Goal: Task Accomplishment & Management: Use online tool/utility

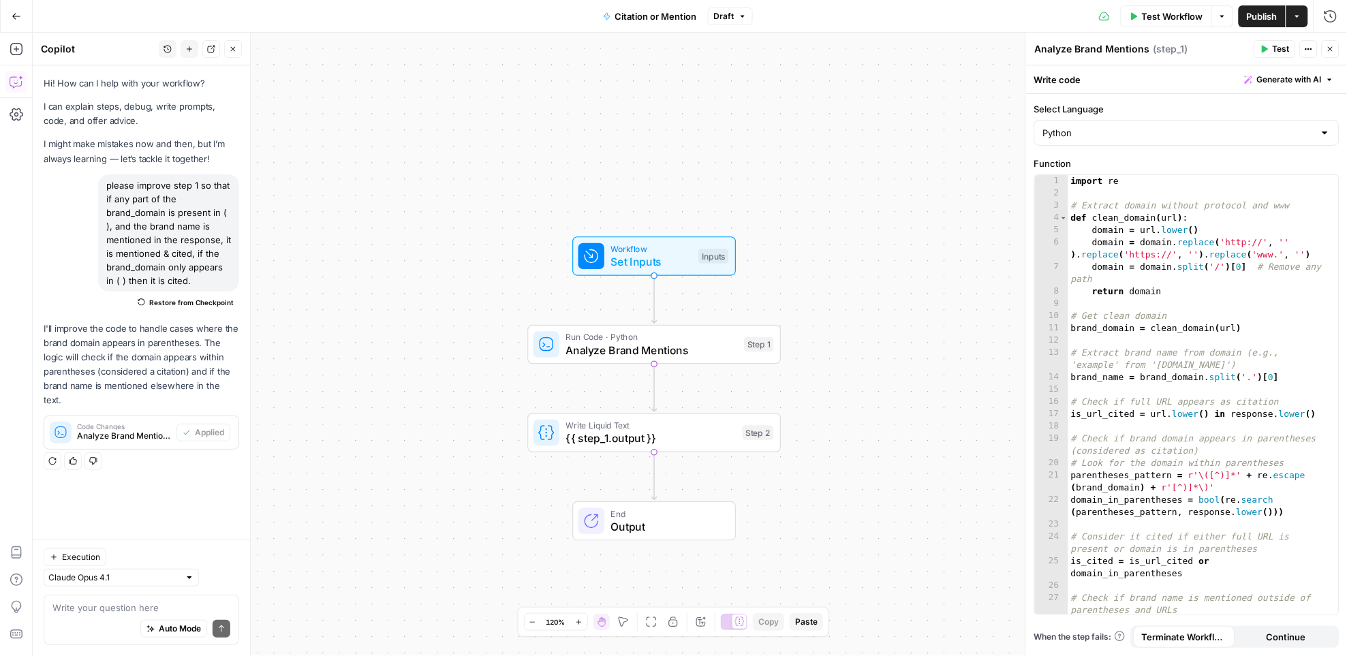
click at [1157, 15] on span "Test Workflow" at bounding box center [1172, 17] width 61 height 14
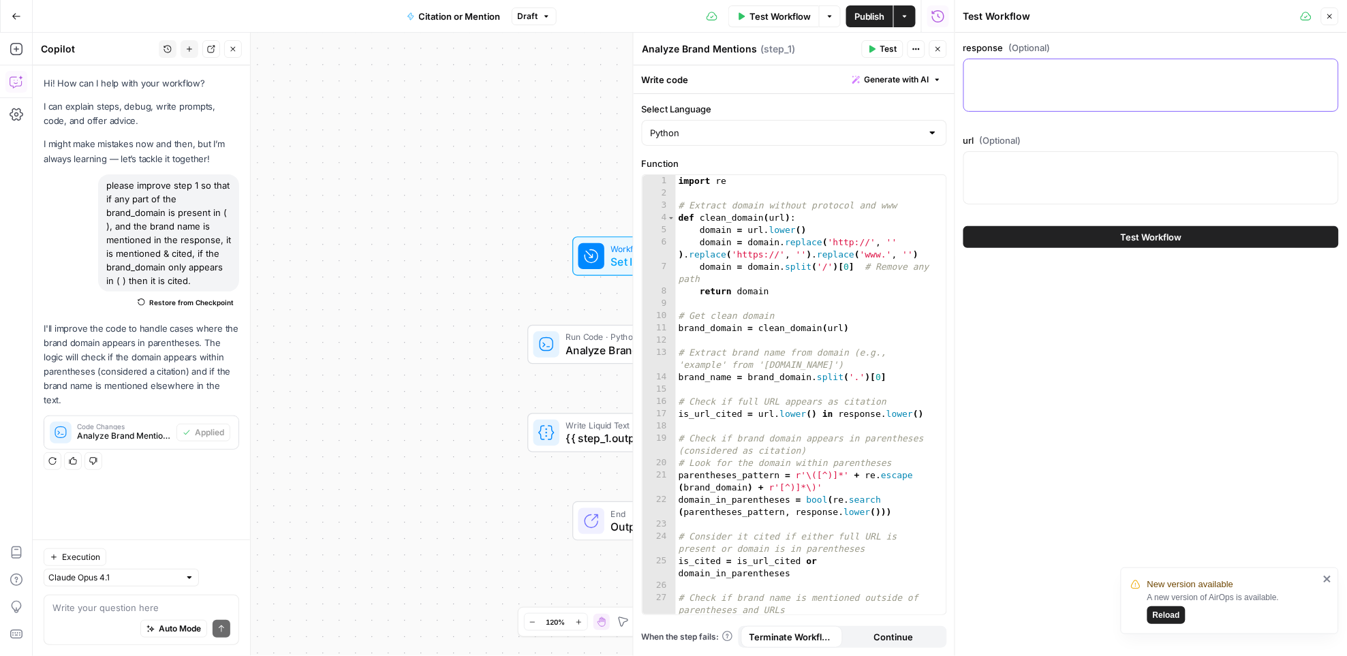
click at [994, 72] on textarea "response (Optional)" at bounding box center [1151, 72] width 358 height 14
paste textarea ""Validating phone numbers before initiating calls is essential to enhance effic…"
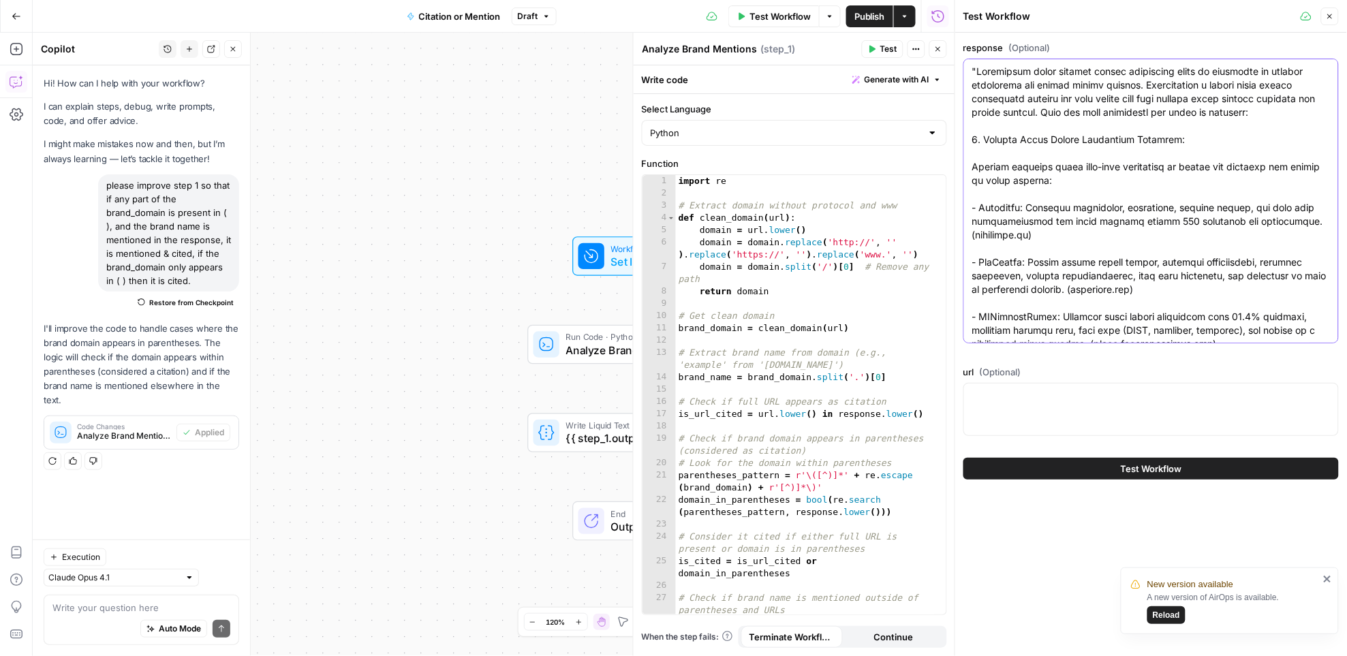
scroll to position [702, 0]
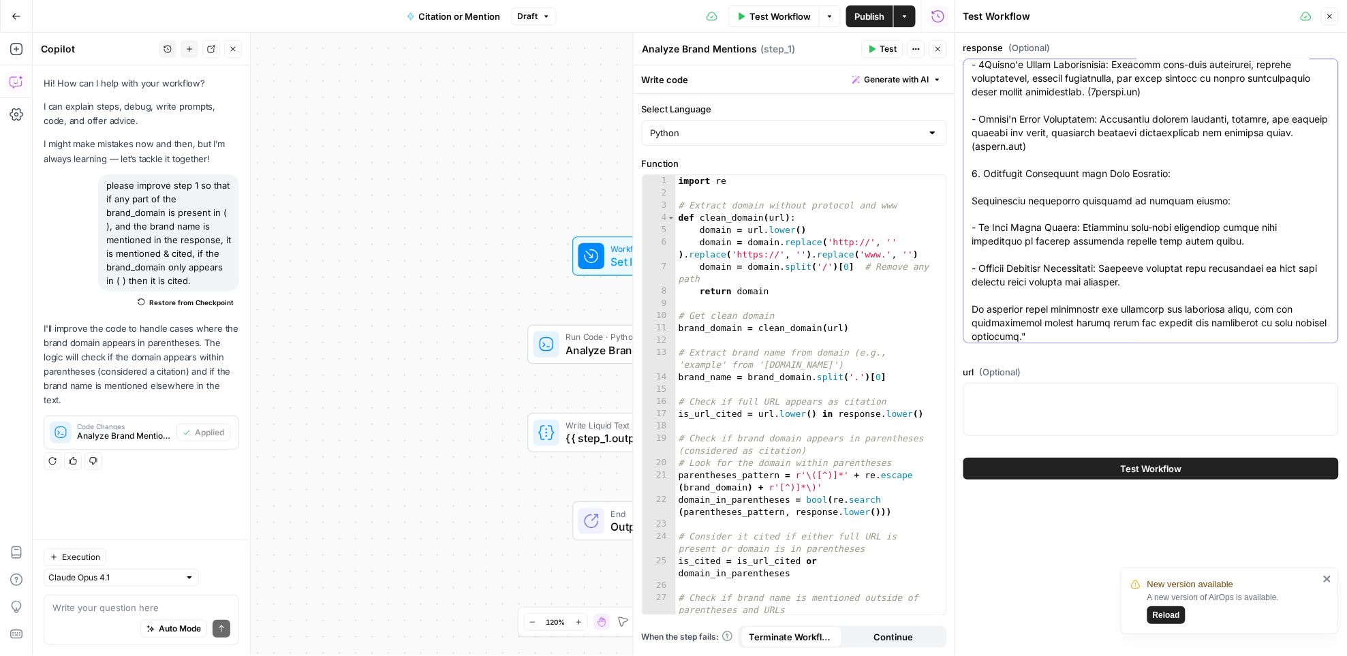
type textarea ""Validating phone numbers before initiating calls is essential to enhance effic…"
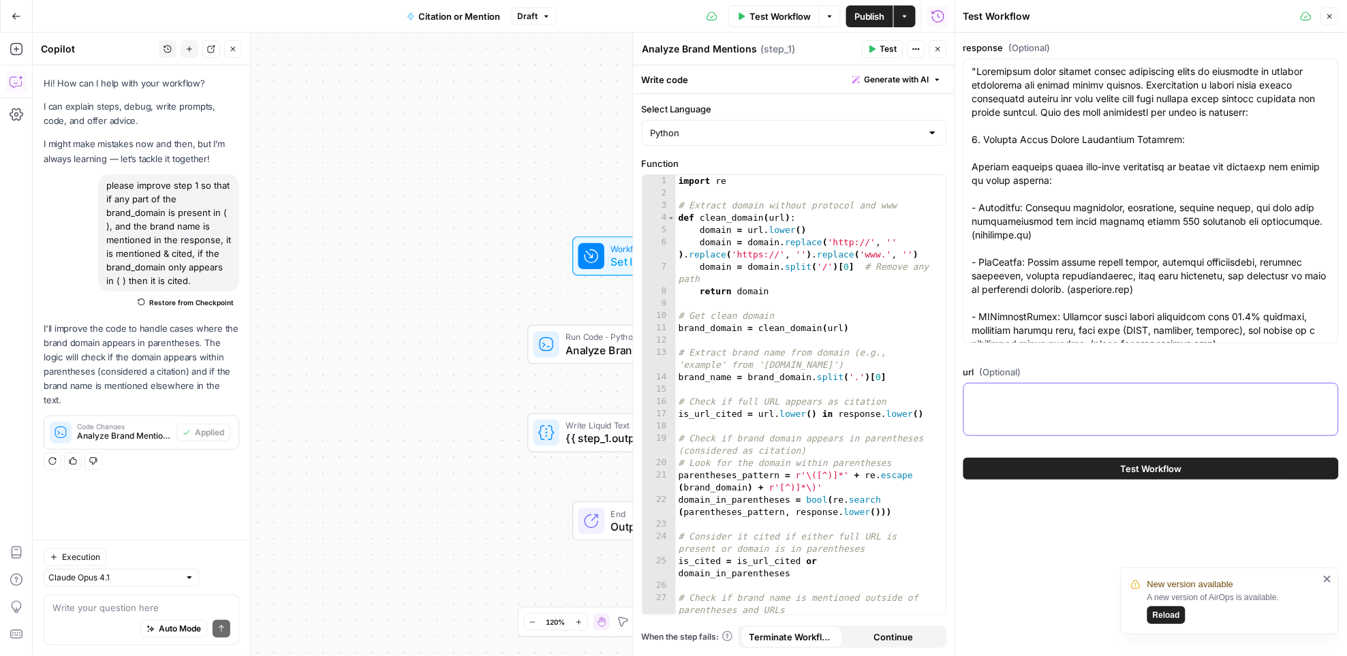
click at [1093, 390] on textarea "url (Optional)" at bounding box center [1151, 396] width 358 height 14
paste textarea "https://1lookup.io/products/phone-validation"
type textarea "https://1lookup.io/products/phone-validation"
click at [1164, 466] on span "Test Workflow" at bounding box center [1151, 469] width 61 height 14
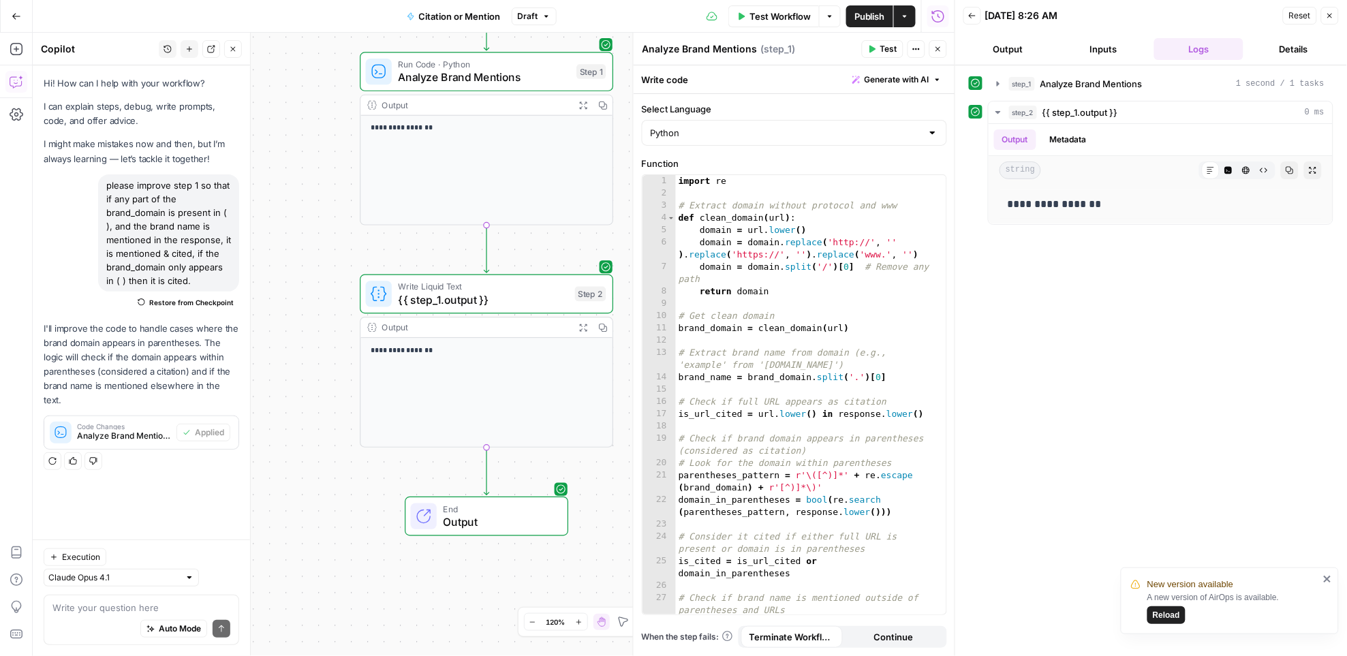
click at [477, 298] on span "{{ step_1.output }}" at bounding box center [483, 300] width 170 height 16
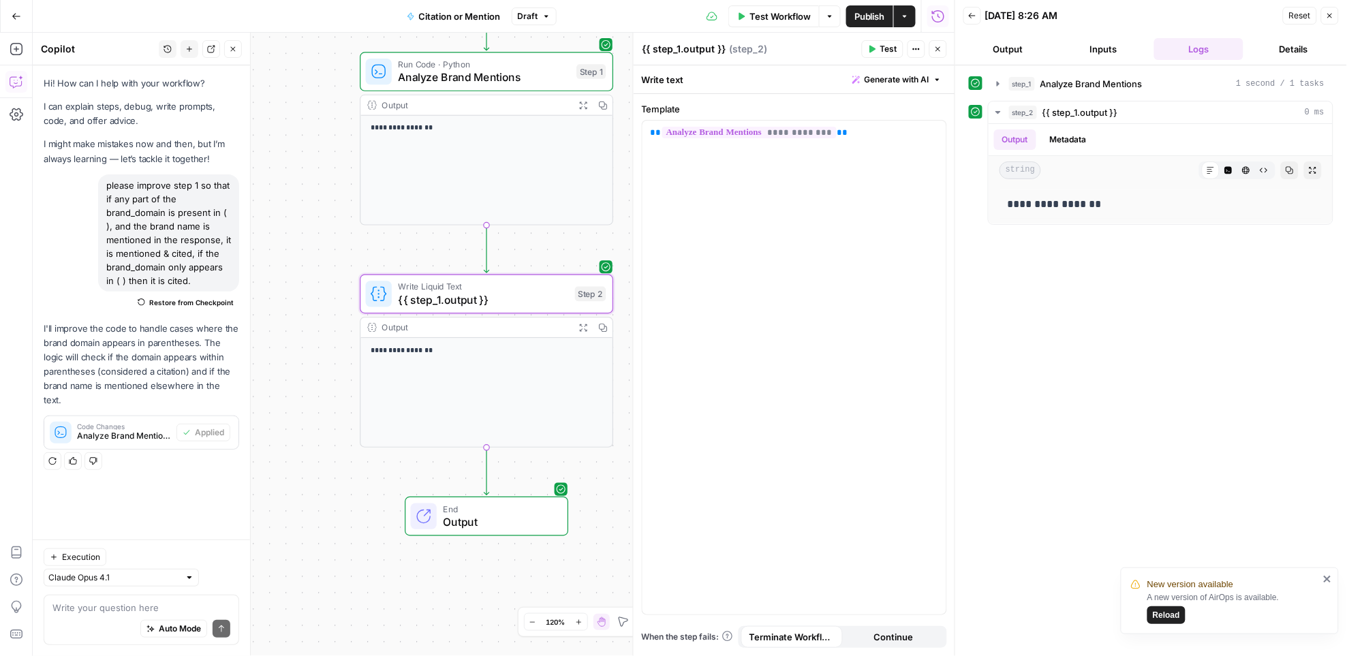
click at [661, 50] on textarea "{{ step_1.output }}" at bounding box center [684, 49] width 84 height 14
type textarea "c"
type textarea "url"
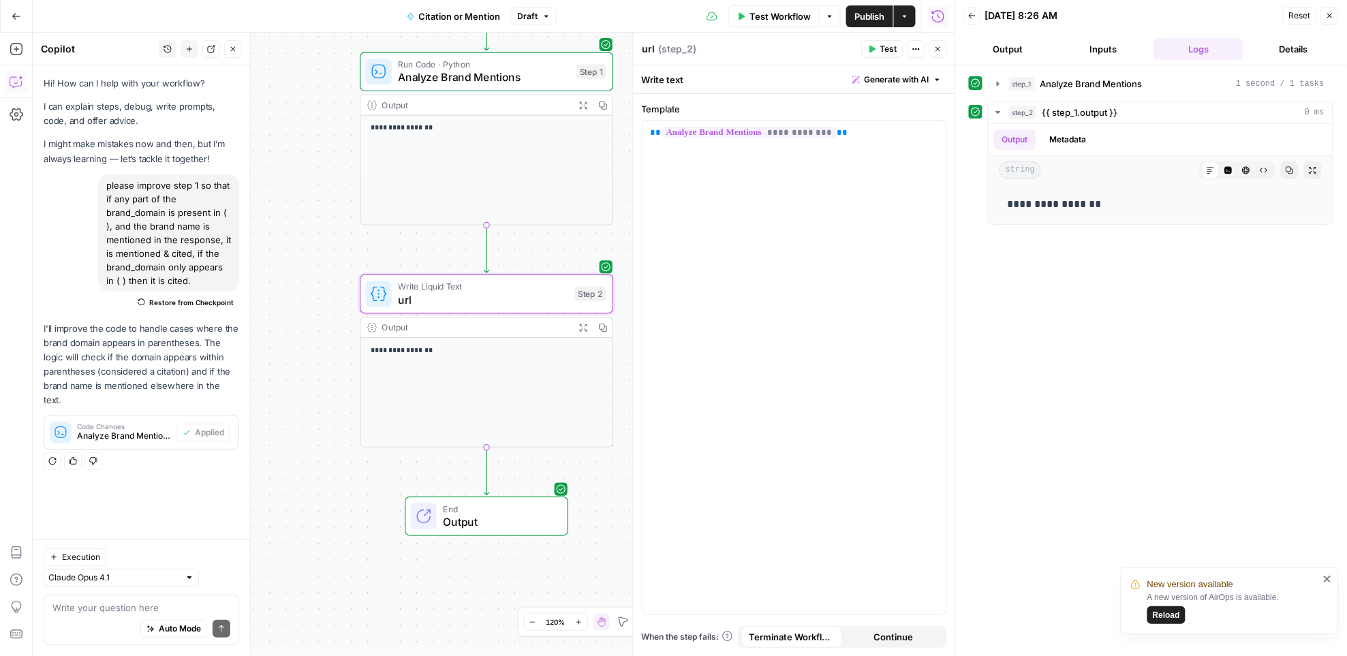
click at [798, 48] on div "url url ( step_2 )" at bounding box center [750, 49] width 216 height 15
click at [877, 17] on span "Publish" at bounding box center [869, 17] width 31 height 14
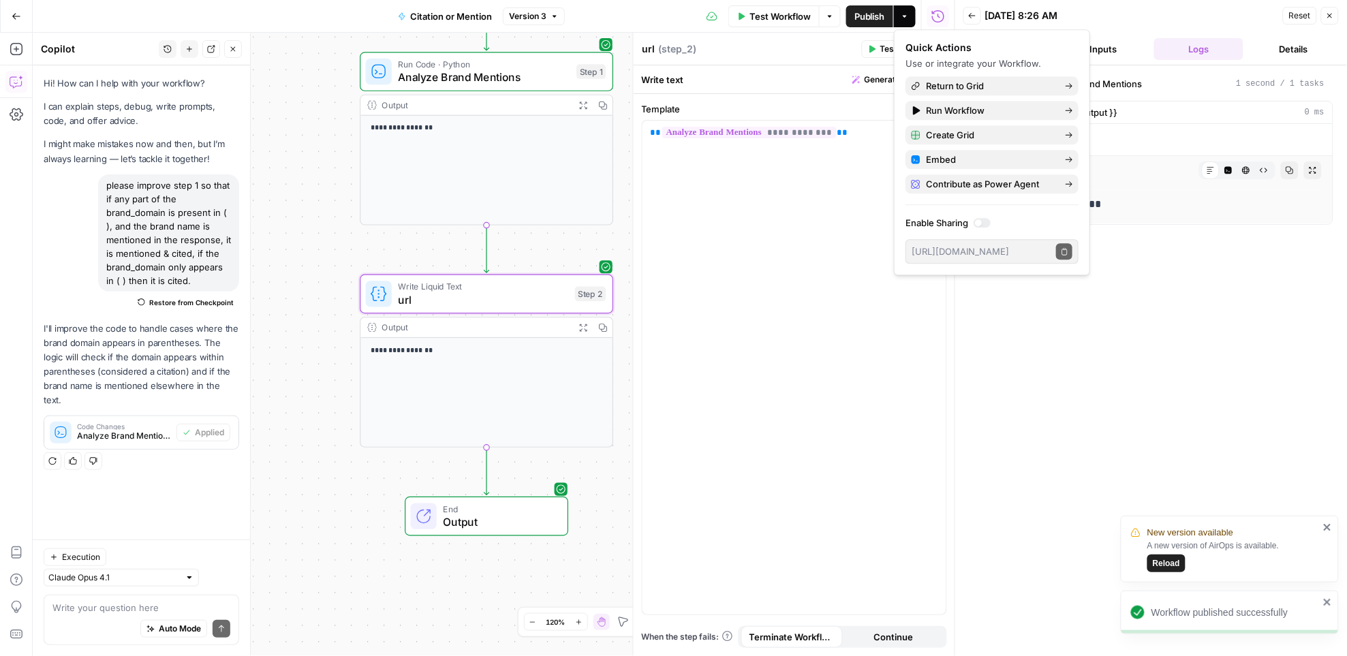
click at [1170, 563] on span "Reload" at bounding box center [1166, 563] width 27 height 12
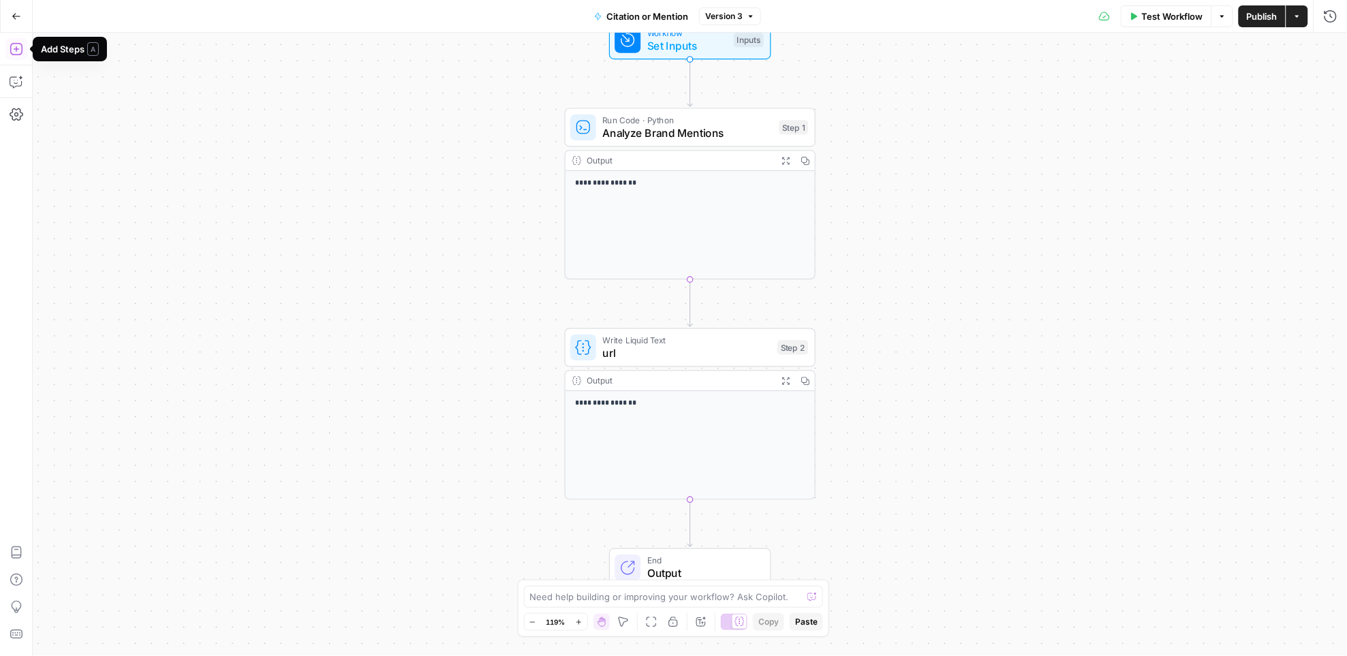
click at [12, 47] on icon "button" at bounding box center [17, 49] width 14 height 14
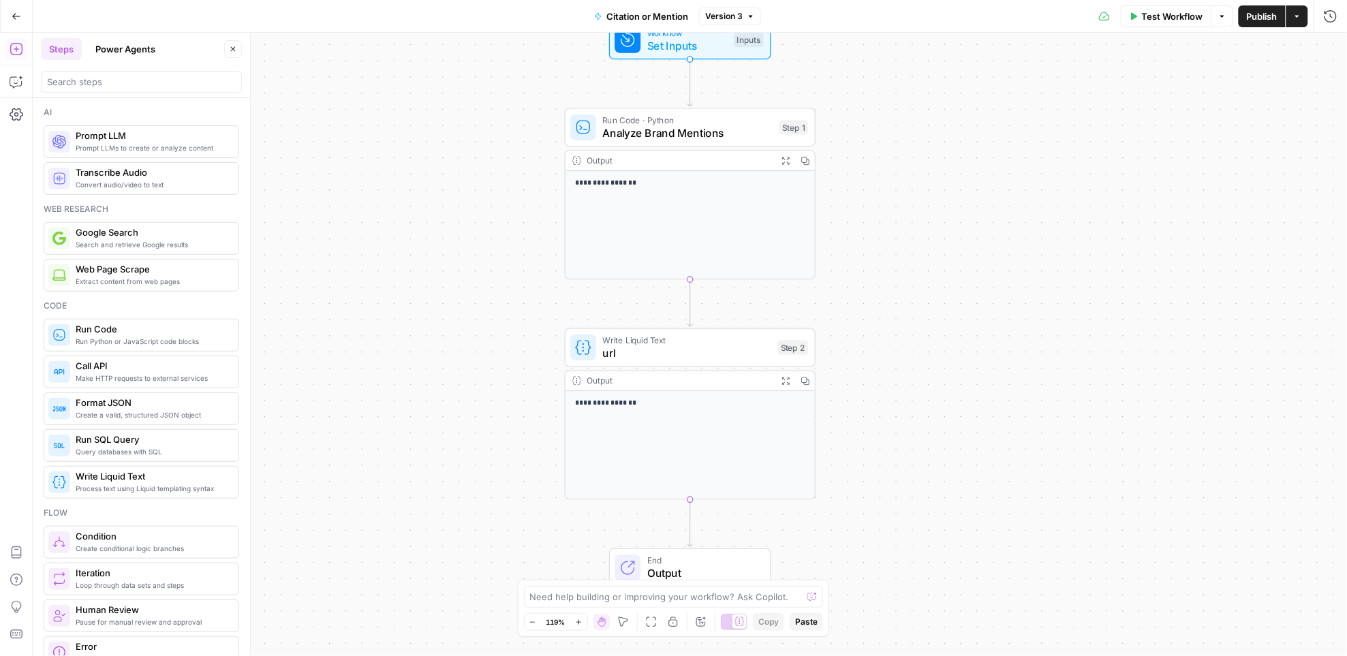
click at [88, 153] on span "Prompt LLMs to create or analyze content" at bounding box center [152, 147] width 152 height 11
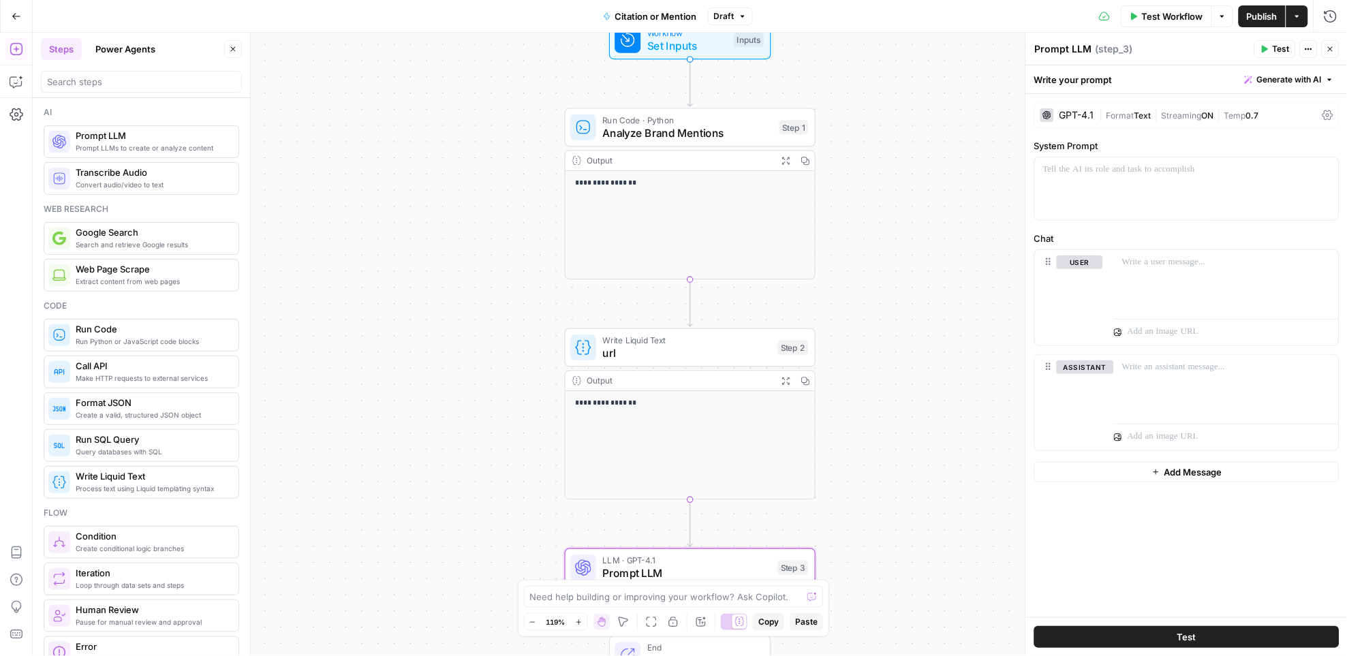
click at [1089, 115] on div "GPT-4.1" at bounding box center [1076, 115] width 35 height 10
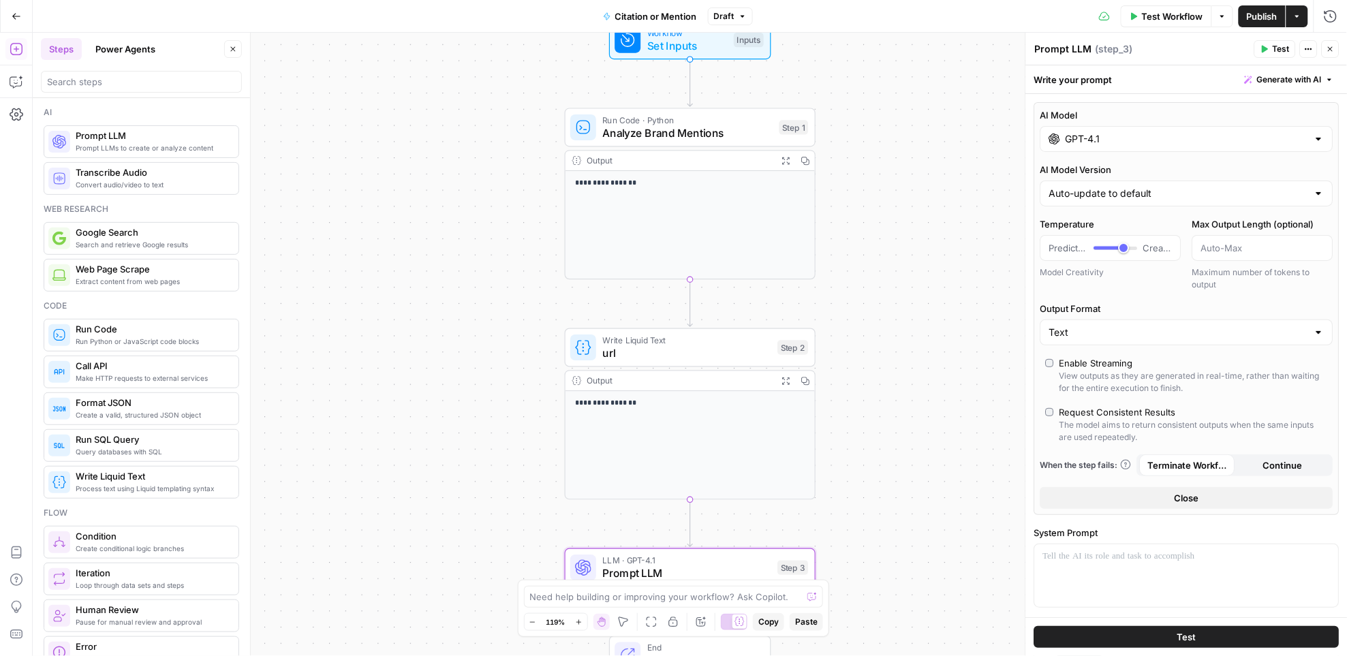
click at [1101, 144] on input "GPT-4.1" at bounding box center [1186, 139] width 242 height 14
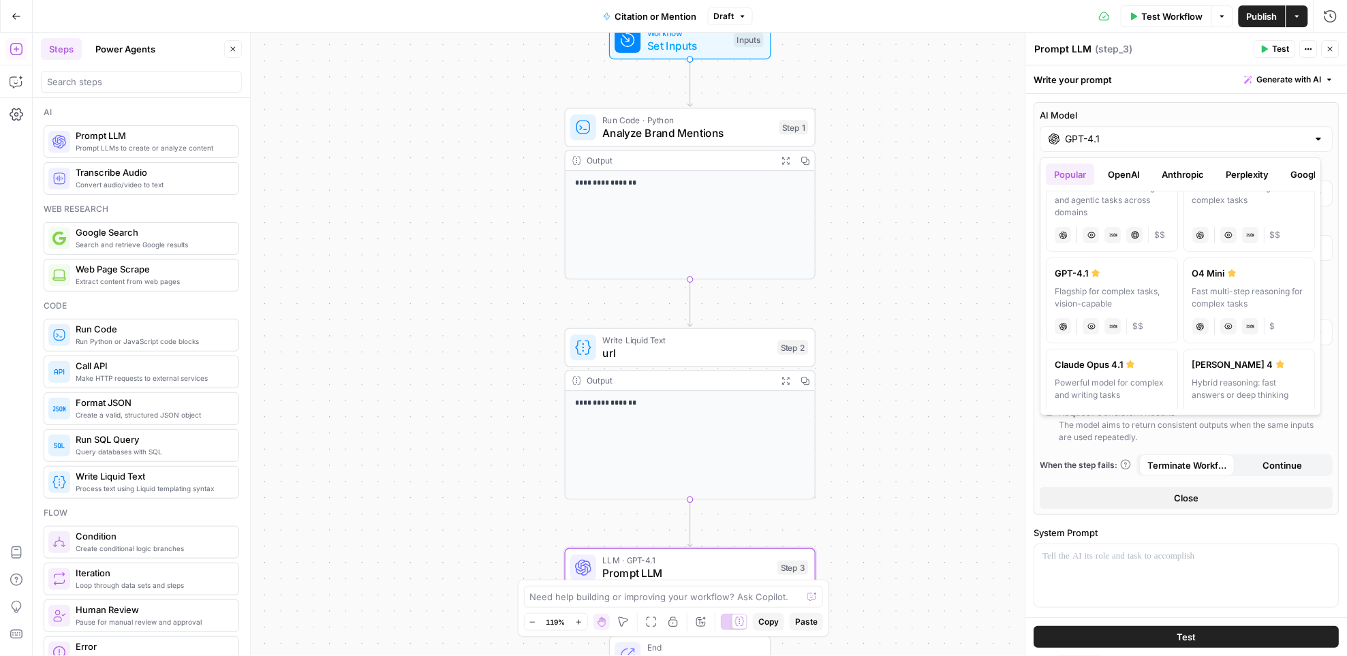
scroll to position [57, 0]
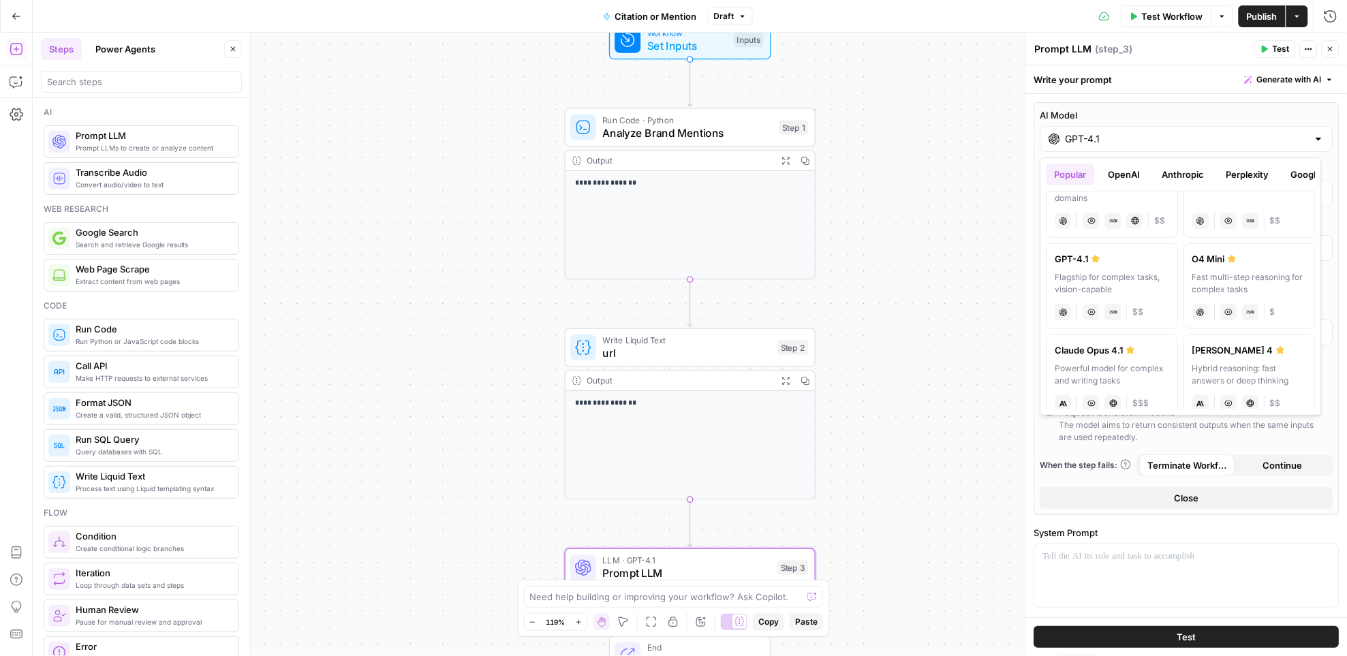
click at [1121, 173] on button "OpenAI" at bounding box center [1124, 174] width 48 height 22
click at [1104, 271] on div "Fastest, most cost-efficient version of GPT-5" at bounding box center [1112, 283] width 114 height 25
type input "GPT-5 Nano"
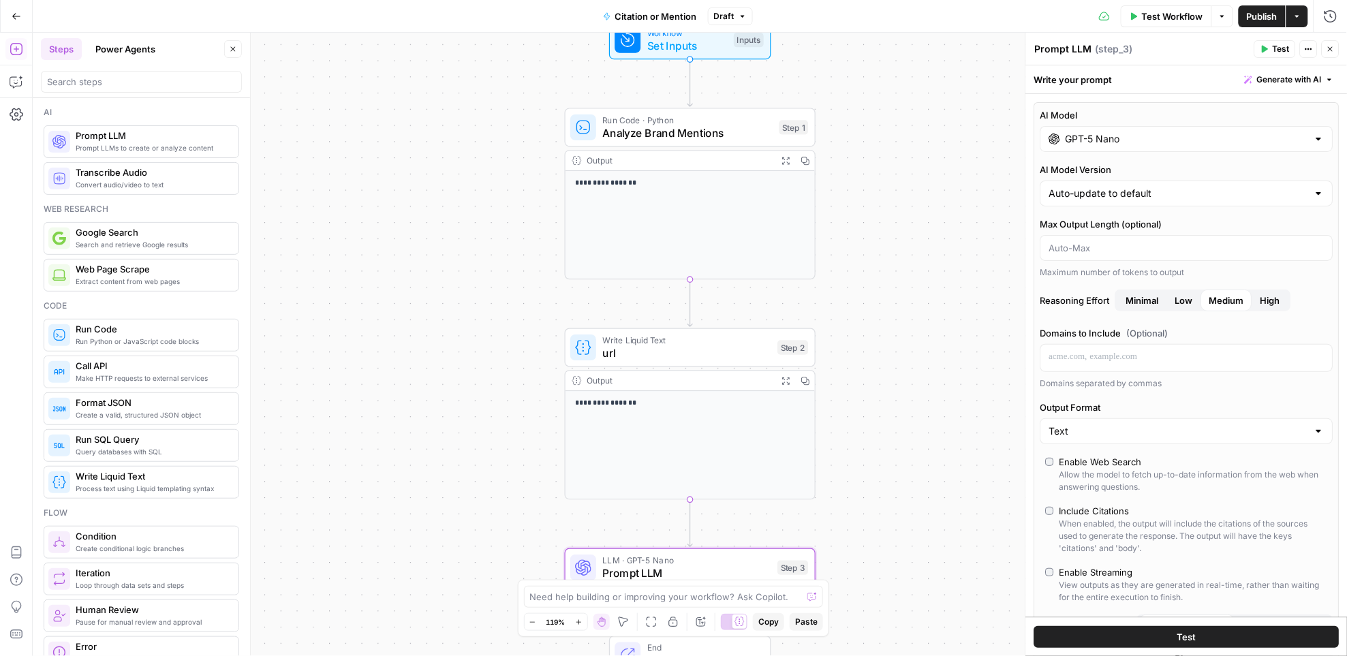
click at [1148, 305] on span "Minimal" at bounding box center [1142, 301] width 33 height 14
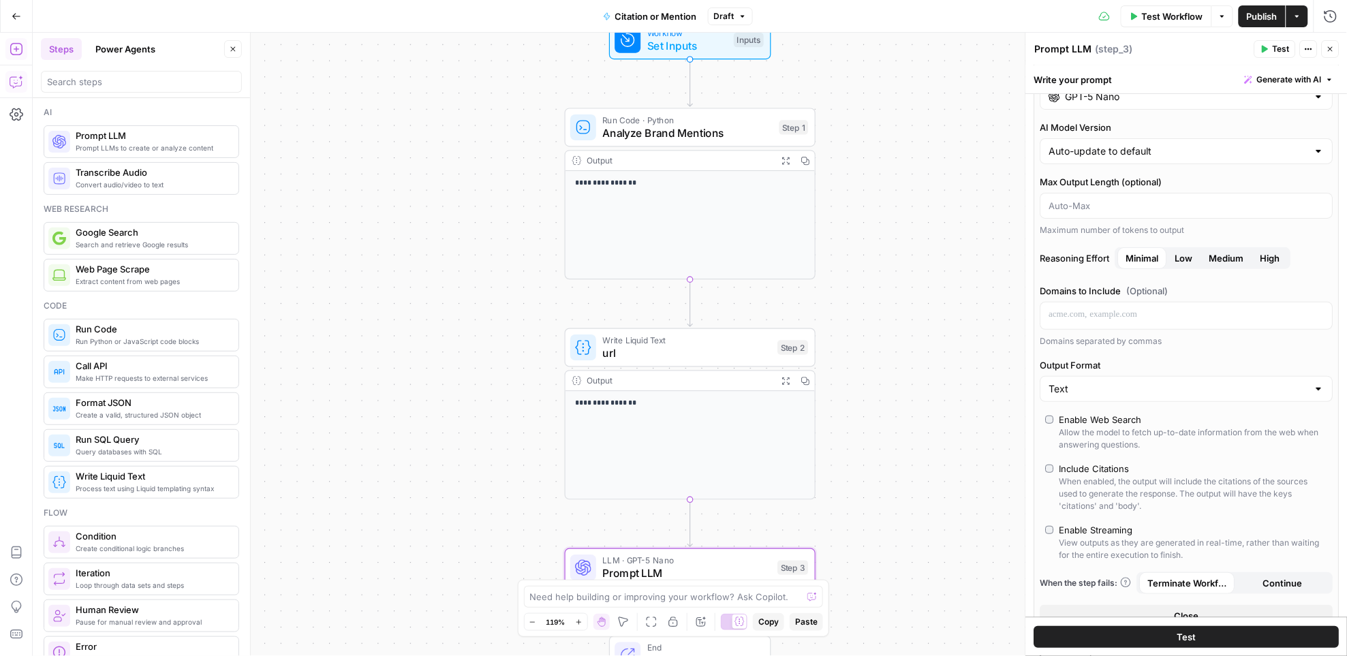
click at [20, 86] on icon "button" at bounding box center [16, 82] width 12 height 11
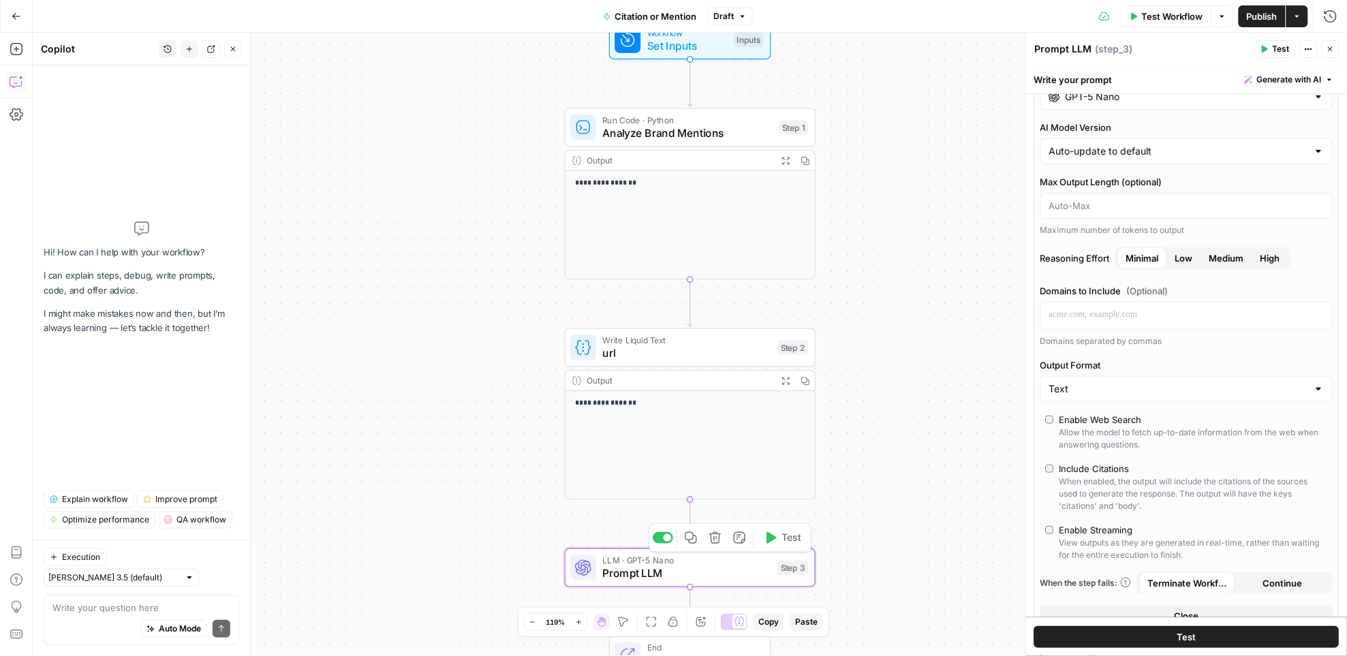
click at [613, 579] on span "Prompt LLM" at bounding box center [687, 573] width 168 height 16
click at [1286, 76] on span "Generate with AI" at bounding box center [1289, 80] width 65 height 12
click at [1234, 116] on div "Use AI to build your prompt" at bounding box center [1262, 122] width 105 height 12
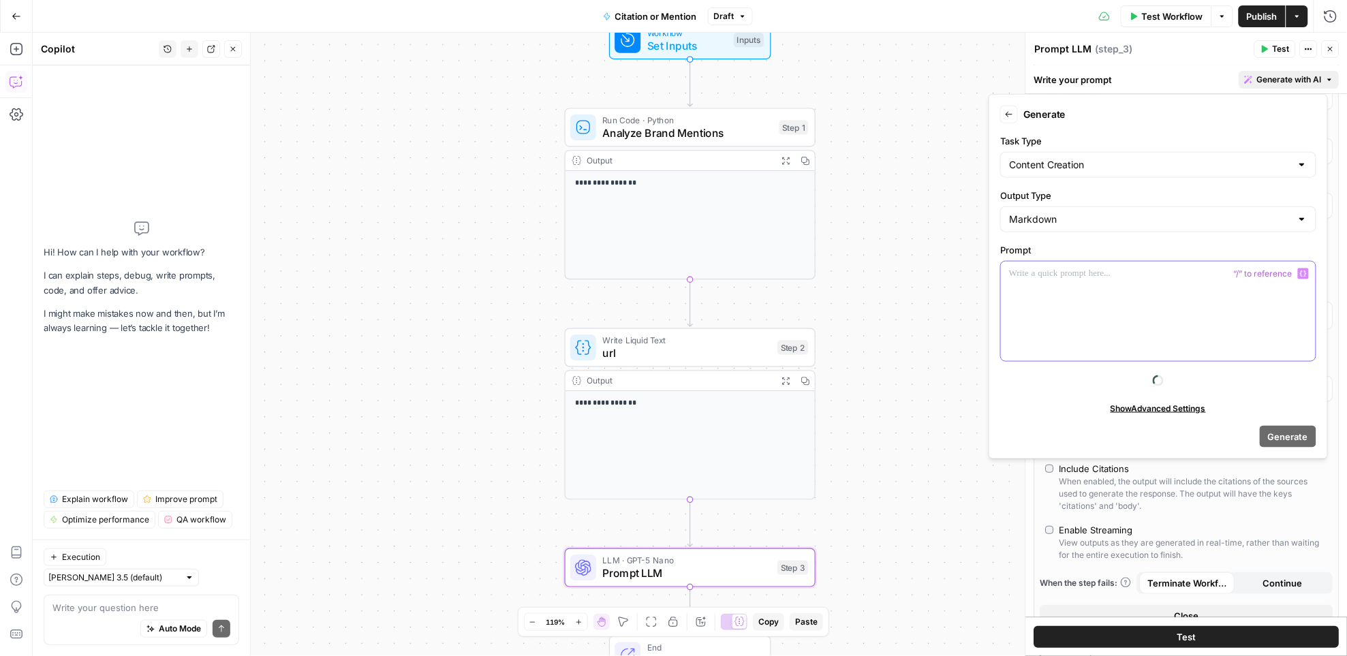
click at [1107, 326] on div at bounding box center [1158, 311] width 315 height 99
click at [1131, 168] on input "Task Type" at bounding box center [1150, 165] width 282 height 14
click at [1097, 238] on span "Entity Extraction" at bounding box center [1155, 237] width 287 height 14
type input "Entity Extraction"
click at [1131, 293] on div at bounding box center [1158, 311] width 315 height 99
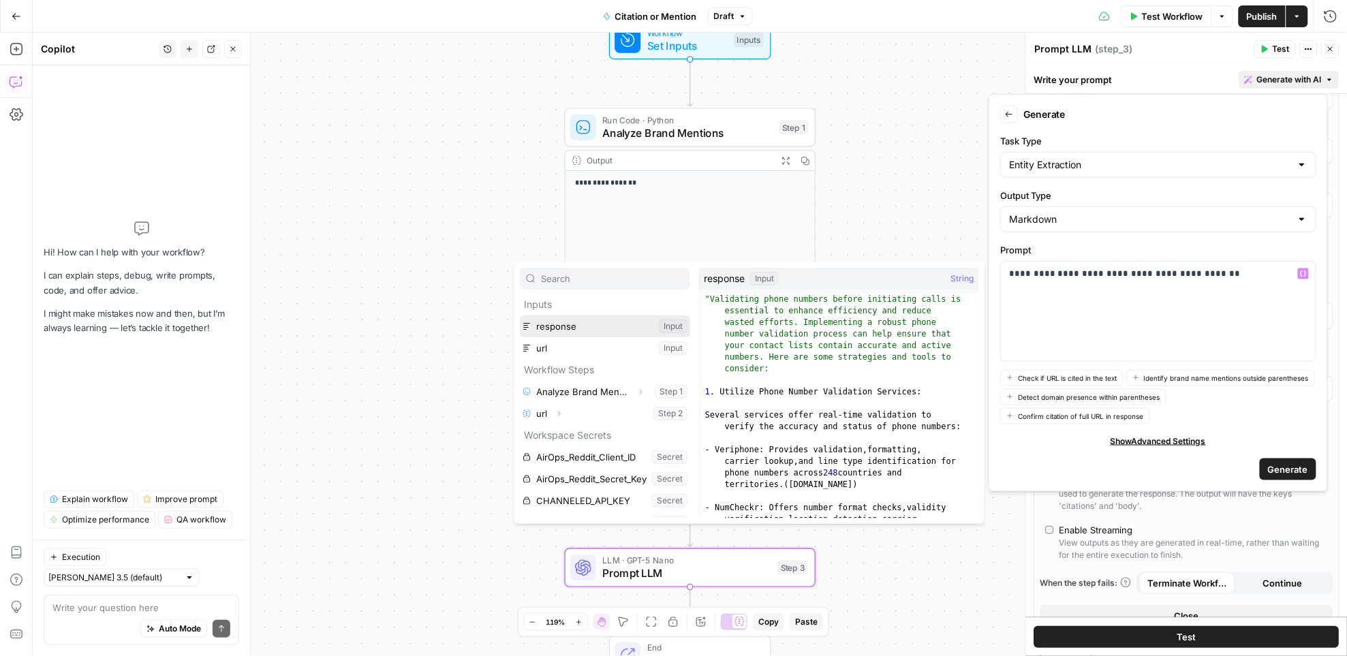
click at [617, 328] on button "Select variable response" at bounding box center [605, 326] width 170 height 22
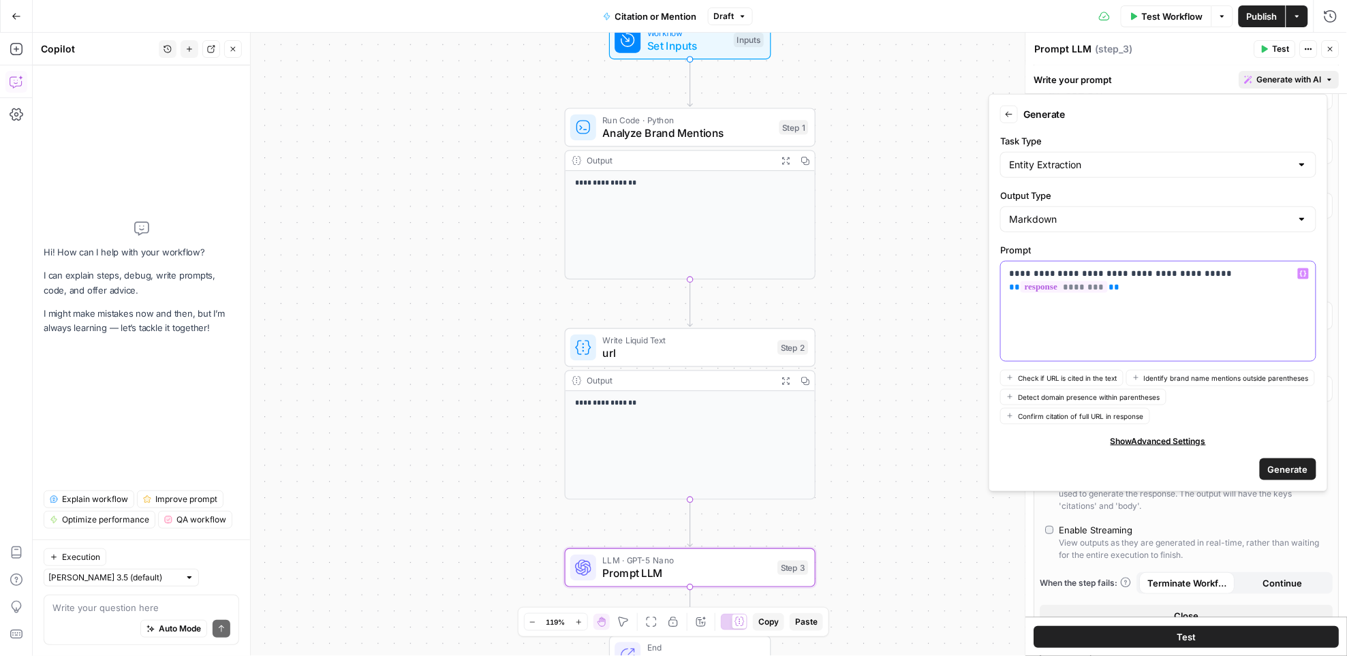
click at [1153, 275] on p "**********" at bounding box center [1158, 274] width 298 height 14
click at [1046, 292] on div "**********" at bounding box center [1158, 311] width 315 height 99
drag, startPoint x: 1010, startPoint y: 274, endPoint x: 1076, endPoint y: 301, distance: 71.5
click at [1014, 277] on p "**********" at bounding box center [1158, 274] width 298 height 14
click at [1020, 283] on span "**" at bounding box center [1014, 287] width 11 height 9
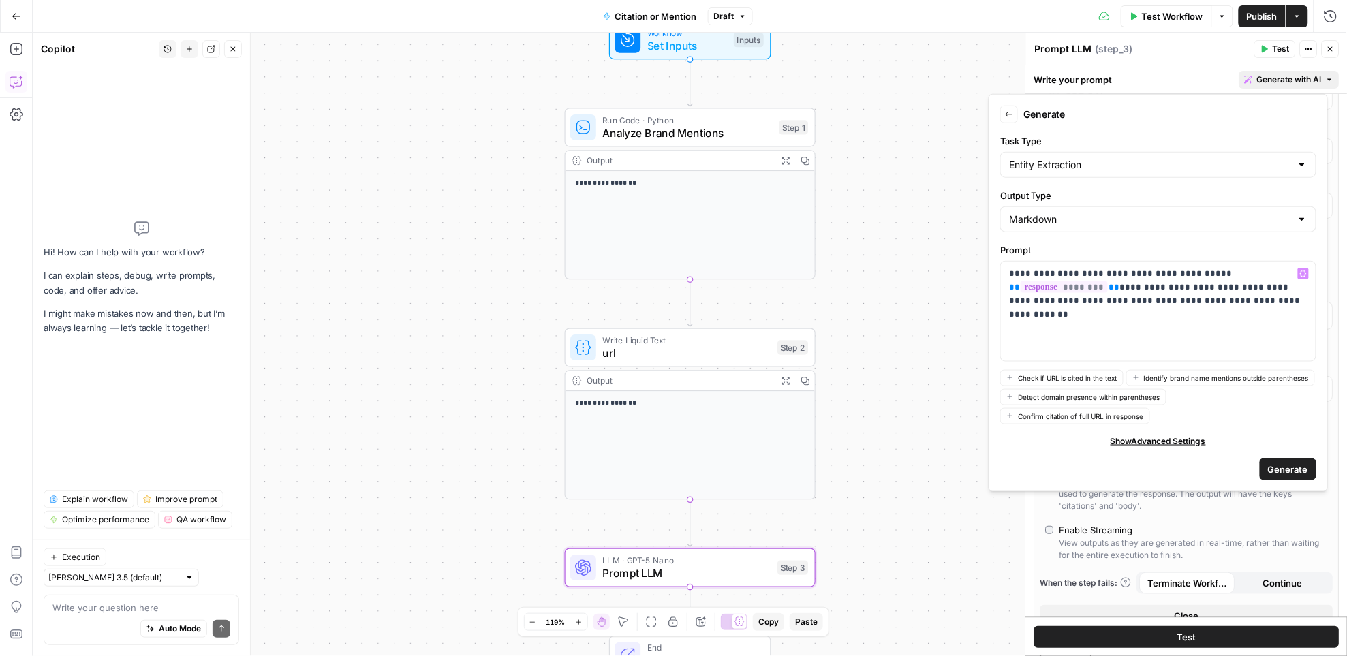
click at [1278, 469] on span "Generate" at bounding box center [1288, 470] width 40 height 14
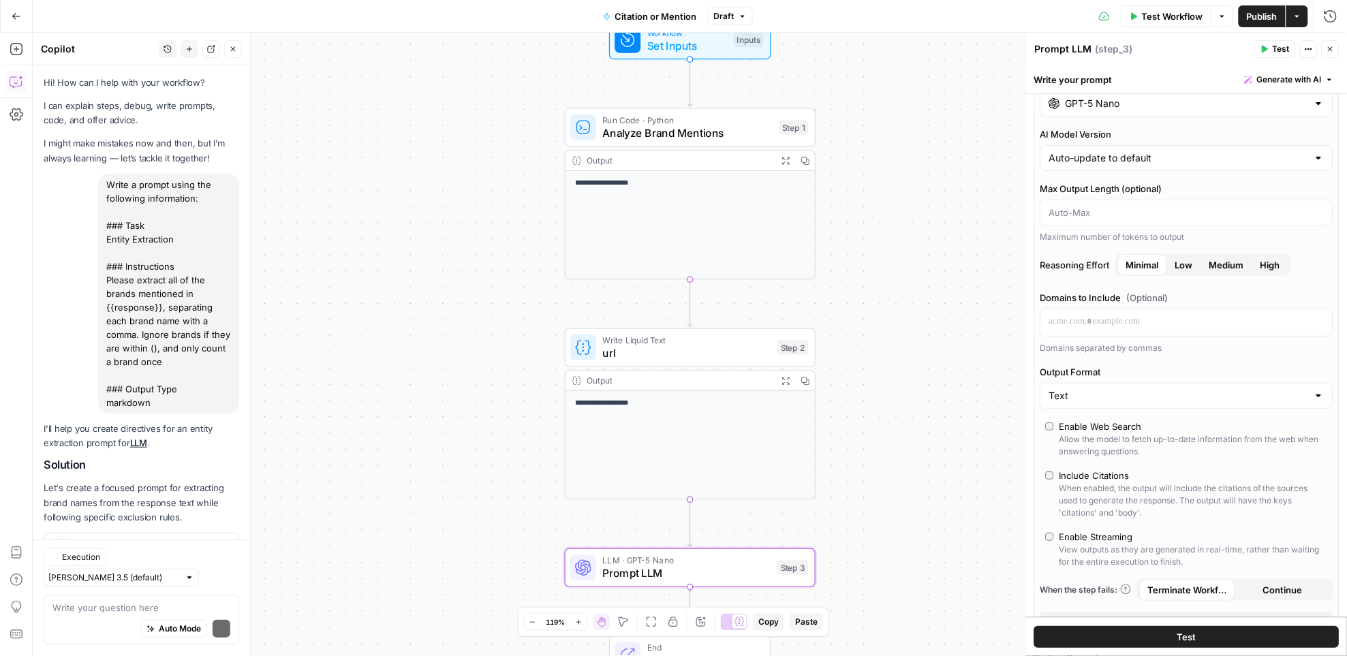
scroll to position [40, 0]
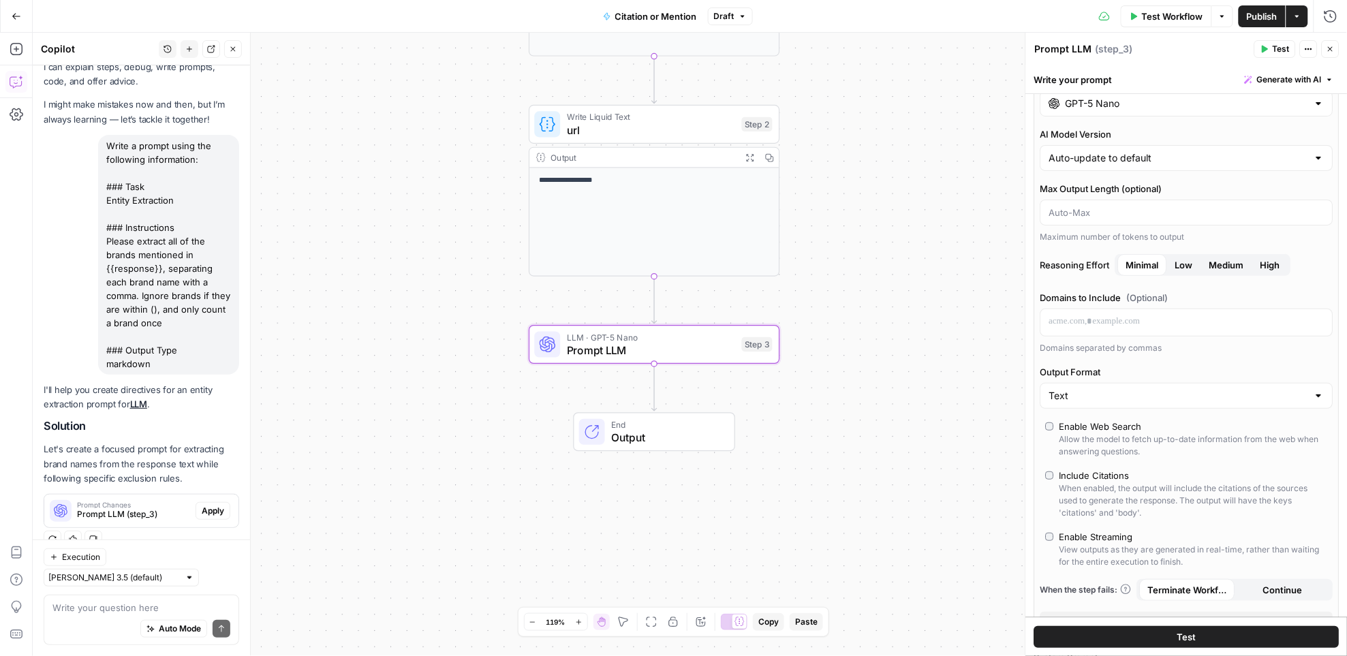
click at [202, 507] on span "Apply" at bounding box center [213, 511] width 22 height 12
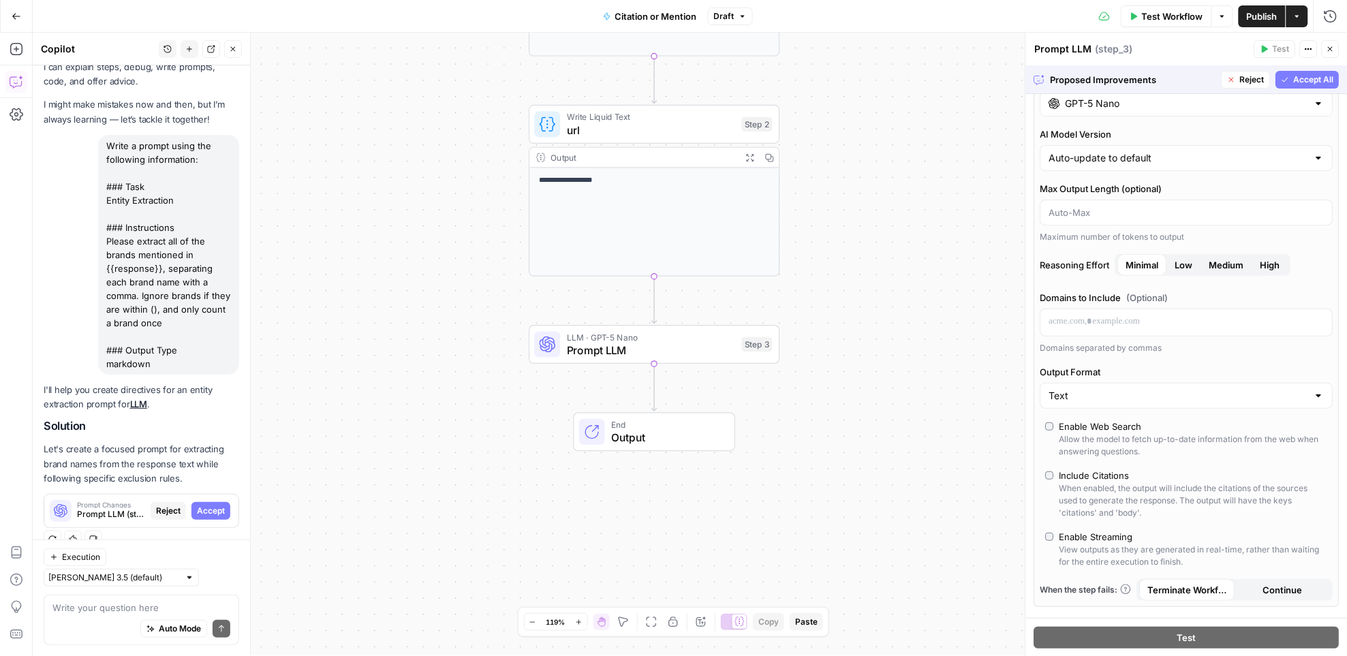
click at [1304, 78] on span "Accept All" at bounding box center [1314, 80] width 40 height 12
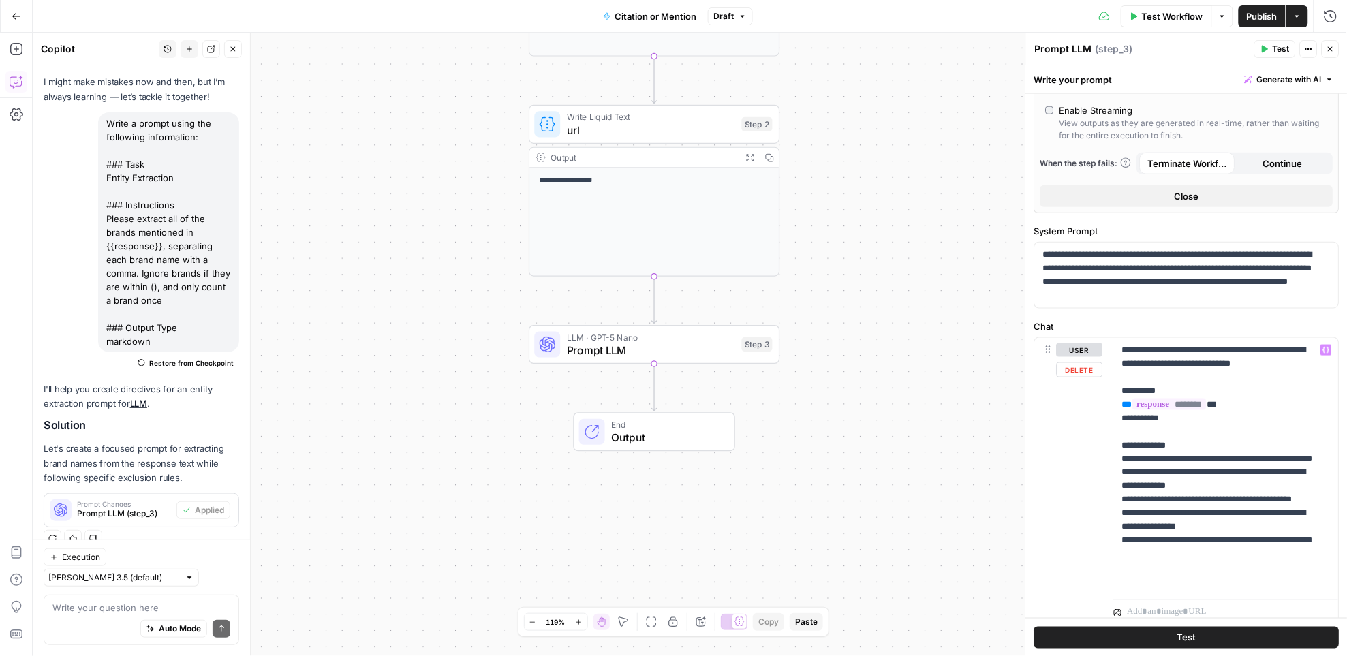
scroll to position [512, 0]
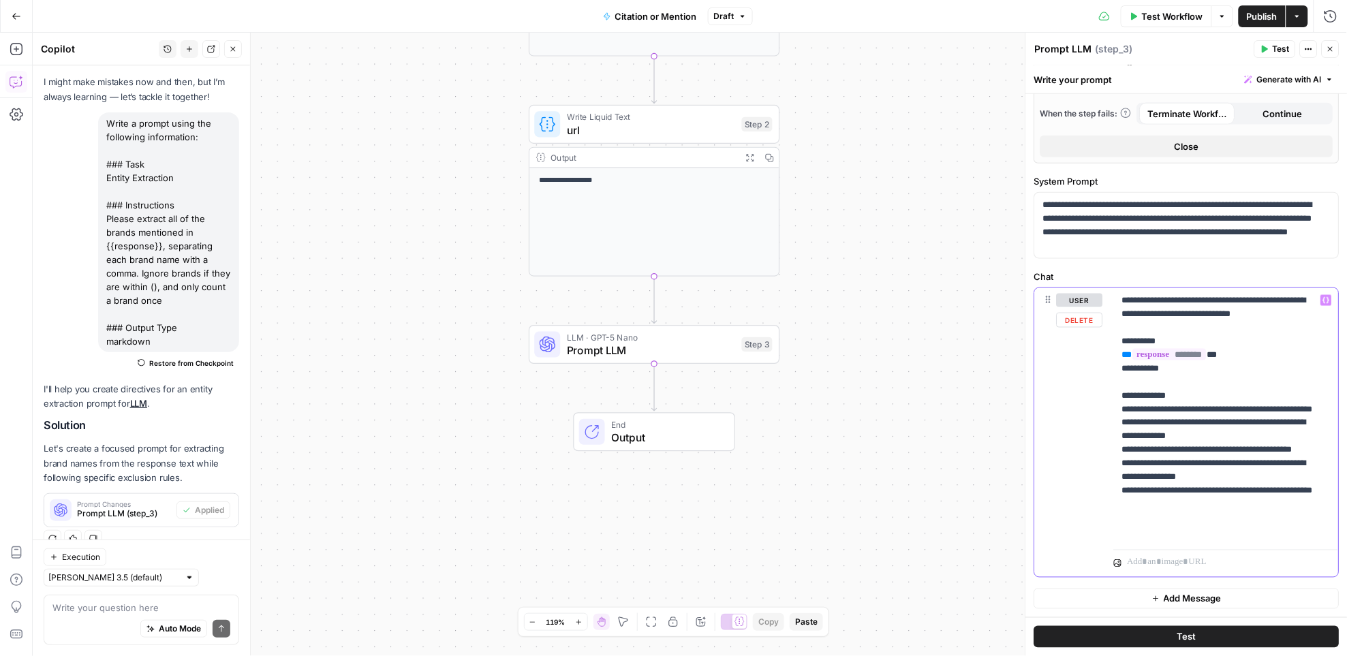
click at [1217, 539] on div "**********" at bounding box center [1226, 416] width 225 height 256
drag, startPoint x: 1250, startPoint y: 522, endPoint x: 1263, endPoint y: 538, distance: 20.9
click at [1263, 538] on p "**********" at bounding box center [1220, 416] width 197 height 245
drag, startPoint x: 1277, startPoint y: 520, endPoint x: 1295, endPoint y: 542, distance: 28.1
click at [1295, 542] on div "**********" at bounding box center [1226, 416] width 225 height 256
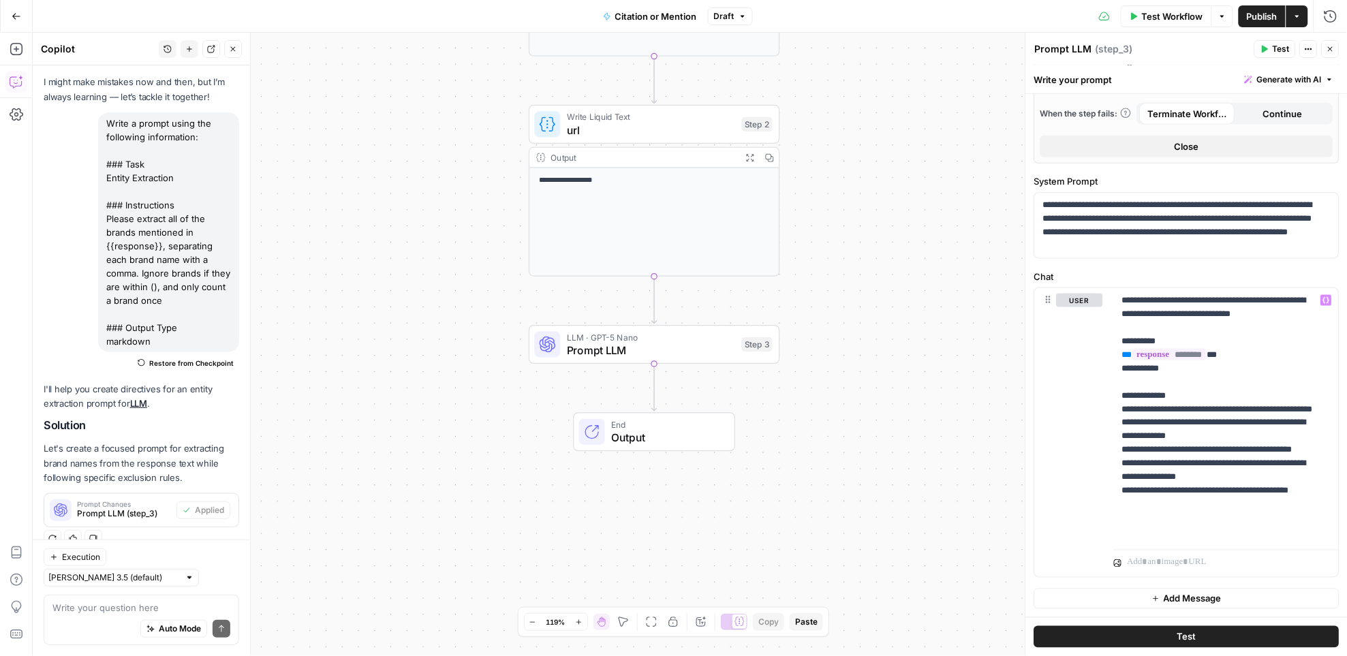
click at [1212, 638] on button "Test" at bounding box center [1186, 637] width 305 height 22
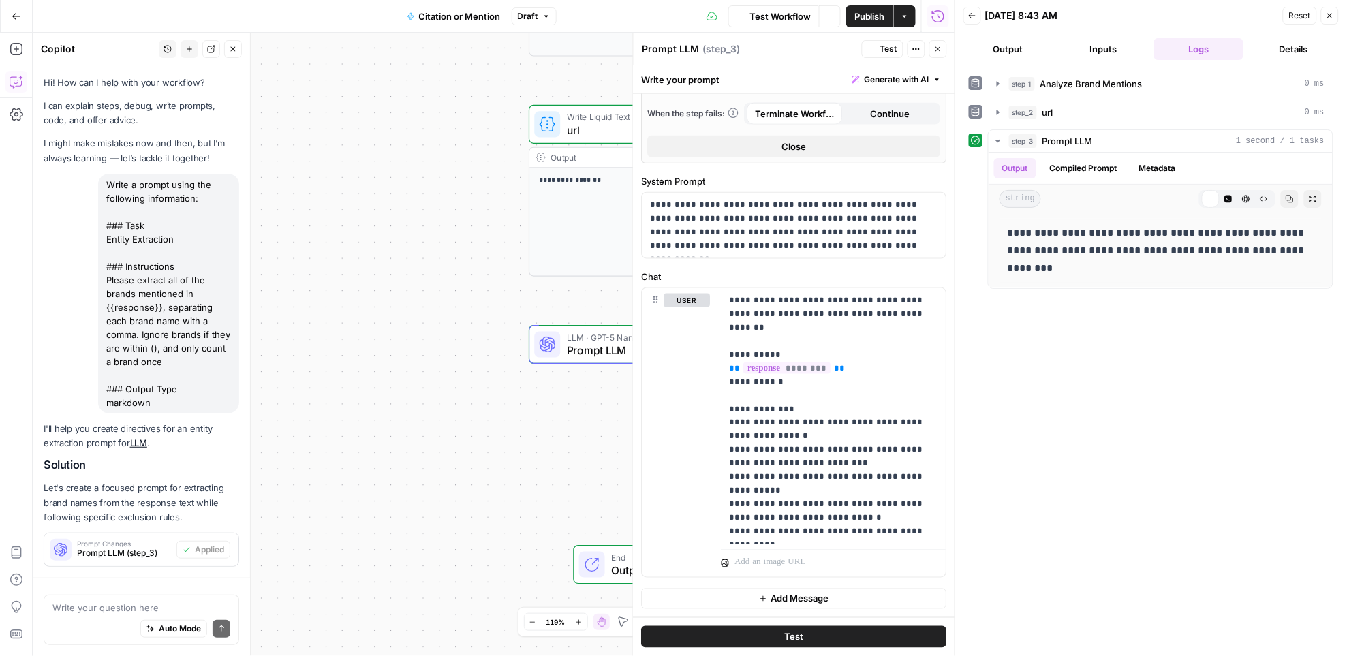
scroll to position [62, 0]
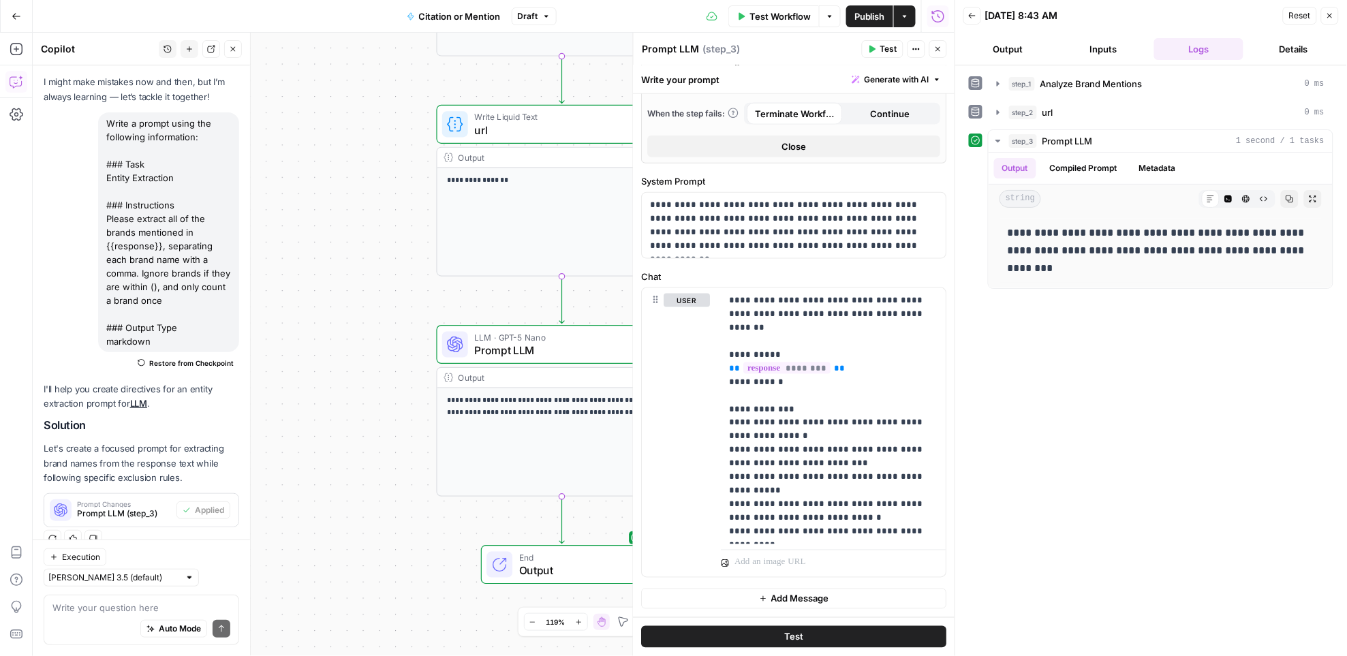
click at [676, 49] on textarea "Prompt LLM" at bounding box center [670, 49] width 57 height 14
type textarea "extract brand mentions in response"
click at [860, 20] on span "Publish" at bounding box center [869, 17] width 31 height 14
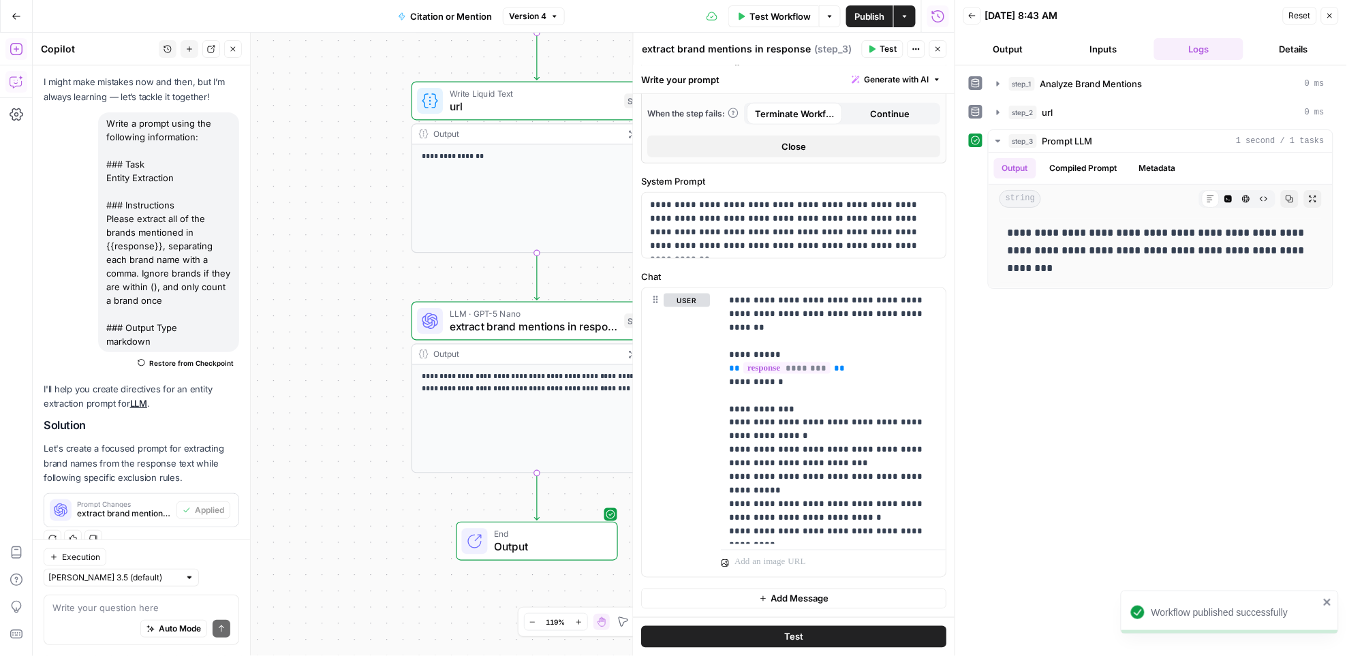
click at [17, 46] on icon "button" at bounding box center [17, 49] width 14 height 14
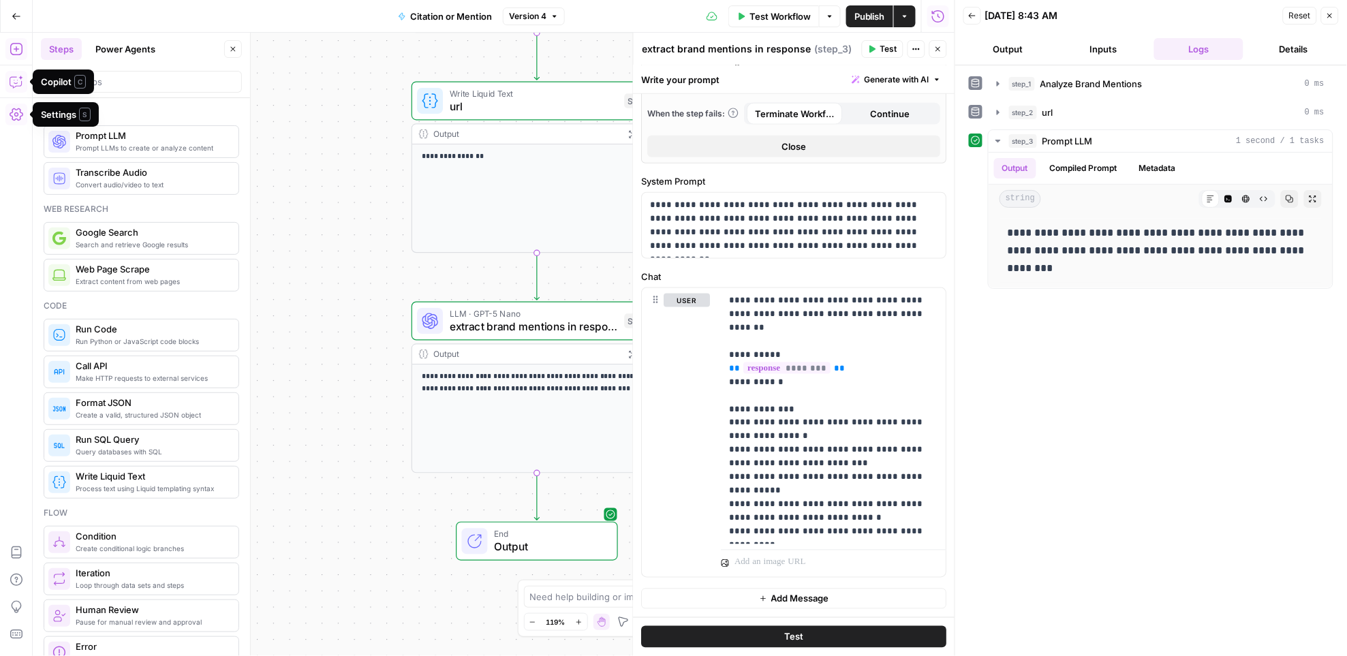
click at [119, 416] on span "Create a valid, structured JSON object" at bounding box center [152, 414] width 152 height 11
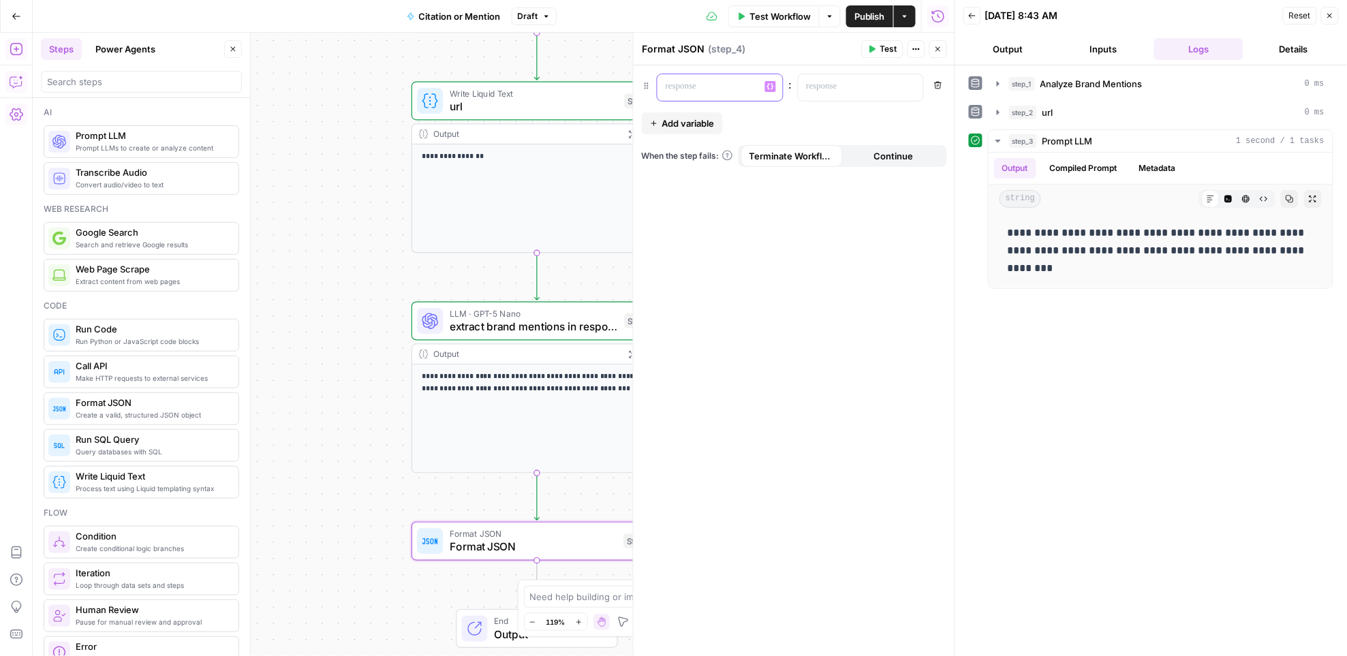
click at [704, 87] on p at bounding box center [708, 87] width 87 height 14
click at [856, 93] on div at bounding box center [850, 87] width 104 height 27
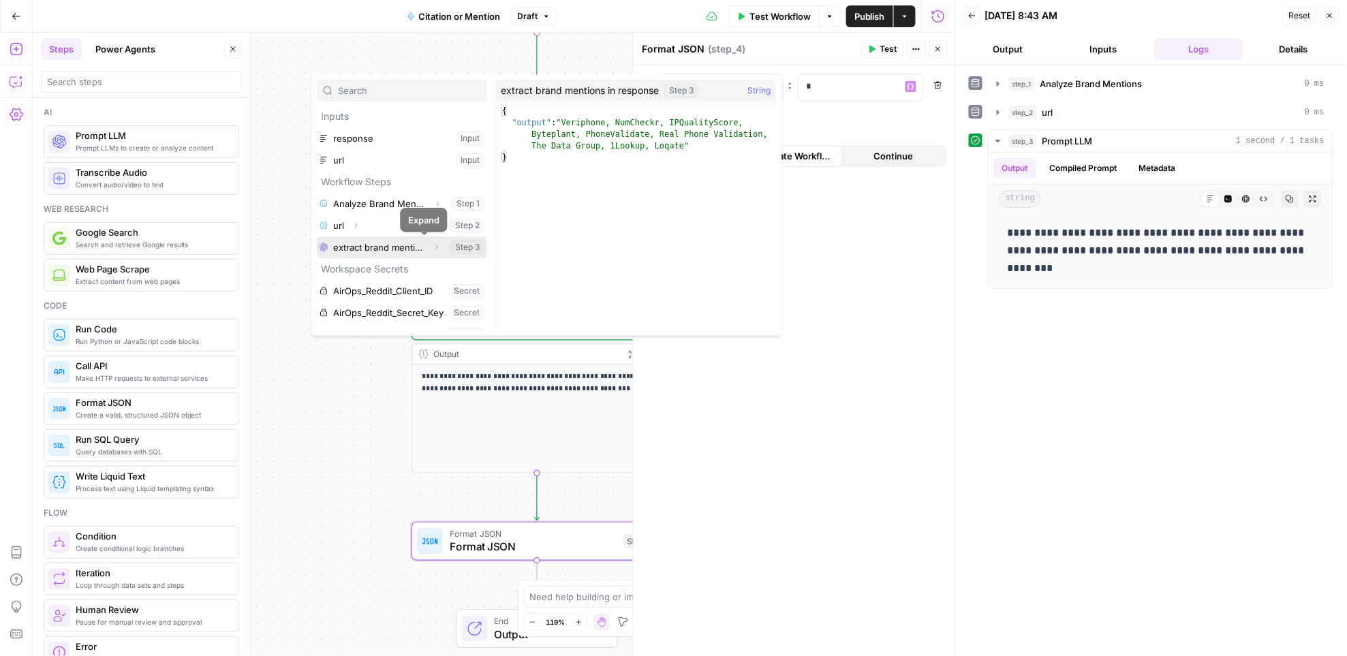
click at [428, 248] on button "Expand" at bounding box center [436, 247] width 18 height 18
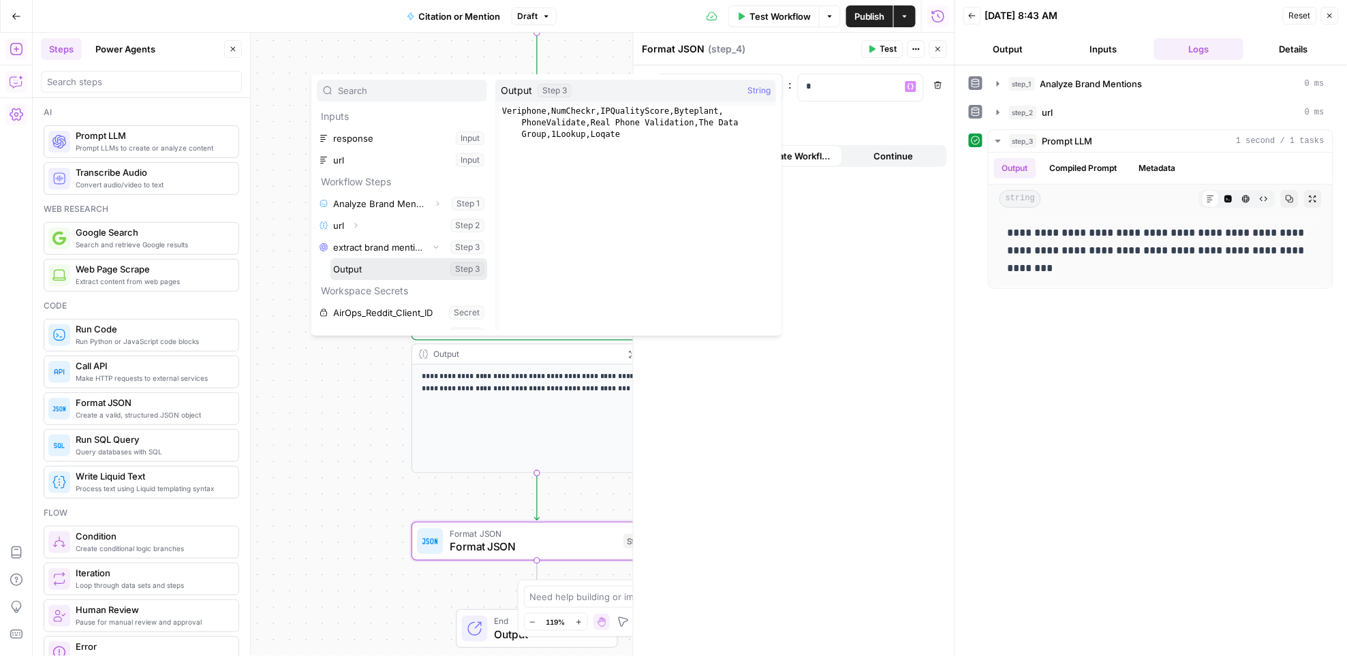
drag, startPoint x: 378, startPoint y: 267, endPoint x: 394, endPoint y: 302, distance: 38.4
click at [378, 267] on button "Select variable Output" at bounding box center [408, 269] width 157 height 22
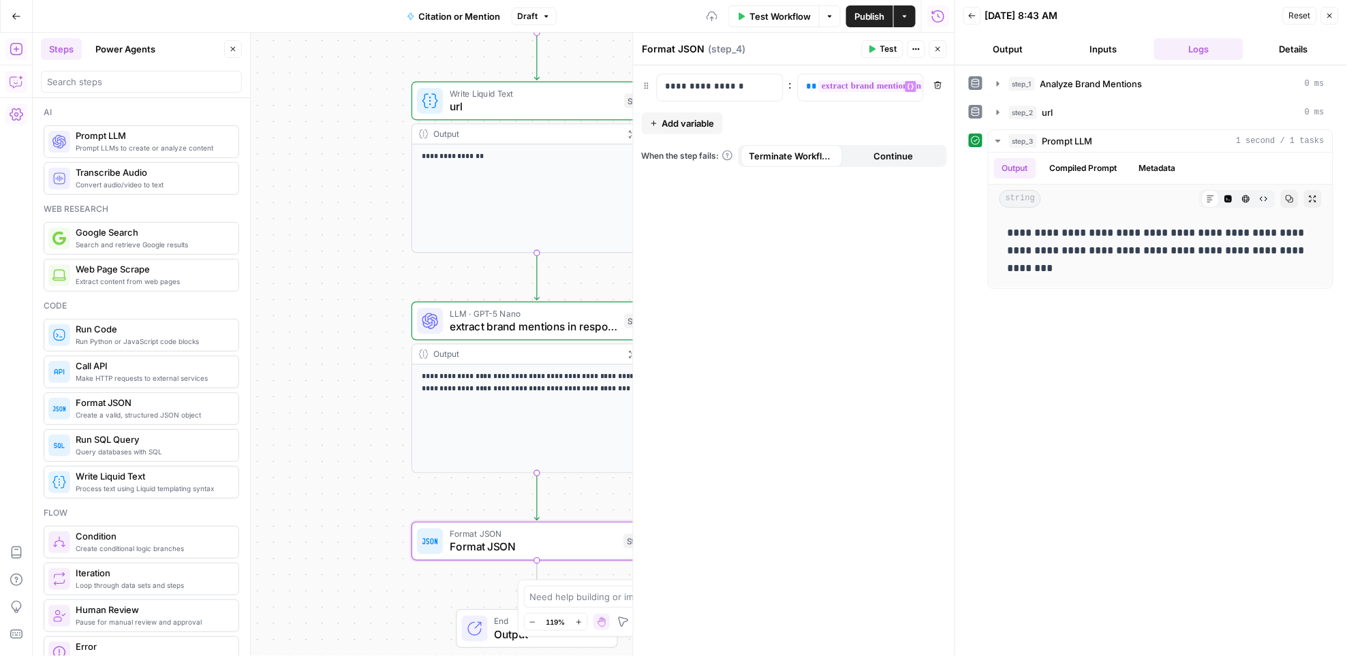
click at [709, 116] on span "Add variable" at bounding box center [688, 123] width 52 height 14
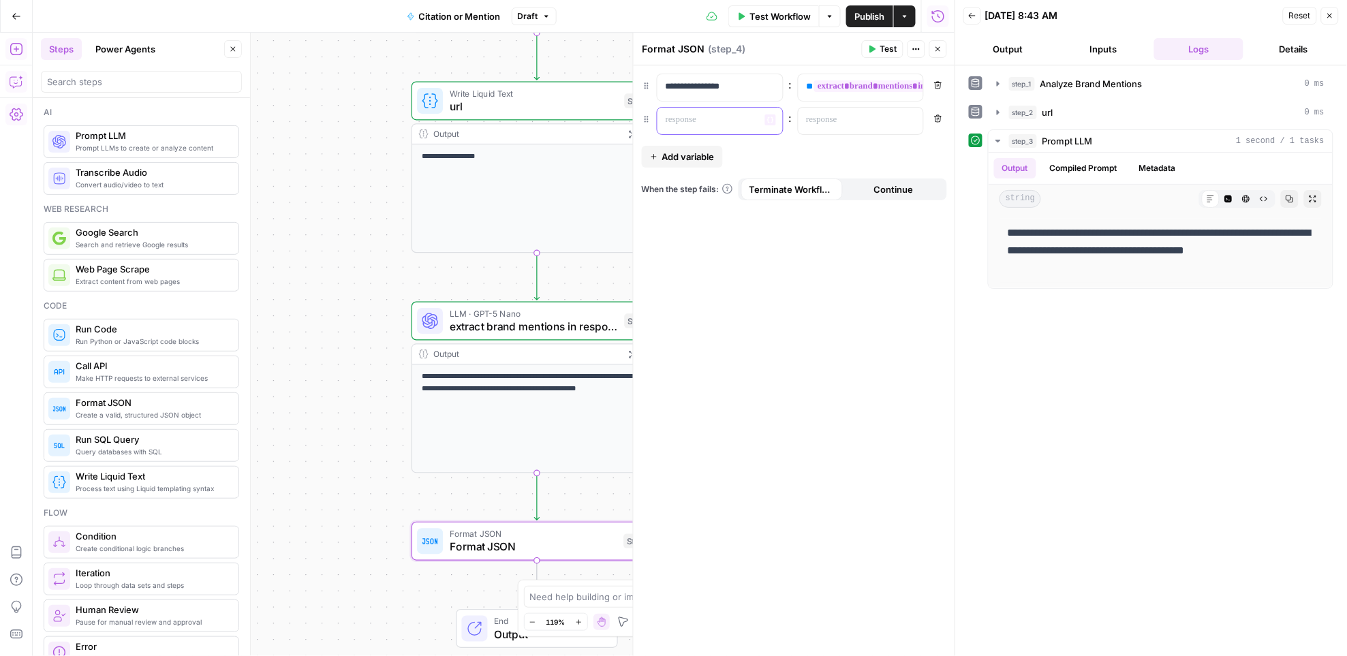
click at [719, 125] on p at bounding box center [708, 120] width 87 height 14
click at [850, 116] on p at bounding box center [849, 120] width 87 height 14
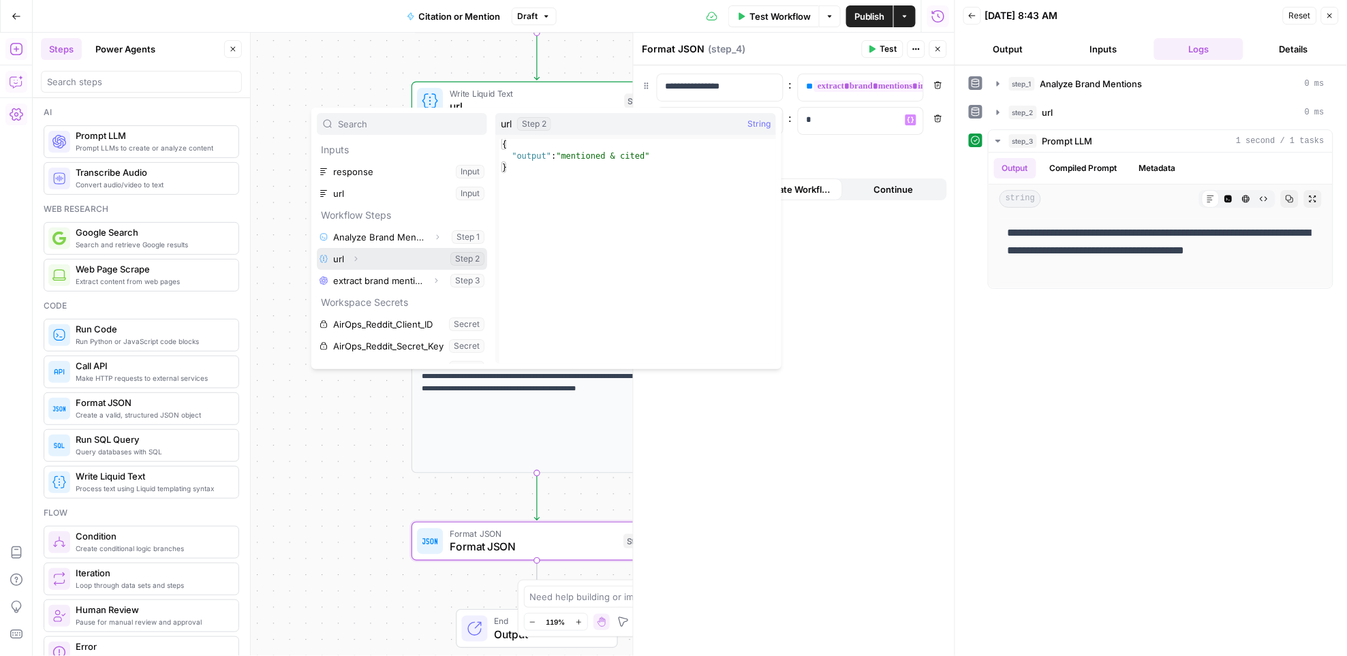
click at [358, 257] on icon "button" at bounding box center [355, 259] width 8 height 8
click at [353, 280] on button "Select variable Output" at bounding box center [408, 281] width 157 height 22
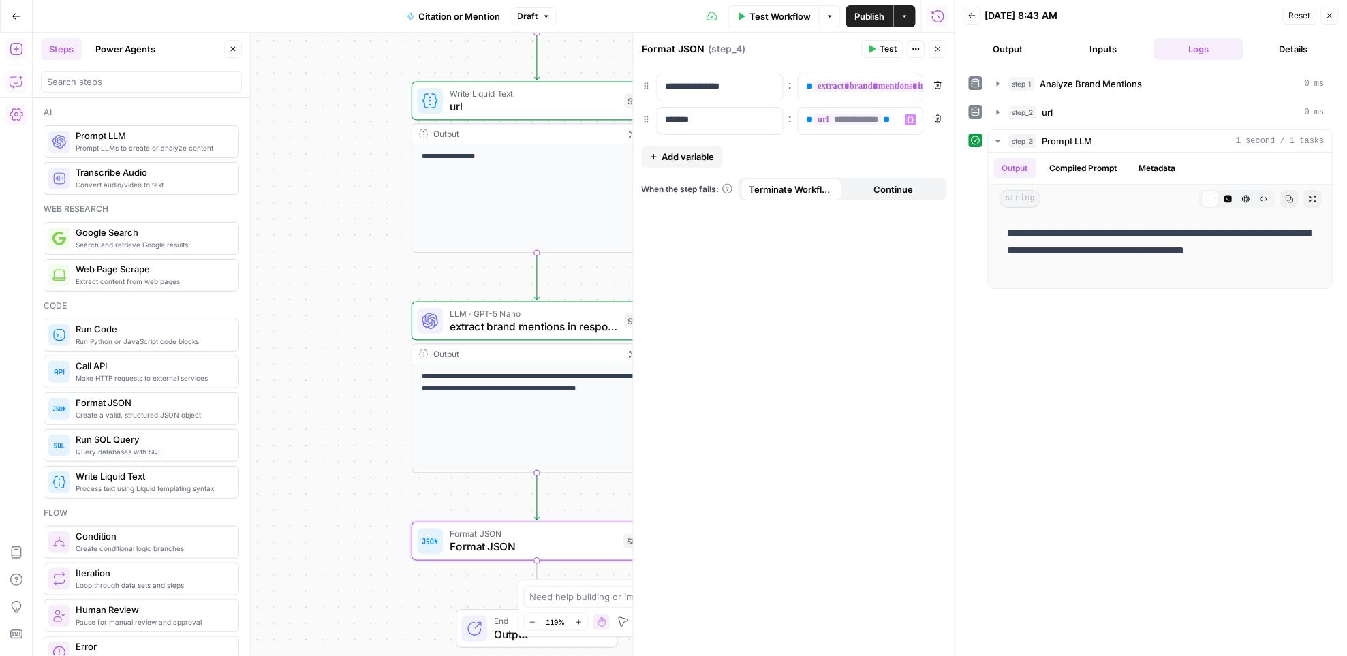
click at [858, 12] on span "Publish" at bounding box center [869, 17] width 31 height 14
click at [493, 330] on span "extract brand mentions in response" at bounding box center [534, 327] width 168 height 16
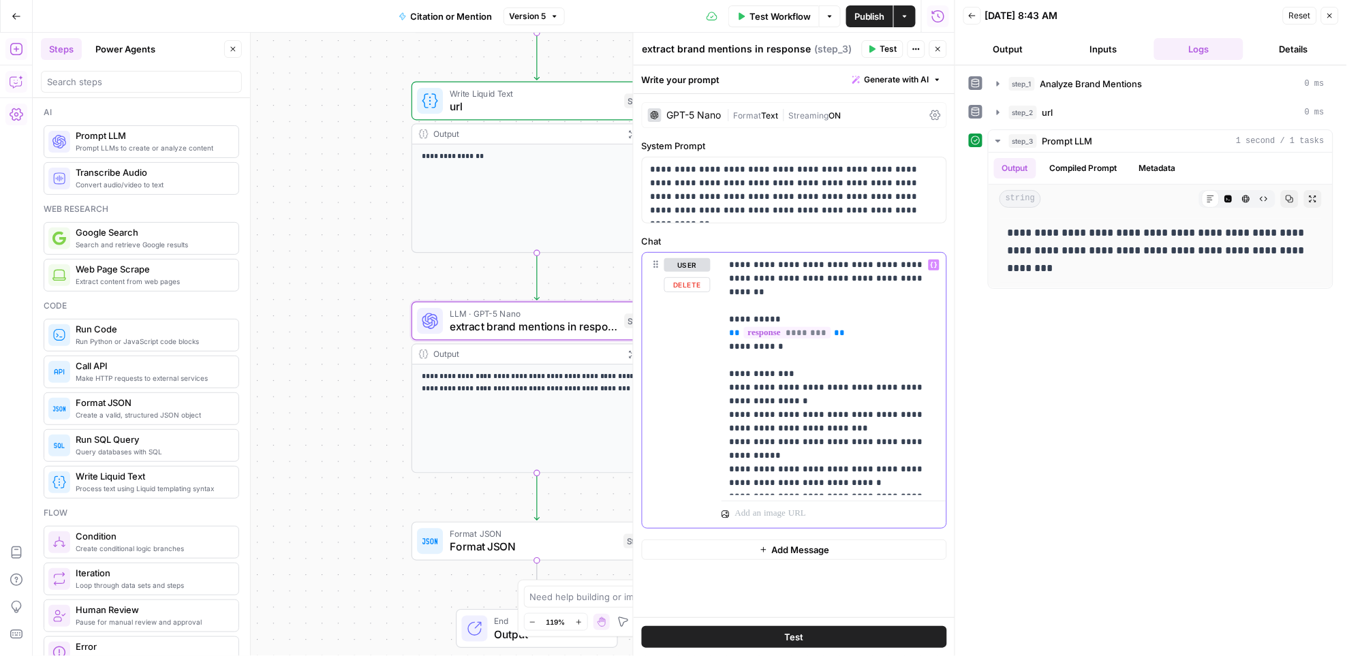
click at [797, 386] on p "**********" at bounding box center [834, 374] width 208 height 232
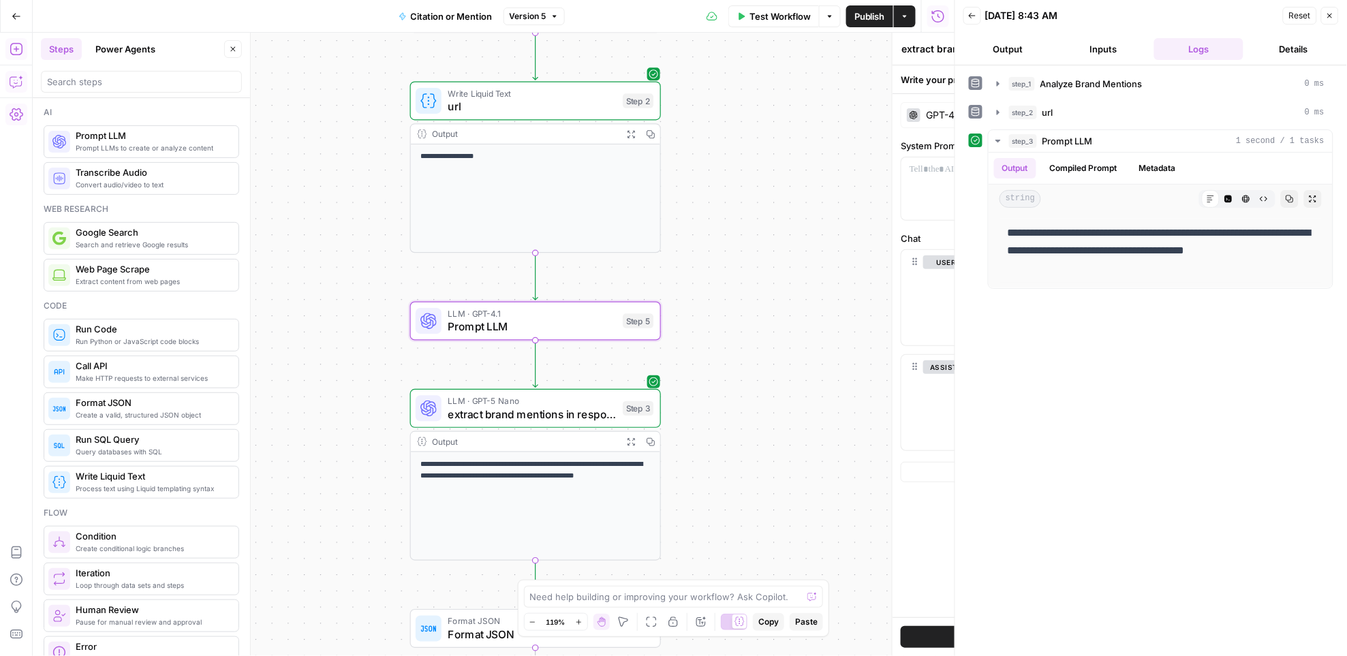
type textarea "Prompt LLM"
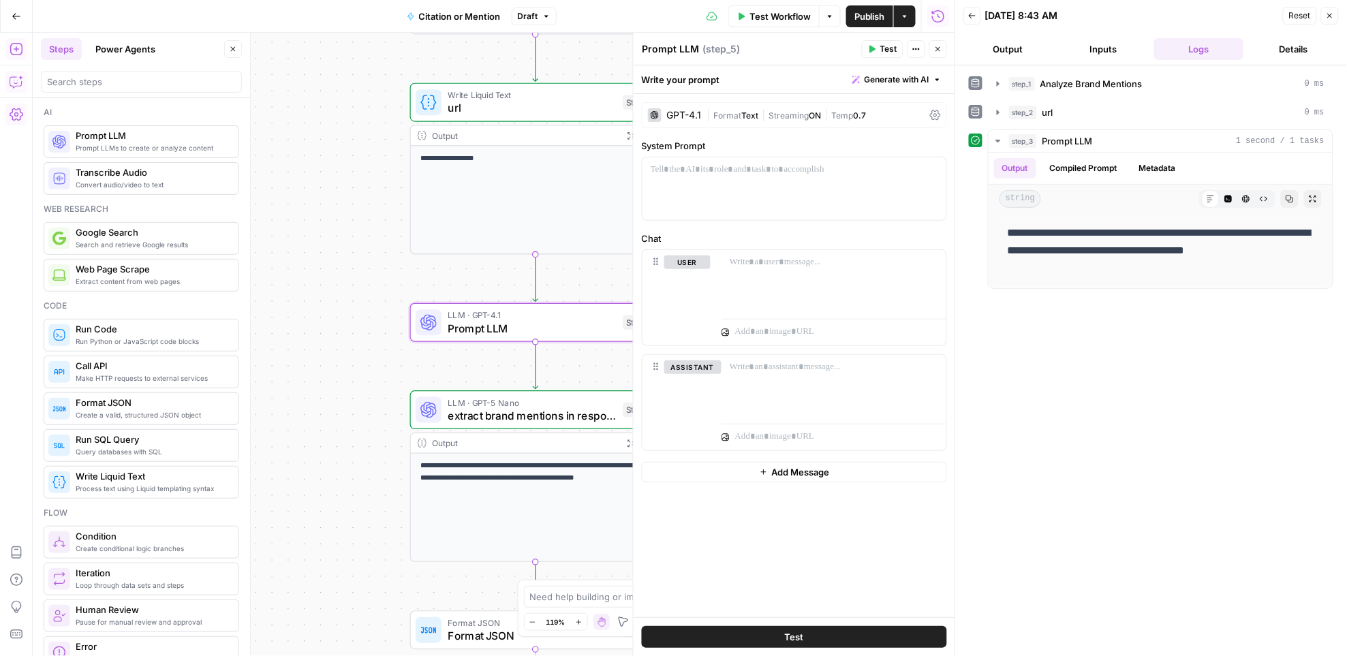
click at [694, 114] on div "GPT-4.1" at bounding box center [684, 115] width 35 height 10
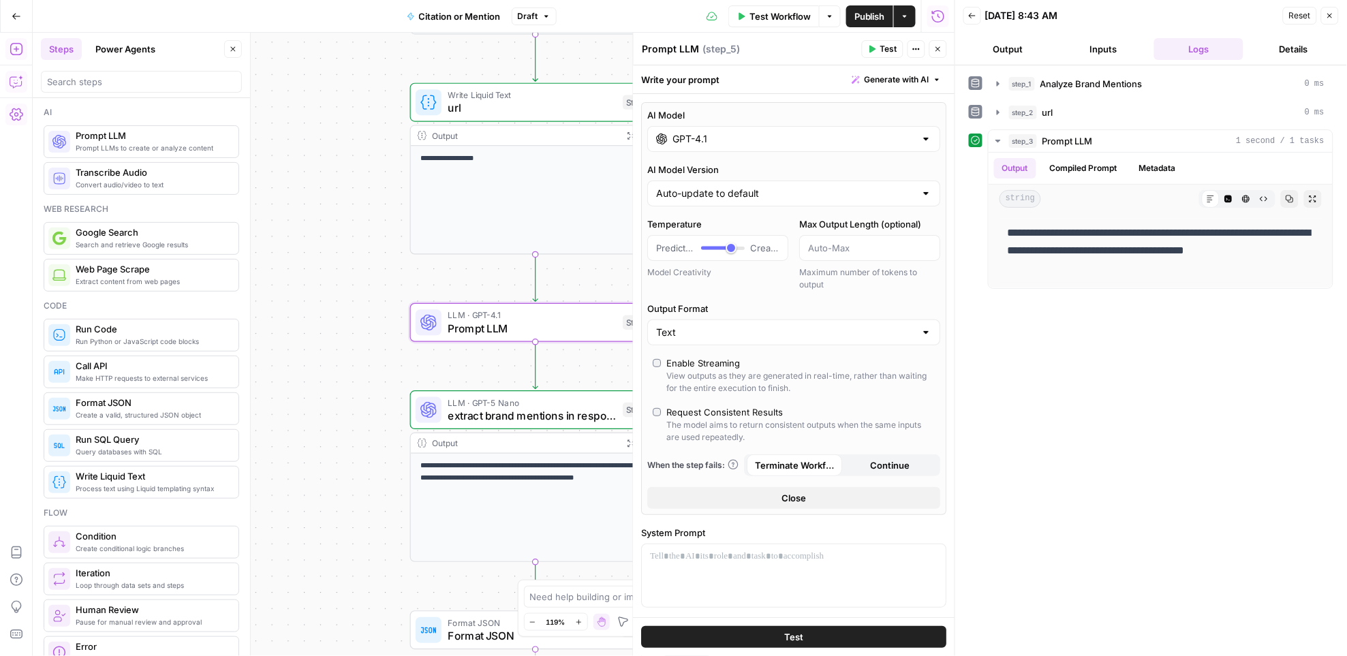
scroll to position [1, 0]
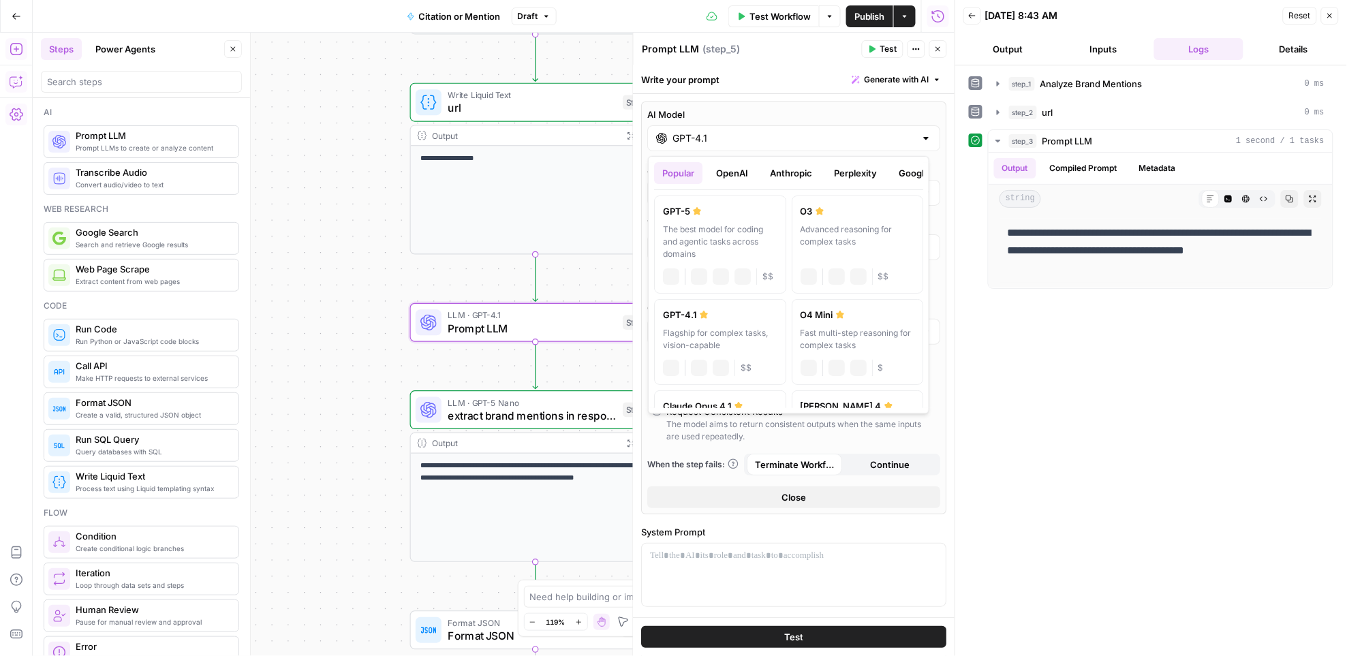
click at [698, 135] on input "GPT-4.1" at bounding box center [794, 138] width 242 height 14
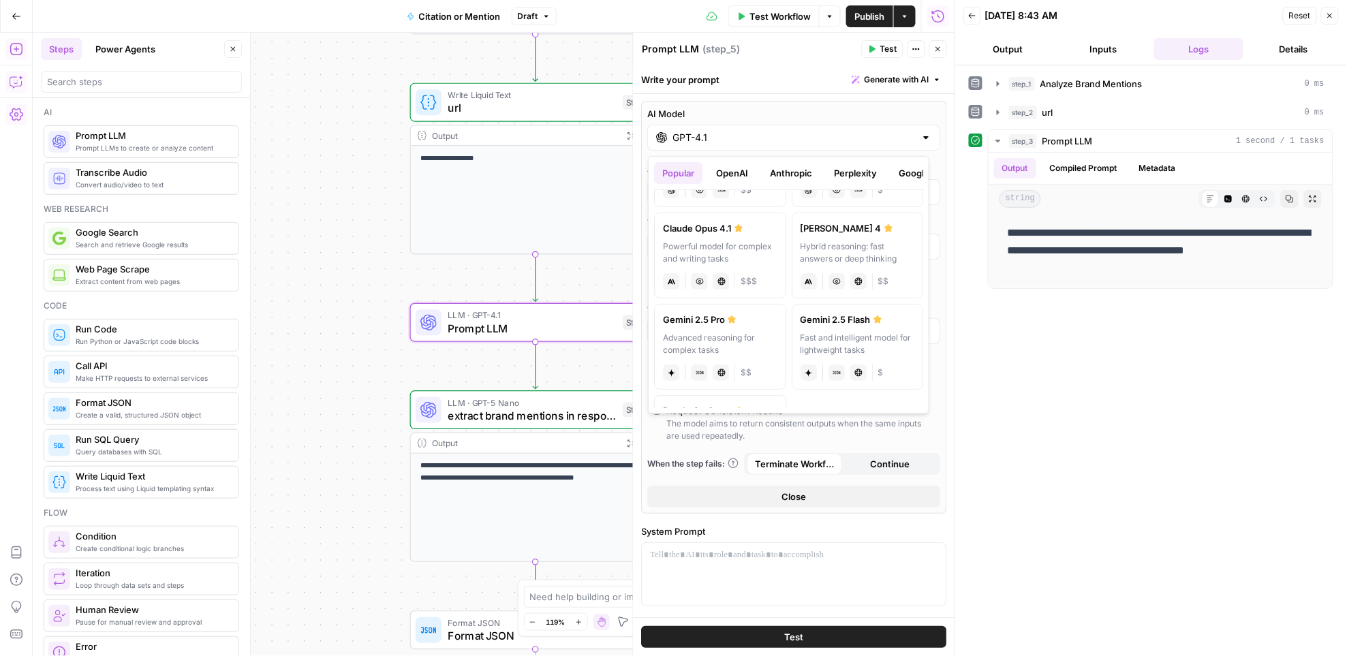
click at [739, 172] on button "OpenAI" at bounding box center [732, 173] width 48 height 22
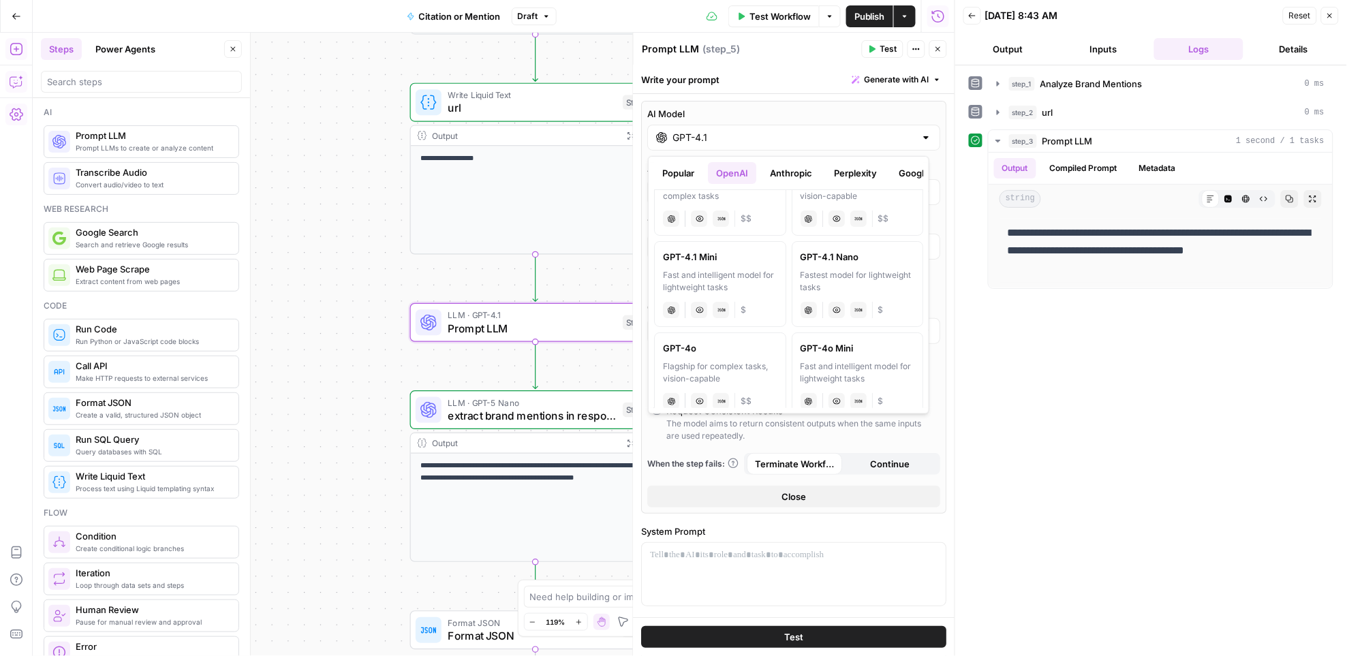
scroll to position [0, 0]
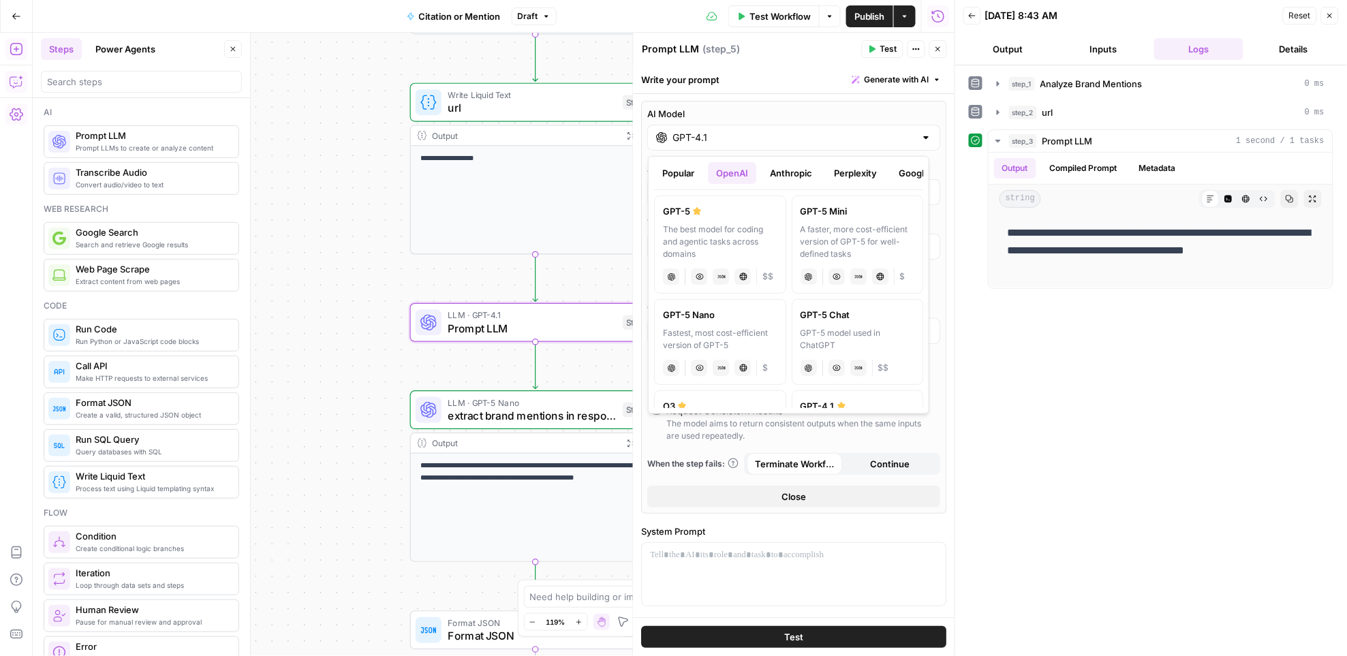
click at [752, 317] on div "GPT-5 Nano" at bounding box center [720, 315] width 114 height 14
type input "GPT-5 Nano"
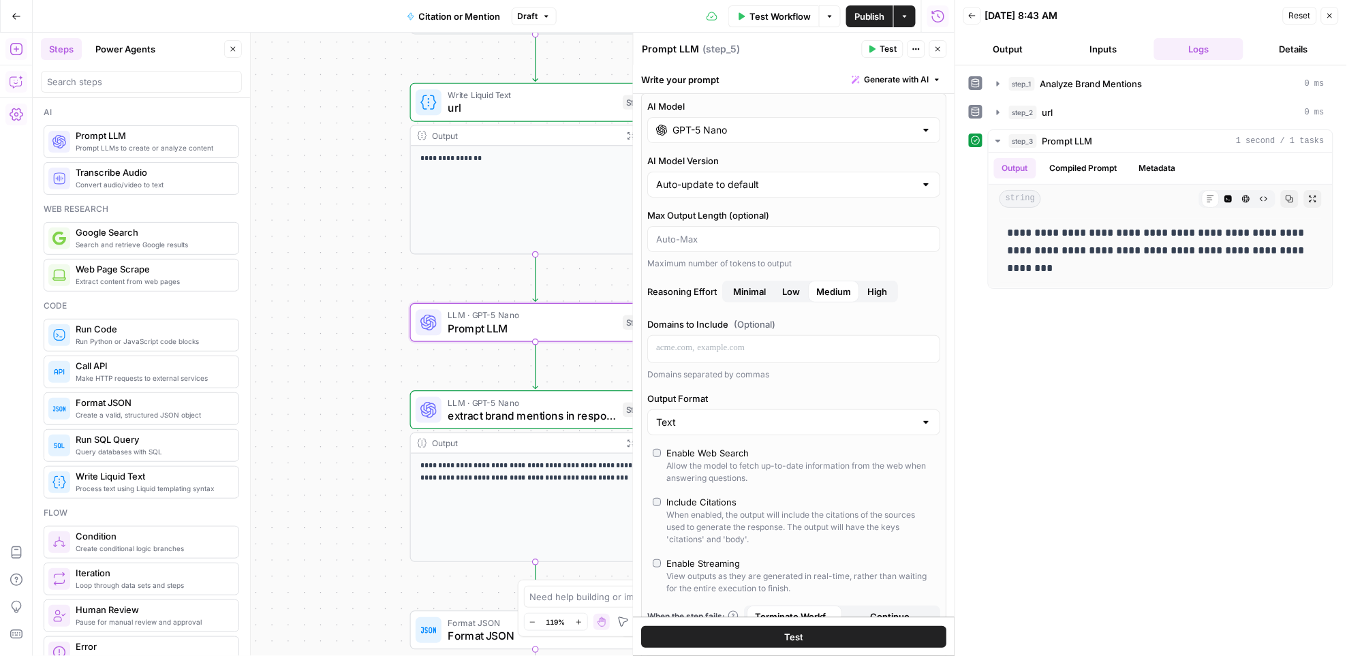
scroll to position [92, 0]
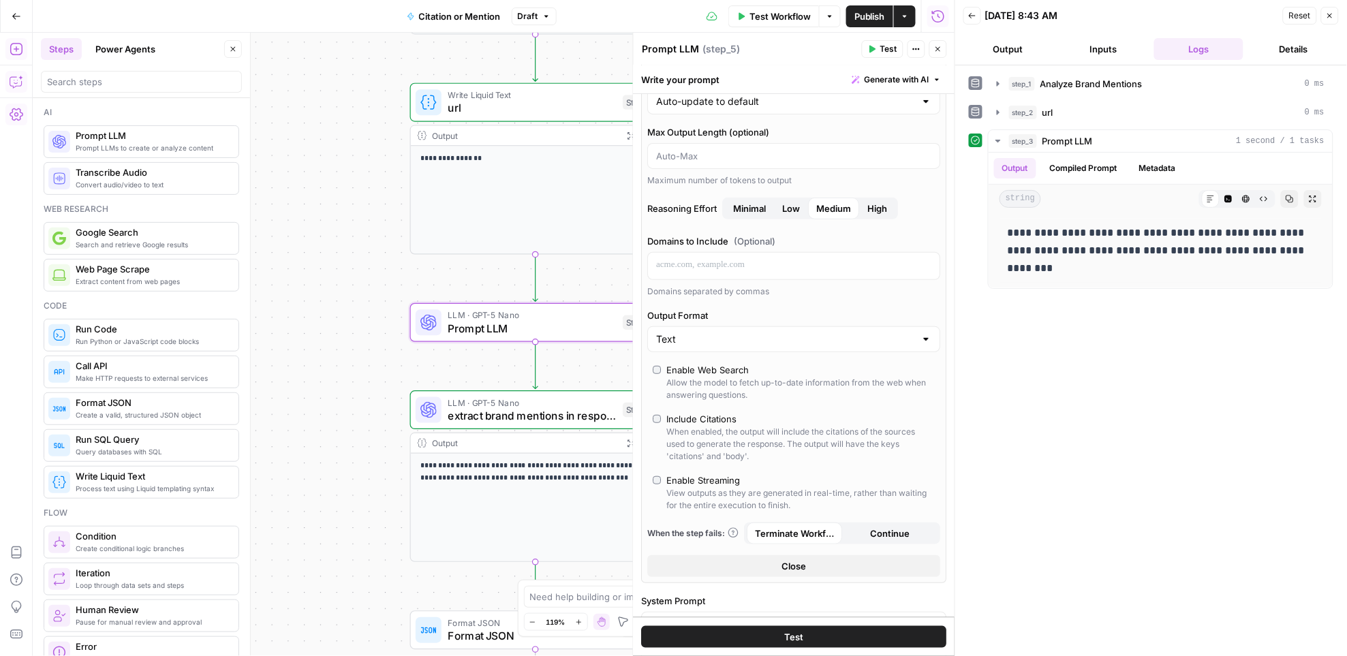
click at [753, 203] on span "Minimal" at bounding box center [750, 209] width 33 height 14
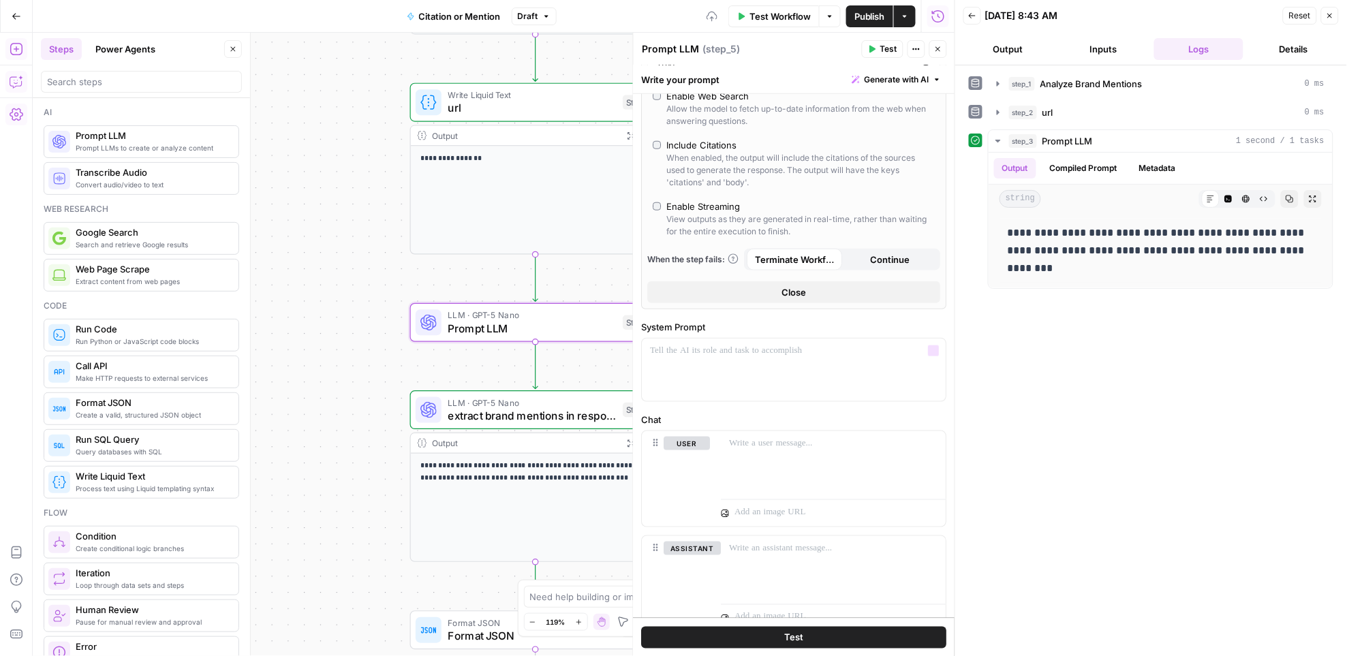
scroll to position [373, 0]
click at [720, 358] on div at bounding box center [794, 363] width 304 height 63
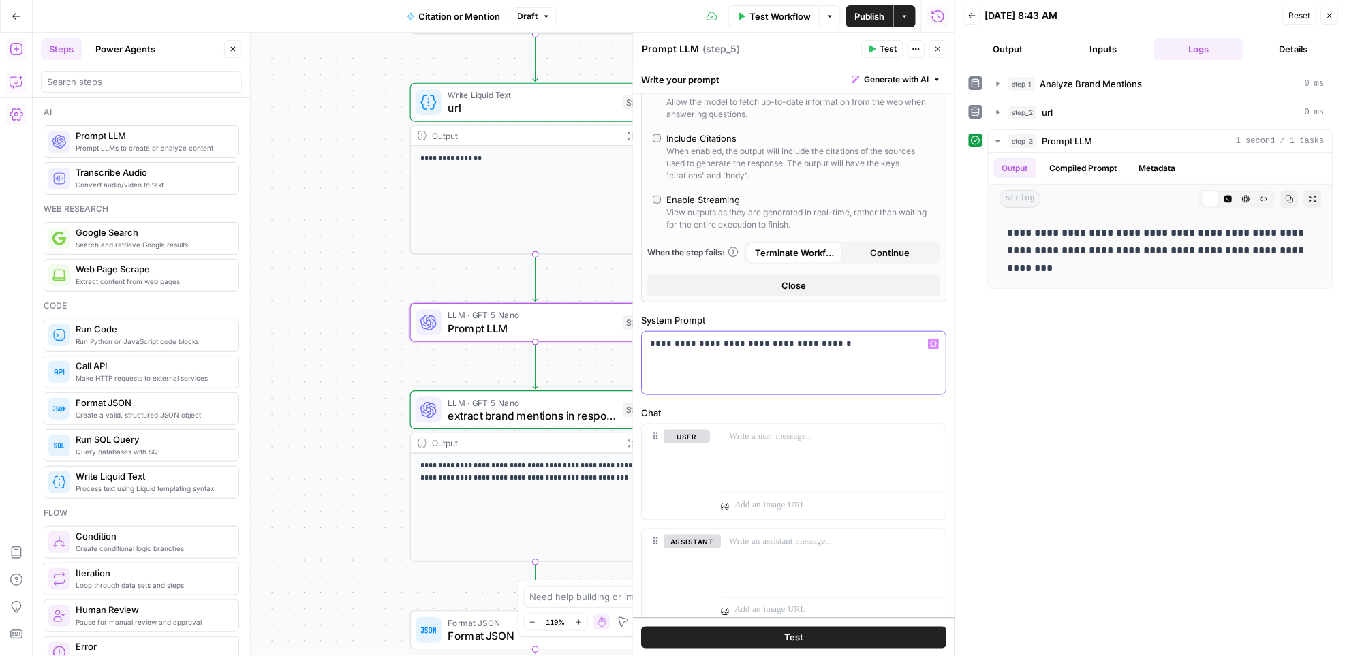
click at [745, 345] on p "**********" at bounding box center [789, 344] width 276 height 14
click at [759, 349] on p "**********" at bounding box center [789, 344] width 276 height 14
drag, startPoint x: 881, startPoint y: 344, endPoint x: 897, endPoint y: 352, distance: 18.3
click at [881, 345] on p "**********" at bounding box center [789, 344] width 276 height 14
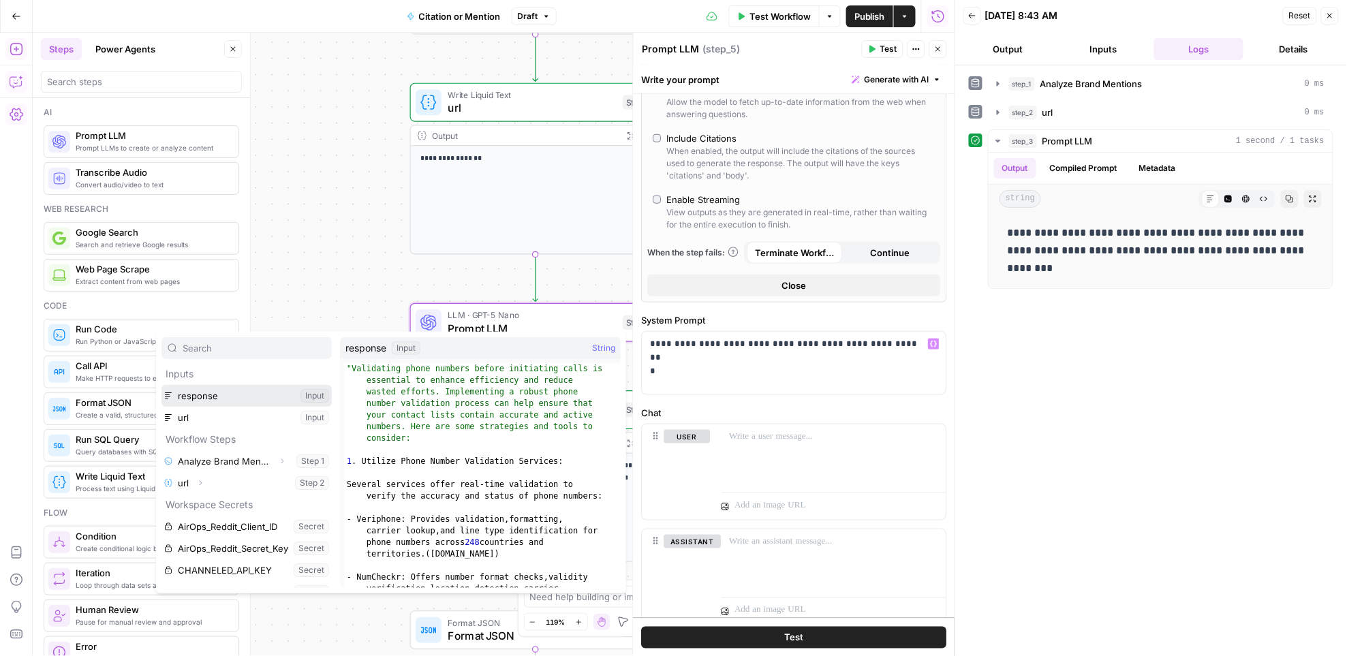
click at [285, 405] on button "Select variable response" at bounding box center [246, 396] width 170 height 22
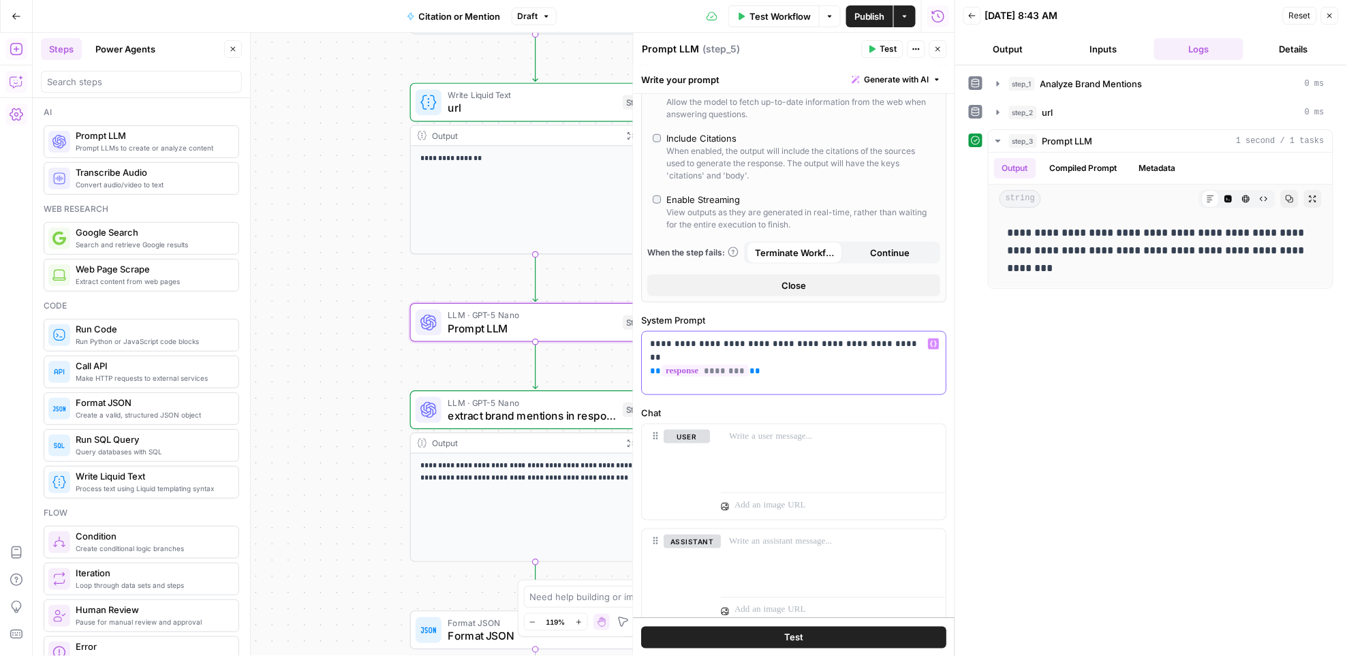
click at [716, 344] on p "**********" at bounding box center [789, 350] width 276 height 27
click at [757, 342] on p "**********" at bounding box center [789, 350] width 276 height 27
click at [824, 344] on p "**********" at bounding box center [789, 350] width 276 height 27
click at [804, 347] on p "**********" at bounding box center [789, 350] width 276 height 27
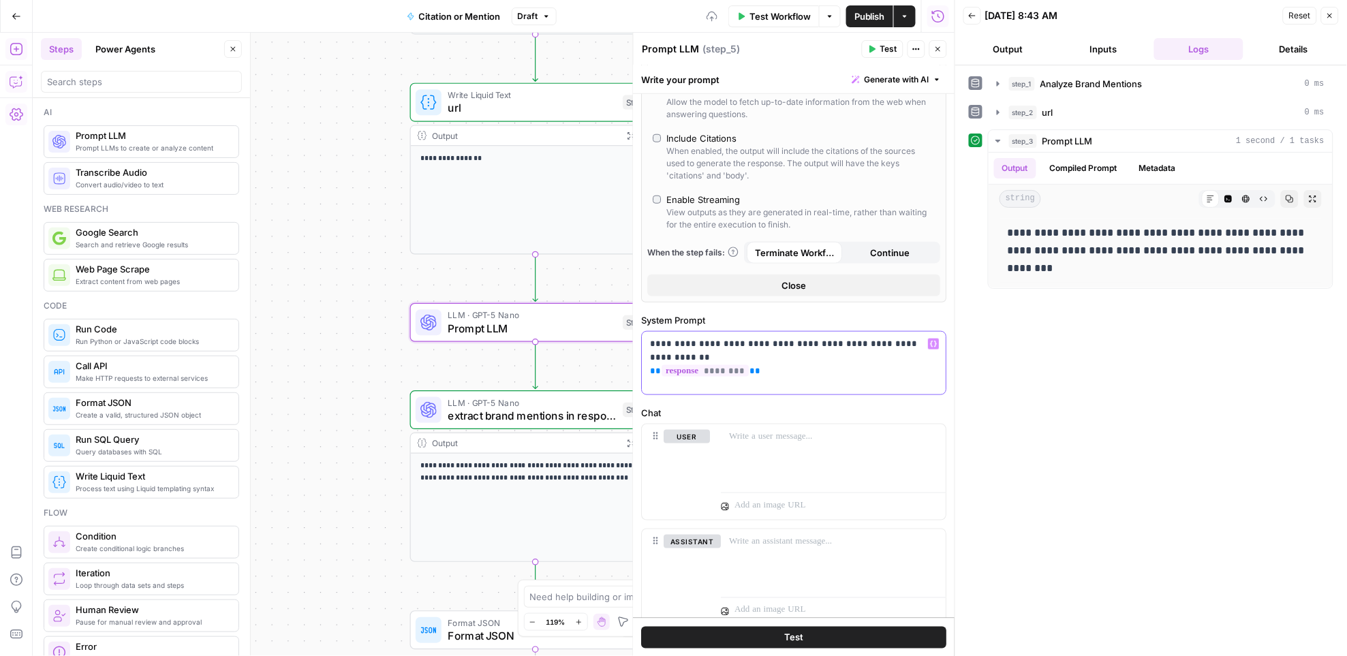
click at [839, 341] on p "**********" at bounding box center [789, 350] width 276 height 27
click at [832, 345] on p "**********" at bounding box center [789, 350] width 276 height 27
drag, startPoint x: 841, startPoint y: 339, endPoint x: 873, endPoint y: 358, distance: 36.3
click at [841, 339] on p "**********" at bounding box center [789, 350] width 276 height 27
click at [808, 343] on p "**********" at bounding box center [789, 350] width 276 height 27
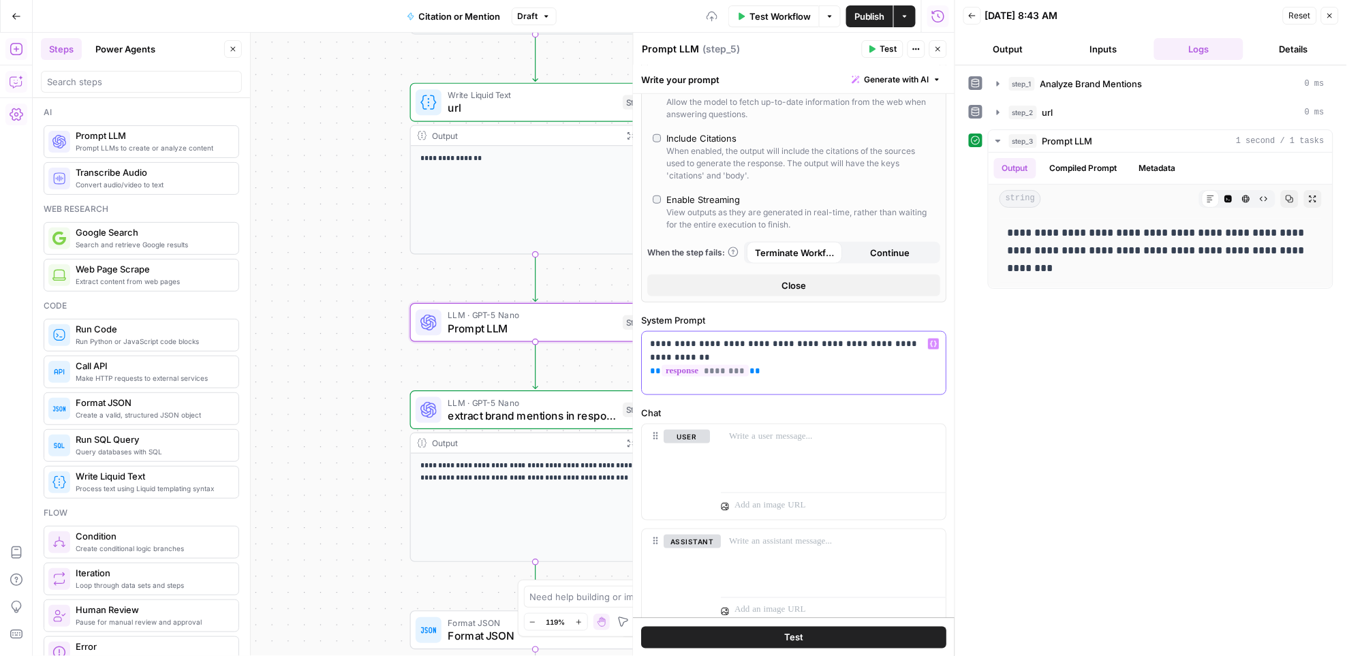
drag, startPoint x: 827, startPoint y: 344, endPoint x: 872, endPoint y: 361, distance: 48.1
click at [827, 344] on p "**********" at bounding box center [789, 350] width 276 height 27
click at [812, 343] on p "**********" at bounding box center [789, 350] width 276 height 27
click at [790, 356] on p "**********" at bounding box center [789, 350] width 276 height 27
click at [867, 642] on button "Test" at bounding box center [794, 637] width 305 height 22
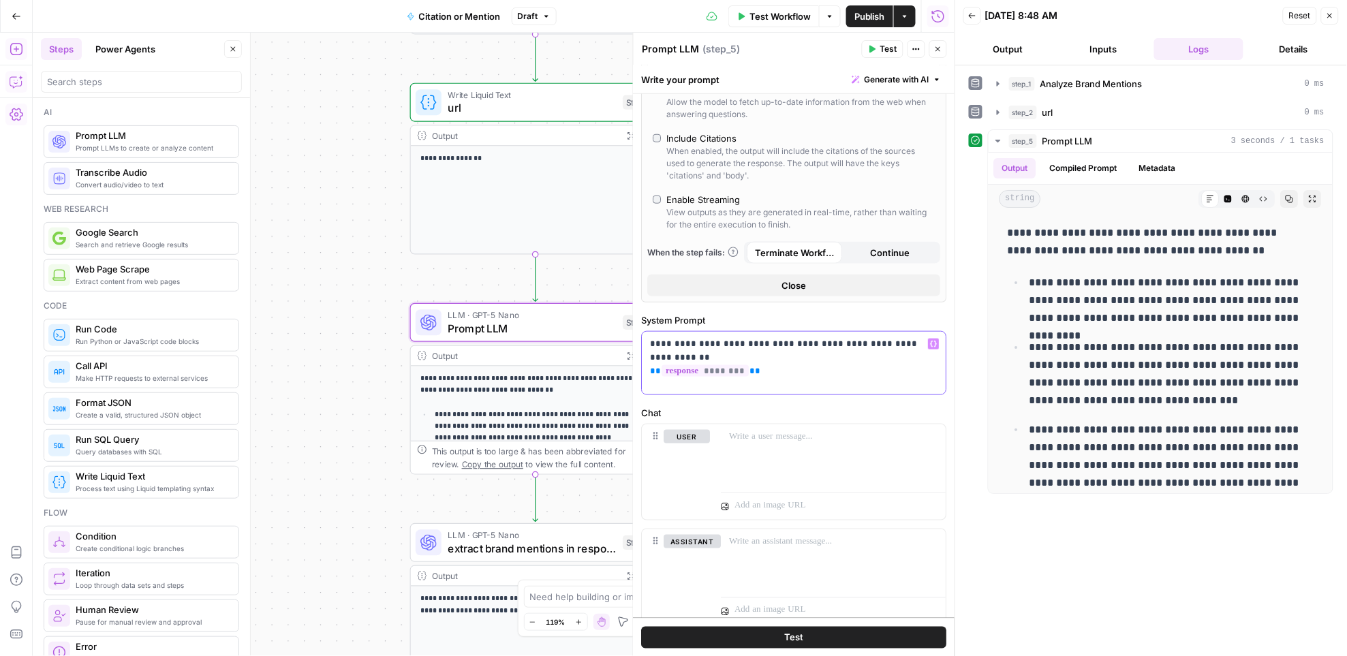
click at [701, 344] on p "**********" at bounding box center [789, 350] width 276 height 27
click at [789, 351] on p "**********" at bounding box center [789, 350] width 276 height 27
click at [745, 344] on p "**********" at bounding box center [789, 350] width 276 height 27
click at [815, 360] on p "**********" at bounding box center [789, 350] width 276 height 27
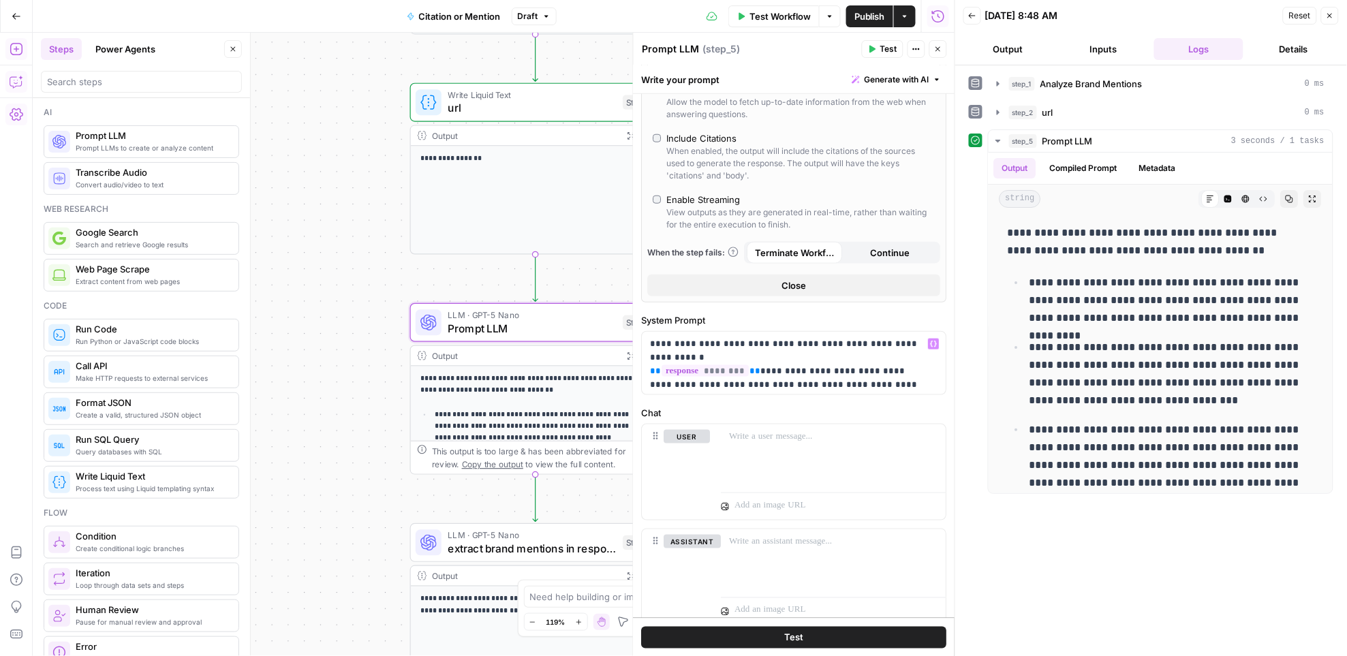
click at [856, 643] on button "Test" at bounding box center [794, 637] width 305 height 22
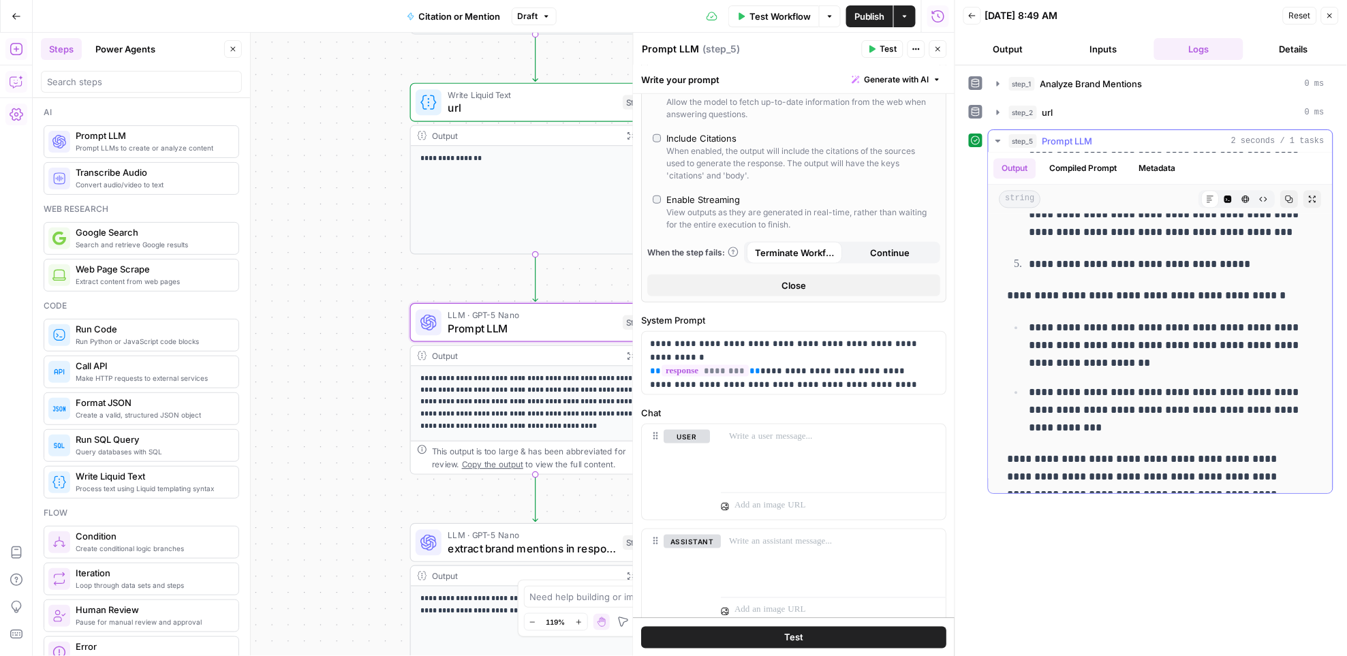
scroll to position [1082, 0]
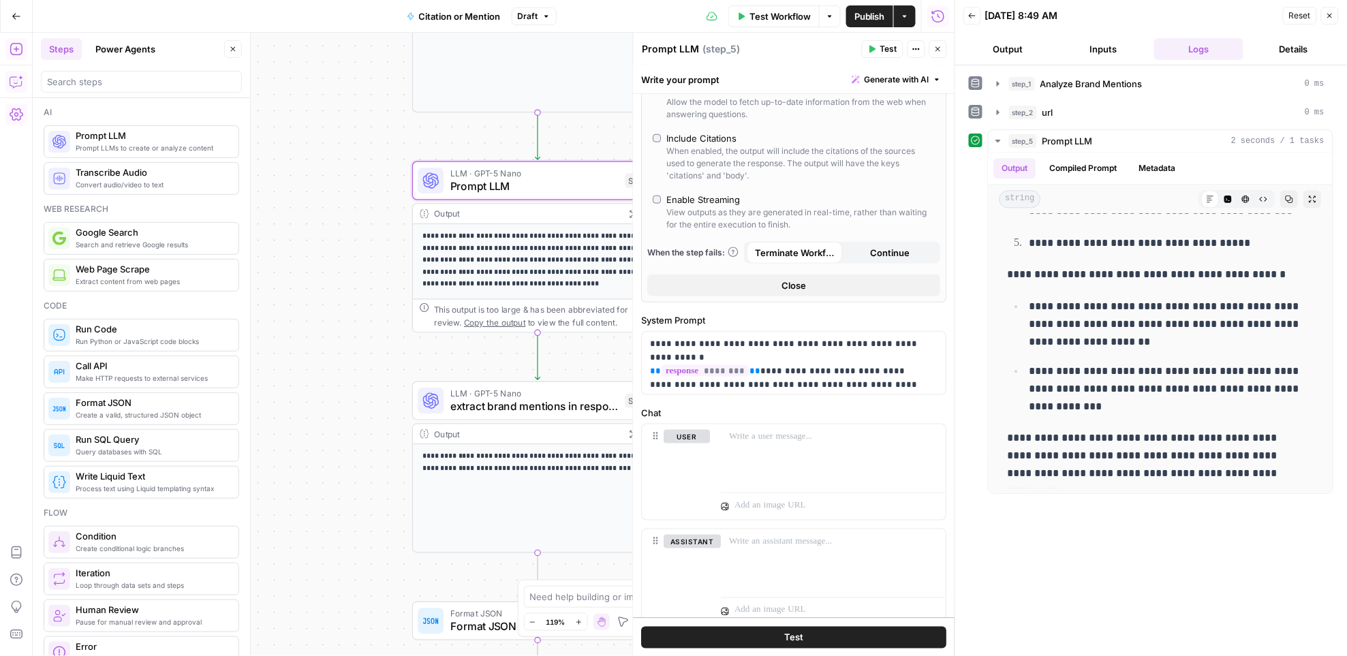
click at [471, 403] on span "extract brand mentions in response" at bounding box center [534, 406] width 168 height 16
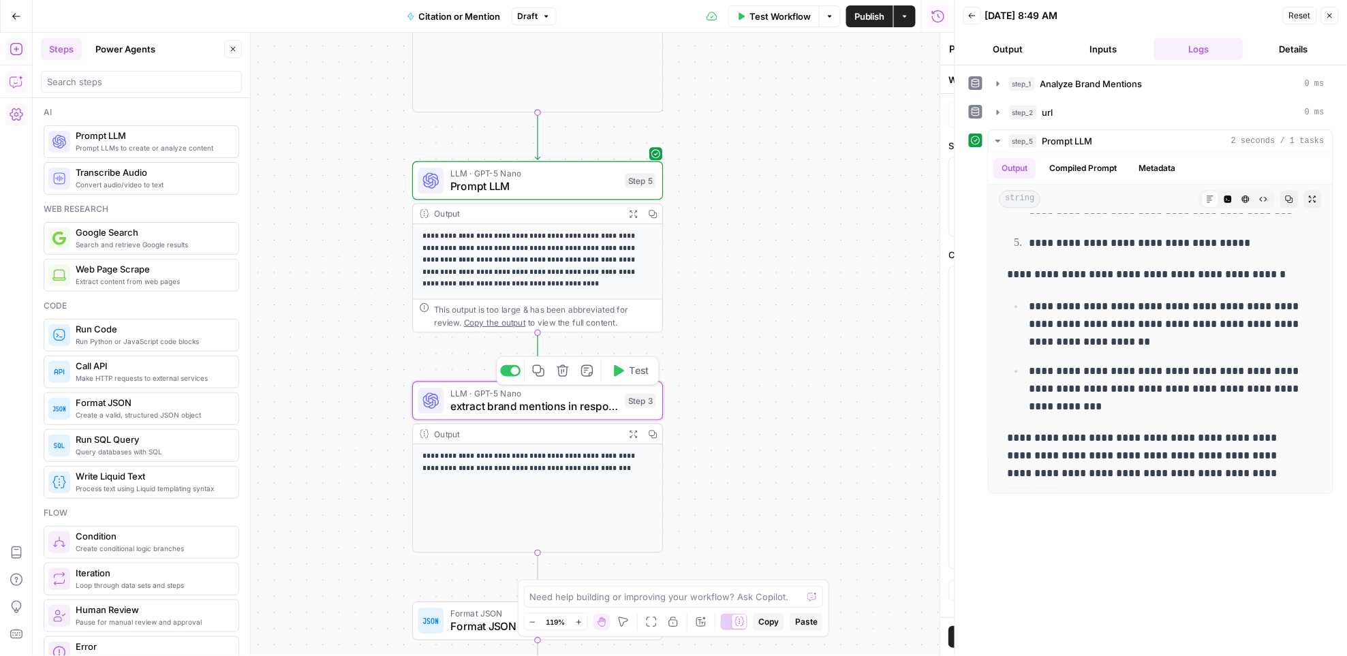
type textarea "extract brand mentions in response"
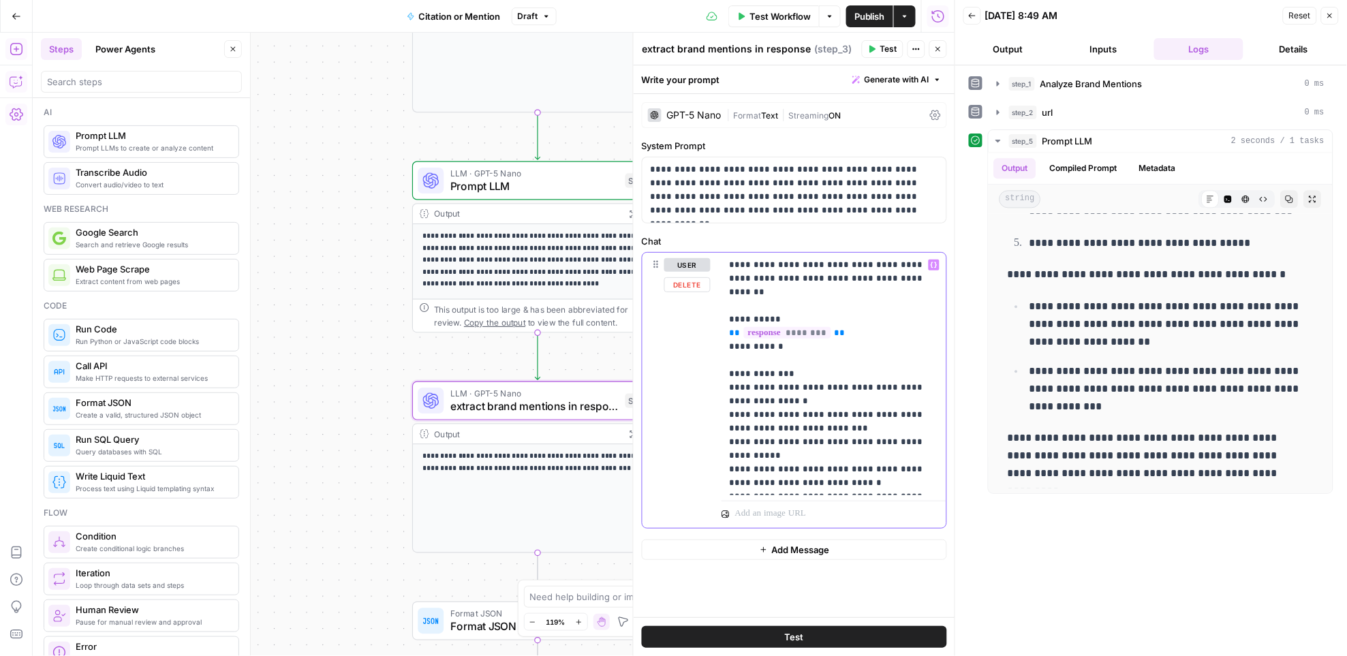
drag, startPoint x: 762, startPoint y: 315, endPoint x: 716, endPoint y: 317, distance: 45.7
click at [716, 317] on div "**********" at bounding box center [794, 390] width 304 height 275
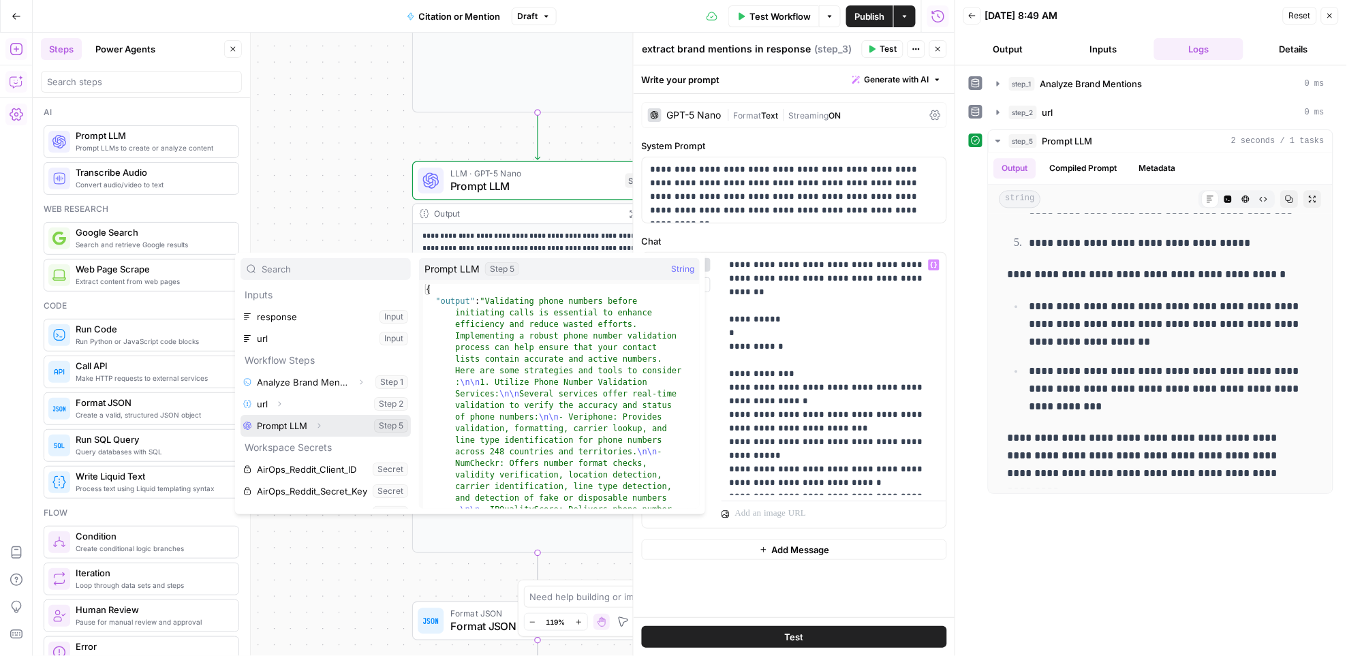
drag, startPoint x: 319, startPoint y: 426, endPoint x: 312, endPoint y: 431, distance: 8.9
click at [319, 427] on icon "button" at bounding box center [319, 426] width 3 height 5
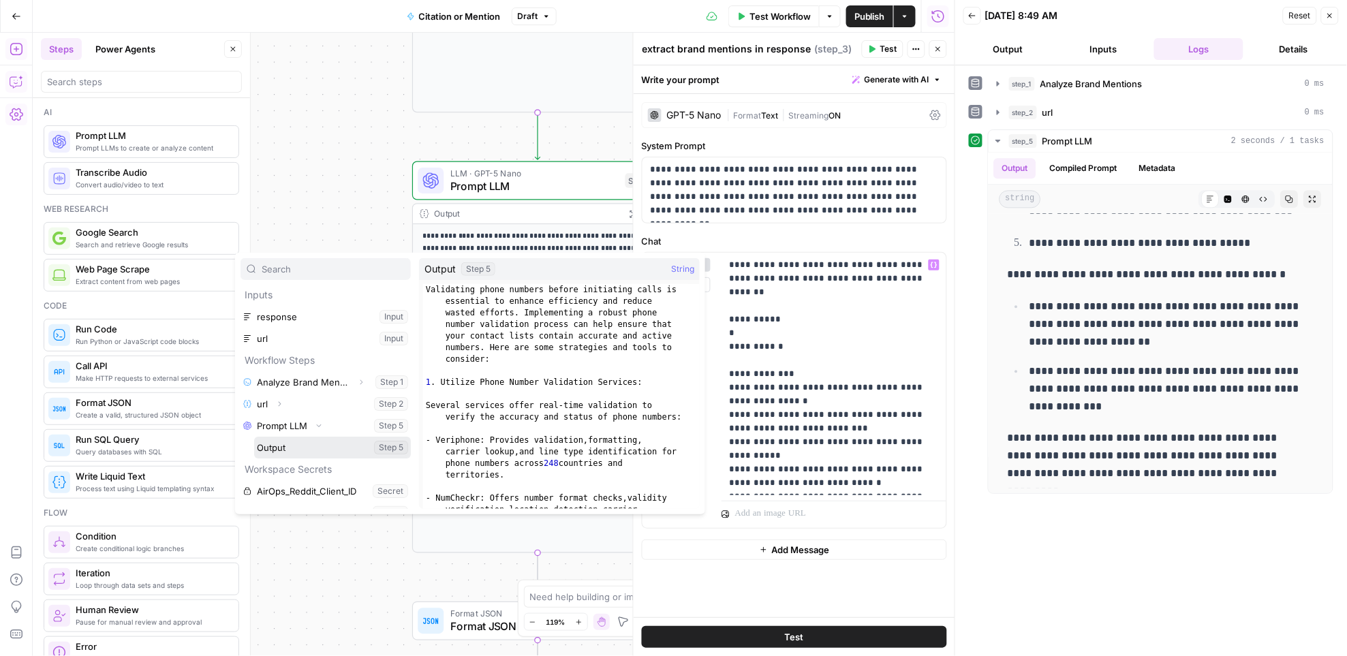
click at [296, 450] on button "Select variable Output" at bounding box center [332, 448] width 157 height 22
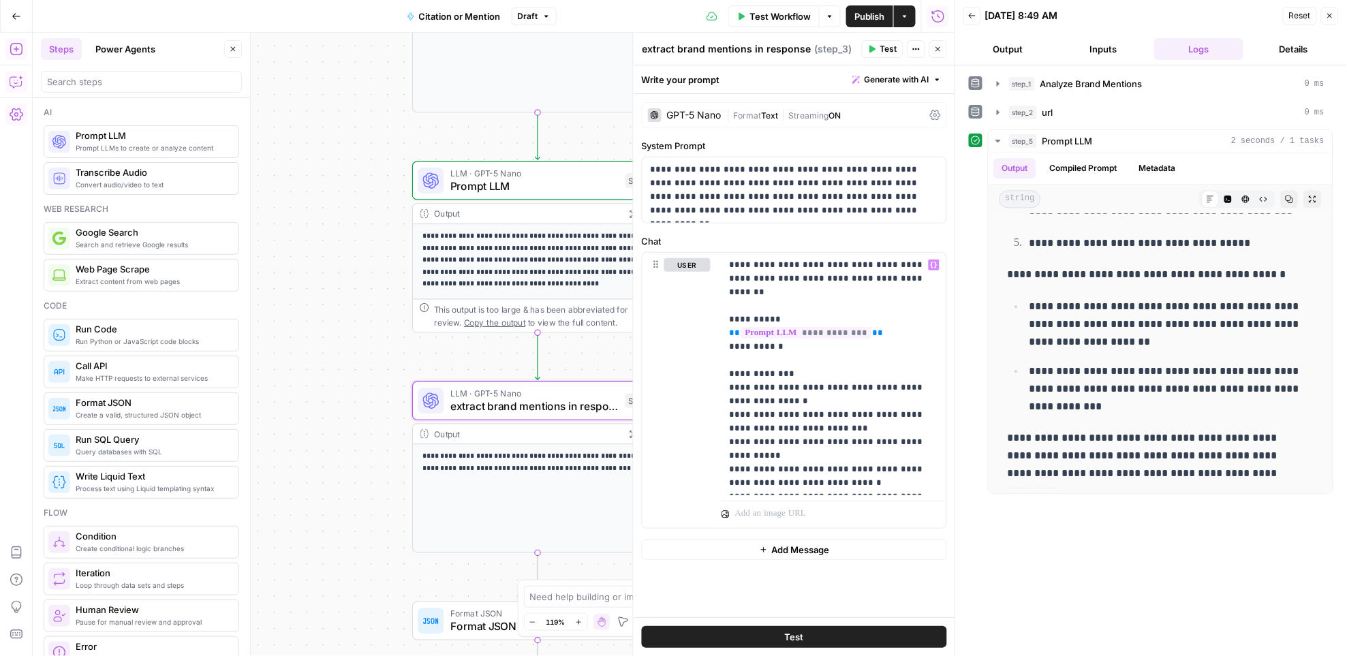
click at [881, 55] on button "Test" at bounding box center [883, 49] width 42 height 18
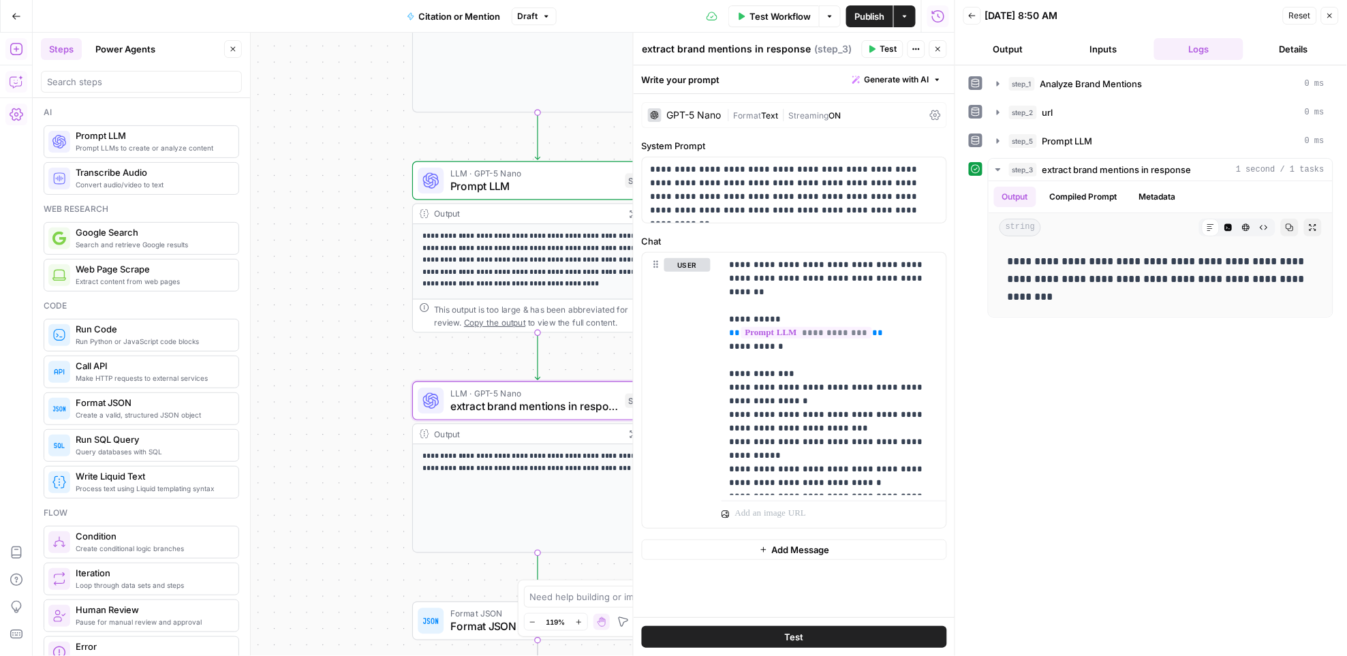
click at [864, 16] on span "Publish" at bounding box center [869, 17] width 31 height 14
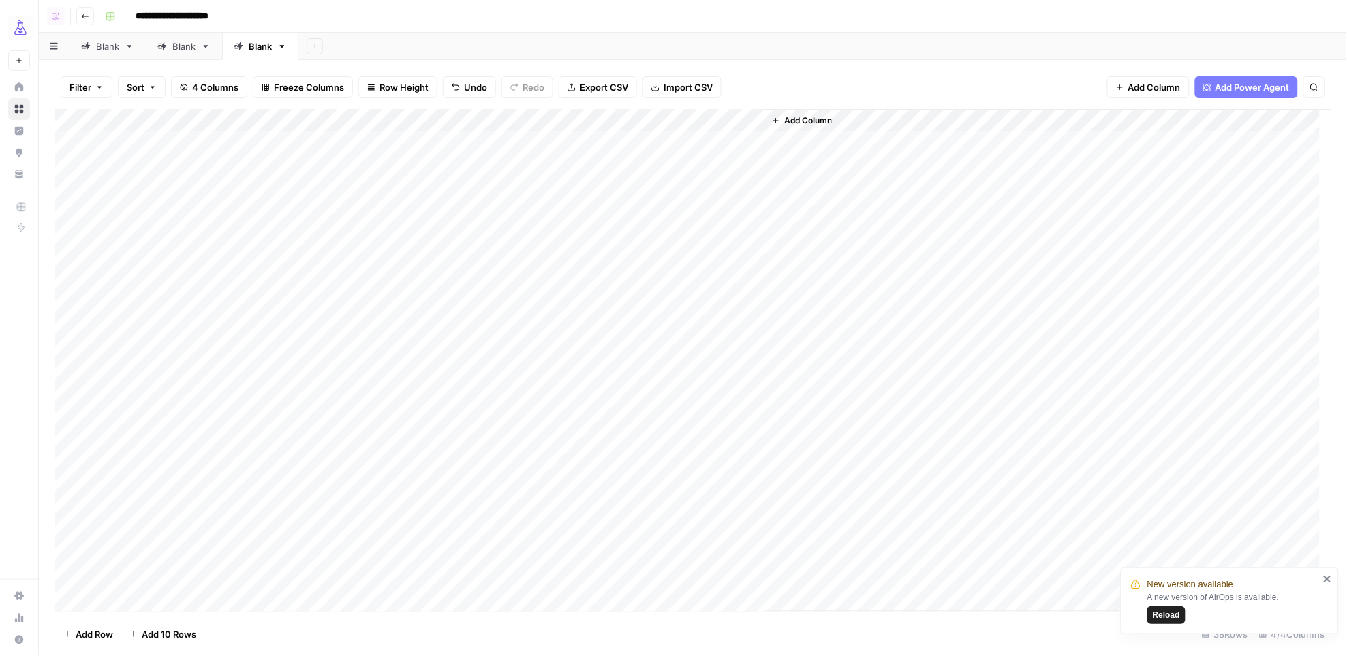
click at [1171, 610] on span "Reload" at bounding box center [1166, 615] width 27 height 12
click at [627, 121] on div "Add Column" at bounding box center [693, 360] width 1276 height 503
click at [655, 146] on span "All Rows" at bounding box center [677, 152] width 86 height 14
click at [608, 142] on div "Add Column" at bounding box center [693, 360] width 1276 height 503
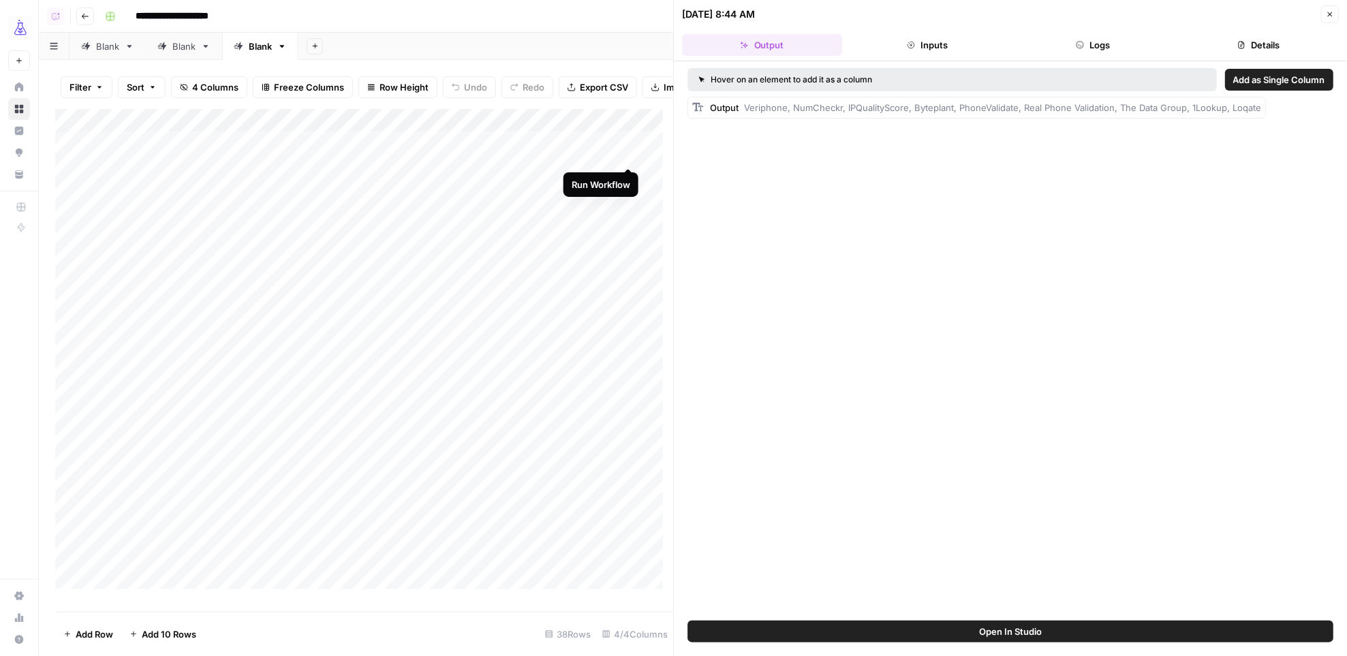
click at [631, 153] on div "Add Column" at bounding box center [364, 354] width 618 height 491
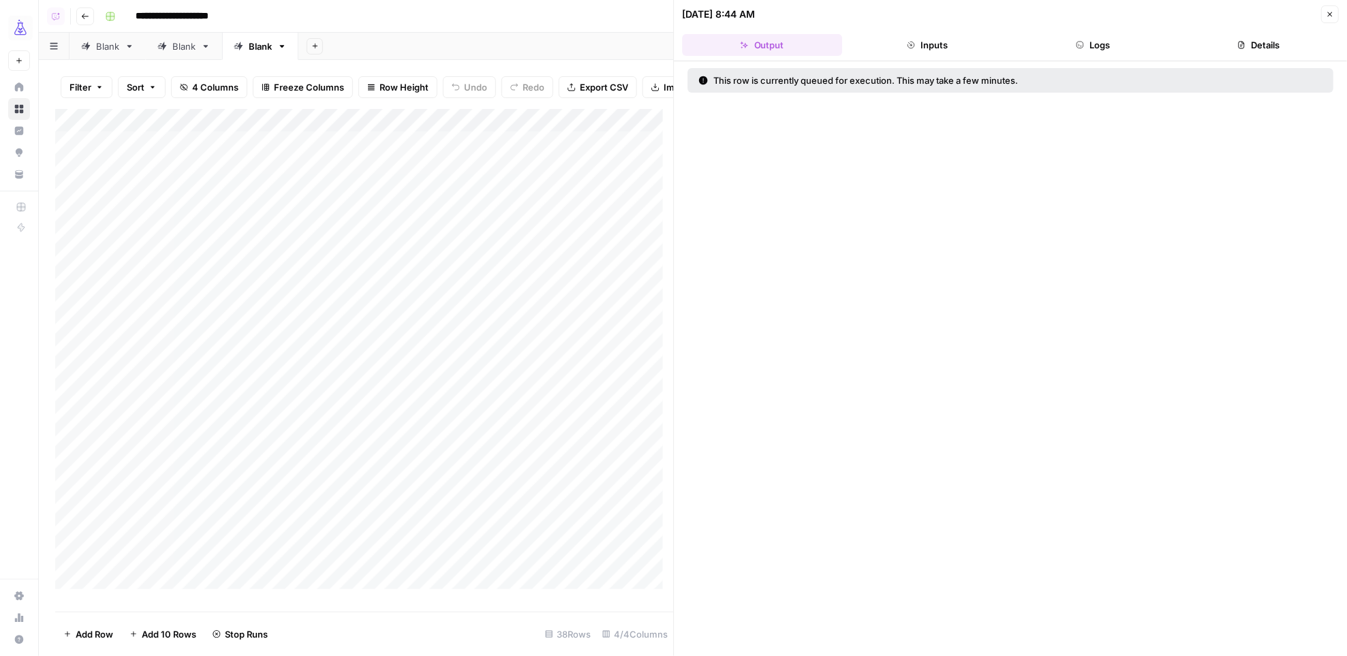
click at [1328, 17] on icon "button" at bounding box center [1330, 14] width 8 height 8
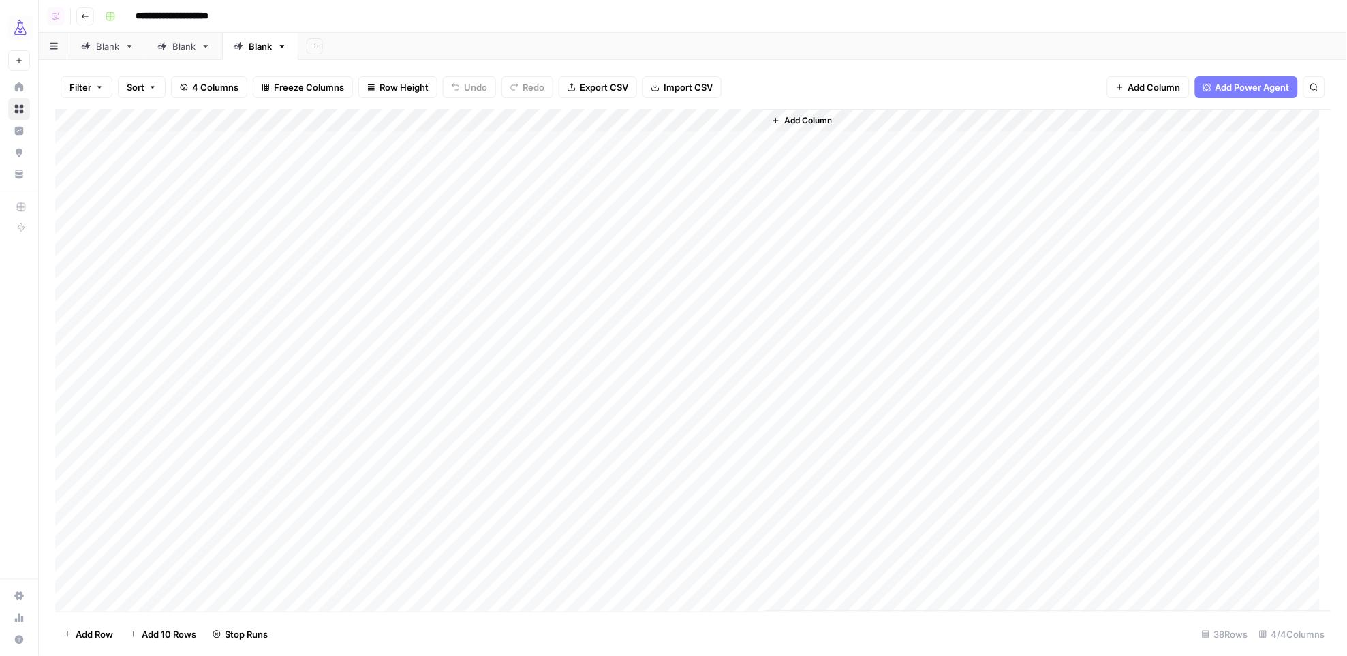
click at [73, 163] on div "Add Column" at bounding box center [693, 360] width 1276 height 503
click at [72, 578] on div "Add Column" at bounding box center [693, 360] width 1276 height 503
click at [614, 119] on div "Add Column" at bounding box center [693, 360] width 1276 height 503
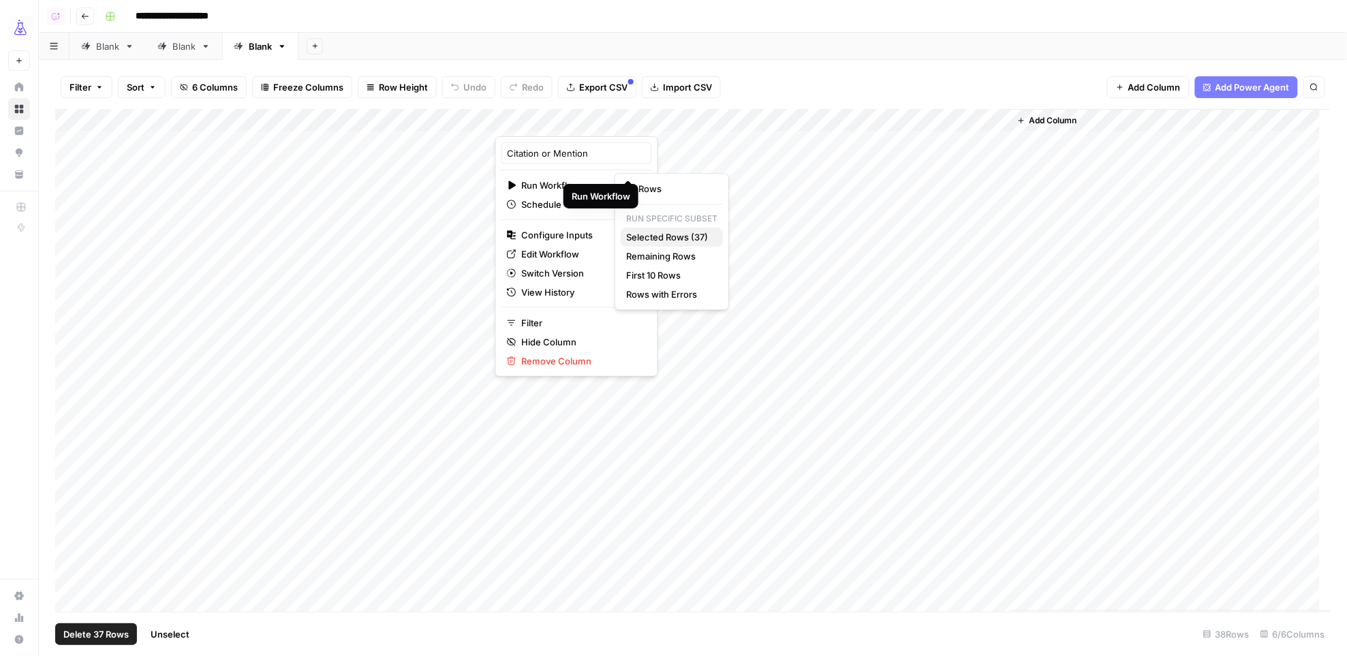
click at [676, 238] on span "Selected Rows (37)" at bounding box center [669, 237] width 86 height 14
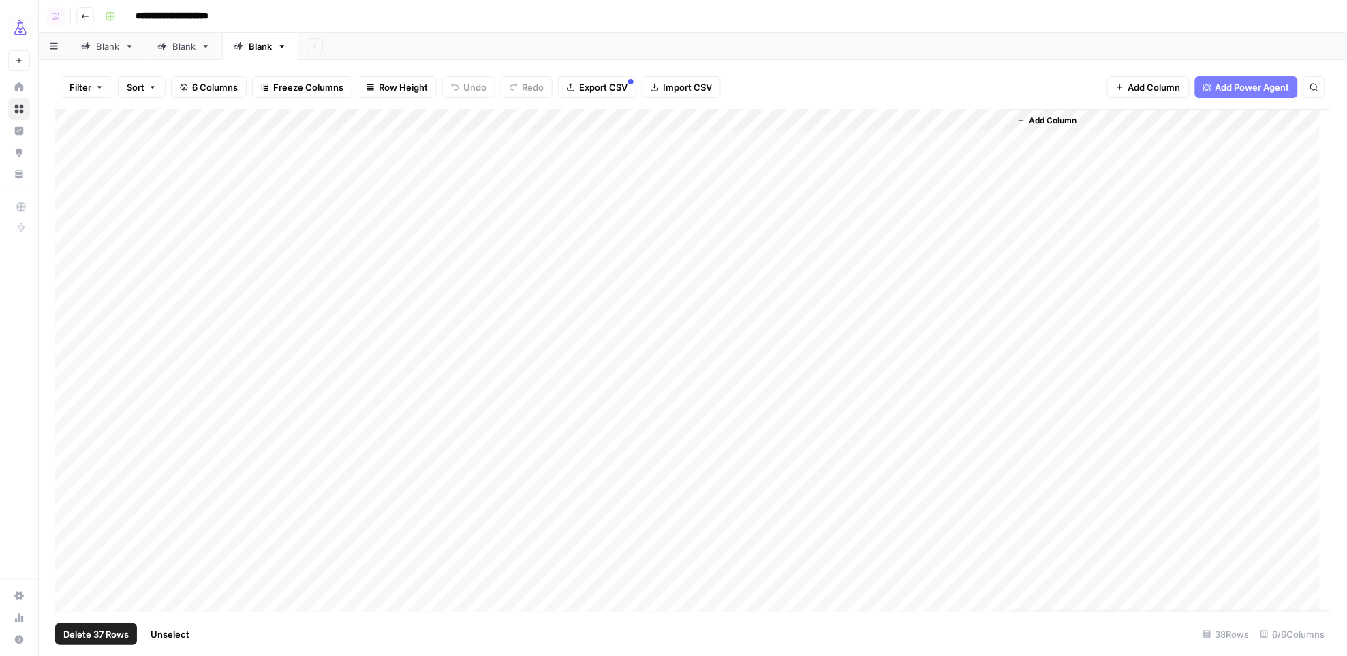
drag, startPoint x: 925, startPoint y: 117, endPoint x: 776, endPoint y: 119, distance: 149.2
click at [776, 119] on div "Add Column" at bounding box center [693, 360] width 1276 height 503
click at [815, 142] on div "Add Column" at bounding box center [693, 360] width 1276 height 503
click at [261, 580] on div "Add Column" at bounding box center [693, 360] width 1276 height 503
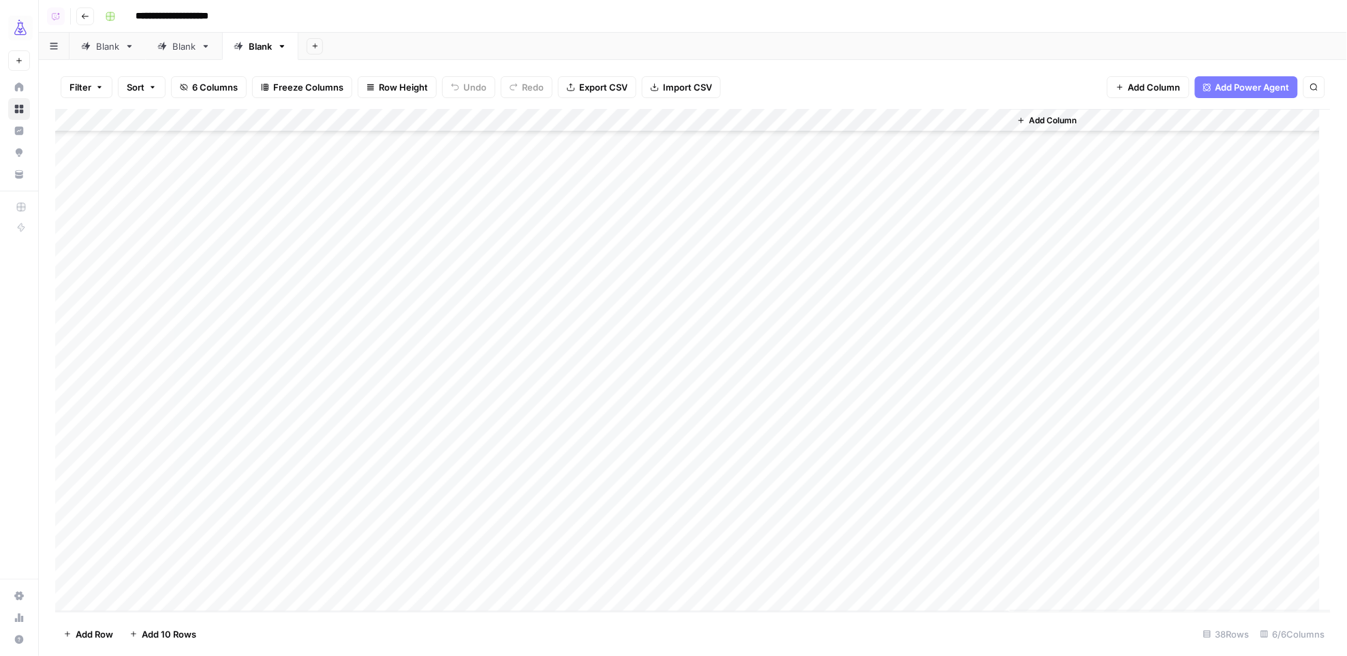
click at [262, 577] on div "Add Column" at bounding box center [693, 360] width 1276 height 503
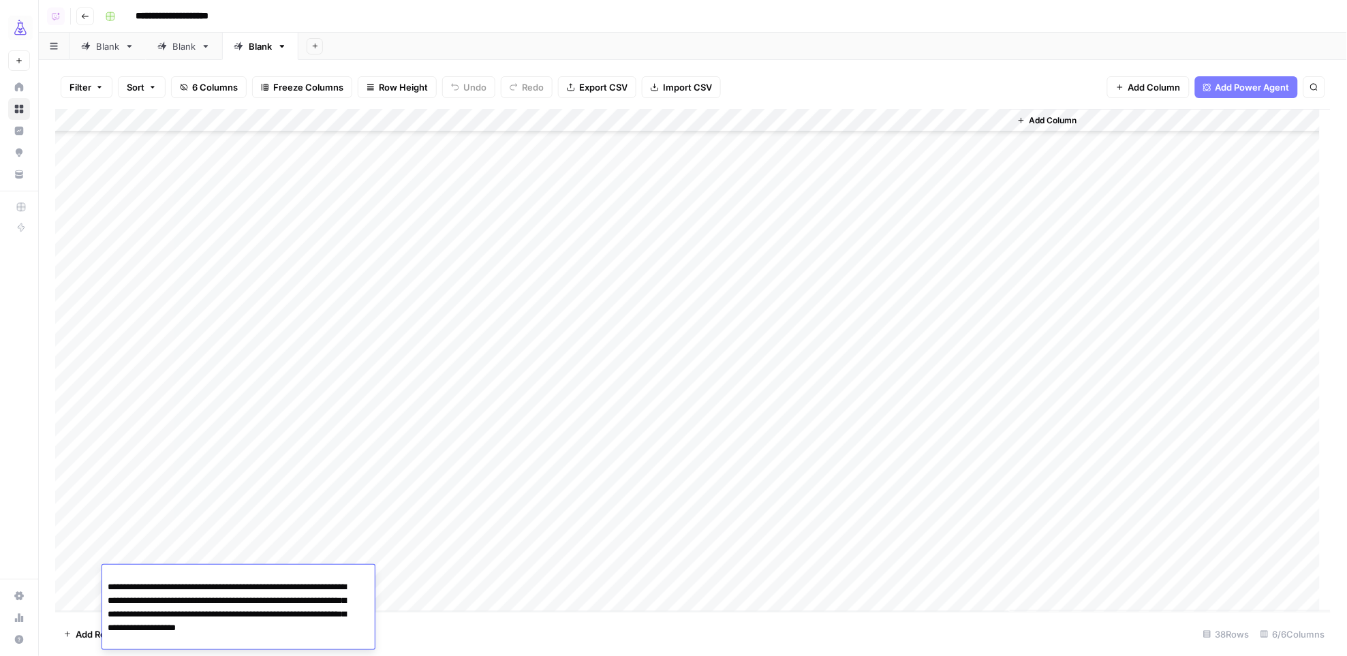
scroll to position [320, 0]
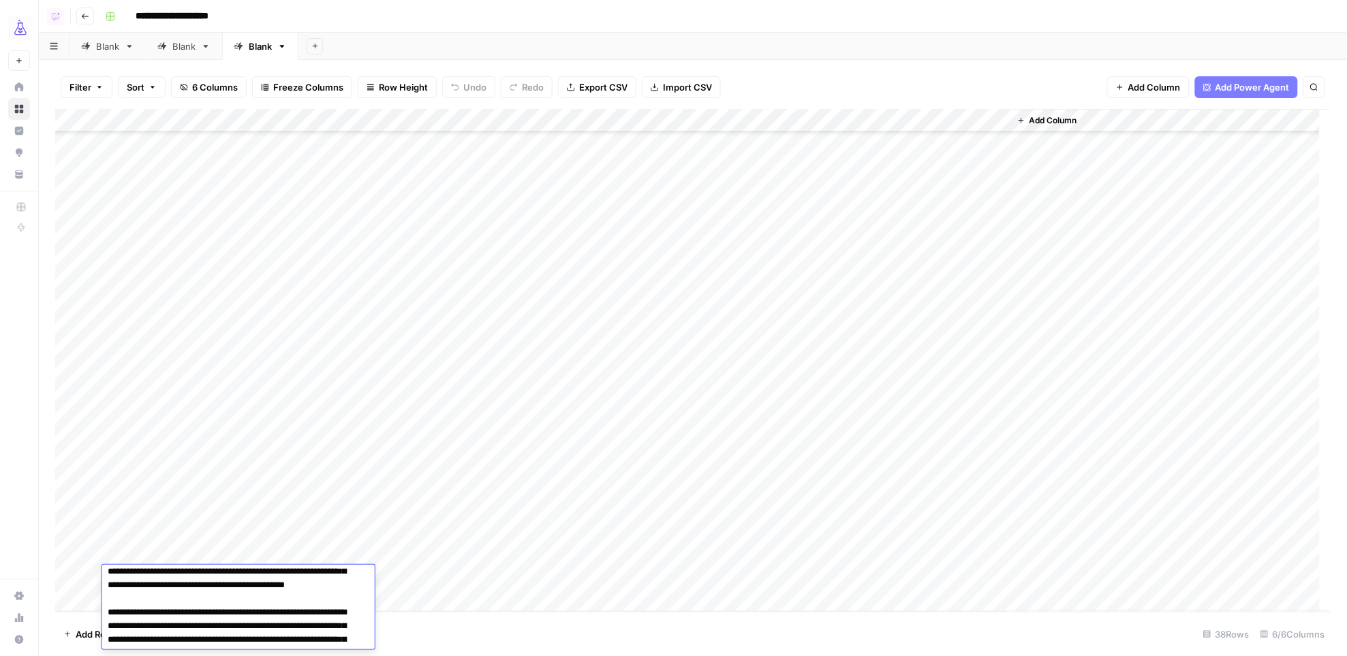
click at [629, 578] on div "Add Column" at bounding box center [693, 360] width 1276 height 503
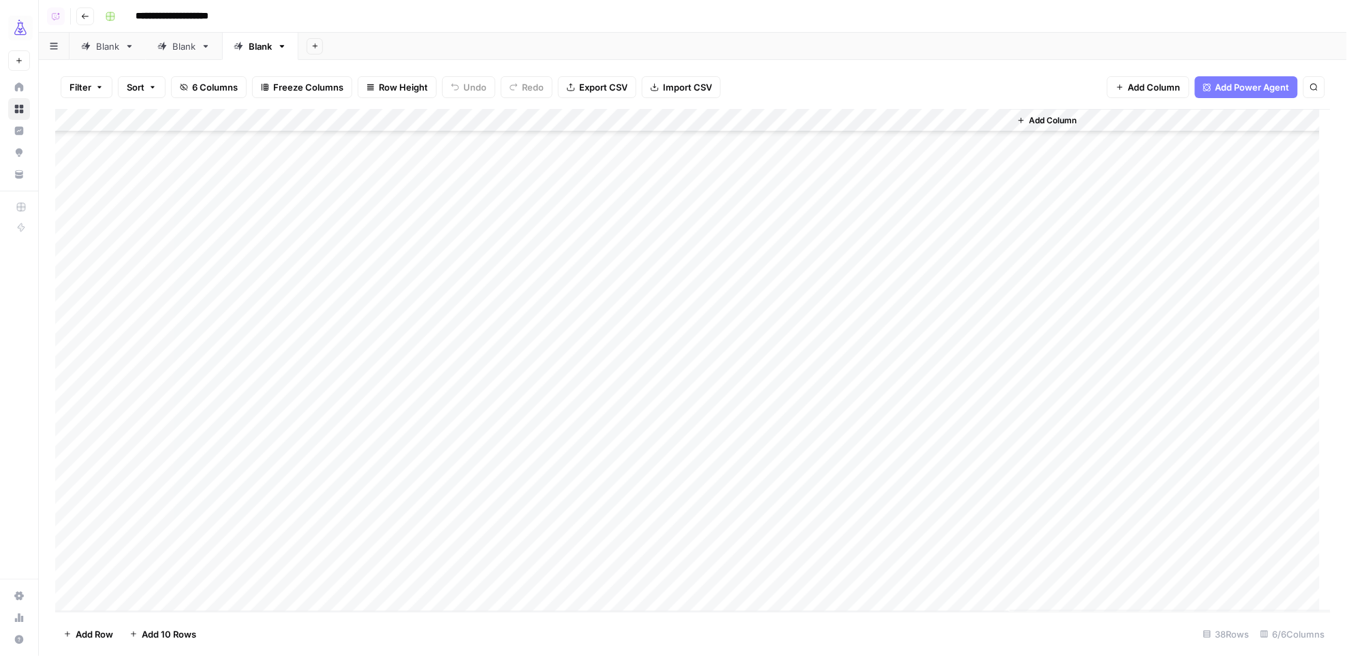
click at [76, 554] on div "Add Column" at bounding box center [693, 360] width 1276 height 503
click at [70, 163] on div "Add Column" at bounding box center [693, 360] width 1276 height 503
click at [613, 123] on div "Add Column" at bounding box center [693, 360] width 1276 height 503
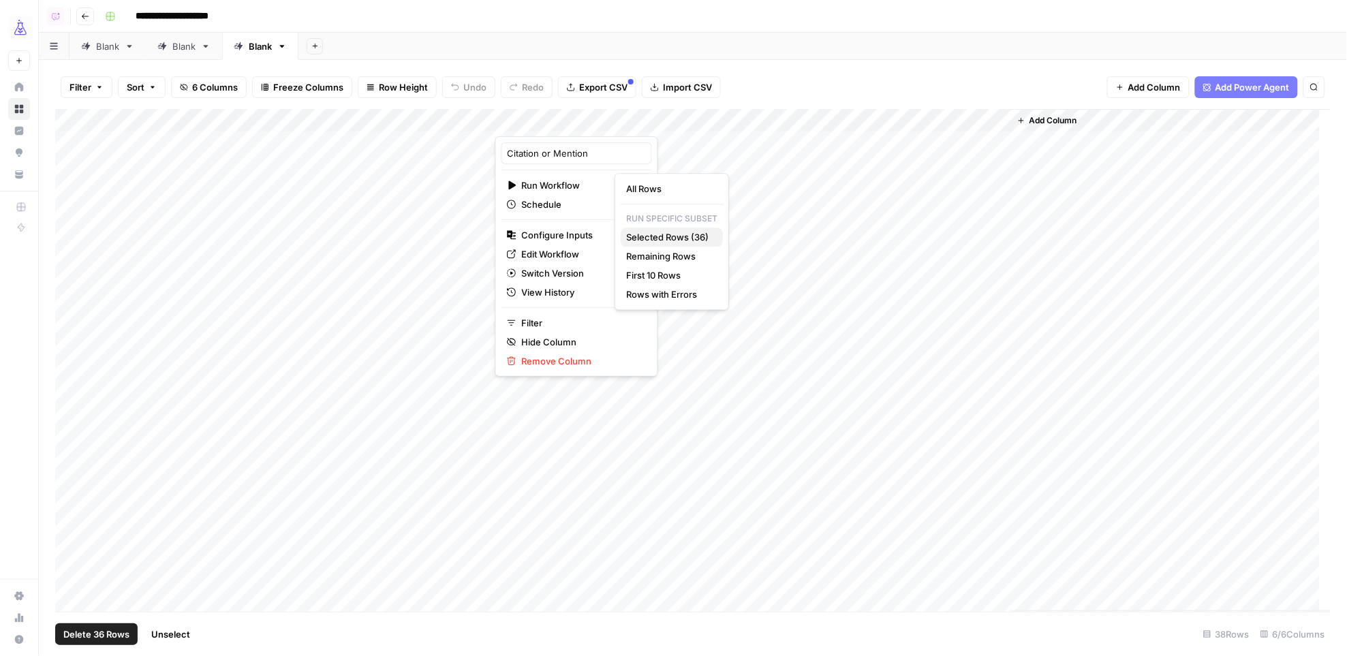
click at [640, 237] on span "Selected Rows (36)" at bounding box center [669, 237] width 86 height 14
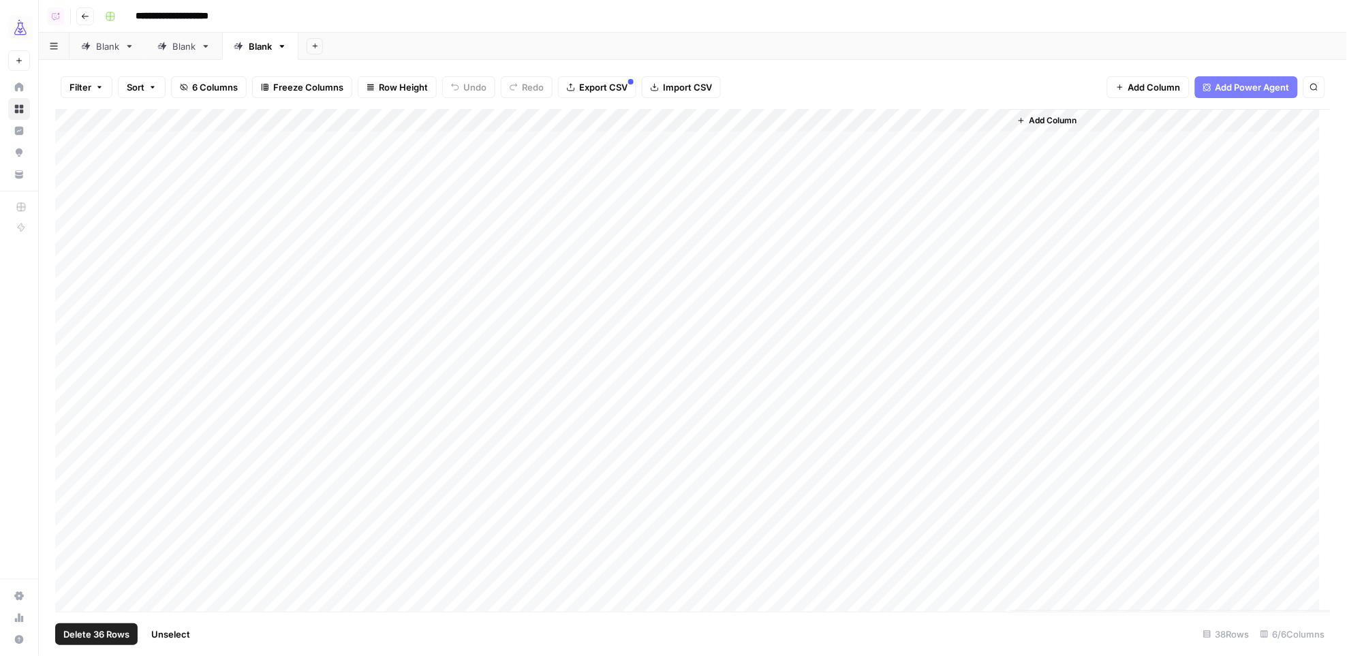
click at [225, 167] on div "Add Column" at bounding box center [693, 360] width 1276 height 503
click at [247, 164] on div "Add Column" at bounding box center [693, 360] width 1276 height 503
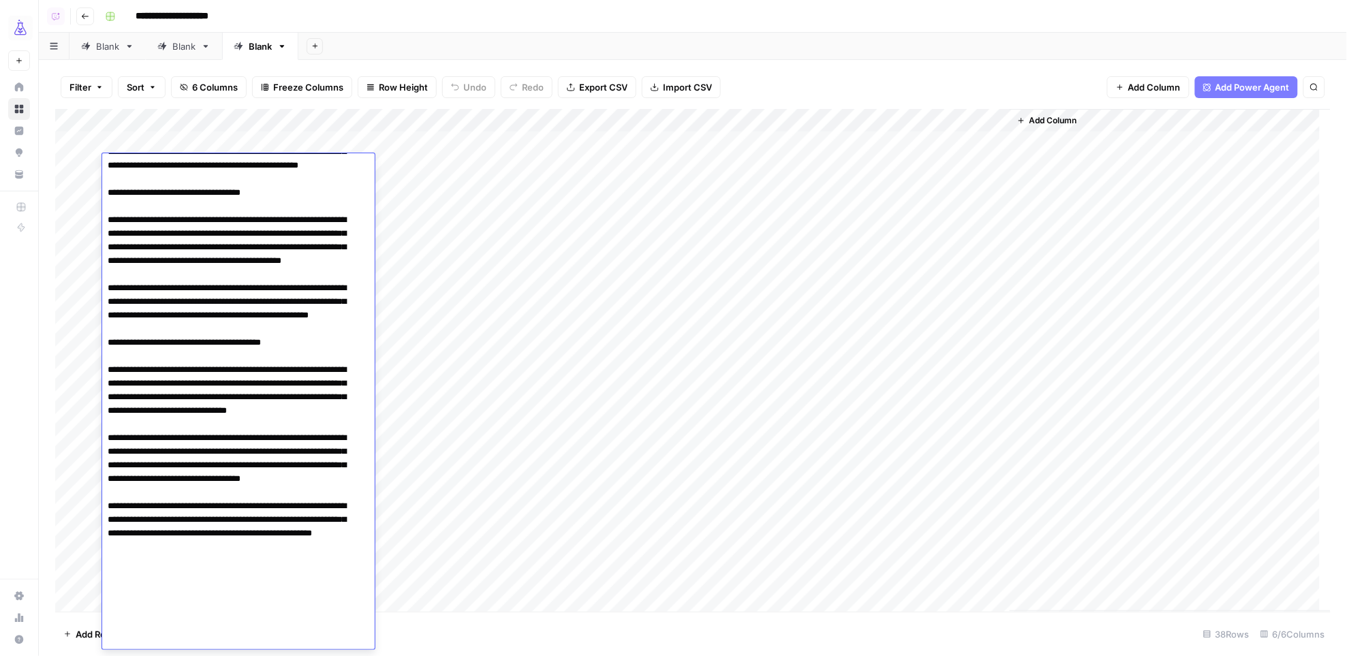
scroll to position [219, 0]
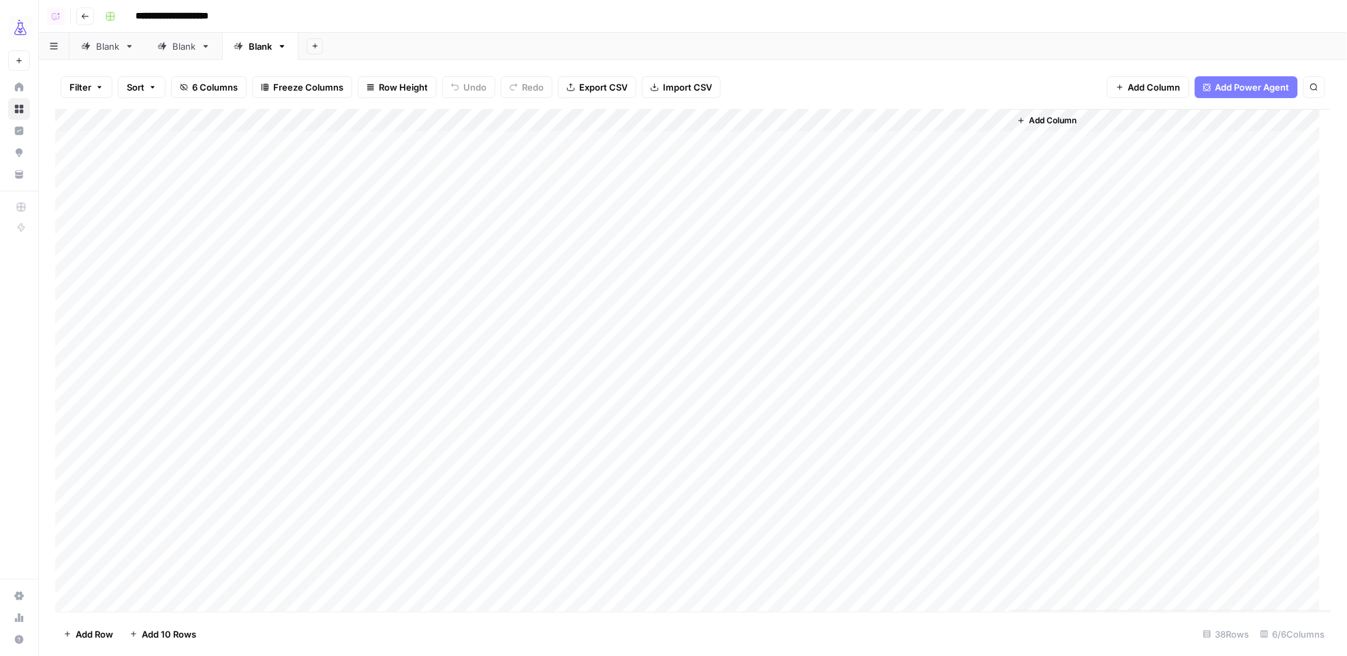
click at [1236, 378] on div "Add Column" at bounding box center [1170, 360] width 322 height 502
click at [859, 149] on div "Add Column" at bounding box center [693, 360] width 1276 height 503
click at [956, 609] on div "Add Column" at bounding box center [693, 360] width 1276 height 503
click at [952, 578] on div "Add Column" at bounding box center [693, 360] width 1276 height 503
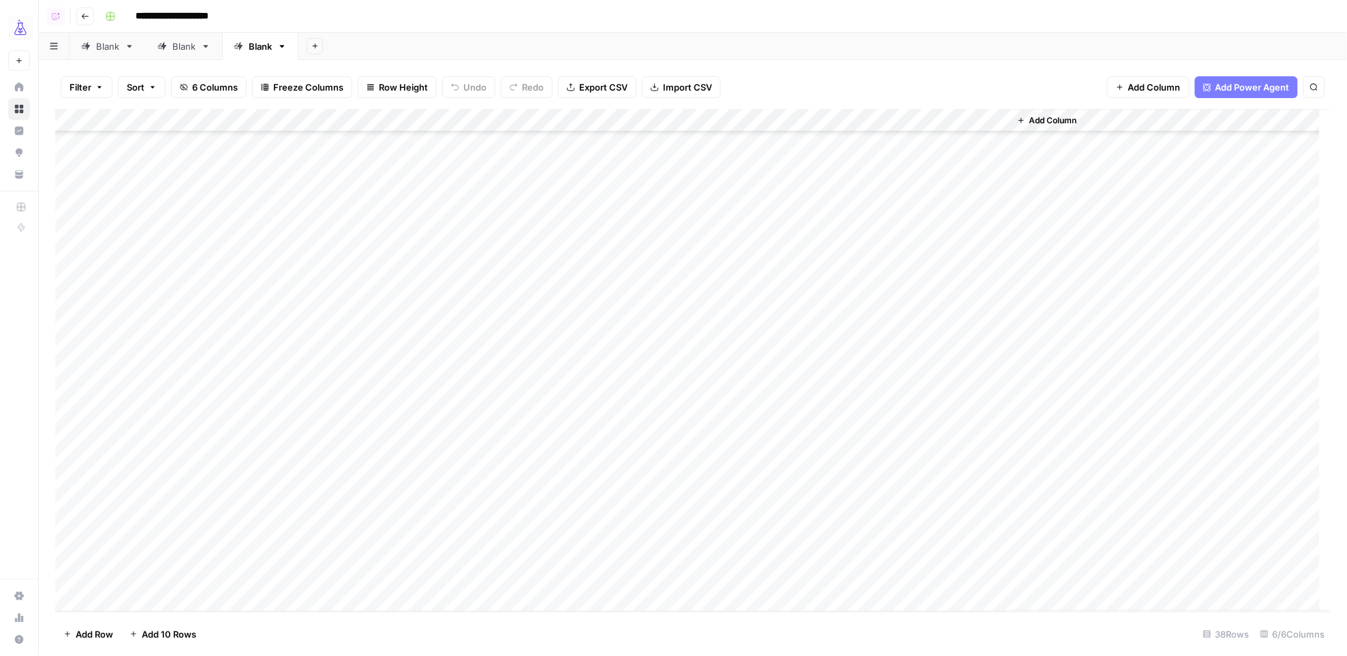
click at [91, 634] on span "Add Row" at bounding box center [94, 634] width 37 height 14
click at [208, 550] on div "Add Column" at bounding box center [693, 360] width 1276 height 503
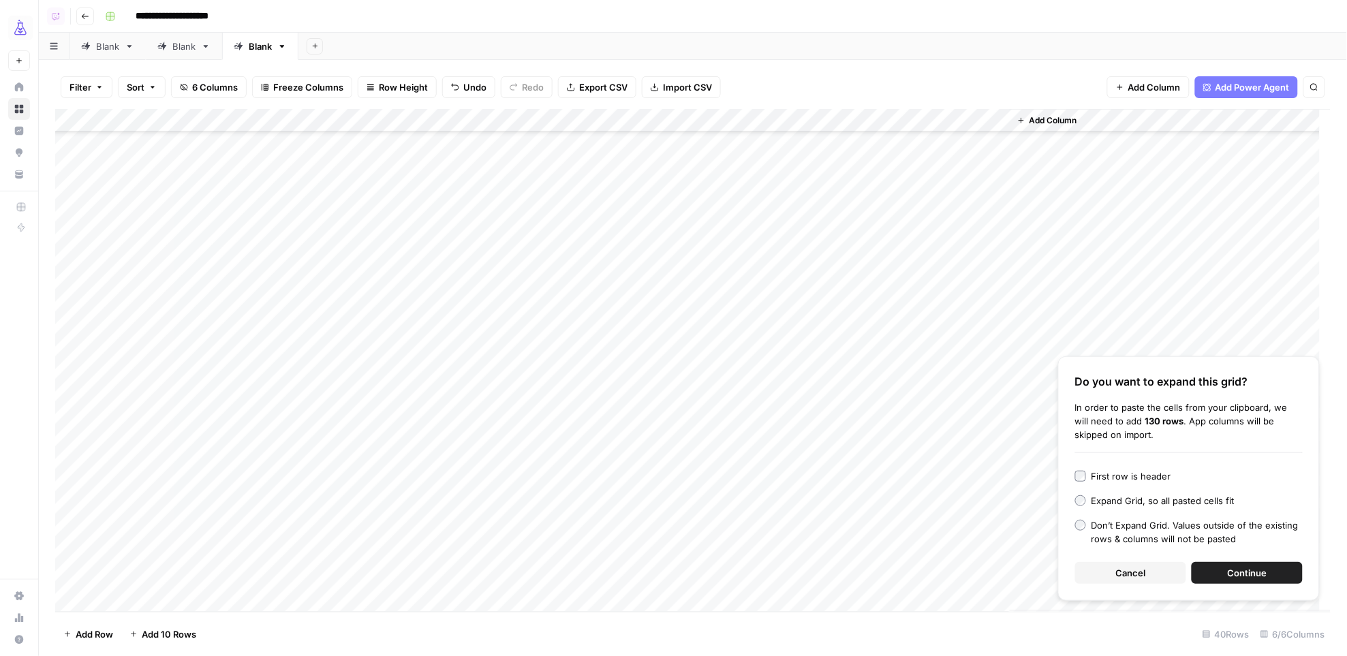
click at [1227, 569] on span "Continue" at bounding box center [1247, 573] width 40 height 14
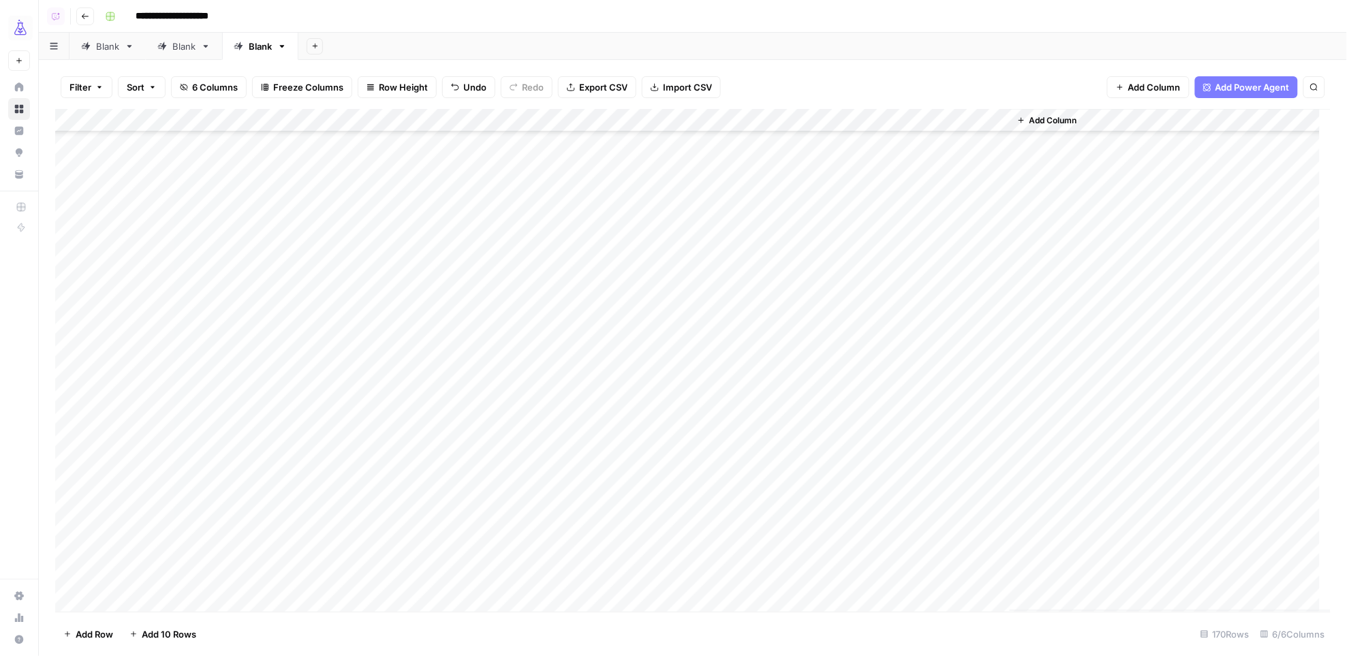
scroll to position [754, 0]
click at [207, 312] on div "Add Column" at bounding box center [693, 360] width 1276 height 503
click at [612, 119] on div "Add Column" at bounding box center [693, 360] width 1276 height 503
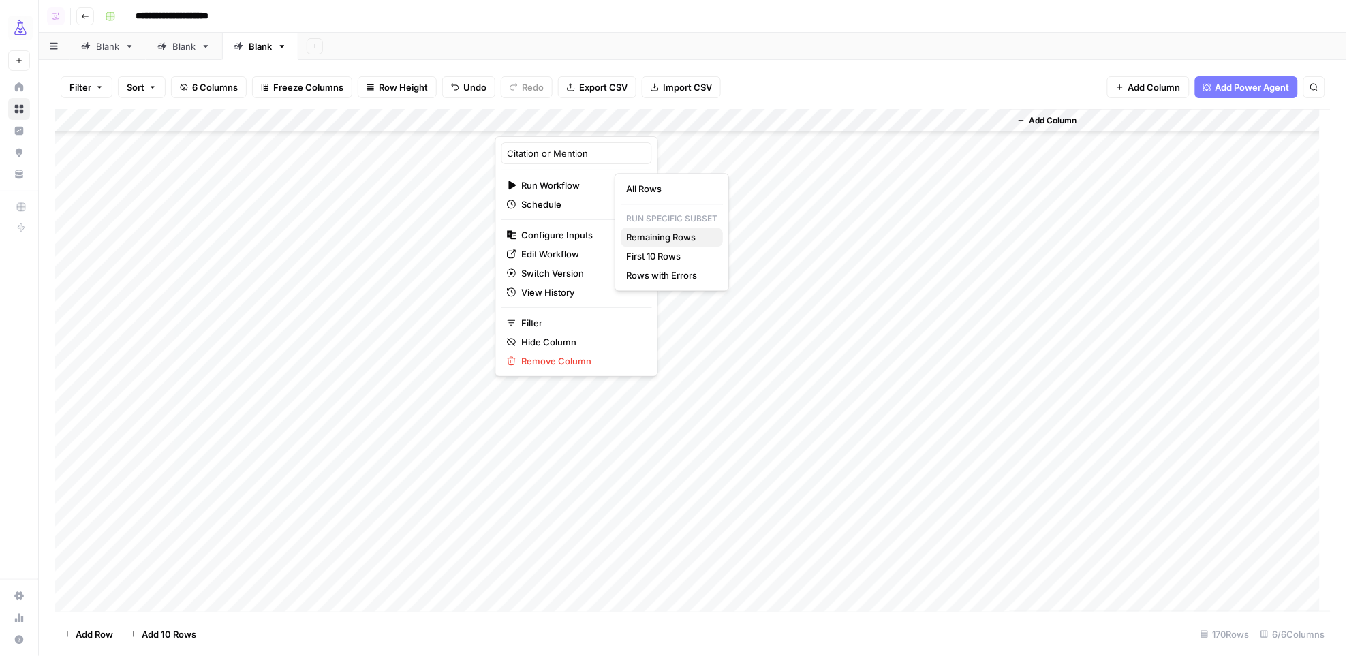
click at [655, 235] on span "Remaining Rows" at bounding box center [669, 237] width 86 height 14
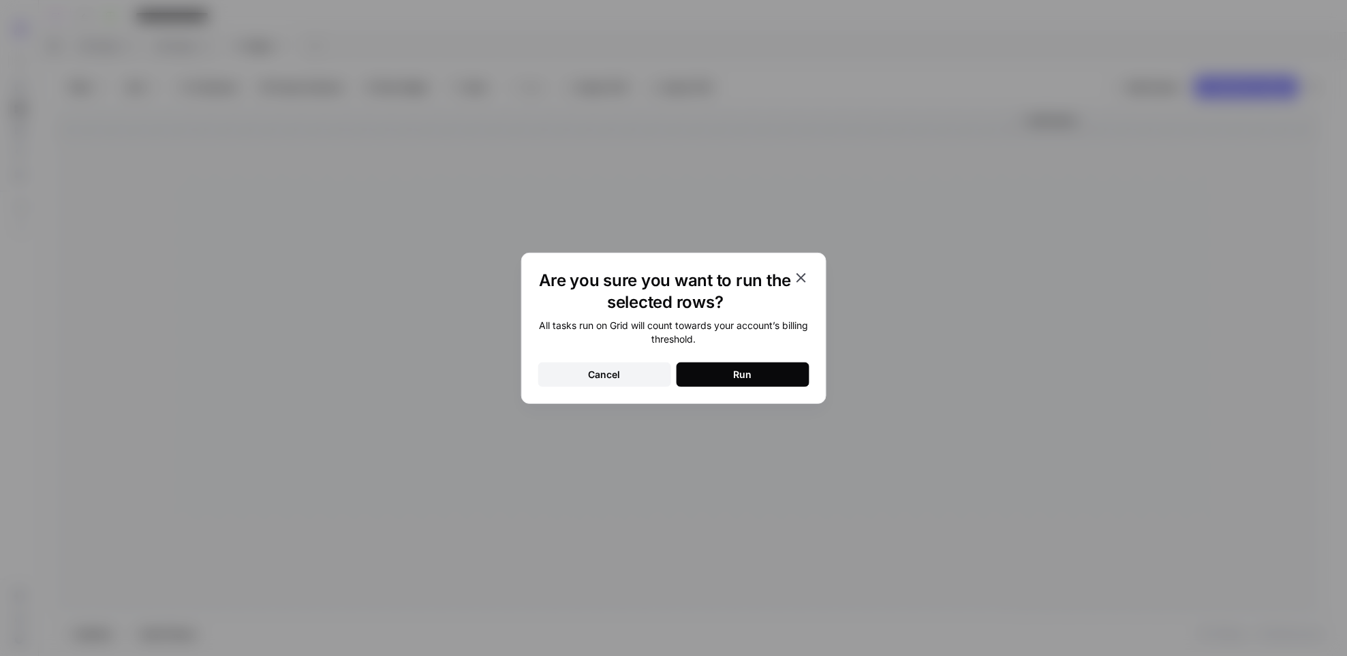
click at [729, 371] on button "Run" at bounding box center [742, 374] width 133 height 25
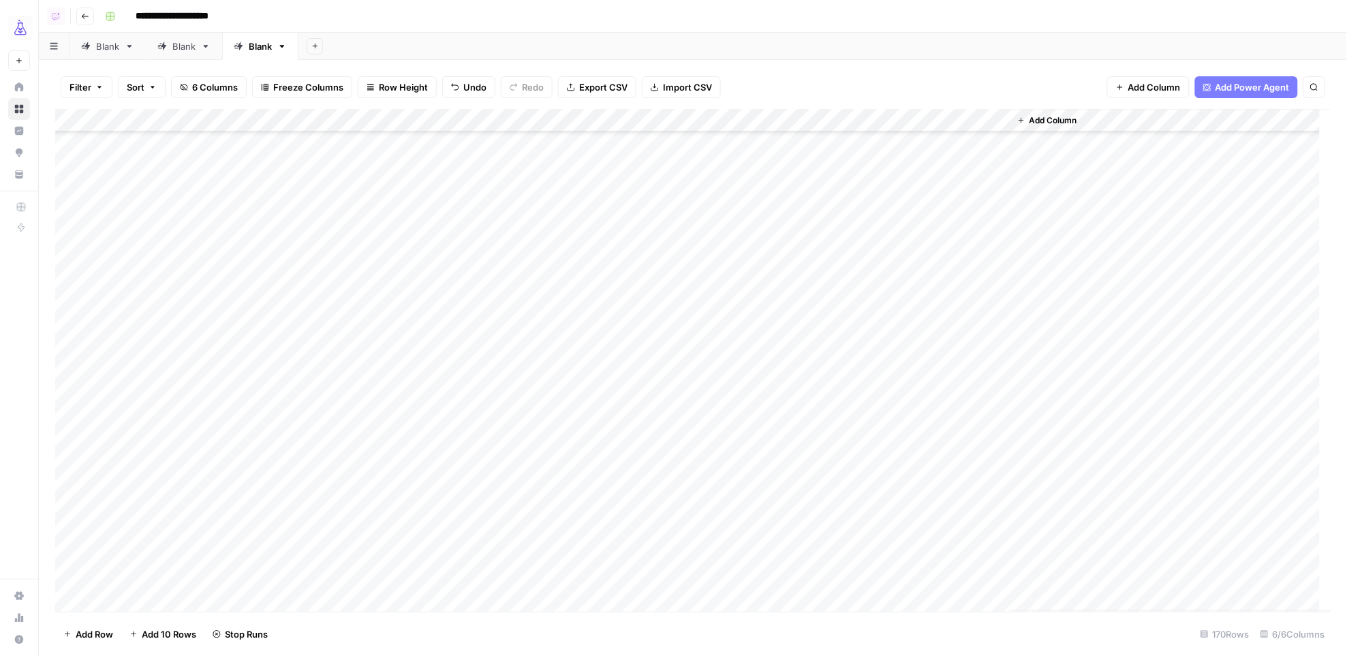
scroll to position [681, 0]
click at [783, 339] on div "Add Column" at bounding box center [693, 360] width 1276 height 503
click at [922, 433] on div "Add Column" at bounding box center [693, 360] width 1276 height 503
click at [794, 486] on div "Add Column" at bounding box center [693, 360] width 1276 height 503
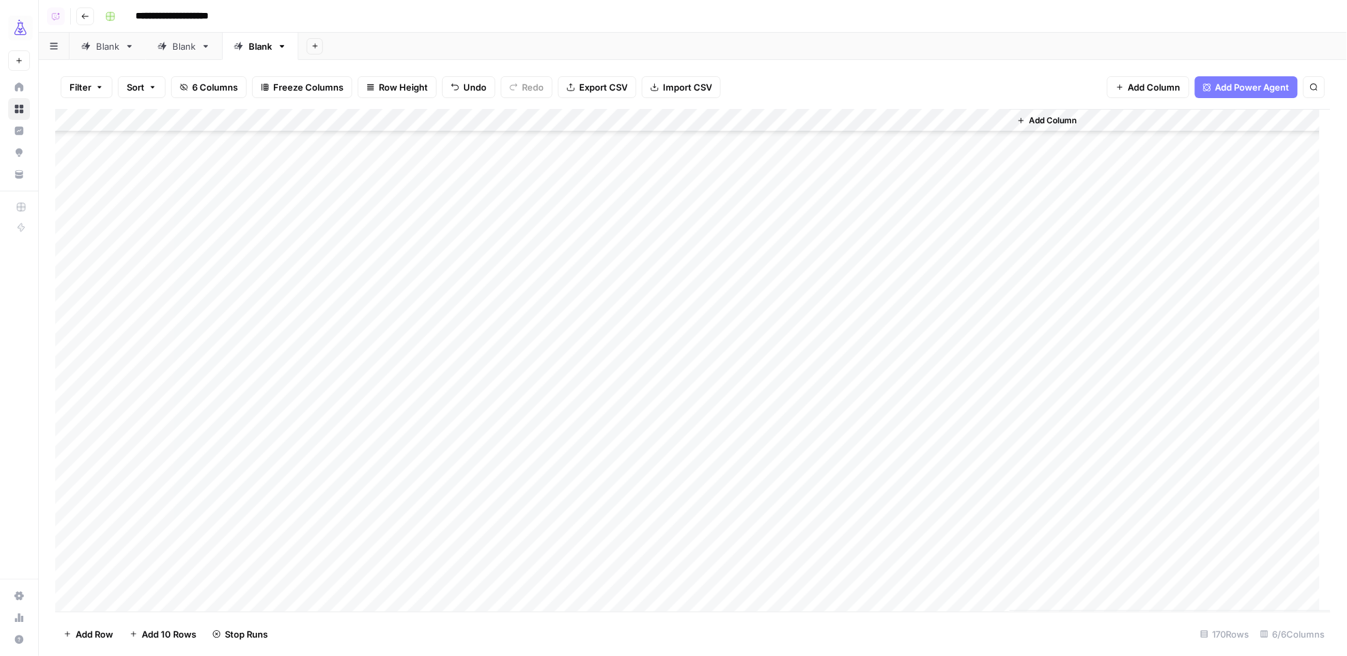
click at [931, 578] on div "Add Column" at bounding box center [693, 360] width 1276 height 503
click at [83, 634] on span "Add Row" at bounding box center [94, 634] width 37 height 14
click at [356, 576] on div "Add Column" at bounding box center [693, 360] width 1276 height 503
click at [246, 576] on div "Add Column" at bounding box center [693, 360] width 1276 height 503
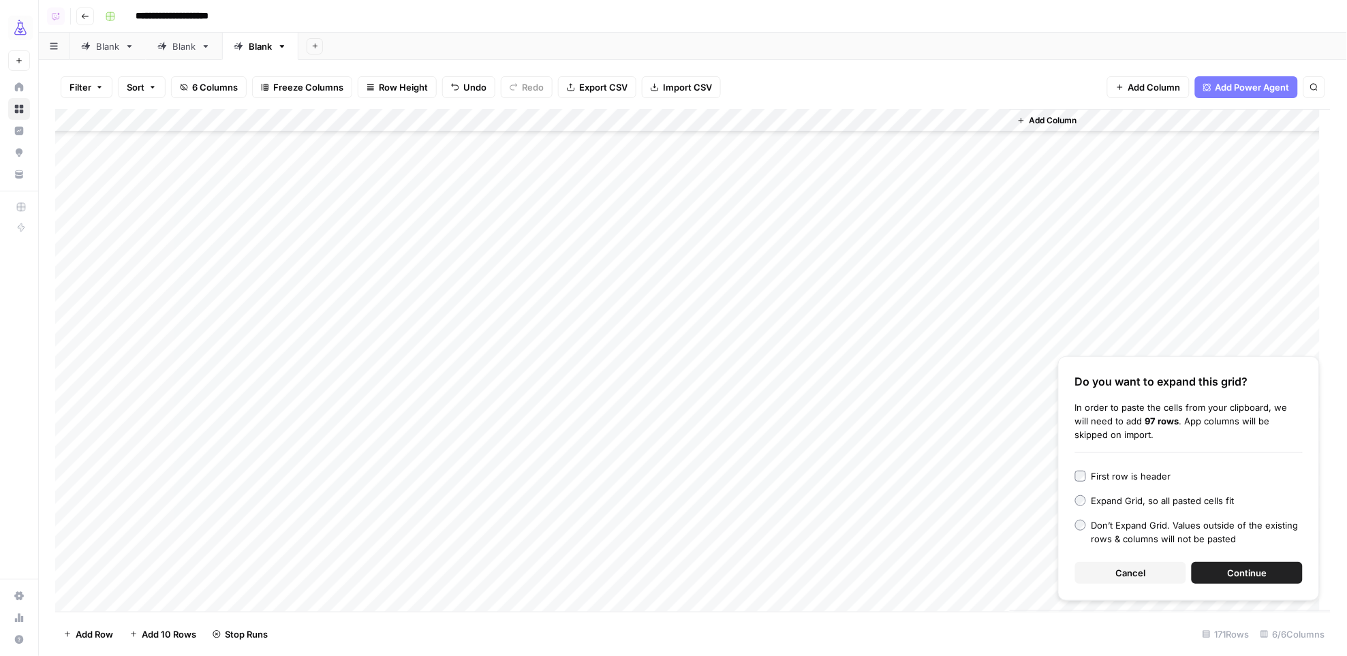
click at [1236, 566] on span "Continue" at bounding box center [1247, 573] width 40 height 14
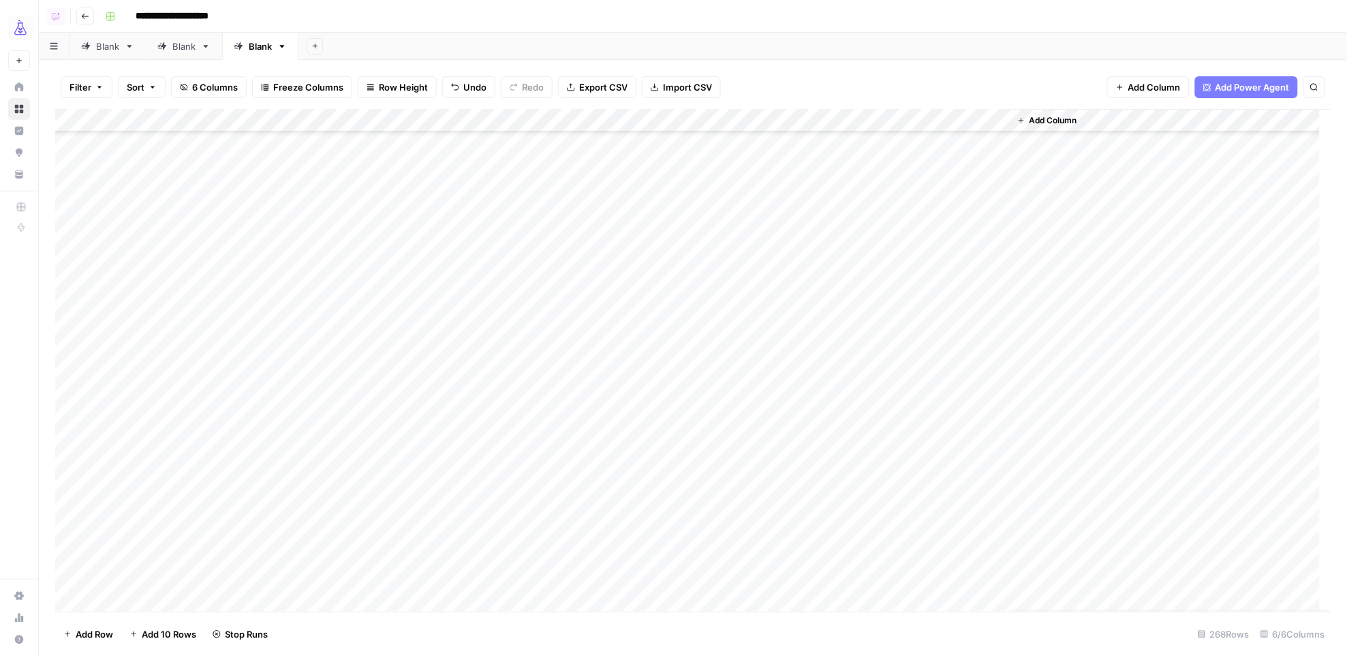
scroll to position [3711, 0]
click at [69, 368] on div "Add Column" at bounding box center [693, 360] width 1276 height 503
click at [65, 574] on div "Add Column" at bounding box center [693, 360] width 1276 height 503
click at [610, 119] on div "Add Column" at bounding box center [693, 360] width 1276 height 503
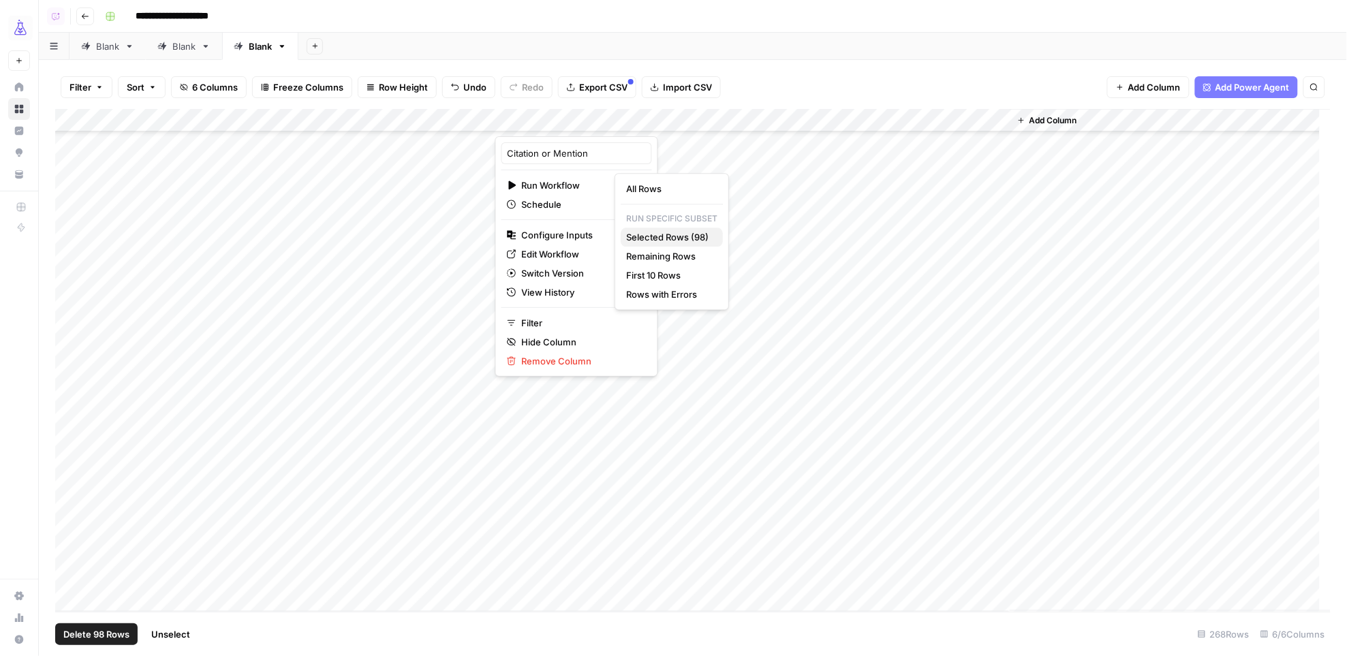
click at [662, 236] on span "Selected Rows (98)" at bounding box center [669, 237] width 86 height 14
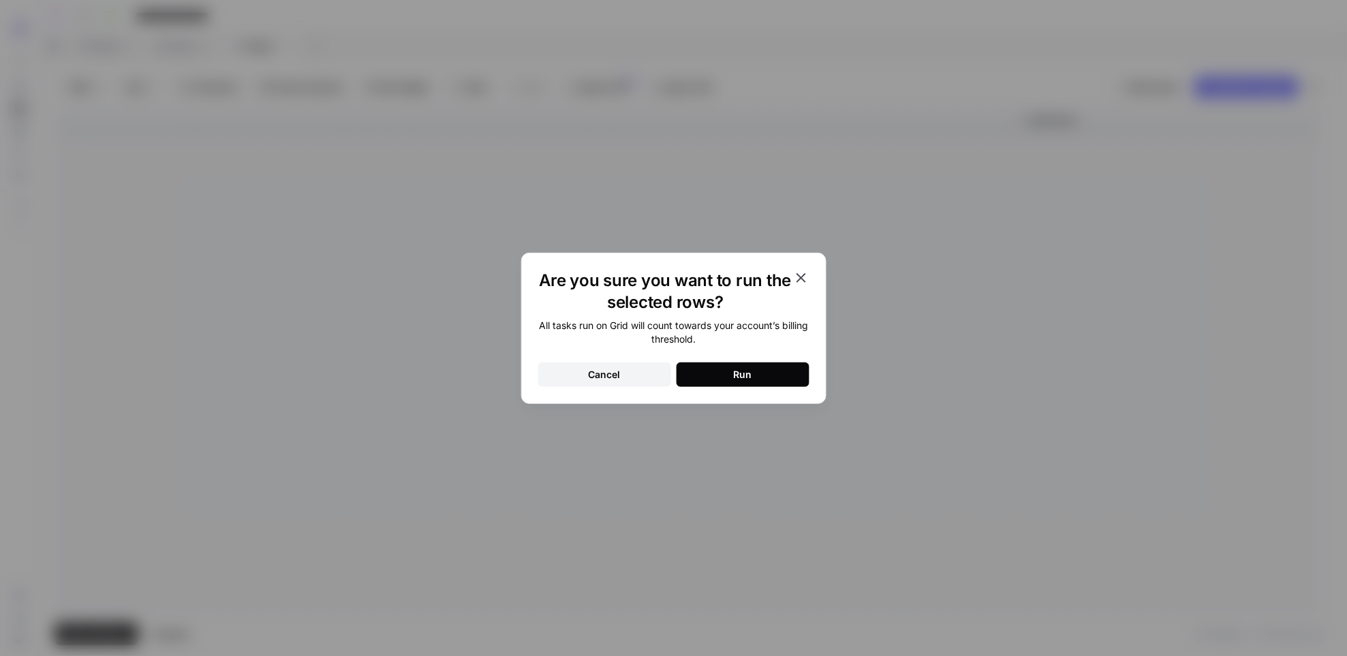
click at [732, 382] on button "Run" at bounding box center [742, 374] width 133 height 25
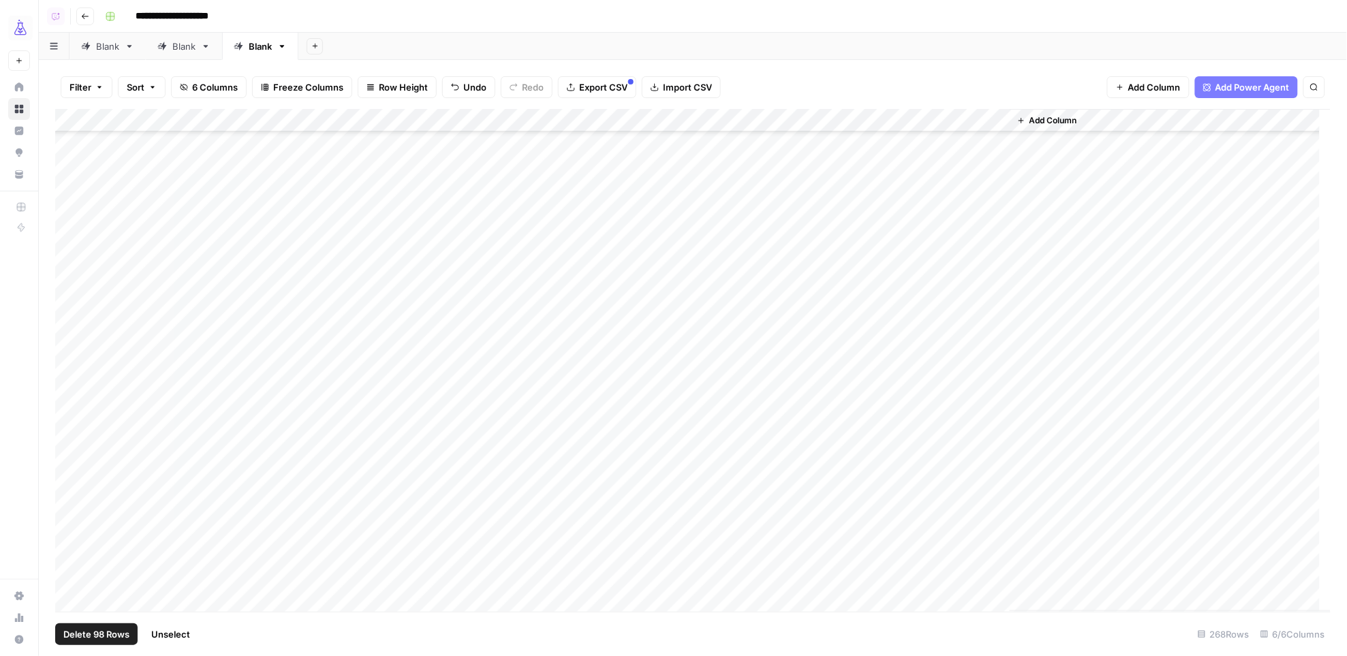
scroll to position [3642, 0]
click at [782, 438] on div "Add Column" at bounding box center [693, 360] width 1276 height 503
click at [921, 575] on div "Add Column" at bounding box center [693, 360] width 1276 height 503
click at [687, 452] on div "Add Column" at bounding box center [693, 360] width 1276 height 503
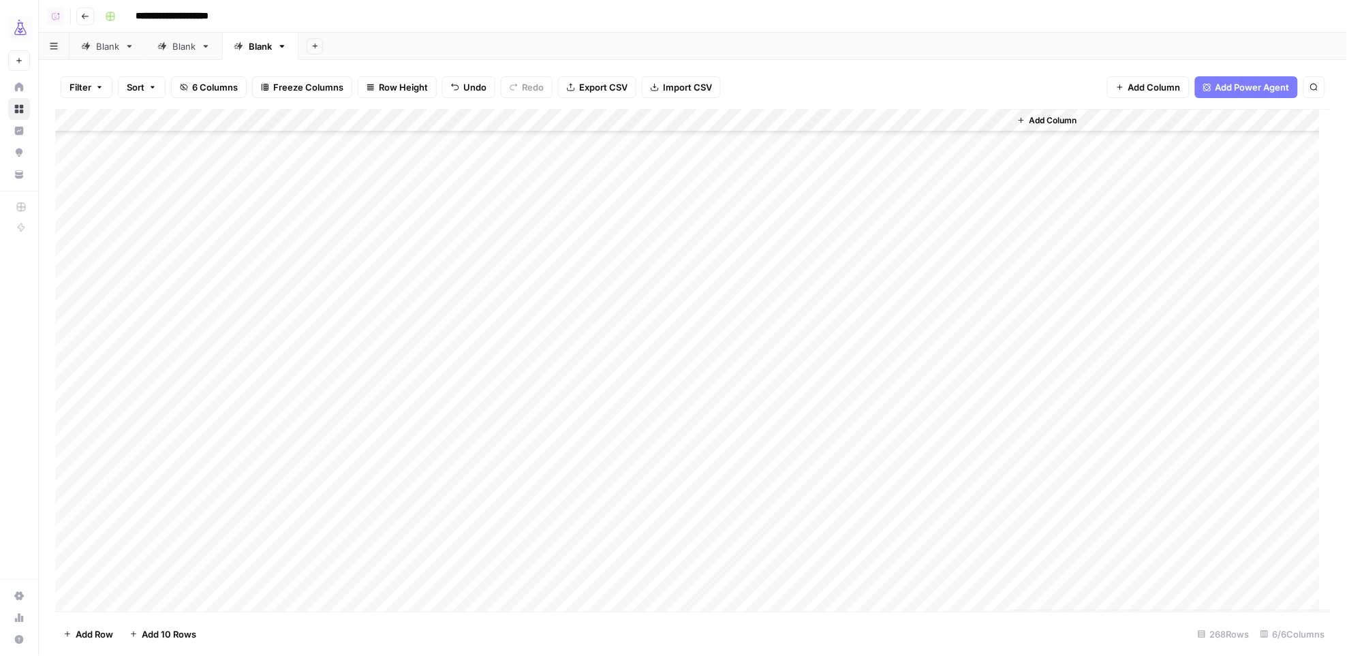
scroll to position [4050, 0]
click at [242, 332] on div "Add Column" at bounding box center [693, 360] width 1276 height 503
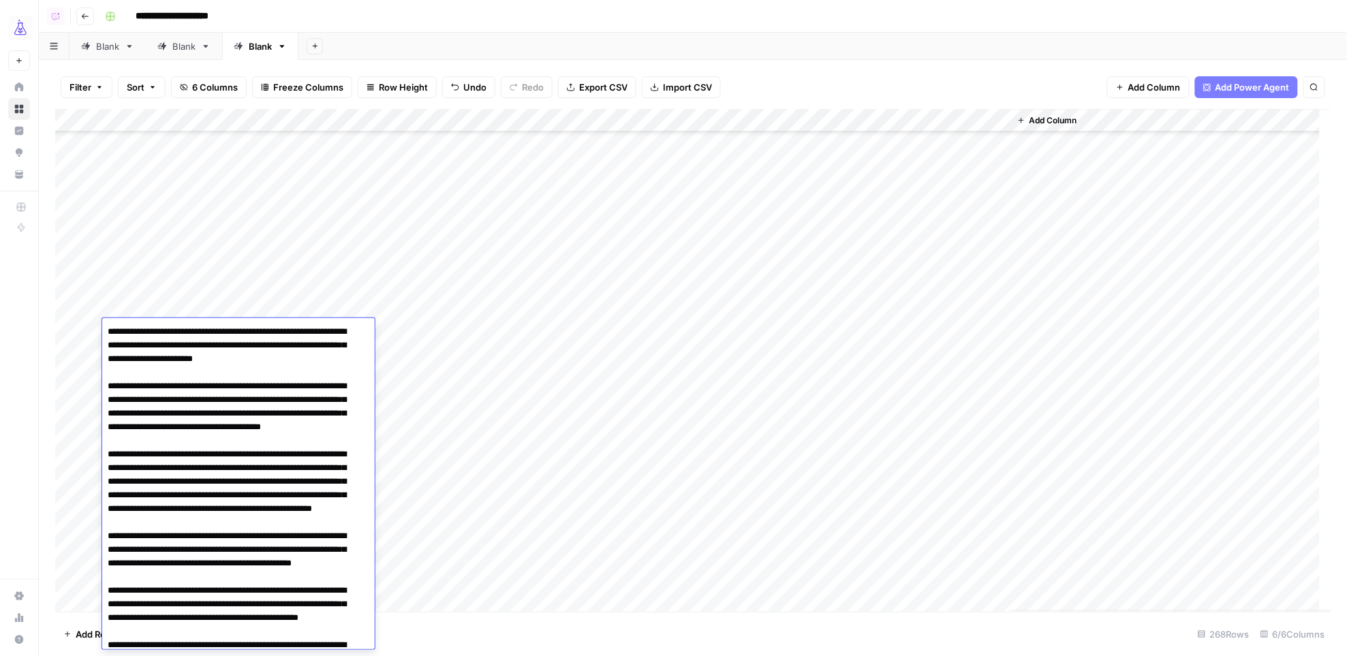
scroll to position [536, 0]
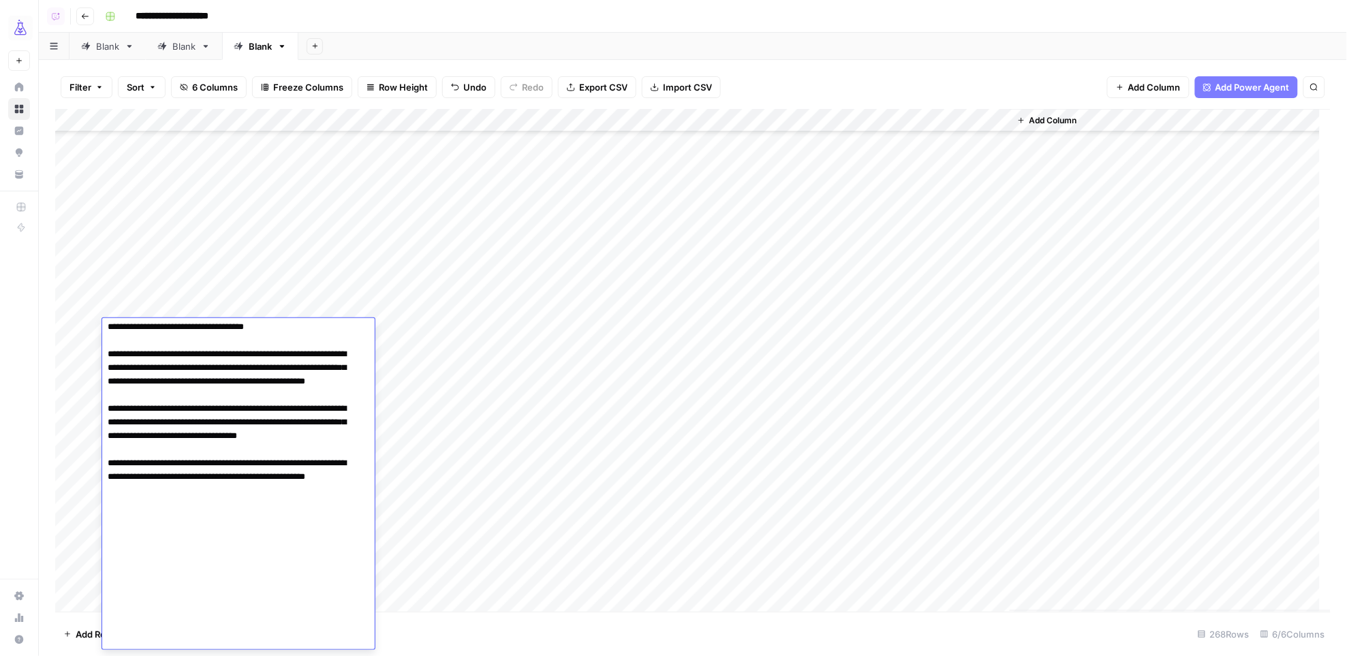
click at [431, 331] on div "Add Column" at bounding box center [693, 360] width 1276 height 503
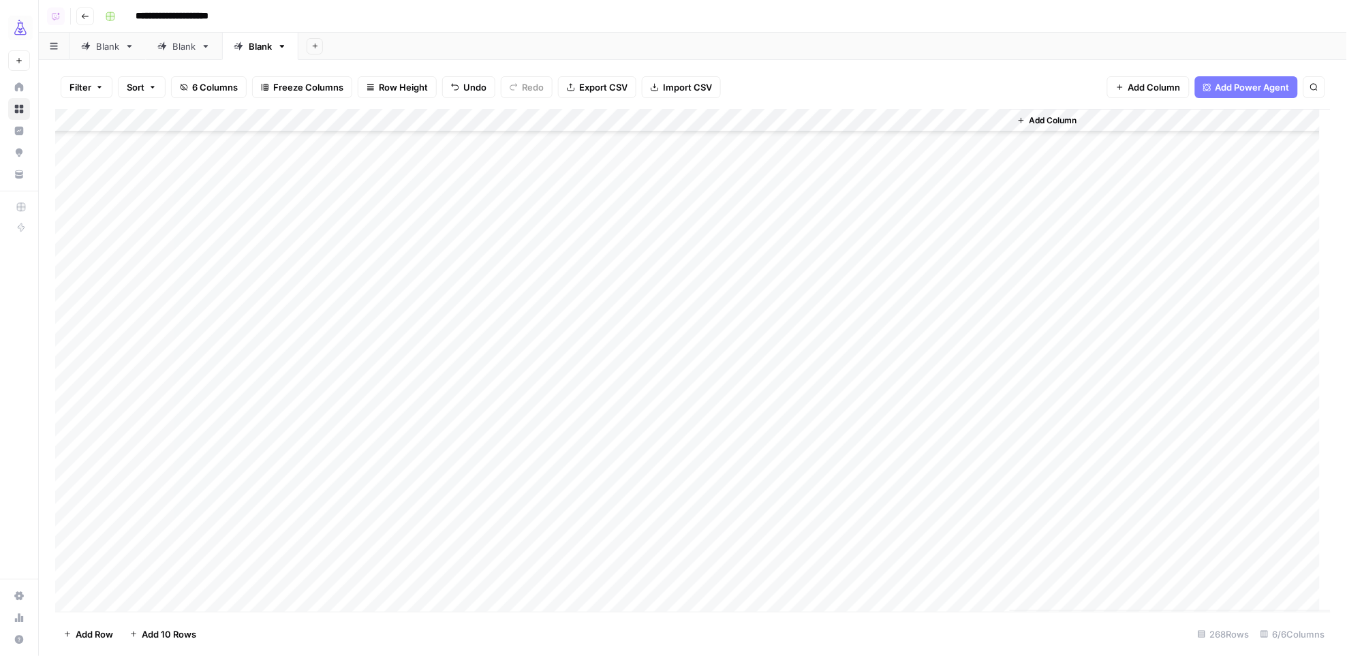
scroll to position [5749, 0]
click at [94, 634] on span "Add Row" at bounding box center [94, 634] width 37 height 14
drag, startPoint x: 319, startPoint y: 576, endPoint x: 280, endPoint y: 576, distance: 39.5
click at [319, 576] on div "Add Column" at bounding box center [693, 360] width 1276 height 503
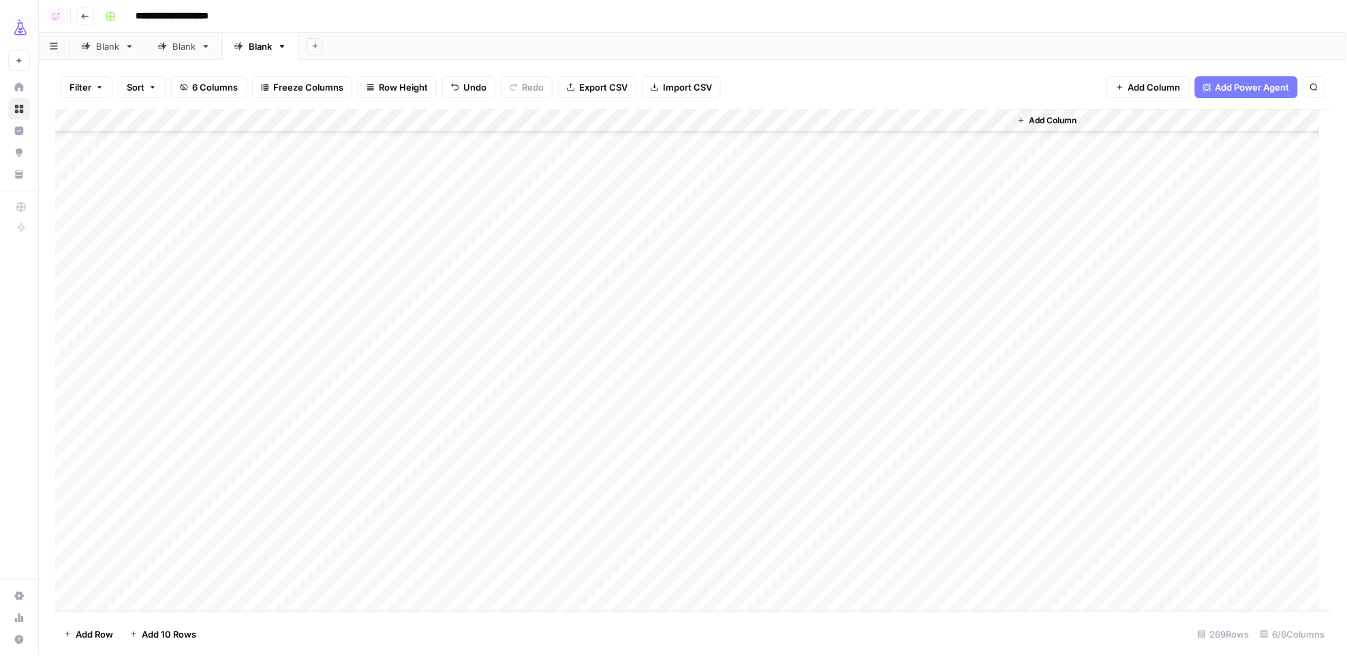
click at [243, 574] on div "Add Column" at bounding box center [693, 360] width 1276 height 503
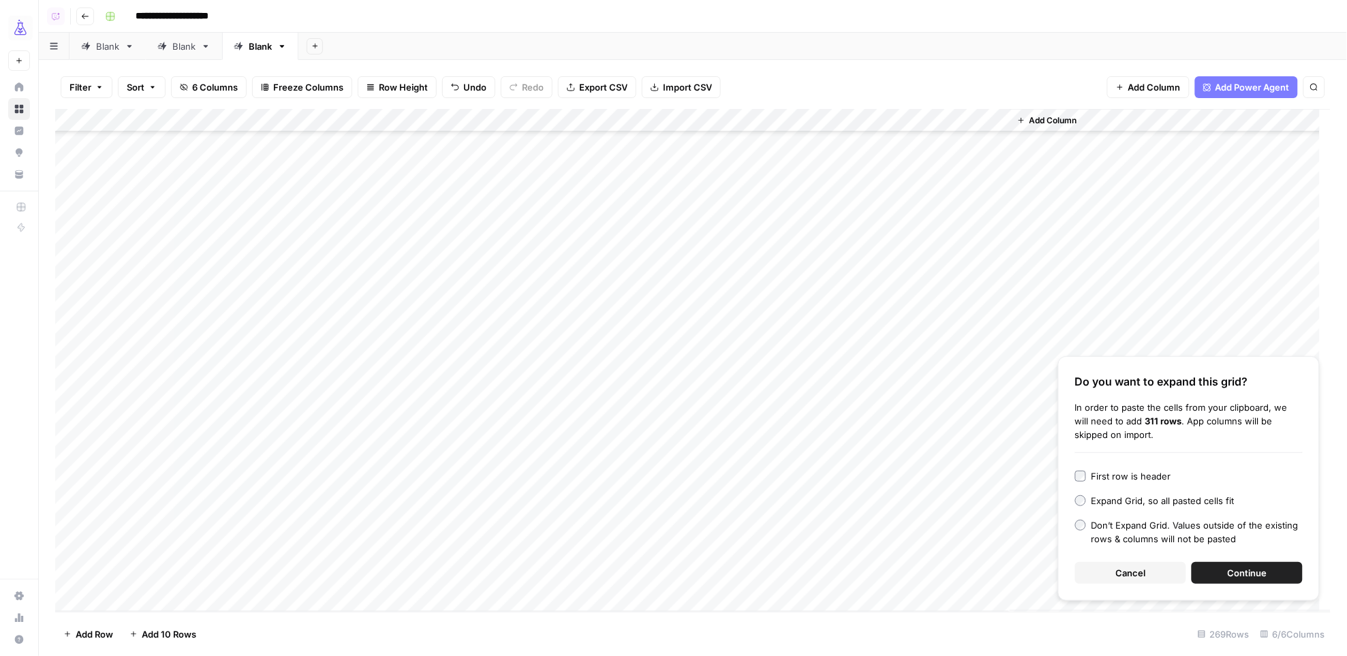
click at [1216, 571] on button "Continue" at bounding box center [1246, 573] width 111 height 22
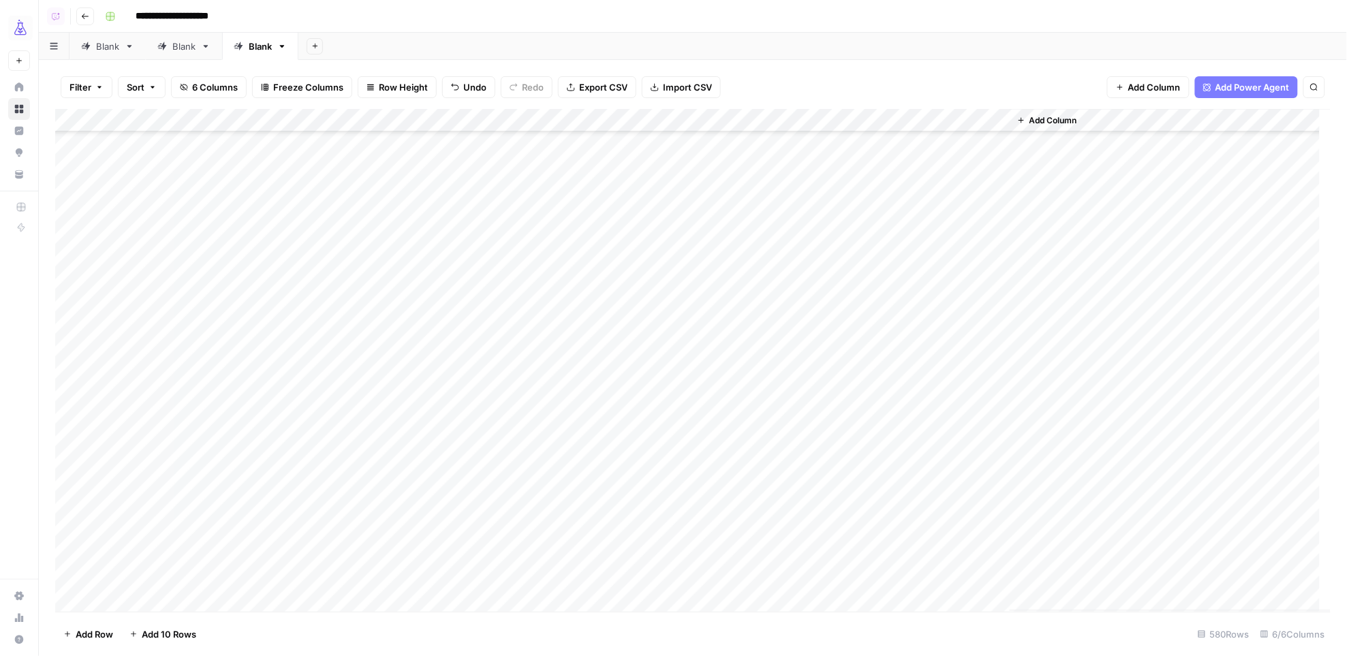
scroll to position [6027, 0]
click at [68, 322] on div "Add Column" at bounding box center [693, 360] width 1276 height 503
click at [611, 123] on div "Add Column" at bounding box center [693, 360] width 1276 height 503
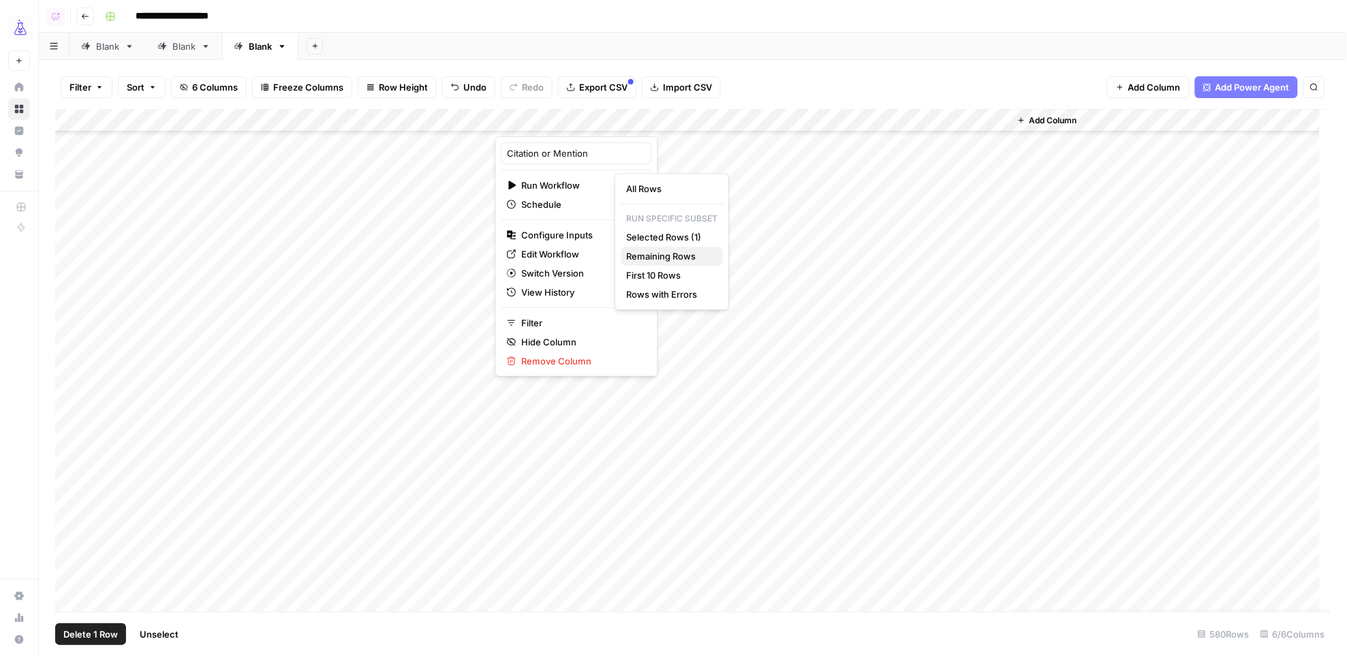
click at [691, 256] on span "Remaining Rows" at bounding box center [669, 256] width 86 height 14
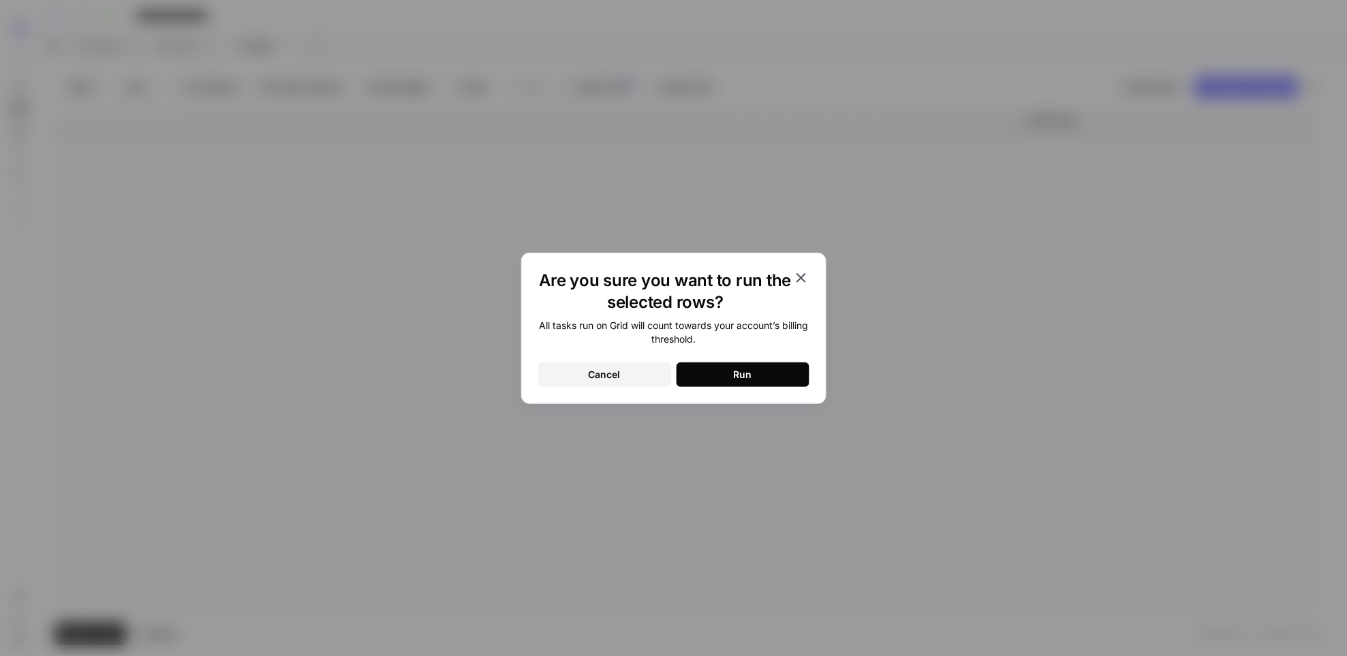
click at [727, 376] on button "Run" at bounding box center [742, 374] width 133 height 25
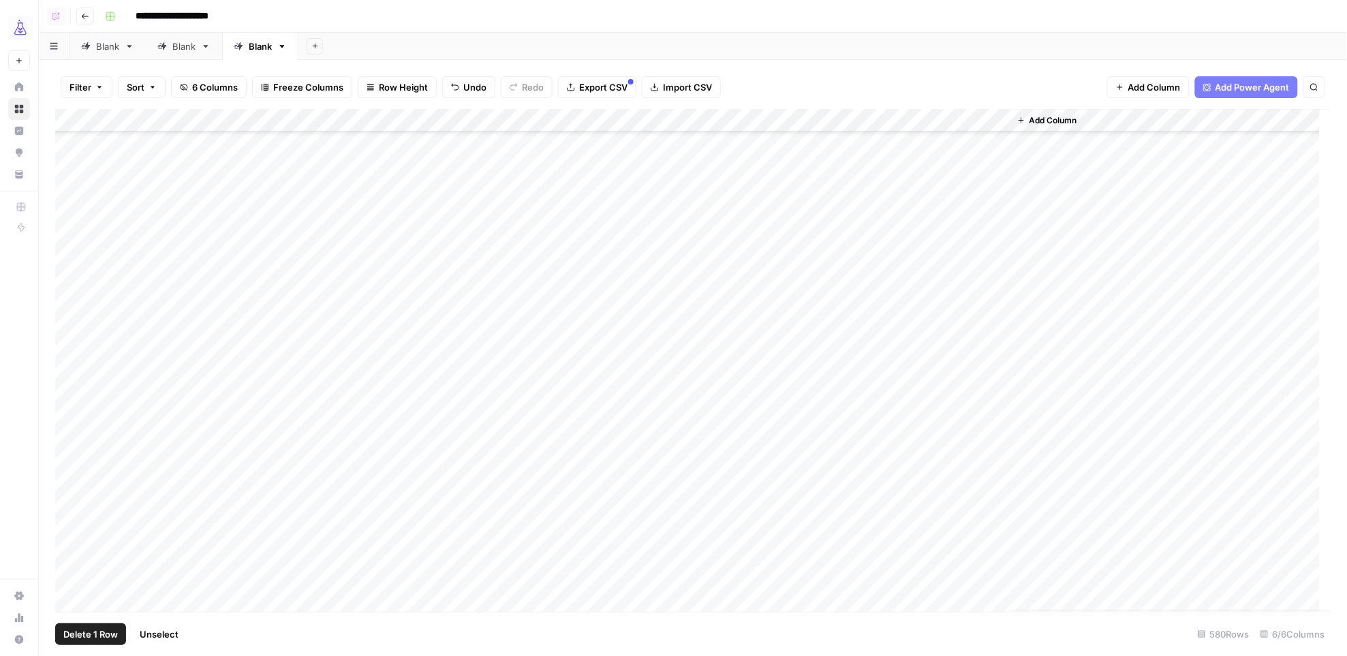
click at [800, 324] on div "Add Column" at bounding box center [693, 360] width 1276 height 503
click at [923, 354] on div "Add Column" at bounding box center [693, 360] width 1276 height 503
click at [790, 377] on div "Add Column" at bounding box center [693, 360] width 1276 height 503
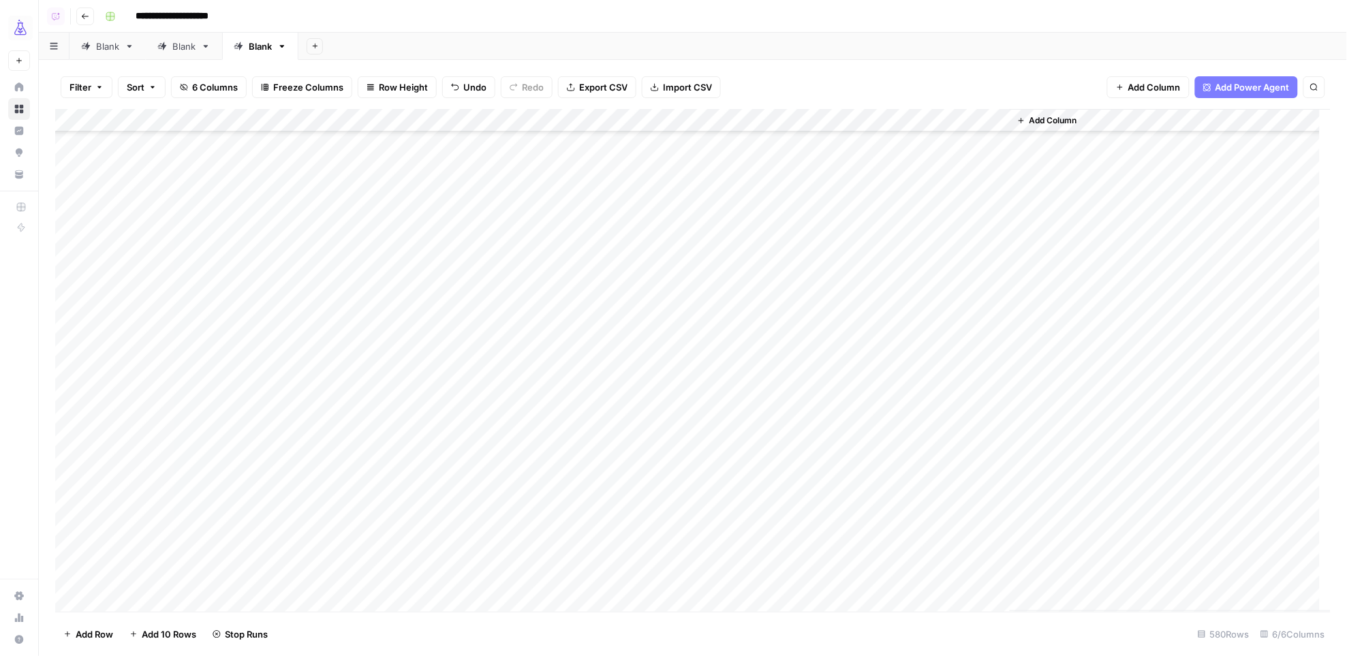
click at [913, 499] on div "Add Column" at bounding box center [693, 360] width 1276 height 503
click at [794, 524] on div "Add Column" at bounding box center [693, 360] width 1276 height 503
click at [916, 490] on div "Add Column" at bounding box center [693, 360] width 1276 height 503
click at [798, 512] on div "Add Column" at bounding box center [693, 360] width 1276 height 503
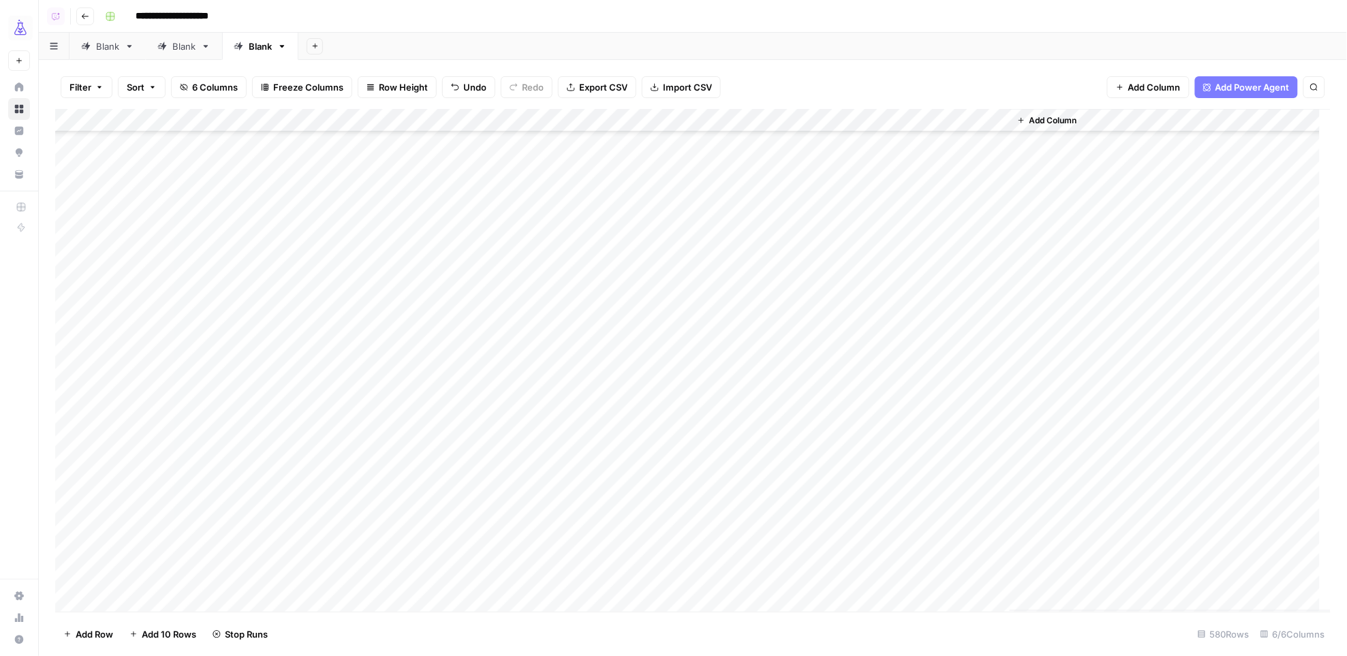
scroll to position [12974, 0]
click at [914, 573] on div "Add Column" at bounding box center [693, 360] width 1276 height 503
click at [113, 628] on span "Add Row" at bounding box center [94, 634] width 37 height 14
click at [371, 575] on div "Add Column" at bounding box center [693, 360] width 1276 height 503
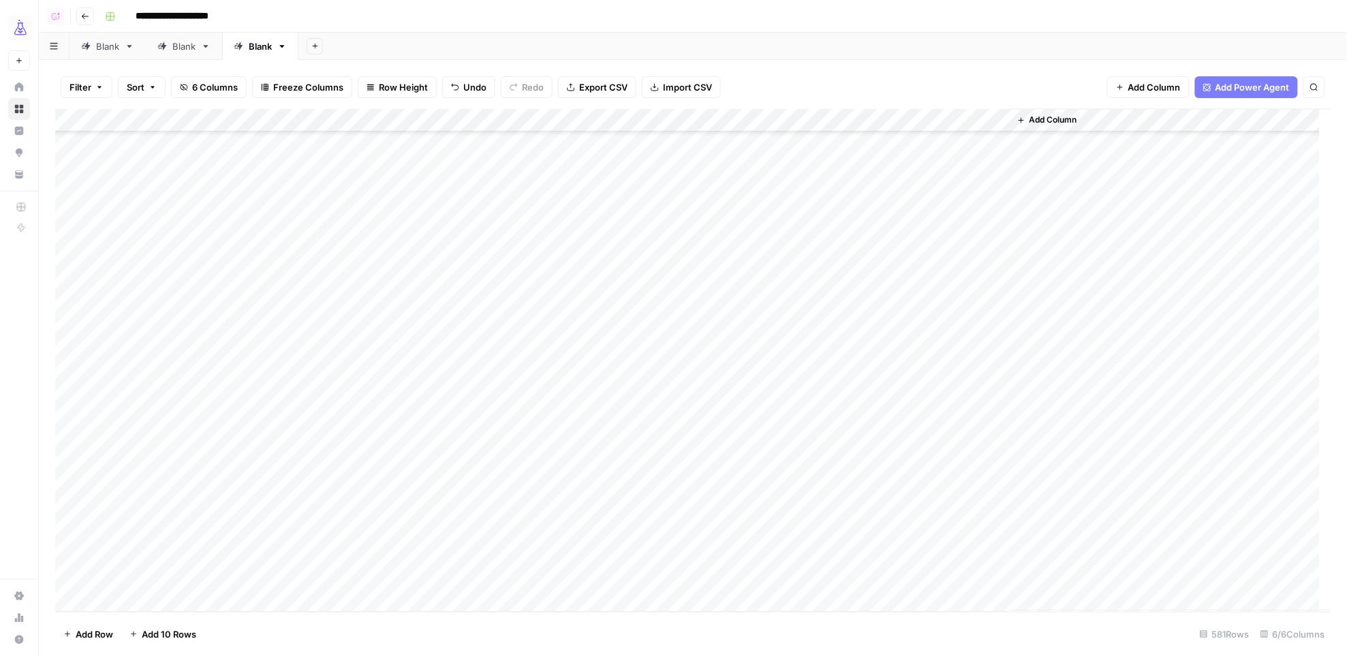
click at [224, 578] on div "Add Column" at bounding box center [693, 360] width 1276 height 503
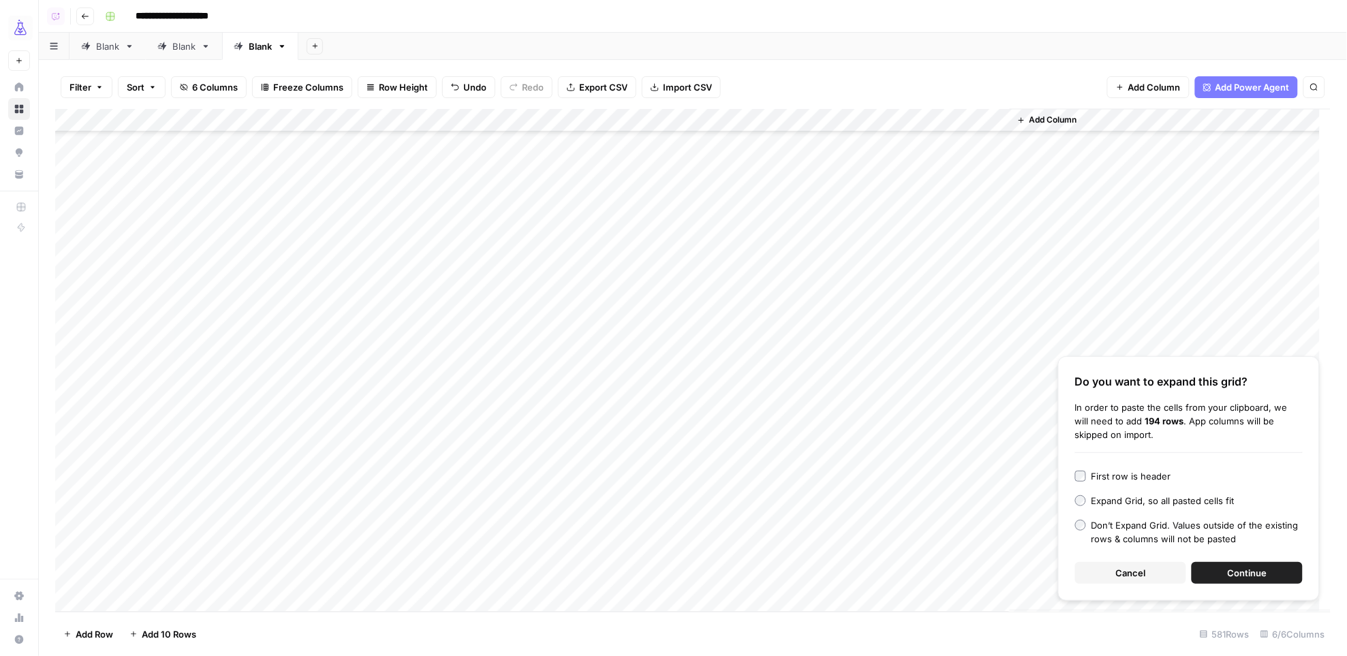
click at [1240, 567] on span "Continue" at bounding box center [1247, 573] width 40 height 14
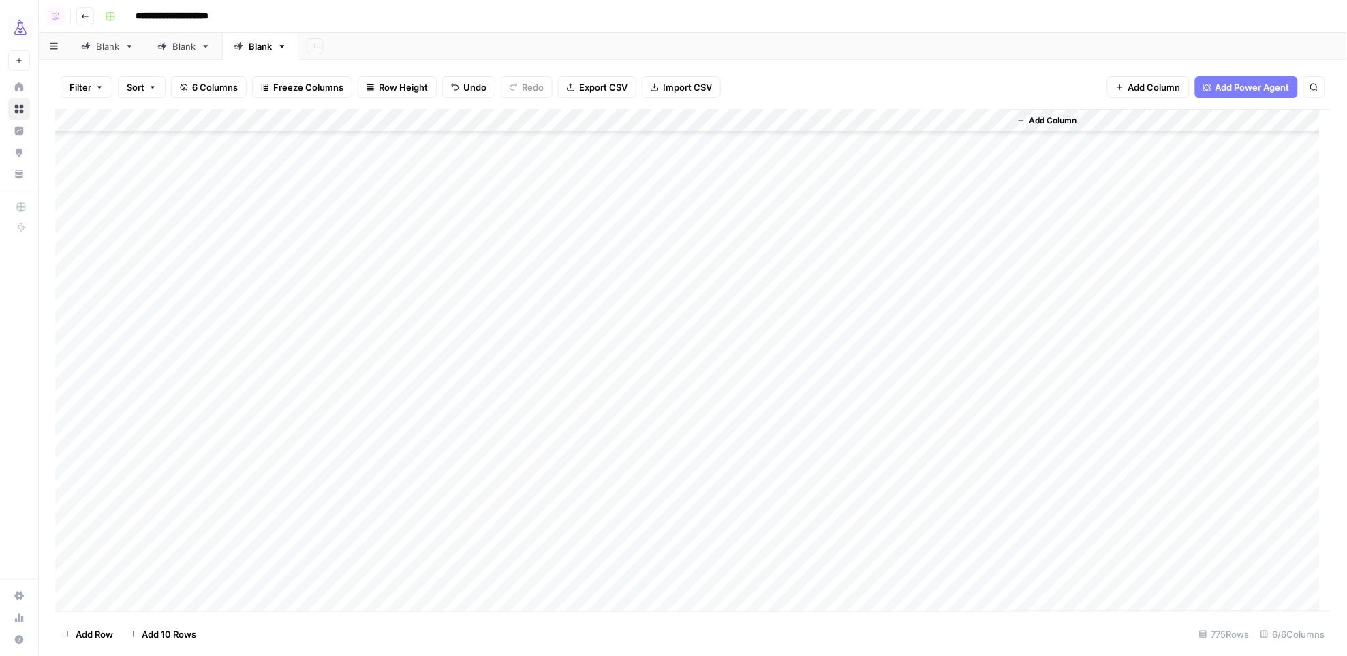
click at [610, 120] on div "Add Column" at bounding box center [693, 360] width 1276 height 503
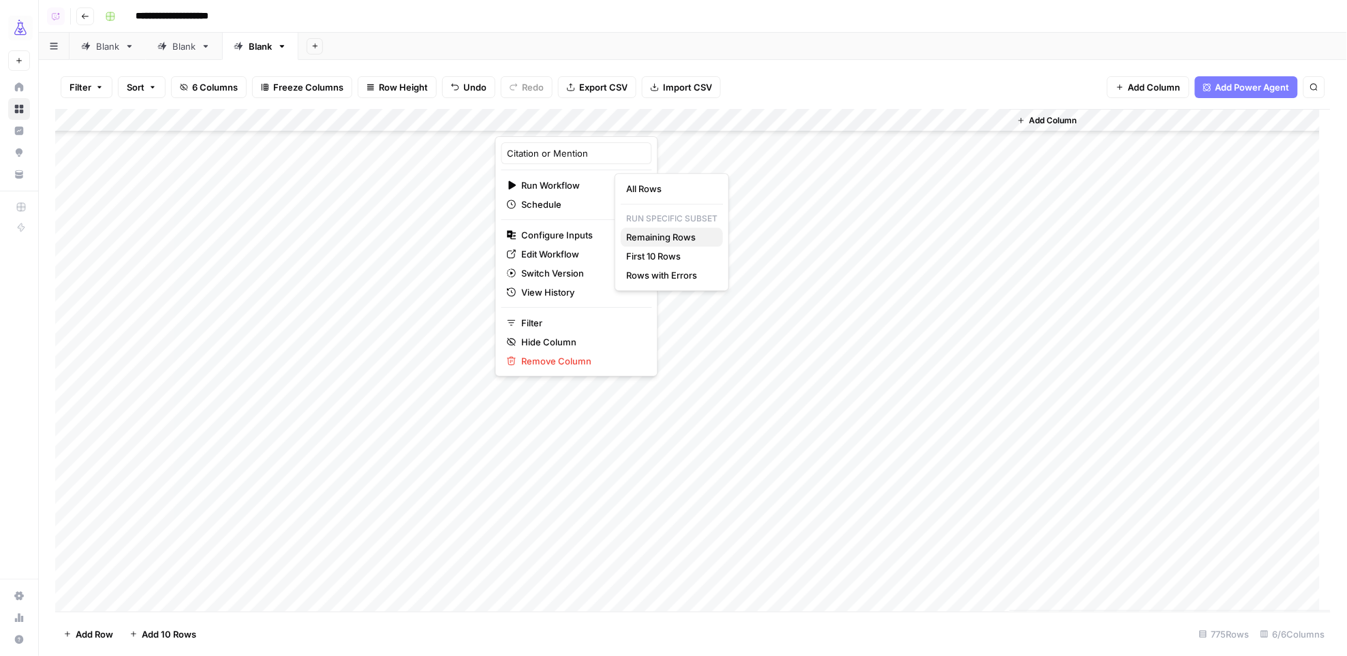
click at [669, 238] on span "Remaining Rows" at bounding box center [669, 237] width 86 height 14
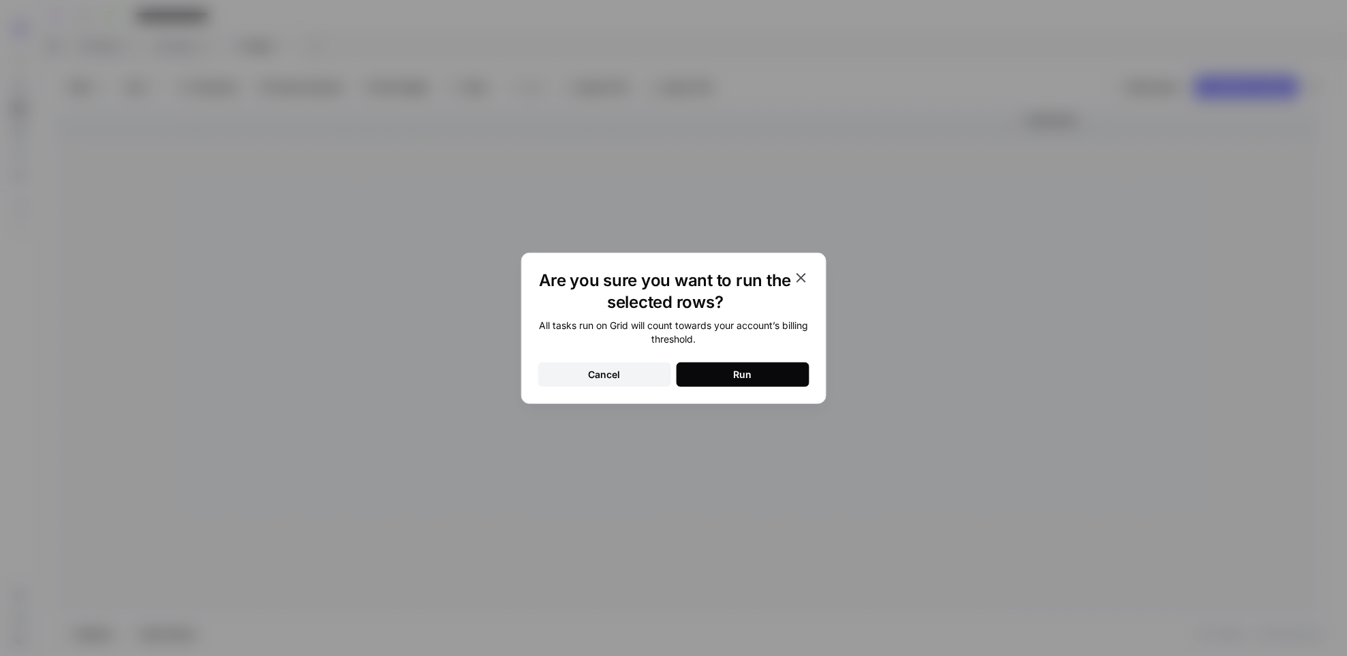
click at [625, 372] on button "Cancel" at bounding box center [604, 374] width 133 height 25
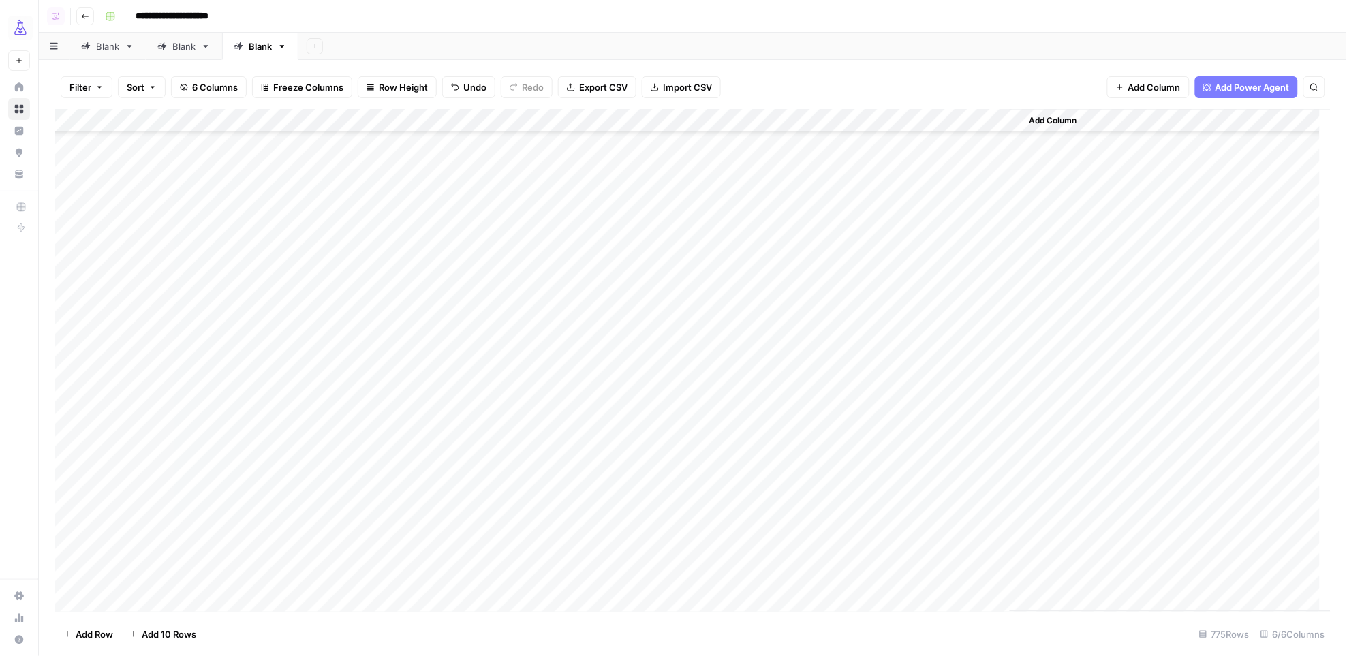
scroll to position [13172, 0]
click at [614, 123] on div "Add Column" at bounding box center [693, 360] width 1276 height 503
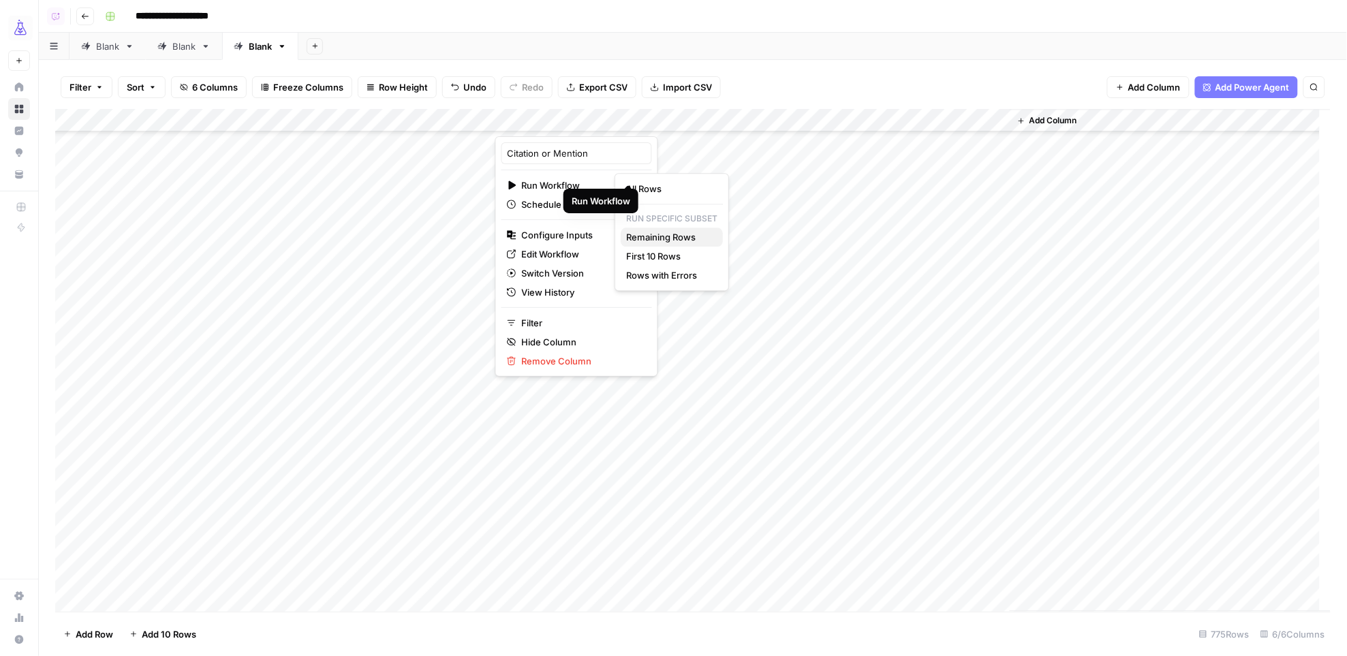
click at [680, 238] on span "Remaining Rows" at bounding box center [669, 237] width 86 height 14
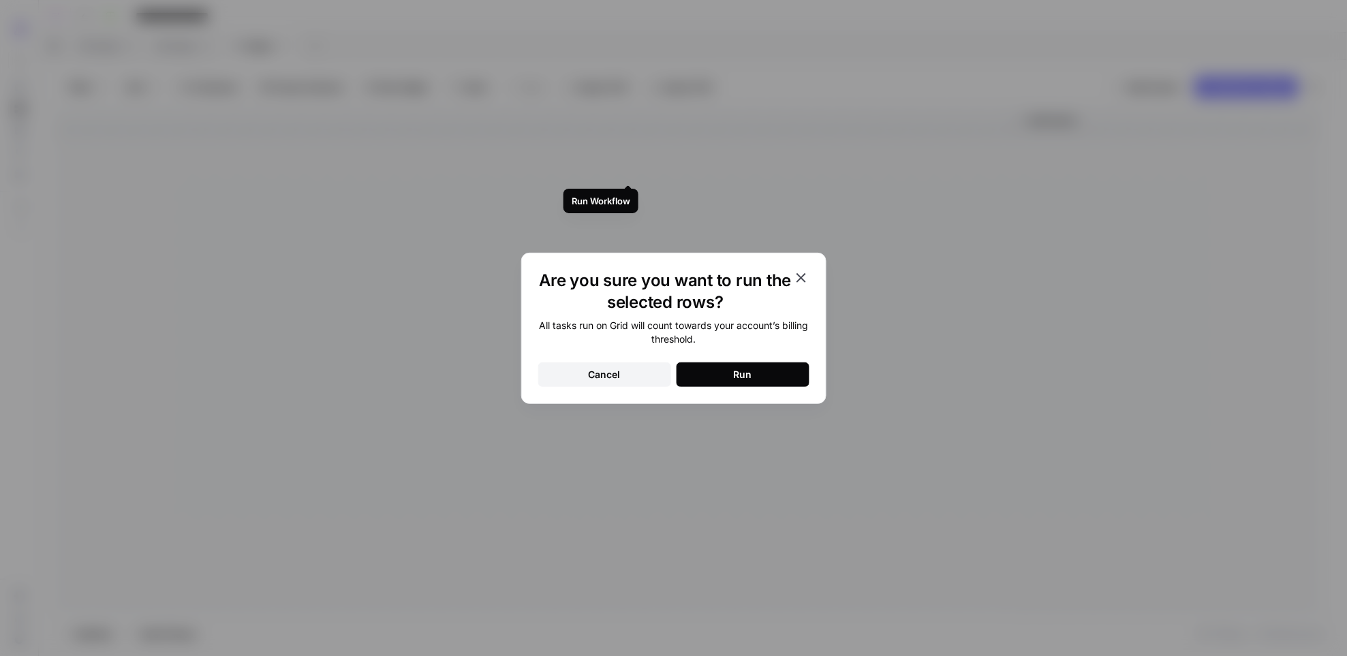
click at [701, 375] on button "Run" at bounding box center [742, 374] width 133 height 25
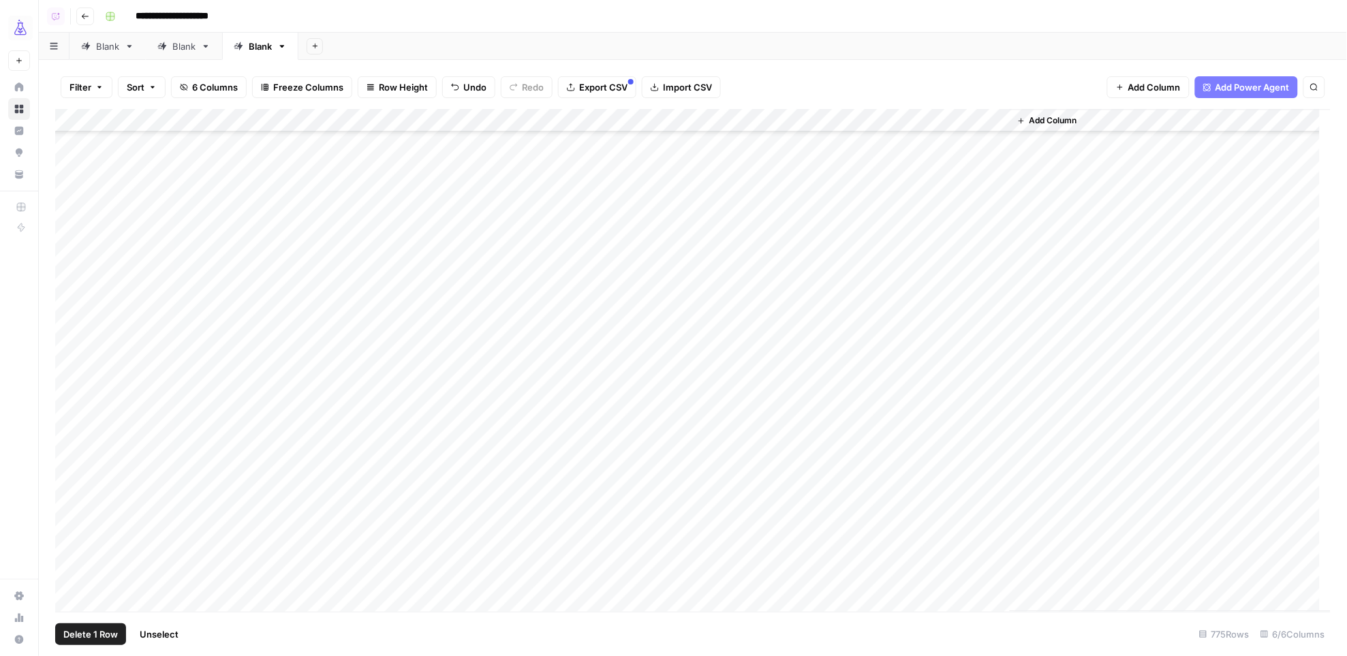
click at [67, 402] on div "Add Column" at bounding box center [693, 360] width 1276 height 503
click at [834, 402] on div "Add Column" at bounding box center [693, 360] width 1276 height 503
click at [944, 575] on div "Add Column" at bounding box center [693, 360] width 1276 height 503
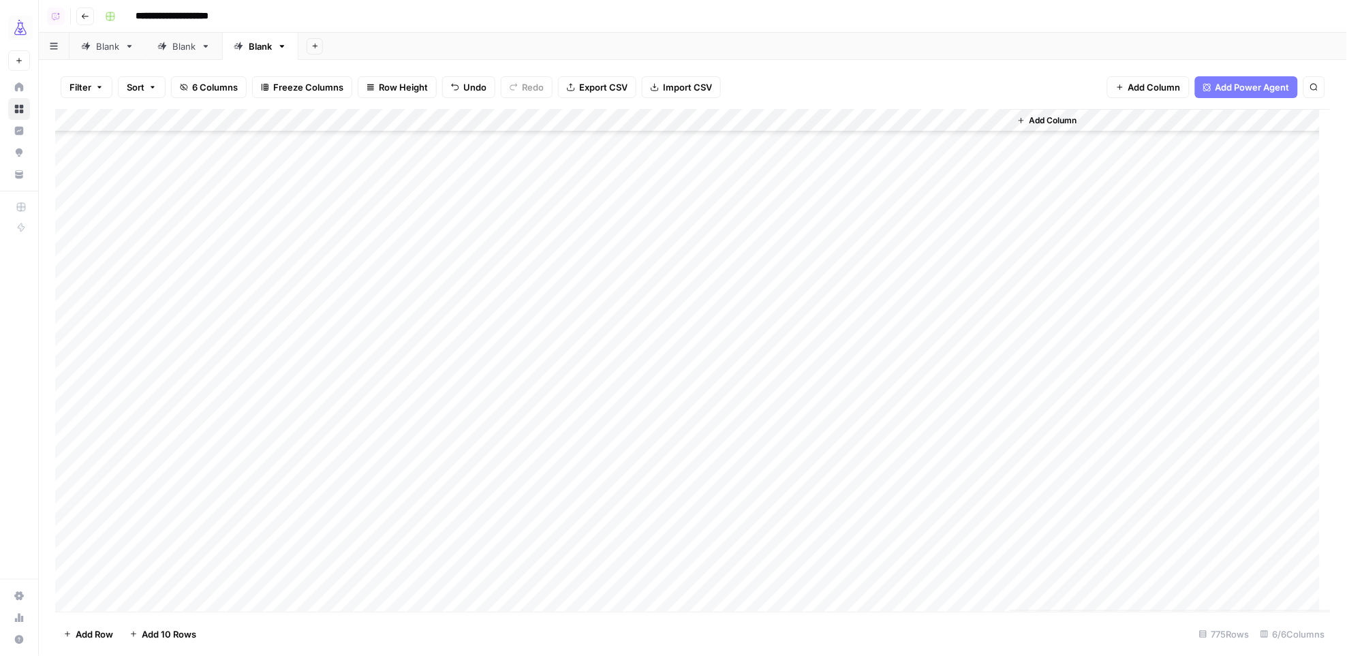
click at [70, 597] on div "Add Column" at bounding box center [693, 360] width 1276 height 503
click at [77, 119] on div "Add Column" at bounding box center [693, 360] width 1276 height 503
click at [99, 633] on span "Delete 775 Rows" at bounding box center [98, 634] width 70 height 14
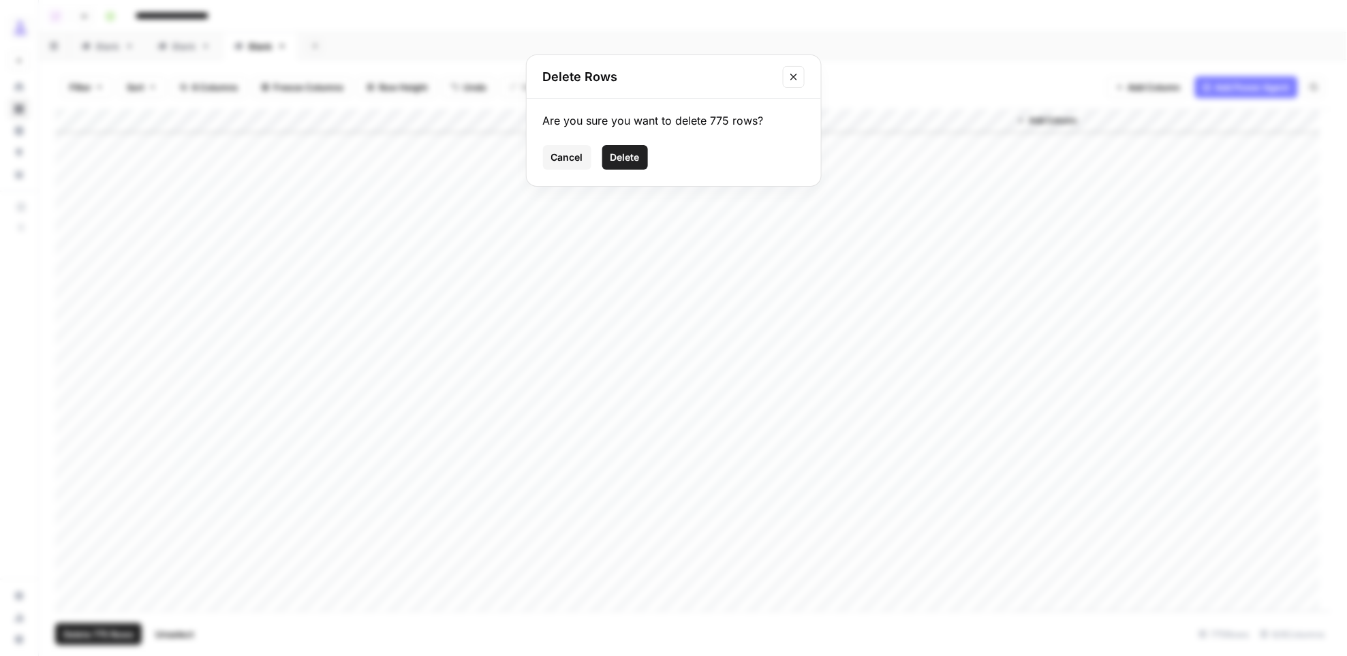
click at [614, 159] on span "Delete" at bounding box center [624, 158] width 29 height 14
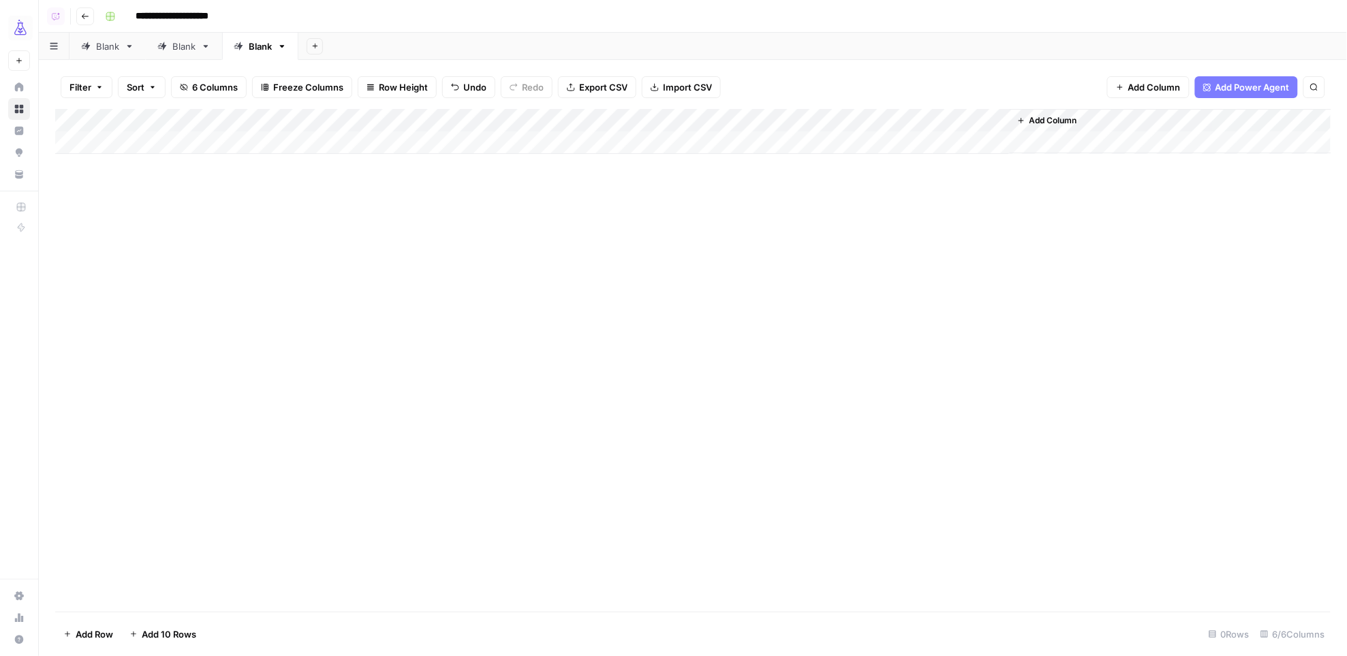
click at [160, 636] on span "Add 10 Rows" at bounding box center [169, 634] width 54 height 14
click at [149, 140] on div "Add Column" at bounding box center [693, 247] width 1276 height 277
drag, startPoint x: 310, startPoint y: 143, endPoint x: 298, endPoint y: 145, distance: 12.4
click at [310, 143] on div "Add Column" at bounding box center [693, 247] width 1276 height 277
click at [202, 146] on div "Add Column" at bounding box center [693, 247] width 1276 height 277
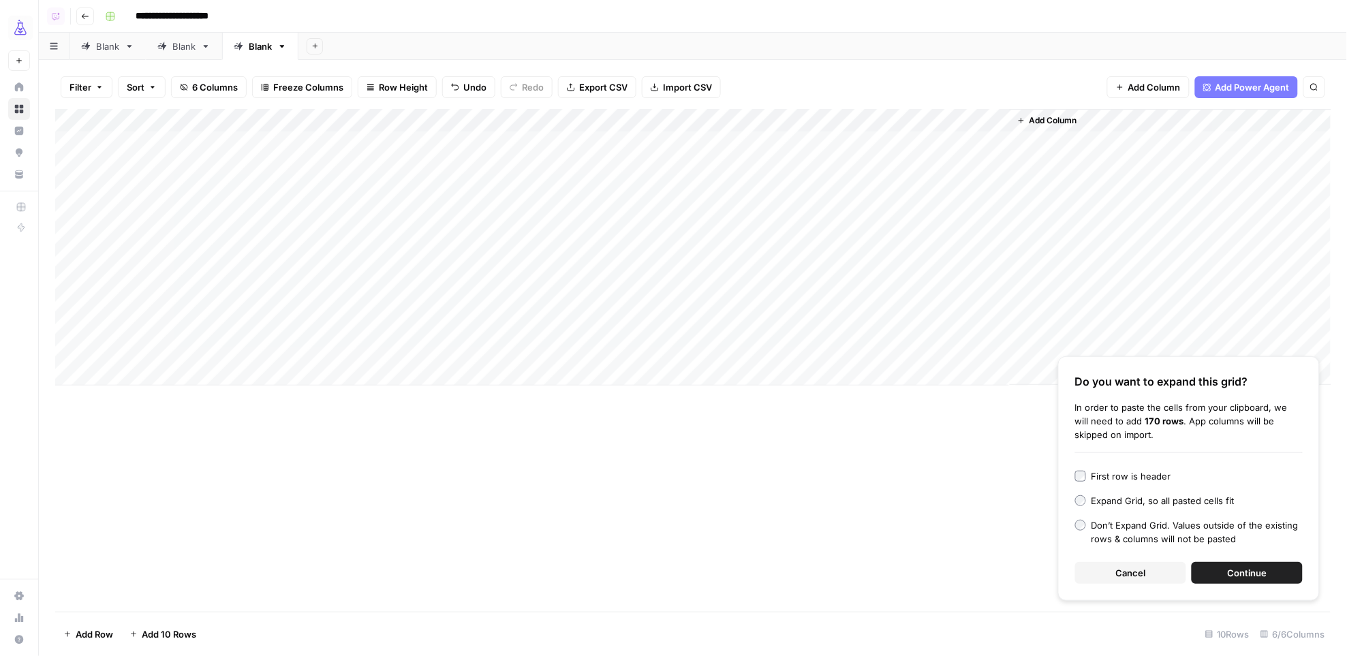
click at [1220, 574] on button "Continue" at bounding box center [1246, 573] width 111 height 22
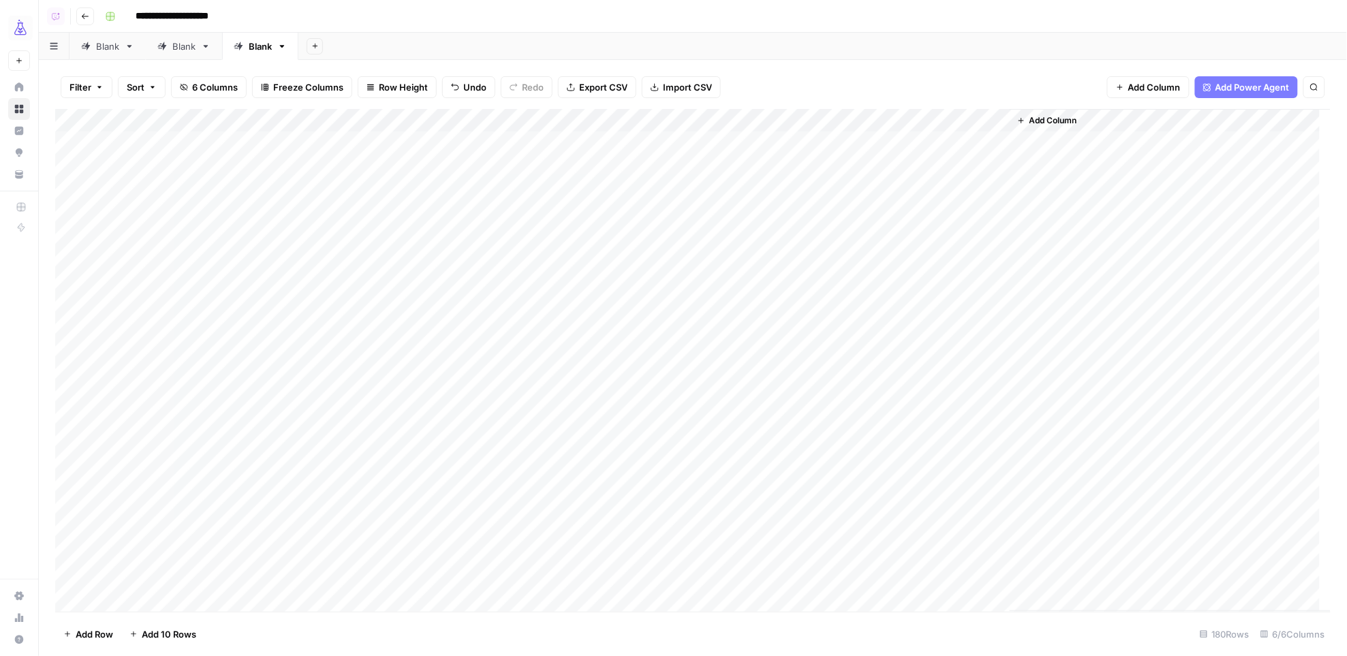
click at [628, 122] on div "Add Column" at bounding box center [693, 360] width 1276 height 503
click at [655, 154] on span "All Rows" at bounding box center [677, 152] width 86 height 14
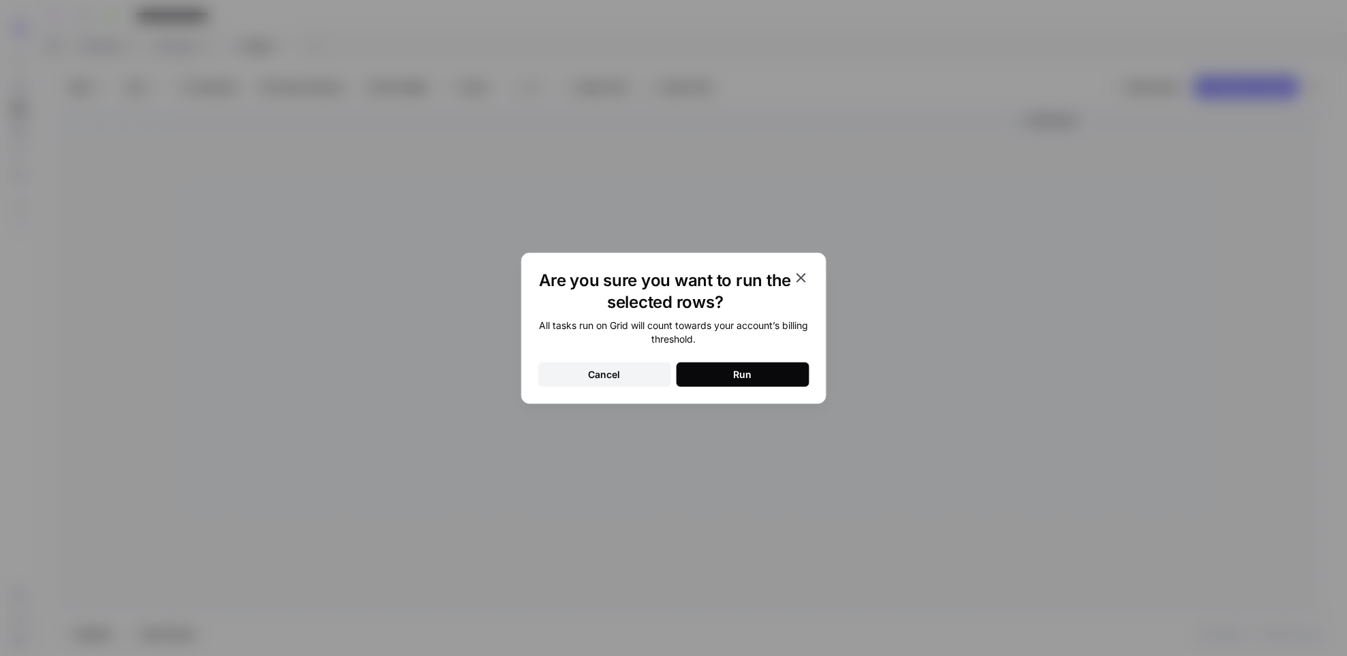
click at [708, 383] on button "Run" at bounding box center [742, 374] width 133 height 25
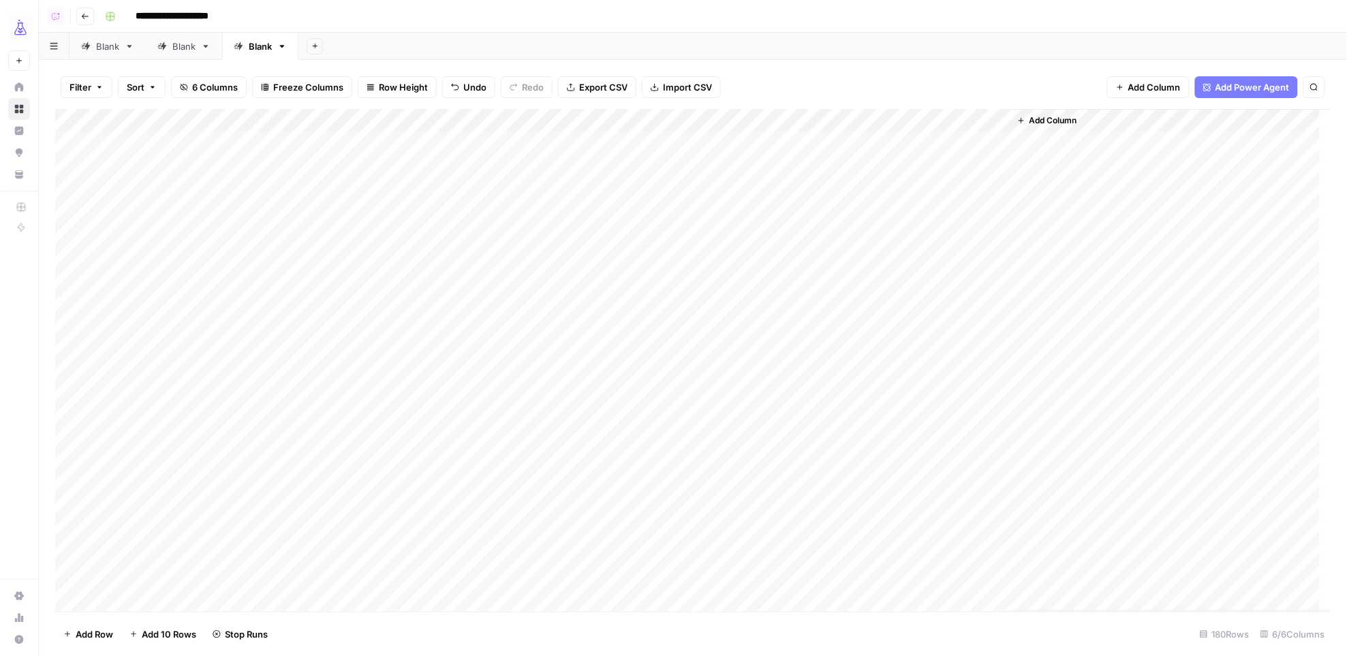
click at [809, 143] on div "Add Column" at bounding box center [693, 360] width 1276 height 503
click at [924, 253] on div "Add Column" at bounding box center [693, 360] width 1276 height 503
click at [787, 281] on div "Add Column" at bounding box center [693, 360] width 1276 height 503
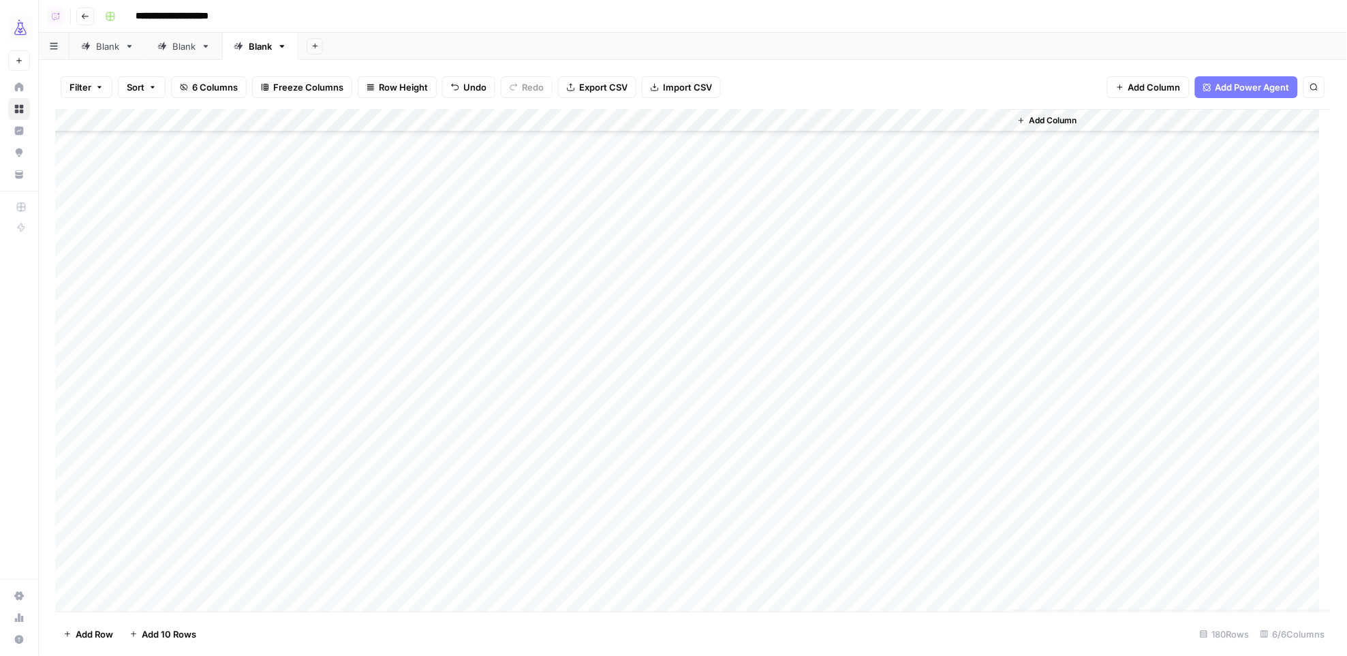
click at [950, 577] on div "Add Column" at bounding box center [693, 360] width 1276 height 503
click at [78, 121] on div "Add Column" at bounding box center [693, 360] width 1276 height 503
click at [132, 629] on span "Delete 180 Rows" at bounding box center [98, 634] width 71 height 14
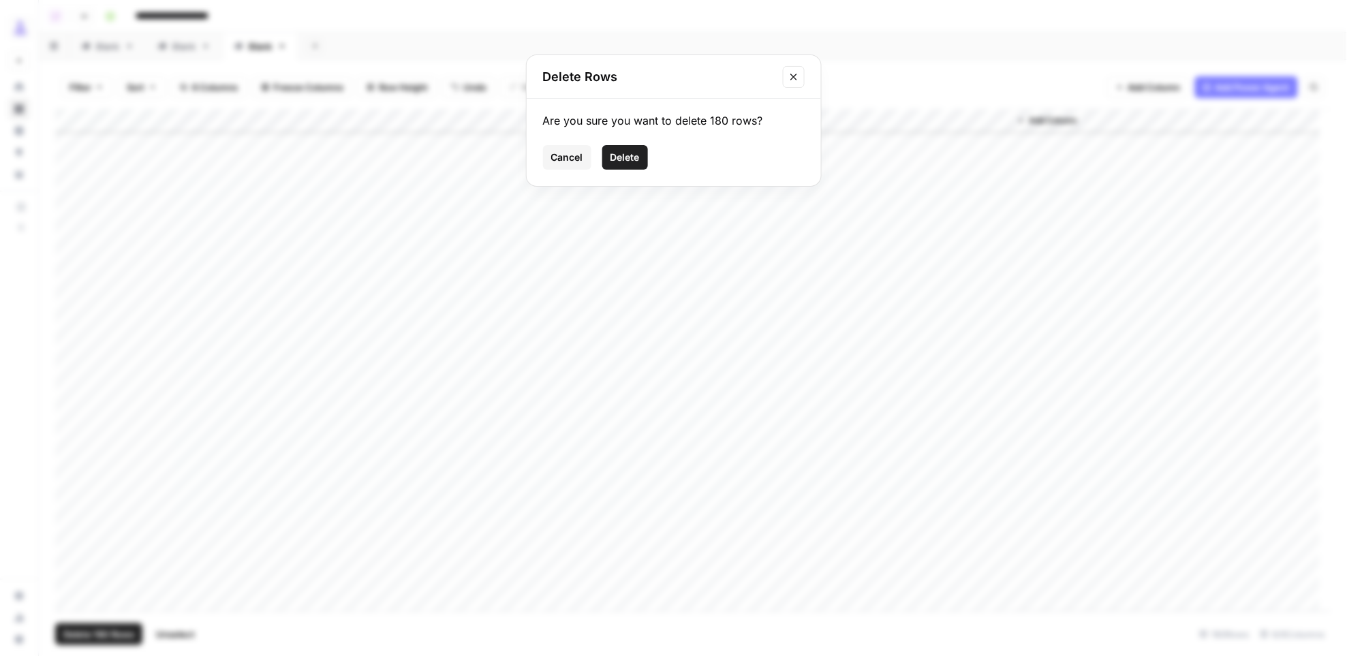
click at [629, 157] on span "Delete" at bounding box center [624, 158] width 29 height 14
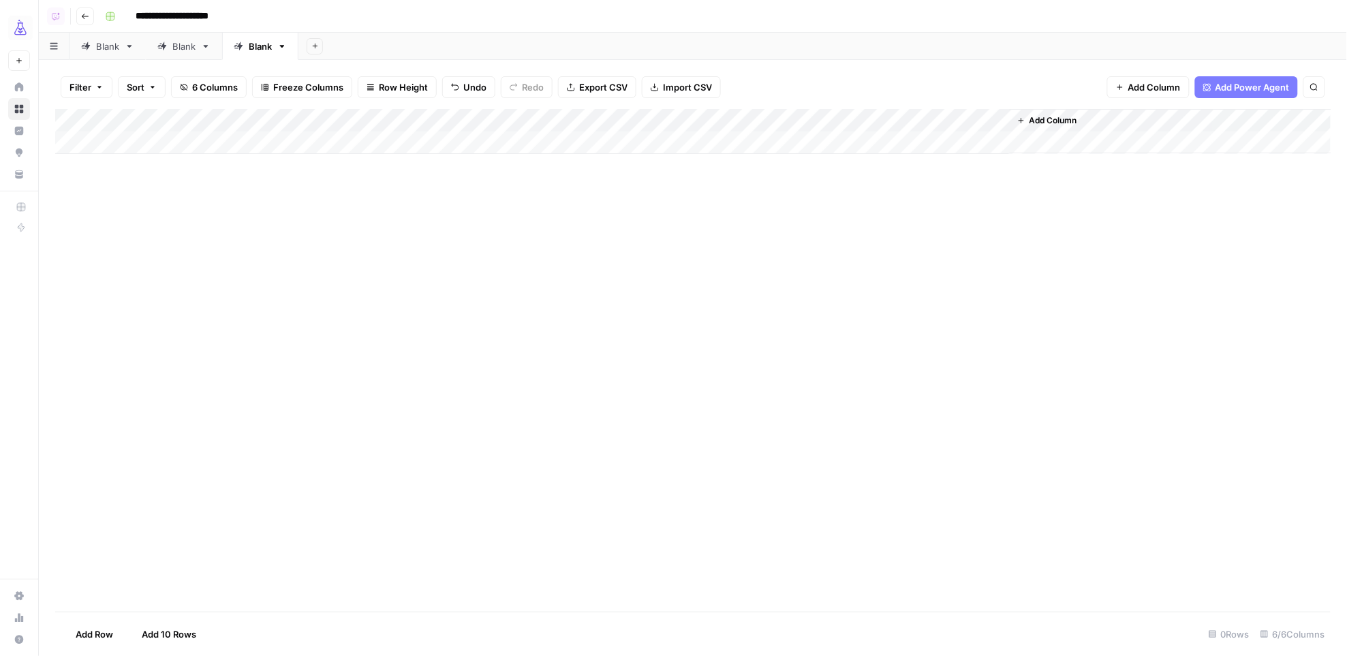
scroll to position [0, 0]
click at [132, 142] on div "Add Column" at bounding box center [693, 131] width 1276 height 45
click at [159, 146] on div "Add Column" at bounding box center [693, 143] width 1276 height 68
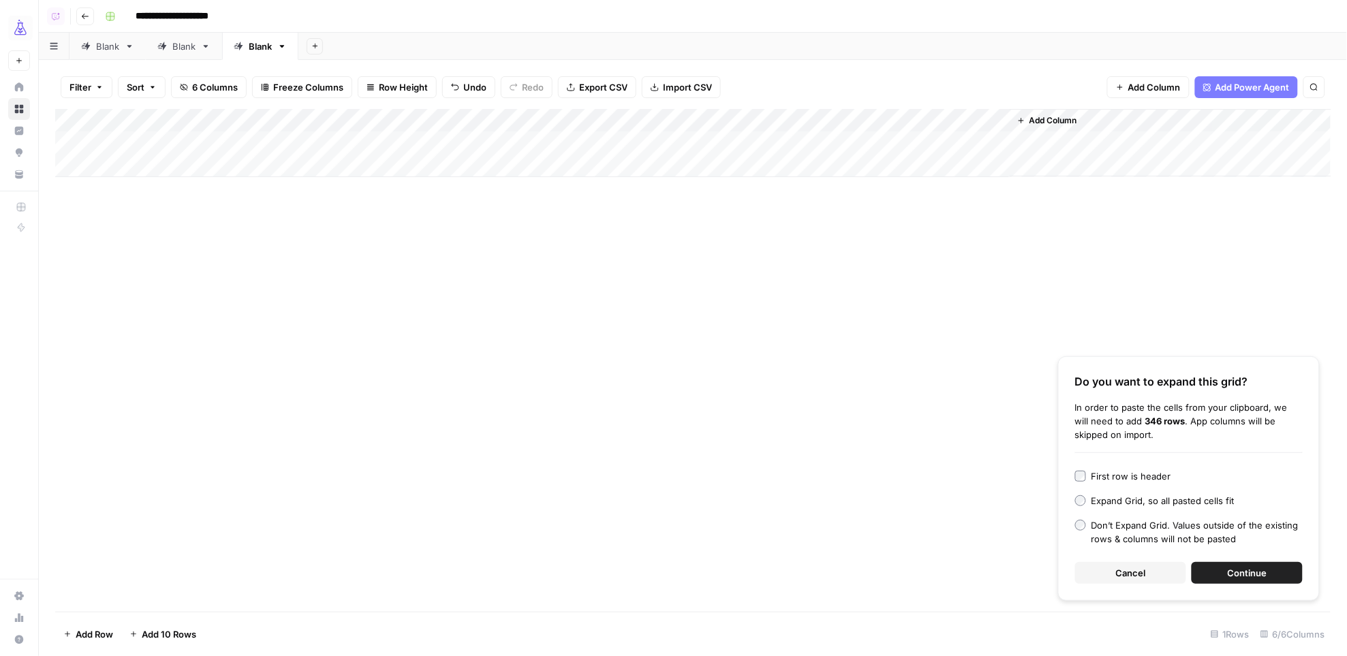
click at [1227, 569] on button "Continue" at bounding box center [1246, 573] width 111 height 22
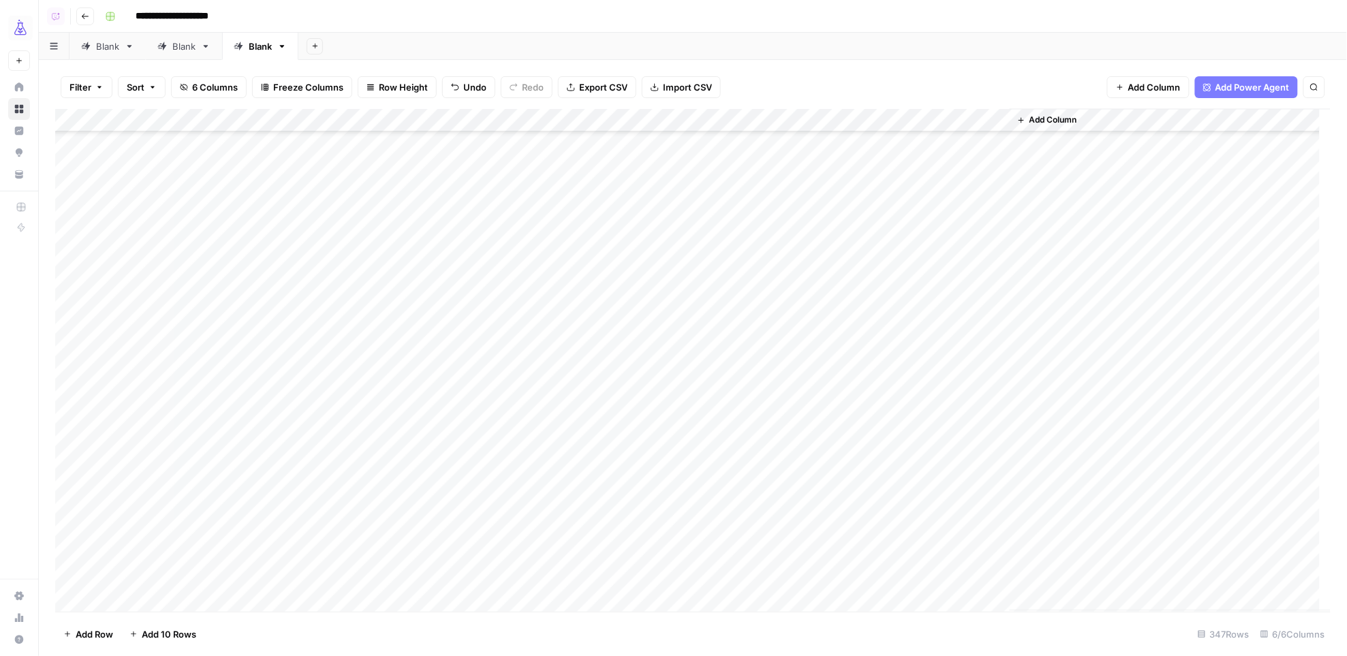
scroll to position [2674, 0]
click at [629, 121] on div "Add Column" at bounding box center [693, 360] width 1276 height 503
click at [665, 149] on span "All Rows" at bounding box center [677, 152] width 86 height 14
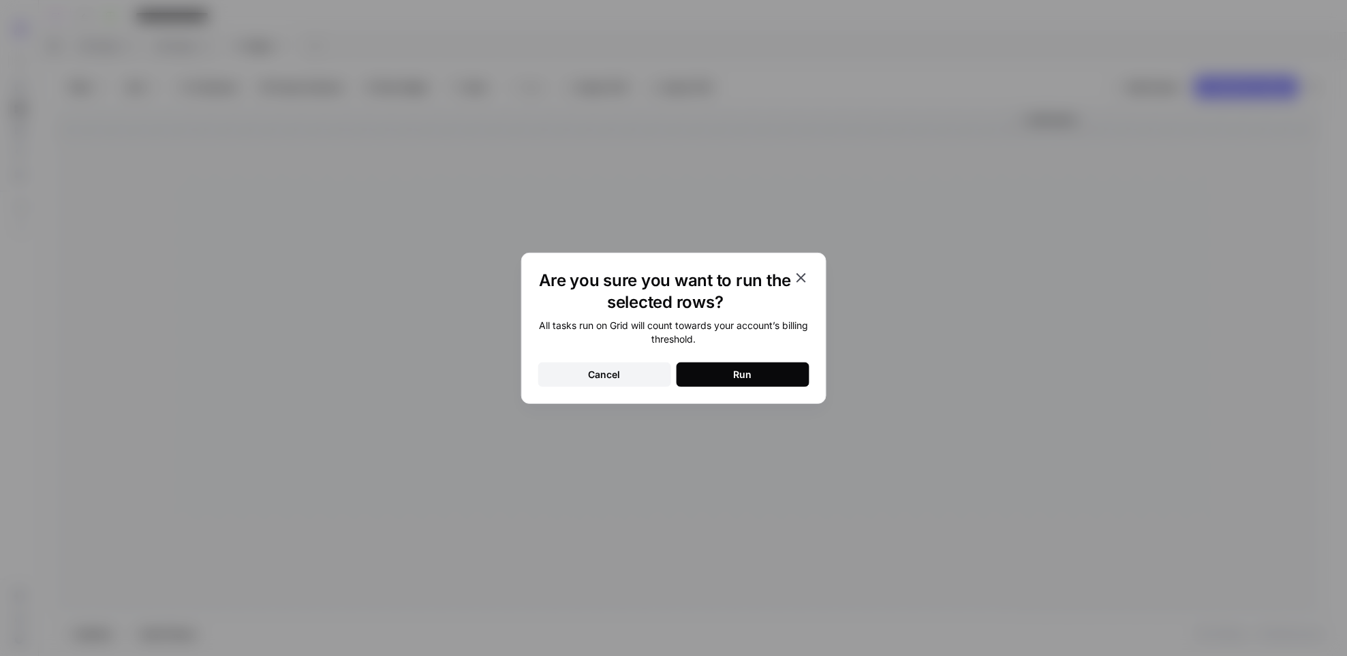
click at [732, 371] on button "Run" at bounding box center [742, 374] width 133 height 25
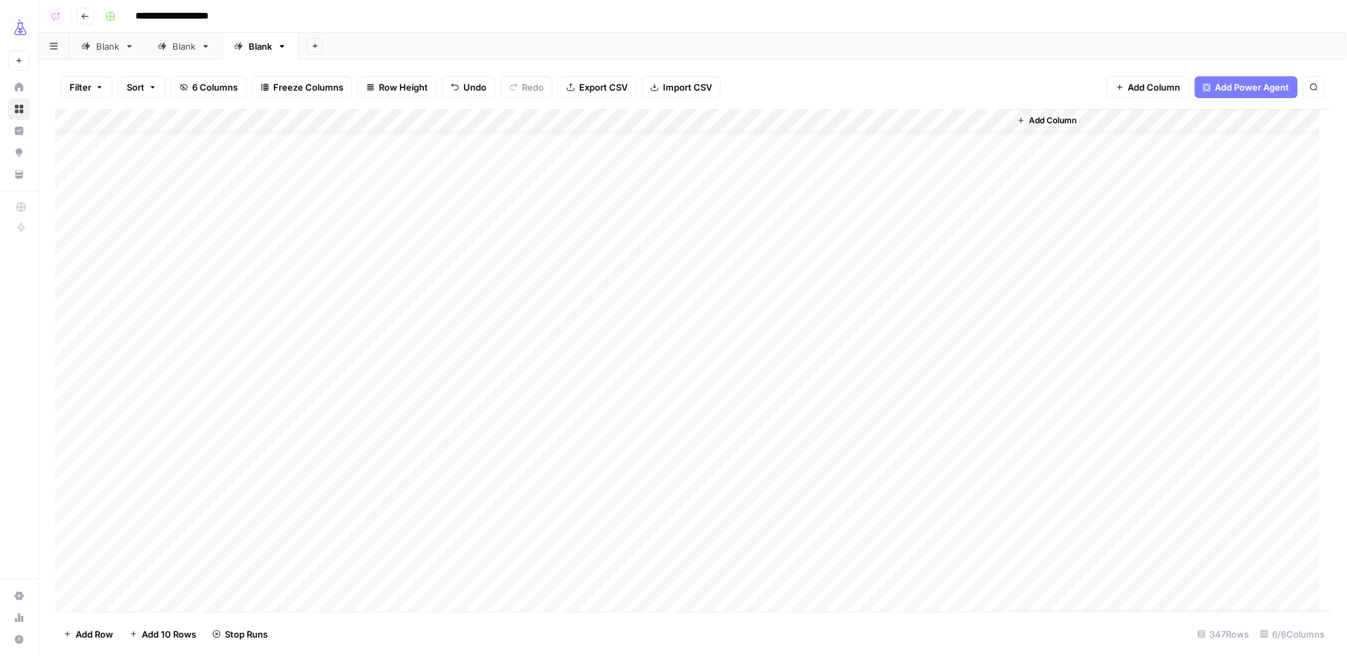
scroll to position [0, 0]
click at [794, 144] on div "Add Column" at bounding box center [693, 360] width 1276 height 503
click at [920, 289] on div "Add Column" at bounding box center [693, 360] width 1276 height 503
click at [783, 317] on div "Add Column" at bounding box center [693, 360] width 1276 height 503
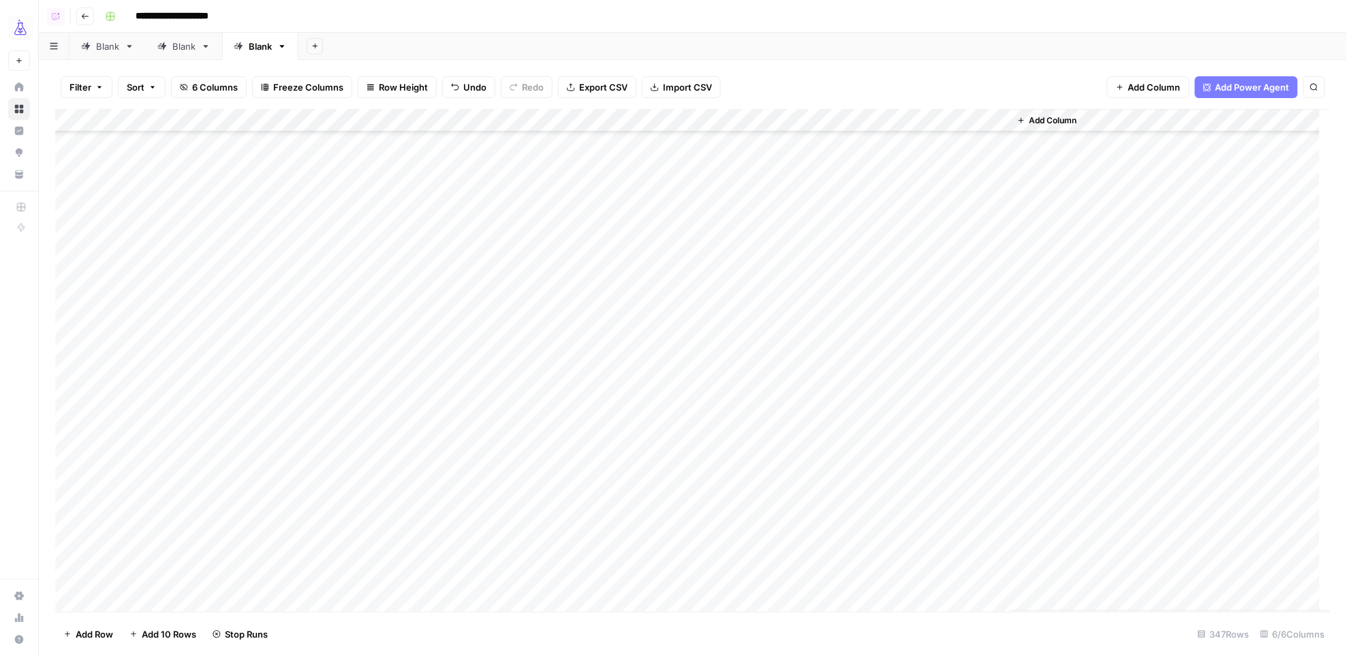
scroll to position [2048, 0]
click at [920, 364] on div "Add Column" at bounding box center [693, 360] width 1276 height 503
click at [782, 384] on div "Add Column" at bounding box center [693, 360] width 1276 height 503
click at [915, 203] on div "Add Column" at bounding box center [693, 360] width 1276 height 503
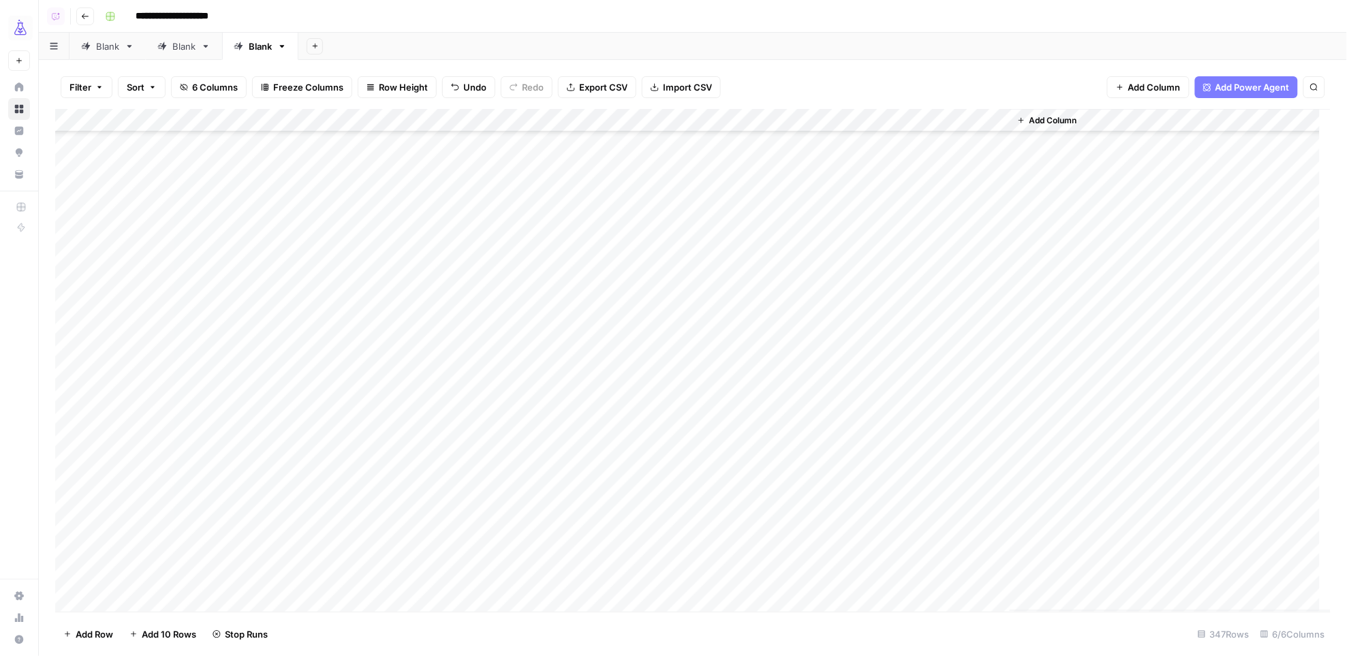
click at [784, 251] on div "Add Column" at bounding box center [693, 360] width 1276 height 503
click at [811, 223] on div "Add Column" at bounding box center [693, 360] width 1276 height 503
click at [921, 318] on div "Add Column" at bounding box center [693, 360] width 1276 height 503
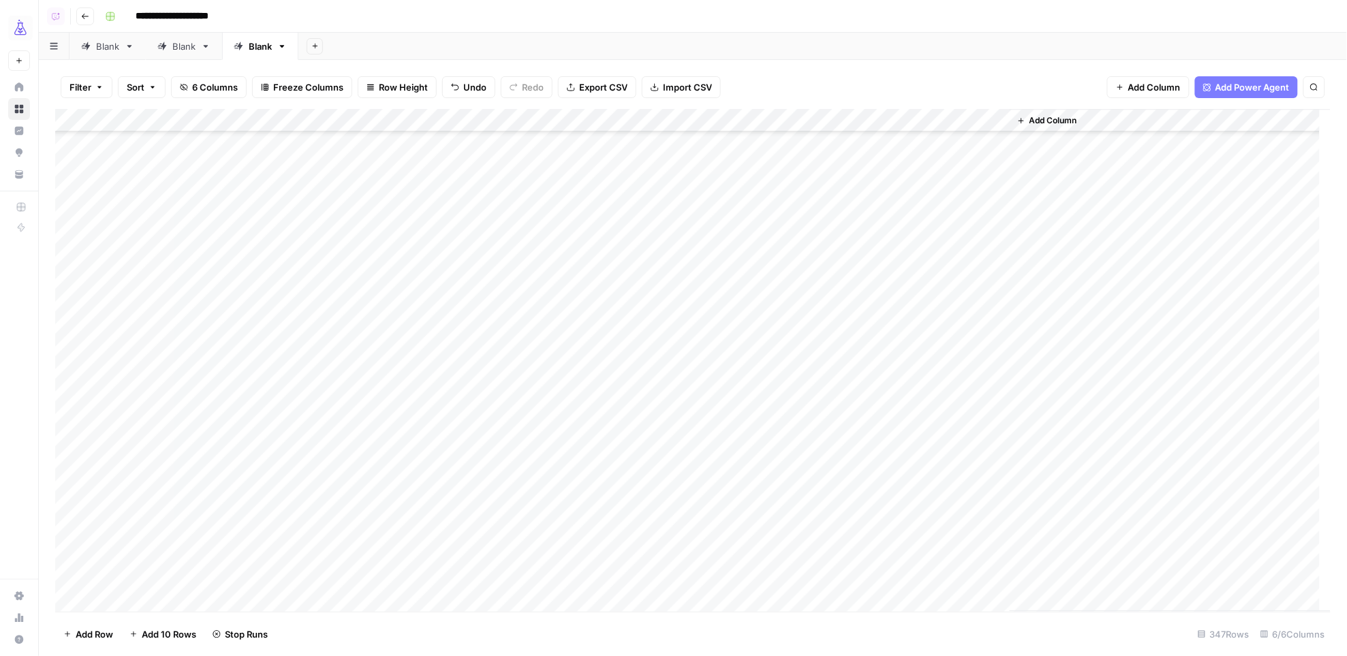
click at [783, 176] on div "Add Column" at bounding box center [693, 360] width 1276 height 503
click at [267, 177] on div "Add Column" at bounding box center [693, 360] width 1276 height 503
click at [272, 177] on div "Add Column" at bounding box center [693, 360] width 1276 height 503
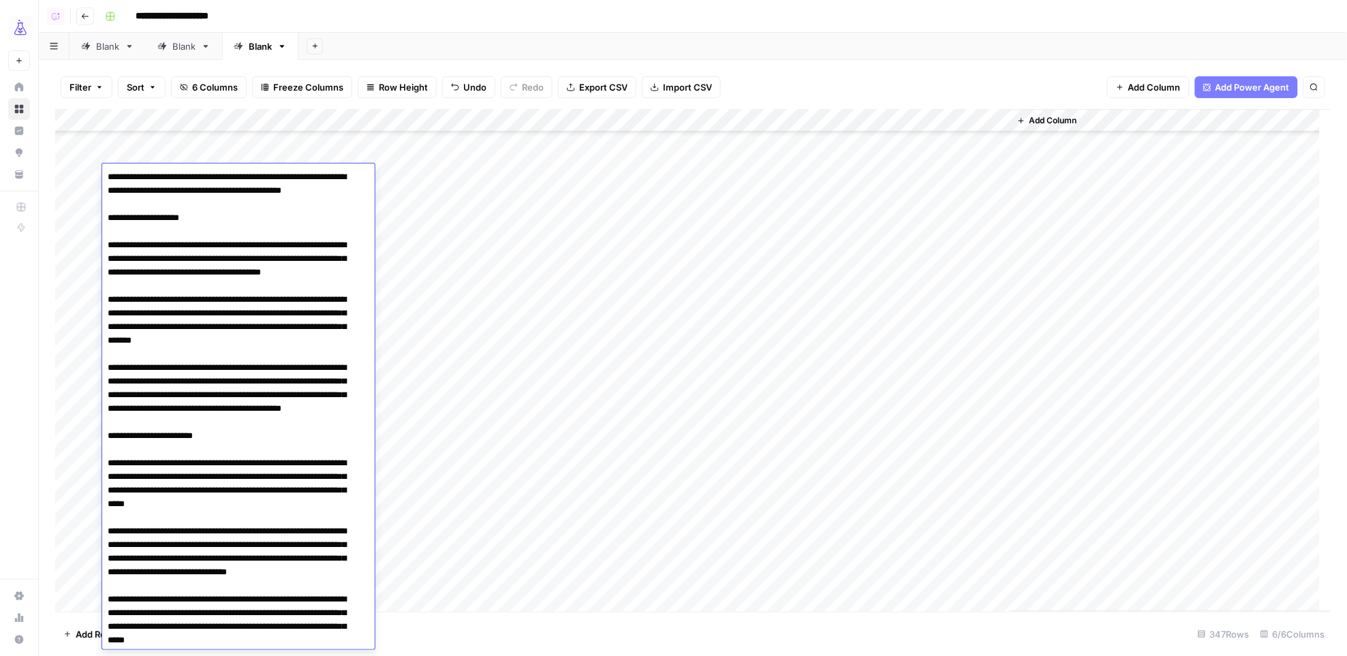
scroll to position [328, 0]
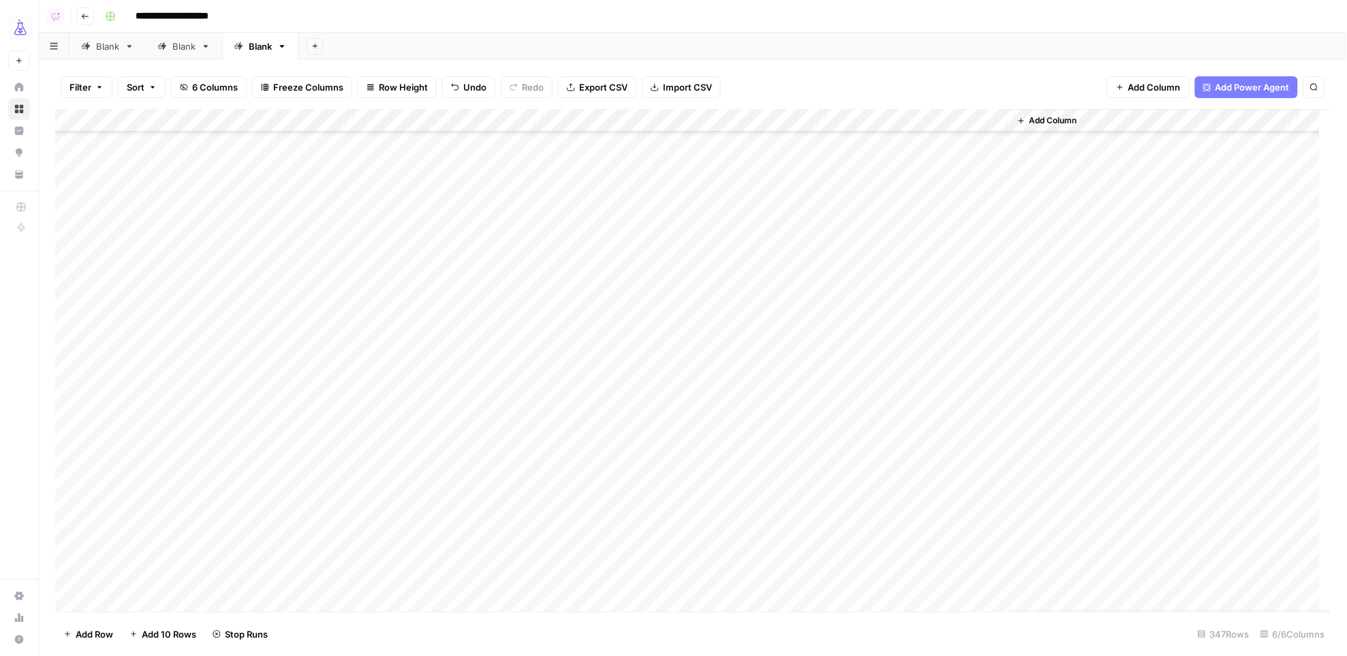
click at [792, 182] on div "Add Column" at bounding box center [693, 360] width 1276 height 503
click at [895, 419] on div "Add Column" at bounding box center [693, 360] width 1276 height 503
click at [785, 443] on div "Add Column" at bounding box center [693, 360] width 1276 height 503
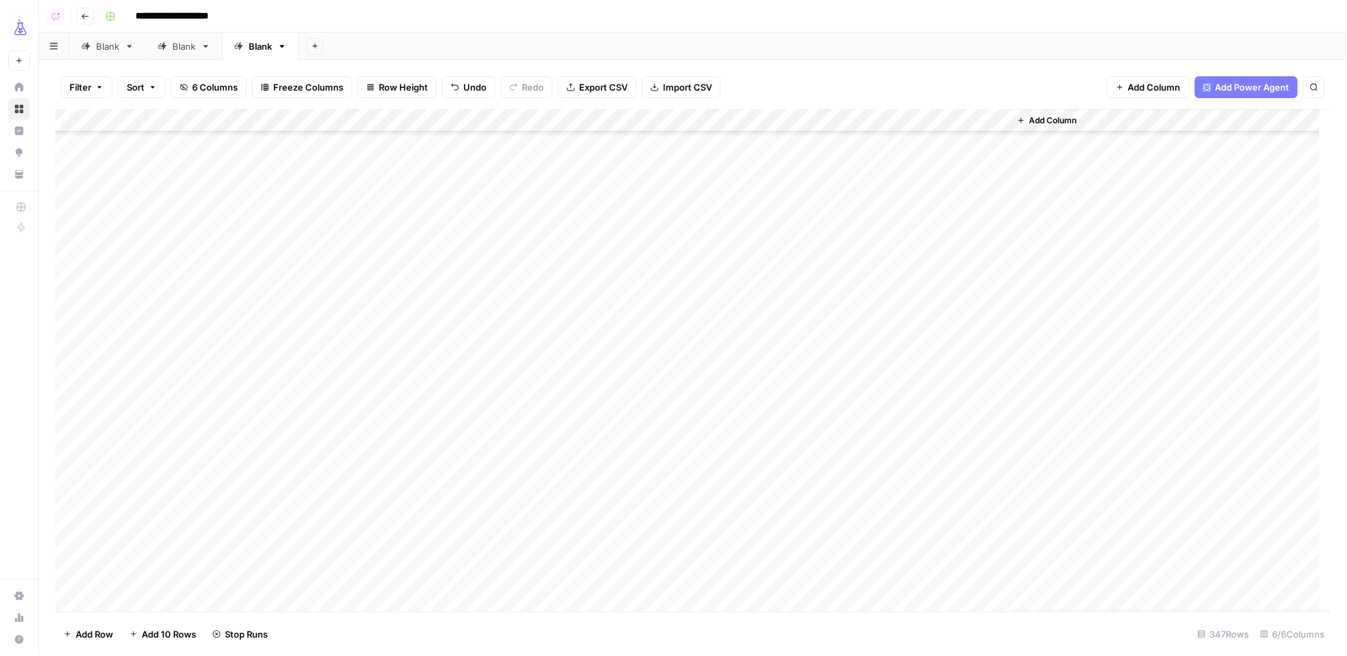
click at [915, 430] on div "Add Column" at bounding box center [693, 360] width 1276 height 503
click at [811, 454] on div "Add Column" at bounding box center [693, 360] width 1276 height 503
click at [910, 346] on div "Add Column" at bounding box center [693, 360] width 1276 height 503
click at [783, 375] on div "Add Column" at bounding box center [693, 360] width 1276 height 503
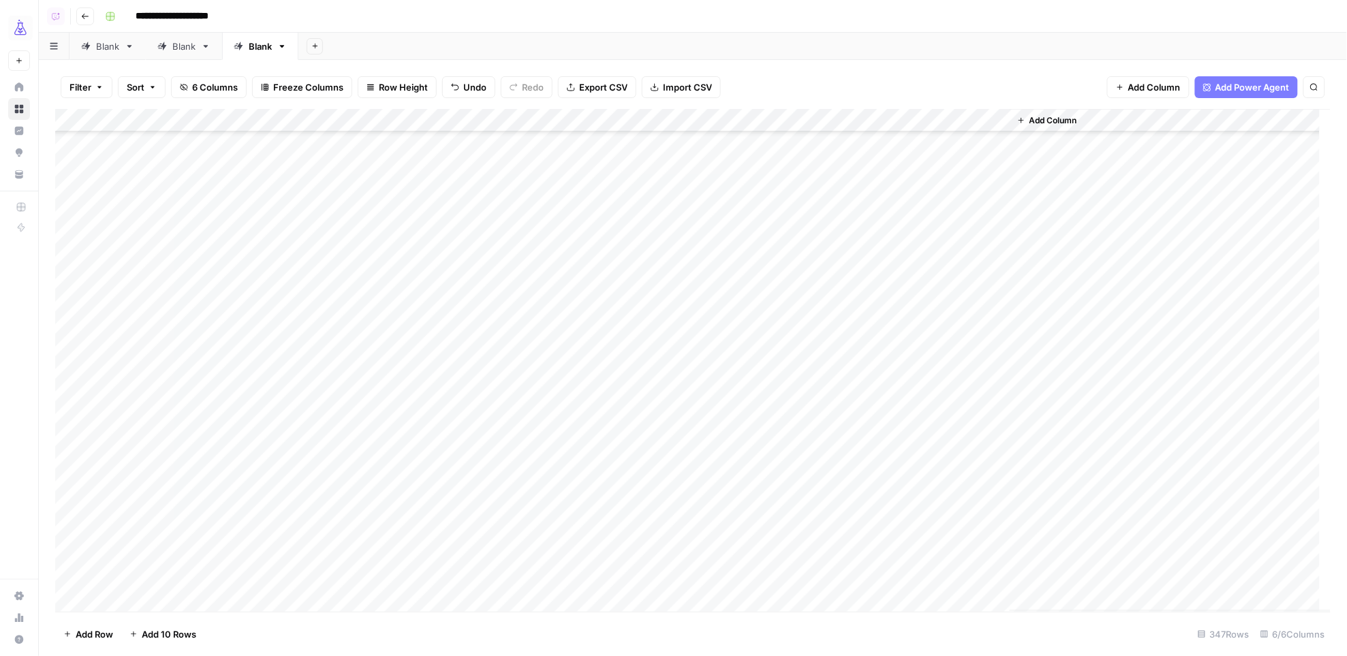
scroll to position [7579, 0]
click at [913, 578] on div "Add Column" at bounding box center [693, 360] width 1276 height 503
click at [117, 598] on div "Add Column" at bounding box center [693, 360] width 1276 height 503
click at [396, 636] on footer "Add Row Add 10 Rows 348 Rows 6/6 Columns" at bounding box center [692, 634] width 1275 height 44
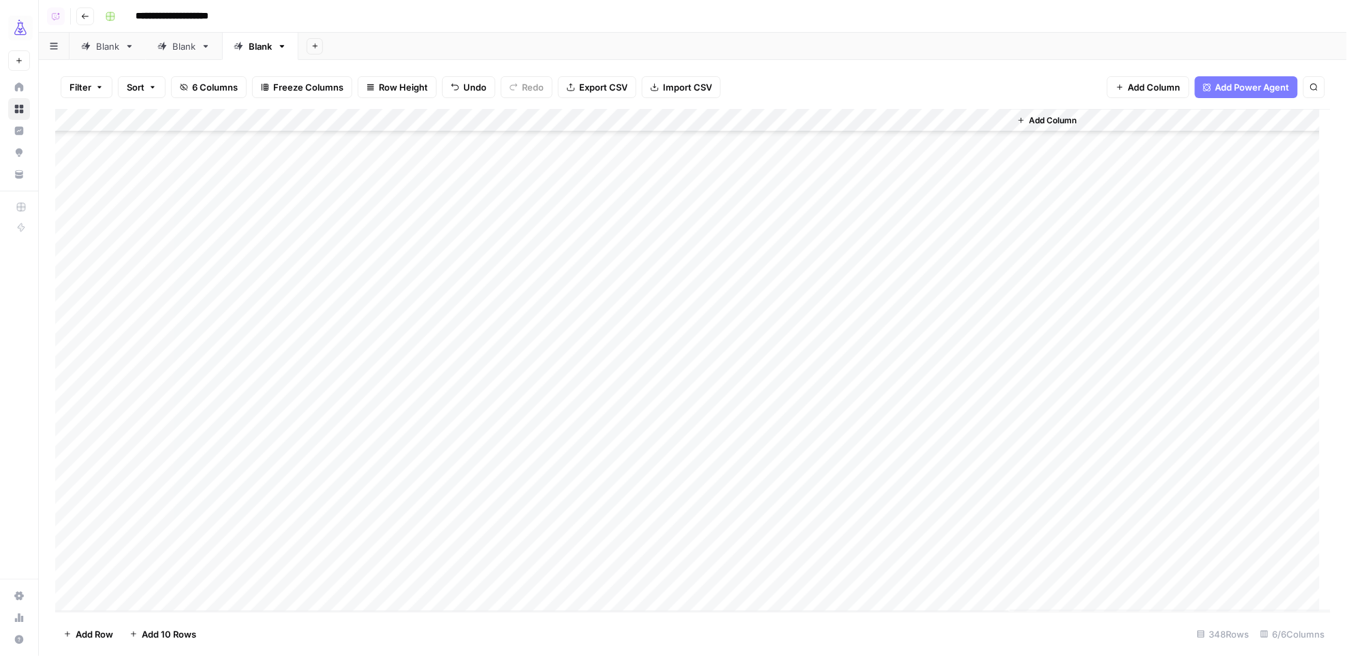
click at [322, 573] on div "Add Column" at bounding box center [693, 360] width 1276 height 503
click at [247, 574] on div "Add Column" at bounding box center [693, 360] width 1276 height 503
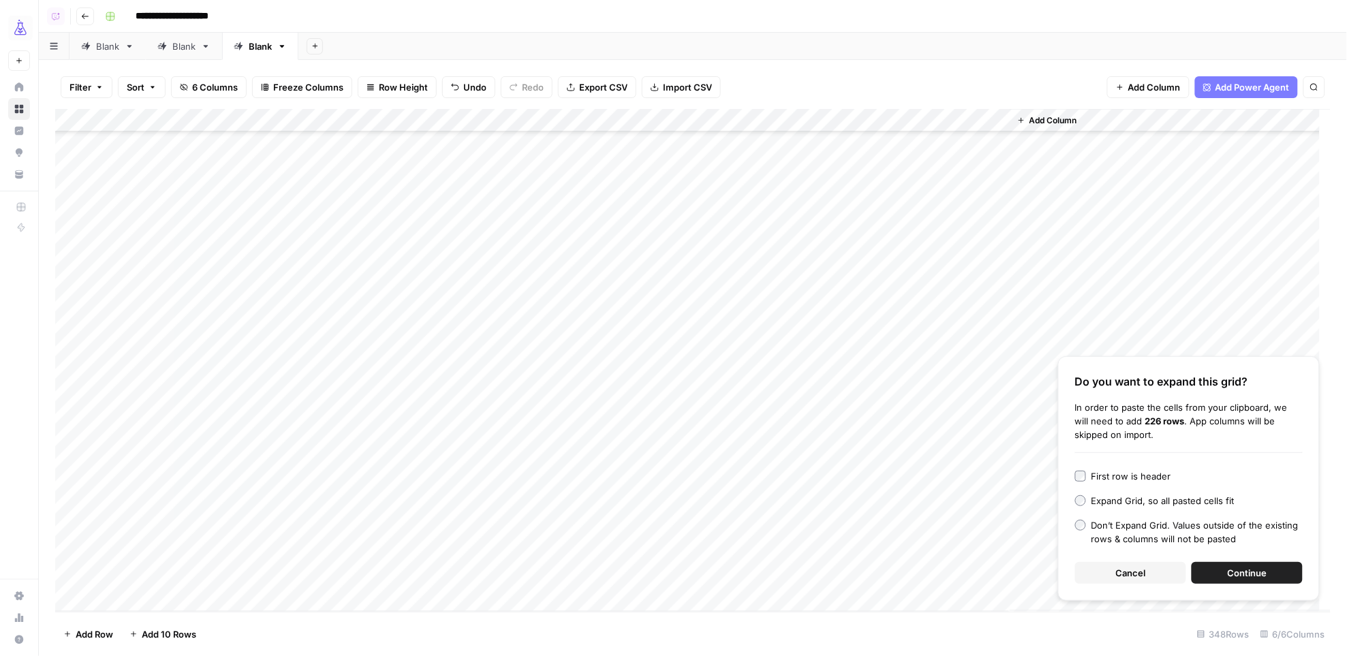
click at [1242, 571] on span "Continue" at bounding box center [1247, 573] width 40 height 14
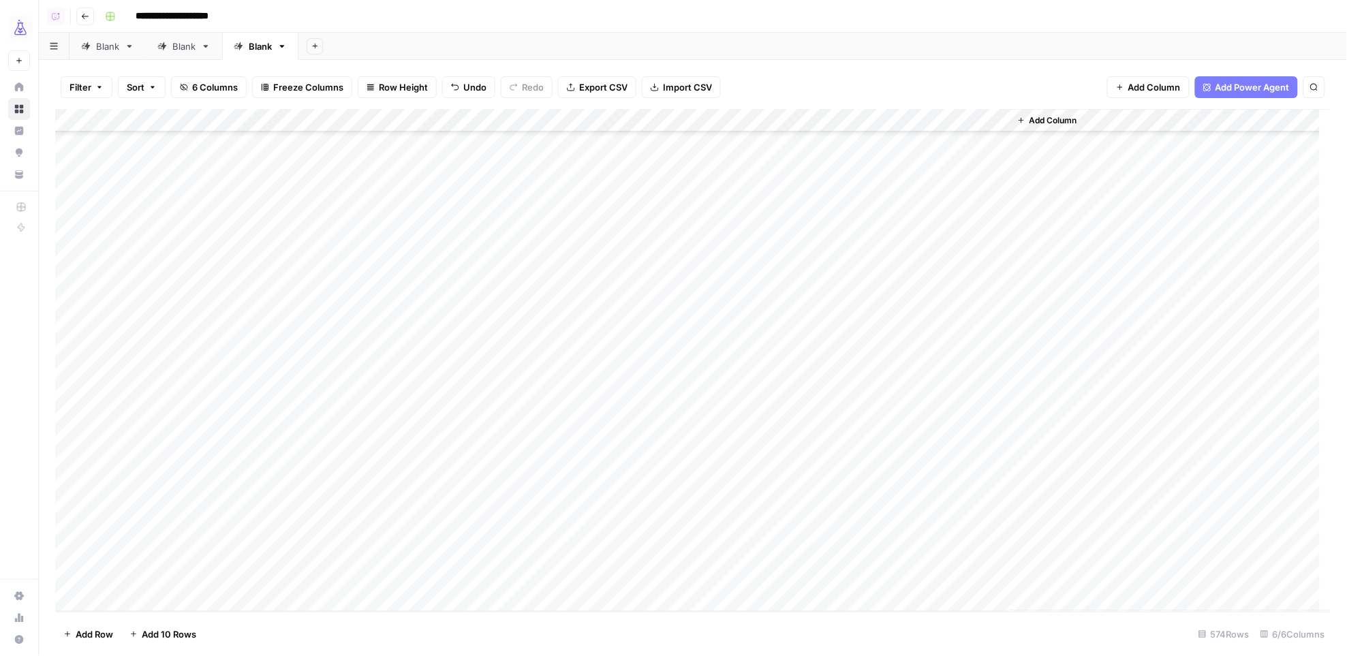
click at [611, 121] on div "Add Column" at bounding box center [693, 360] width 1276 height 503
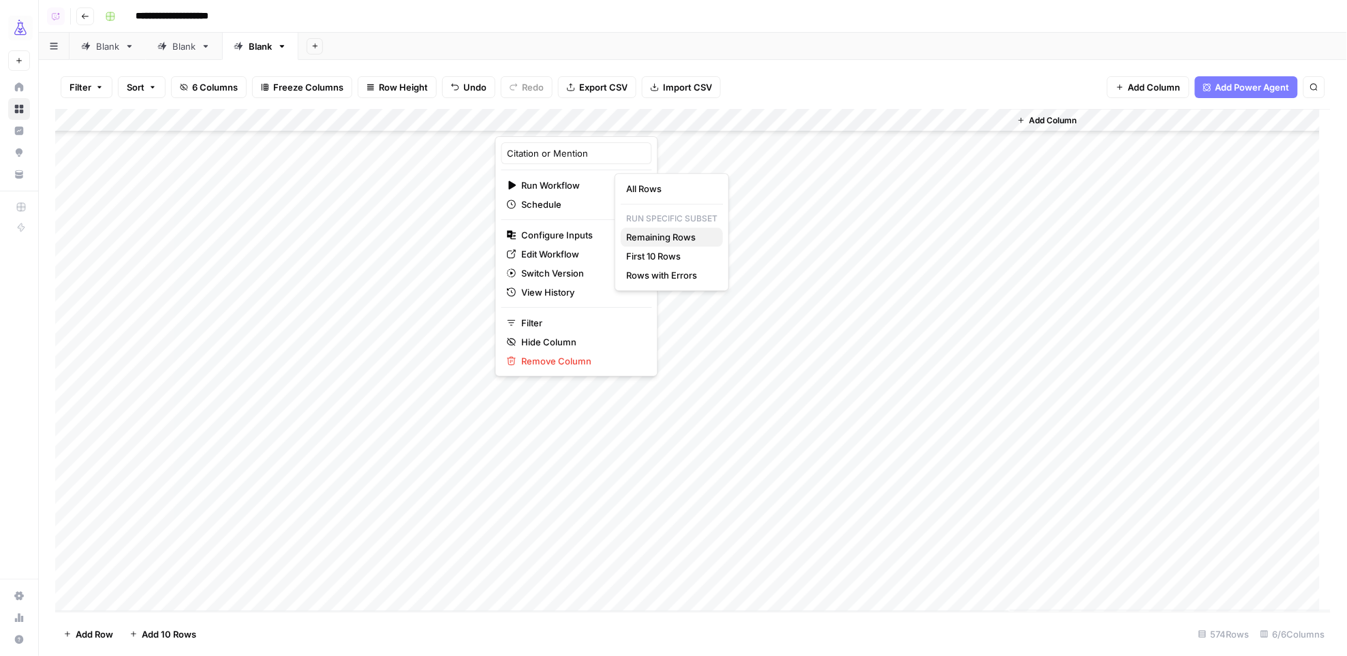
click at [654, 235] on span "Remaining Rows" at bounding box center [669, 237] width 86 height 14
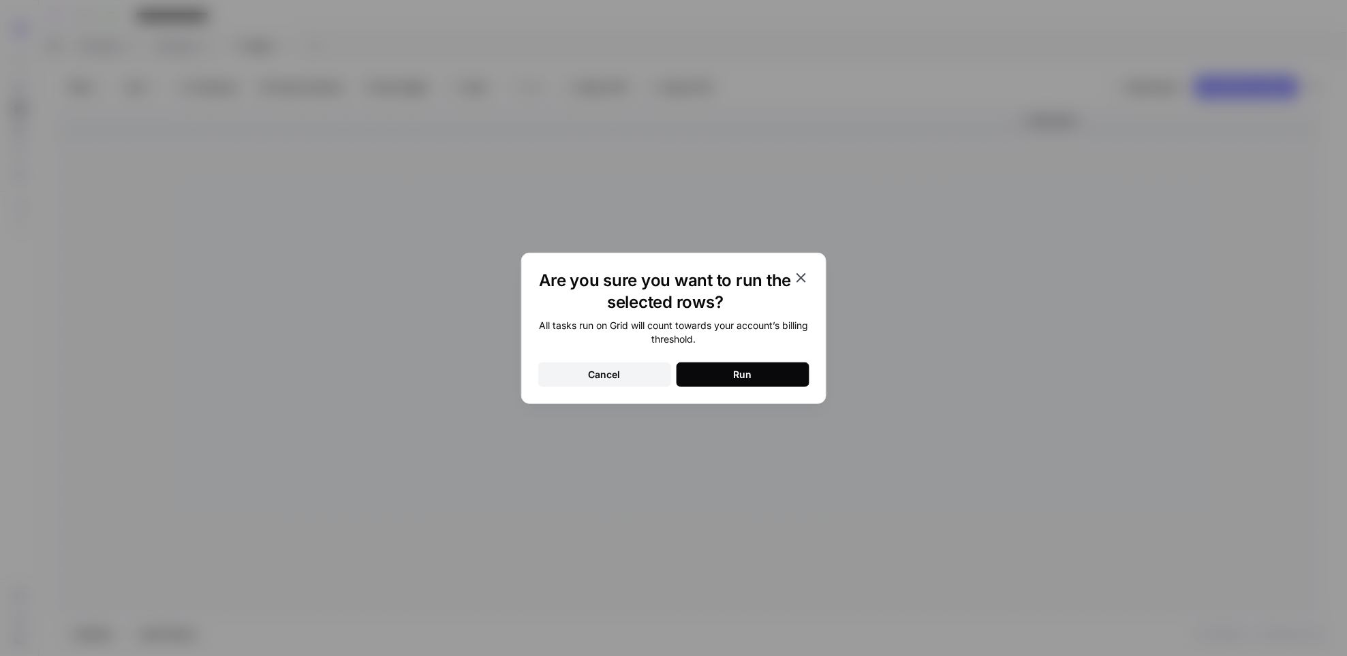
click at [735, 378] on div "Run" at bounding box center [743, 375] width 18 height 14
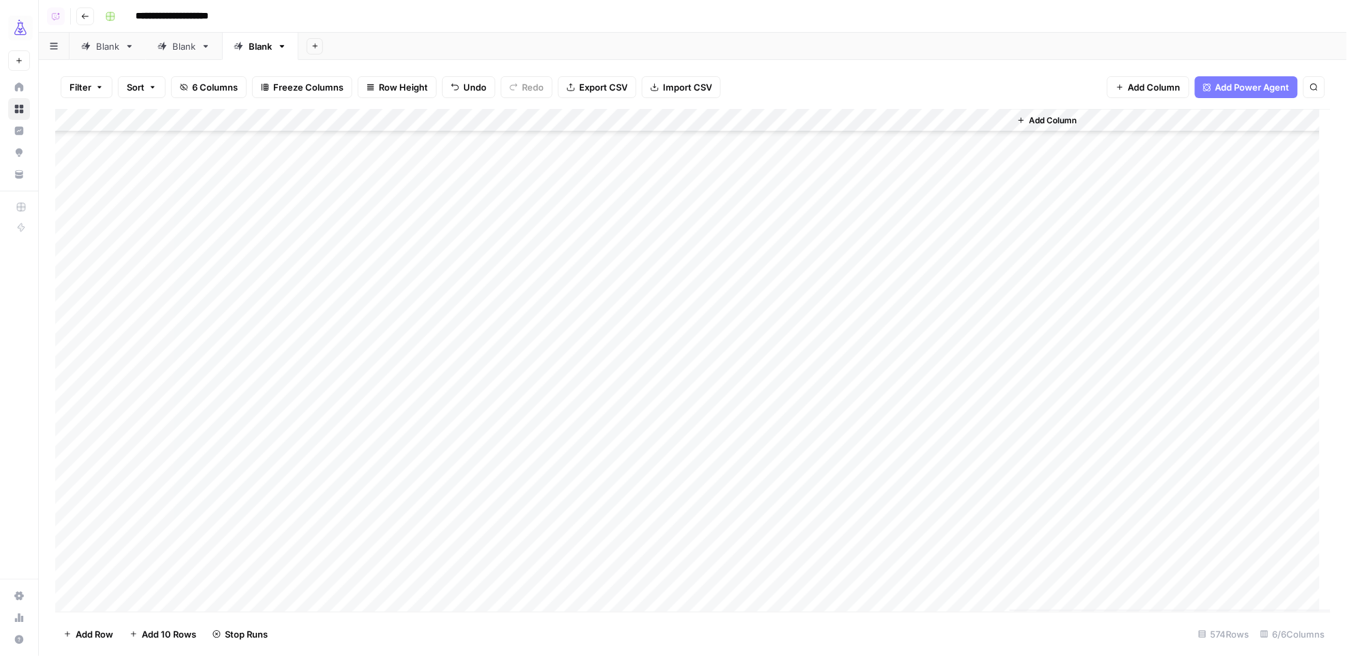
scroll to position [7719, 0]
click at [840, 458] on div "Add Column" at bounding box center [693, 360] width 1276 height 503
click at [804, 482] on div "Add Column" at bounding box center [693, 360] width 1276 height 503
click at [905, 357] on div "Add Column" at bounding box center [693, 360] width 1276 height 503
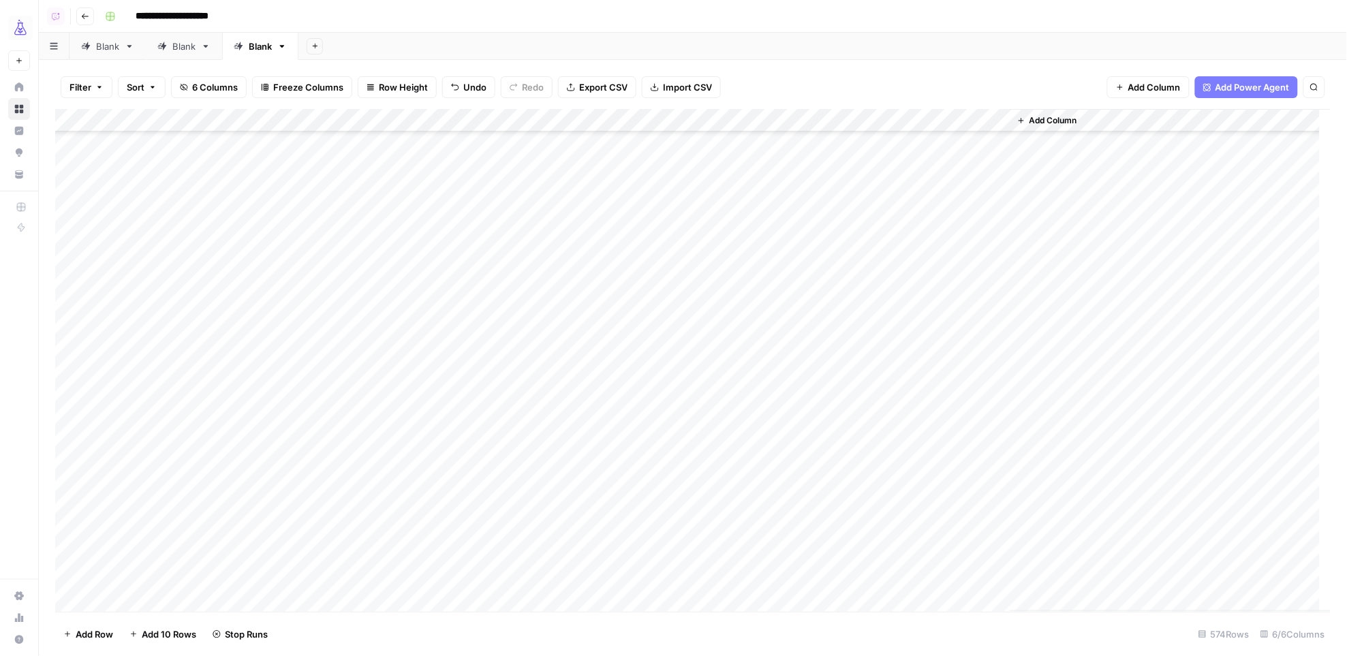
scroll to position [8722, 0]
click at [781, 315] on div "Add Column" at bounding box center [693, 360] width 1276 height 503
click at [896, 242] on div "Add Column" at bounding box center [693, 360] width 1276 height 503
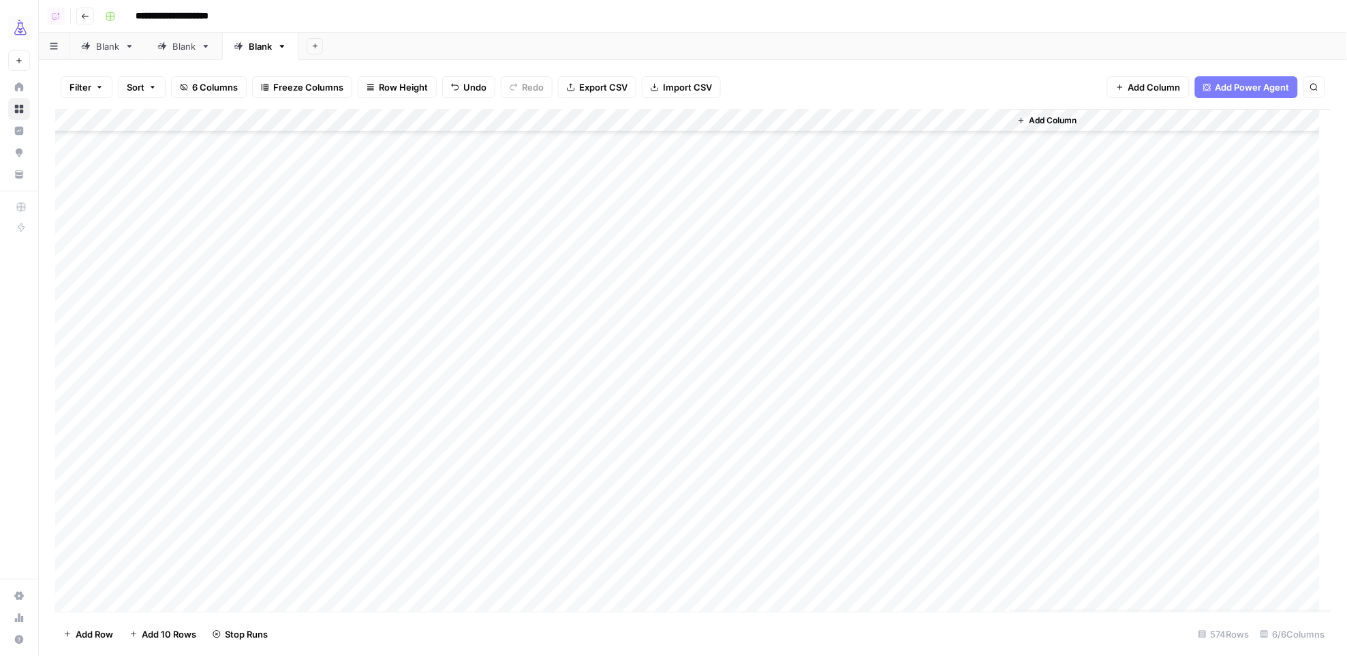
click at [792, 252] on div "Add Column" at bounding box center [693, 360] width 1276 height 503
click at [910, 232] on div "Add Column" at bounding box center [693, 360] width 1276 height 503
click at [778, 223] on div "Add Column" at bounding box center [693, 360] width 1276 height 503
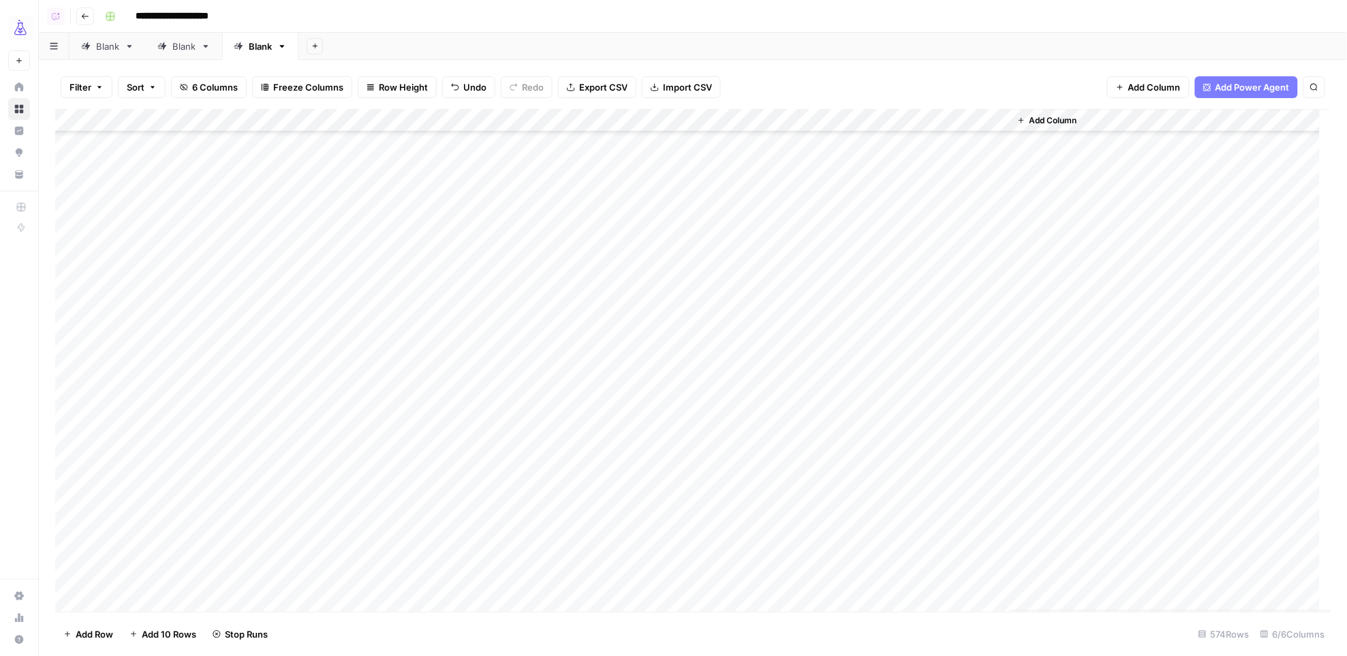
scroll to position [12836, 0]
click at [928, 580] on div "Add Column" at bounding box center [693, 360] width 1276 height 503
click at [75, 117] on div "Add Column" at bounding box center [693, 360] width 1276 height 503
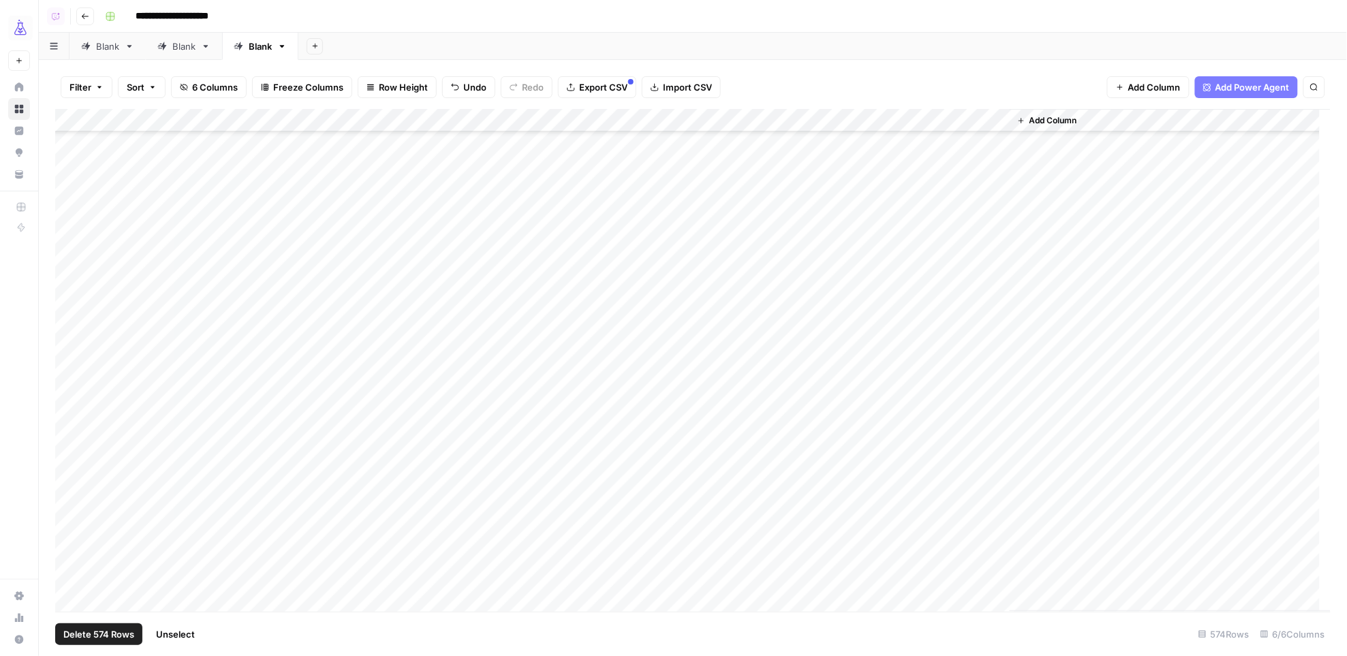
click at [88, 638] on span "Delete 574 Rows" at bounding box center [98, 634] width 71 height 14
click at [620, 152] on span "Delete" at bounding box center [624, 158] width 29 height 14
click at [97, 631] on span "Add Row" at bounding box center [94, 634] width 37 height 14
click at [508, 441] on div "Add Column" at bounding box center [692, 360] width 1275 height 503
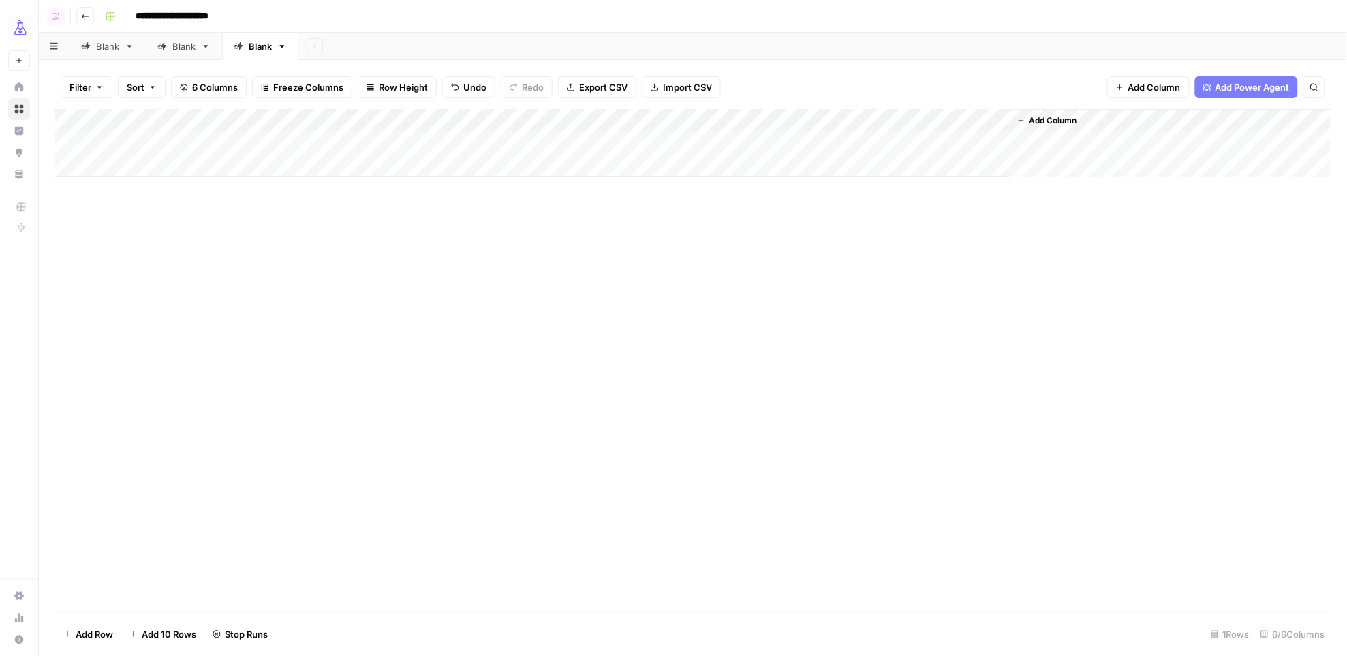
click at [324, 143] on div "Add Column" at bounding box center [693, 143] width 1276 height 68
click at [238, 141] on div "Add Column" at bounding box center [693, 143] width 1276 height 68
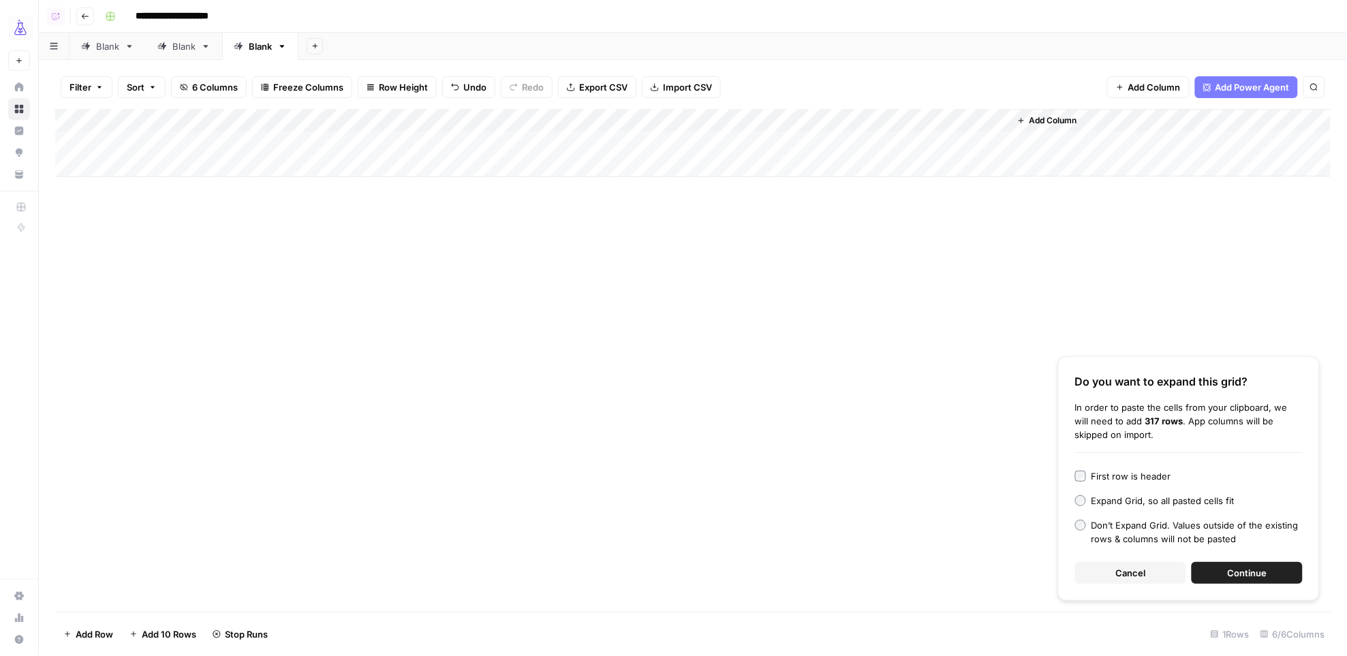
click at [1242, 572] on span "Continue" at bounding box center [1247, 573] width 40 height 14
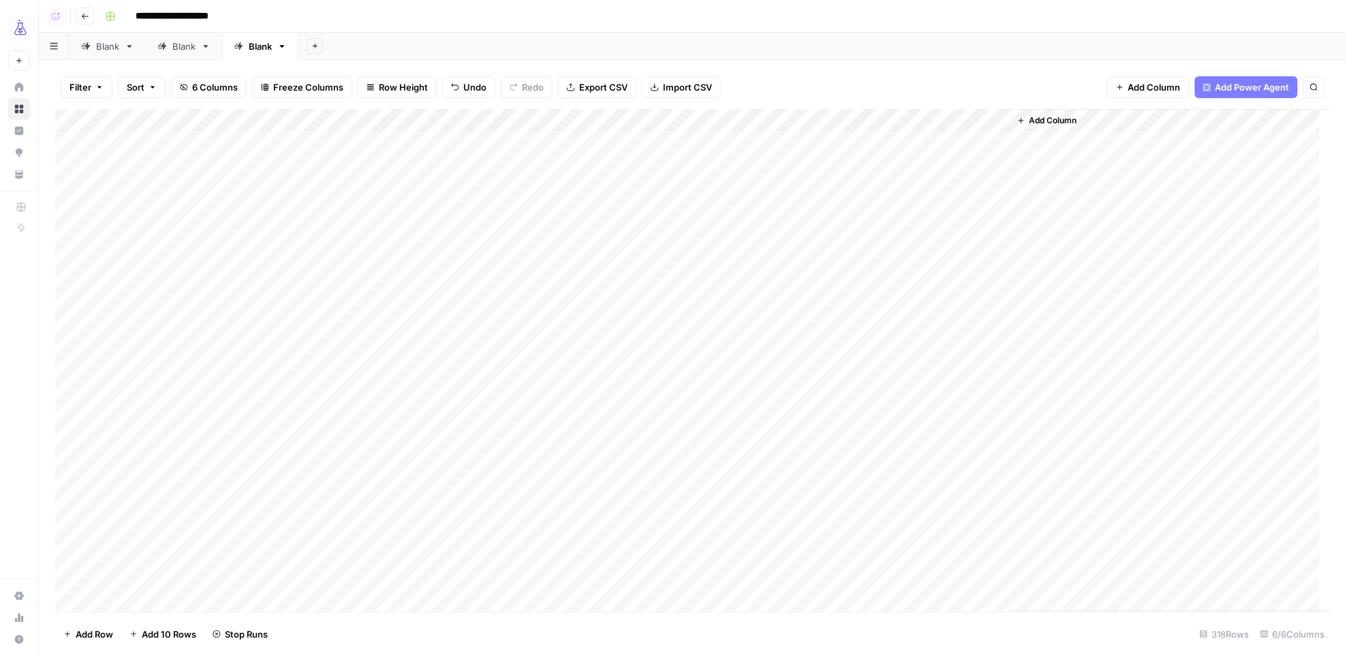
click at [631, 121] on div "Add Column" at bounding box center [693, 360] width 1276 height 503
click at [629, 121] on div "Add Column" at bounding box center [693, 360] width 1276 height 503
click at [663, 153] on span "All Rows" at bounding box center [677, 152] width 86 height 14
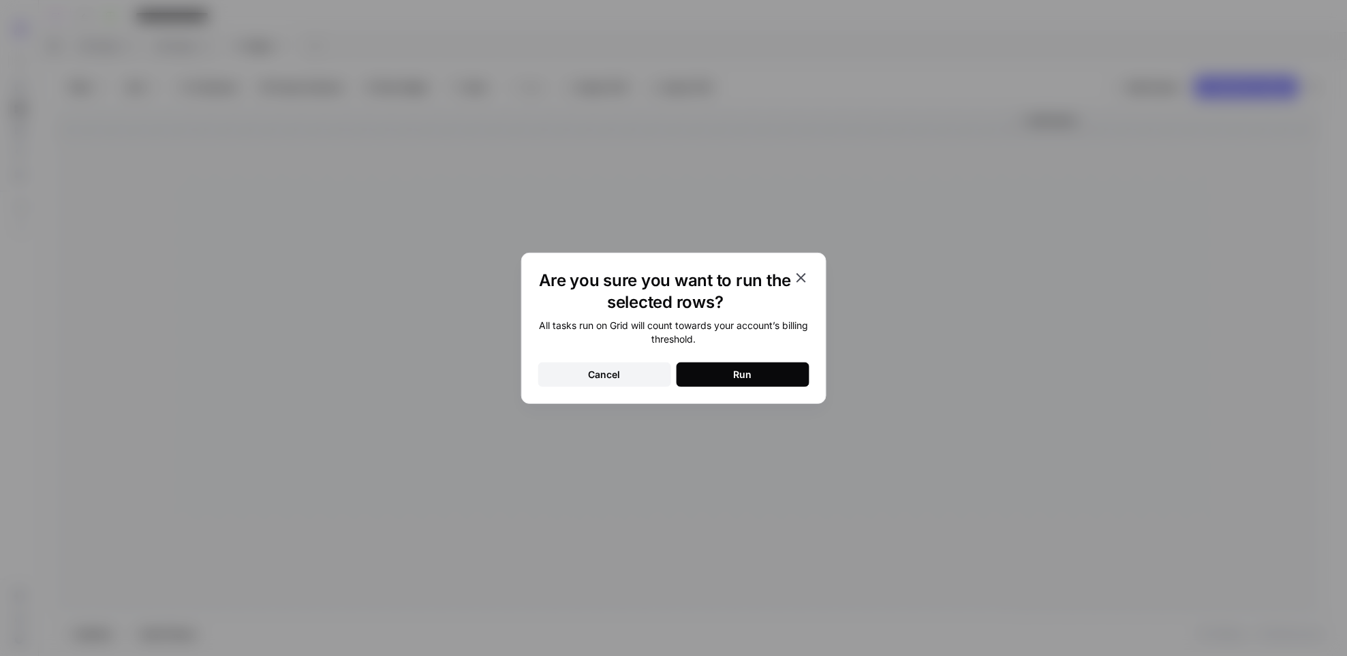
click at [734, 369] on div "Run" at bounding box center [743, 375] width 18 height 14
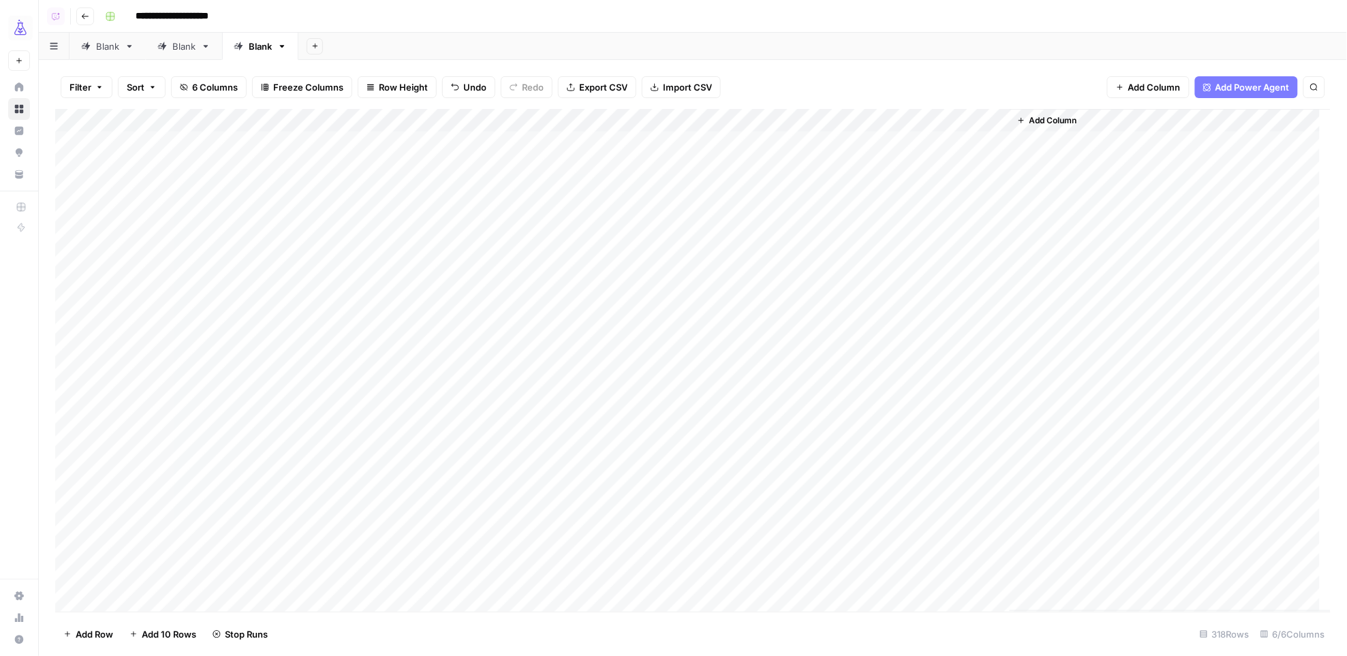
scroll to position [0, 0]
click at [789, 141] on div "Add Column" at bounding box center [693, 360] width 1276 height 503
click at [247, 264] on div "Add Column" at bounding box center [693, 360] width 1276 height 503
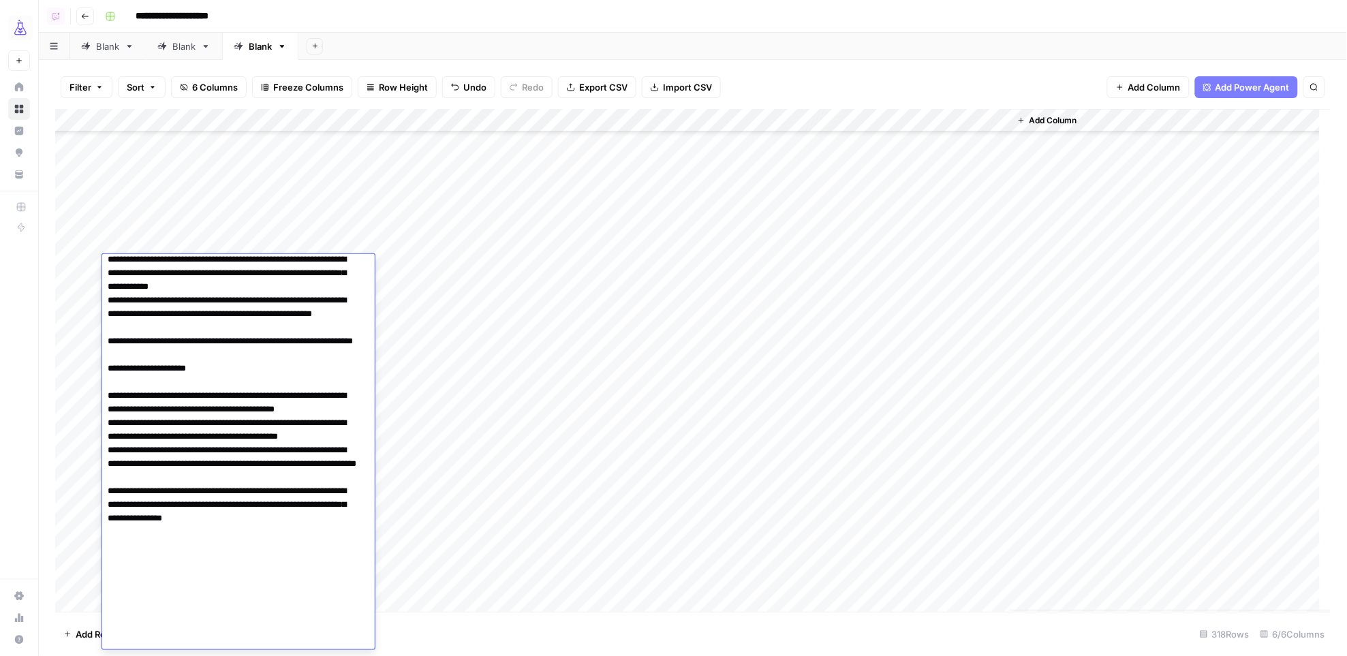
scroll to position [680, 0]
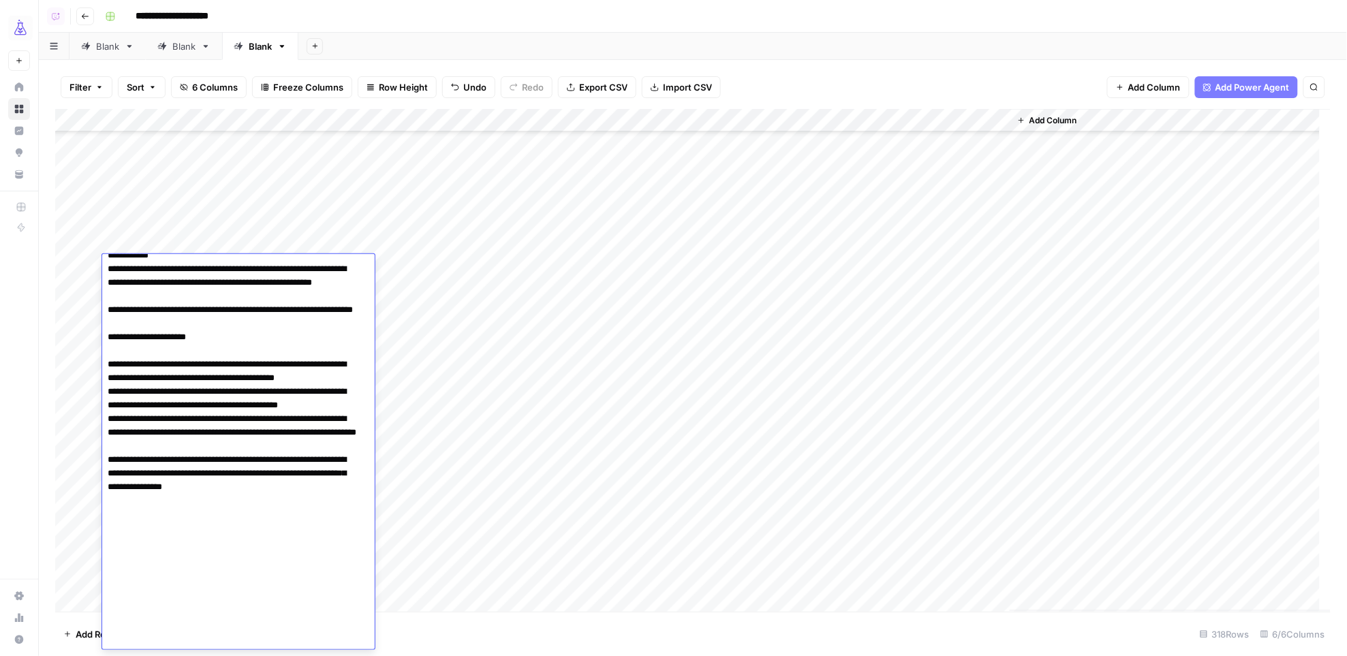
click at [794, 266] on div "Add Column" at bounding box center [693, 360] width 1276 height 503
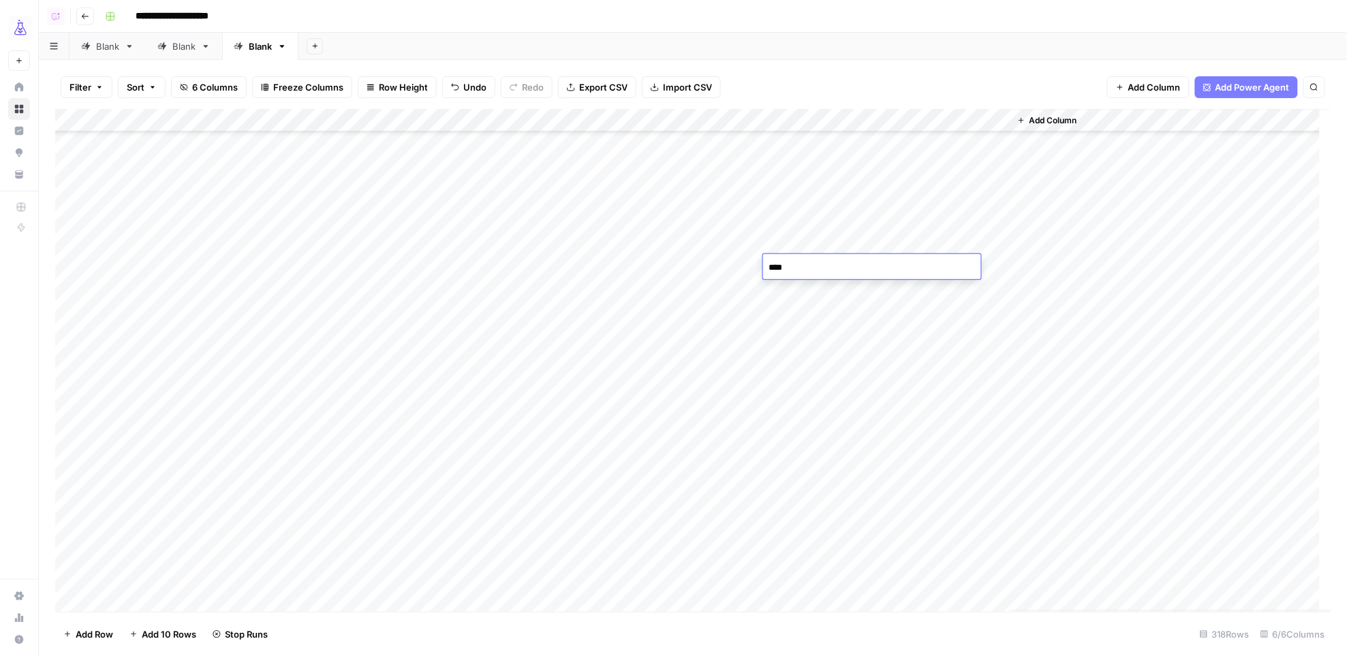
type textarea "*****"
click at [811, 292] on div "Add Column" at bounding box center [693, 360] width 1276 height 503
click at [800, 152] on div "Add Column" at bounding box center [693, 360] width 1276 height 503
click at [800, 142] on div "Add Column" at bounding box center [693, 360] width 1276 height 503
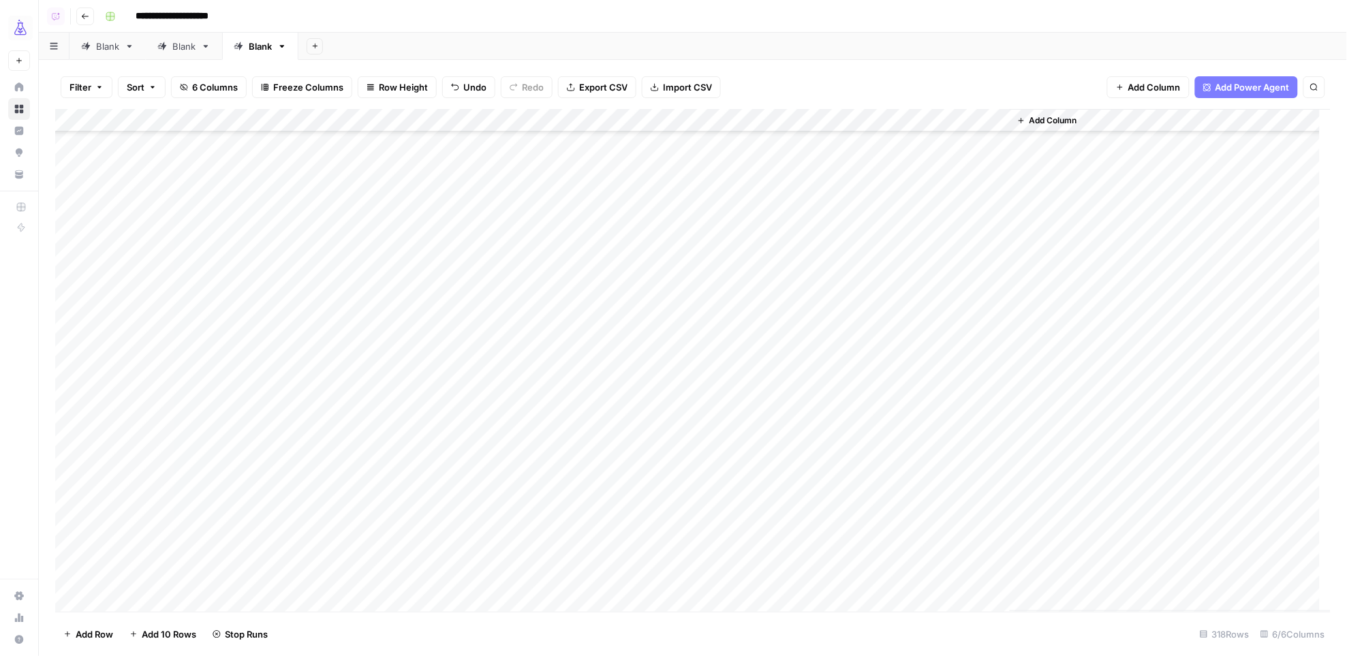
scroll to position [3577, 0]
click at [933, 459] on div "Add Column" at bounding box center [693, 360] width 1276 height 503
click at [795, 480] on div "Add Column" at bounding box center [693, 360] width 1276 height 503
click at [912, 348] on div "Add Column" at bounding box center [693, 360] width 1276 height 503
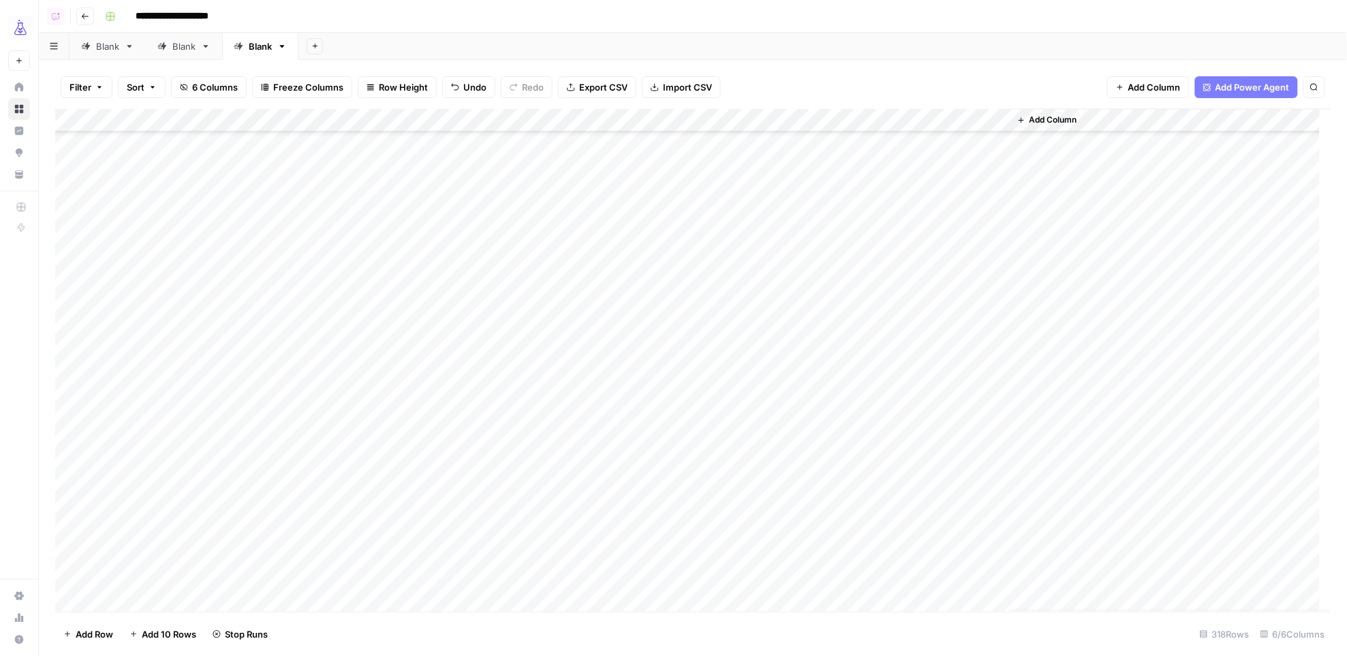
click at [793, 372] on div "Add Column" at bounding box center [693, 360] width 1276 height 503
click at [914, 366] on div "Add Column" at bounding box center [693, 360] width 1276 height 503
click at [790, 388] on div "Add Column" at bounding box center [693, 360] width 1276 height 503
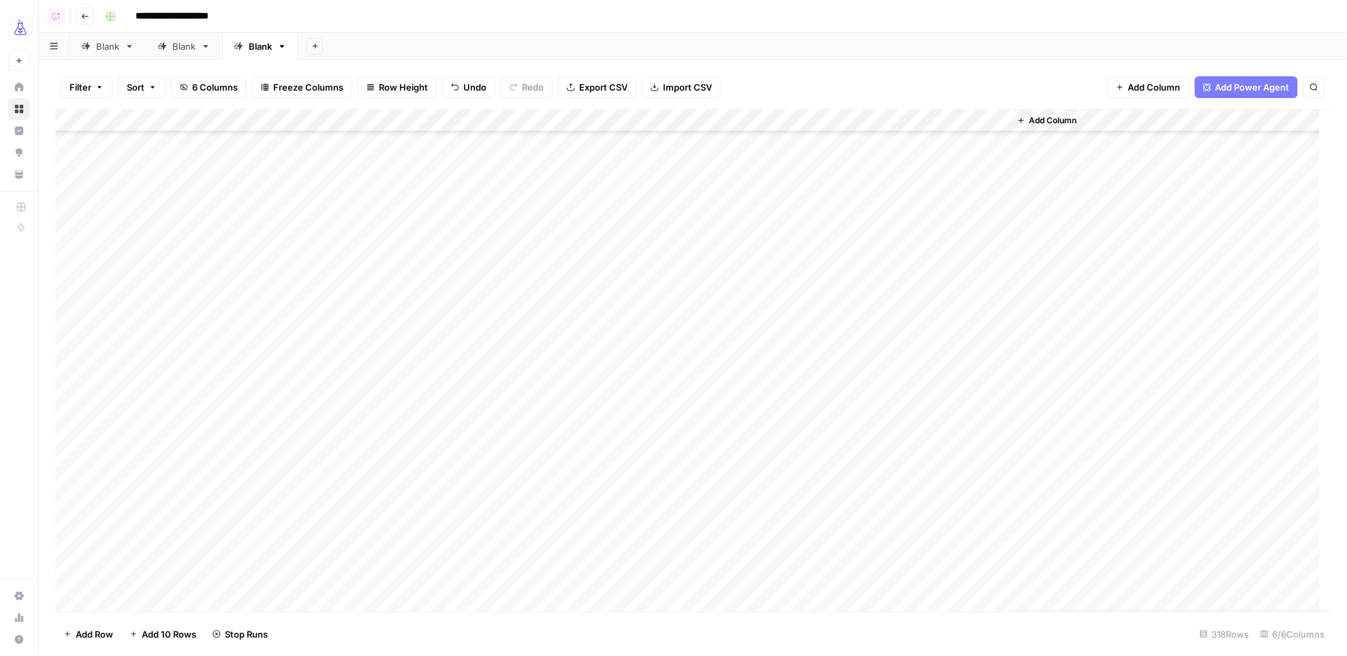
click at [930, 233] on div "Add Column" at bounding box center [693, 360] width 1276 height 503
click at [777, 259] on div "Add Column" at bounding box center [693, 360] width 1276 height 503
click at [934, 396] on div "Add Column" at bounding box center [693, 360] width 1276 height 503
click at [777, 420] on div "Add Column" at bounding box center [693, 360] width 1276 height 503
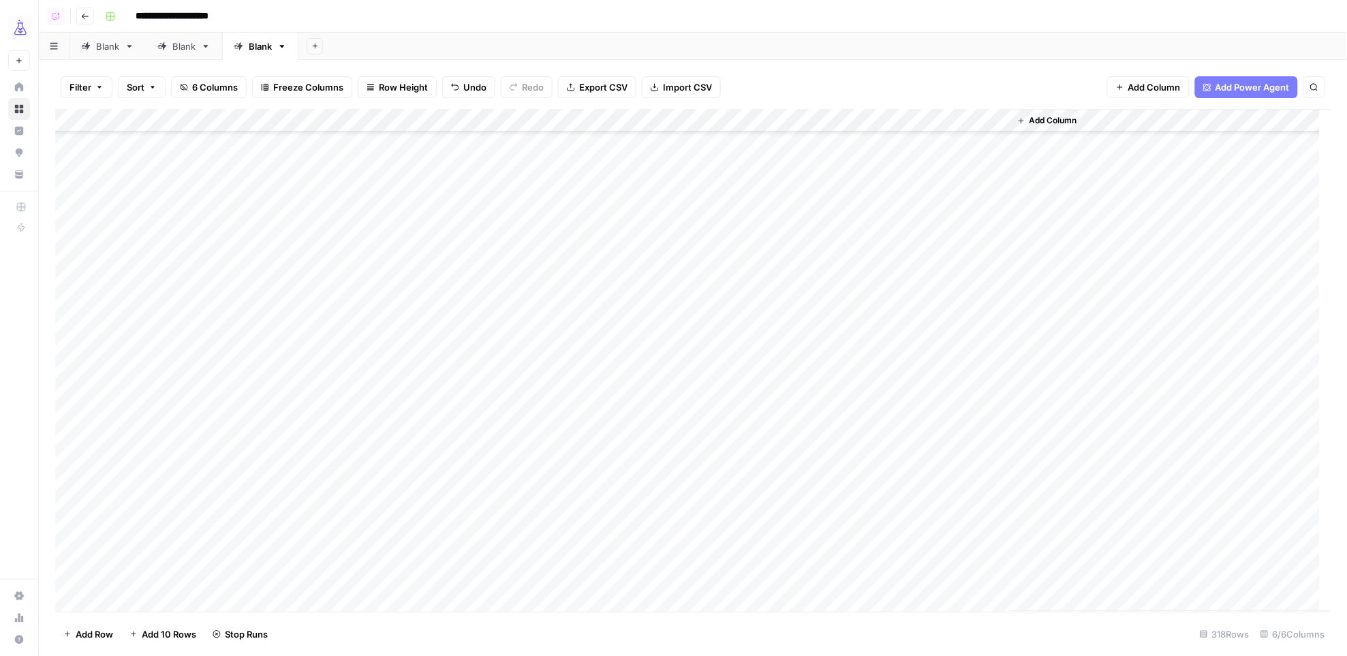
click at [910, 347] on div "Add Column" at bounding box center [693, 360] width 1276 height 503
click at [781, 214] on div "Add Column" at bounding box center [693, 360] width 1276 height 503
click at [910, 437] on div "Add Column" at bounding box center [693, 360] width 1276 height 503
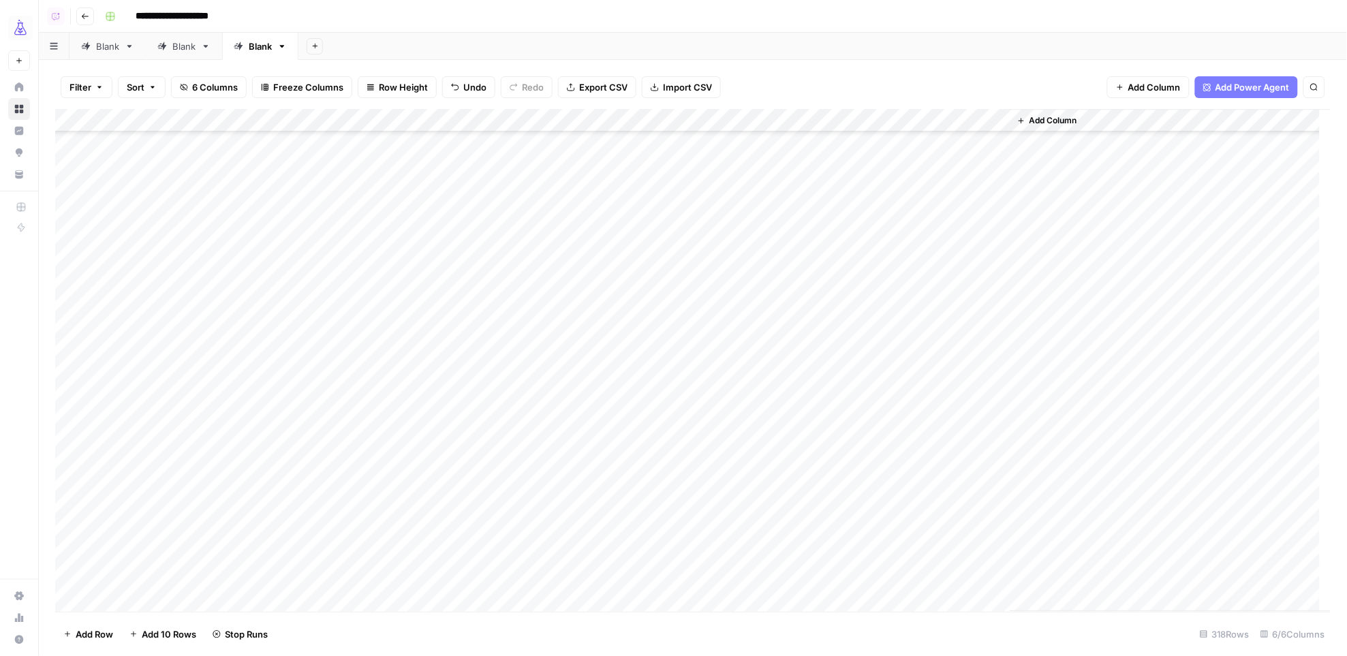
scroll to position [6563, 0]
click at [794, 340] on div "Add Column" at bounding box center [693, 360] width 1276 height 503
click at [920, 507] on div "Add Column" at bounding box center [693, 360] width 1276 height 503
click at [790, 531] on div "Add Column" at bounding box center [693, 360] width 1276 height 503
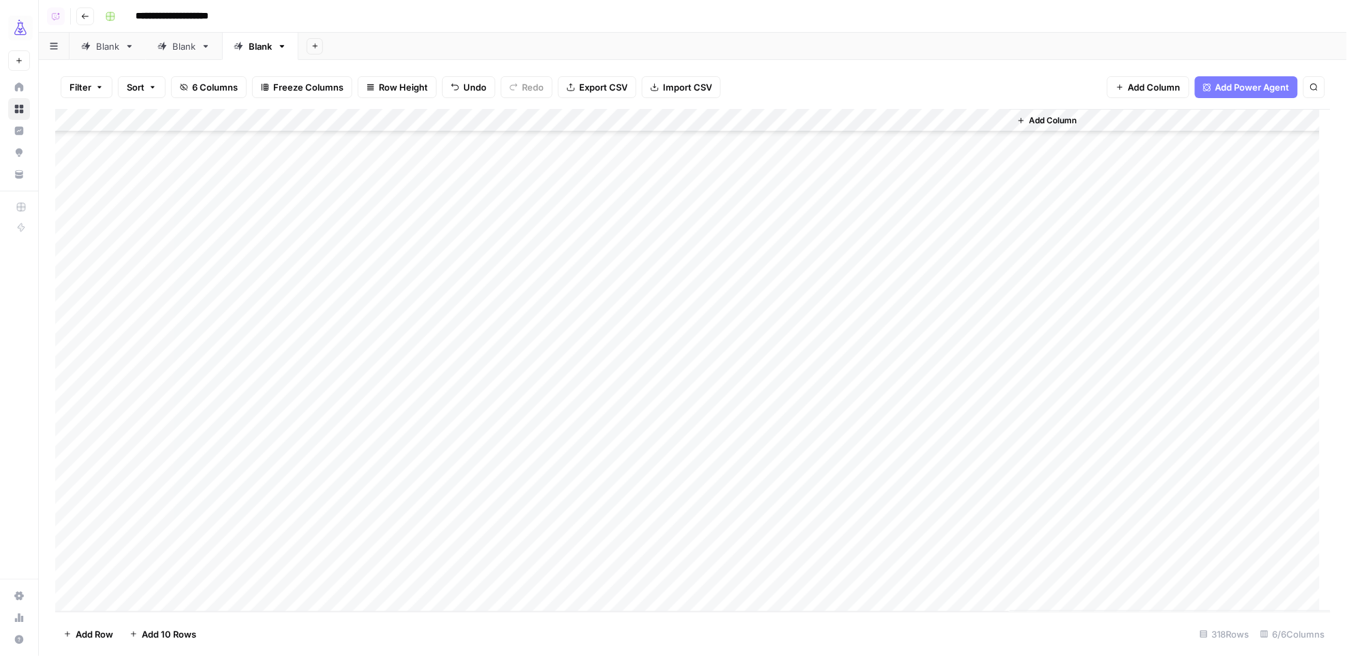
click at [918, 576] on div "Add Column" at bounding box center [693, 360] width 1276 height 503
click at [76, 120] on div "Add Column" at bounding box center [693, 360] width 1276 height 503
click at [114, 631] on span "Delete 318 Rows" at bounding box center [98, 634] width 70 height 14
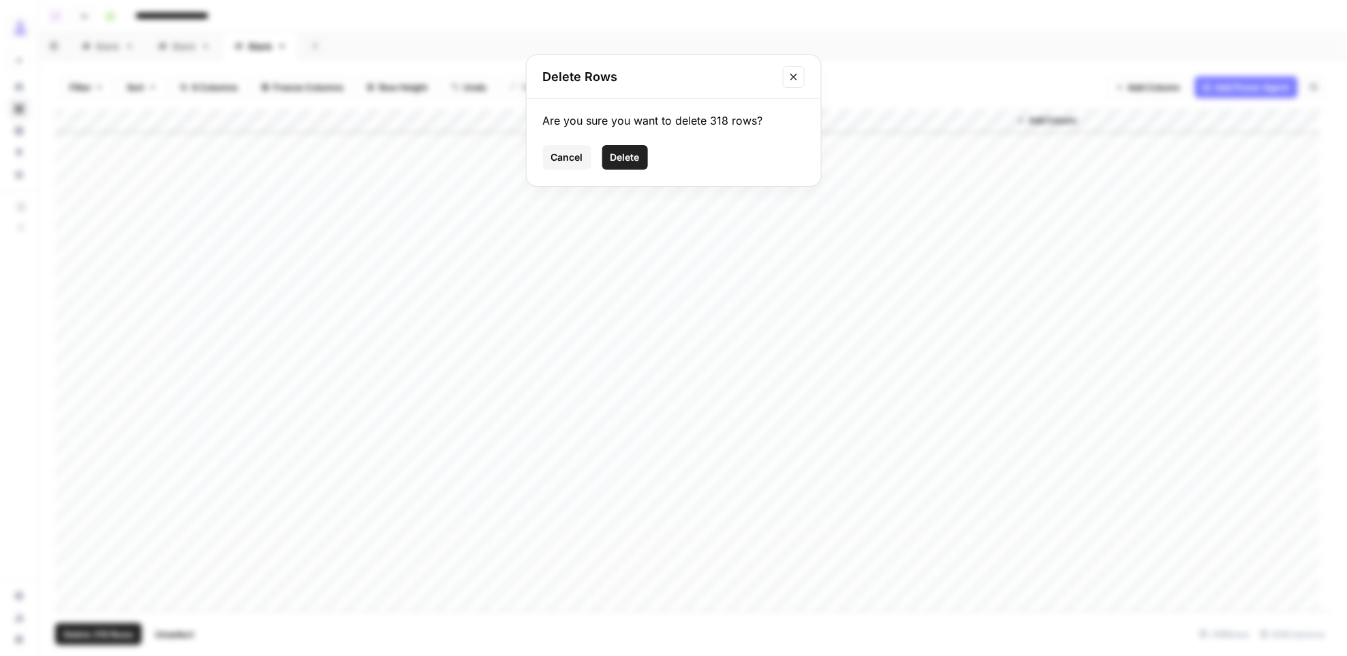
click at [619, 163] on span "Delete" at bounding box center [624, 158] width 29 height 14
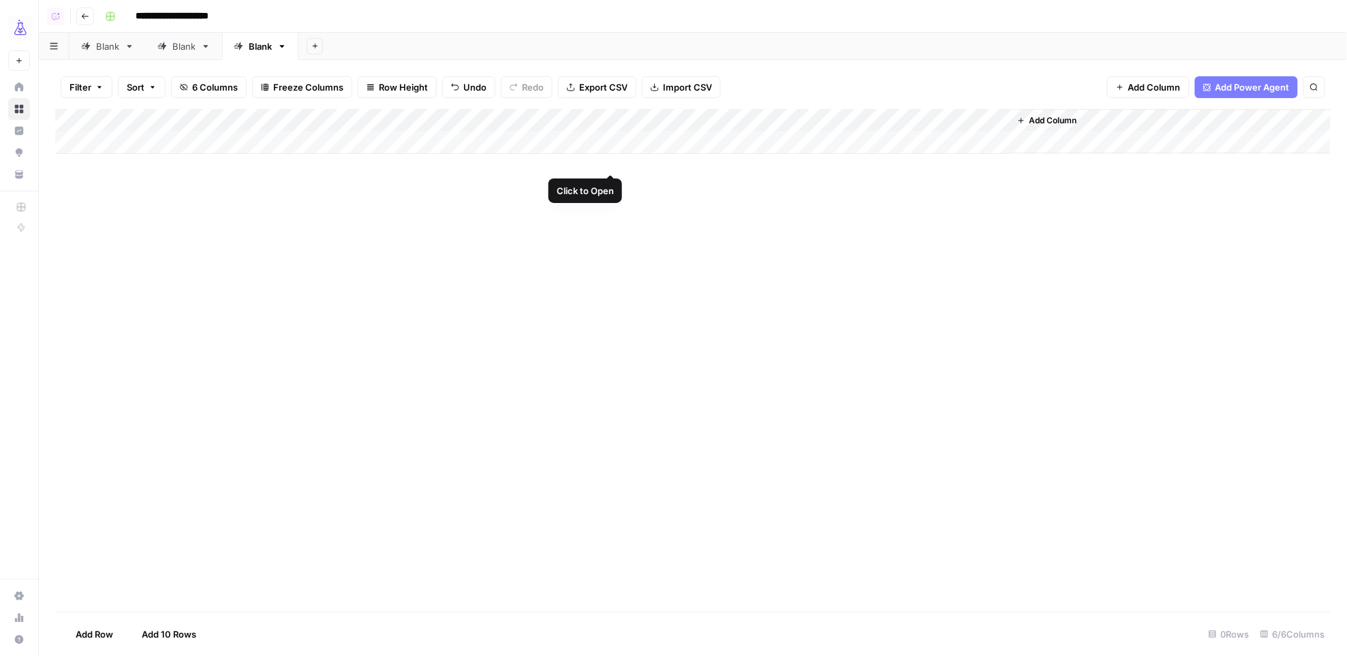
scroll to position [0, 0]
drag, startPoint x: 137, startPoint y: 138, endPoint x: 163, endPoint y: 153, distance: 29.9
click at [137, 139] on div "Add Column" at bounding box center [693, 131] width 1276 height 45
click at [270, 324] on div "Add Column" at bounding box center [692, 360] width 1275 height 503
drag, startPoint x: 364, startPoint y: 143, endPoint x: 297, endPoint y: 151, distance: 67.9
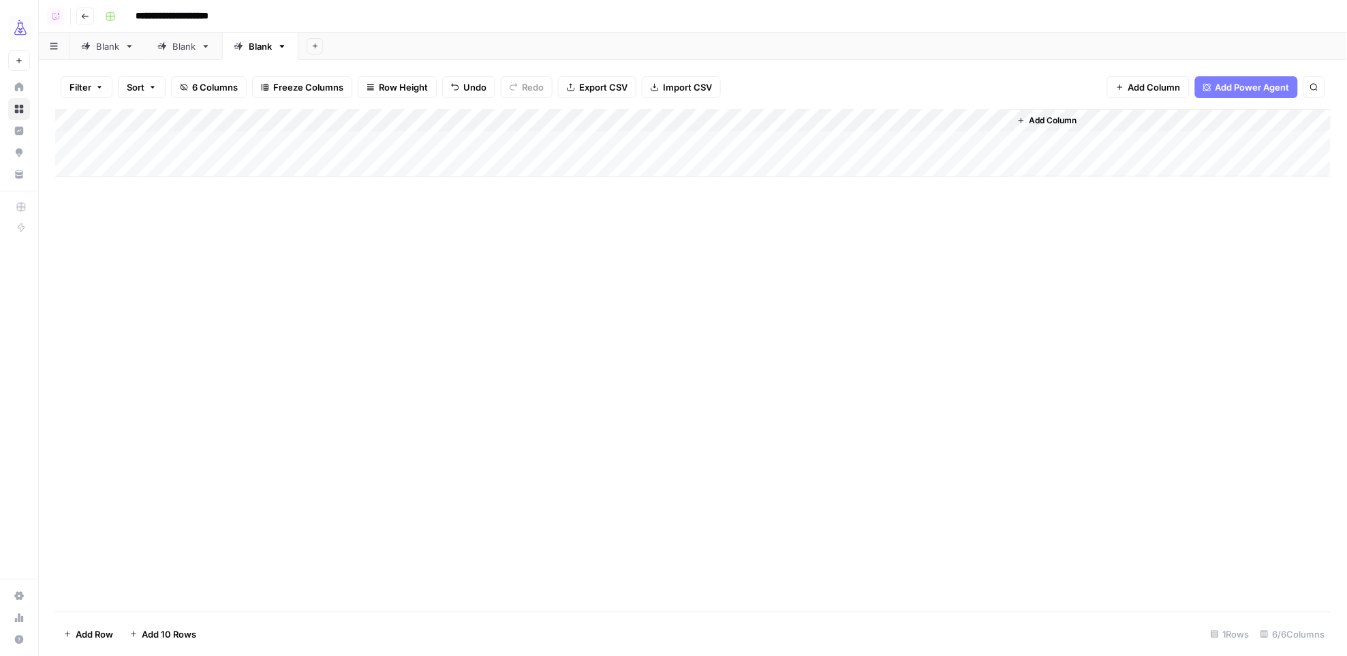
click at [364, 143] on div "Add Column" at bounding box center [693, 143] width 1276 height 68
click at [260, 150] on div "Add Column" at bounding box center [693, 143] width 1276 height 68
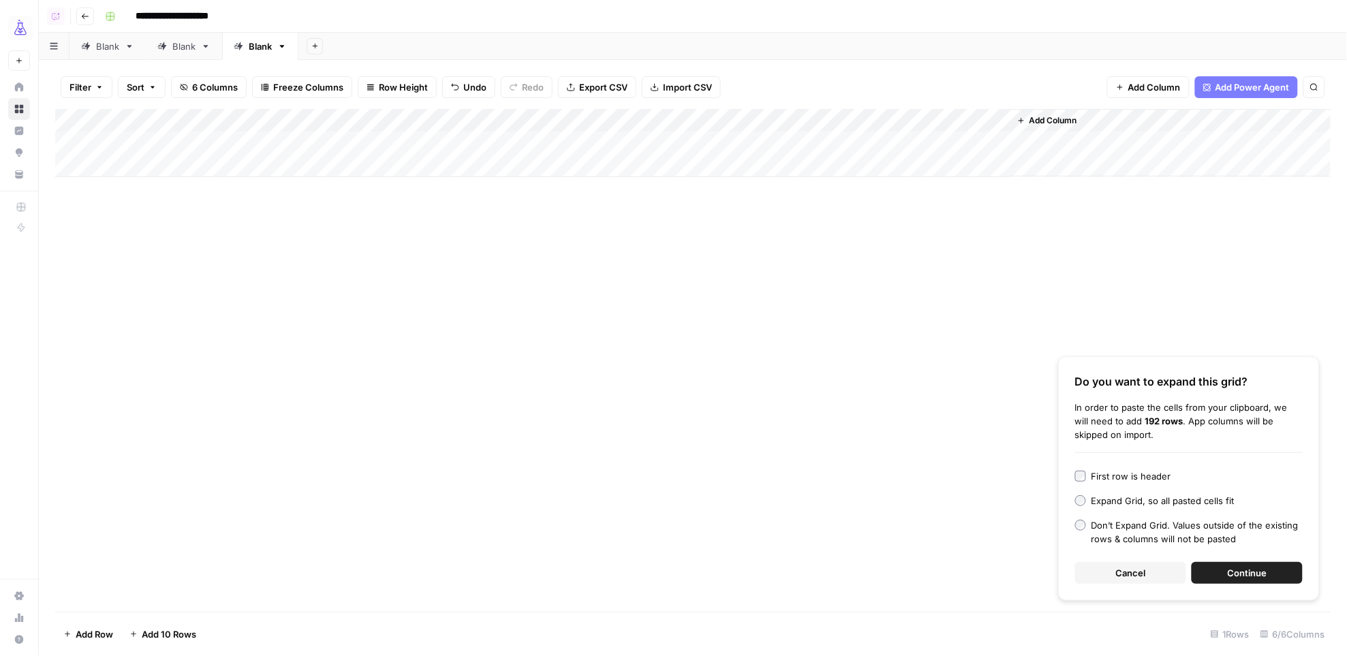
click at [1230, 569] on span "Continue" at bounding box center [1247, 573] width 40 height 14
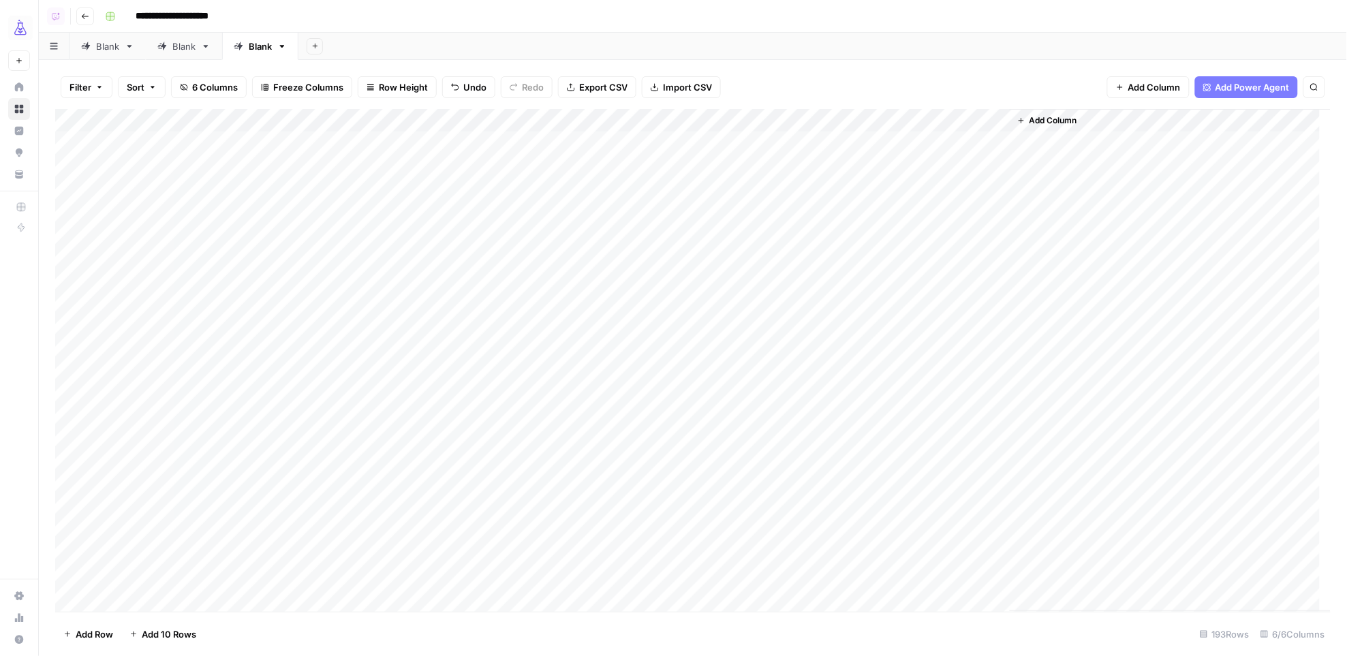
click at [99, 635] on span "Add Row" at bounding box center [94, 634] width 37 height 14
click at [349, 605] on div "Add Column" at bounding box center [693, 360] width 1276 height 503
click at [236, 599] on div "Add Column" at bounding box center [693, 360] width 1276 height 503
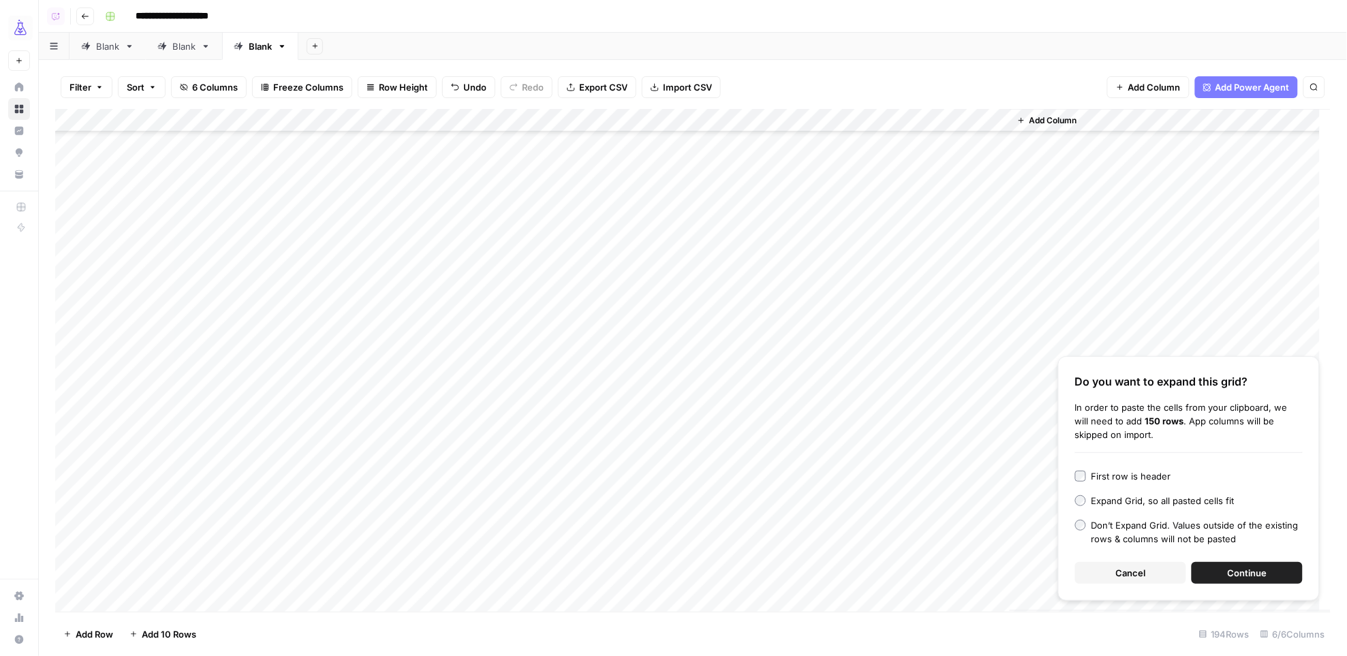
click at [1233, 570] on span "Continue" at bounding box center [1247, 573] width 40 height 14
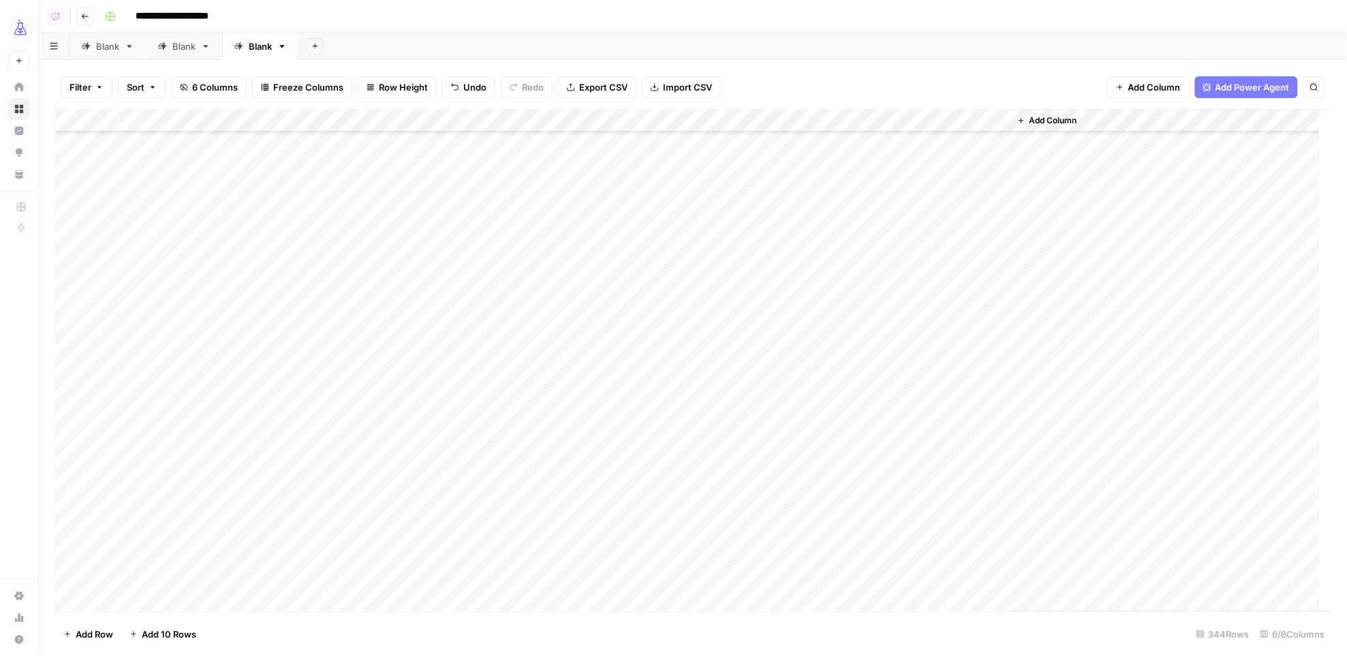
scroll to position [5338, 0]
click at [629, 123] on div "Add Column" at bounding box center [693, 360] width 1276 height 503
click at [655, 148] on span "All Rows" at bounding box center [677, 152] width 86 height 14
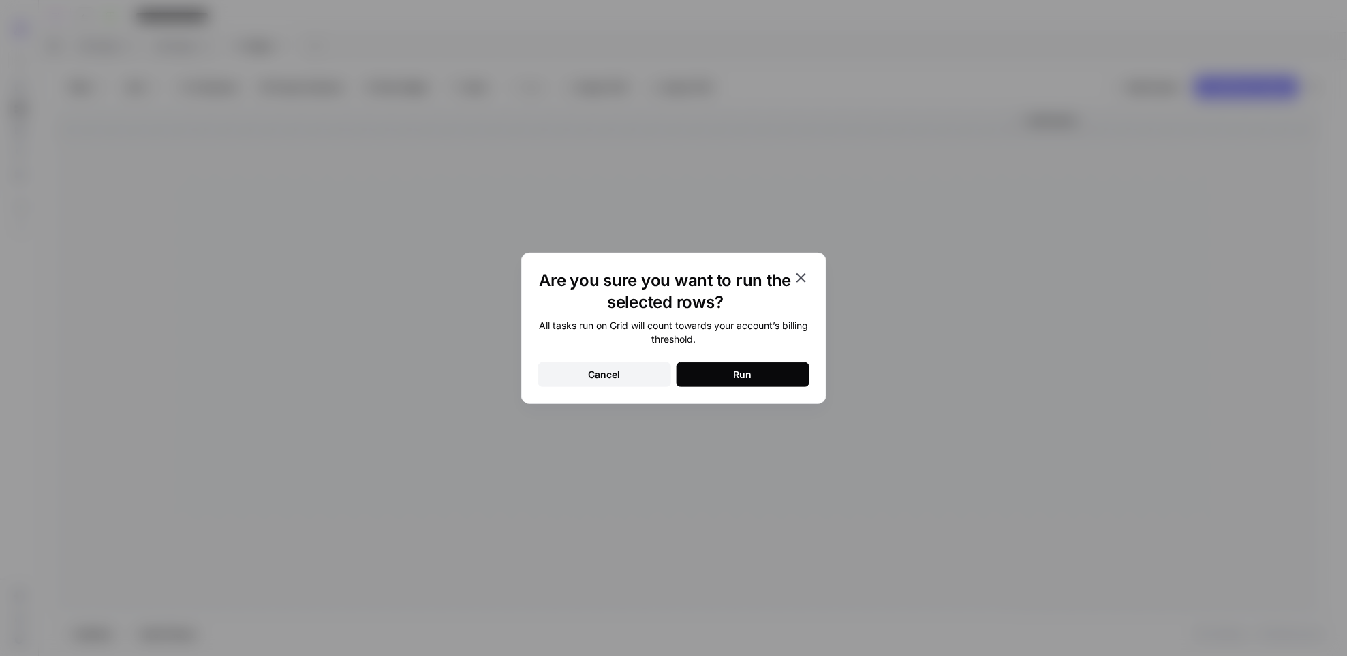
click at [783, 379] on button "Run" at bounding box center [742, 374] width 133 height 25
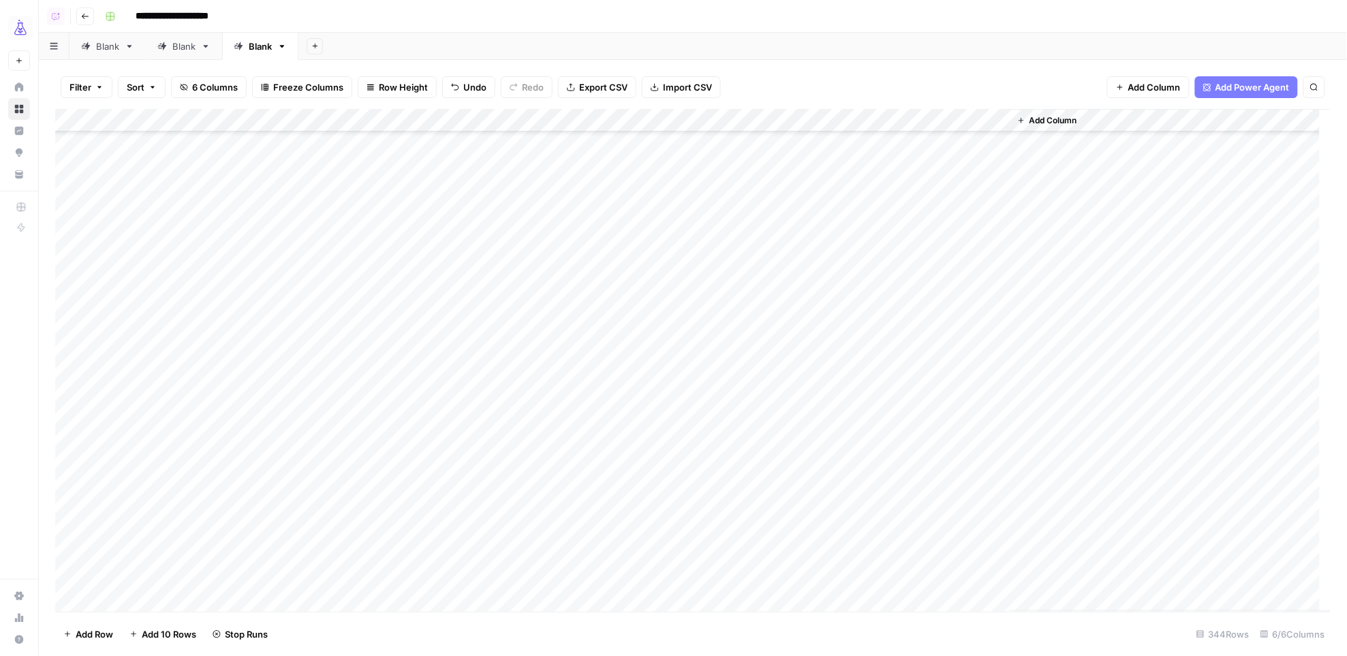
scroll to position [0, 0]
click at [813, 146] on div "Add Column" at bounding box center [693, 360] width 1276 height 503
click at [903, 324] on div "Add Column" at bounding box center [693, 360] width 1276 height 503
click at [797, 346] on div "Add Column" at bounding box center [693, 360] width 1276 height 503
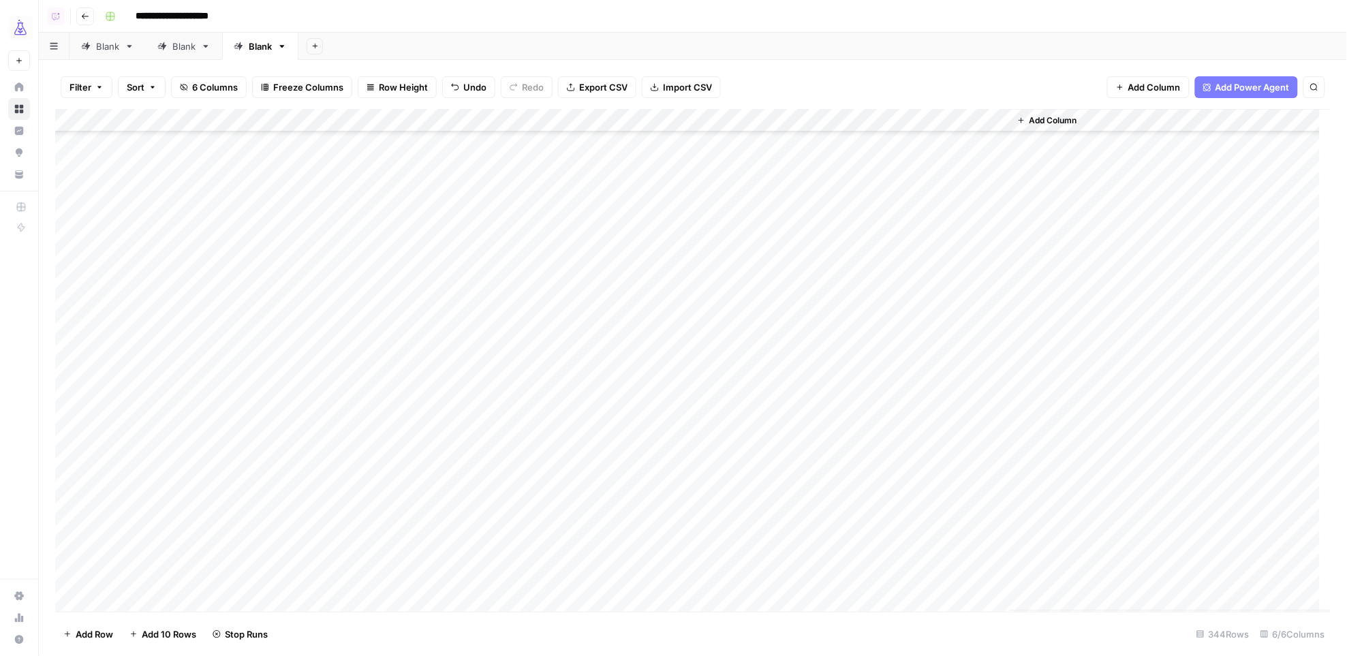
scroll to position [5806, 0]
click at [909, 241] on div "Add Column" at bounding box center [693, 360] width 1276 height 503
click at [805, 265] on div "Add Column" at bounding box center [693, 360] width 1276 height 503
click at [920, 578] on div "Add Column" at bounding box center [693, 360] width 1276 height 503
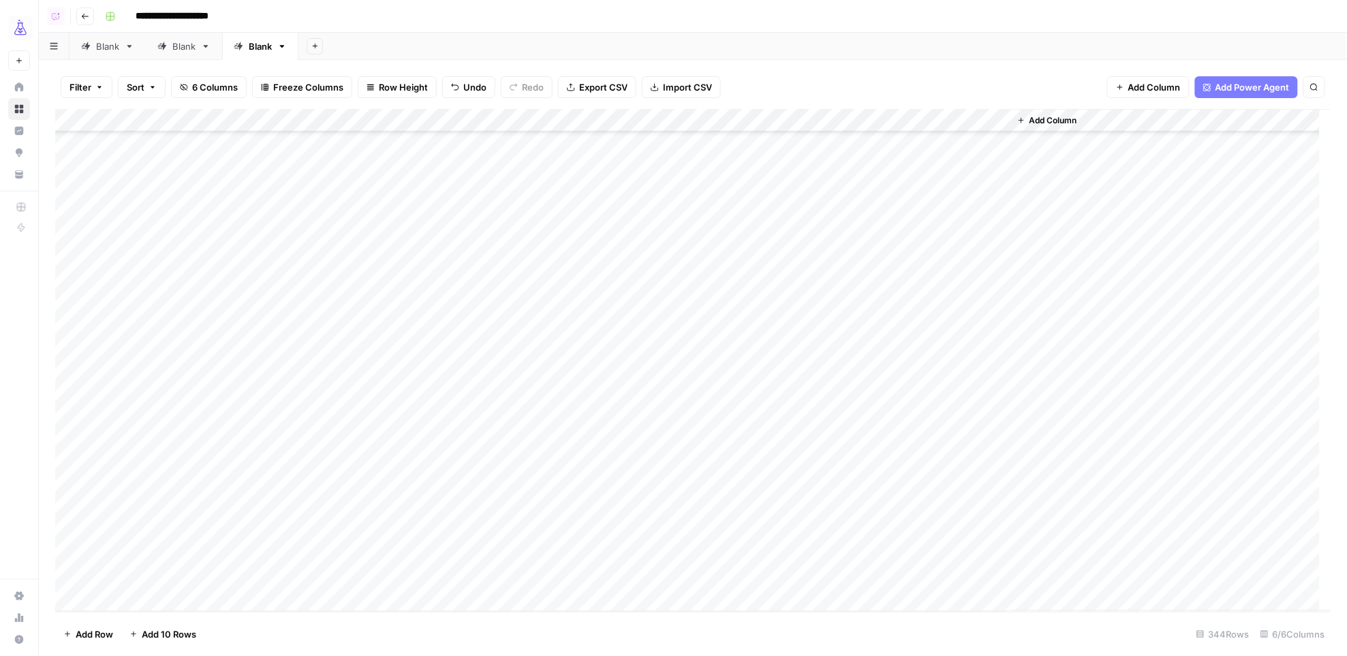
click at [78, 117] on div "Add Column" at bounding box center [693, 360] width 1276 height 503
click at [107, 633] on span "Delete 344 Rows" at bounding box center [99, 634] width 73 height 14
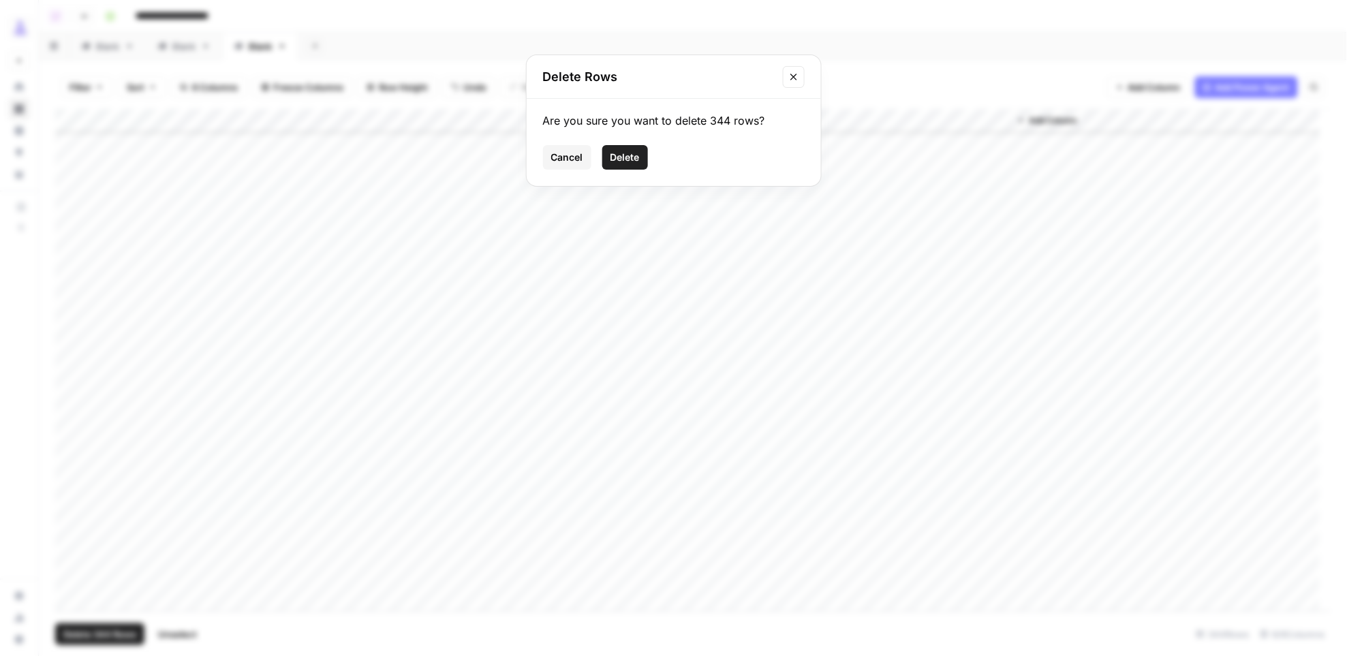
click at [621, 157] on span "Delete" at bounding box center [624, 158] width 29 height 14
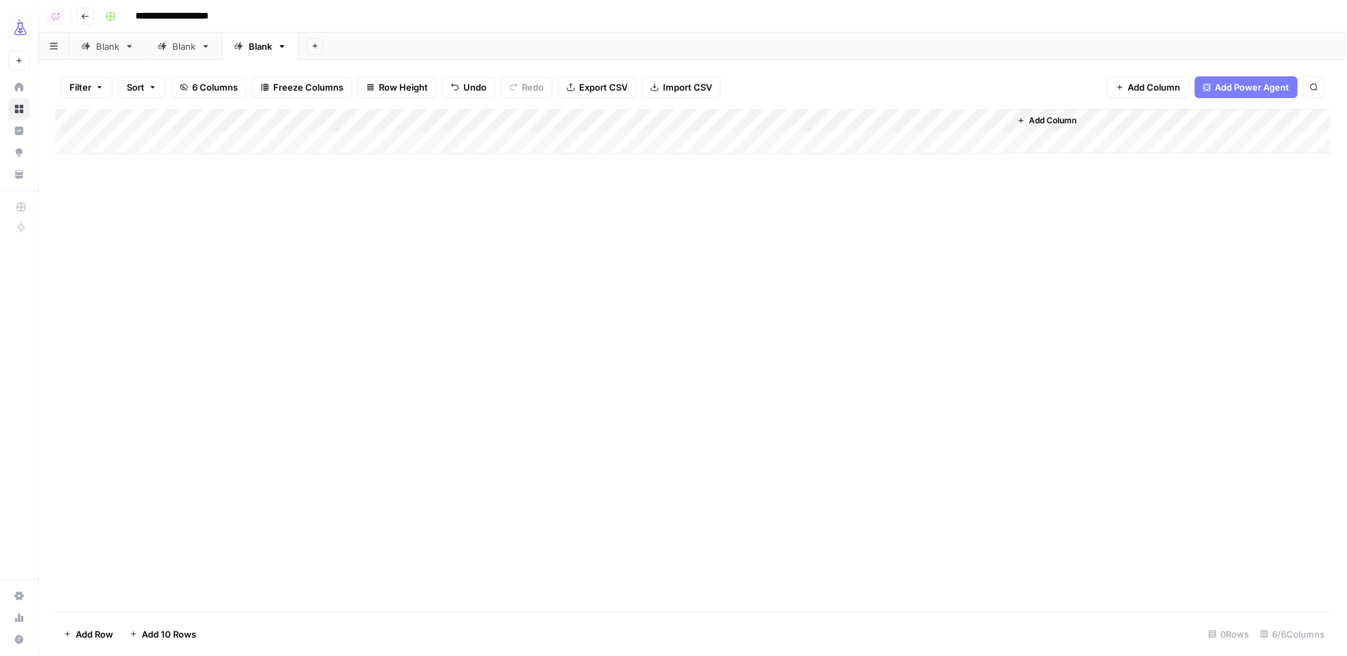
click at [147, 142] on div "Add Column" at bounding box center [693, 131] width 1276 height 45
click at [348, 262] on div "Add Column" at bounding box center [692, 360] width 1275 height 503
drag, startPoint x: 323, startPoint y: 144, endPoint x: 266, endPoint y: 144, distance: 57.2
click at [323, 144] on div "Add Column" at bounding box center [693, 143] width 1276 height 68
click at [239, 144] on div "Add Column" at bounding box center [693, 143] width 1276 height 68
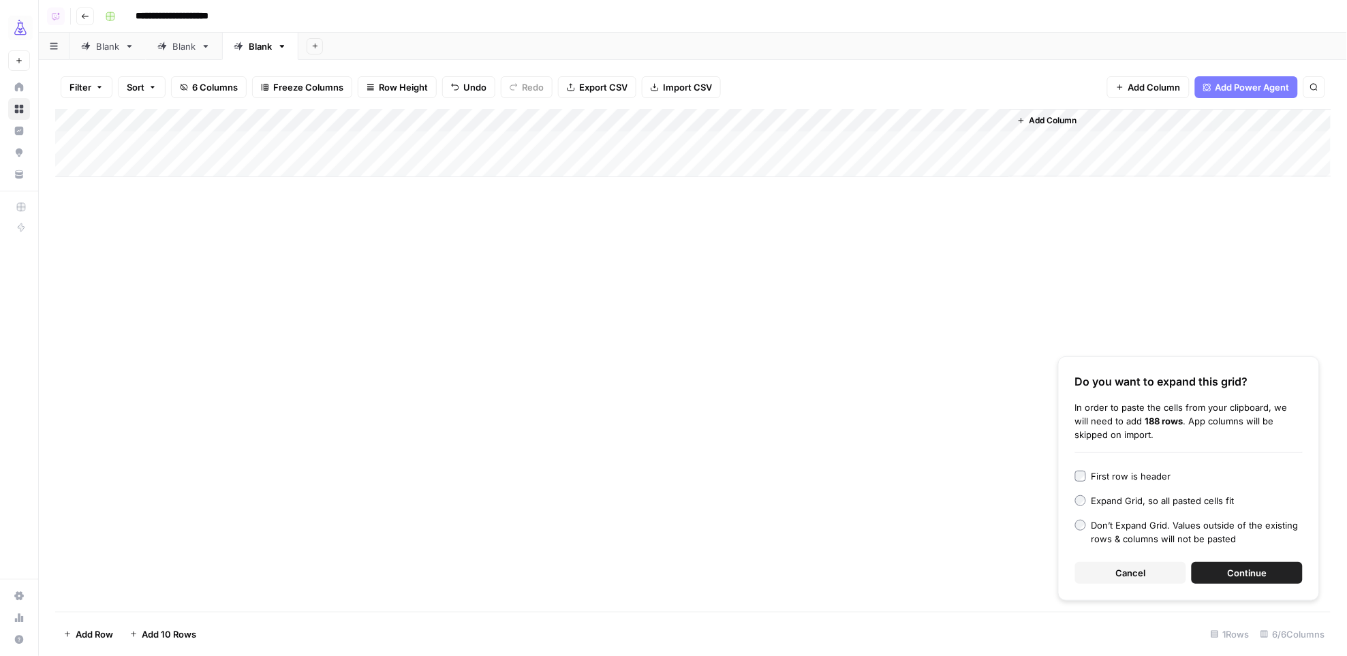
click at [1265, 570] on span "Continue" at bounding box center [1247, 573] width 40 height 14
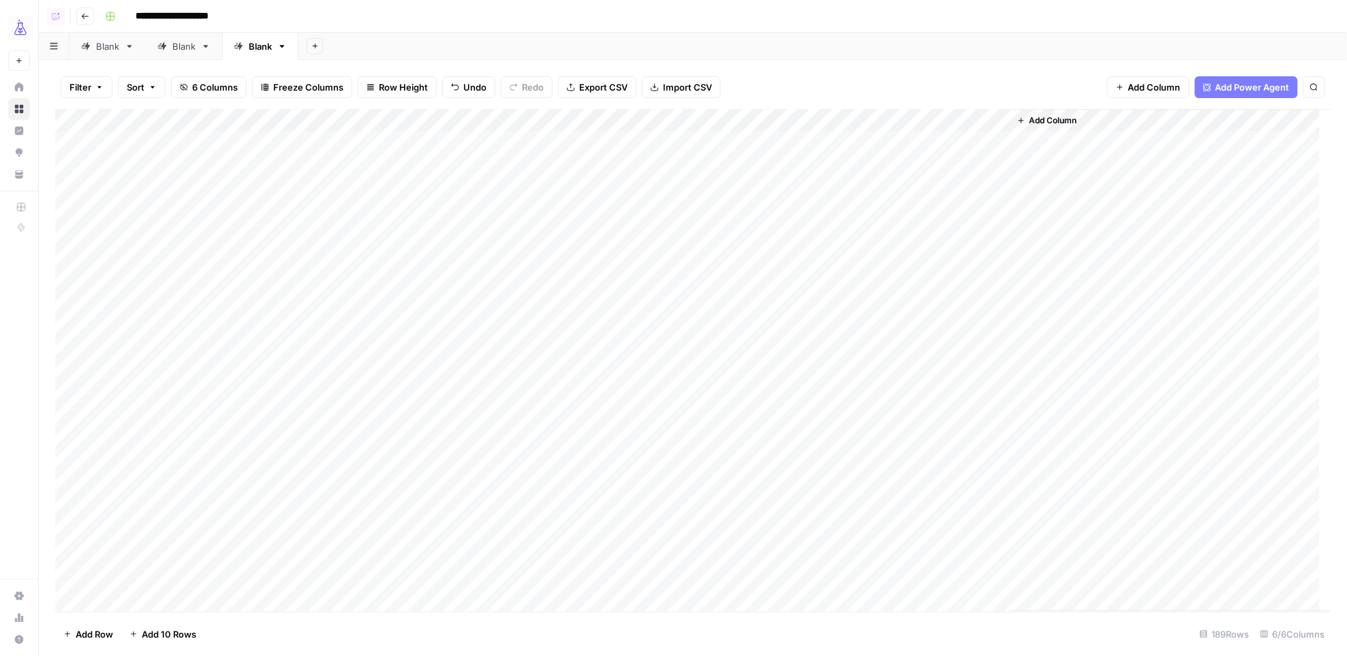
click at [89, 631] on span "Add Row" at bounding box center [94, 634] width 37 height 14
click at [377, 599] on div "Add Column" at bounding box center [693, 360] width 1276 height 503
click at [244, 604] on div "Add Column" at bounding box center [693, 360] width 1276 height 503
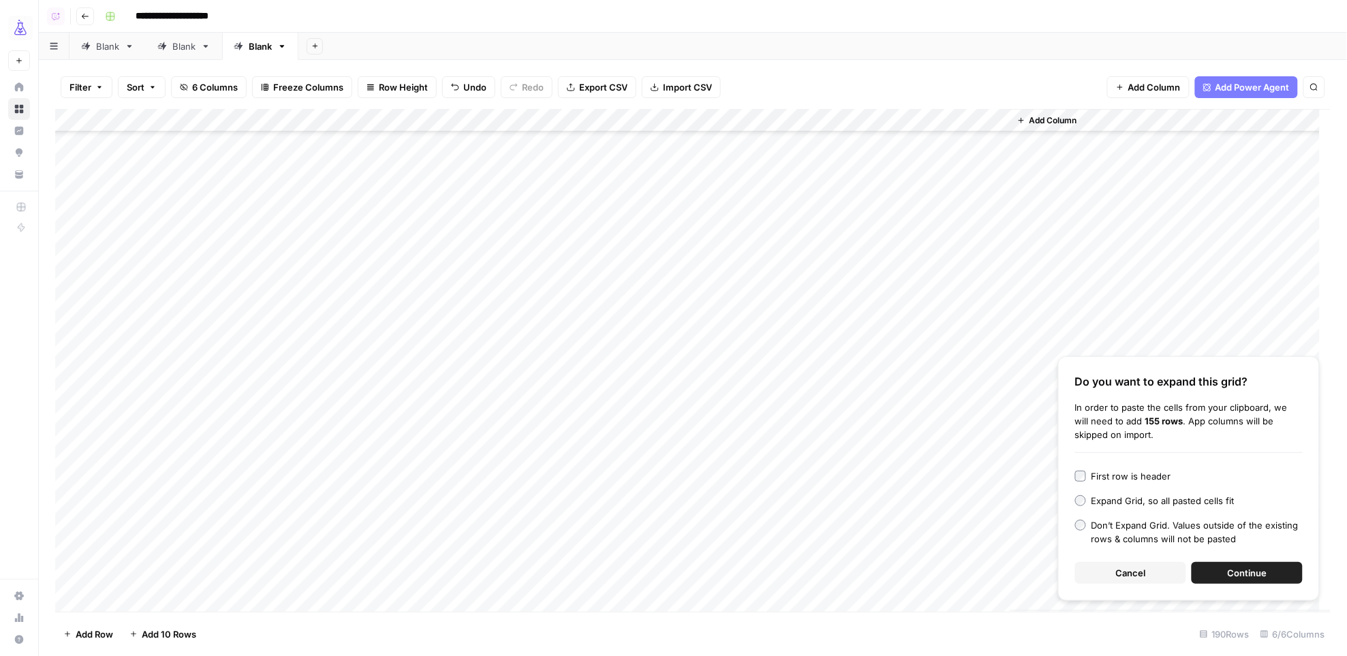
click at [1233, 567] on span "Continue" at bounding box center [1247, 573] width 40 height 14
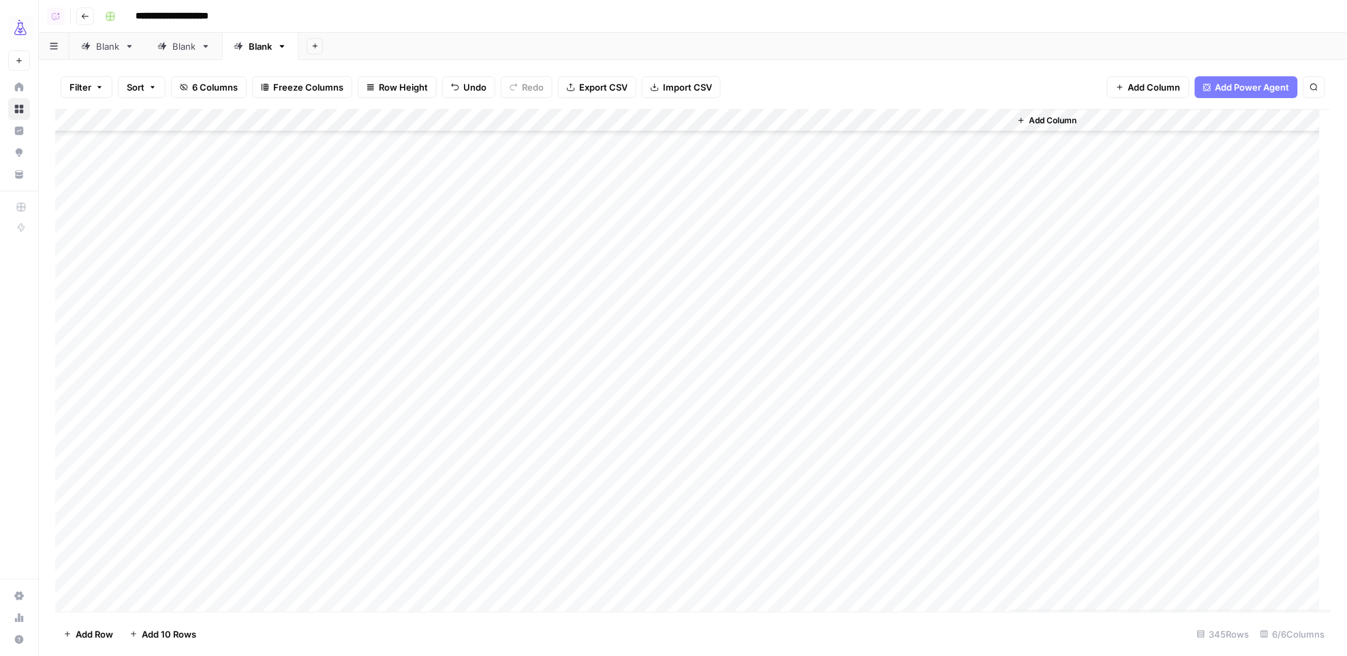
click at [84, 635] on span "Add Row" at bounding box center [94, 634] width 37 height 14
click at [358, 603] on div "Add Column" at bounding box center [693, 360] width 1276 height 503
click at [225, 603] on div "Add Column" at bounding box center [693, 360] width 1276 height 503
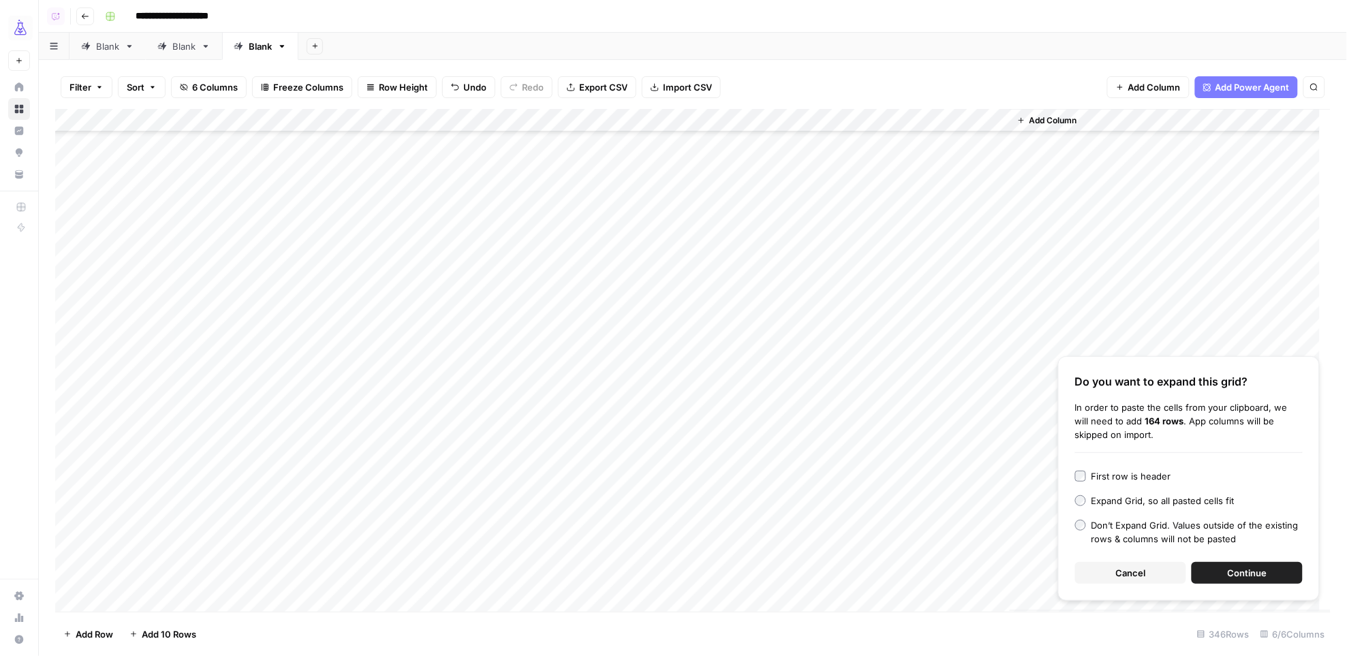
click at [1225, 567] on button "Continue" at bounding box center [1246, 573] width 111 height 22
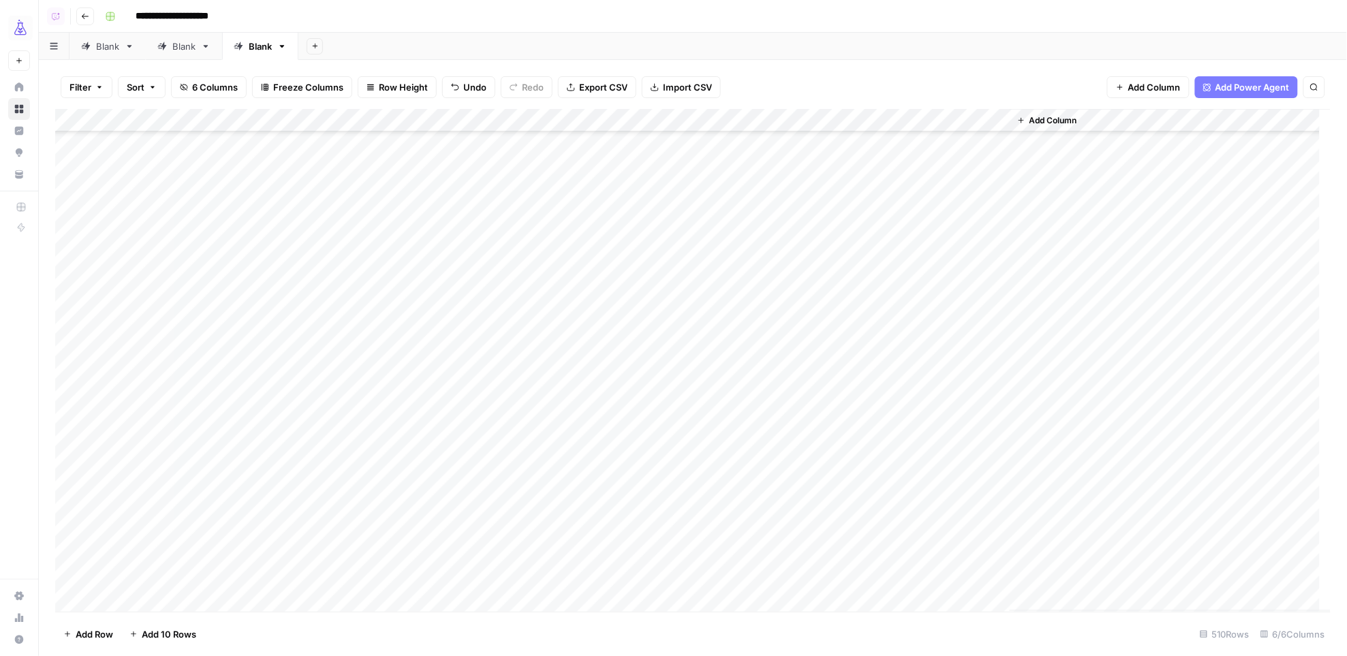
click at [100, 633] on span "Add Row" at bounding box center [94, 634] width 37 height 14
click at [357, 597] on div "Add Column" at bounding box center [693, 360] width 1276 height 503
click at [218, 601] on div "Add Column" at bounding box center [693, 360] width 1276 height 503
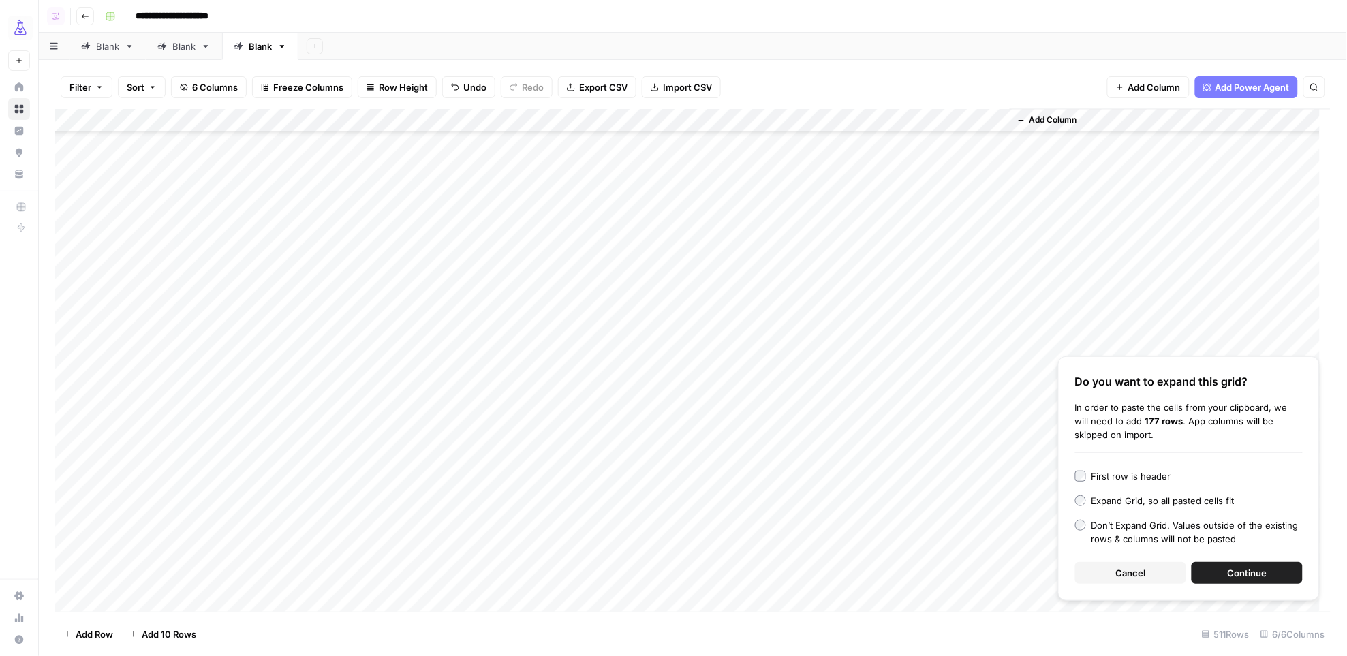
click at [1218, 568] on button "Continue" at bounding box center [1246, 573] width 111 height 22
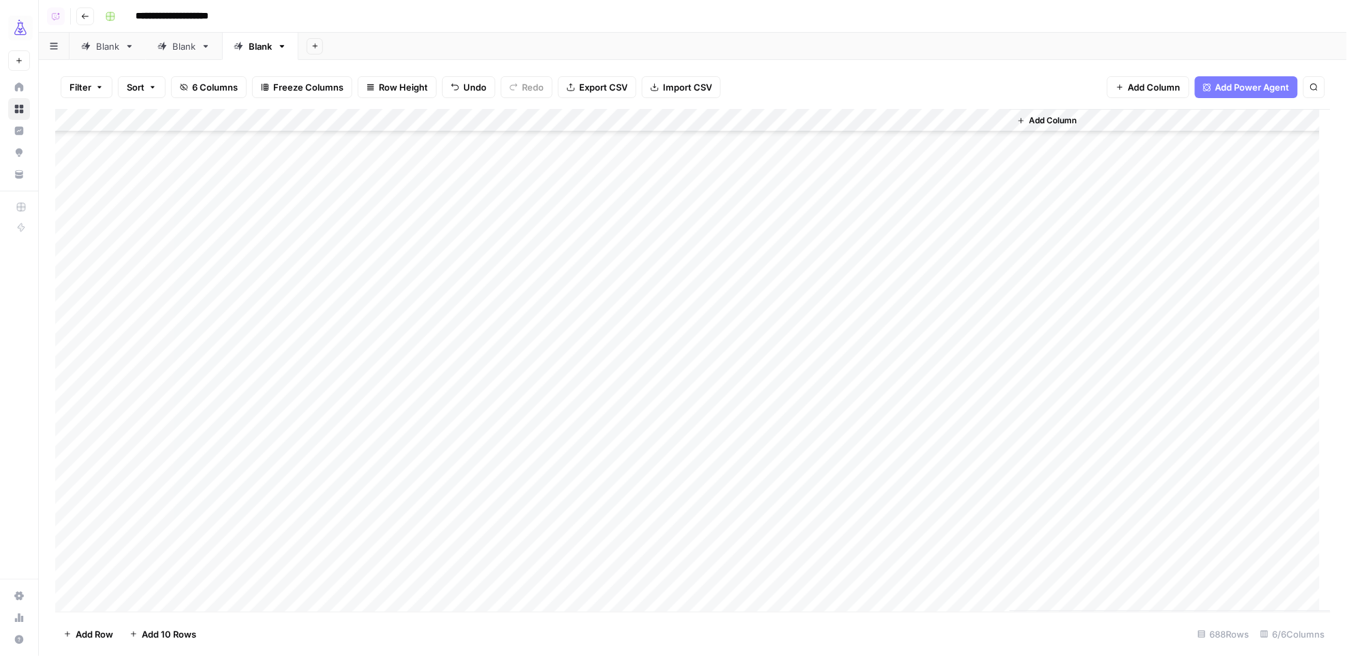
scroll to position [15476, 0]
click at [77, 632] on span "Add Row" at bounding box center [94, 634] width 37 height 14
drag, startPoint x: 359, startPoint y: 574, endPoint x: 298, endPoint y: 574, distance: 61.3
click at [358, 574] on div "Add Column" at bounding box center [693, 360] width 1276 height 503
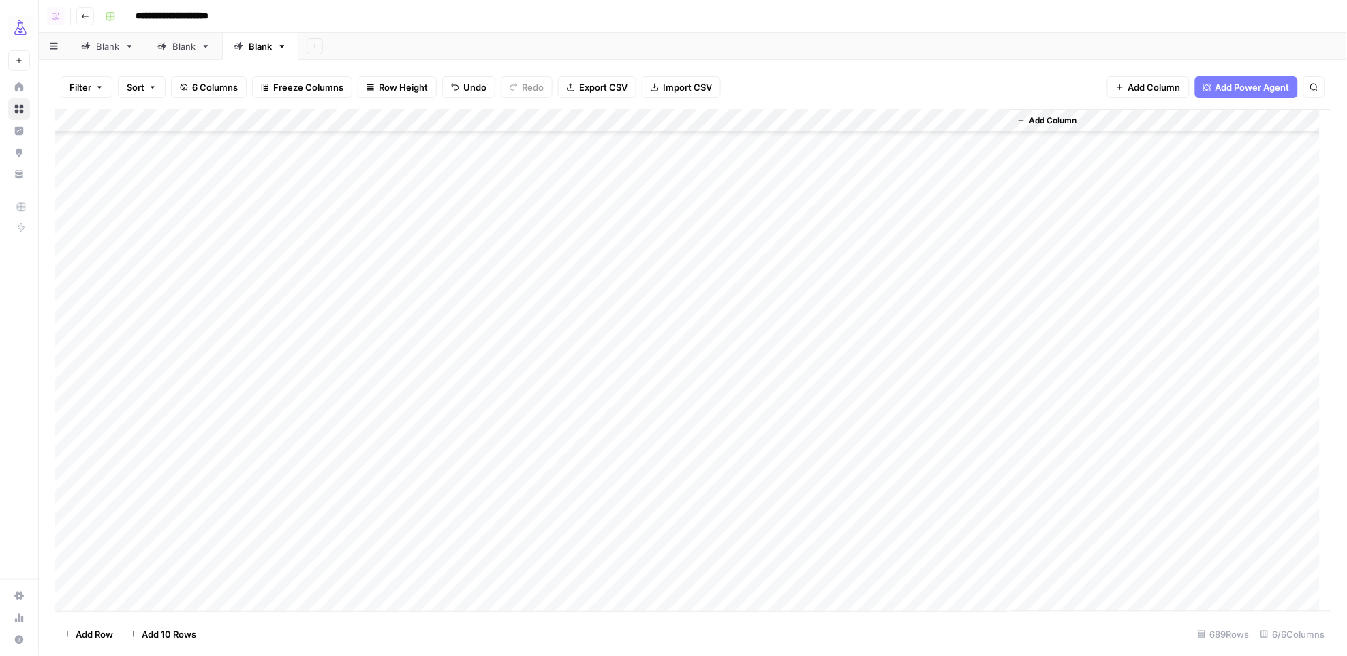
click at [263, 573] on div "Add Column" at bounding box center [693, 360] width 1276 height 503
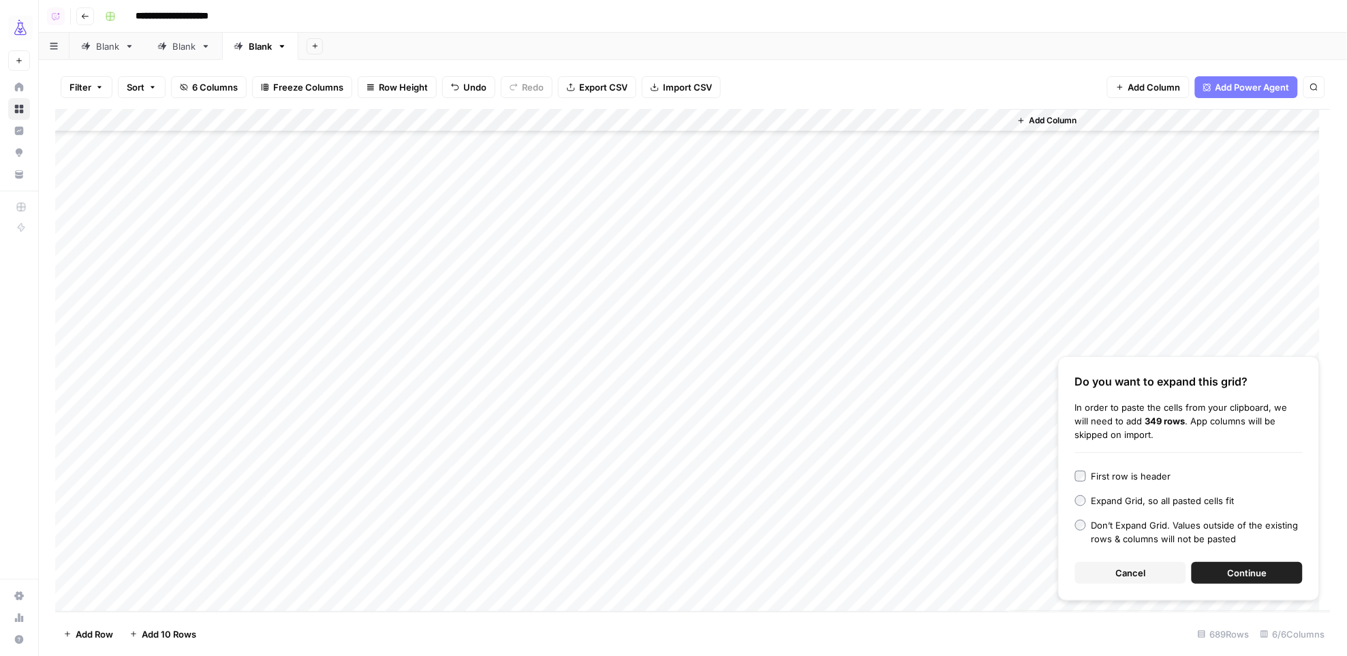
click at [1241, 564] on button "Continue" at bounding box center [1246, 573] width 111 height 22
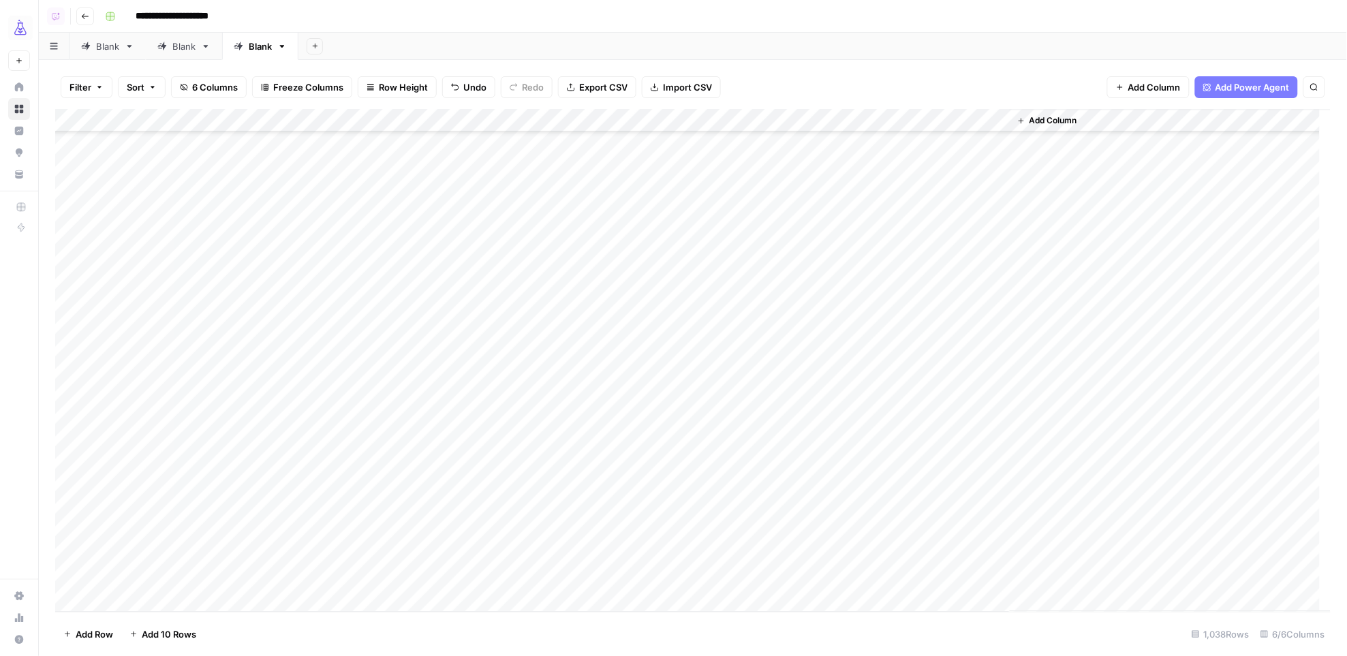
click at [628, 118] on div "Add Column" at bounding box center [693, 360] width 1276 height 503
click at [647, 148] on span "All Rows" at bounding box center [677, 152] width 86 height 14
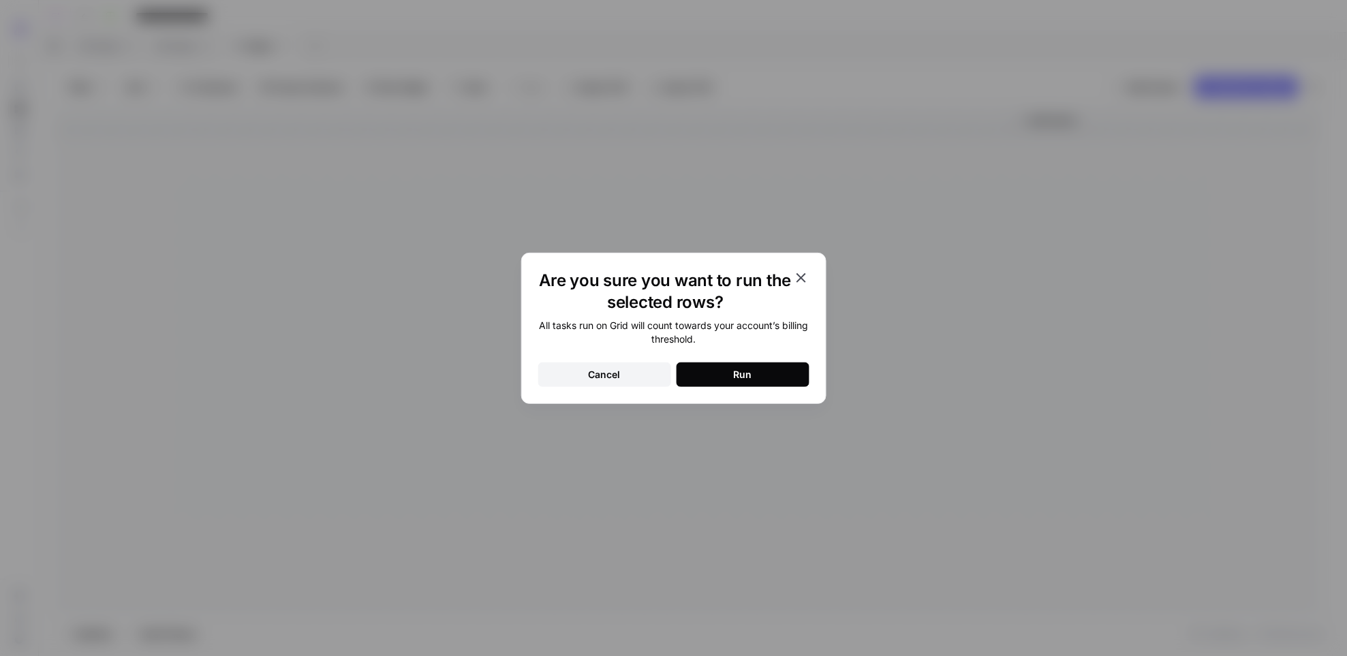
click at [751, 371] on div "Run" at bounding box center [743, 375] width 18 height 14
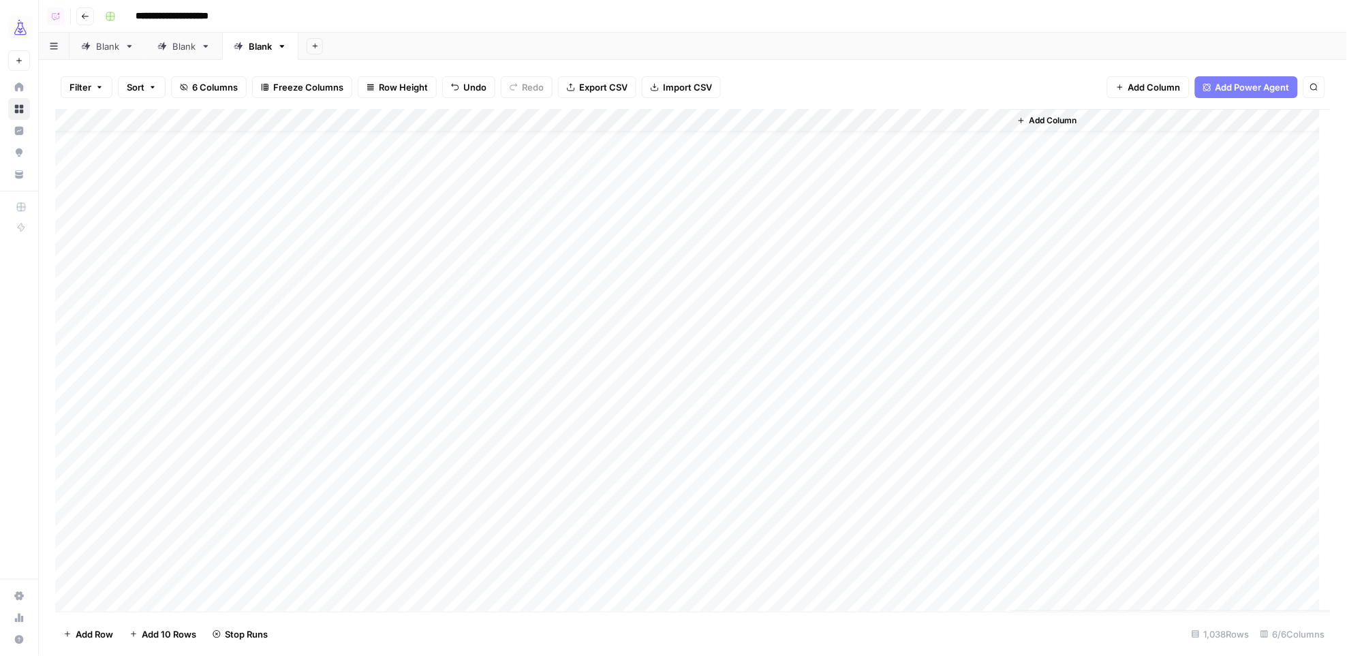
scroll to position [0, 0]
click at [815, 146] on div "Add Column" at bounding box center [693, 360] width 1276 height 503
click at [922, 531] on div "Add Column" at bounding box center [693, 360] width 1276 height 503
click at [818, 554] on div "Add Column" at bounding box center [693, 360] width 1276 height 503
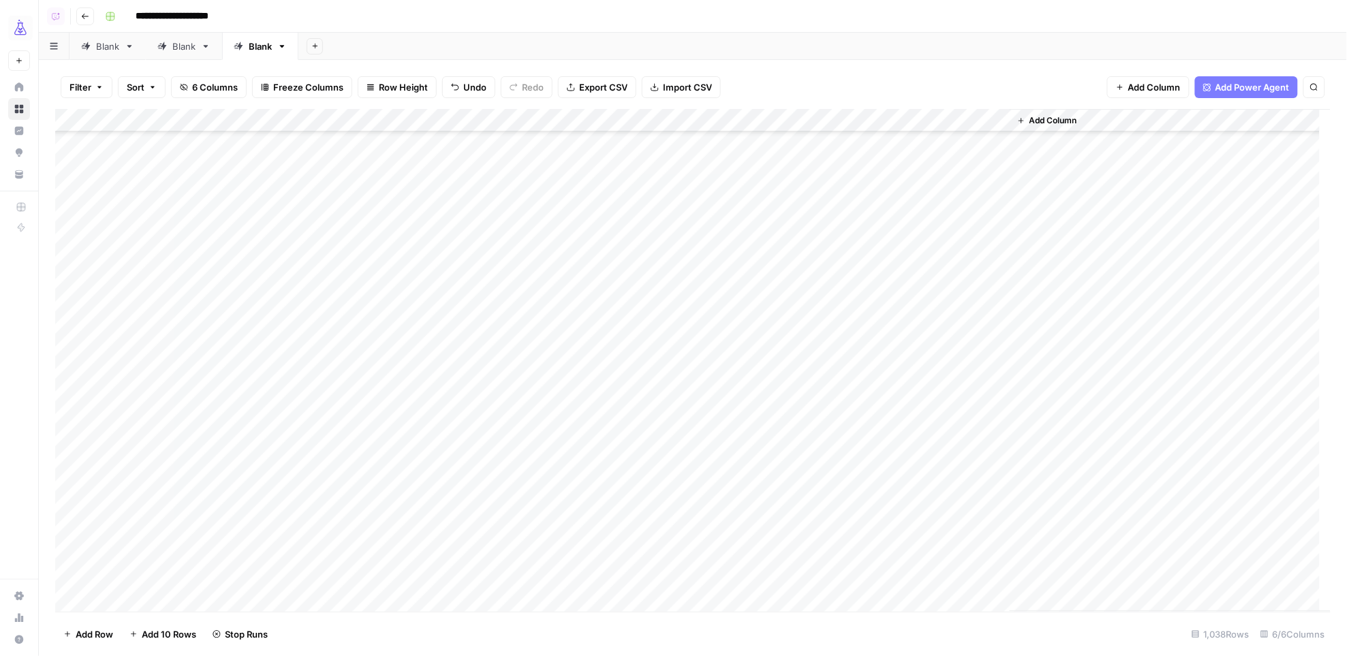
scroll to position [6830, 0]
click at [932, 558] on div "Add Column" at bounding box center [693, 360] width 1276 height 503
click at [795, 418] on div "Add Column" at bounding box center [693, 360] width 1276 height 503
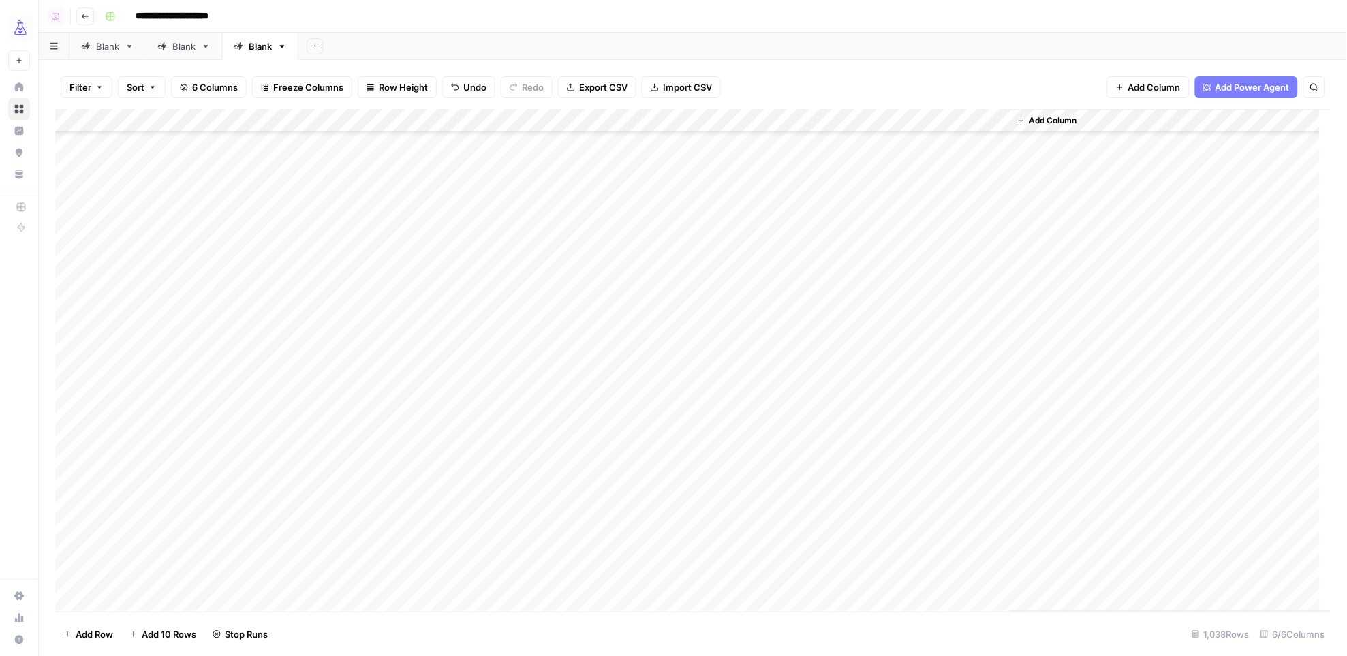
click at [914, 510] on div "Add Column" at bounding box center [693, 360] width 1276 height 503
click at [803, 532] on div "Add Column" at bounding box center [693, 360] width 1276 height 503
click at [916, 360] on div "Add Column" at bounding box center [693, 360] width 1276 height 503
click at [794, 379] on div "Add Column" at bounding box center [693, 360] width 1276 height 503
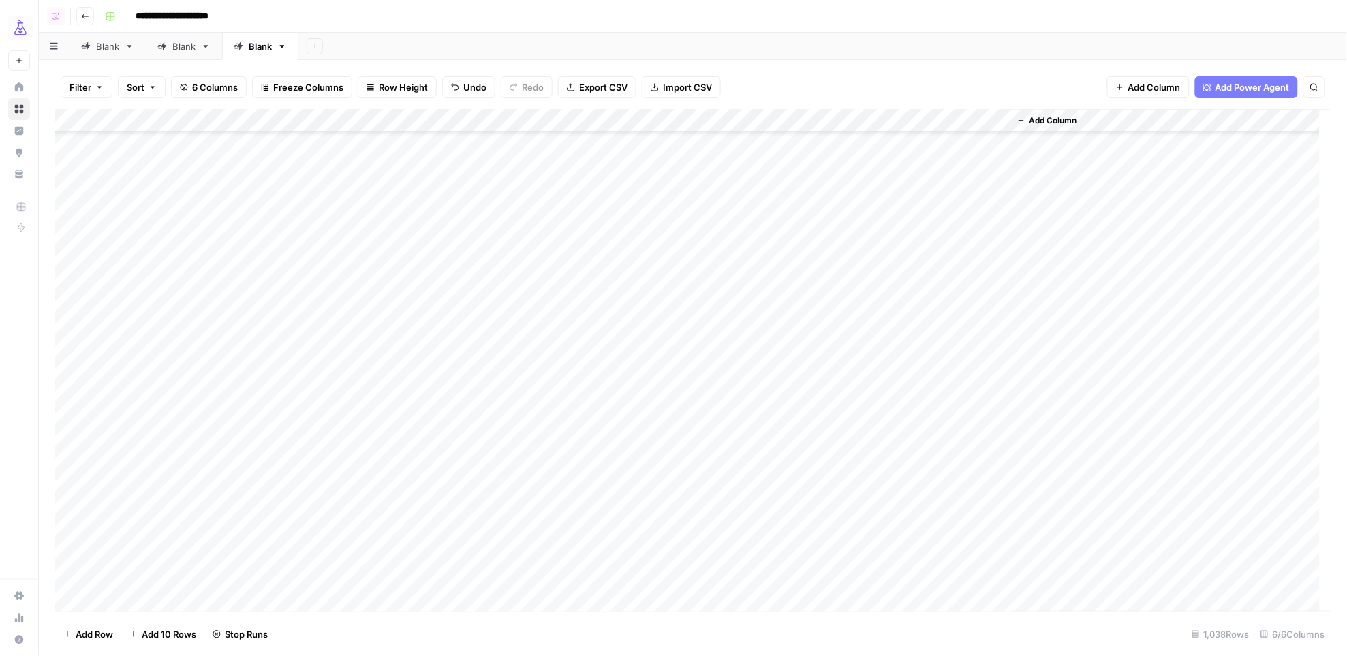
scroll to position [14512, 0]
click at [911, 243] on div "Add Column" at bounding box center [693, 360] width 1276 height 503
click at [253, 264] on div "Add Column" at bounding box center [693, 360] width 1276 height 503
click at [250, 264] on div "Add Column" at bounding box center [693, 360] width 1276 height 503
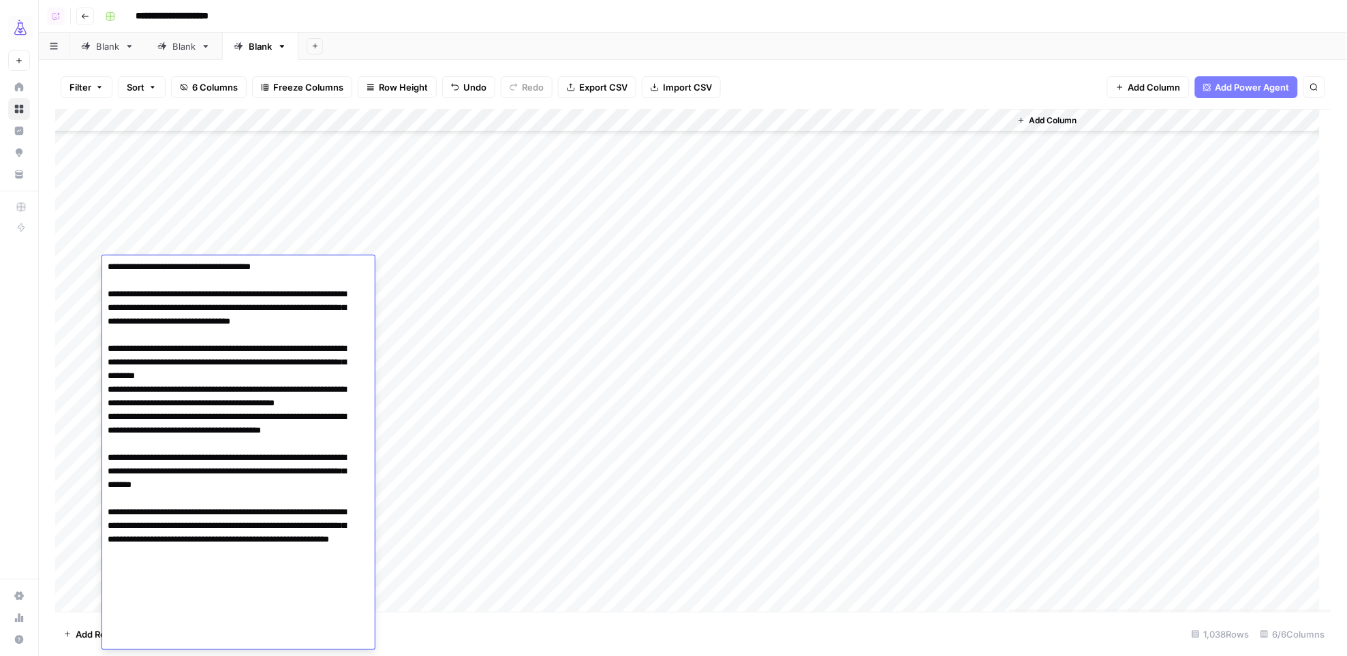
scroll to position [798, 0]
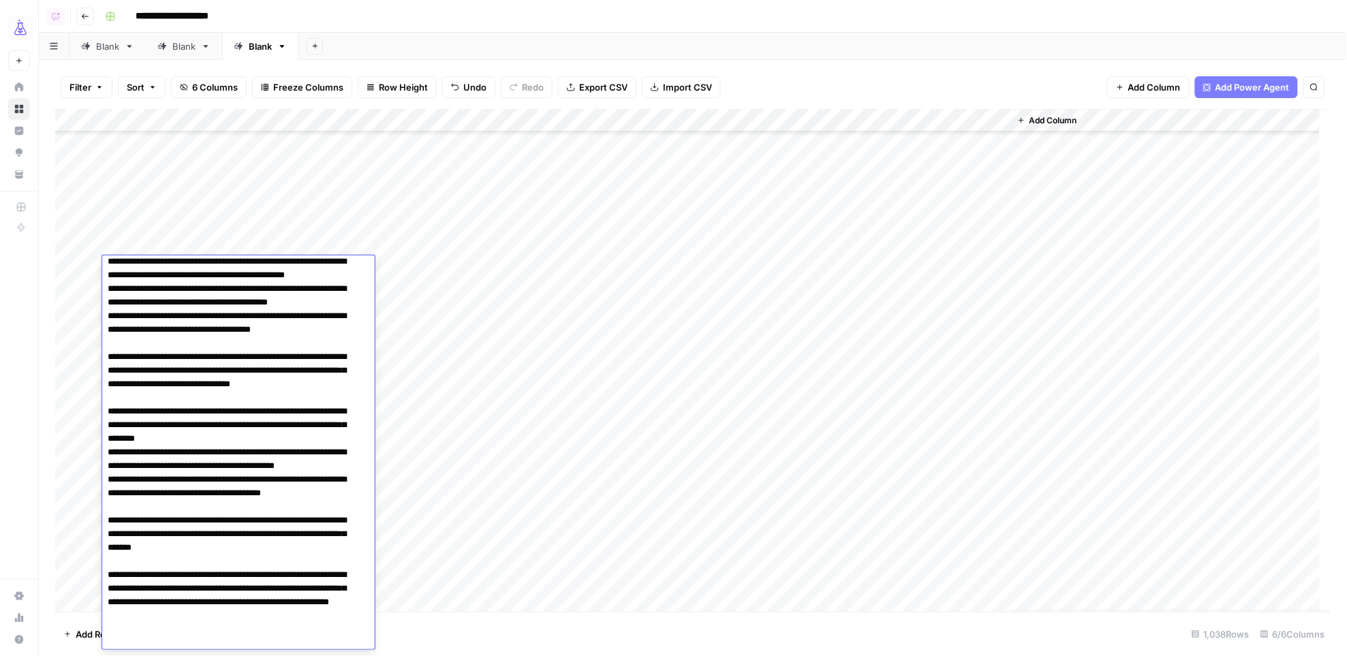
click at [781, 289] on div "Add Column" at bounding box center [693, 360] width 1276 height 503
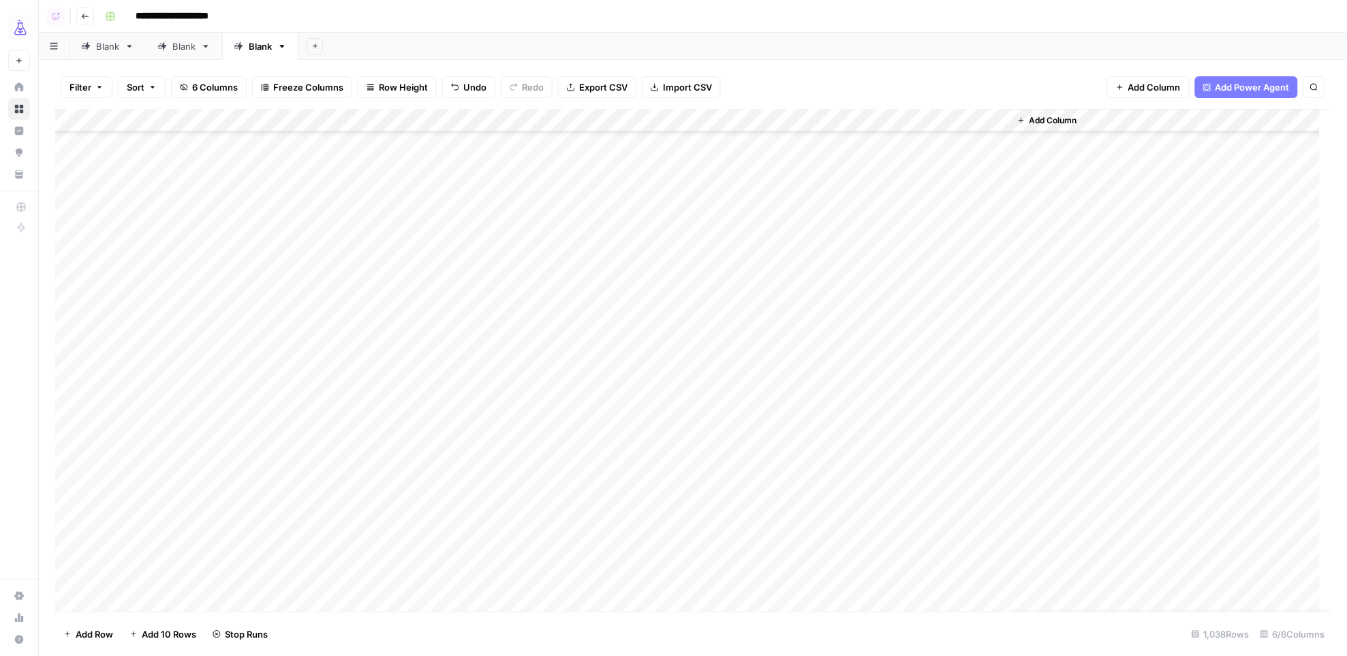
scroll to position [17974, 0]
click at [907, 600] on div "Add Column" at bounding box center [693, 360] width 1276 height 503
click at [820, 563] on div "Add Column" at bounding box center [693, 360] width 1276 height 503
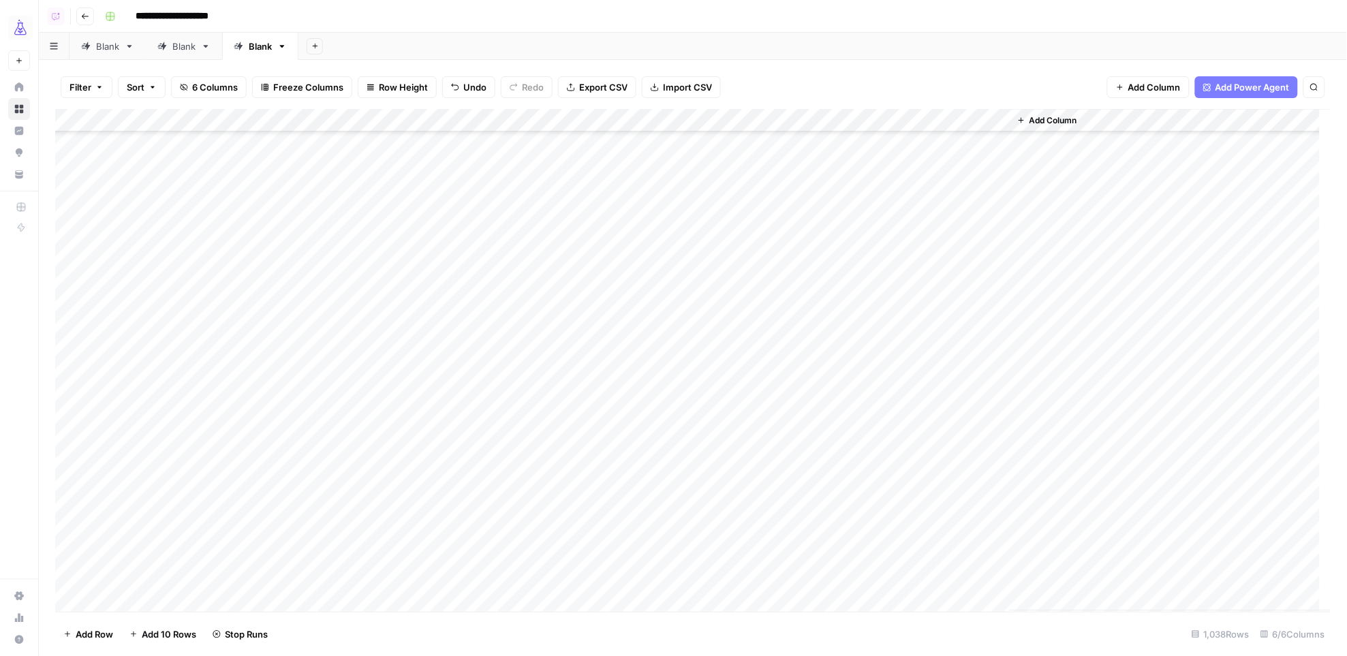
click at [903, 335] on div "Add Column" at bounding box center [693, 360] width 1276 height 503
click at [787, 360] on div "Add Column" at bounding box center [693, 360] width 1276 height 503
click at [920, 578] on div "Add Column" at bounding box center [693, 360] width 1276 height 503
click at [77, 117] on div "Add Column" at bounding box center [693, 360] width 1276 height 503
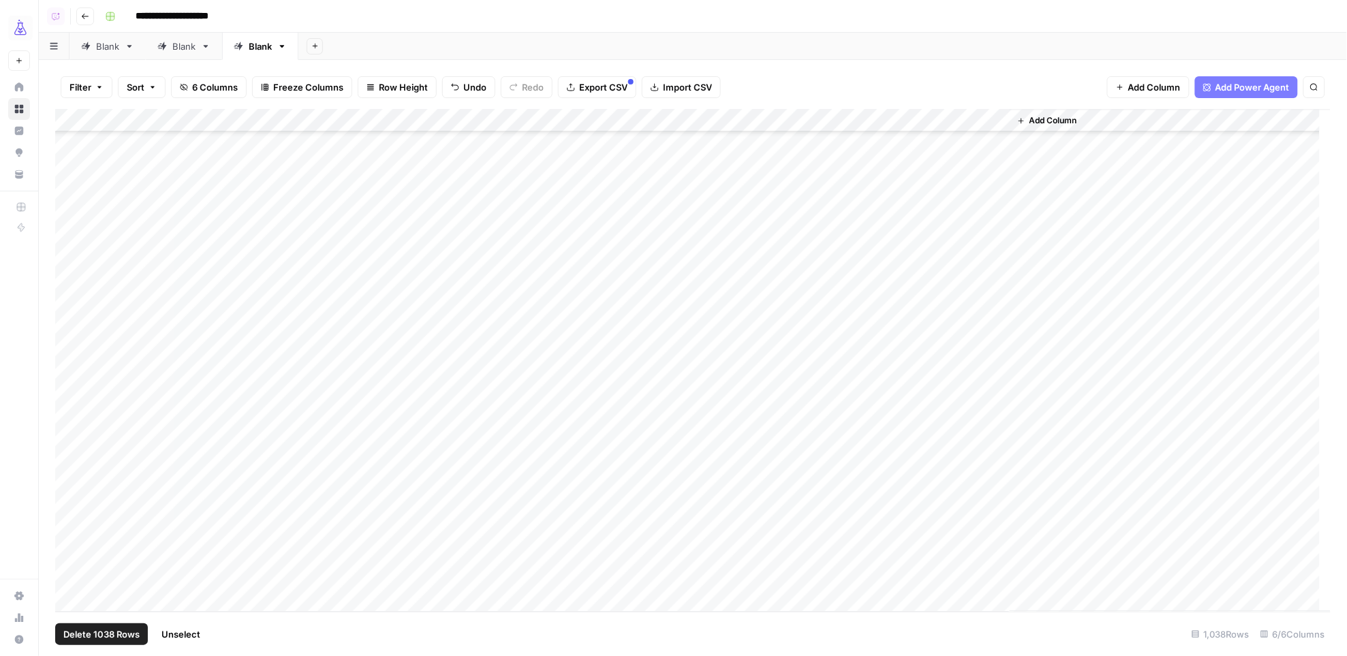
click at [116, 633] on span "Delete 1038 Rows" at bounding box center [101, 634] width 76 height 14
click at [624, 152] on span "Delete" at bounding box center [624, 158] width 29 height 14
click at [140, 146] on div "Add Column" at bounding box center [693, 131] width 1276 height 45
click at [256, 366] on div "Add Column" at bounding box center [692, 360] width 1275 height 503
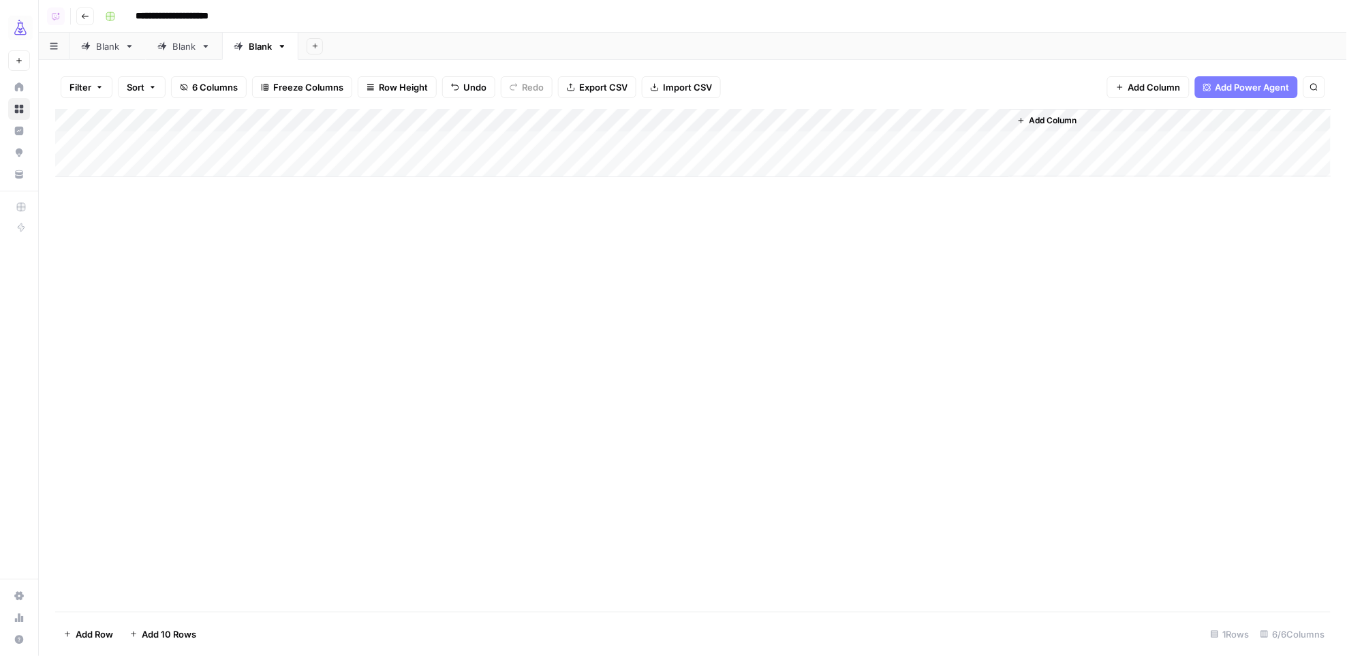
click at [342, 145] on div "Add Column" at bounding box center [693, 143] width 1276 height 68
click at [230, 139] on div "Add Column" at bounding box center [693, 143] width 1276 height 68
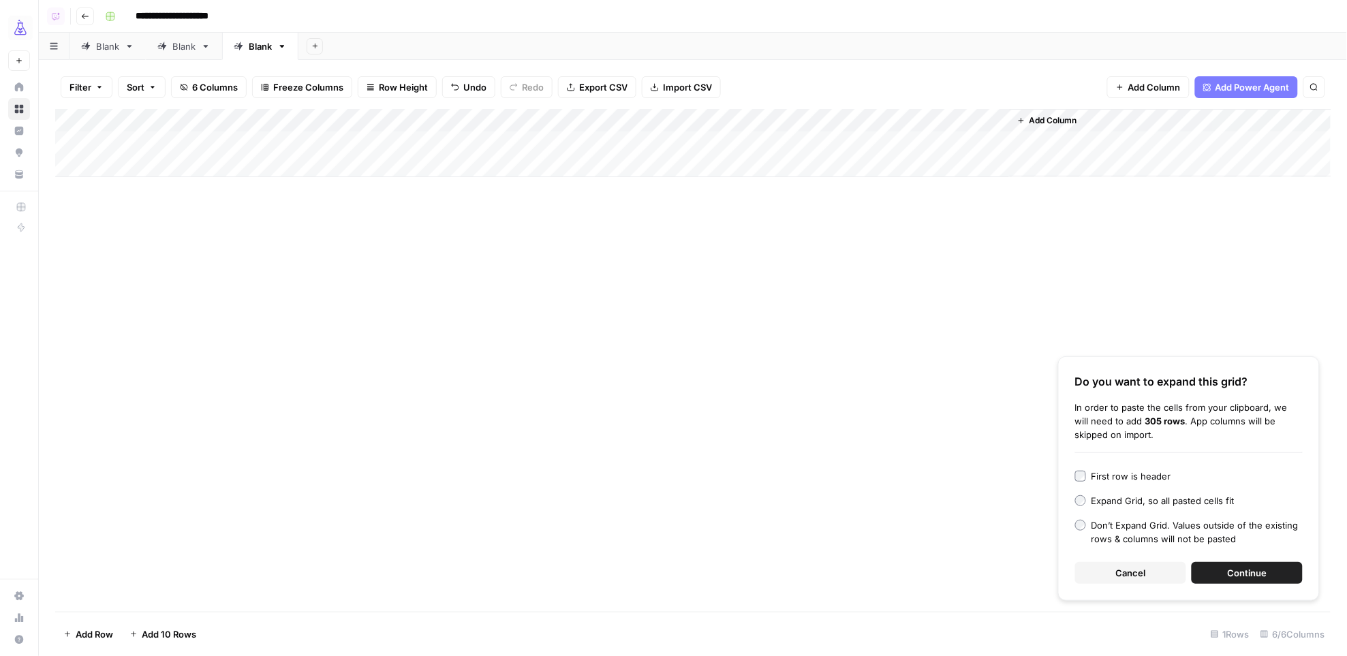
click at [1293, 570] on button "Continue" at bounding box center [1246, 573] width 111 height 22
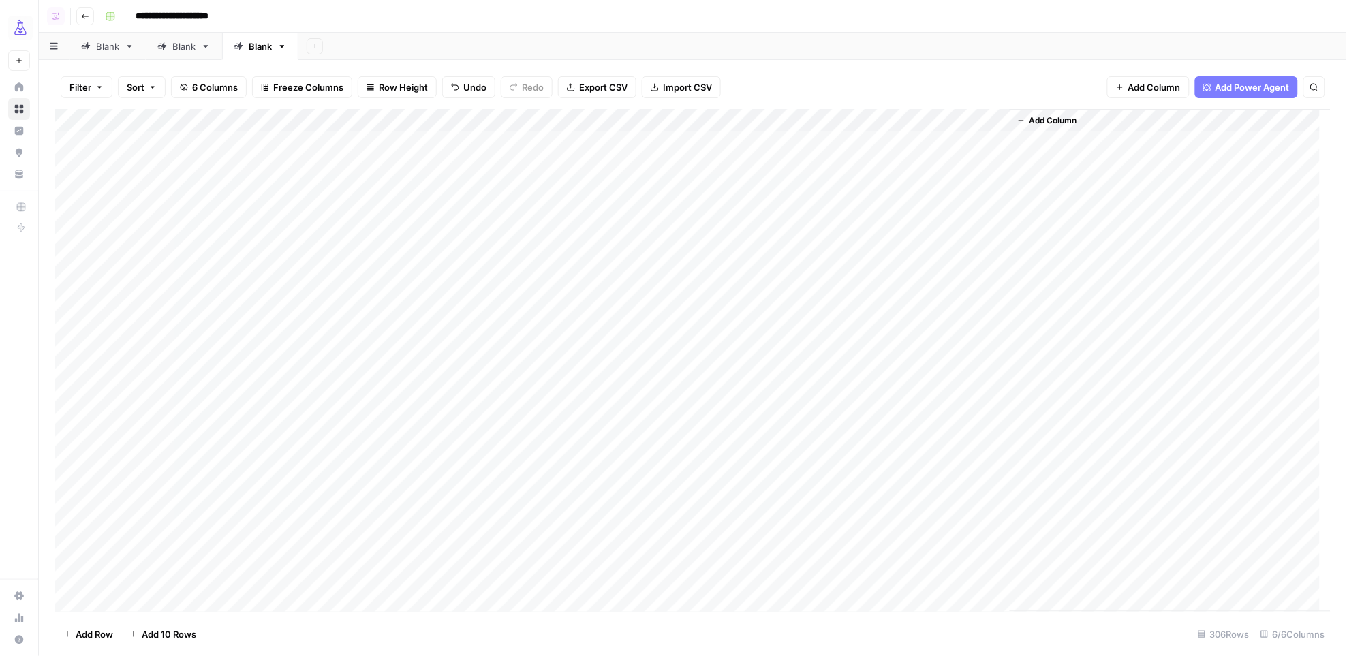
click at [97, 631] on span "Add Row" at bounding box center [94, 634] width 37 height 14
click at [350, 597] on div "Add Column" at bounding box center [693, 360] width 1276 height 503
click at [255, 599] on div "Add Column" at bounding box center [693, 360] width 1276 height 503
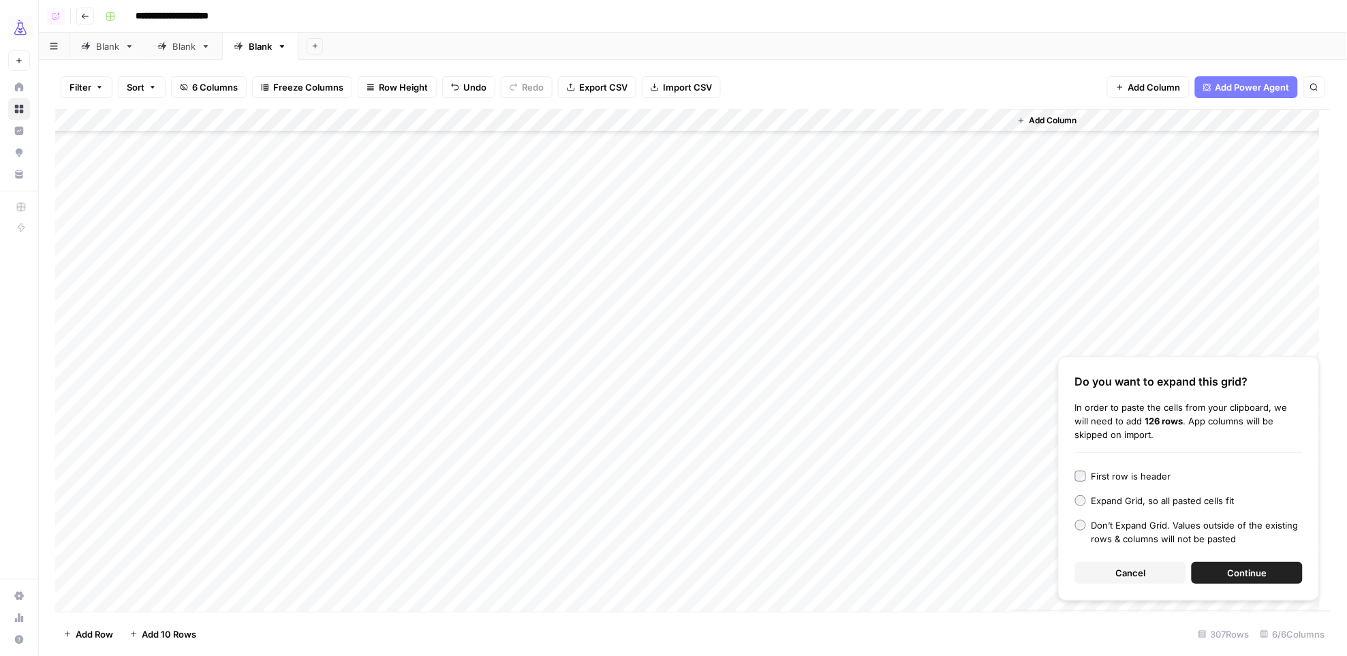
click at [1231, 573] on span "Continue" at bounding box center [1247, 573] width 40 height 14
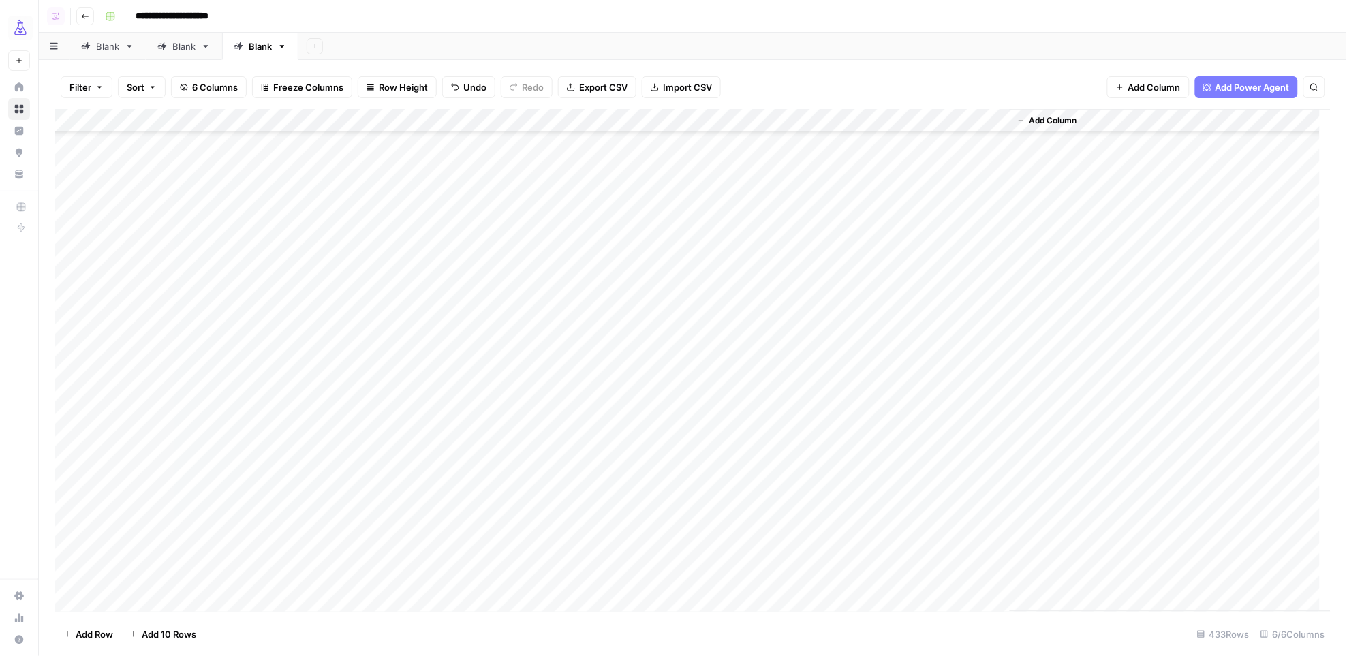
click at [631, 121] on div "Add Column" at bounding box center [693, 360] width 1276 height 503
click at [651, 151] on span "All Rows" at bounding box center [677, 152] width 86 height 14
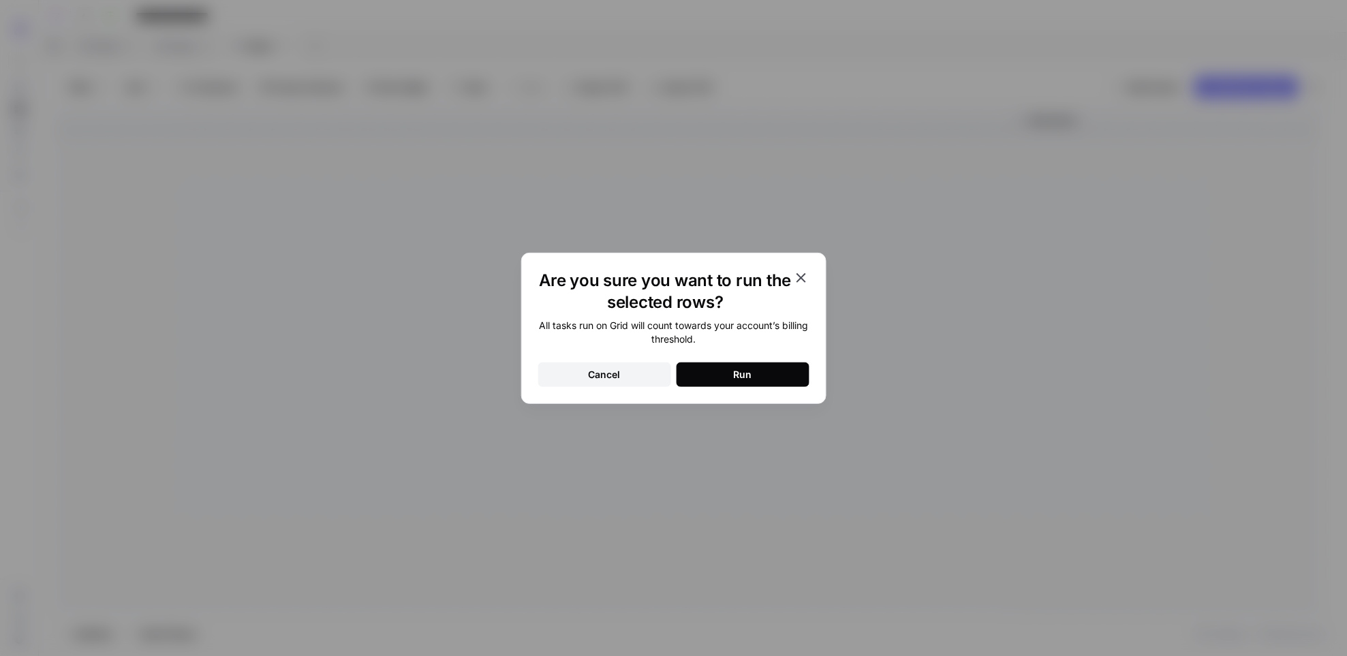
click at [734, 375] on div "Run" at bounding box center [743, 375] width 18 height 14
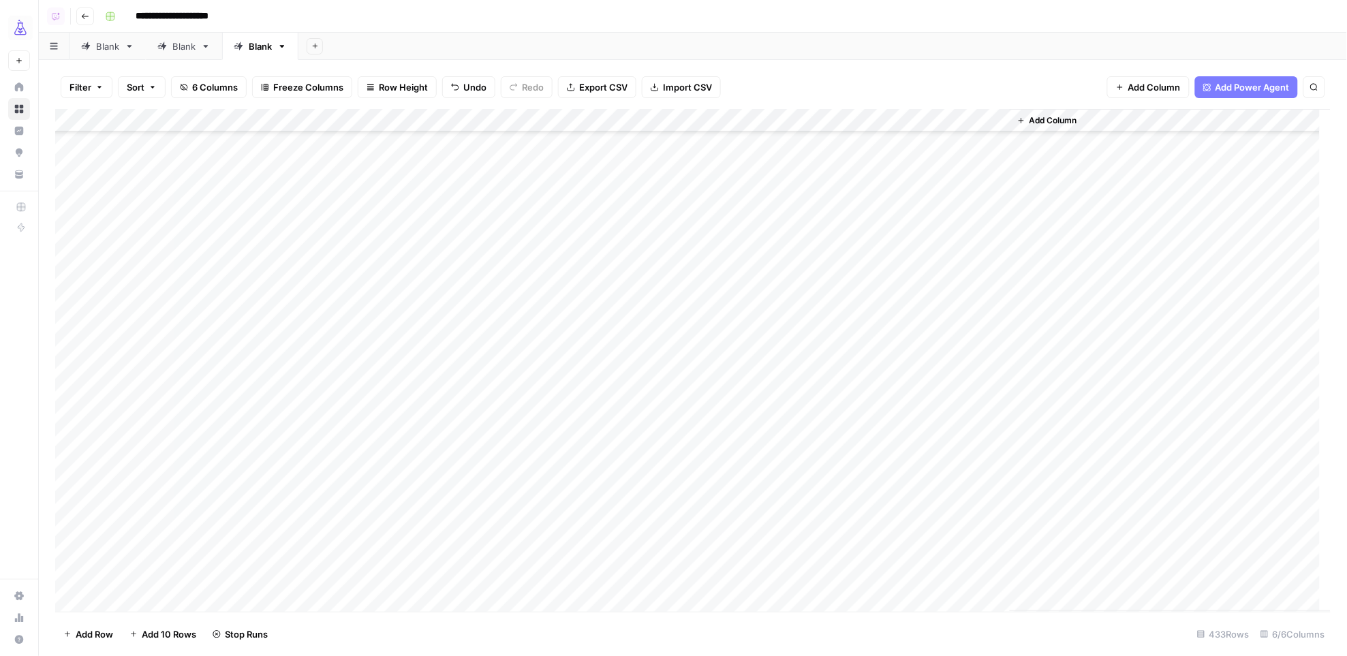
scroll to position [0, 0]
click at [830, 140] on div "Add Column" at bounding box center [693, 360] width 1276 height 503
click at [909, 185] on div "Add Column" at bounding box center [693, 360] width 1276 height 503
click at [782, 236] on div "Add Column" at bounding box center [693, 360] width 1276 height 503
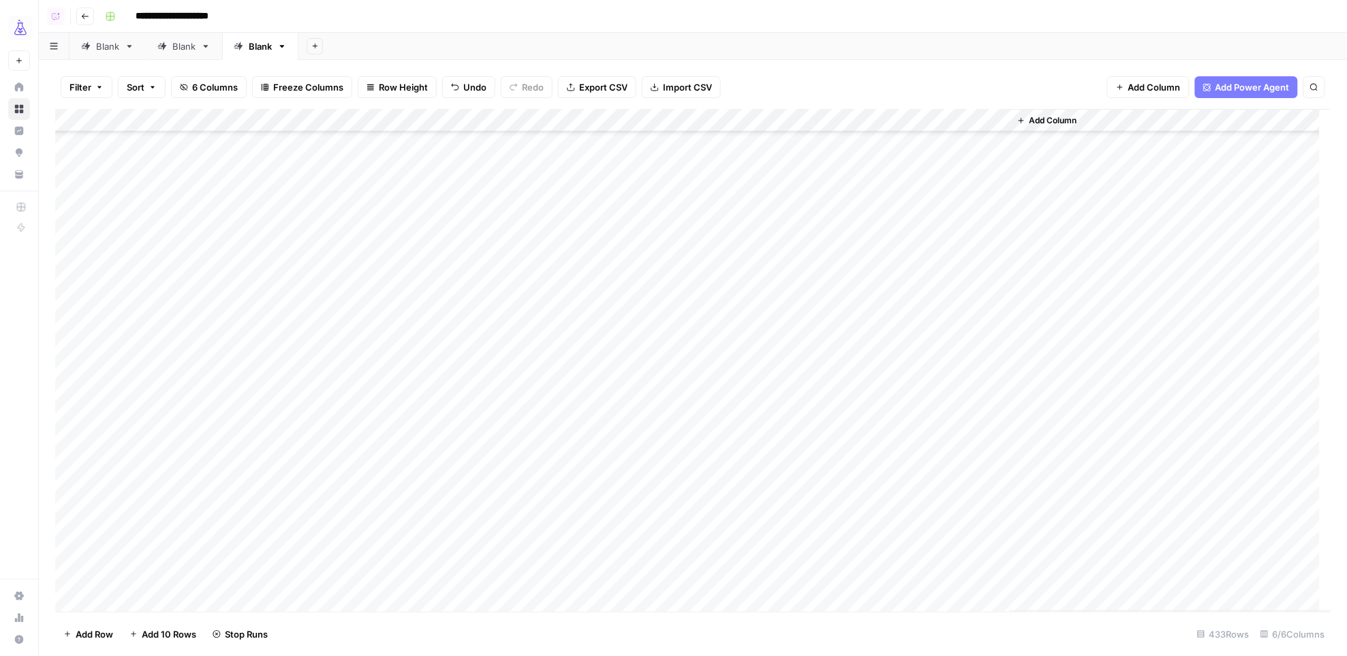
scroll to position [3394, 0]
click at [231, 340] on div "Add Column" at bounding box center [693, 360] width 1276 height 503
click at [781, 360] on div "Add Column" at bounding box center [693, 360] width 1276 height 503
click at [914, 420] on div "Add Column" at bounding box center [693, 360] width 1276 height 503
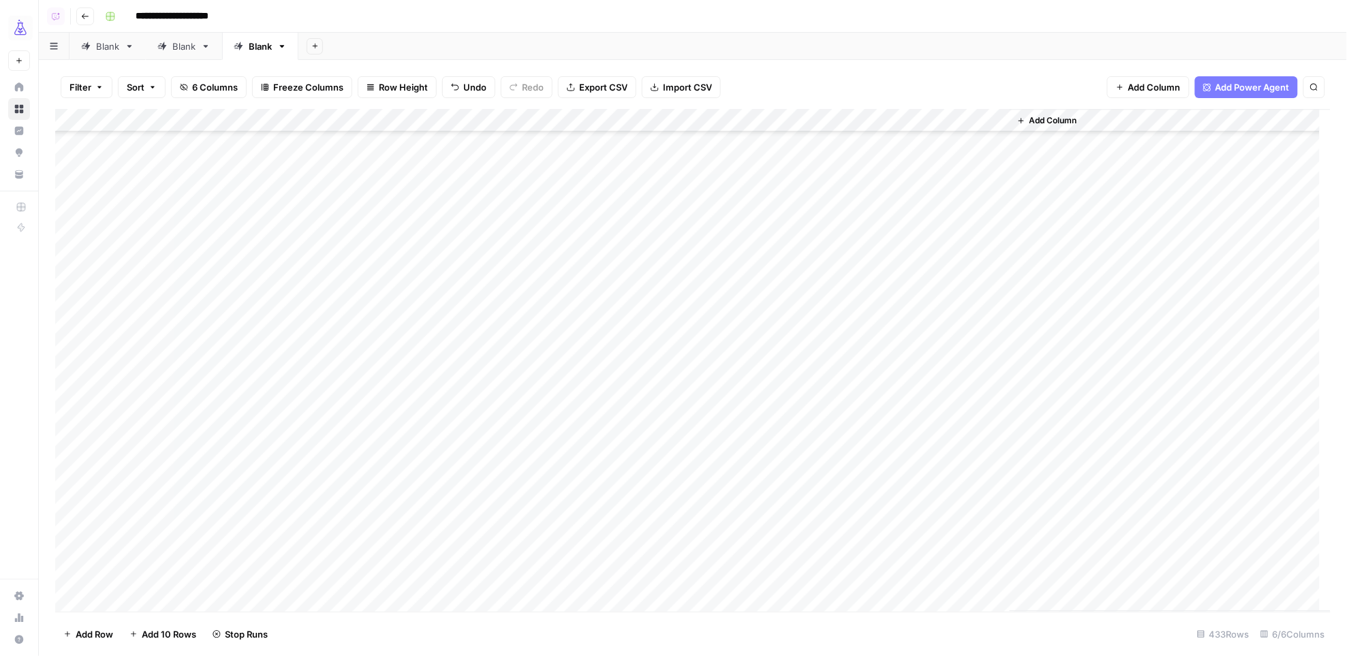
click at [191, 443] on div "Add Column" at bounding box center [693, 360] width 1276 height 503
click at [781, 467] on div "Add Column" at bounding box center [693, 360] width 1276 height 503
click at [909, 579] on div "Add Column" at bounding box center [693, 360] width 1276 height 503
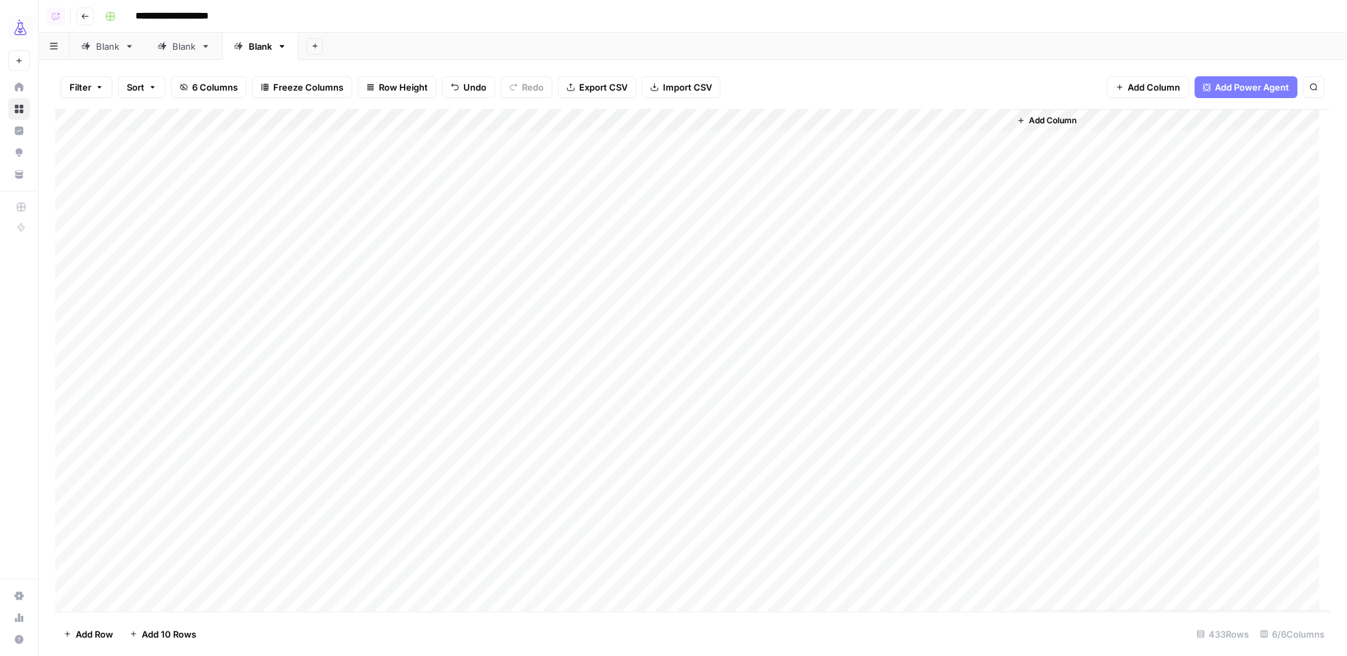
click at [82, 120] on div "Add Column" at bounding box center [693, 360] width 1276 height 503
click at [135, 639] on span "Delete 433 Rows" at bounding box center [99, 634] width 72 height 14
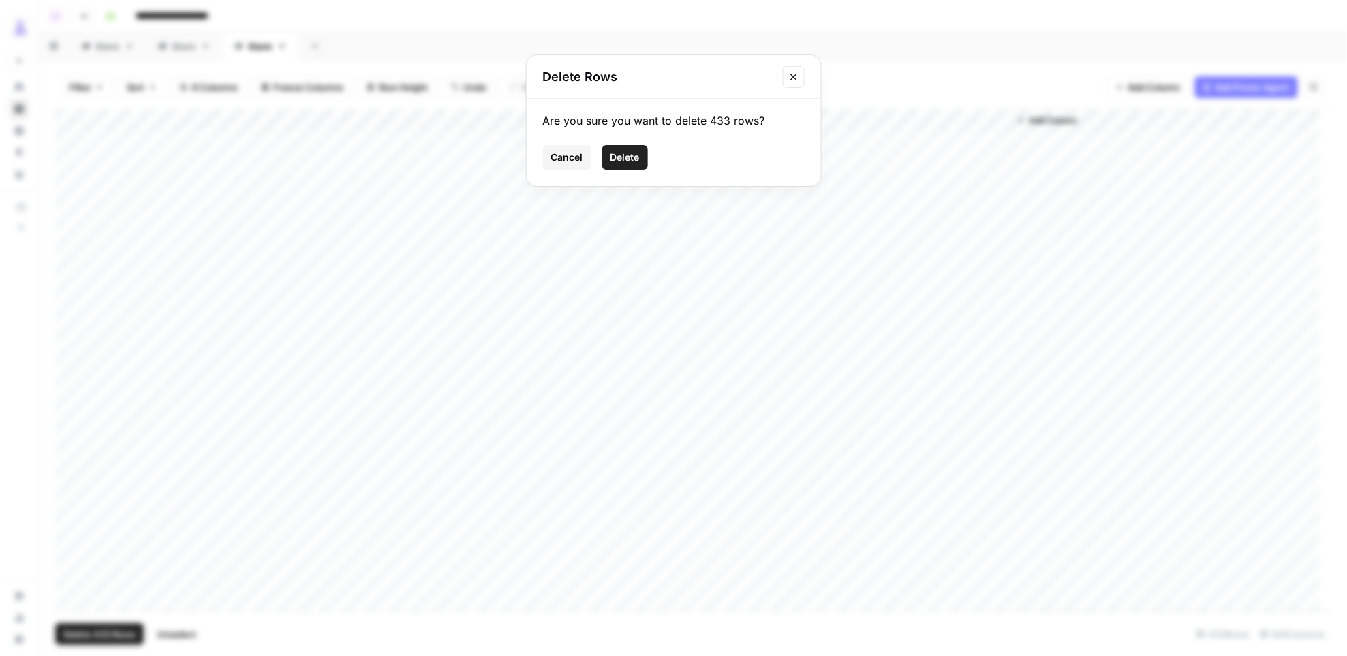
click at [629, 159] on span "Delete" at bounding box center [624, 158] width 29 height 14
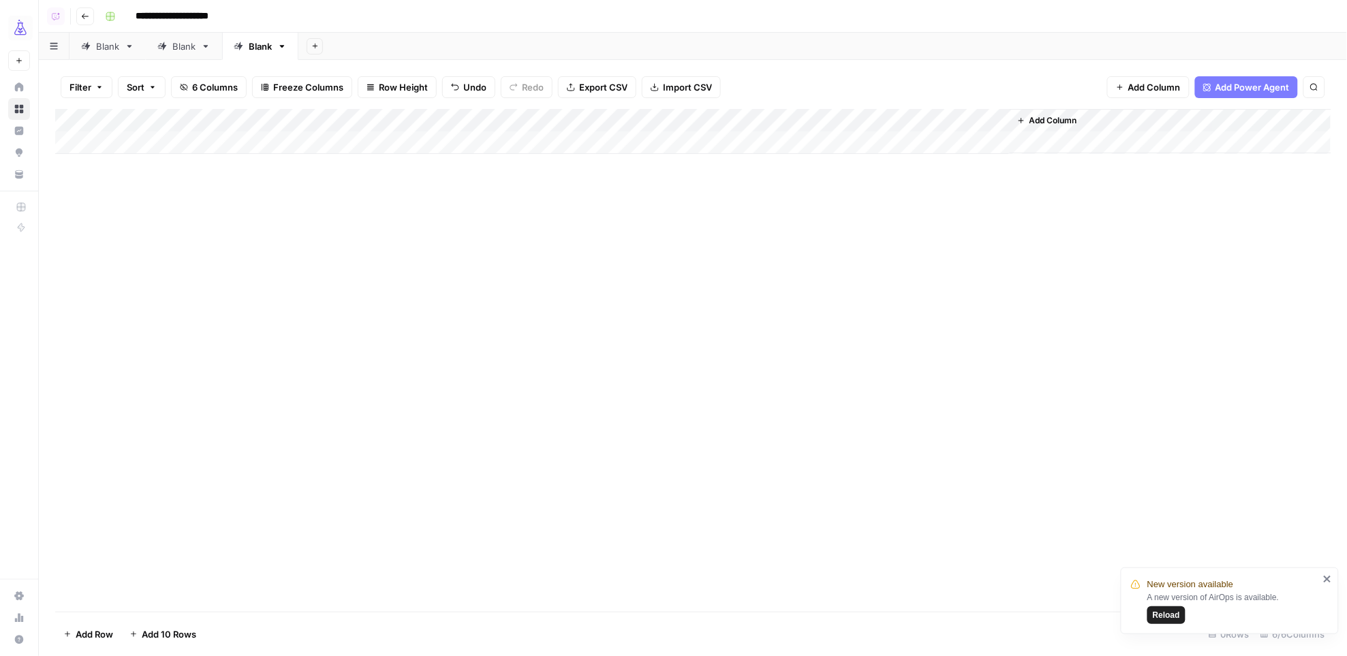
click at [135, 139] on div "Add Column" at bounding box center [693, 131] width 1276 height 45
drag, startPoint x: 170, startPoint y: 283, endPoint x: 170, endPoint y: 156, distance: 126.7
click at [169, 283] on div "Add Column" at bounding box center [692, 360] width 1275 height 503
click at [321, 142] on div "Add Column" at bounding box center [693, 143] width 1276 height 68
click at [235, 142] on div "Add Column" at bounding box center [693, 143] width 1276 height 68
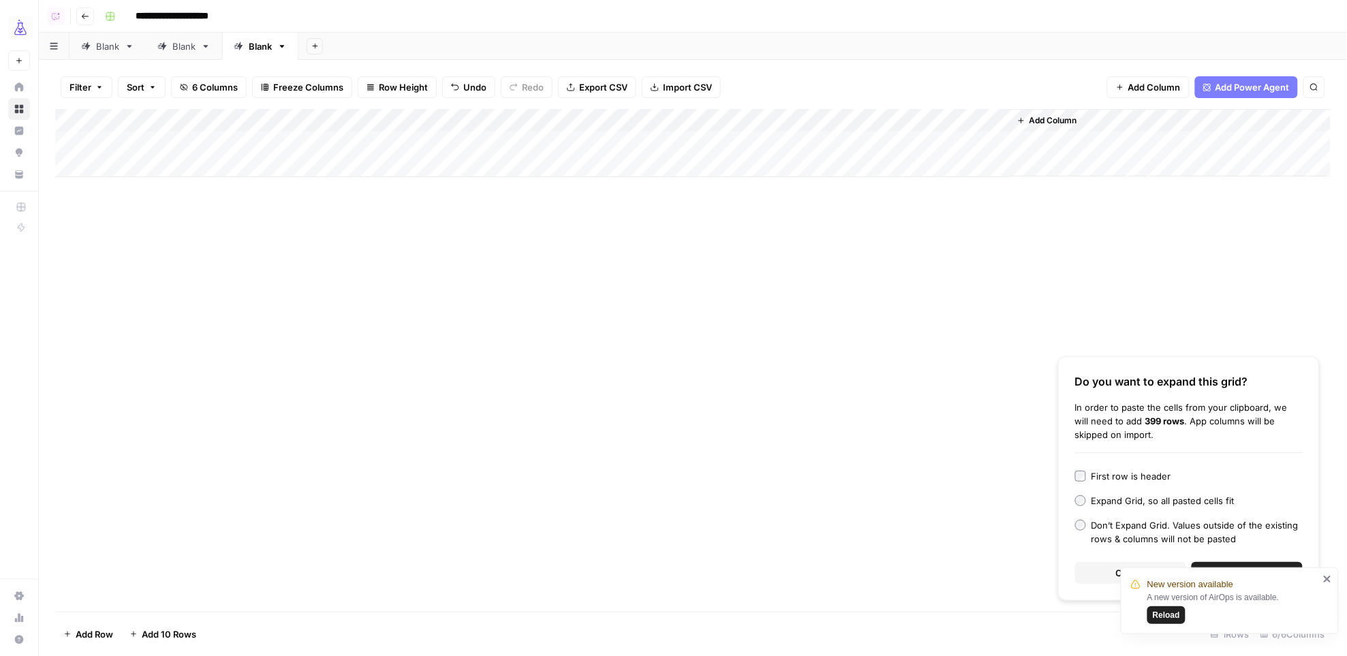
click at [1326, 576] on icon "close" at bounding box center [1328, 579] width 10 height 11
click at [1258, 567] on span "Continue" at bounding box center [1247, 573] width 40 height 14
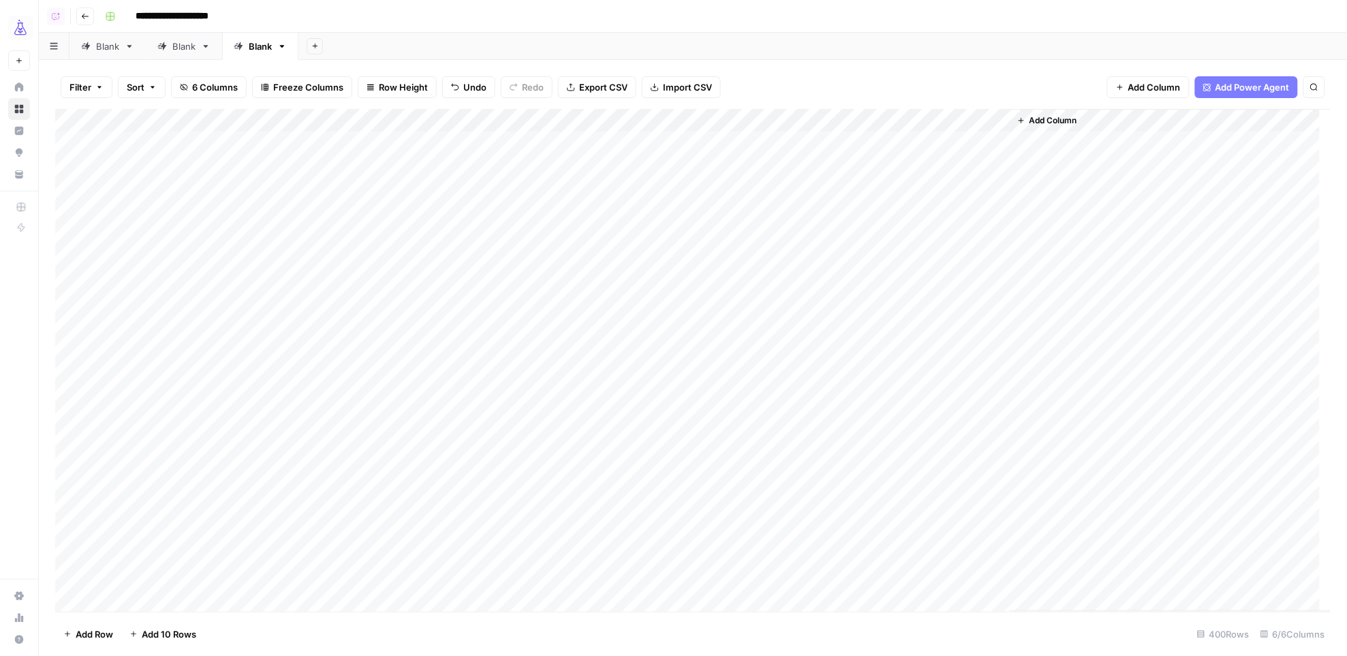
click at [627, 121] on div "Add Column" at bounding box center [693, 360] width 1276 height 503
click at [658, 152] on span "All Rows" at bounding box center [677, 152] width 86 height 14
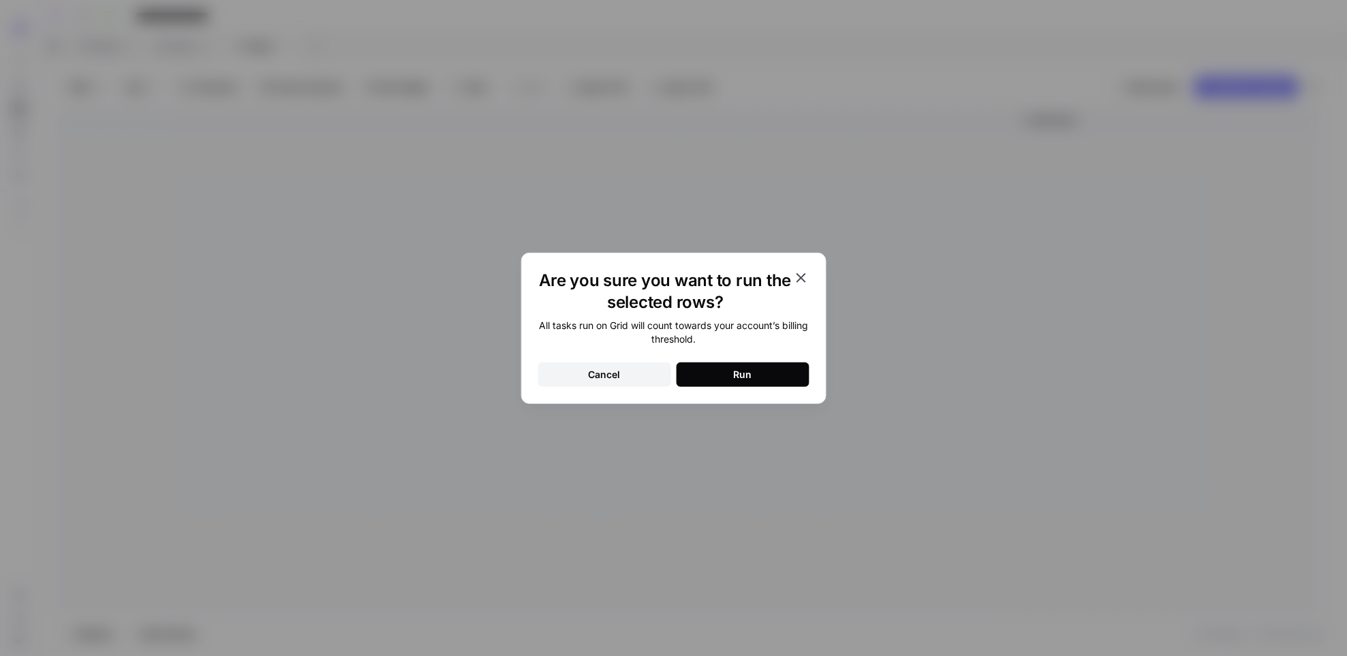
drag, startPoint x: 723, startPoint y: 371, endPoint x: 710, endPoint y: 371, distance: 12.3
click at [723, 371] on button "Run" at bounding box center [742, 374] width 133 height 25
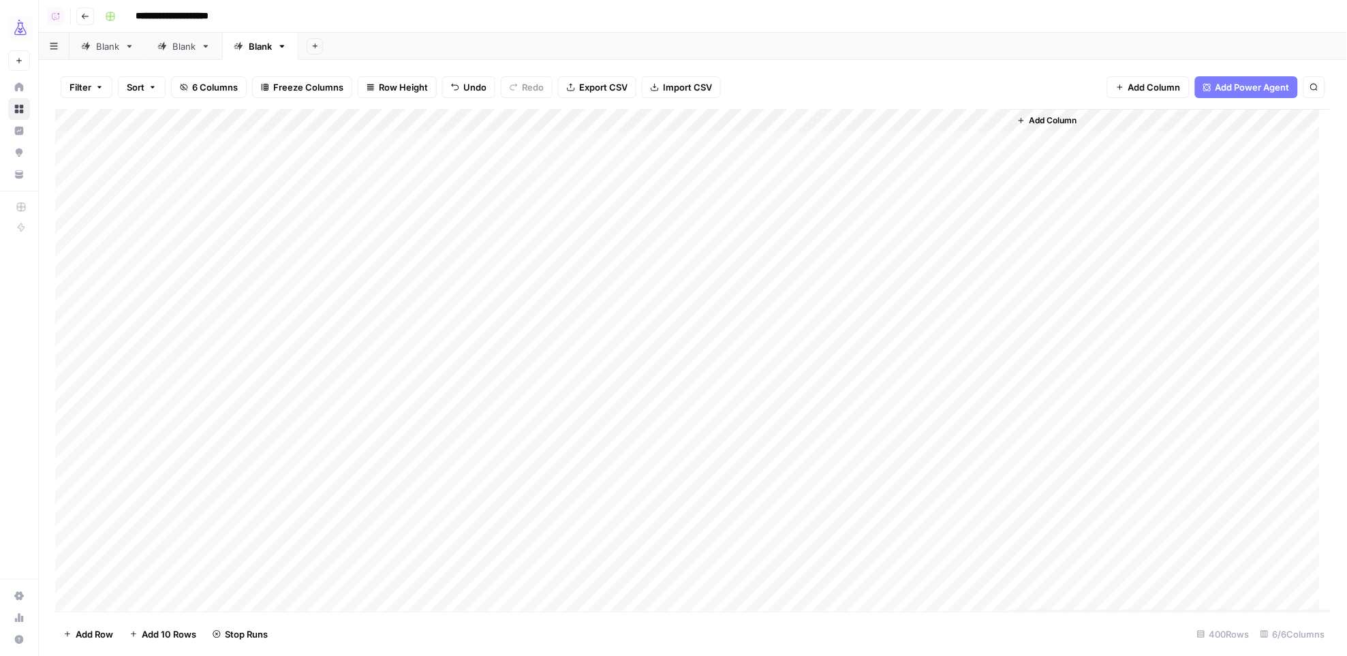
click at [790, 139] on div "Add Column" at bounding box center [693, 360] width 1276 height 503
click at [907, 335] on div "Add Column" at bounding box center [693, 360] width 1276 height 503
click at [247, 357] on div "Add Column" at bounding box center [693, 360] width 1276 height 503
click at [785, 360] on div "Add Column" at bounding box center [693, 360] width 1276 height 503
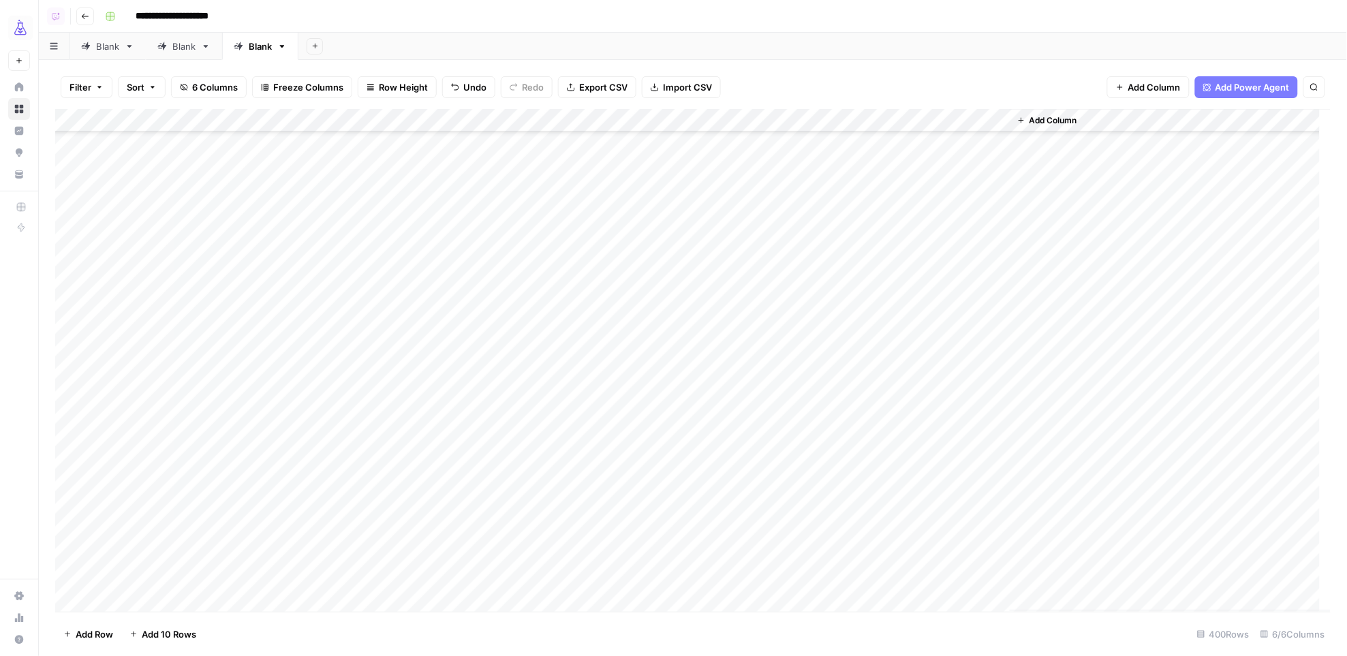
click at [822, 379] on div "Add Column" at bounding box center [693, 360] width 1276 height 503
click at [923, 577] on div "Add Column" at bounding box center [693, 360] width 1276 height 503
click at [82, 119] on div "Add Column" at bounding box center [693, 360] width 1276 height 503
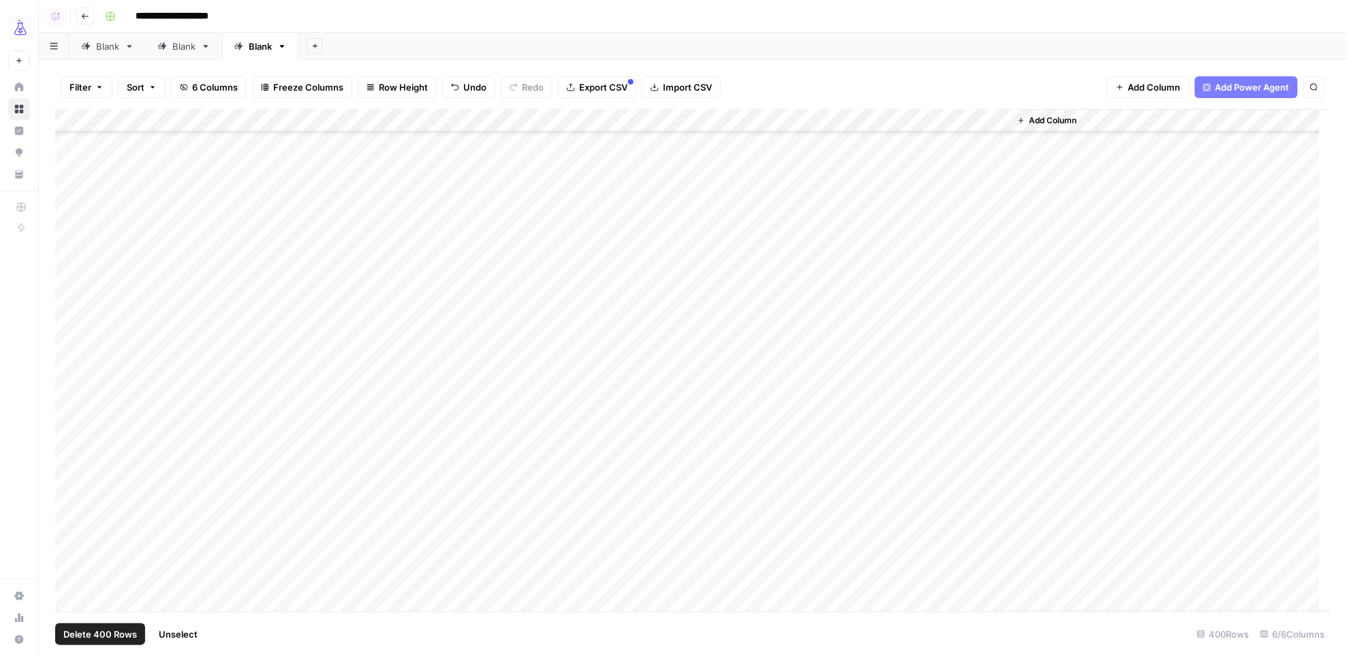
click at [85, 636] on span "Delete 400 Rows" at bounding box center [100, 634] width 74 height 14
click at [623, 155] on span "Delete" at bounding box center [624, 158] width 29 height 14
click at [690, 86] on span "Import CSV" at bounding box center [687, 87] width 49 height 14
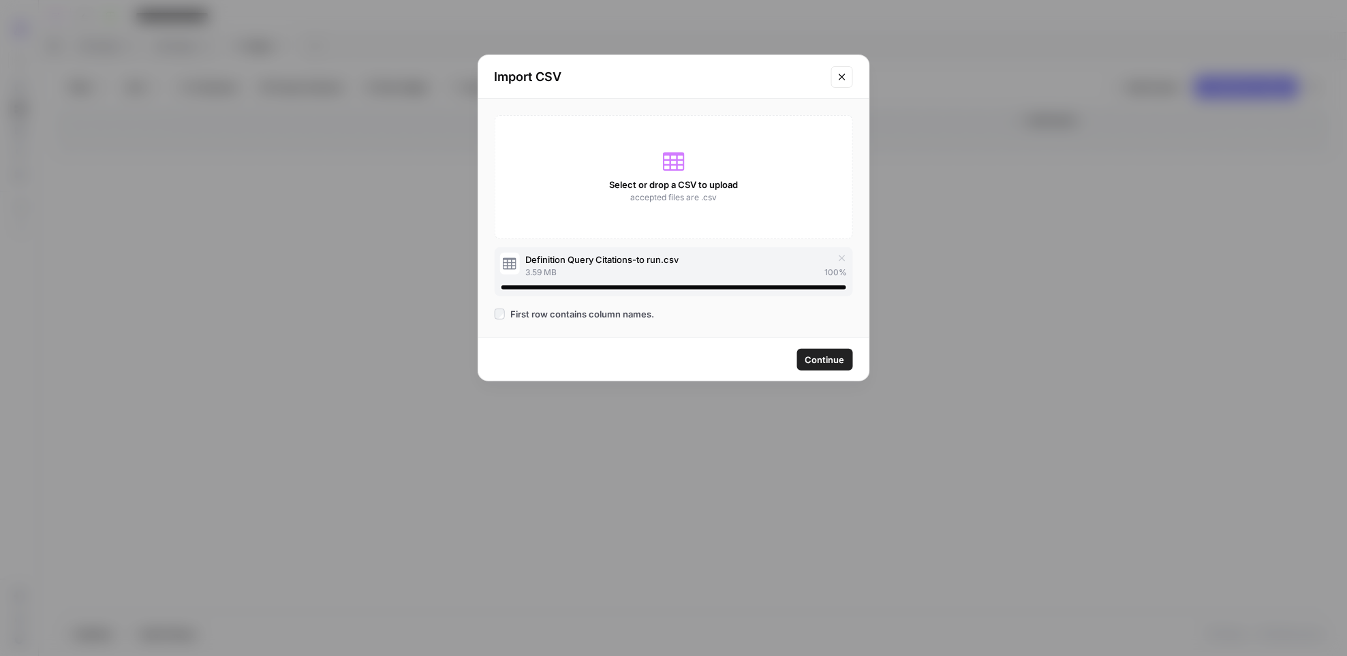
click at [819, 357] on span "Continue" at bounding box center [825, 360] width 40 height 14
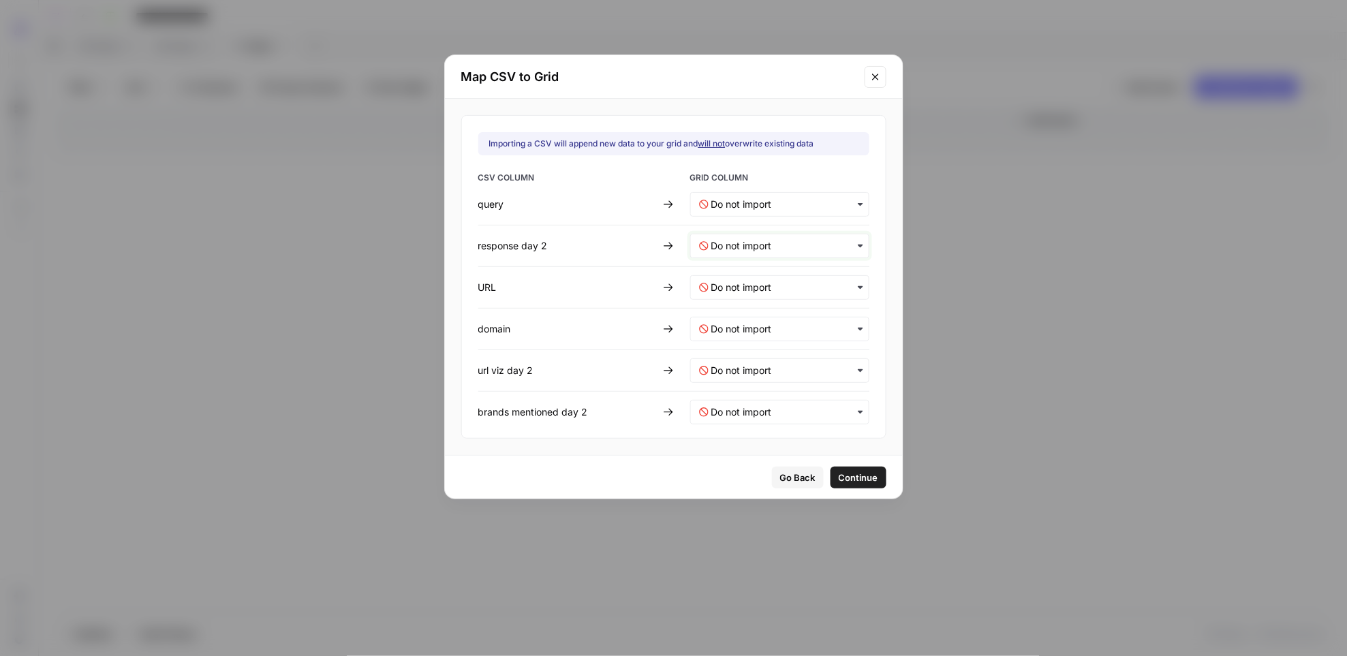
click at [724, 242] on 2-mapping "text" at bounding box center [785, 246] width 149 height 14
click at [717, 279] on span "response" at bounding box center [728, 282] width 35 height 12
click at [708, 288] on div "button" at bounding box center [779, 287] width 179 height 25
click at [719, 347] on span "url" at bounding box center [716, 348] width 10 height 12
click at [841, 475] on span "Continue" at bounding box center [859, 478] width 40 height 14
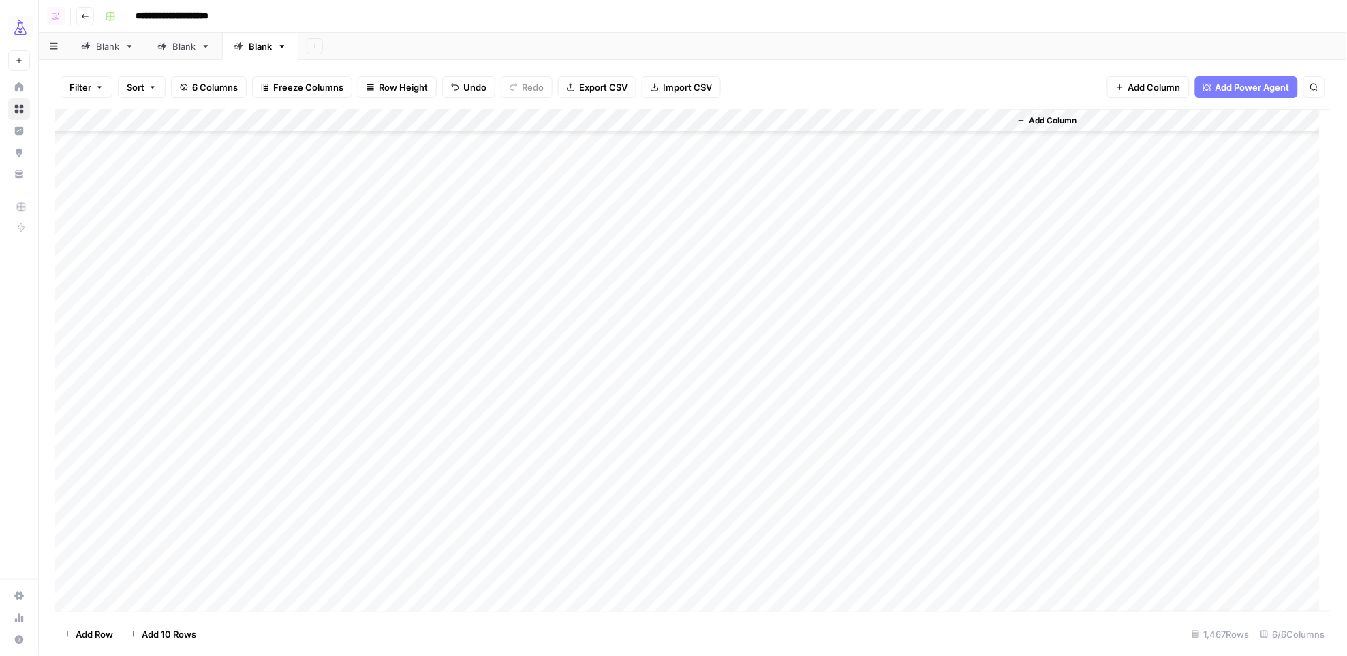
scroll to position [2323, 0]
click at [78, 117] on div "Add Column" at bounding box center [693, 360] width 1276 height 503
click at [629, 119] on div "Add Column" at bounding box center [693, 360] width 1276 height 503
click at [642, 148] on span "All Rows" at bounding box center [679, 152] width 91 height 14
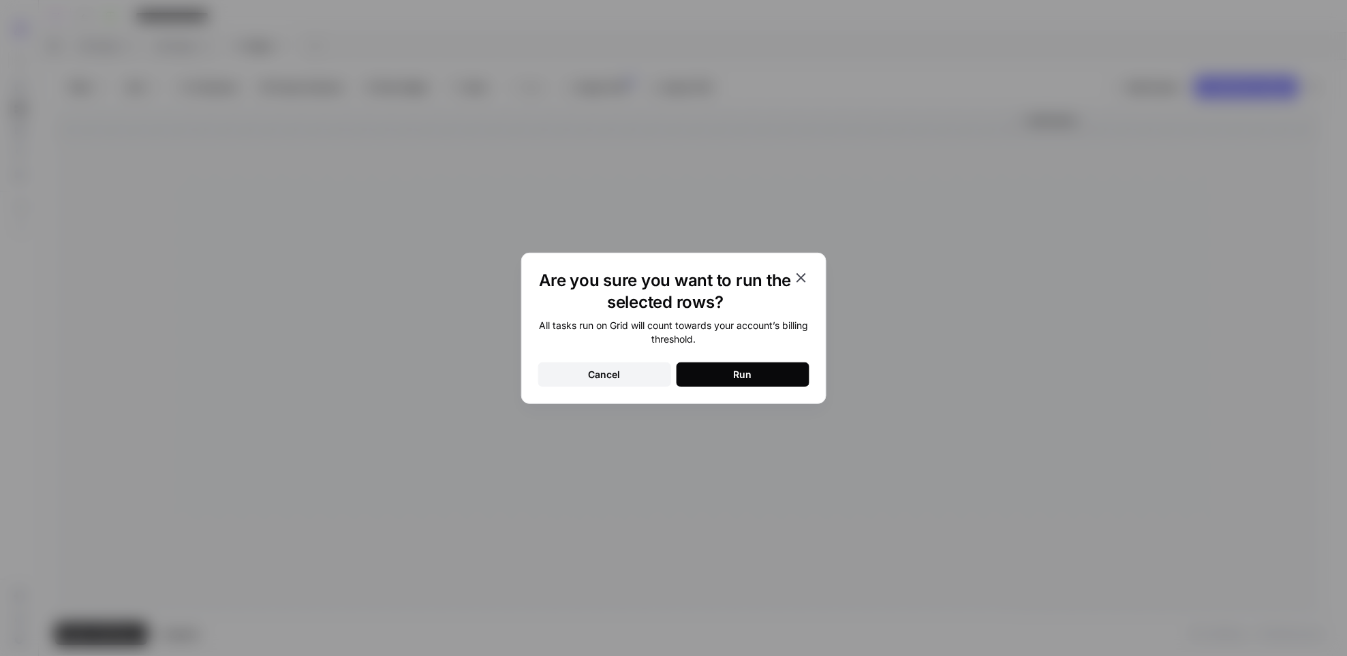
click at [749, 370] on div "Run" at bounding box center [743, 375] width 18 height 14
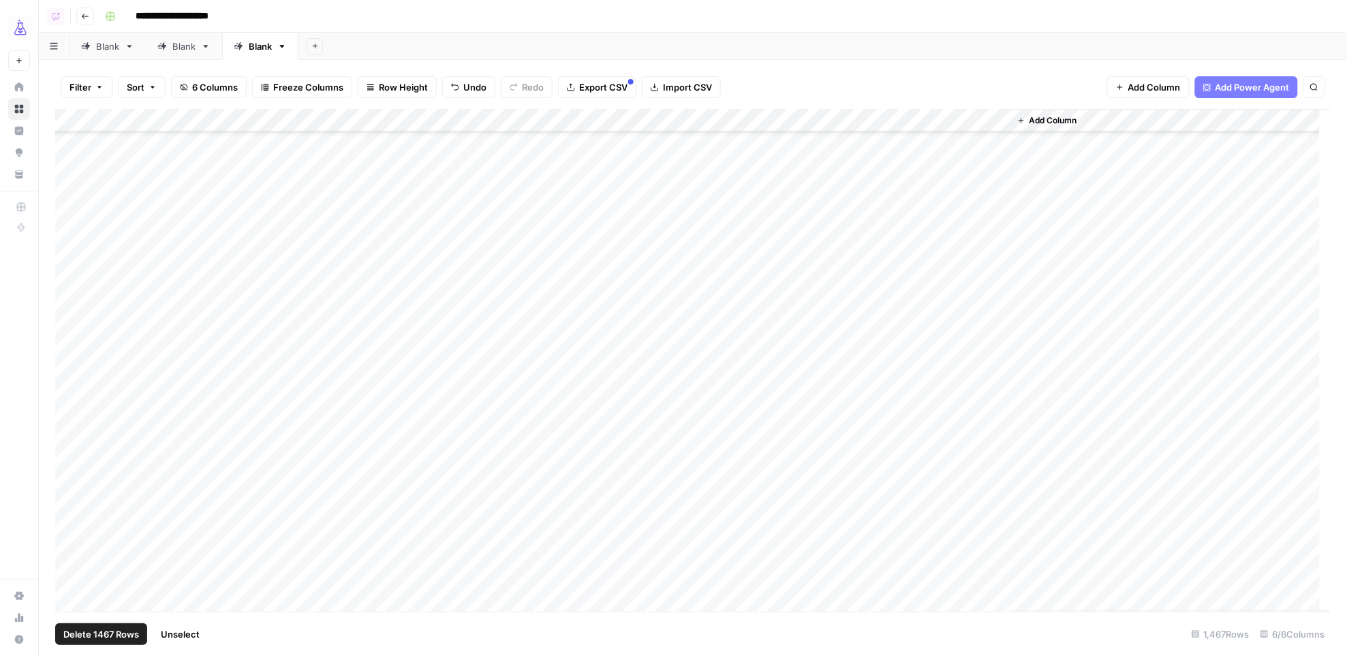
scroll to position [0, 0]
click at [803, 144] on div "Add Column" at bounding box center [693, 360] width 1276 height 503
click at [940, 442] on div "Add Column" at bounding box center [693, 360] width 1276 height 503
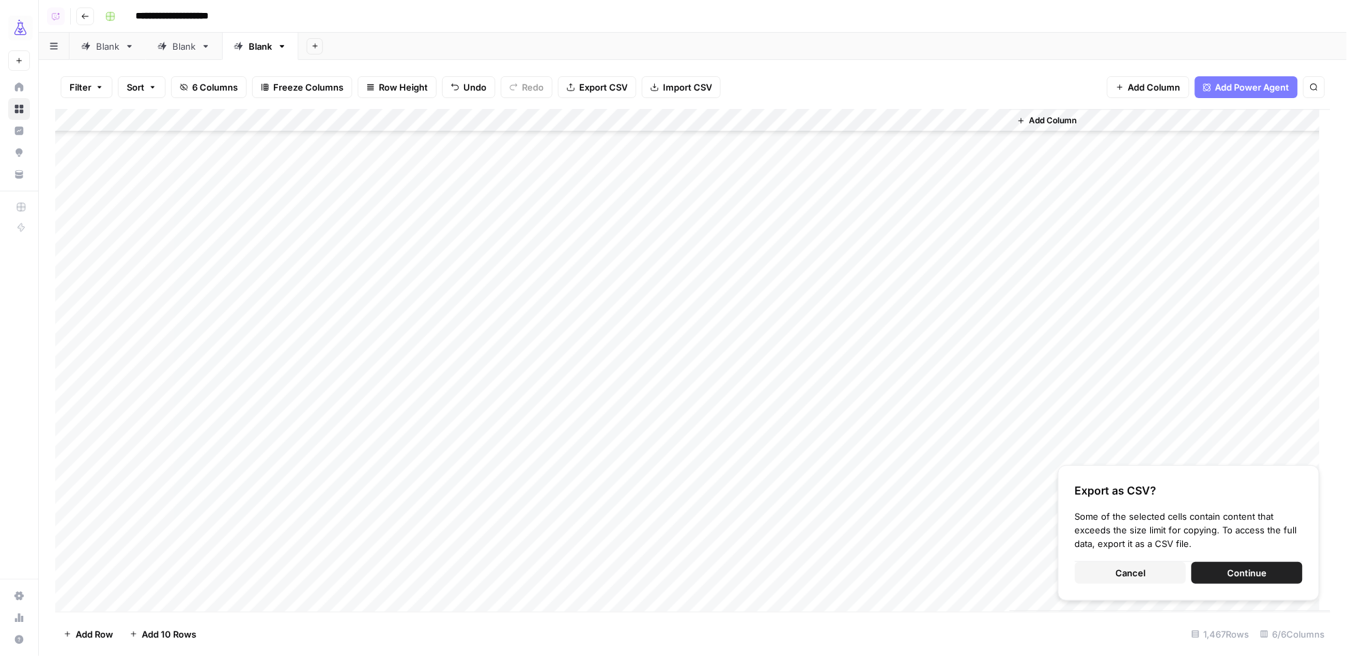
click at [1125, 576] on span "Cancel" at bounding box center [1131, 573] width 30 height 14
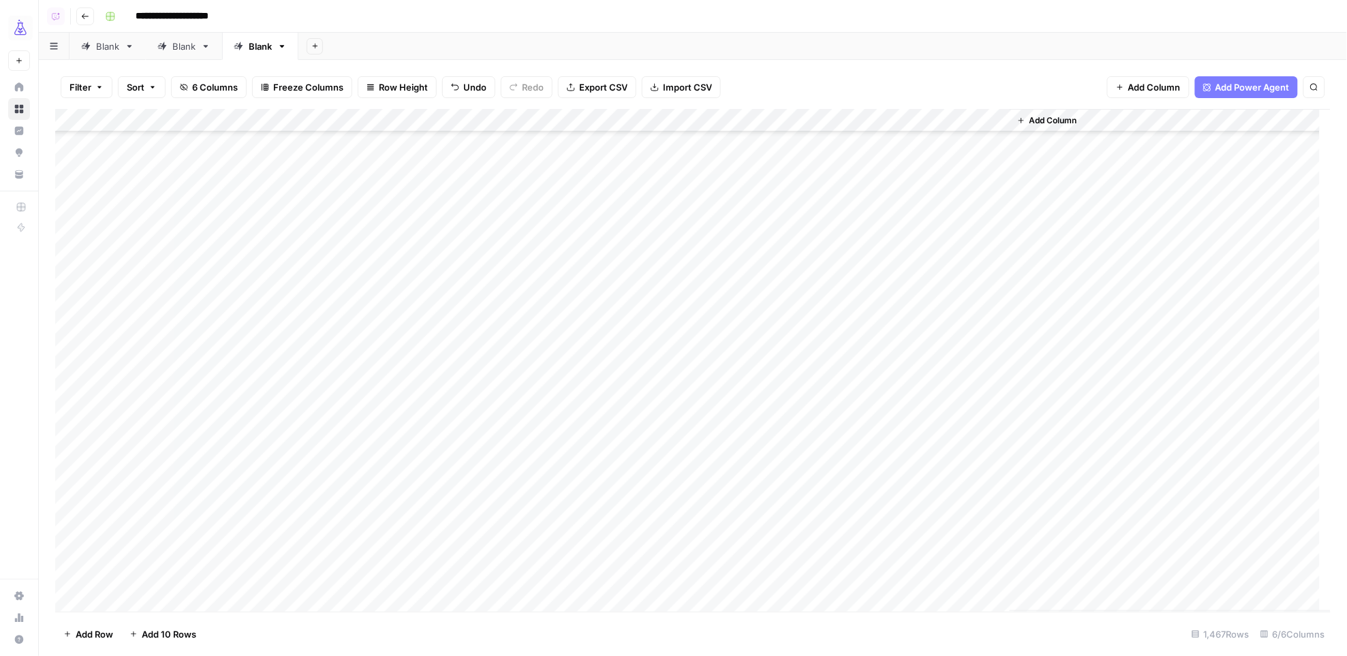
scroll to position [5116, 0]
click at [1125, 352] on div "Add Column" at bounding box center [1170, 360] width 322 height 502
click at [847, 272] on div "Add Column" at bounding box center [693, 360] width 1276 height 503
click at [823, 144] on div "Add Column" at bounding box center [693, 360] width 1276 height 503
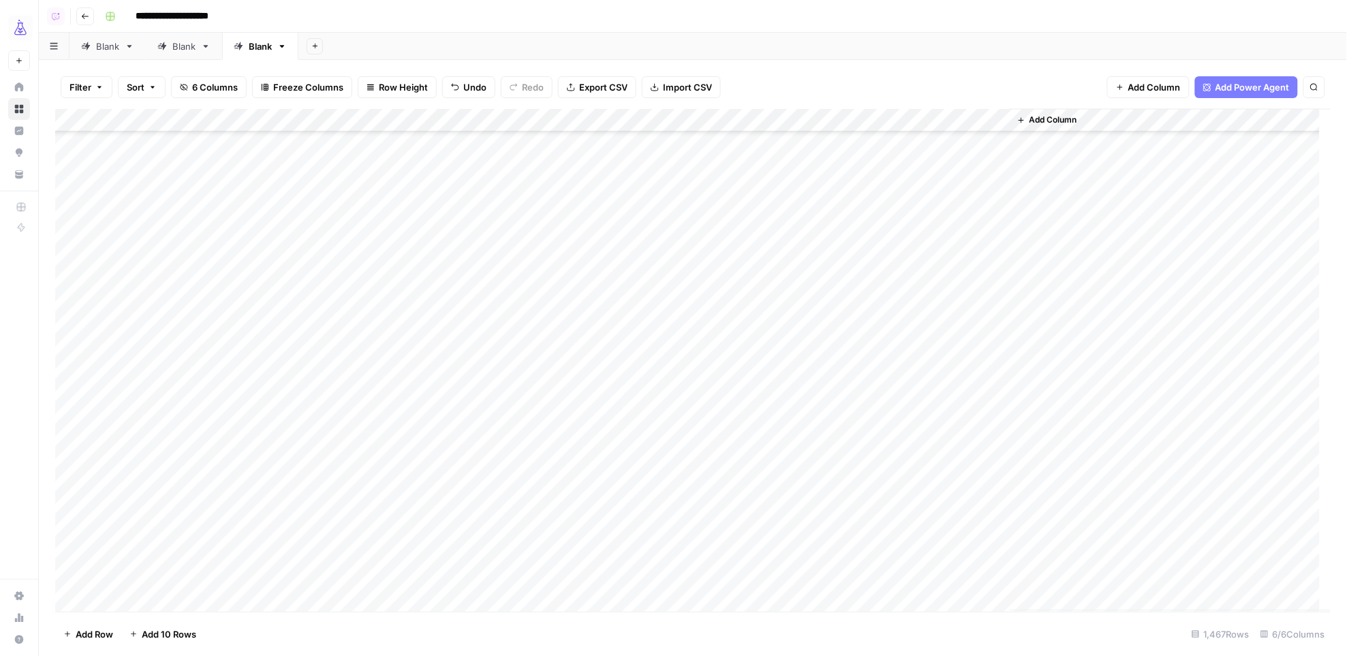
scroll to position [2913, 0]
click at [918, 519] on div "Add Column" at bounding box center [693, 360] width 1276 height 503
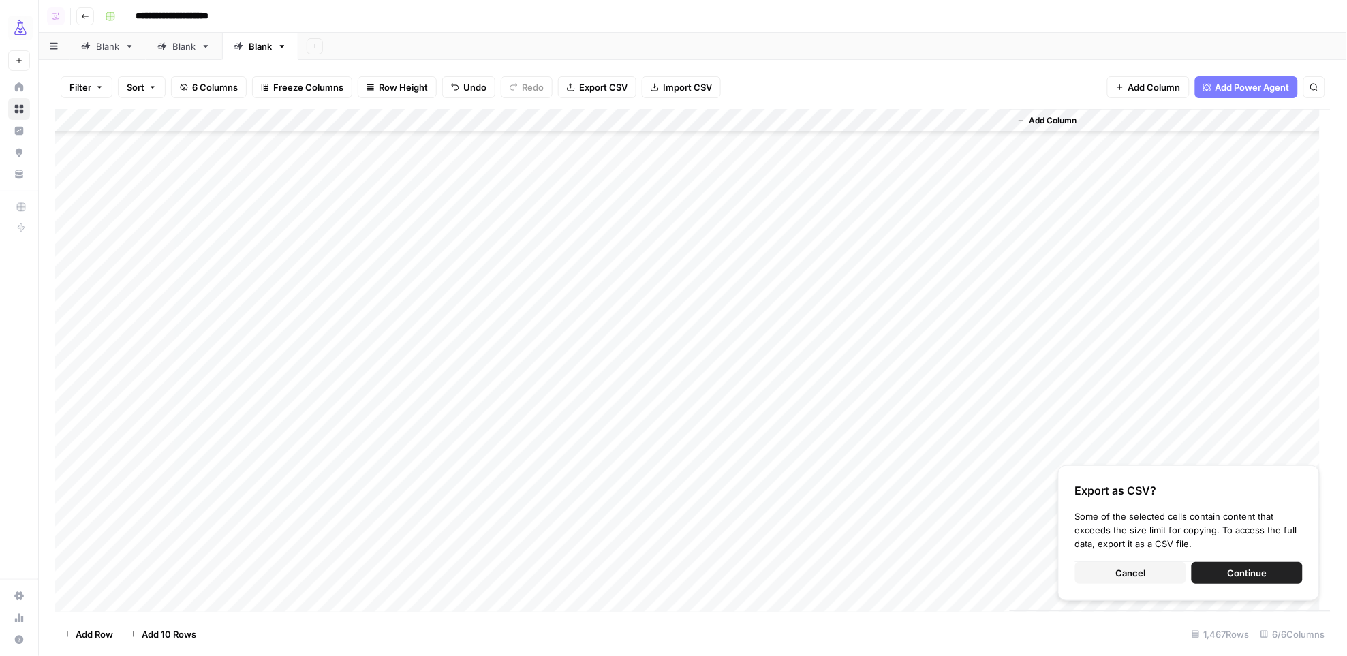
click at [1097, 393] on div "Add Column" at bounding box center [1170, 360] width 322 height 502
drag, startPoint x: 1148, startPoint y: 317, endPoint x: 1218, endPoint y: 260, distance: 90.5
click at [1148, 316] on div "Add Column" at bounding box center [1170, 360] width 322 height 502
click at [1122, 576] on span "Cancel" at bounding box center [1131, 573] width 30 height 14
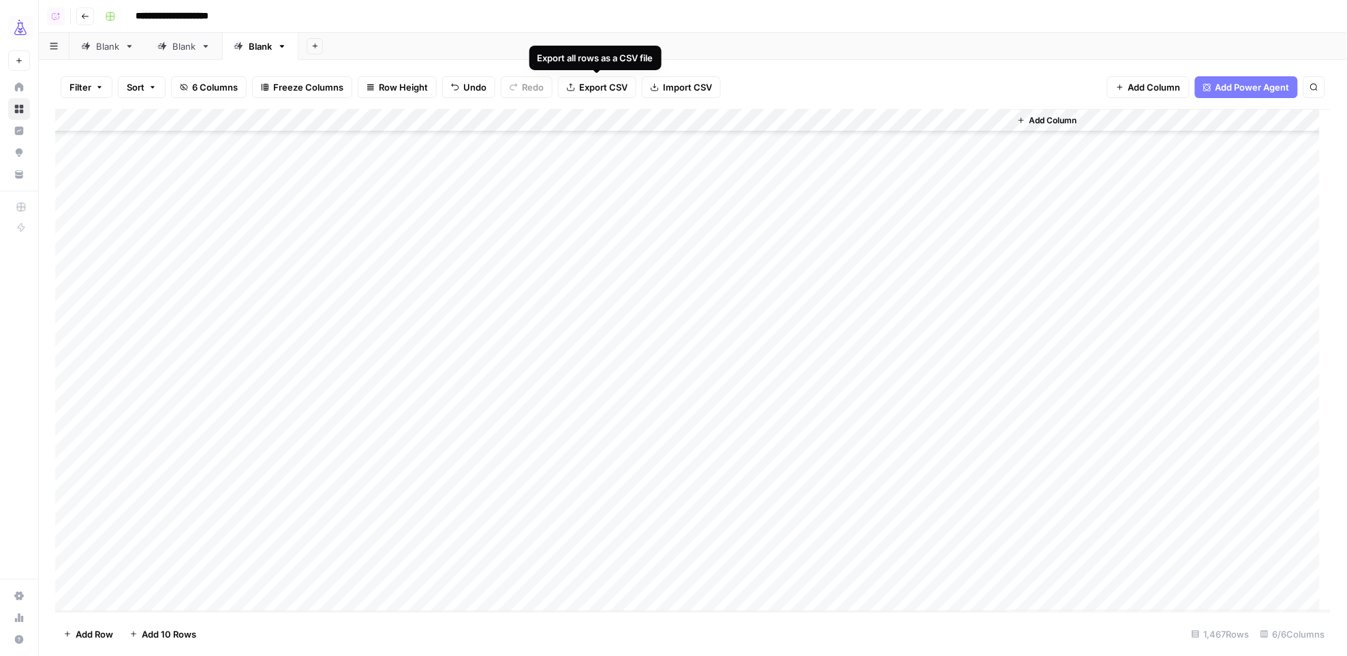
click at [575, 87] on button "Export CSV" at bounding box center [597, 87] width 78 height 22
click at [74, 117] on div "Add Column" at bounding box center [693, 360] width 1276 height 503
click at [130, 640] on span "Delete 1467 Rows" at bounding box center [101, 634] width 76 height 14
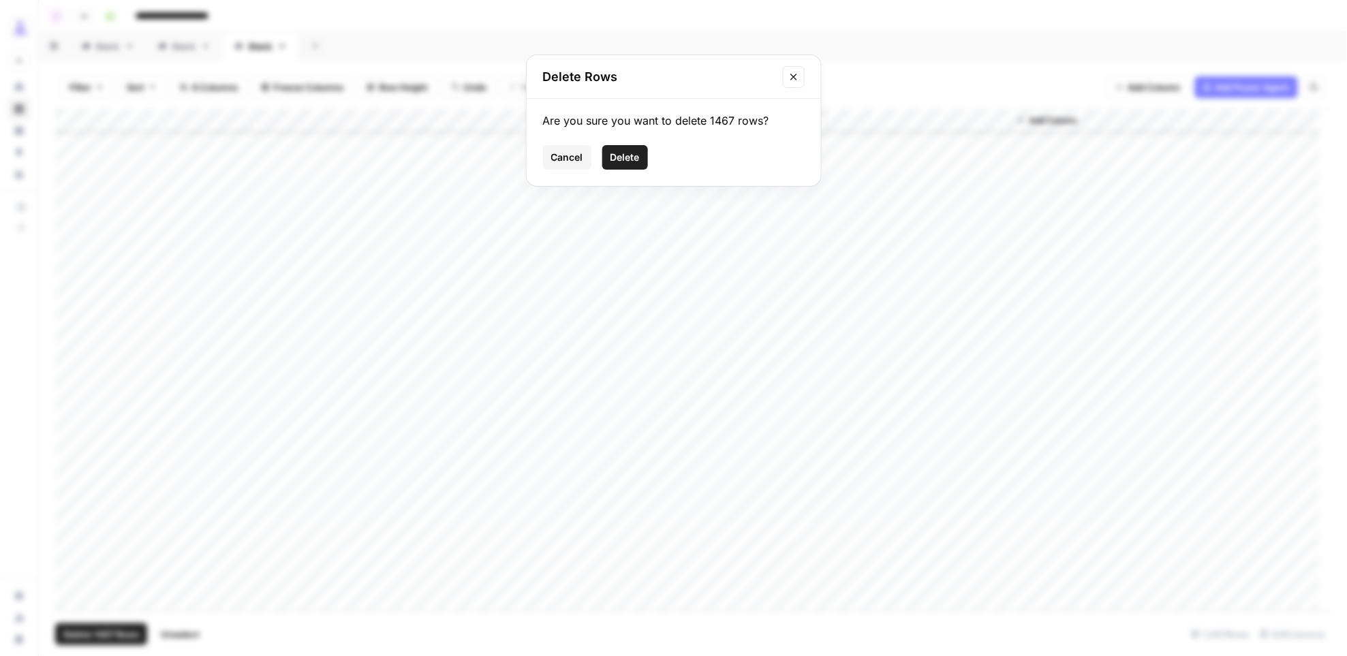
click at [633, 161] on span "Delete" at bounding box center [624, 158] width 29 height 14
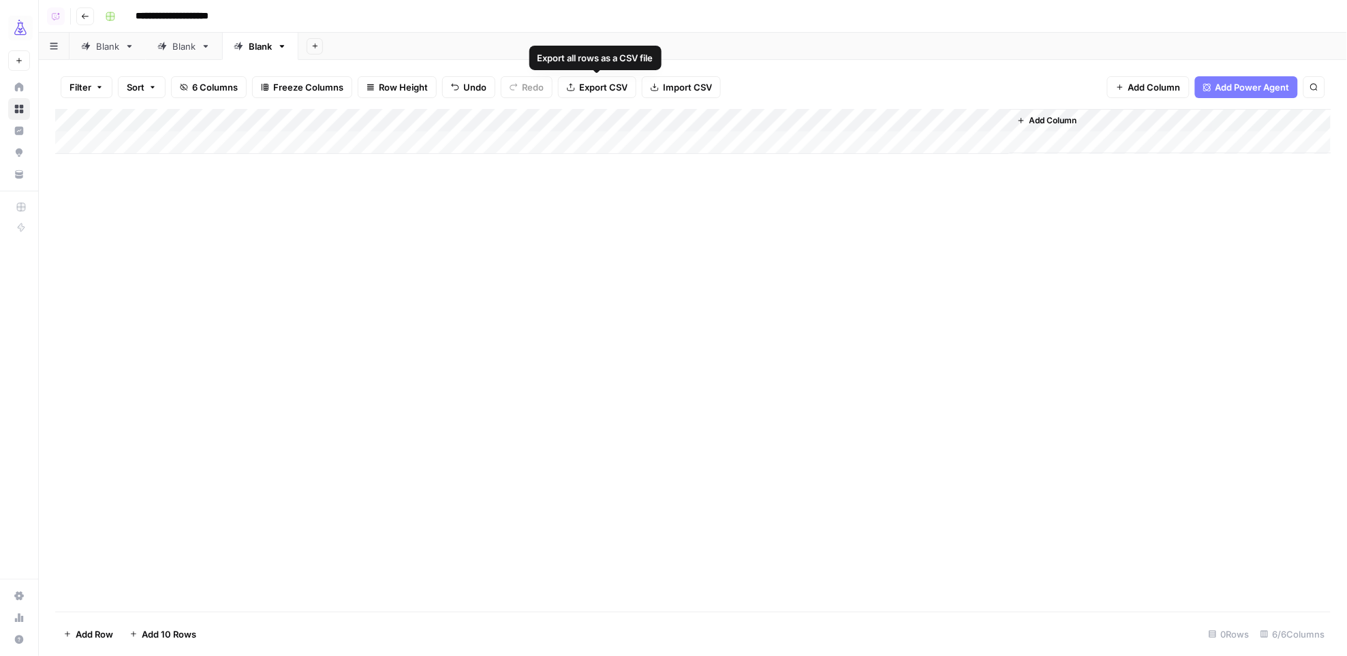
click at [683, 85] on span "Import CSV" at bounding box center [687, 87] width 49 height 14
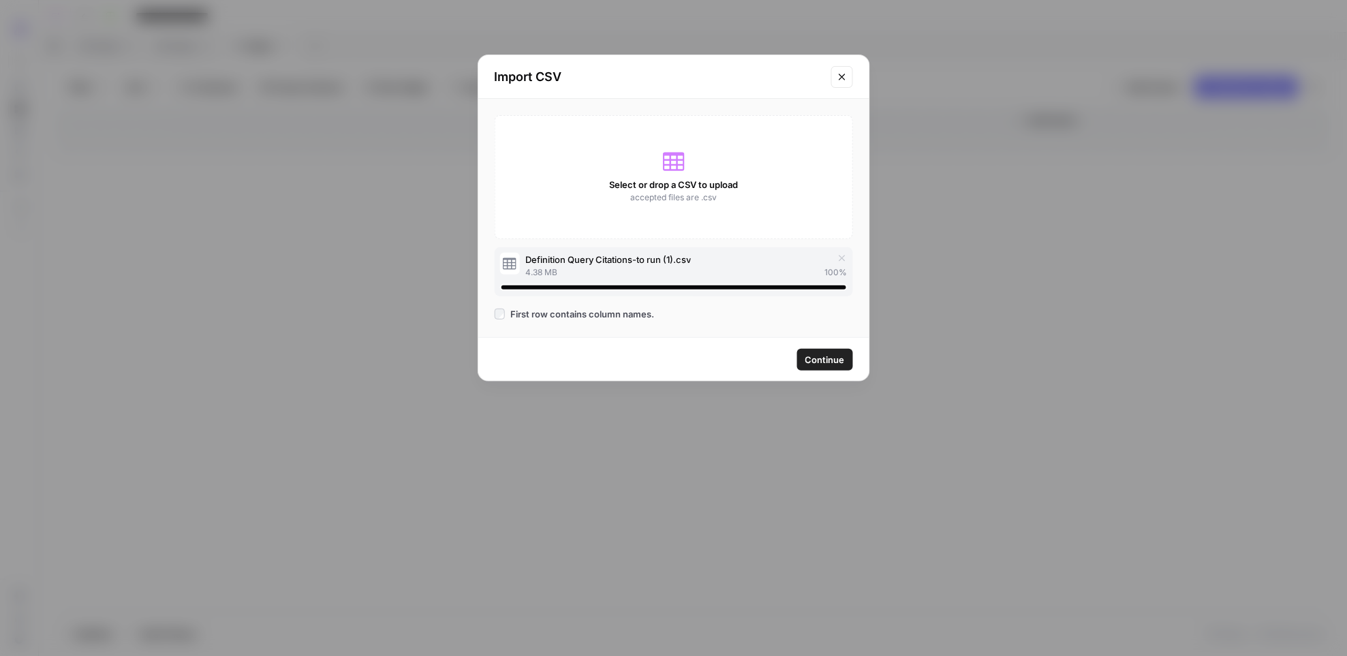
click at [823, 358] on span "Continue" at bounding box center [825, 360] width 40 height 14
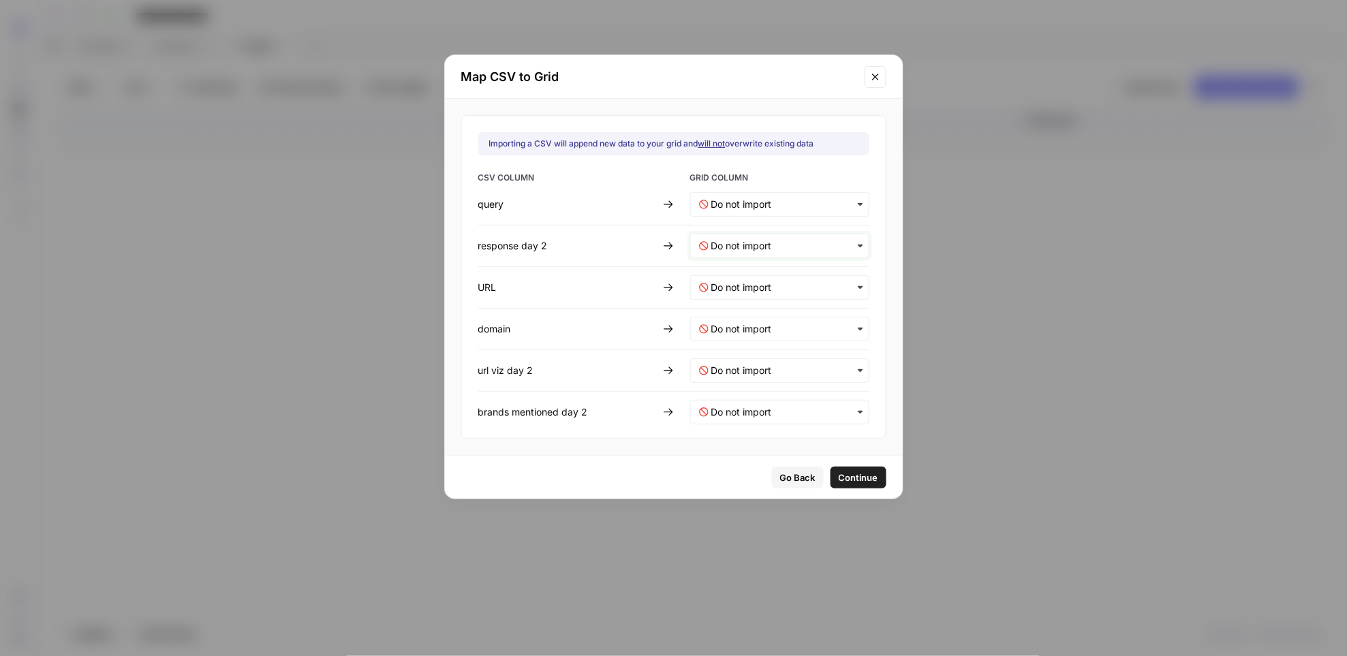
click at [733, 244] on 2-mapping "text" at bounding box center [785, 246] width 149 height 14
click at [722, 282] on span "response" at bounding box center [728, 282] width 35 height 12
click at [719, 287] on input "text" at bounding box center [785, 288] width 149 height 14
drag, startPoint x: 725, startPoint y: 344, endPoint x: 757, endPoint y: 357, distance: 34.5
click at [725, 344] on div "url" at bounding box center [770, 348] width 159 height 25
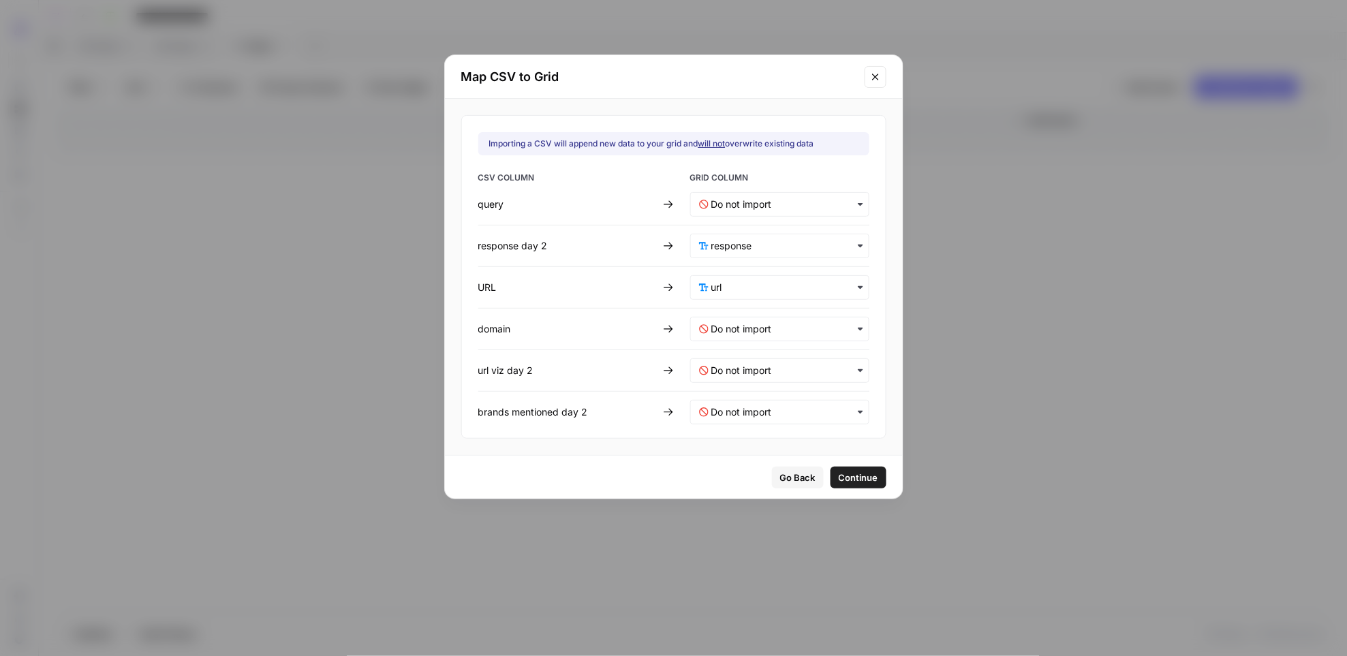
click at [848, 480] on span "Continue" at bounding box center [859, 478] width 40 height 14
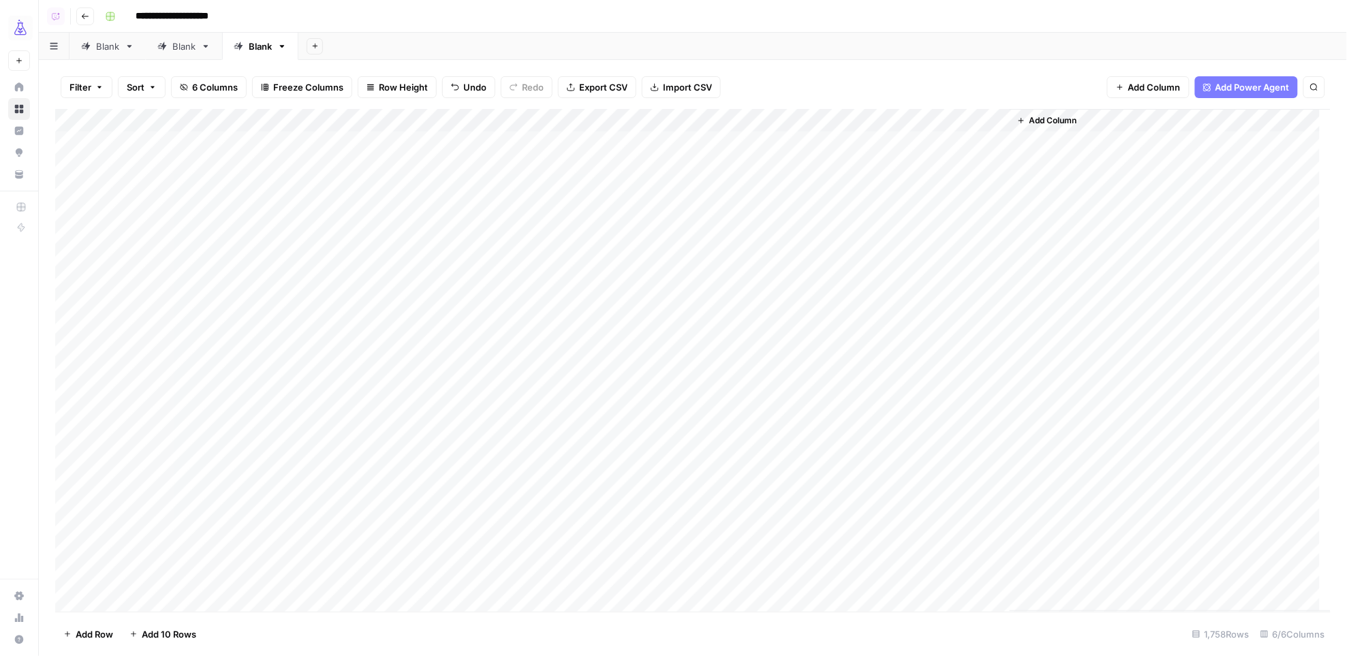
click at [629, 121] on div "Add Column" at bounding box center [693, 360] width 1276 height 503
click at [653, 149] on span "All Rows" at bounding box center [677, 152] width 86 height 14
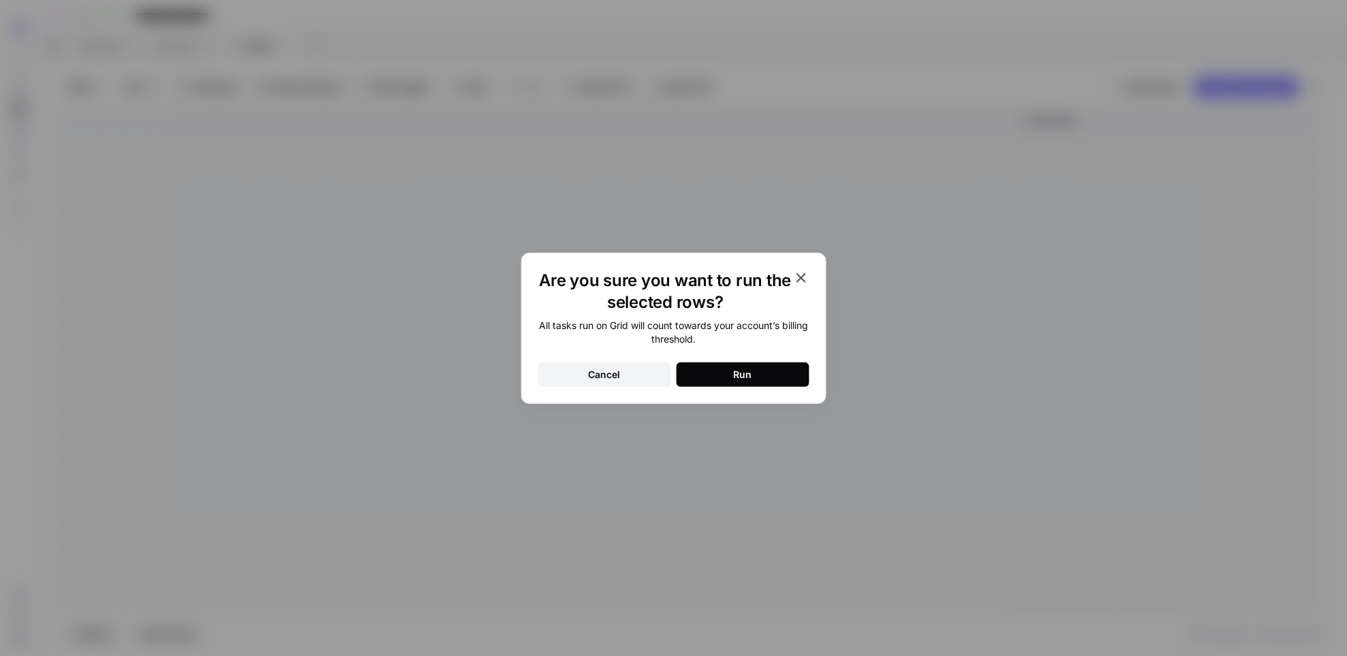
click at [777, 375] on button "Run" at bounding box center [742, 374] width 133 height 25
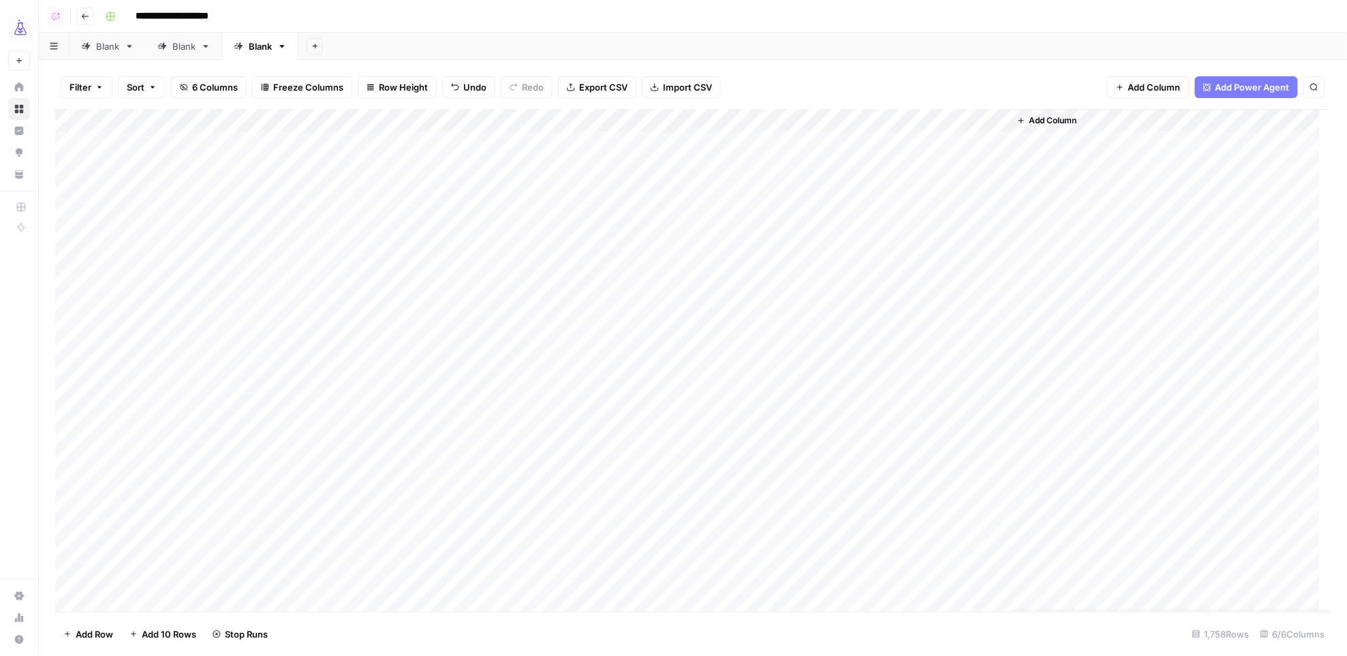
click at [794, 143] on div "Add Column" at bounding box center [693, 360] width 1276 height 503
click at [792, 393] on div "Add Column" at bounding box center [693, 360] width 1276 height 503
click at [255, 369] on div "Add Column" at bounding box center [693, 360] width 1276 height 503
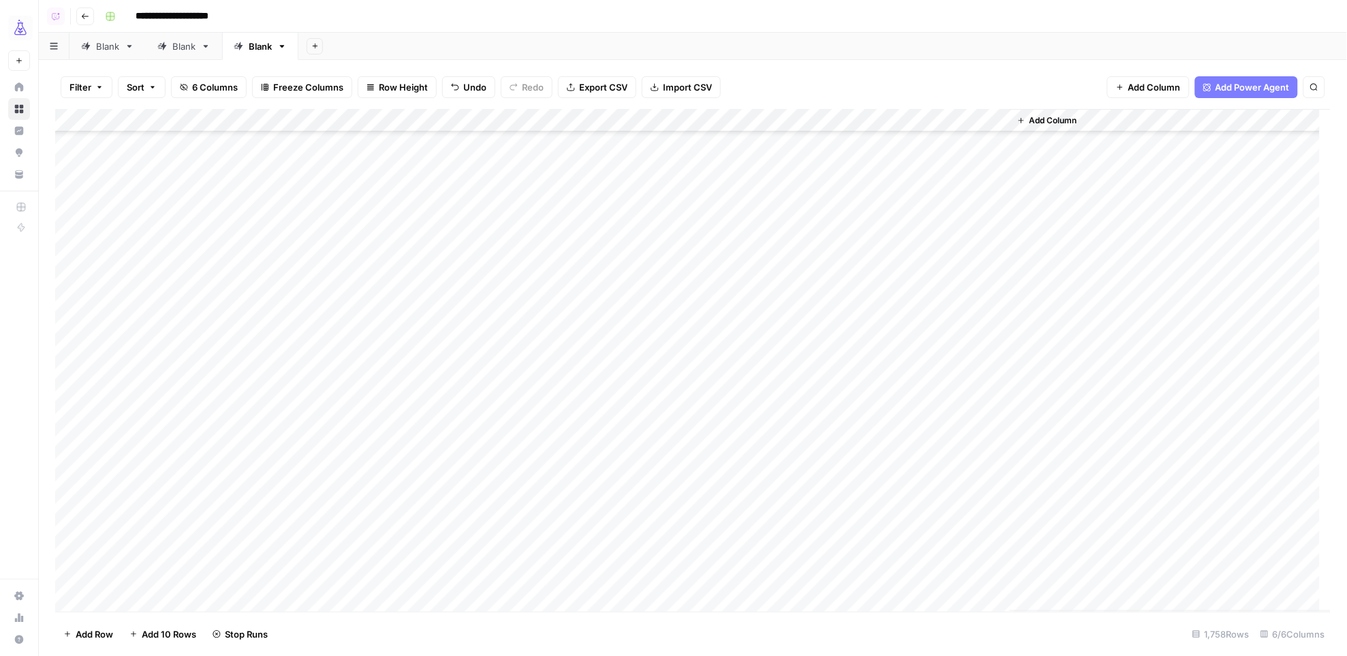
click at [256, 369] on div "Add Column" at bounding box center [693, 360] width 1276 height 503
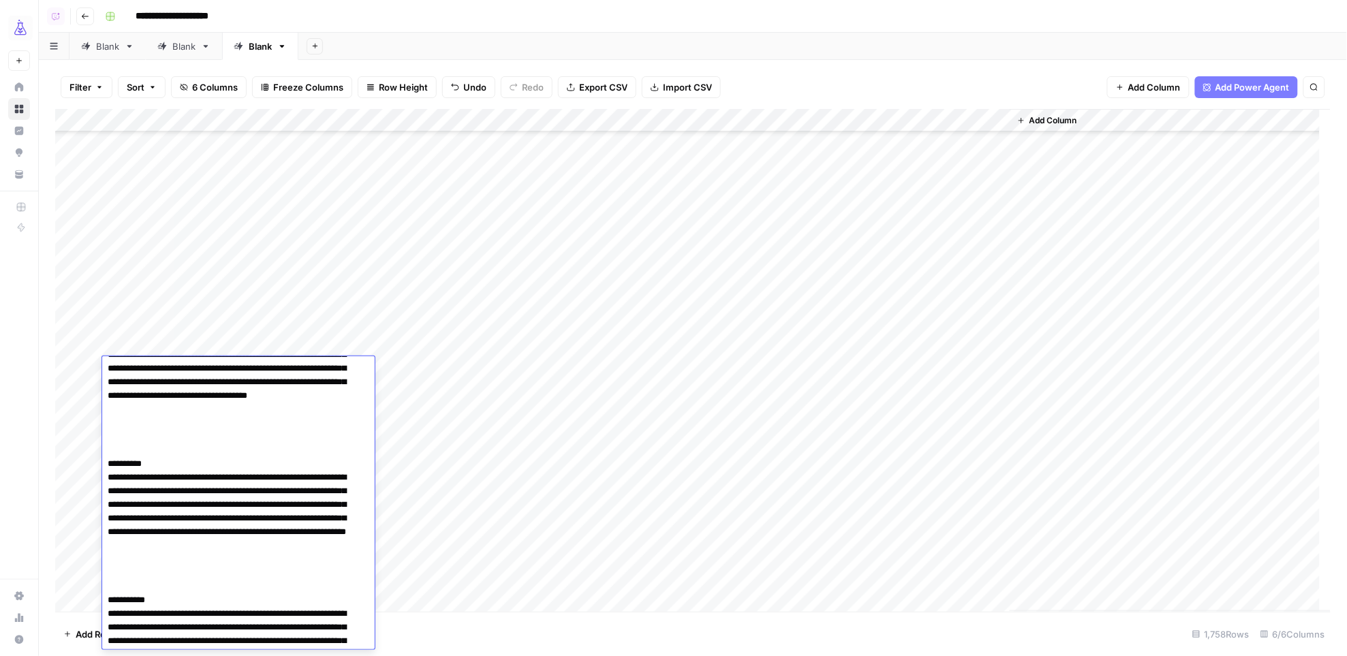
scroll to position [128, 0]
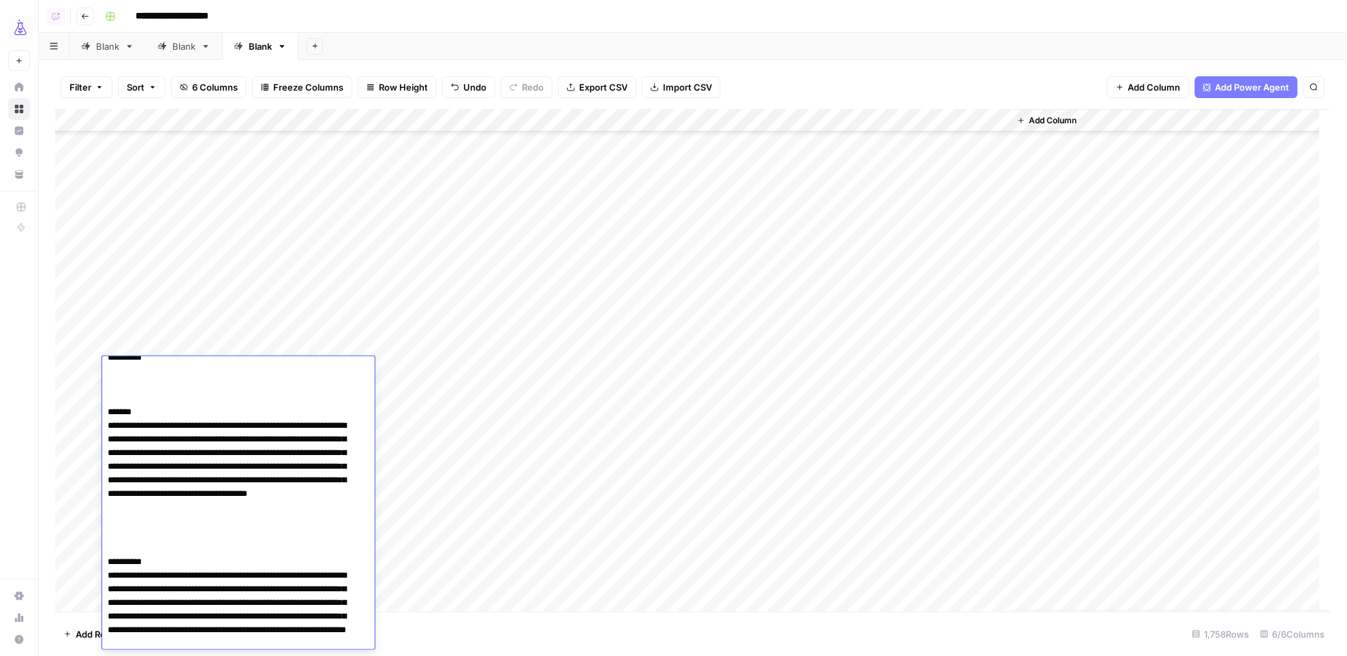
scroll to position [0, 0]
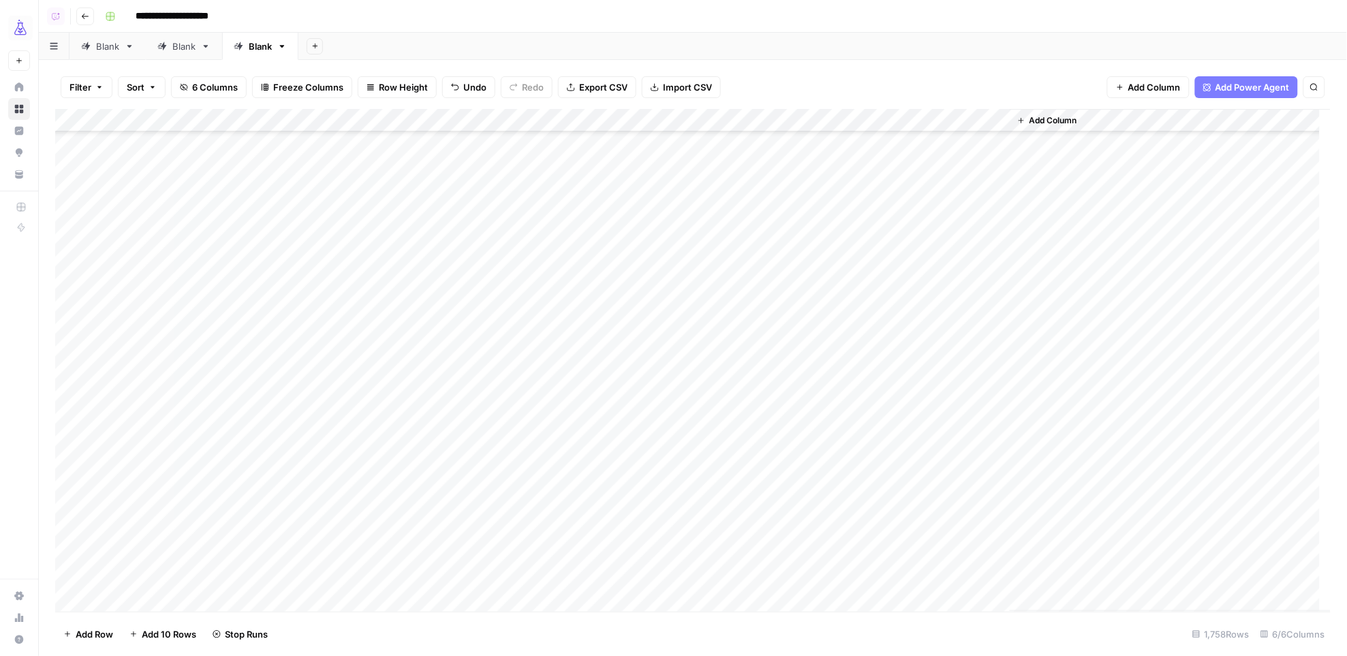
click at [806, 393] on div "Add Column" at bounding box center [693, 360] width 1276 height 503
type textarea "******"
click at [997, 394] on div "Add Column" at bounding box center [693, 360] width 1276 height 503
drag, startPoint x: 794, startPoint y: 144, endPoint x: 794, endPoint y: 157, distance: 13.0
click at [794, 144] on div "Add Column" at bounding box center [693, 360] width 1276 height 503
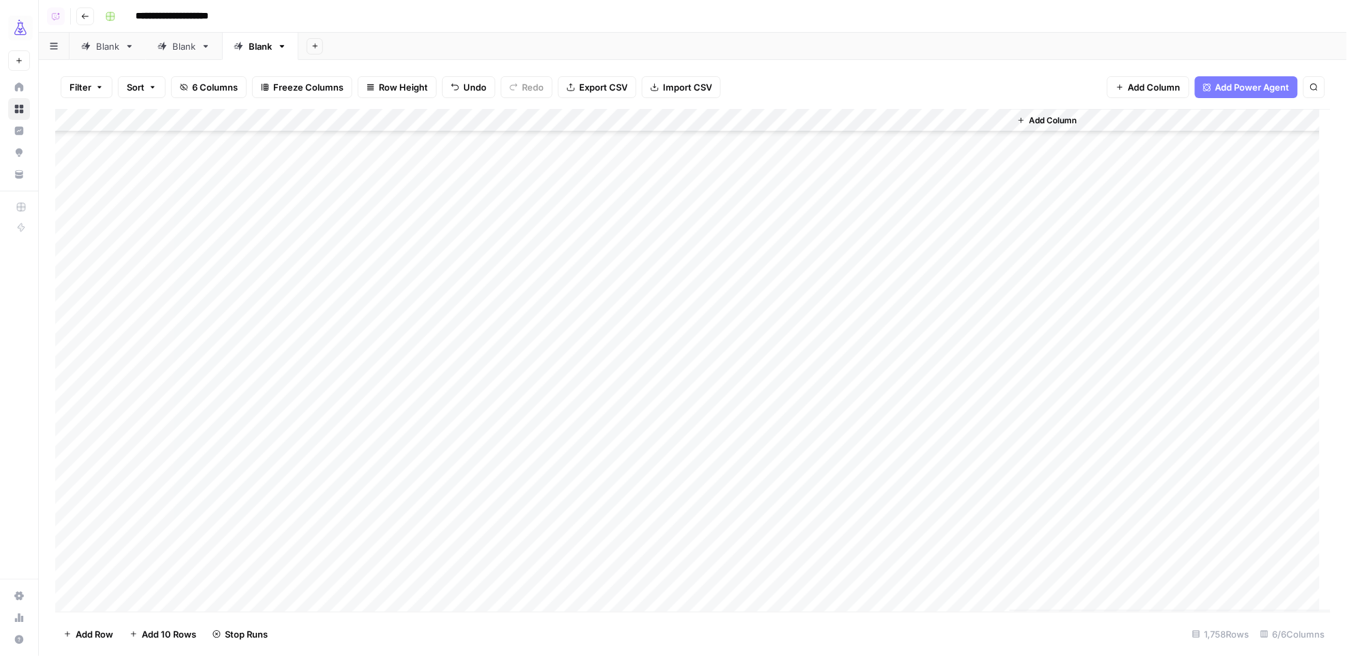
scroll to position [4169, 0]
click at [915, 422] on div "Add Column" at bounding box center [693, 360] width 1276 height 503
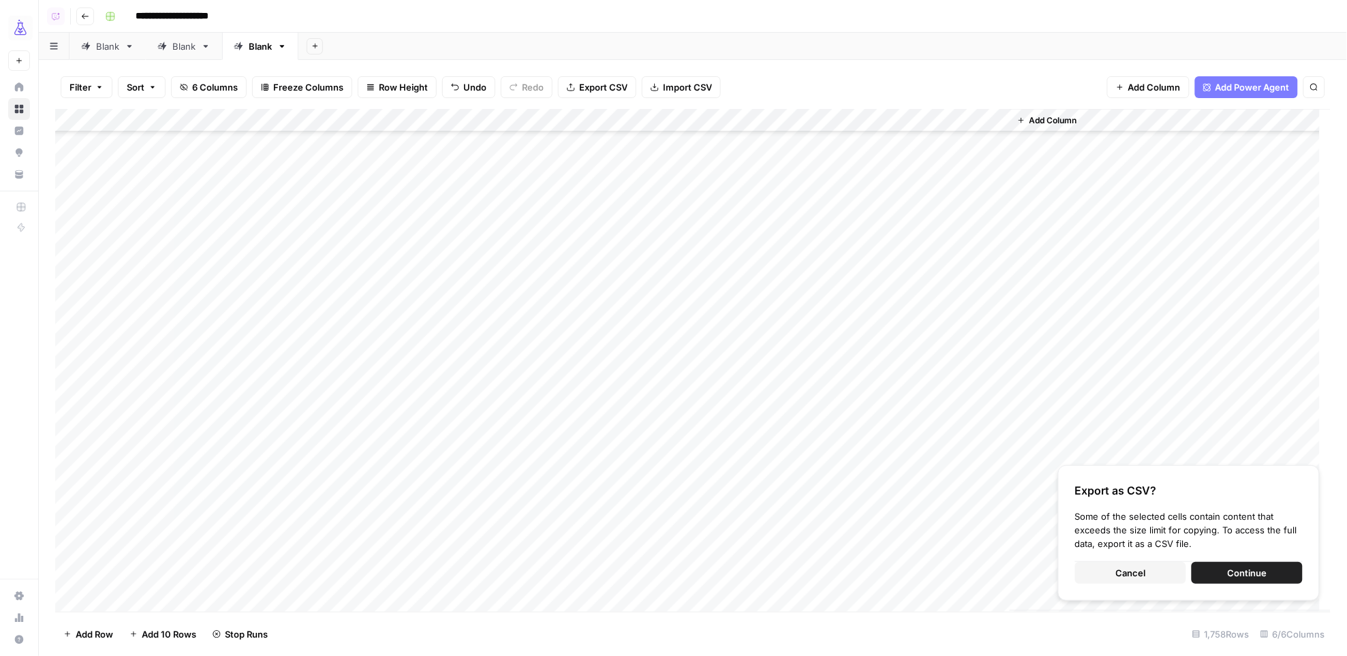
click at [833, 452] on div "Add Column" at bounding box center [693, 360] width 1276 height 503
drag, startPoint x: 804, startPoint y: 141, endPoint x: 806, endPoint y: 153, distance: 11.8
click at [804, 142] on div "Add Column" at bounding box center [693, 360] width 1276 height 503
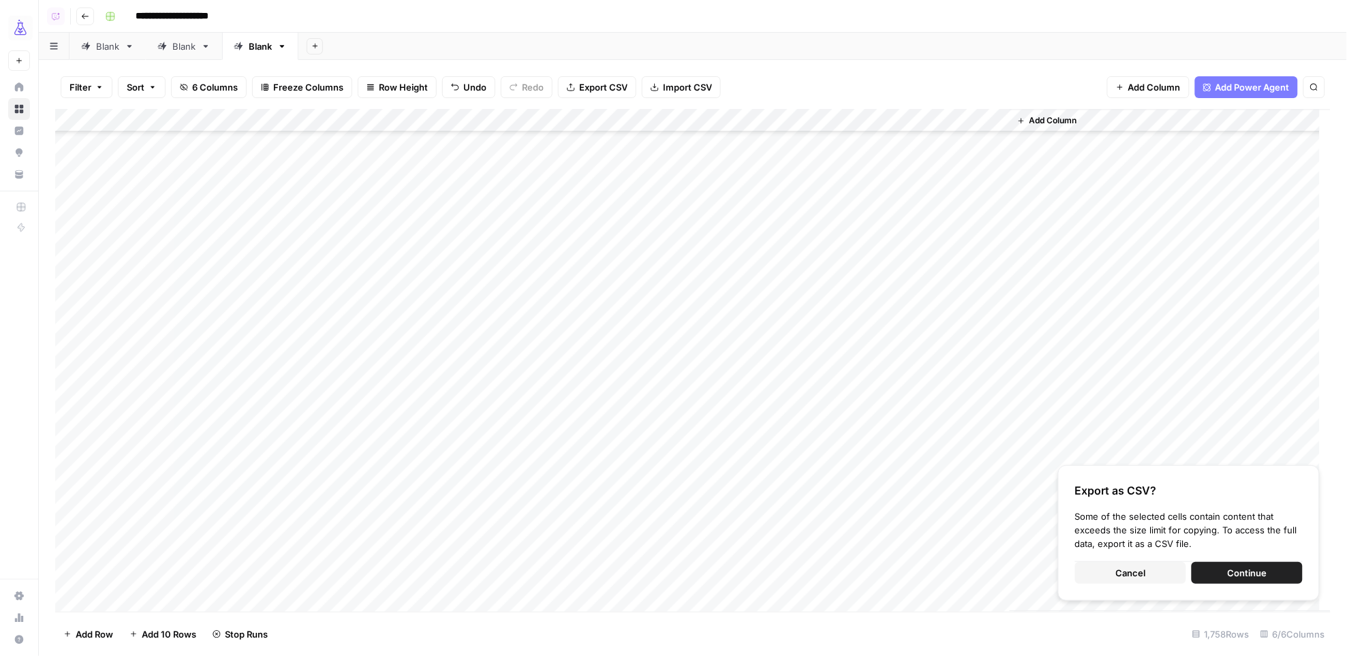
click at [923, 394] on div "Add Column" at bounding box center [693, 360] width 1276 height 503
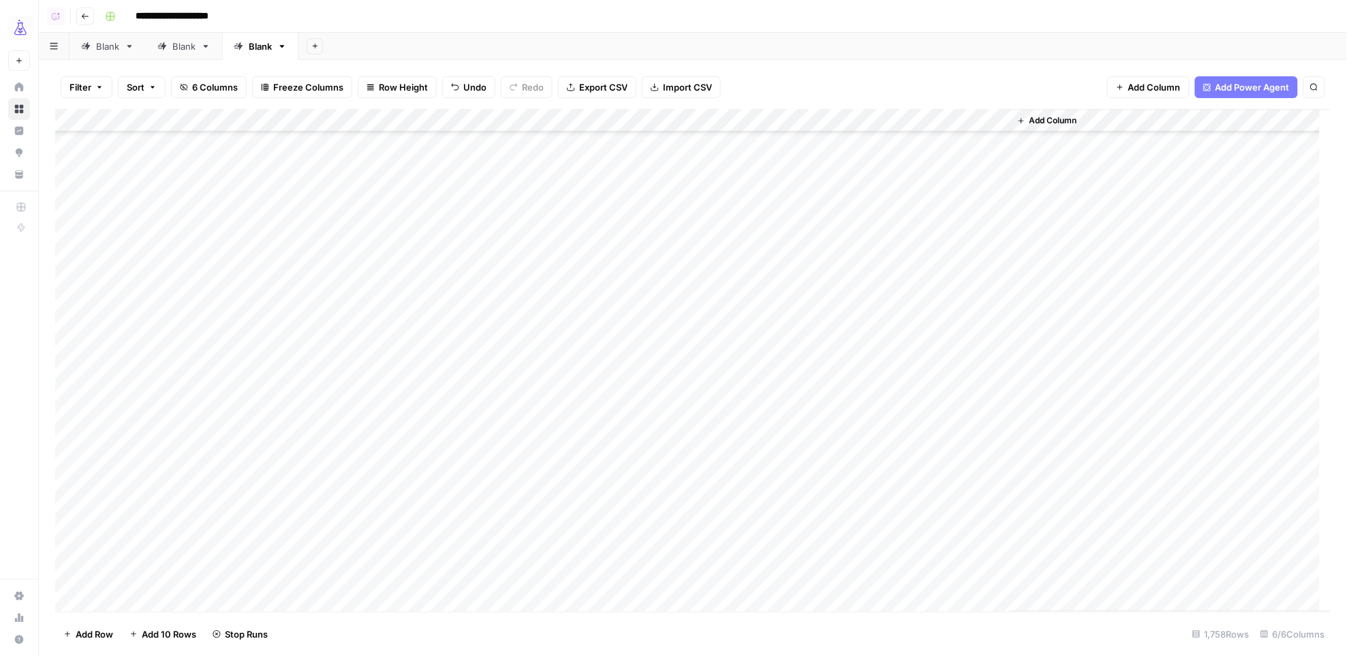
click at [803, 421] on div "Add Column" at bounding box center [693, 360] width 1276 height 503
click at [911, 527] on div "Add Column" at bounding box center [693, 360] width 1276 height 503
click at [815, 548] on div "Add Column" at bounding box center [693, 360] width 1276 height 503
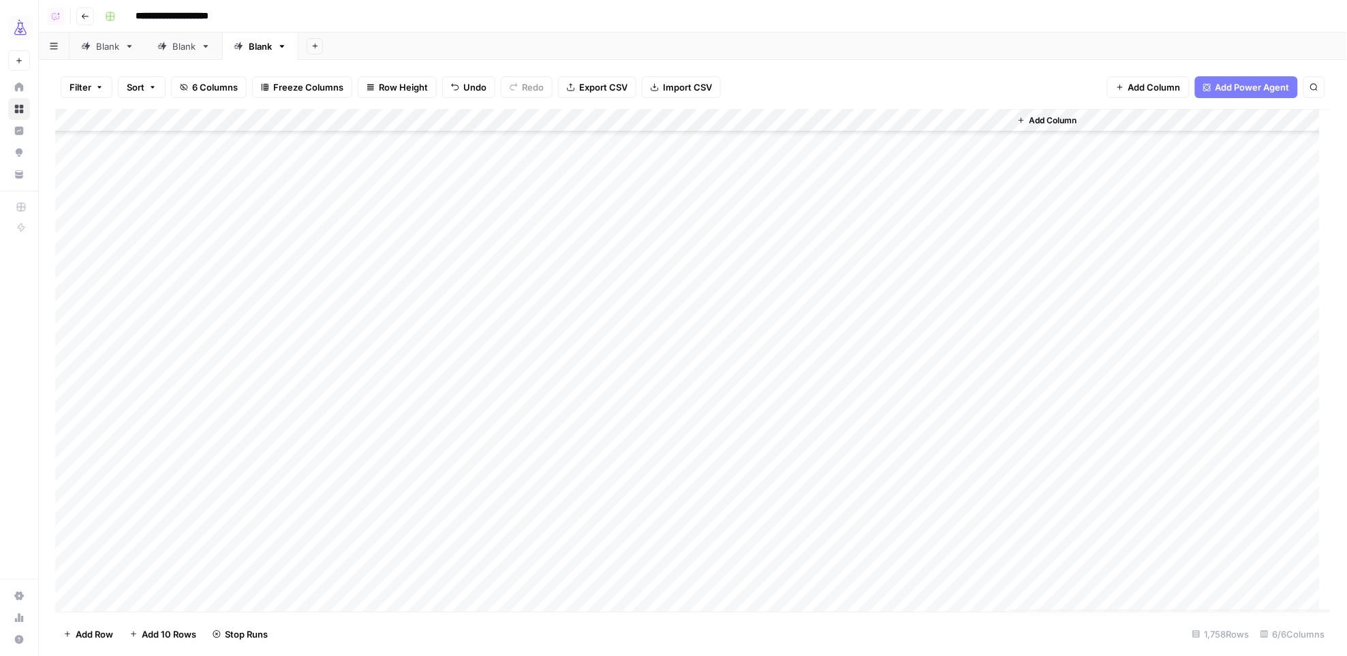
click at [922, 548] on div "Add Column" at bounding box center [693, 360] width 1276 height 503
click at [789, 285] on div "Add Column" at bounding box center [693, 360] width 1276 height 503
click at [940, 401] on div "Add Column" at bounding box center [693, 360] width 1276 height 503
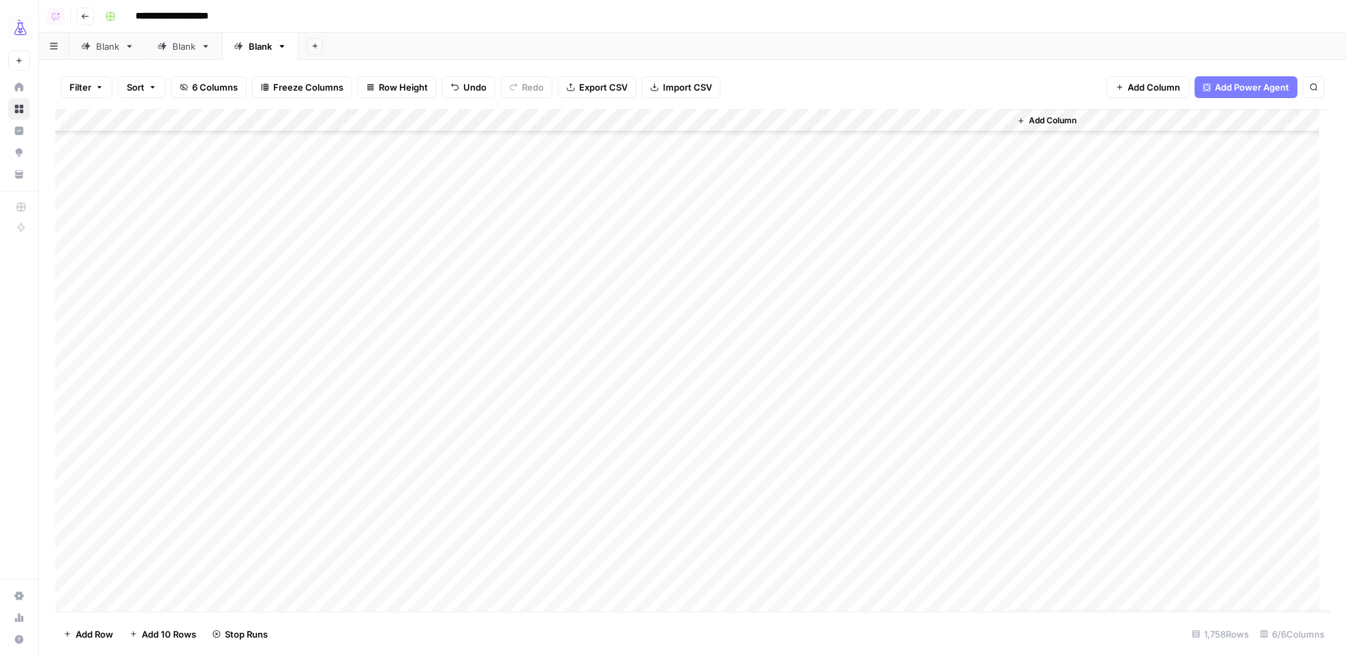
click at [826, 422] on div "Add Column" at bounding box center [693, 360] width 1276 height 503
click at [922, 589] on div "Add Column" at bounding box center [693, 360] width 1276 height 503
click at [795, 264] on div "Add Column" at bounding box center [693, 360] width 1276 height 503
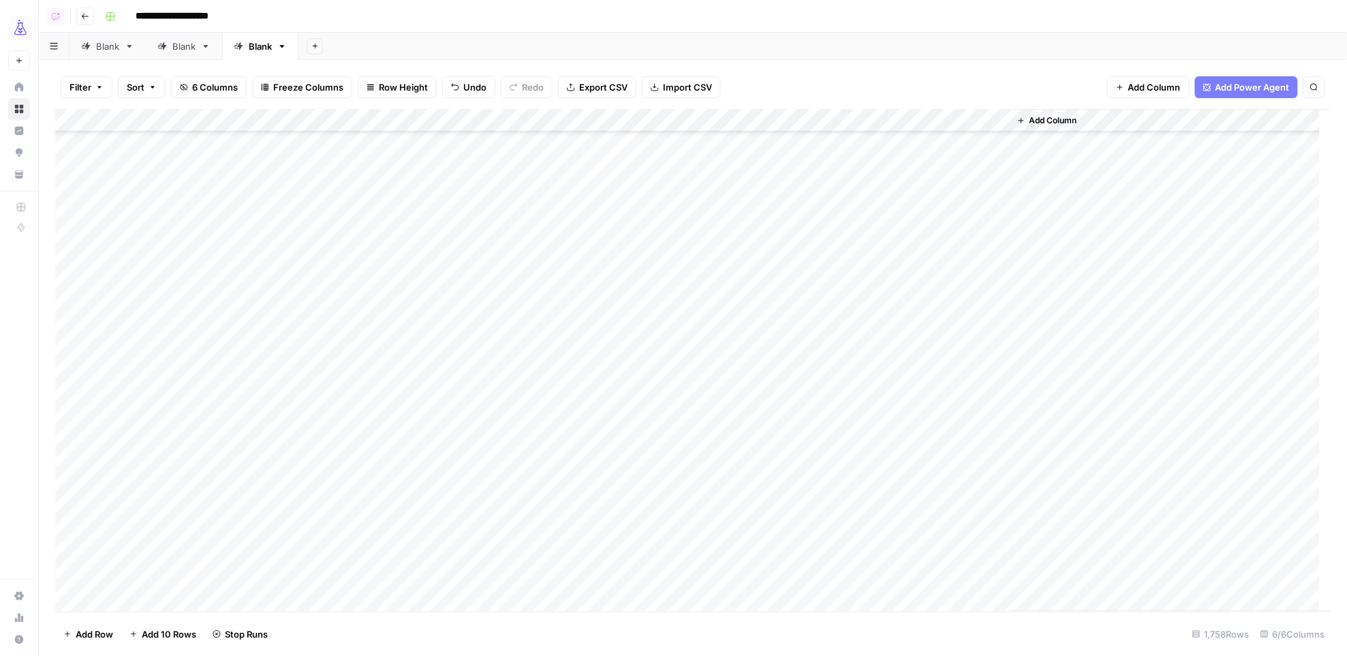
scroll to position [13740, 0]
click at [944, 601] on div "Add Column" at bounding box center [693, 360] width 1276 height 503
click at [801, 334] on div "Add Column" at bounding box center [693, 360] width 1276 height 503
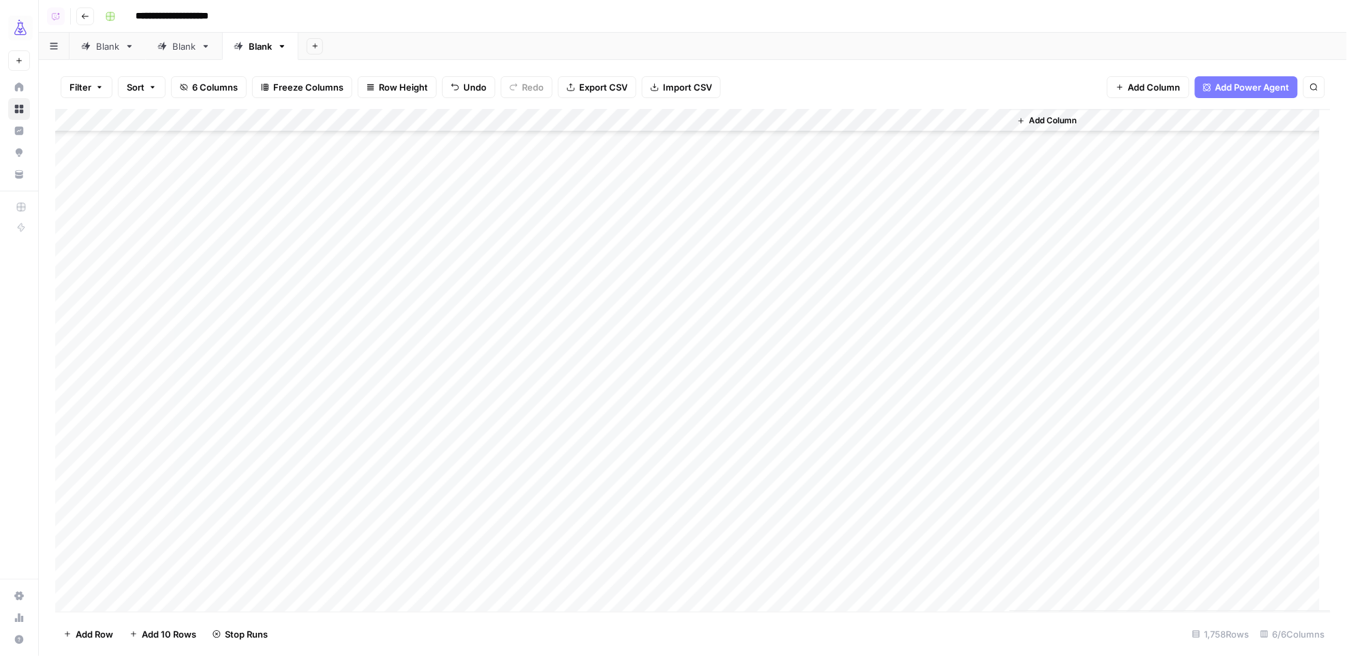
click at [941, 424] on div "Add Column" at bounding box center [693, 360] width 1276 height 503
click at [794, 444] on div "Add Column" at bounding box center [693, 360] width 1276 height 503
type textarea "*****"
drag, startPoint x: 779, startPoint y: 471, endPoint x: 785, endPoint y: 460, distance: 12.3
click at [779, 471] on div "Add Column" at bounding box center [693, 360] width 1276 height 503
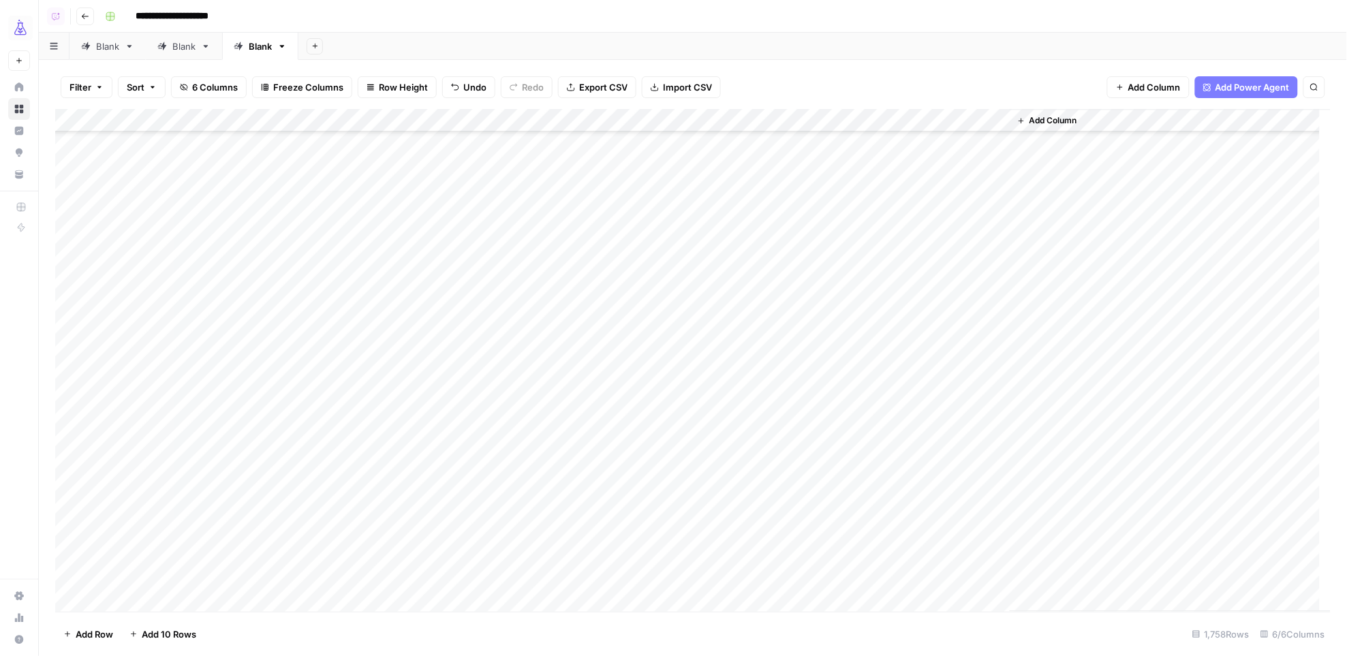
click at [788, 449] on div "Add Column" at bounding box center [693, 360] width 1276 height 503
click at [931, 382] on div "Add Column" at bounding box center [693, 360] width 1276 height 503
click at [192, 400] on div "Add Column" at bounding box center [693, 360] width 1276 height 503
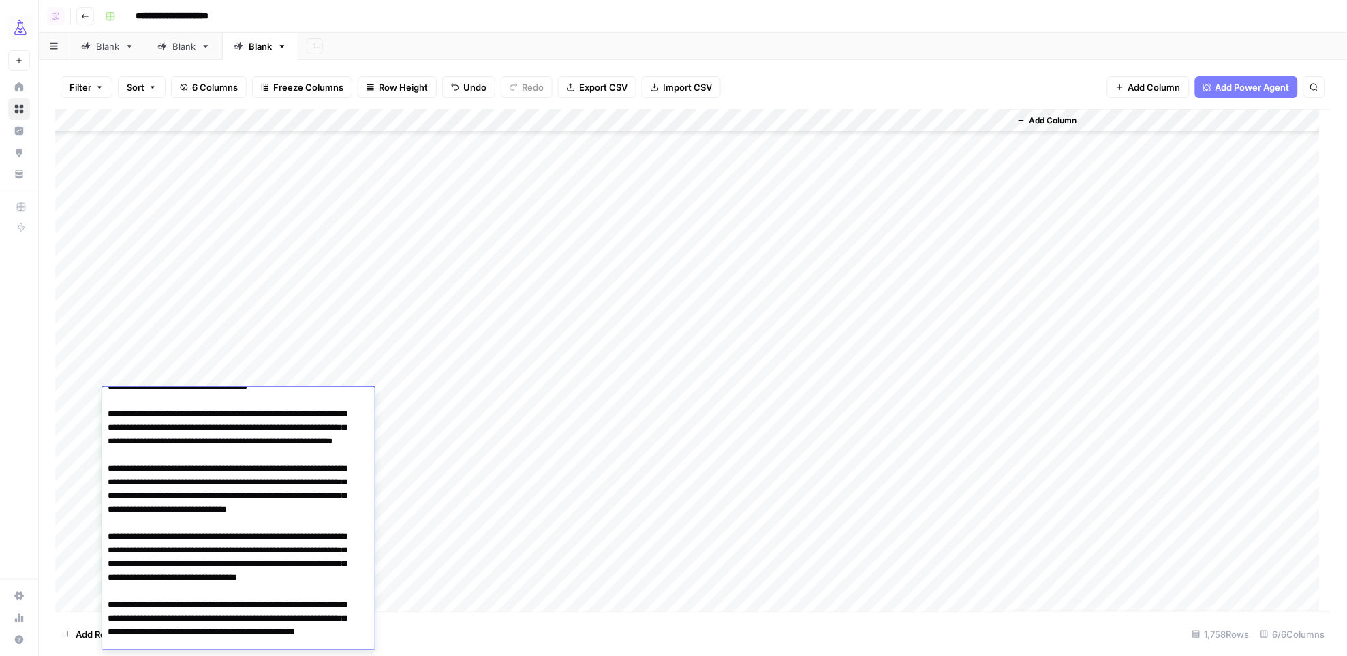
scroll to position [167, 0]
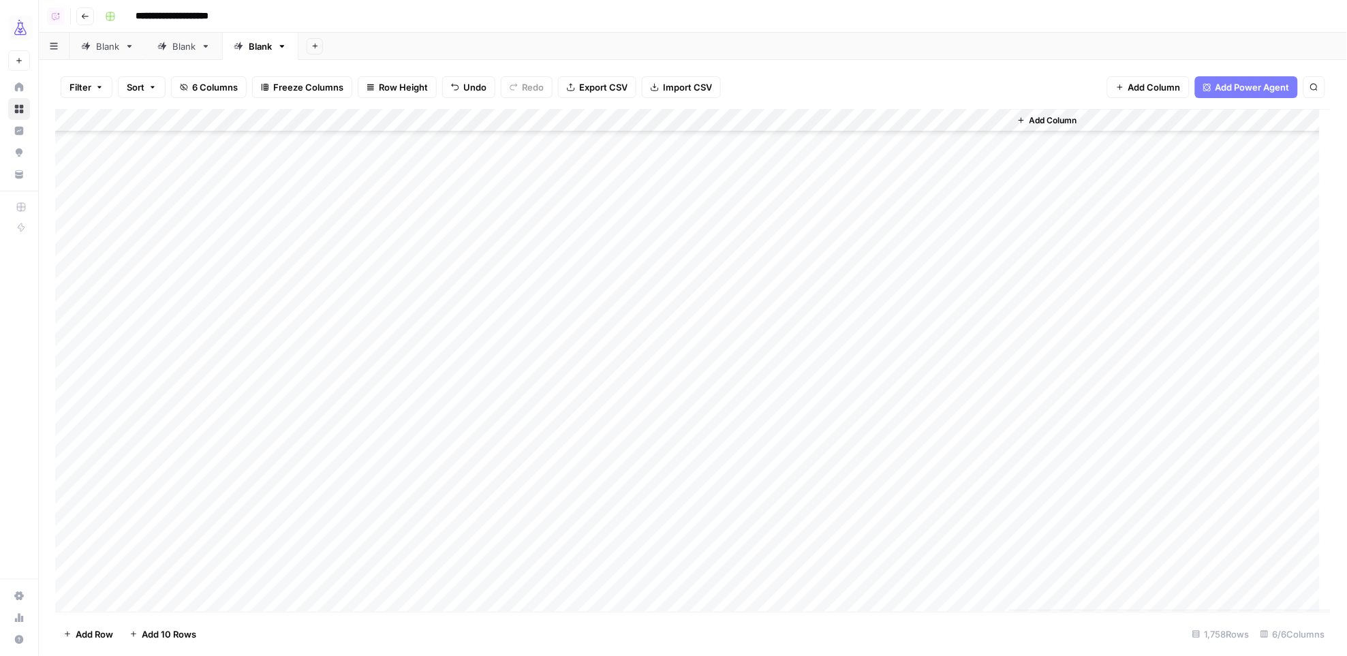
drag, startPoint x: 829, startPoint y: 382, endPoint x: 836, endPoint y: 381, distance: 6.8
click at [829, 382] on div "Add Column" at bounding box center [693, 360] width 1276 height 503
drag, startPoint x: 885, startPoint y: 386, endPoint x: 875, endPoint y: 424, distance: 40.0
click at [875, 424] on div "Add Column" at bounding box center [693, 360] width 1276 height 503
click at [809, 354] on div "Add Column" at bounding box center [693, 360] width 1276 height 503
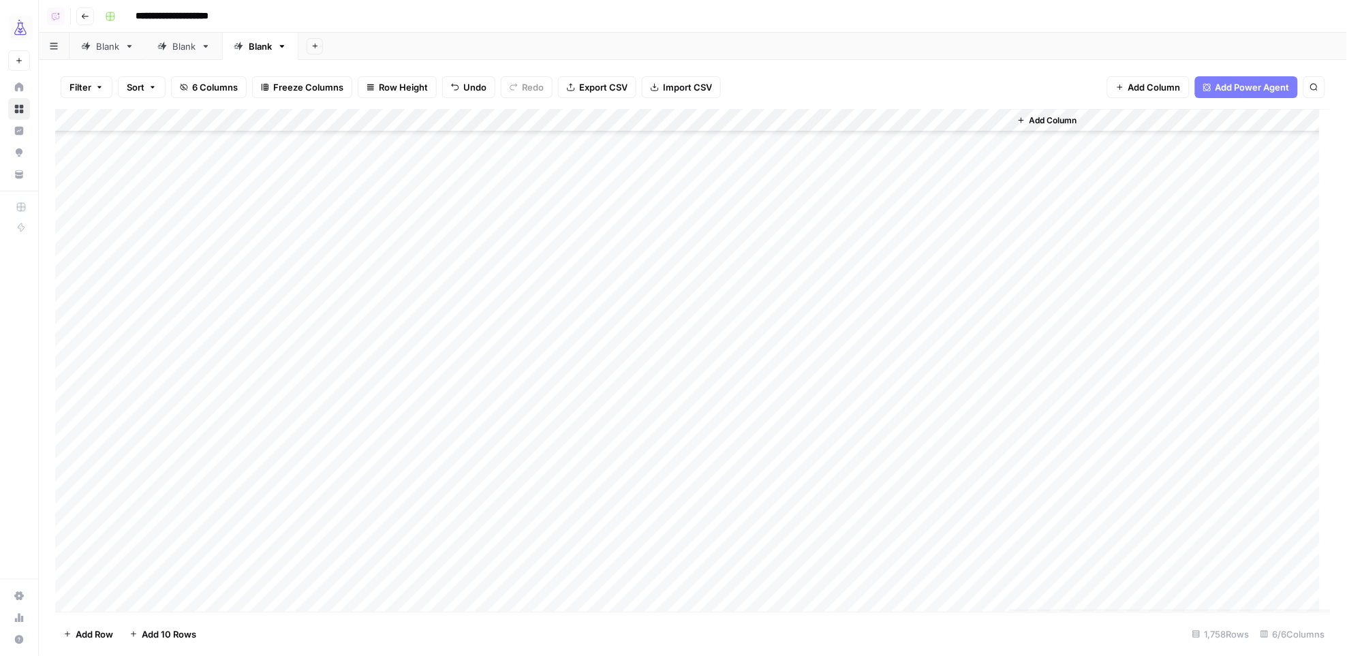
click at [804, 379] on div "Add Column" at bounding box center [693, 360] width 1276 height 503
click at [783, 398] on div "Add Column" at bounding box center [693, 360] width 1276 height 503
click at [922, 545] on div "Add Column" at bounding box center [693, 360] width 1276 height 503
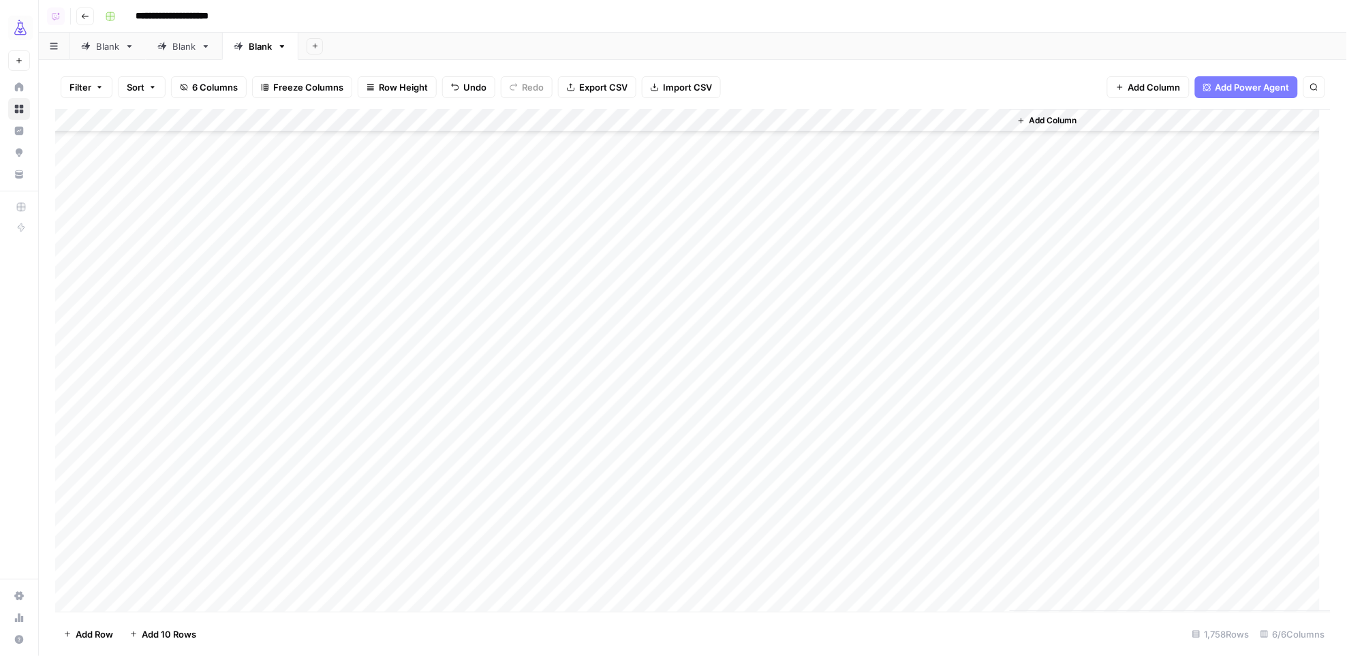
click at [792, 369] on div "Add Column" at bounding box center [693, 360] width 1276 height 503
click at [937, 591] on div "Add Column" at bounding box center [693, 360] width 1276 height 503
click at [791, 308] on div "Add Column" at bounding box center [693, 360] width 1276 height 503
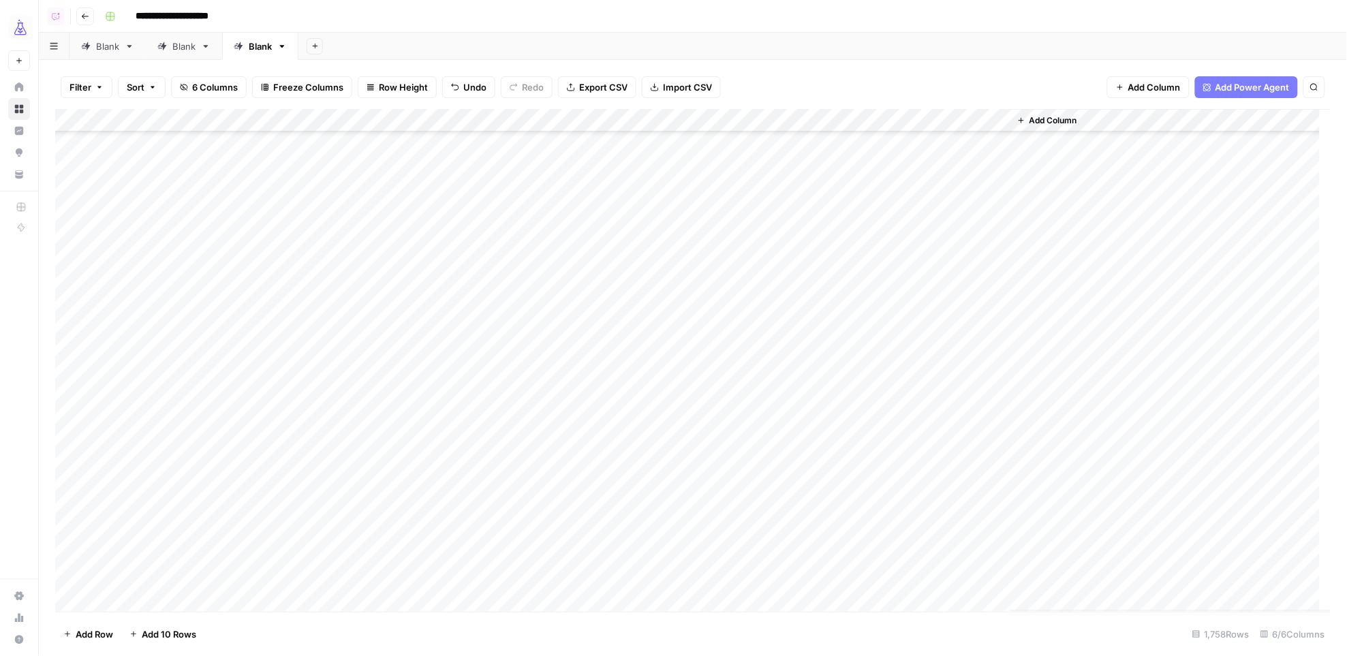
scroll to position [28300, 0]
click at [948, 582] on div "Add Column" at bounding box center [693, 360] width 1276 height 503
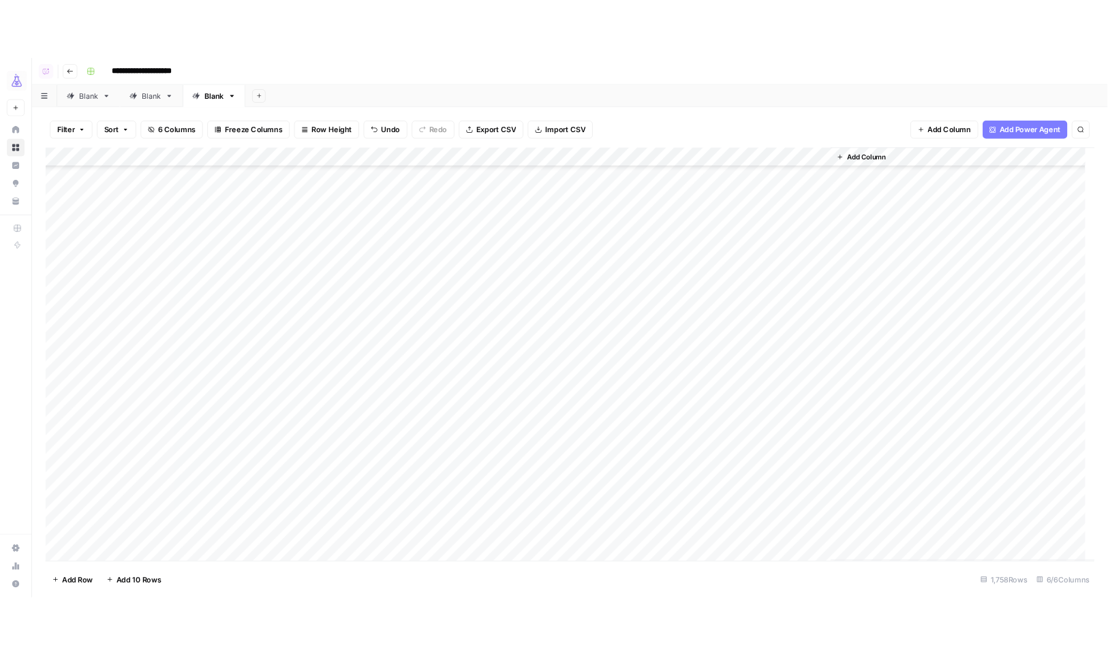
scroll to position [28687, 0]
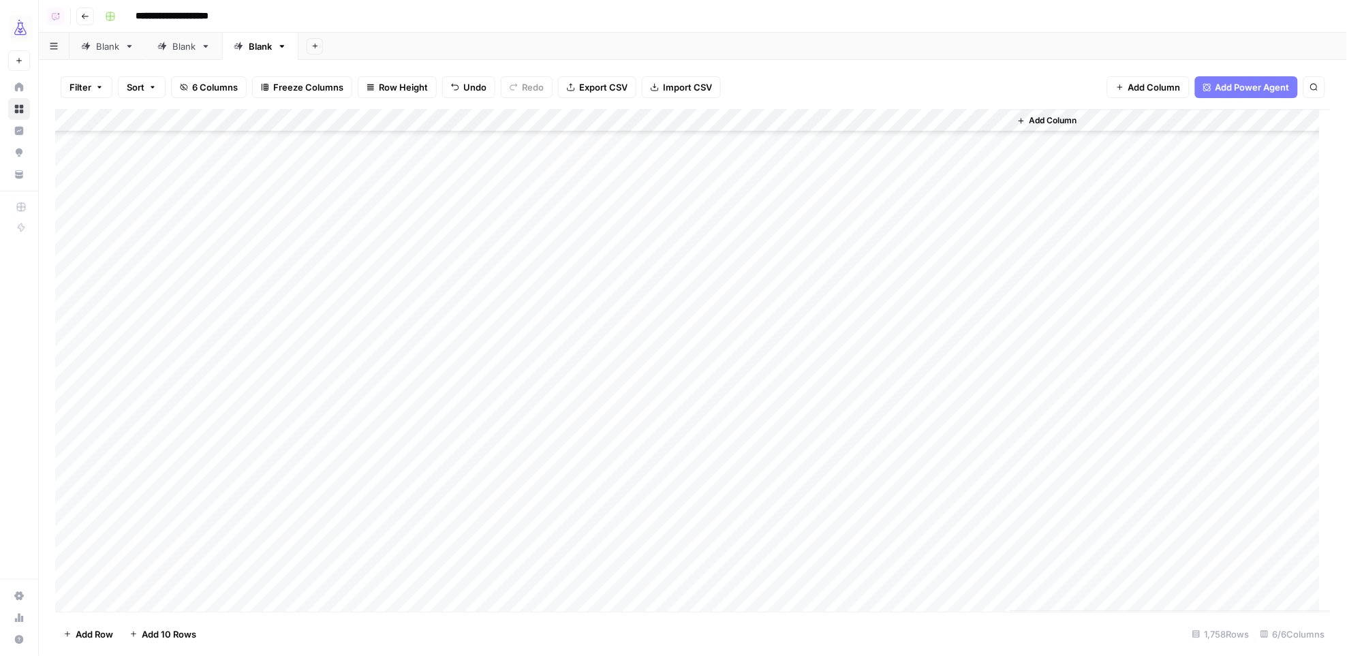
click at [778, 219] on div "Add Column" at bounding box center [693, 360] width 1276 height 503
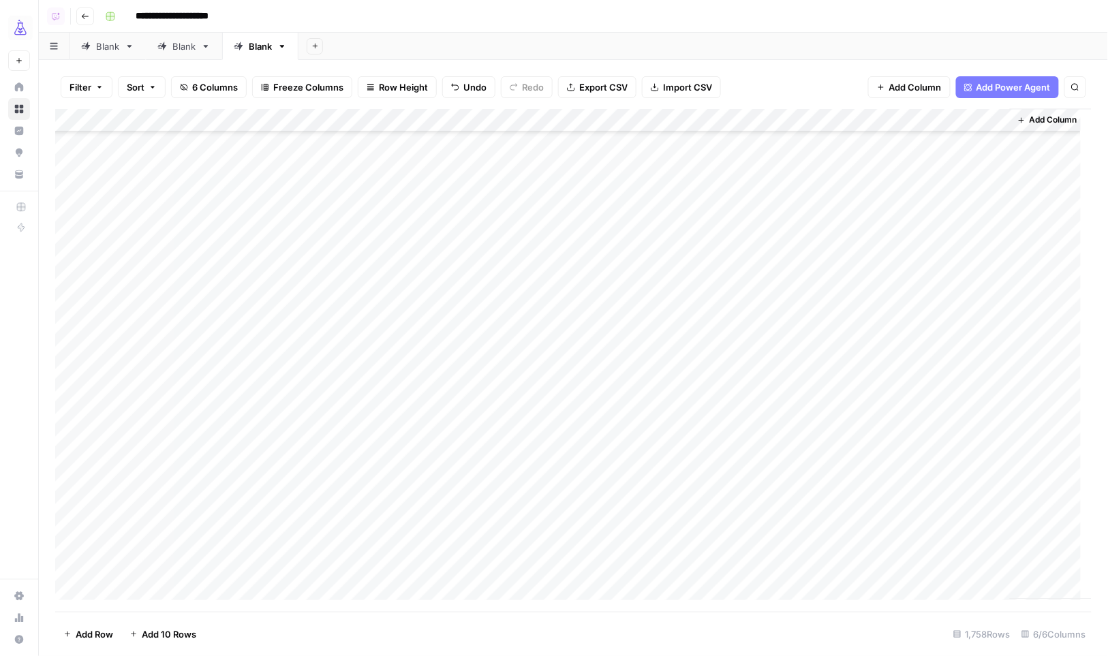
scroll to position [32494, 0]
click at [933, 535] on div "Add Column" at bounding box center [573, 360] width 1037 height 503
click at [815, 554] on div "Add Column" at bounding box center [573, 360] width 1037 height 503
click at [941, 510] on div "Add Column" at bounding box center [573, 360] width 1037 height 503
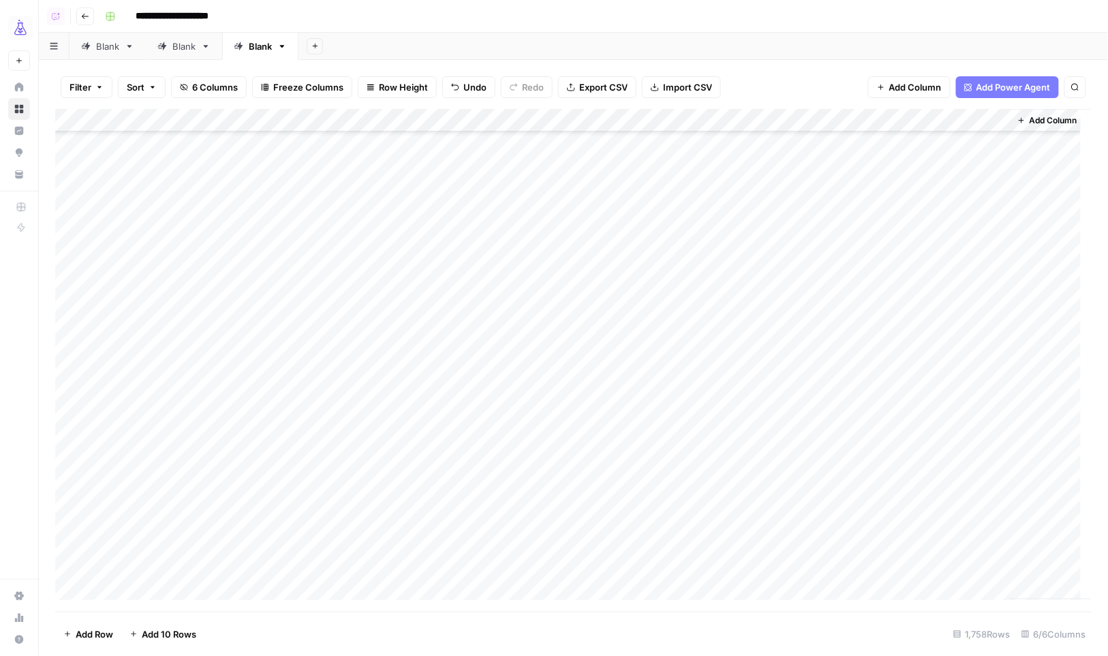
click at [794, 535] on div "Add Column" at bounding box center [573, 360] width 1037 height 503
click at [924, 560] on div "Add Column" at bounding box center [573, 360] width 1037 height 503
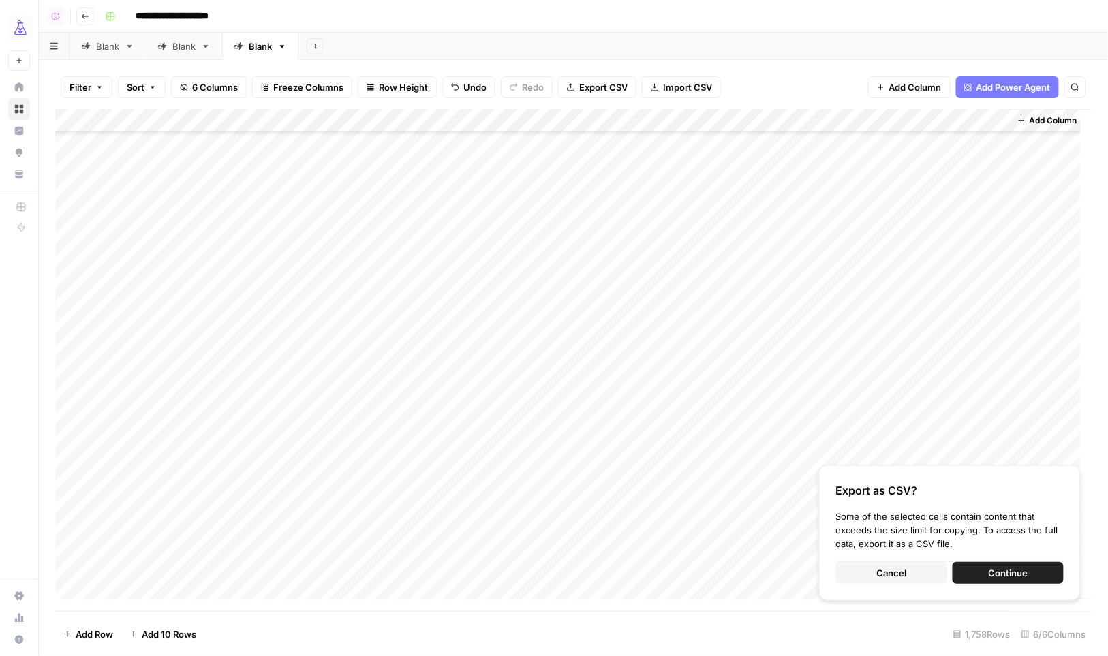
click at [1036, 383] on div "Add Column" at bounding box center [1050, 354] width 82 height 490
click at [892, 572] on span "Cancel" at bounding box center [892, 573] width 30 height 14
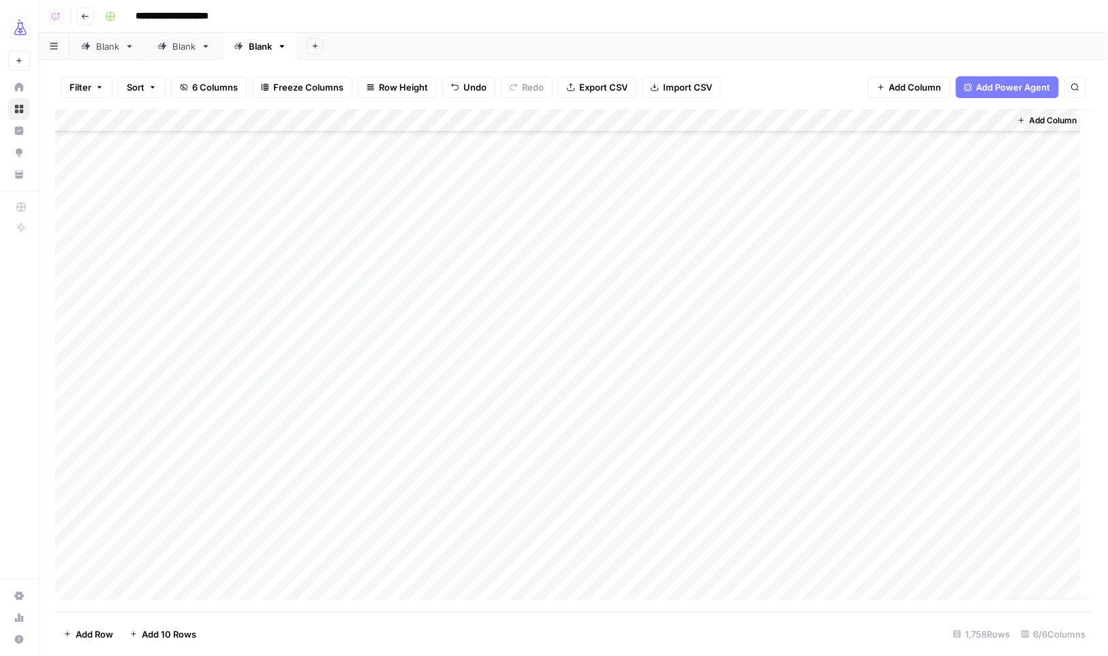
scroll to position [37187, 0]
click at [830, 290] on div "Add Column" at bounding box center [573, 360] width 1037 height 503
drag, startPoint x: 806, startPoint y: 315, endPoint x: 815, endPoint y: 354, distance: 39.8
click at [806, 315] on div "Add Column" at bounding box center [573, 360] width 1037 height 503
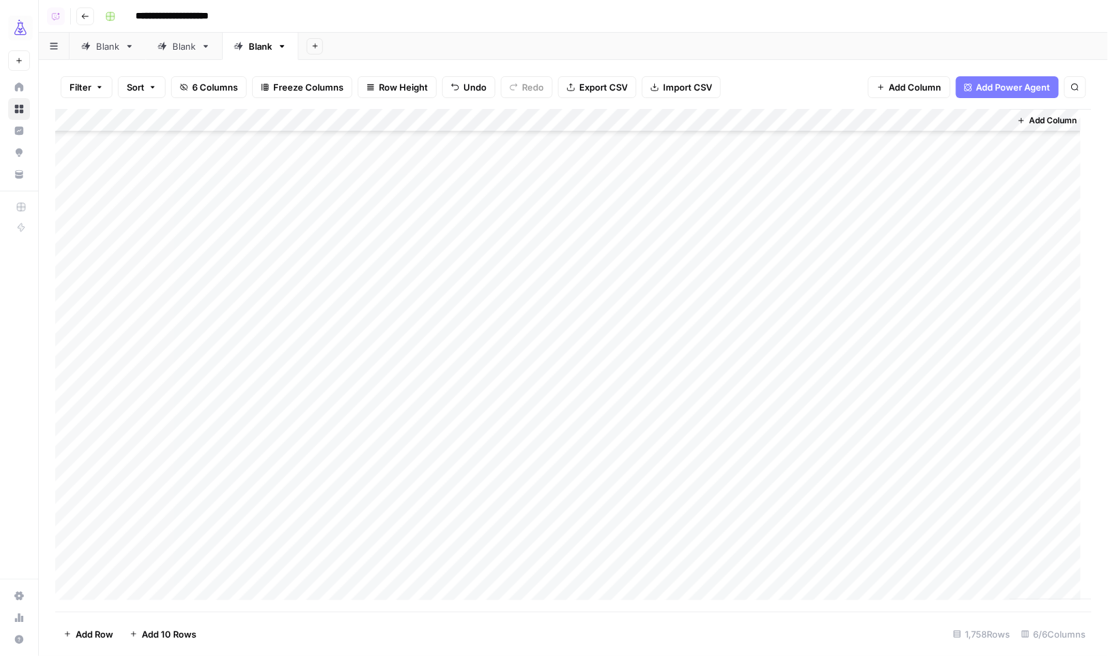
click at [935, 369] on div "Add Column" at bounding box center [573, 360] width 1037 height 503
click at [782, 389] on div "Add Column" at bounding box center [573, 360] width 1037 height 503
click at [934, 505] on div "Add Column" at bounding box center [573, 360] width 1037 height 503
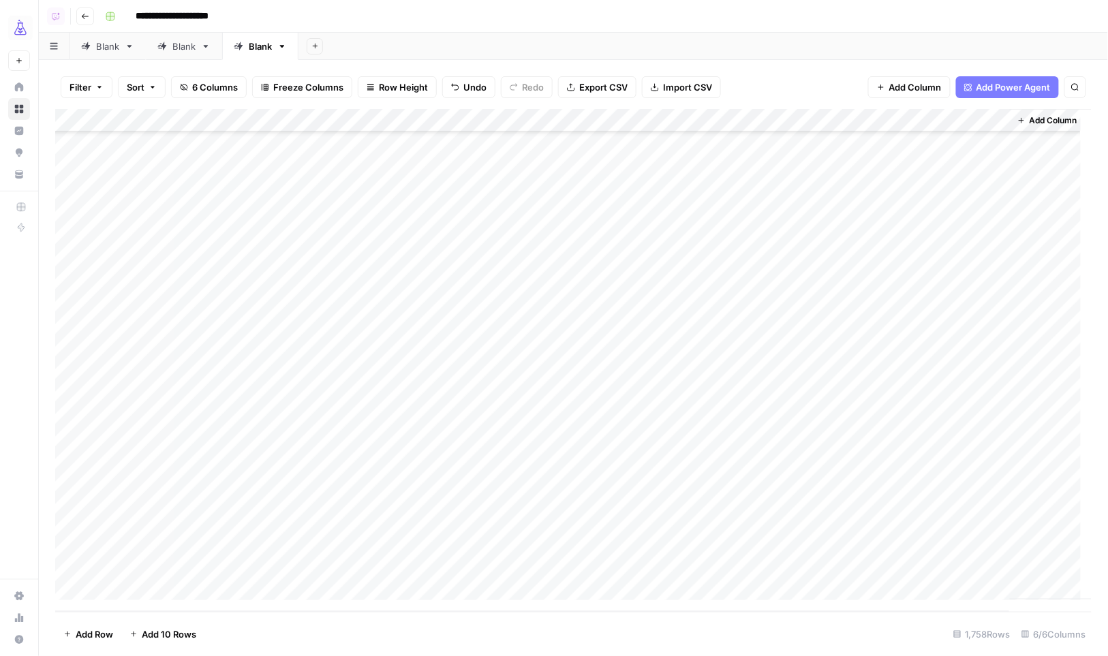
click at [785, 264] on div "Add Column" at bounding box center [573, 360] width 1037 height 503
click at [926, 566] on div "Add Column" at bounding box center [573, 360] width 1037 height 503
click at [76, 120] on div "Add Column" at bounding box center [573, 360] width 1037 height 503
click at [95, 640] on span "Delete 1758 Rows" at bounding box center [100, 634] width 75 height 14
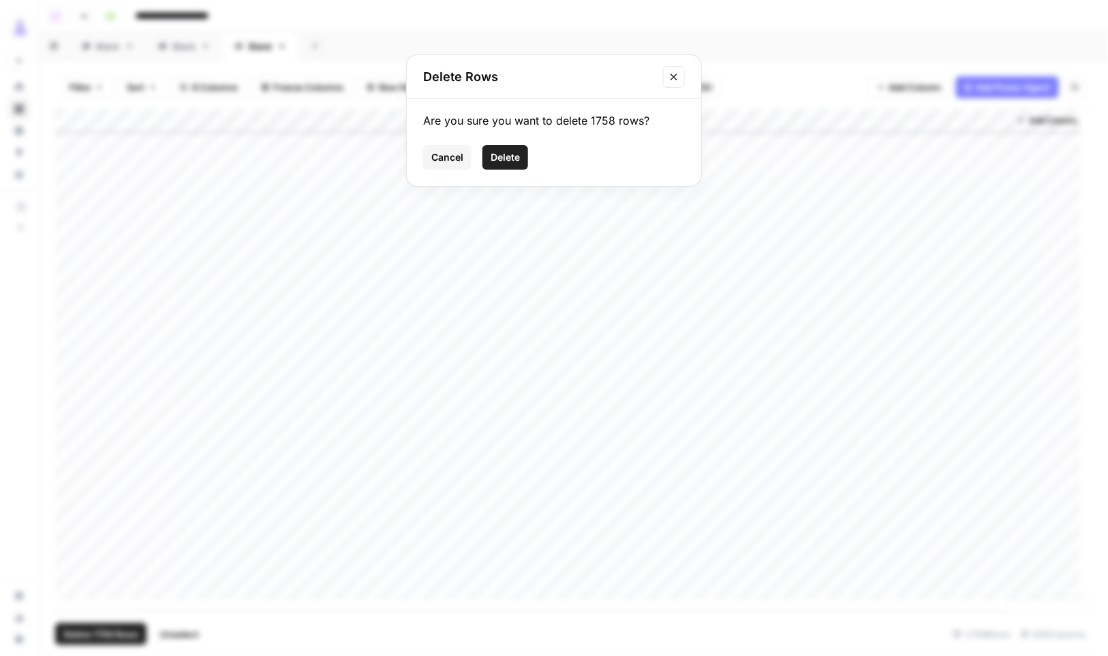
click at [512, 156] on span "Delete" at bounding box center [504, 158] width 29 height 14
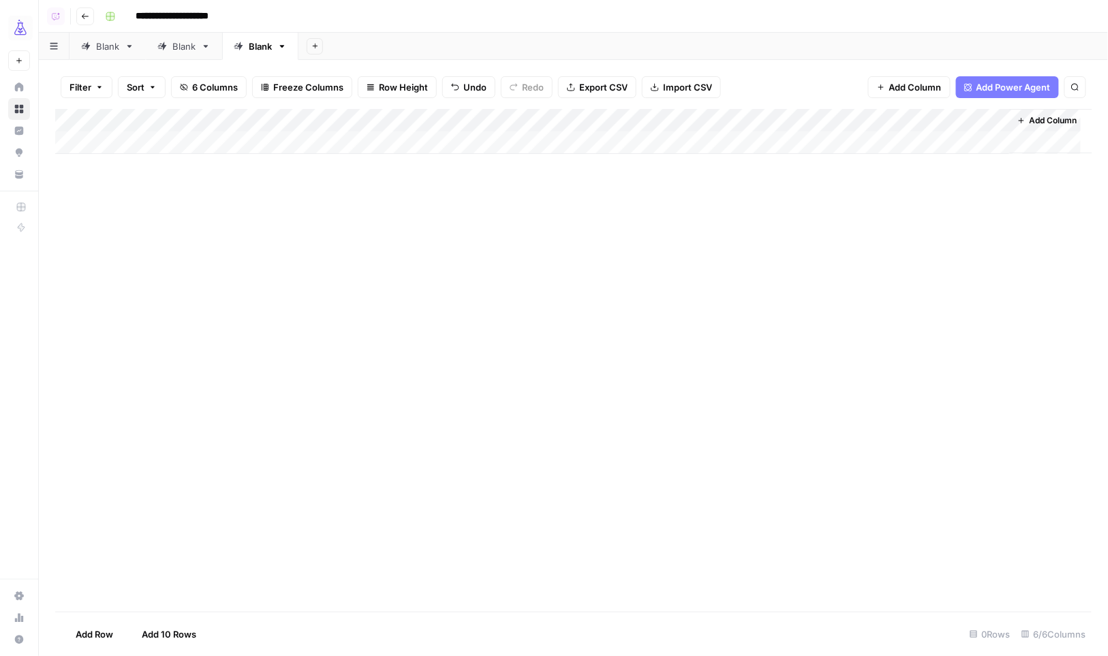
scroll to position [0, 0]
click at [671, 90] on span "Import CSV" at bounding box center [687, 87] width 49 height 14
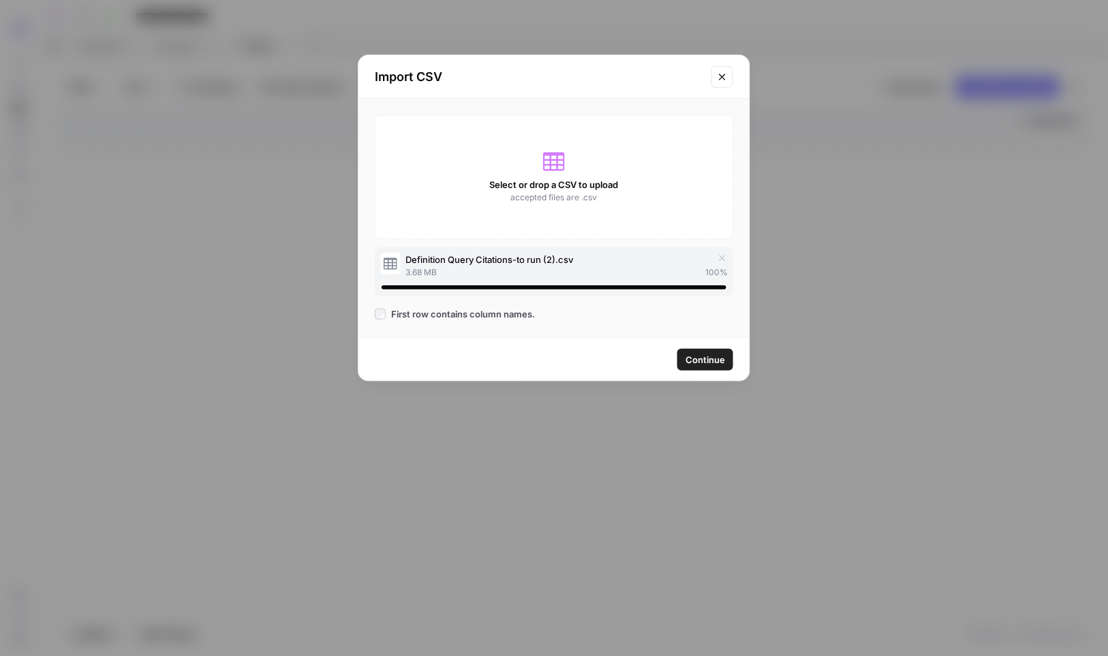
click at [717, 356] on span "Continue" at bounding box center [705, 360] width 40 height 14
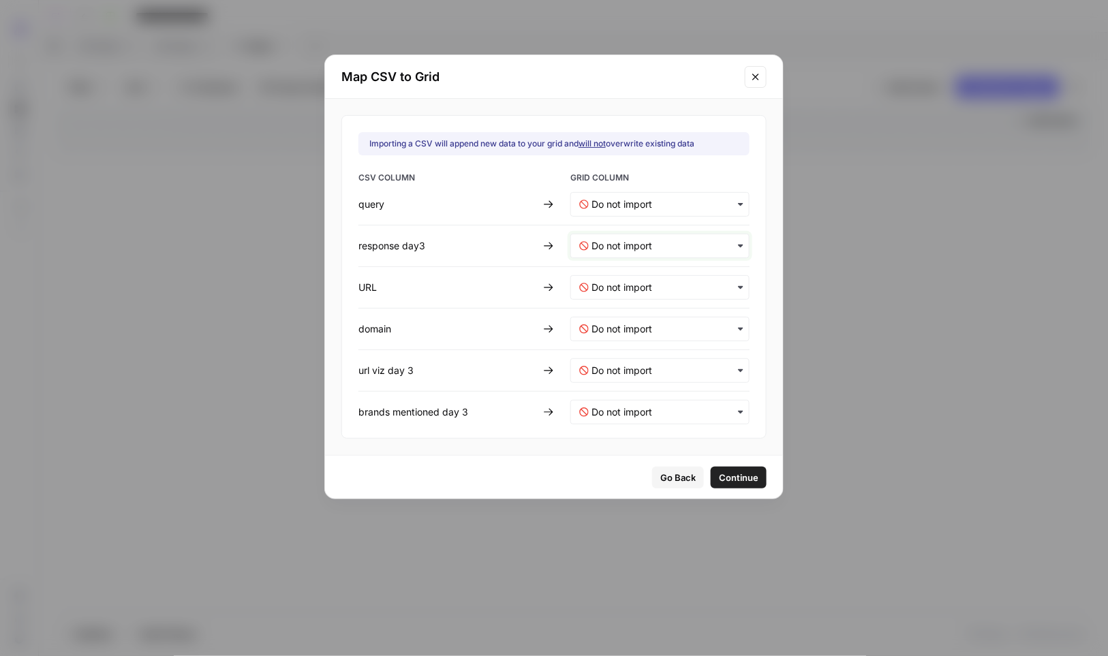
click at [650, 246] on day3-mapping "text" at bounding box center [665, 246] width 149 height 14
click at [627, 281] on span "response" at bounding box center [608, 282] width 35 height 12
click at [618, 282] on input "text" at bounding box center [665, 288] width 149 height 14
click at [597, 349] on span "url" at bounding box center [596, 348] width 10 height 12
click at [730, 474] on span "Continue" at bounding box center [739, 478] width 40 height 14
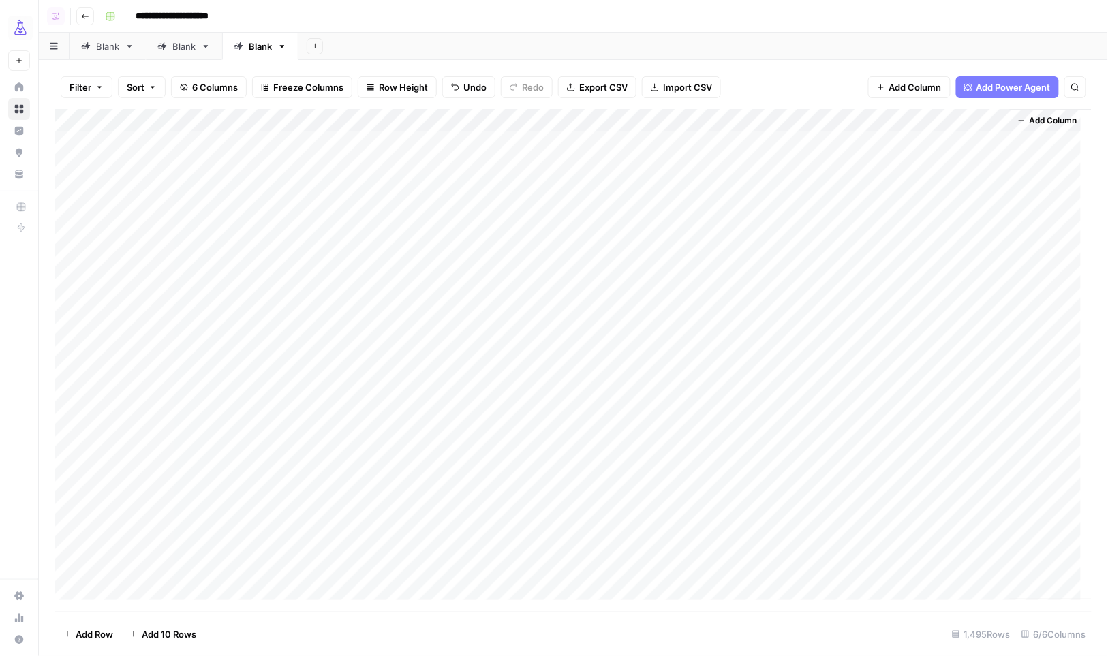
click at [631, 121] on div "Add Column" at bounding box center [573, 360] width 1037 height 503
click at [652, 152] on span "All Rows" at bounding box center [677, 152] width 86 height 14
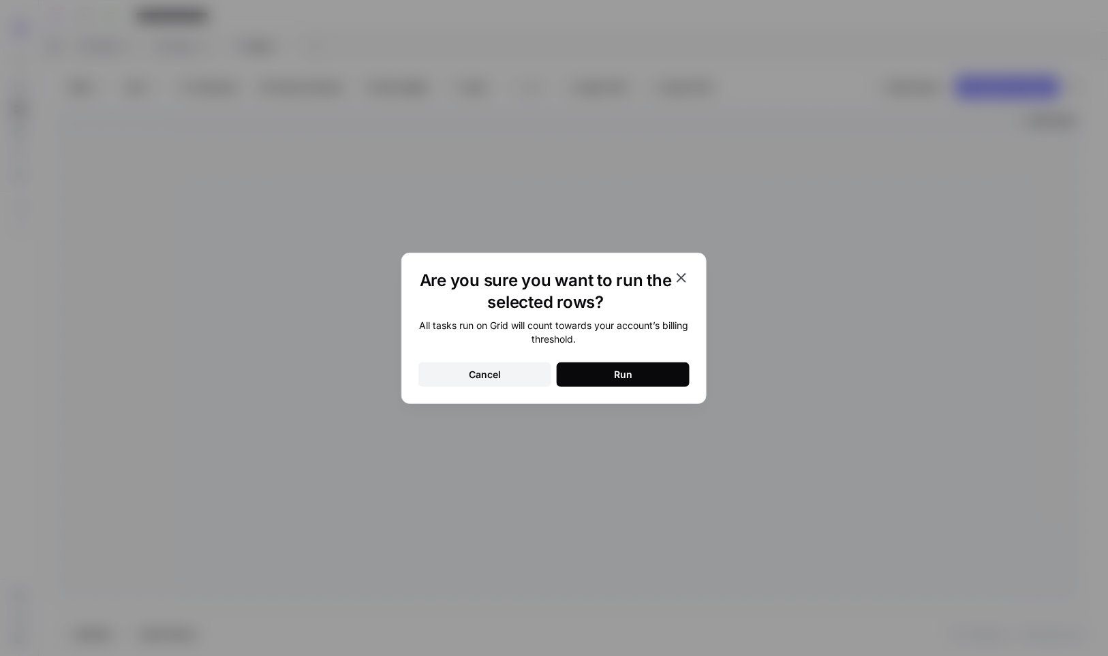
click at [665, 366] on button "Run" at bounding box center [623, 374] width 133 height 25
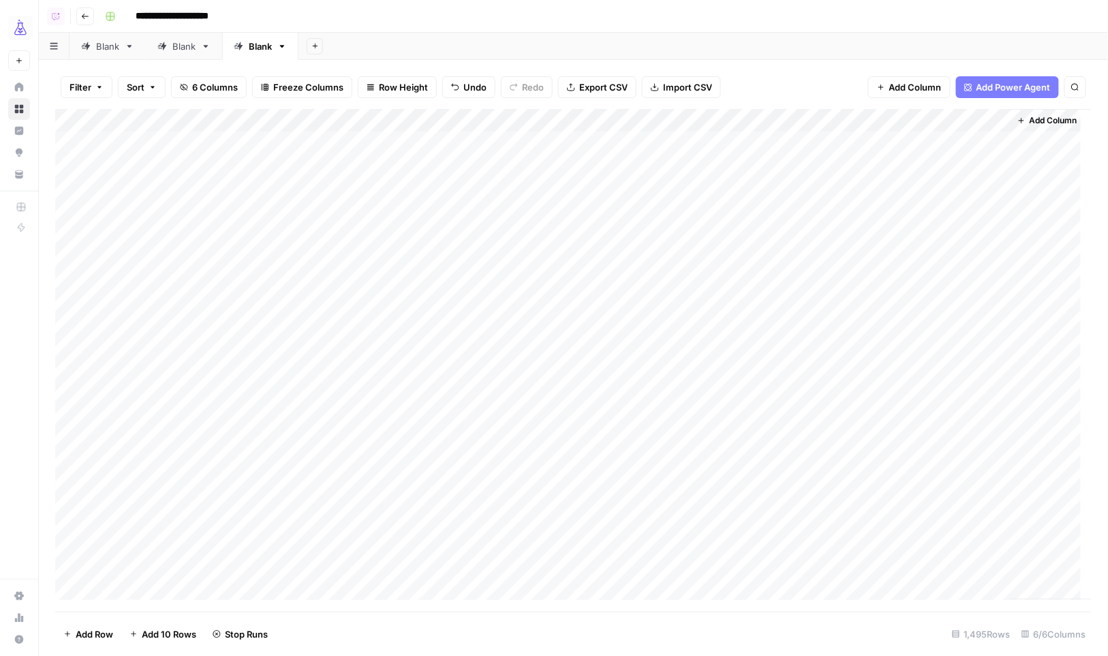
click at [806, 142] on div "Add Column" at bounding box center [573, 360] width 1037 height 503
click at [930, 435] on div "Add Column" at bounding box center [573, 360] width 1037 height 503
click at [783, 460] on div "Add Column" at bounding box center [573, 360] width 1037 height 503
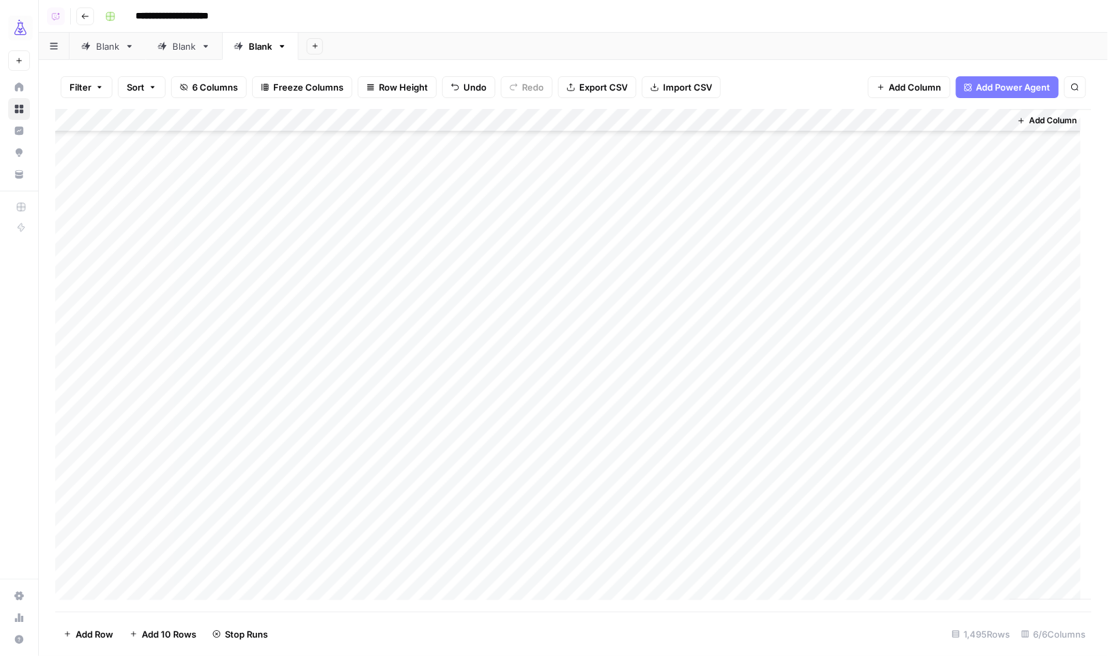
click at [911, 551] on div "Add Column" at bounding box center [573, 360] width 1037 height 503
click at [792, 377] on div "Add Column" at bounding box center [573, 360] width 1037 height 503
click at [920, 505] on div "Add Column" at bounding box center [573, 360] width 1037 height 503
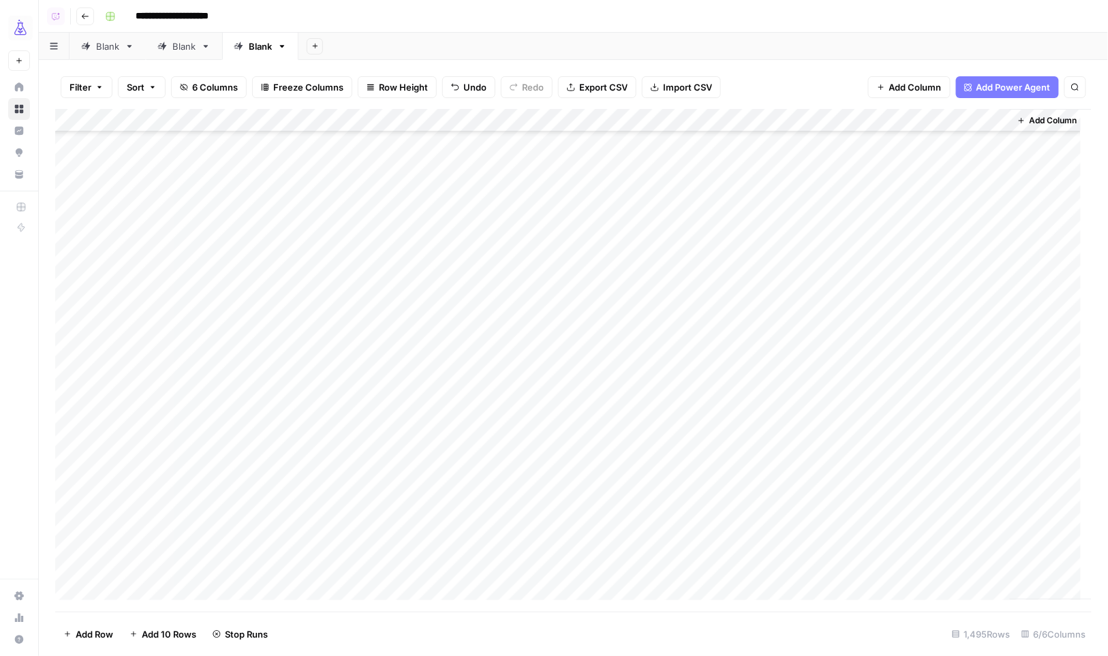
scroll to position [8397, 0]
click at [812, 221] on div "Add Column" at bounding box center [573, 360] width 1037 height 503
click at [900, 494] on div "Add Column" at bounding box center [573, 360] width 1037 height 503
click at [785, 519] on div "Add Column" at bounding box center [573, 360] width 1037 height 503
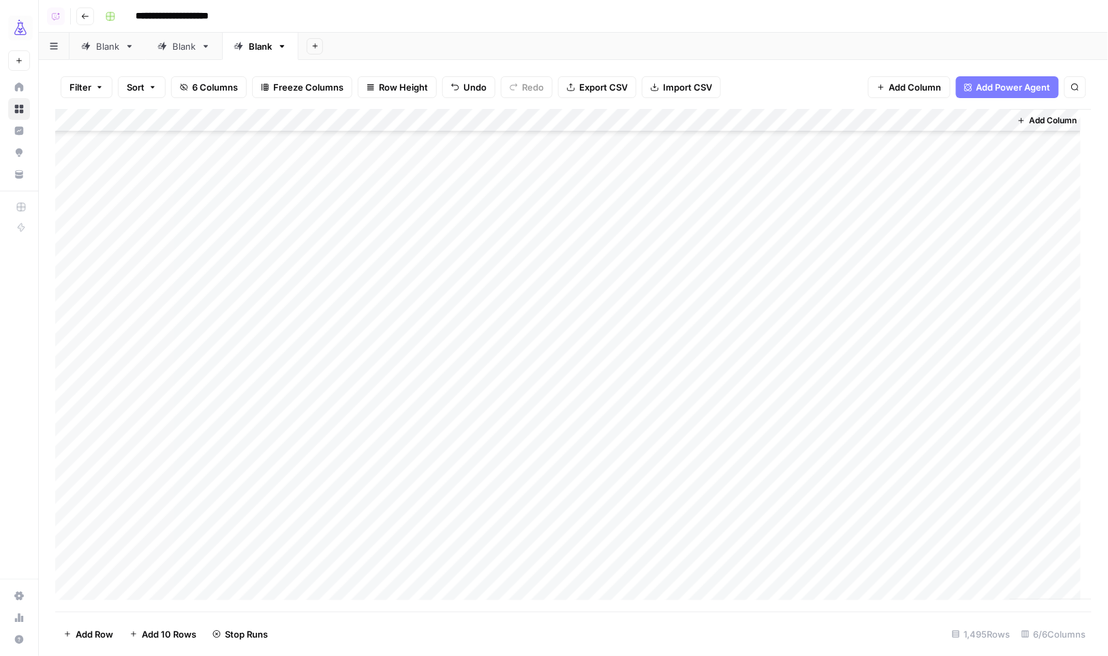
scroll to position [16534, 0]
click at [909, 471] on div "Add Column" at bounding box center [573, 360] width 1037 height 503
click at [792, 491] on div "Add Column" at bounding box center [573, 360] width 1037 height 503
click at [912, 366] on div "Add Column" at bounding box center [573, 360] width 1037 height 503
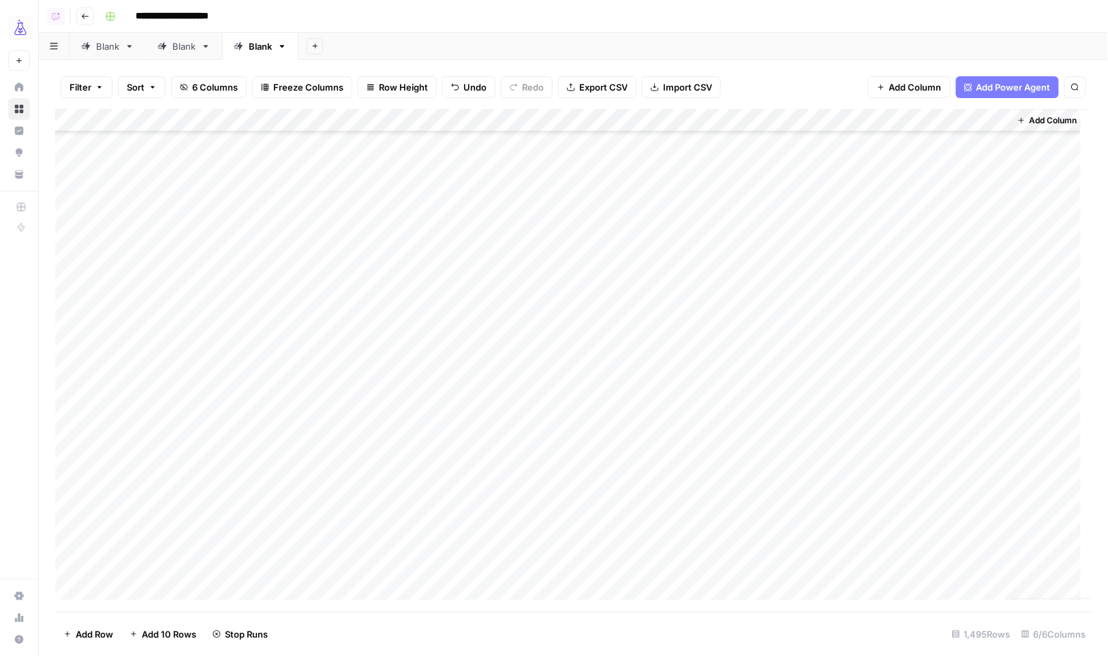
click at [785, 388] on div "Add Column" at bounding box center [573, 360] width 1037 height 503
click at [915, 250] on div "Add Column" at bounding box center [573, 360] width 1037 height 503
drag, startPoint x: 774, startPoint y: 274, endPoint x: 785, endPoint y: 288, distance: 17.6
click at [774, 274] on div "Add Column" at bounding box center [573, 360] width 1037 height 503
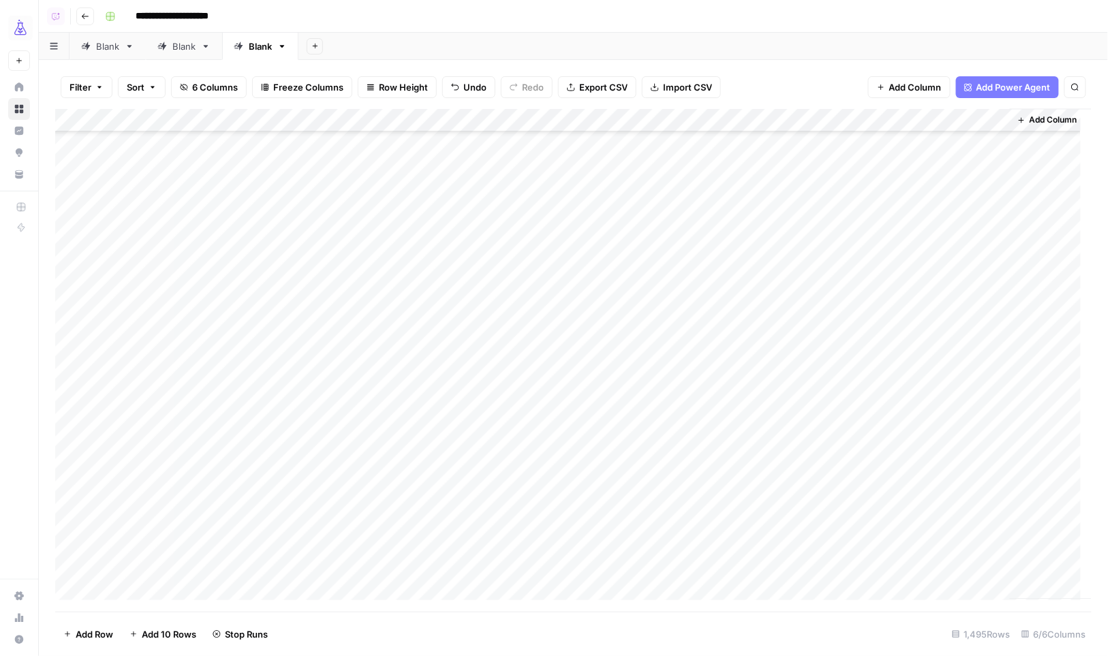
scroll to position [20893, 0]
click at [938, 229] on div "Add Column" at bounding box center [573, 360] width 1037 height 503
click at [786, 253] on div "Add Column" at bounding box center [573, 360] width 1037 height 503
click at [909, 354] on div "Add Column" at bounding box center [573, 360] width 1037 height 503
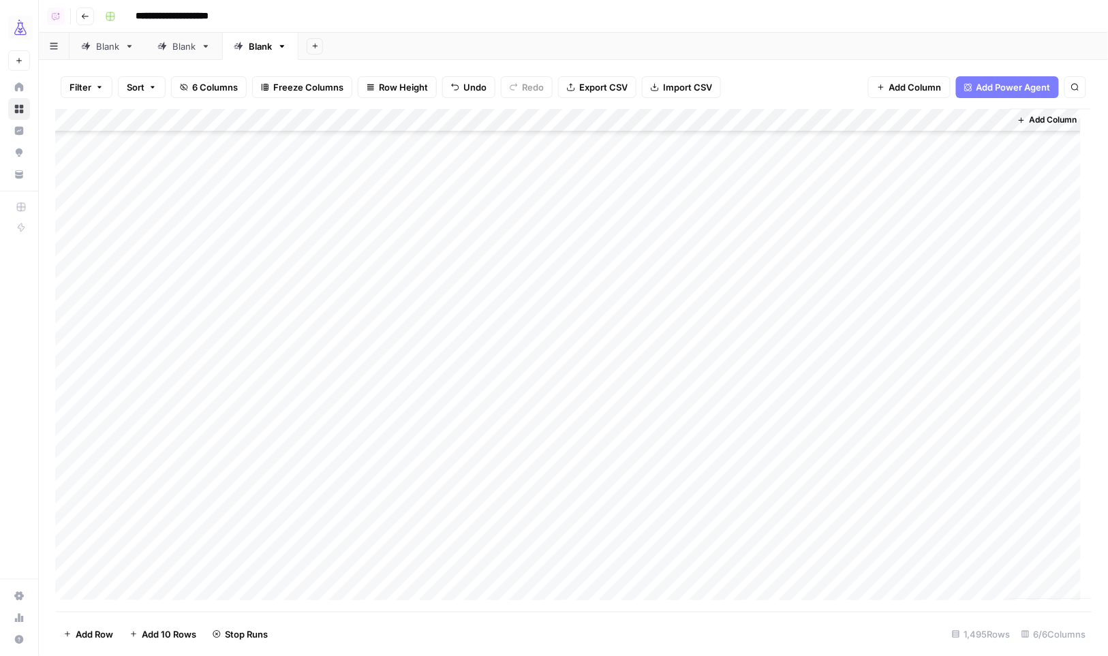
click at [801, 378] on div "Add Column" at bounding box center [573, 360] width 1037 height 503
click at [930, 392] on div "Add Column" at bounding box center [573, 360] width 1037 height 503
click at [782, 417] on div "Add Column" at bounding box center [573, 360] width 1037 height 503
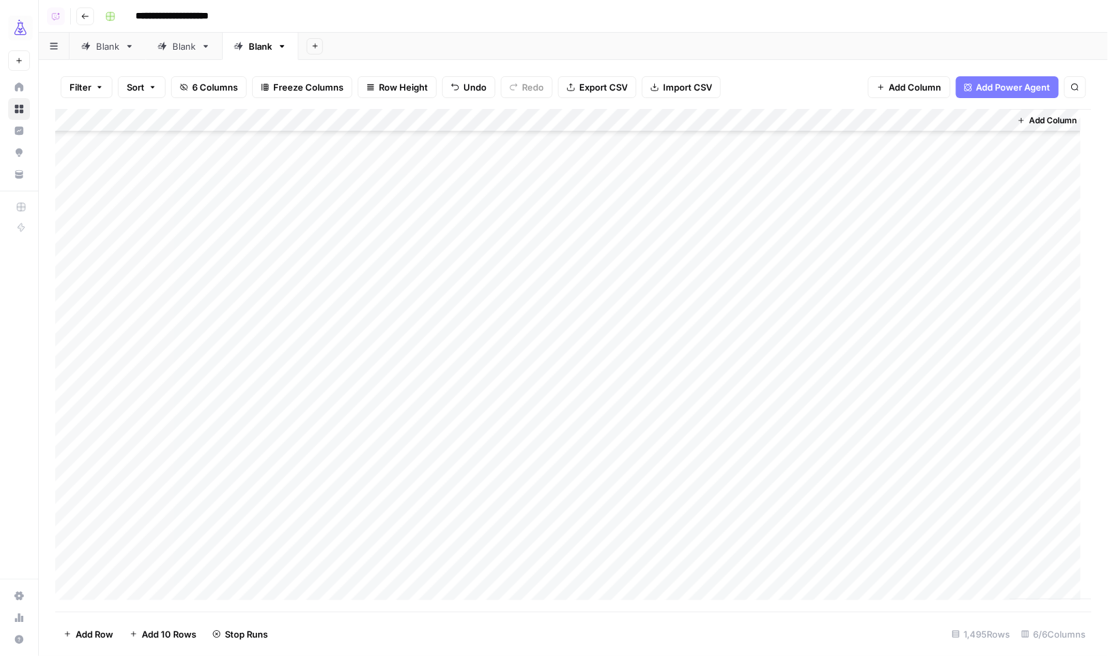
click at [917, 537] on div "Add Column" at bounding box center [573, 360] width 1037 height 503
click at [792, 359] on div "Add Column" at bounding box center [573, 360] width 1037 height 503
click at [908, 204] on div "Add Column" at bounding box center [573, 360] width 1037 height 503
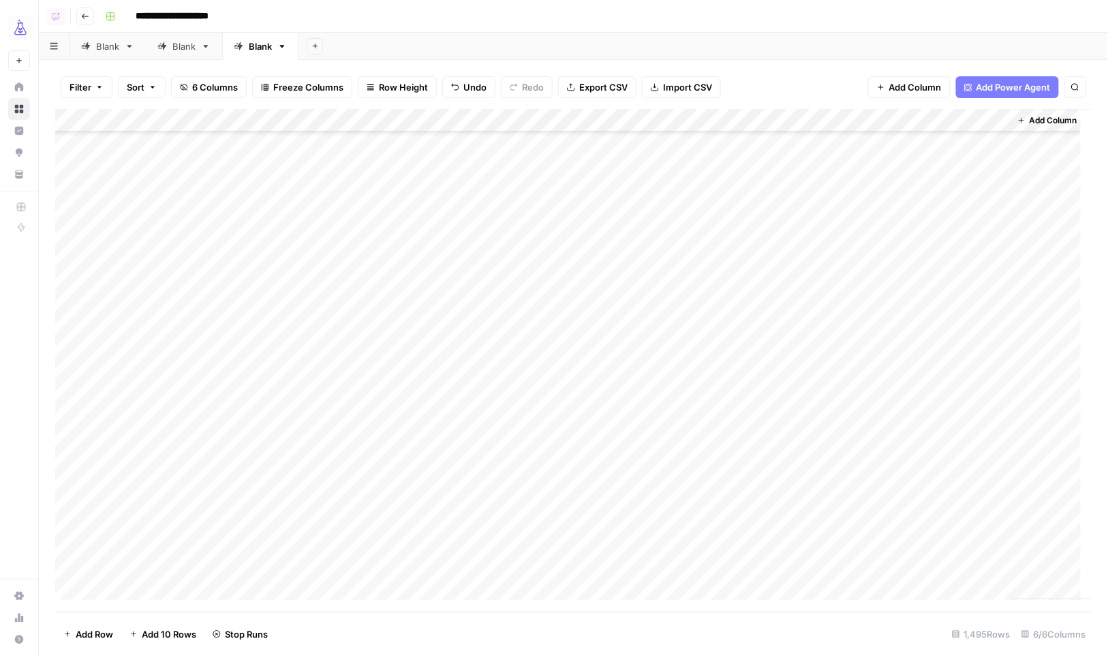
click at [774, 228] on div "Add Column" at bounding box center [573, 360] width 1037 height 503
click at [916, 386] on div "Add Column" at bounding box center [573, 360] width 1037 height 503
click at [780, 294] on div "Add Column" at bounding box center [573, 360] width 1037 height 503
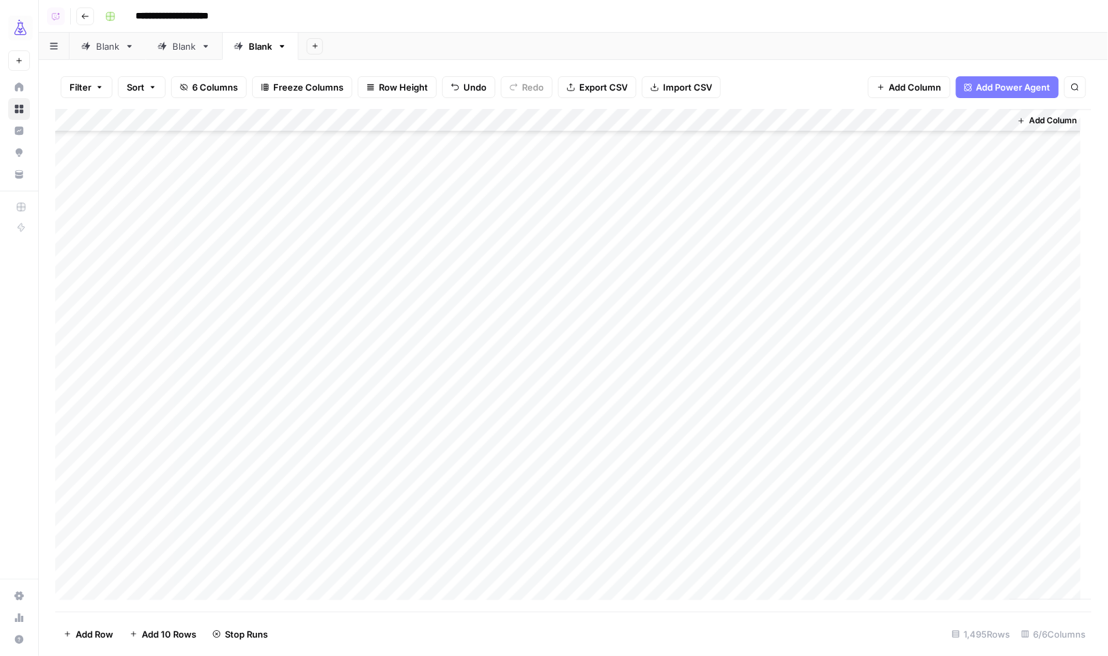
scroll to position [29320, 1]
click at [929, 463] on div "Add Column" at bounding box center [573, 360] width 1037 height 503
click at [777, 312] on div "Add Column" at bounding box center [573, 360] width 1037 height 503
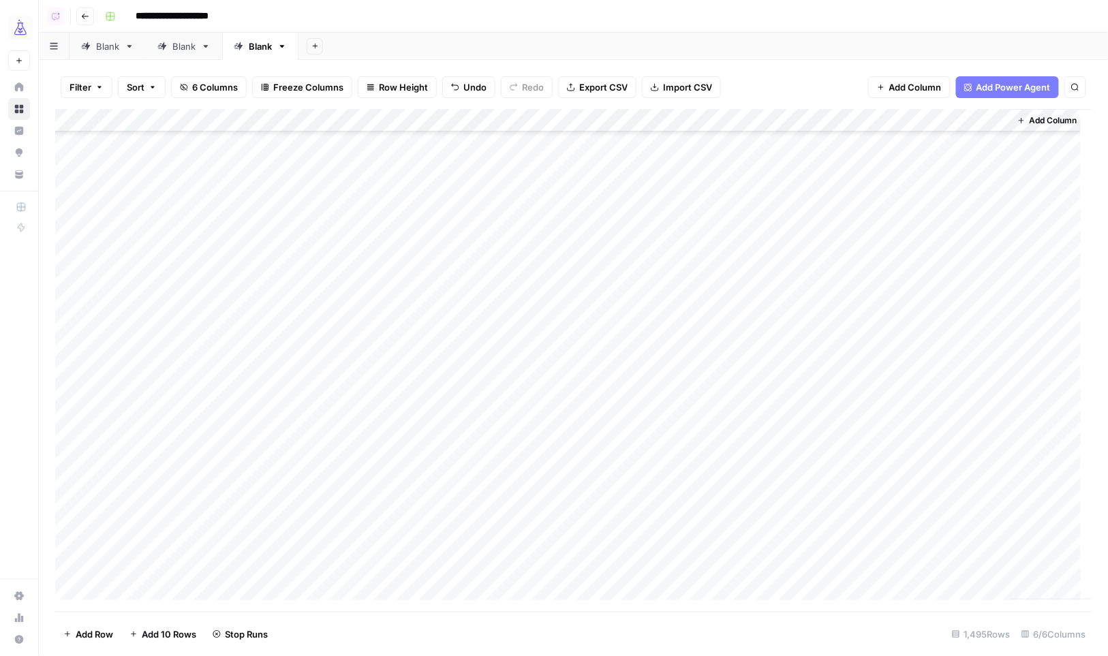
click at [916, 294] on div "Add Column" at bounding box center [573, 360] width 1037 height 503
click at [783, 298] on div "Add Column" at bounding box center [573, 360] width 1037 height 503
click at [905, 298] on div "Add Column" at bounding box center [573, 360] width 1037 height 503
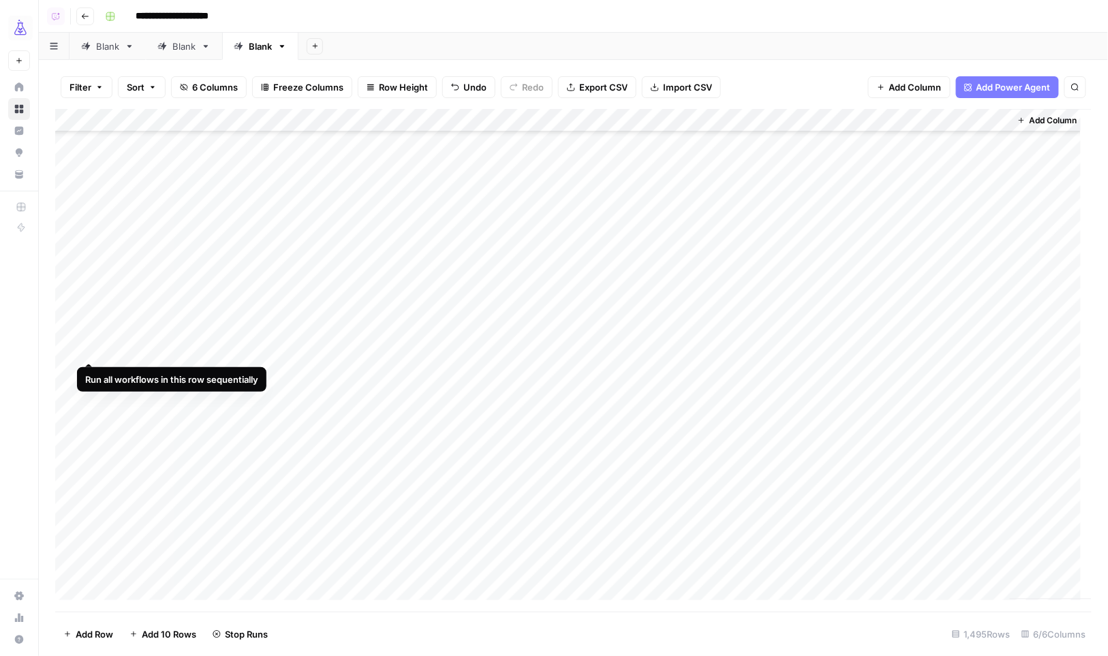
click at [785, 349] on div "Add Column" at bounding box center [573, 360] width 1037 height 503
click at [935, 573] on div "Add Column" at bounding box center [573, 360] width 1037 height 503
click at [171, 286] on div "Add Column" at bounding box center [573, 360] width 1037 height 503
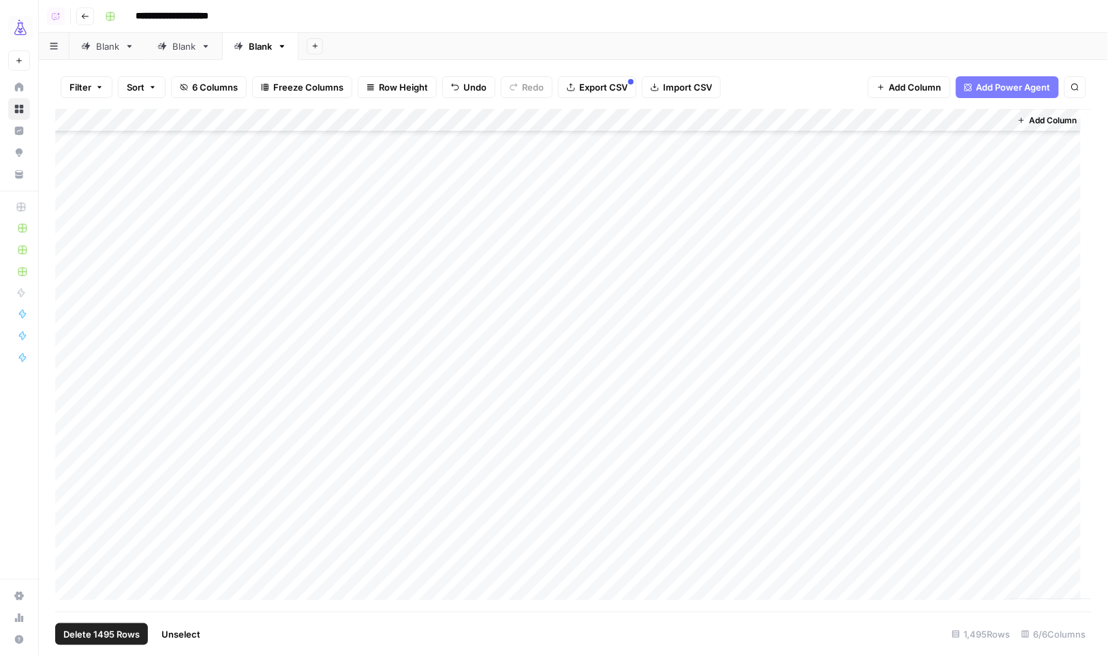
click at [82, 116] on div "Add Column" at bounding box center [573, 360] width 1037 height 503
click at [129, 632] on span "Delete 1495 Rows" at bounding box center [101, 634] width 76 height 14
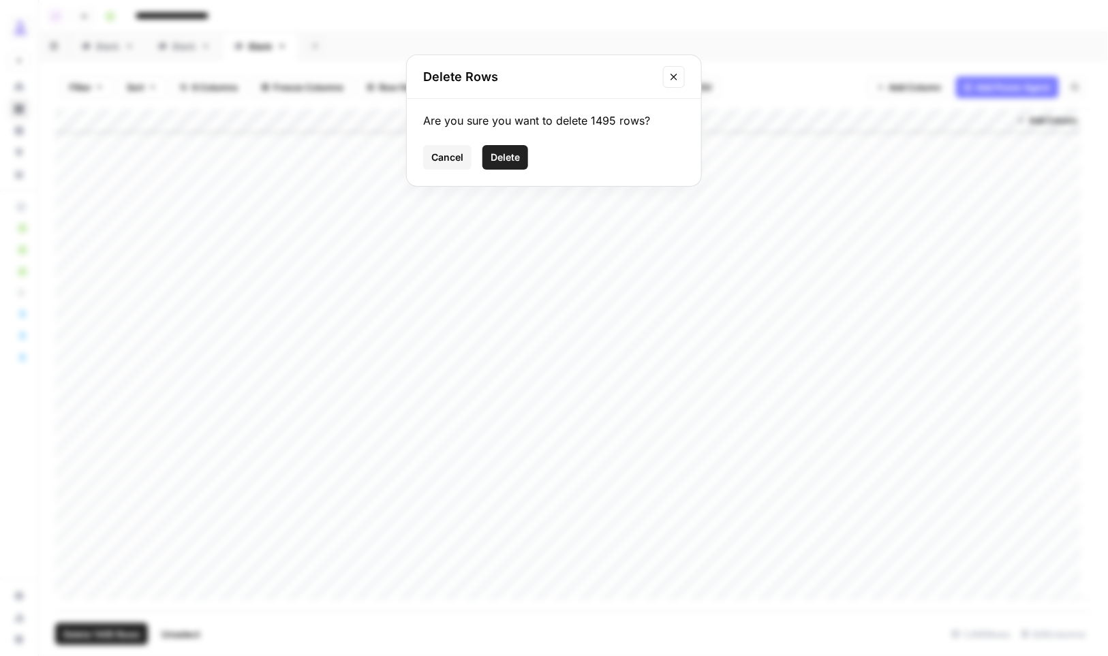
click at [518, 147] on button "Delete" at bounding box center [505, 157] width 46 height 25
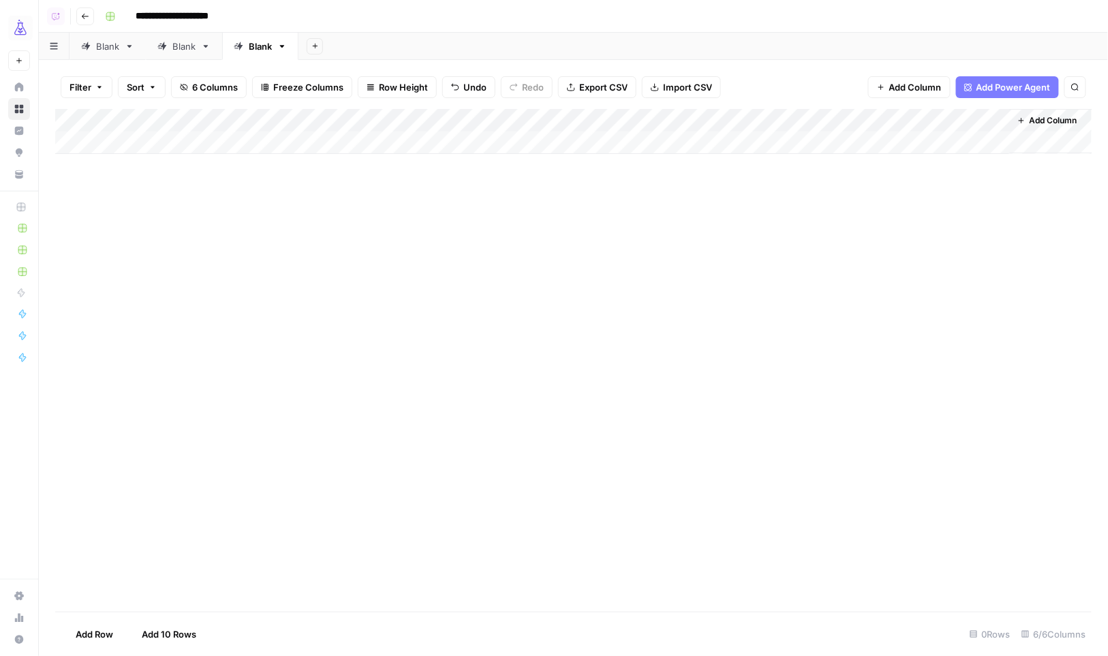
scroll to position [0, 0]
click at [681, 80] on span "Import CSV" at bounding box center [687, 87] width 49 height 14
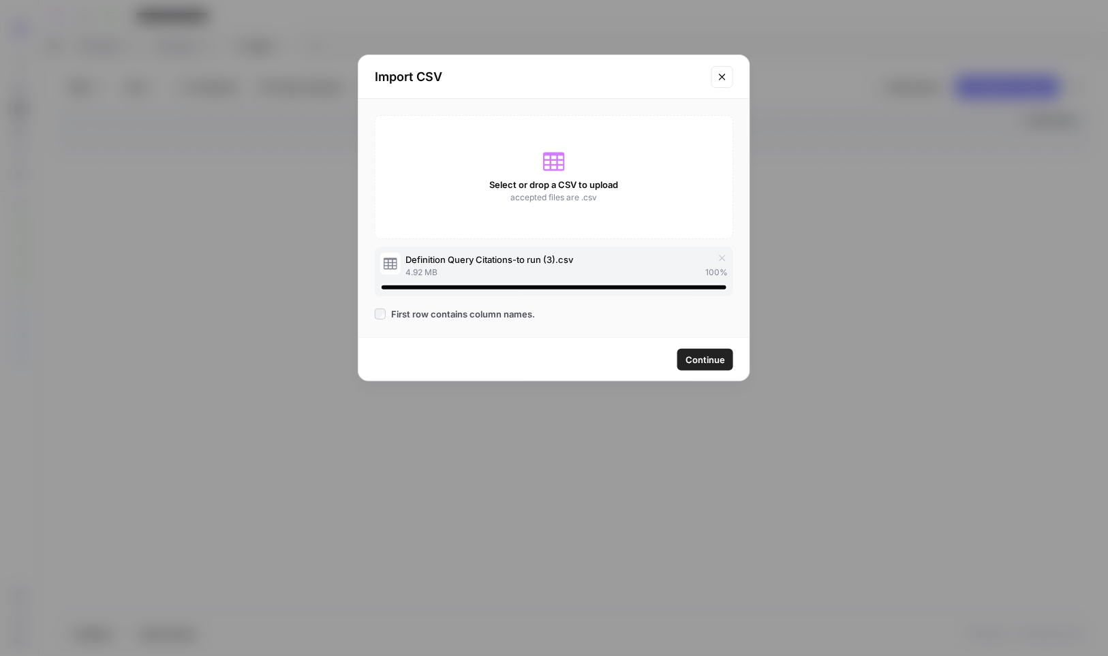
click at [703, 358] on span "Continue" at bounding box center [705, 360] width 40 height 14
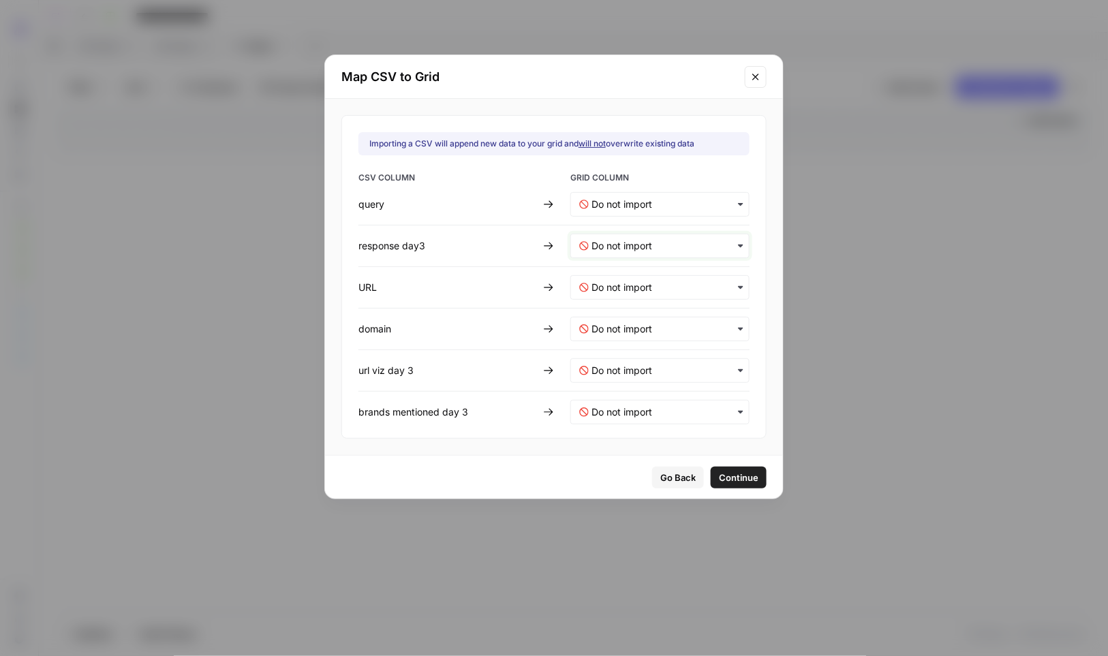
click at [610, 249] on day3-mapping "text" at bounding box center [665, 246] width 149 height 14
click at [614, 281] on span "response" at bounding box center [606, 282] width 35 height 12
click at [589, 288] on div "button" at bounding box center [659, 287] width 179 height 25
click at [605, 349] on div "url" at bounding box center [650, 348] width 159 height 25
click at [719, 475] on span "Continue" at bounding box center [739, 478] width 40 height 14
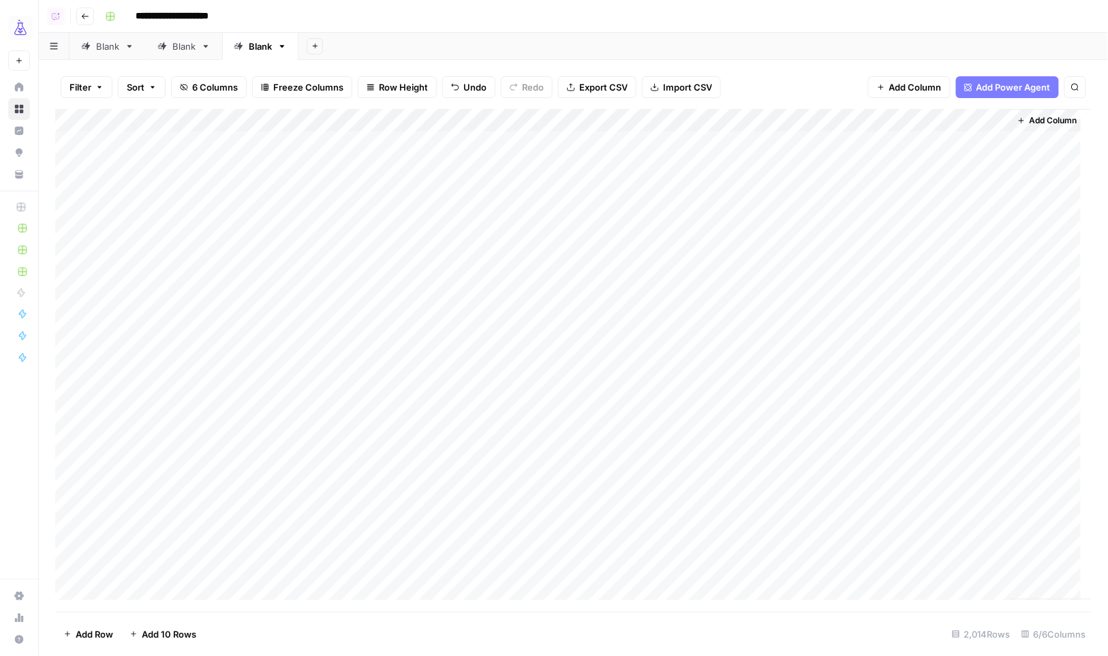
click at [629, 123] on div "Add Column" at bounding box center [573, 360] width 1037 height 503
click at [648, 147] on span "All Rows" at bounding box center [677, 152] width 86 height 14
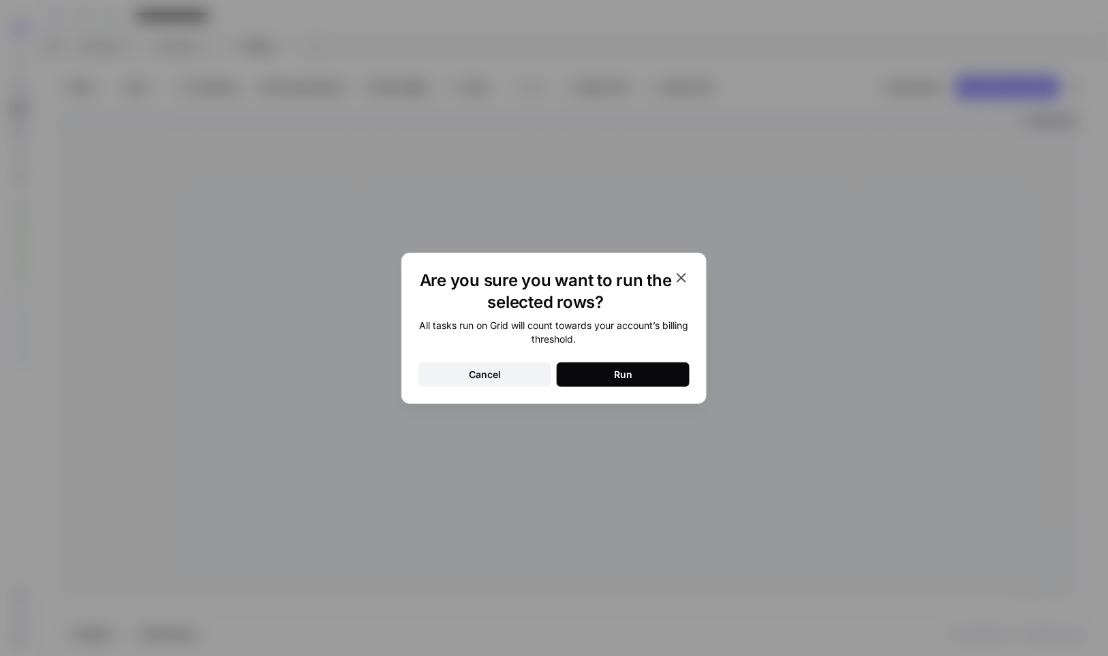
click at [625, 373] on div "Run" at bounding box center [623, 375] width 18 height 14
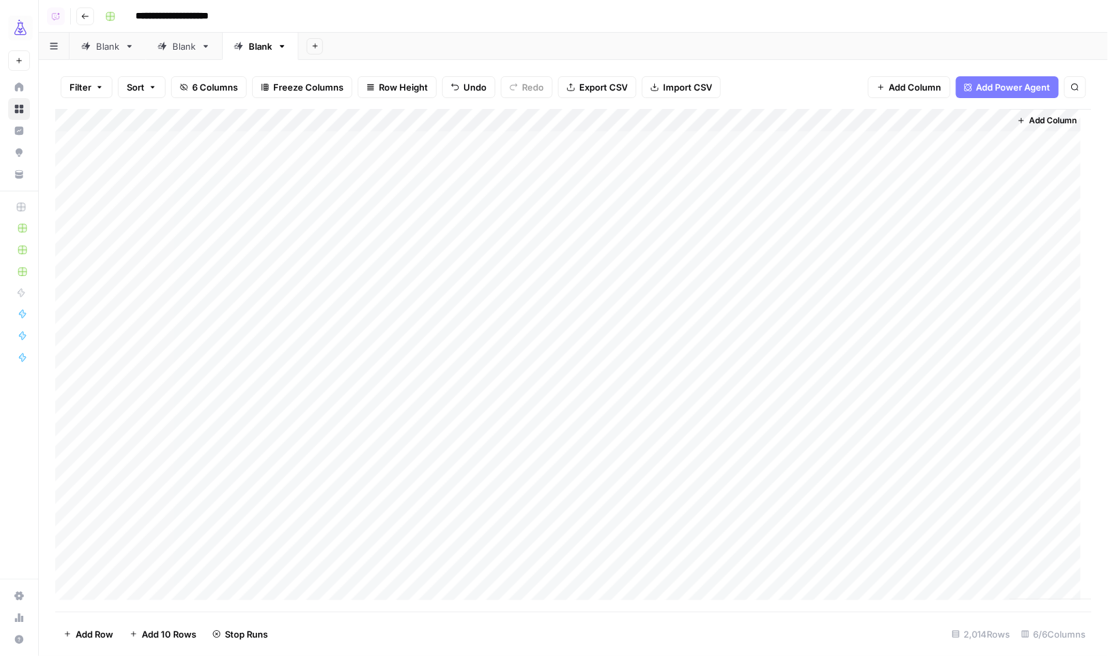
click at [817, 142] on div "Add Column" at bounding box center [573, 360] width 1037 height 503
click at [947, 298] on div "Add Column" at bounding box center [573, 360] width 1037 height 503
click at [792, 322] on div "Add Column" at bounding box center [573, 360] width 1037 height 503
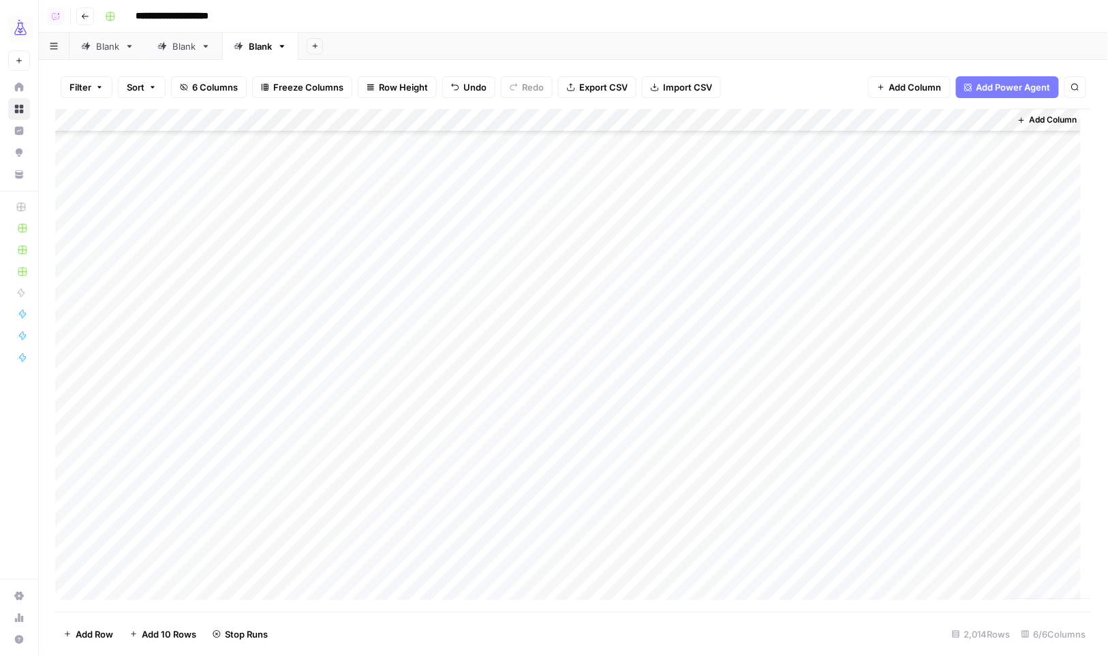
click at [960, 577] on div "Add Column" at bounding box center [573, 360] width 1037 height 503
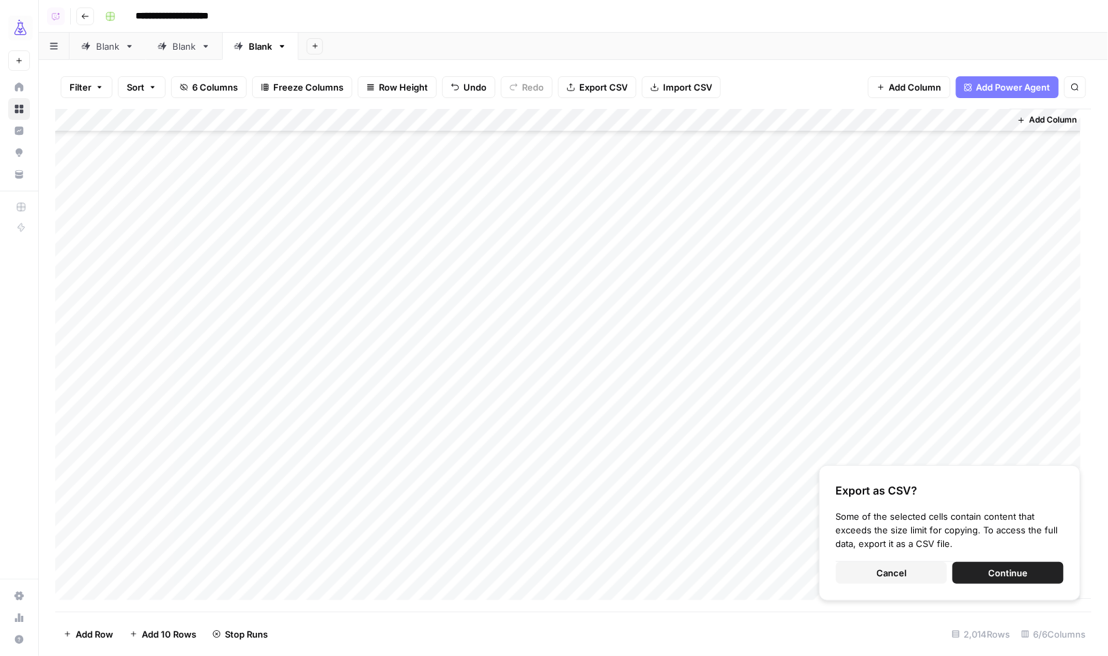
click at [886, 576] on span "Cancel" at bounding box center [892, 573] width 30 height 14
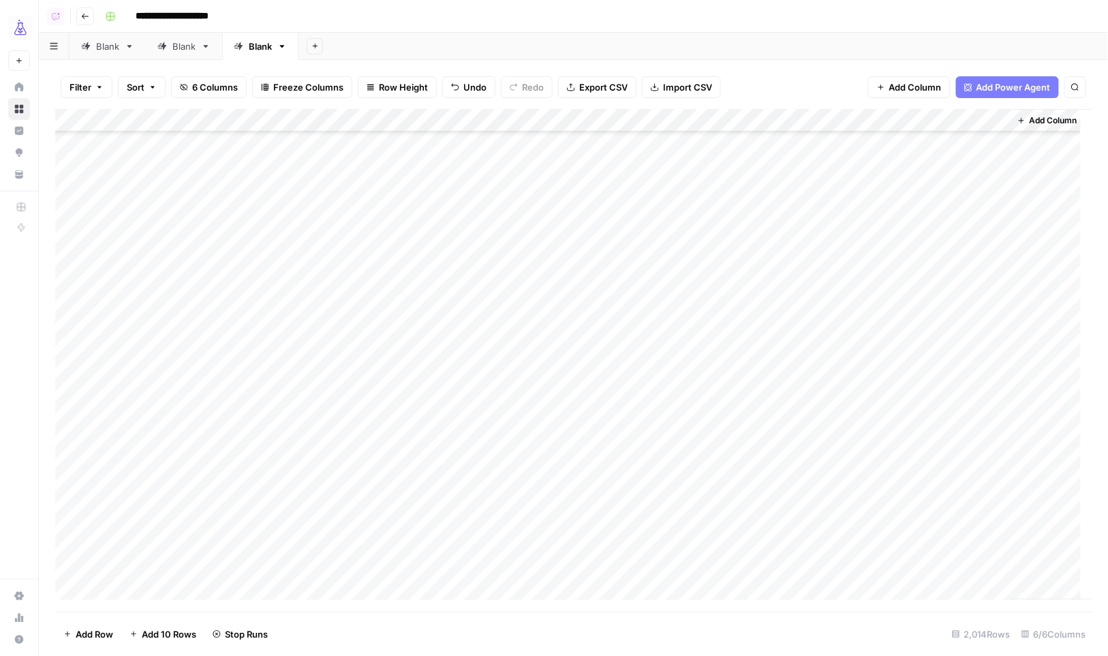
scroll to position [3550, 0]
click at [805, 389] on div "Add Column" at bounding box center [573, 360] width 1037 height 503
click at [795, 413] on div "Add Column" at bounding box center [573, 360] width 1037 height 503
click at [920, 441] on div "Add Column" at bounding box center [573, 360] width 1037 height 503
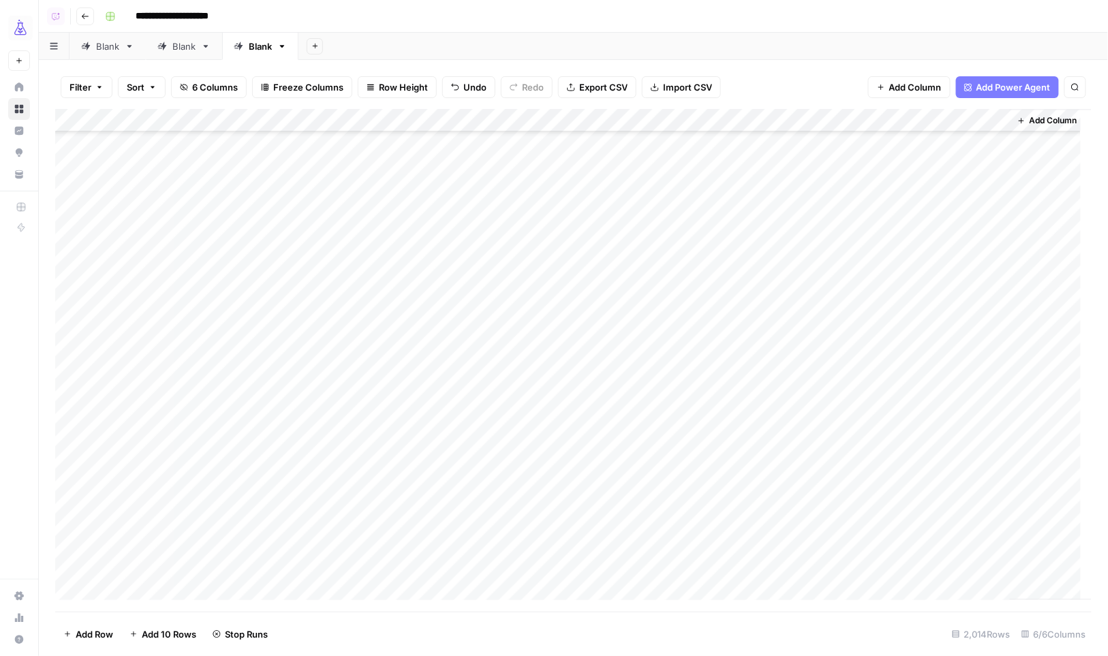
click at [792, 455] on div "Add Column" at bounding box center [573, 360] width 1037 height 503
click at [913, 533] on div "Add Column" at bounding box center [573, 360] width 1037 height 503
click at [806, 556] on div "Add Column" at bounding box center [573, 360] width 1037 height 503
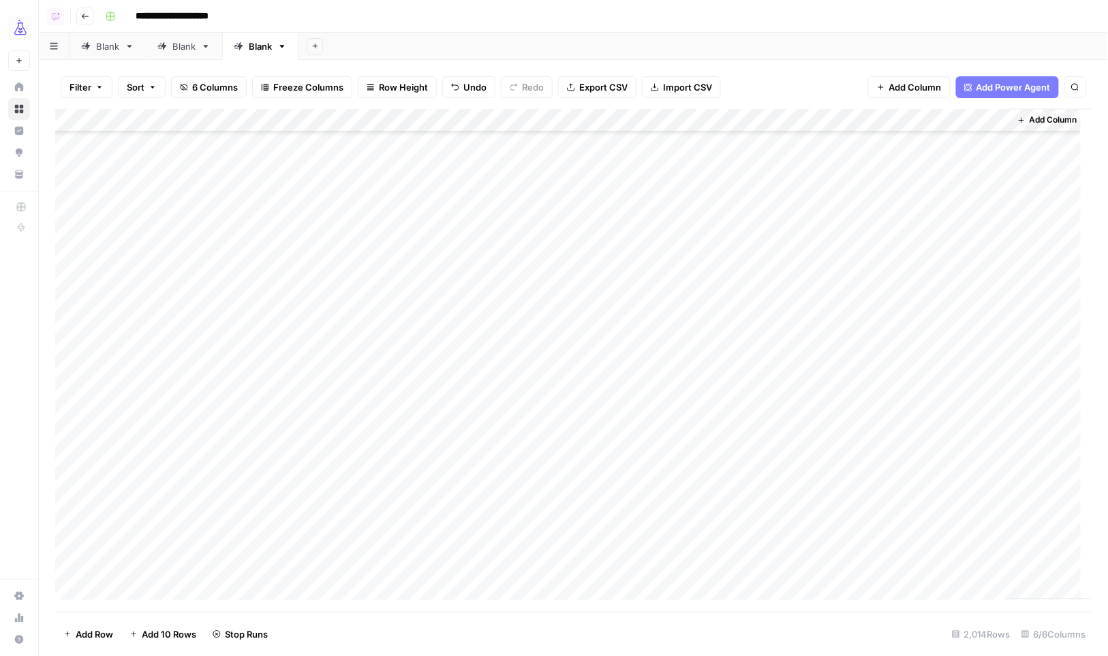
click at [926, 581] on div "Add Column" at bounding box center [573, 360] width 1037 height 503
click at [793, 322] on div "Add Column" at bounding box center [573, 360] width 1037 height 503
click at [926, 566] on div "Add Column" at bounding box center [573, 360] width 1037 height 503
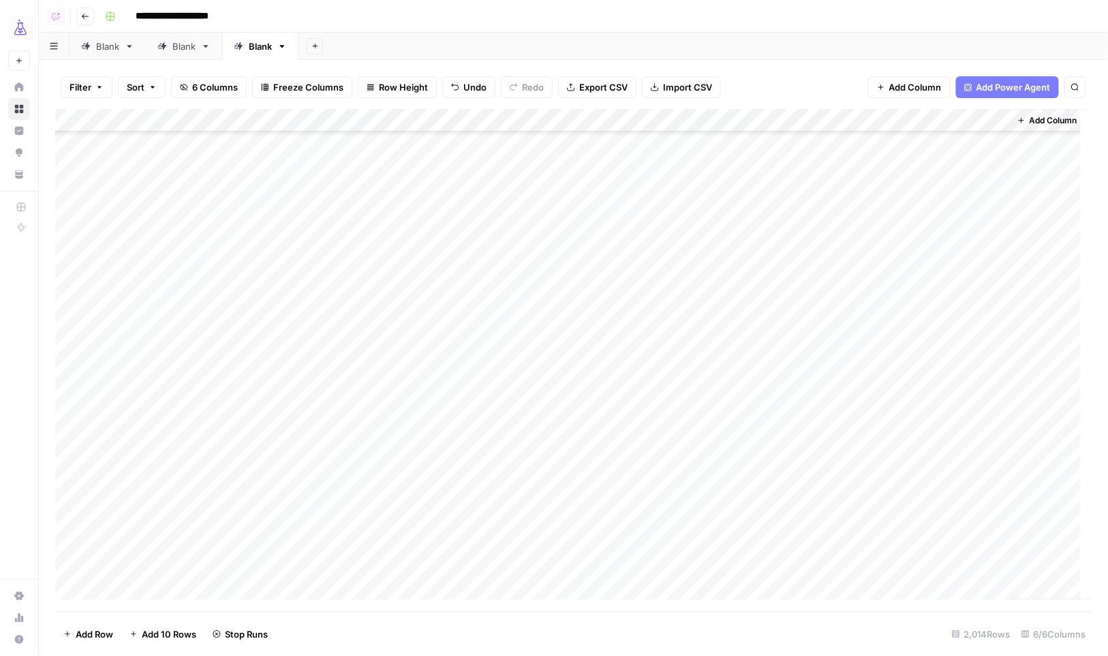
scroll to position [10542, 0]
click at [777, 300] on div "Add Column" at bounding box center [573, 360] width 1037 height 503
click at [910, 367] on div "Add Column" at bounding box center [573, 360] width 1037 height 503
click at [779, 393] on div "Add Column" at bounding box center [573, 360] width 1037 height 503
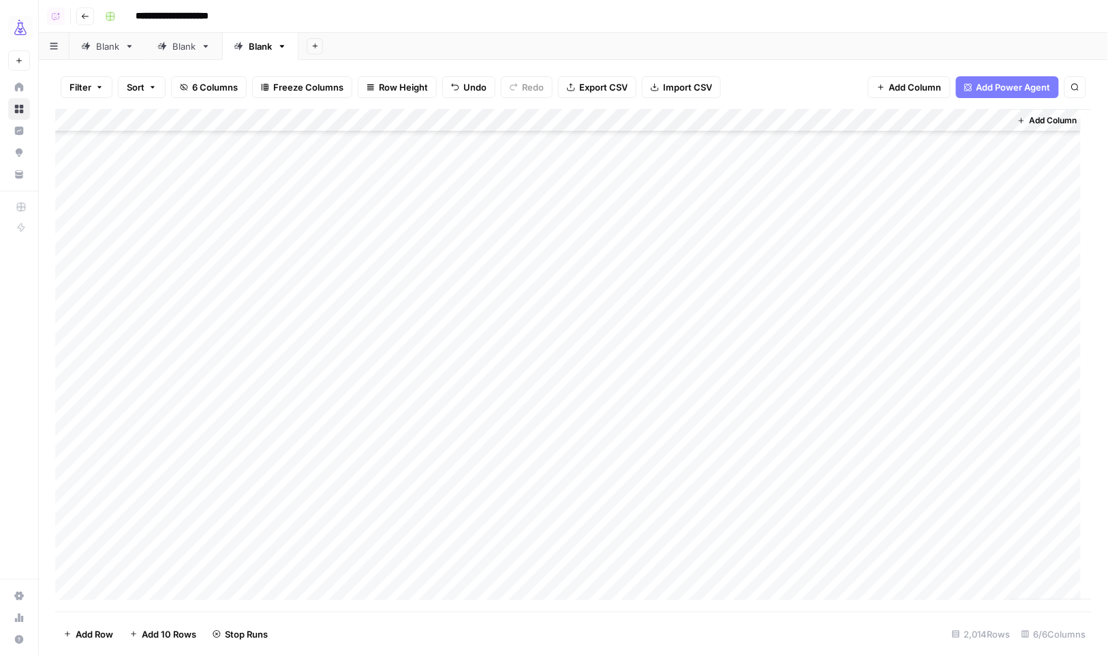
click at [916, 389] on div "Add Column" at bounding box center [573, 360] width 1037 height 503
click at [779, 416] on div "Add Column" at bounding box center [573, 360] width 1037 height 503
click at [915, 559] on div "Add Column" at bounding box center [573, 360] width 1037 height 503
click at [781, 577] on div "Add Column" at bounding box center [573, 360] width 1037 height 503
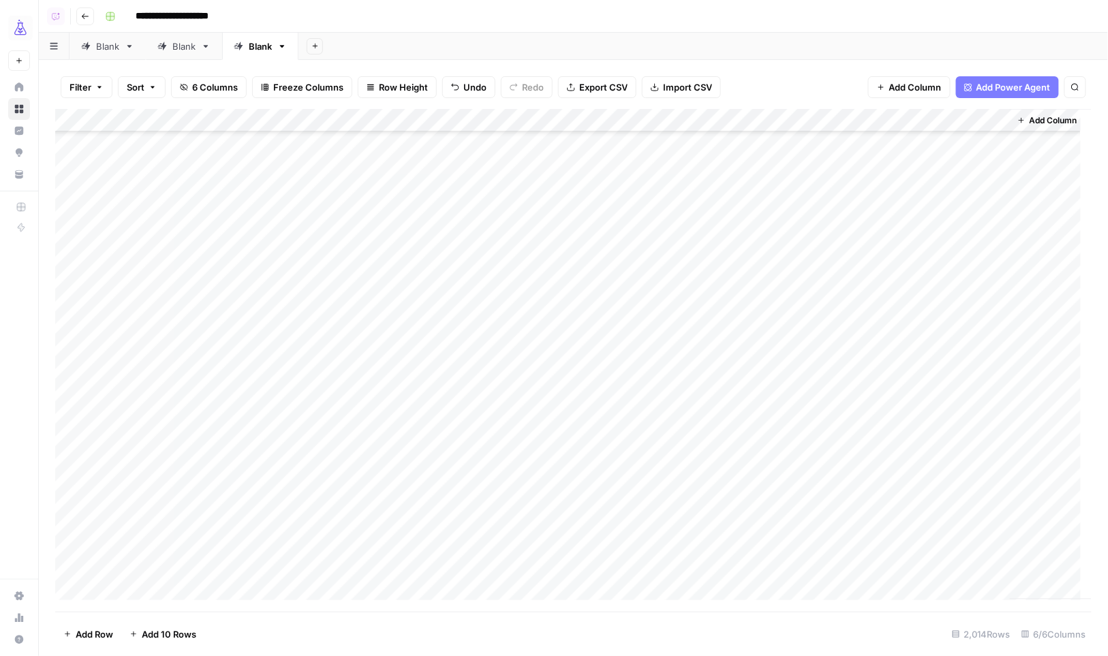
scroll to position [17253, 0]
click at [936, 512] on div "Add Column" at bounding box center [573, 360] width 1037 height 503
click at [789, 536] on div "Add Column" at bounding box center [573, 360] width 1037 height 503
click at [933, 458] on div "Add Column" at bounding box center [573, 360] width 1037 height 503
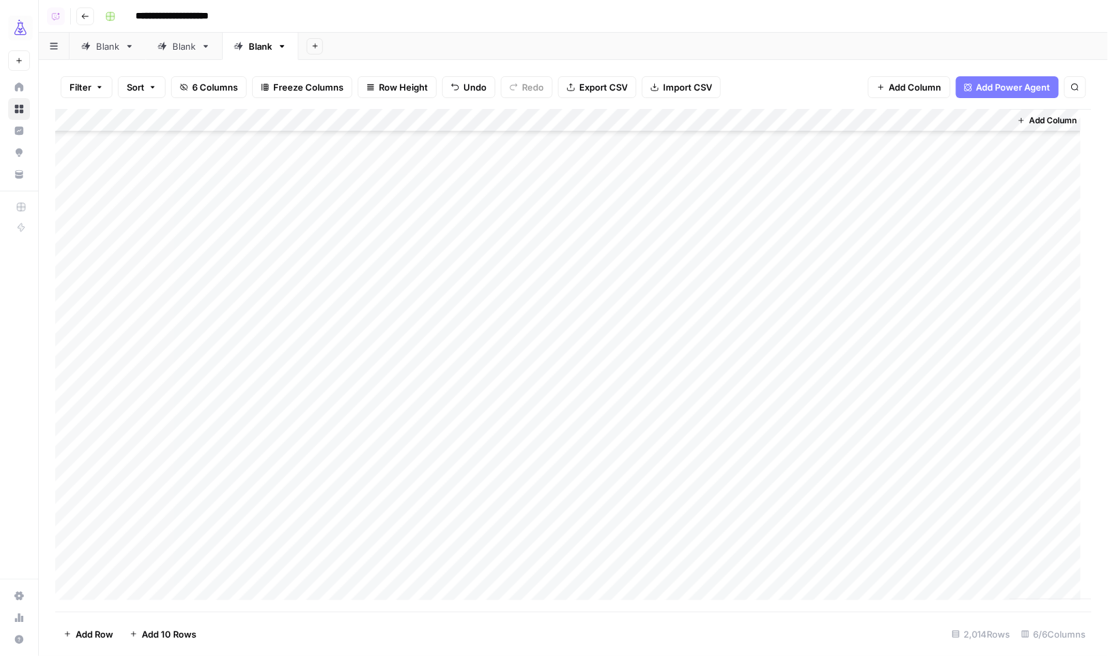
click at [811, 480] on div "Add Column" at bounding box center [573, 360] width 1037 height 503
click at [917, 550] on div "Add Column" at bounding box center [573, 360] width 1037 height 503
click at [785, 574] on div "Add Column" at bounding box center [573, 360] width 1037 height 503
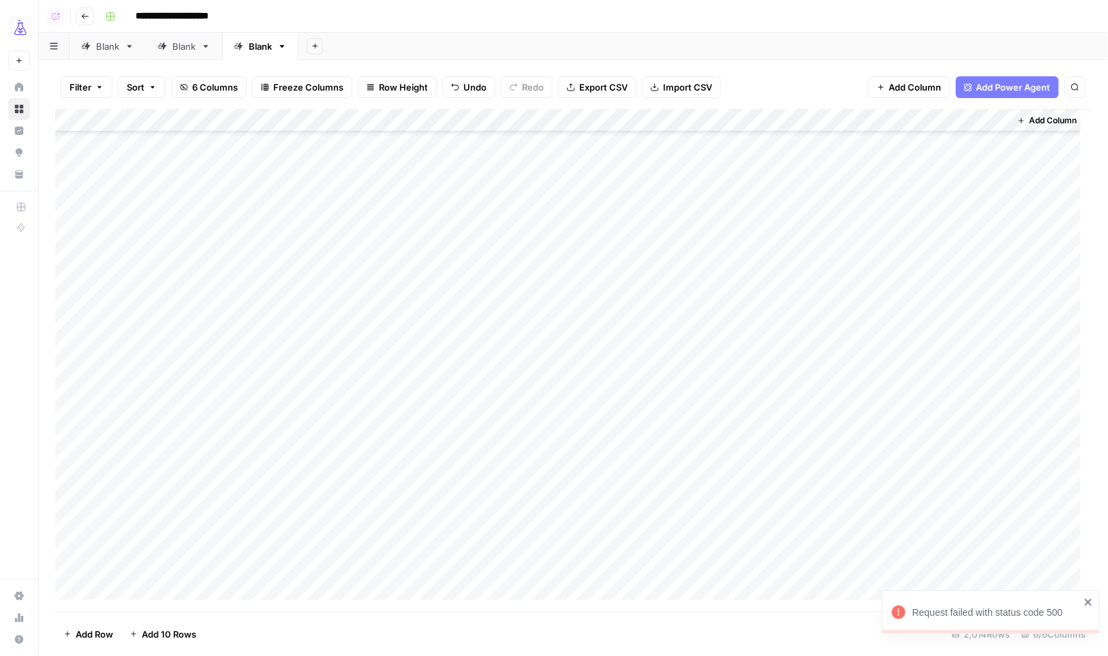
click at [586, 82] on span "Export CSV" at bounding box center [603, 87] width 48 height 14
click at [74, 116] on div "Add Column" at bounding box center [573, 360] width 1037 height 503
click at [126, 642] on button "Delete 2014 Rows" at bounding box center [101, 634] width 93 height 22
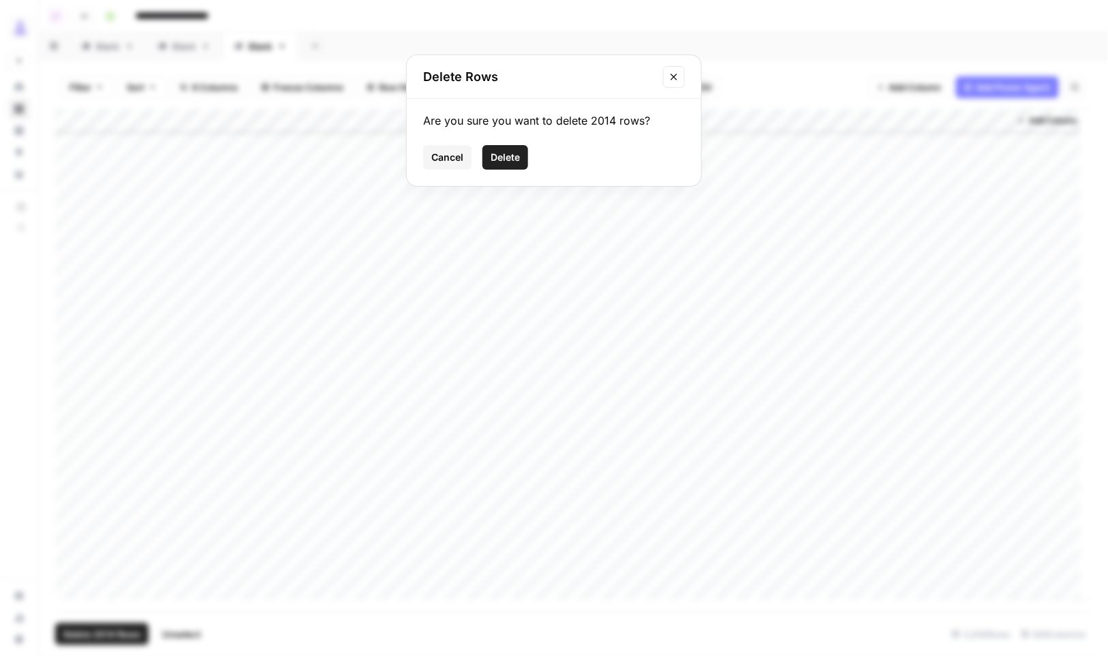
click at [519, 155] on span "Delete" at bounding box center [504, 158] width 29 height 14
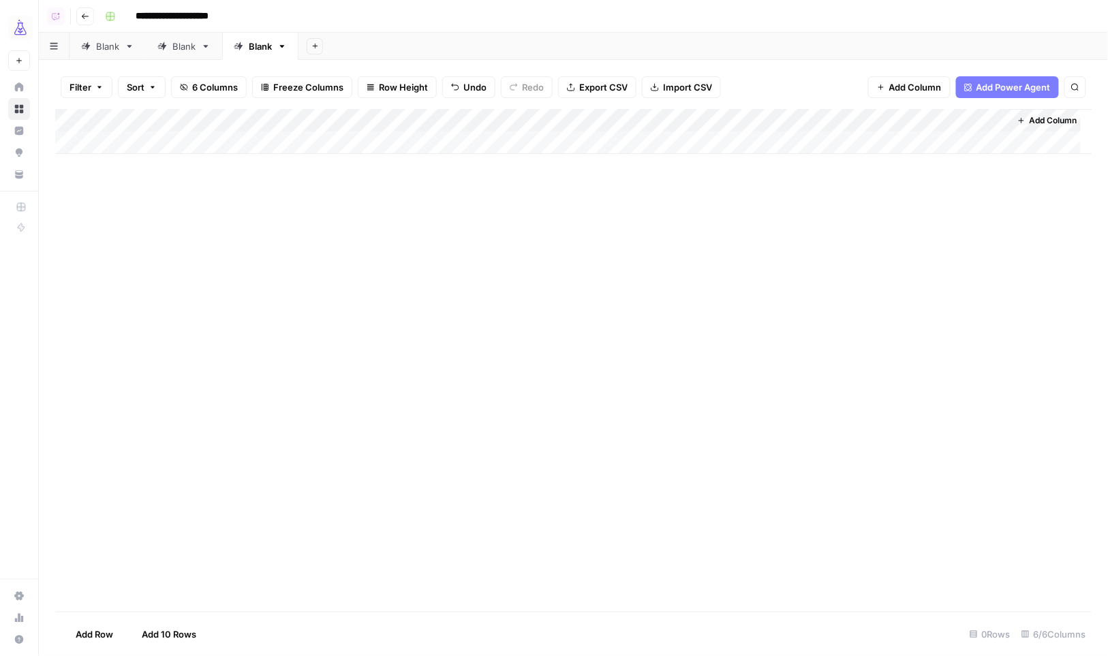
scroll to position [0, 0]
click at [688, 84] on span "Import CSV" at bounding box center [687, 87] width 49 height 14
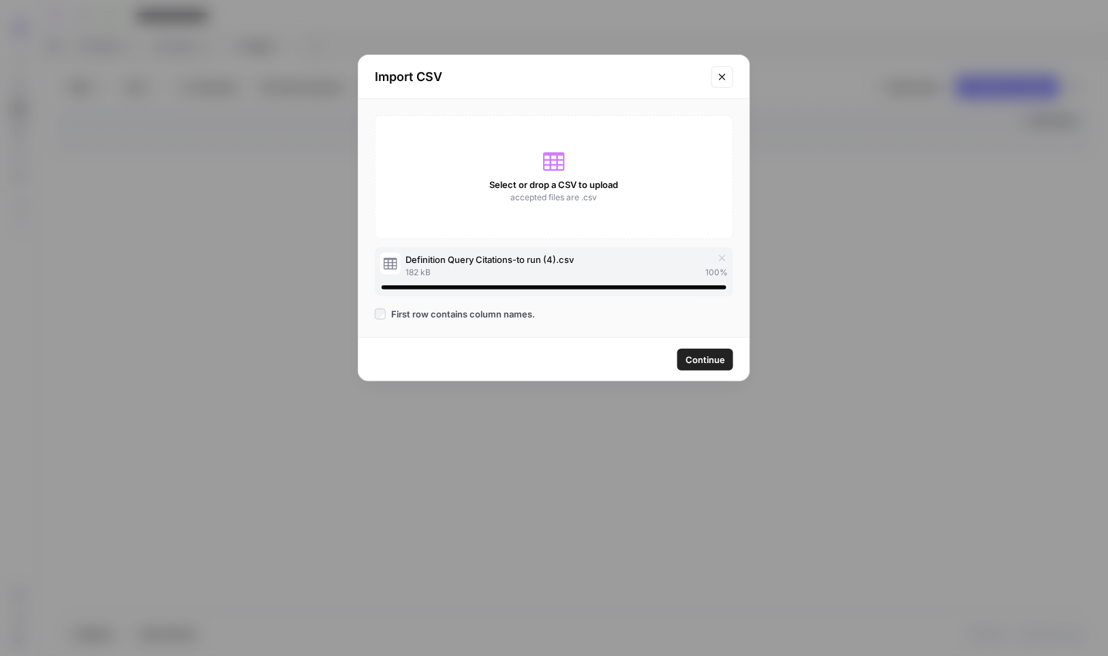
click at [705, 353] on span "Continue" at bounding box center [705, 360] width 40 height 14
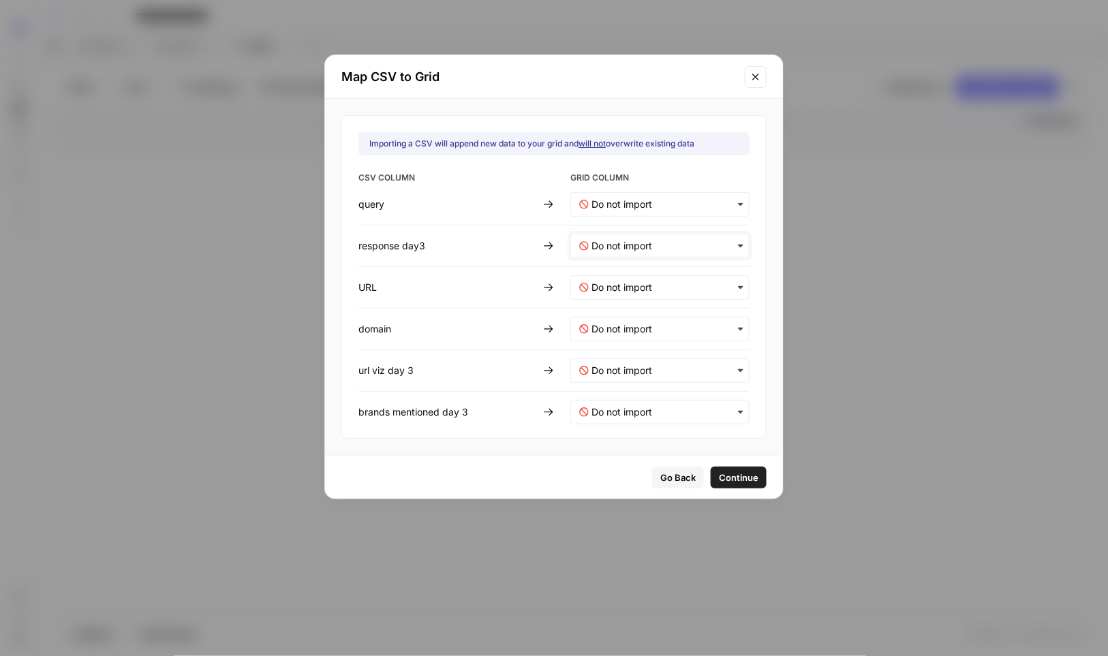
click at [640, 246] on day3-mapping "text" at bounding box center [665, 246] width 149 height 14
click at [660, 471] on span "Go Back" at bounding box center [677, 478] width 35 height 14
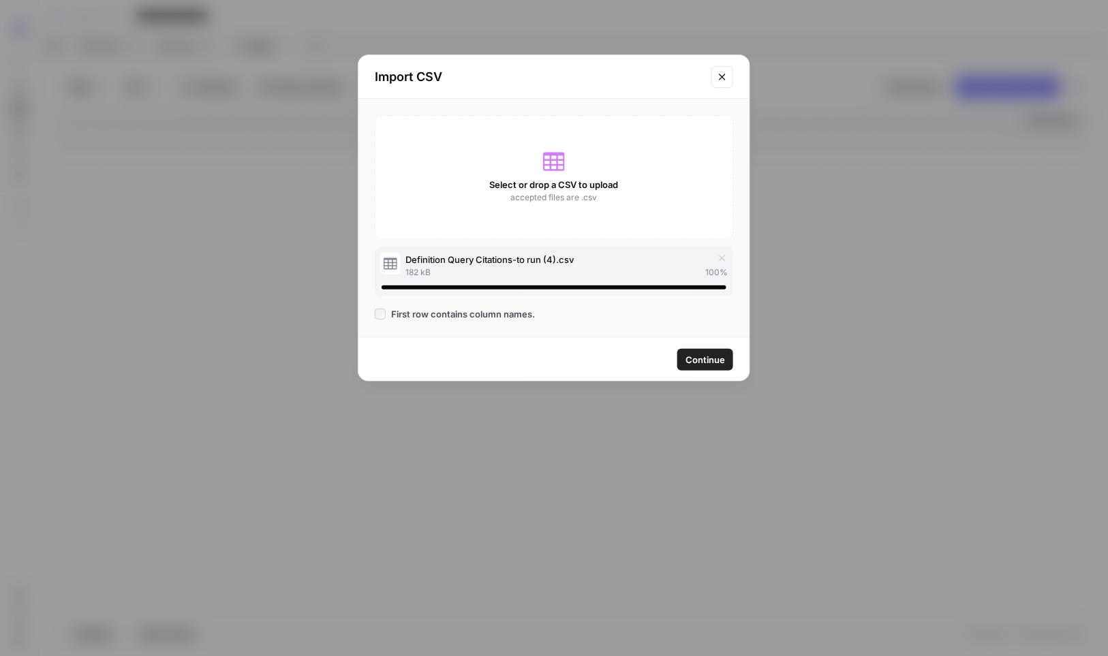
click at [712, 78] on button "Close modal" at bounding box center [722, 77] width 22 height 22
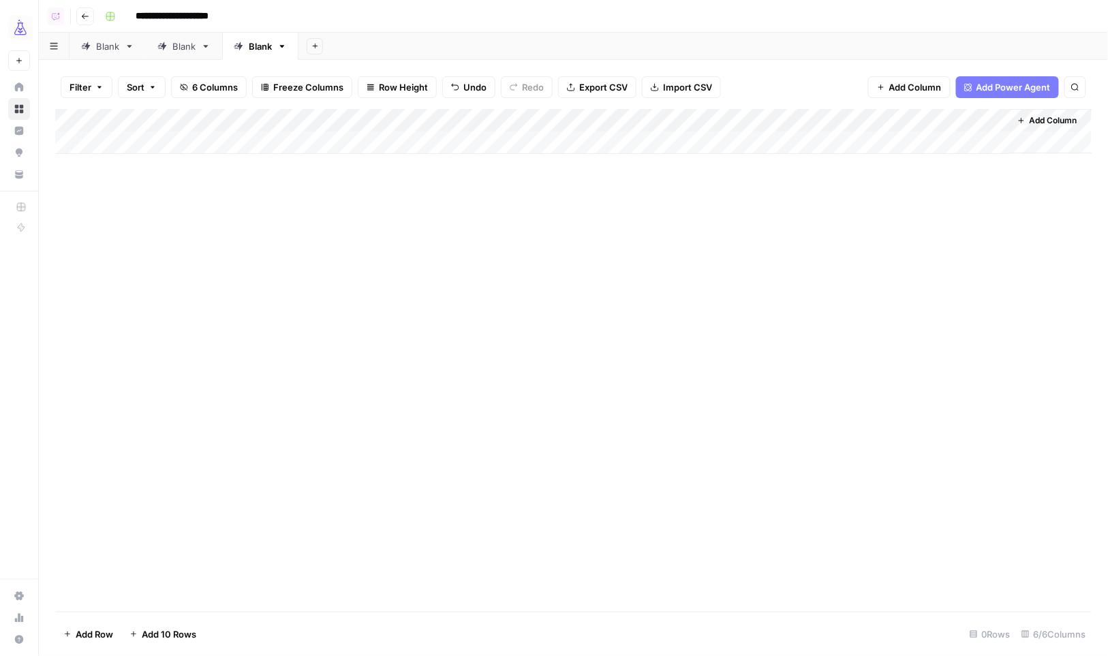
click at [681, 85] on span "Import CSV" at bounding box center [687, 87] width 49 height 14
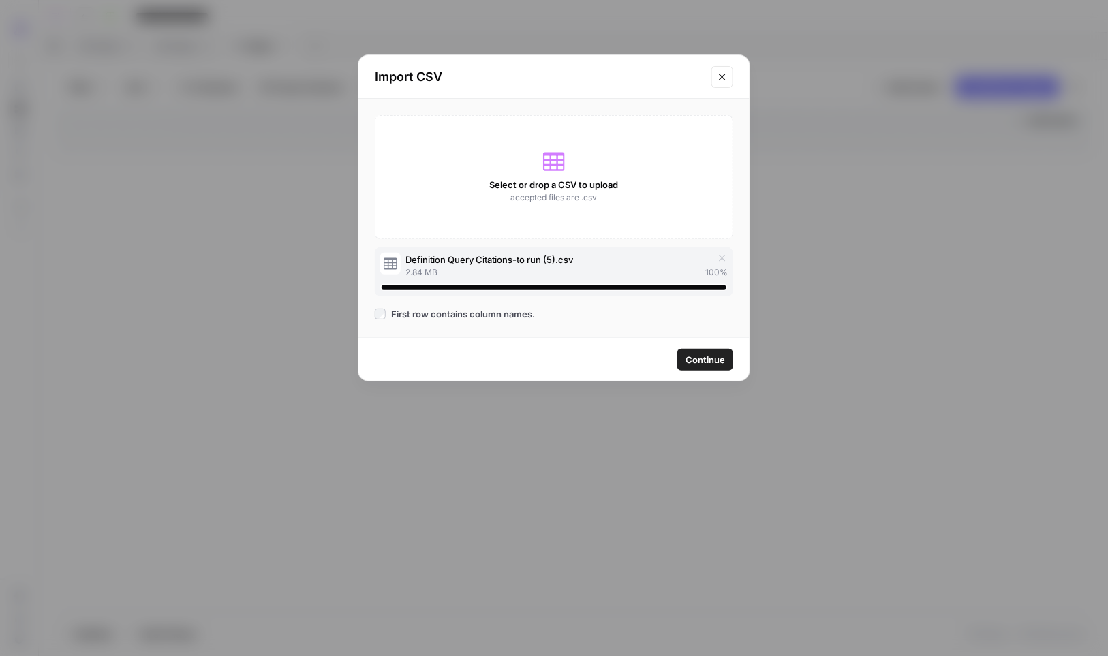
click at [718, 360] on span "Continue" at bounding box center [705, 360] width 40 height 14
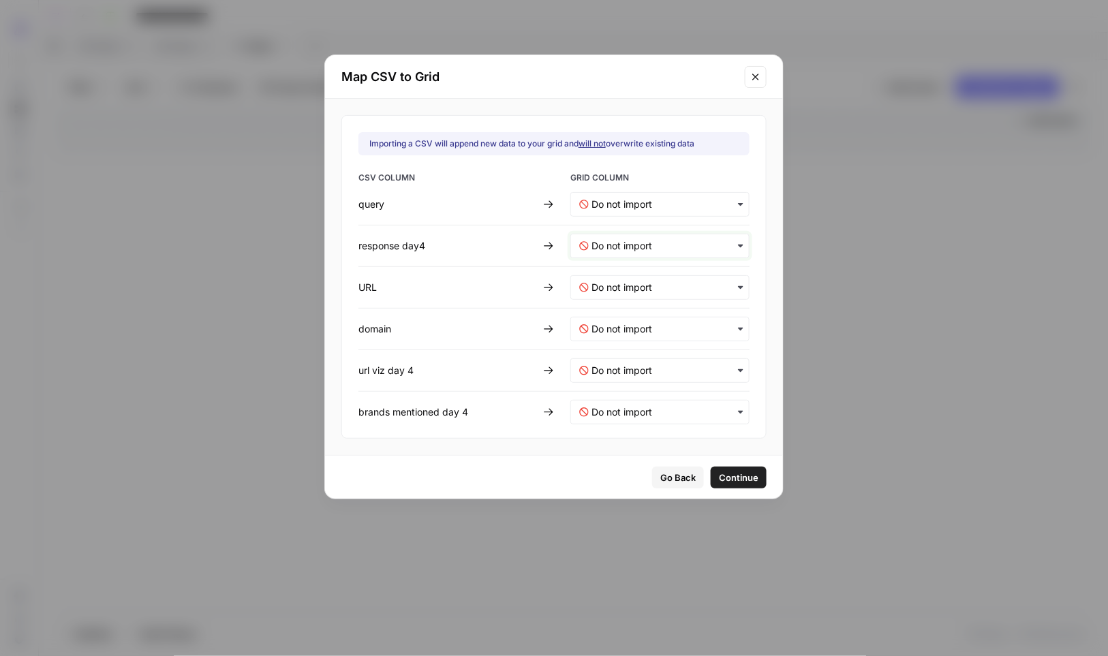
click at [636, 249] on day4-mapping "text" at bounding box center [665, 246] width 149 height 14
click at [621, 281] on span "response" at bounding box center [606, 282] width 35 height 12
drag, startPoint x: 615, startPoint y: 286, endPoint x: 614, endPoint y: 301, distance: 15.0
click at [615, 286] on input "text" at bounding box center [665, 288] width 149 height 14
click at [617, 343] on div "url" at bounding box center [650, 348] width 159 height 25
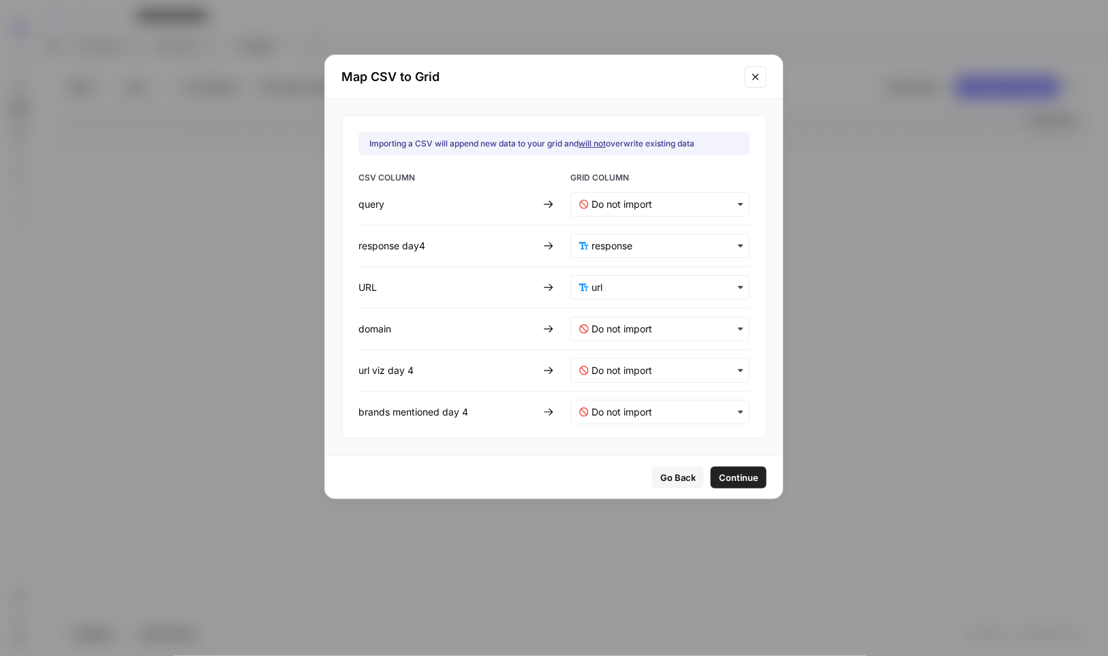
click at [719, 474] on span "Continue" at bounding box center [739, 478] width 40 height 14
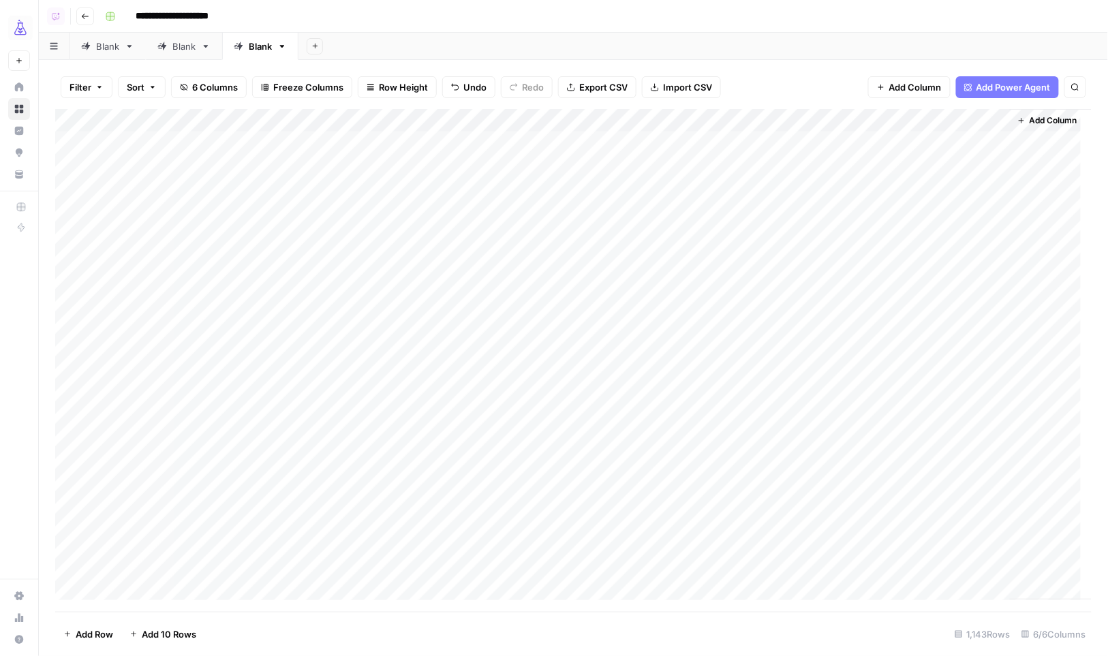
click at [630, 121] on div "Add Column" at bounding box center [573, 360] width 1037 height 503
click at [644, 155] on span "All Rows" at bounding box center [677, 152] width 86 height 14
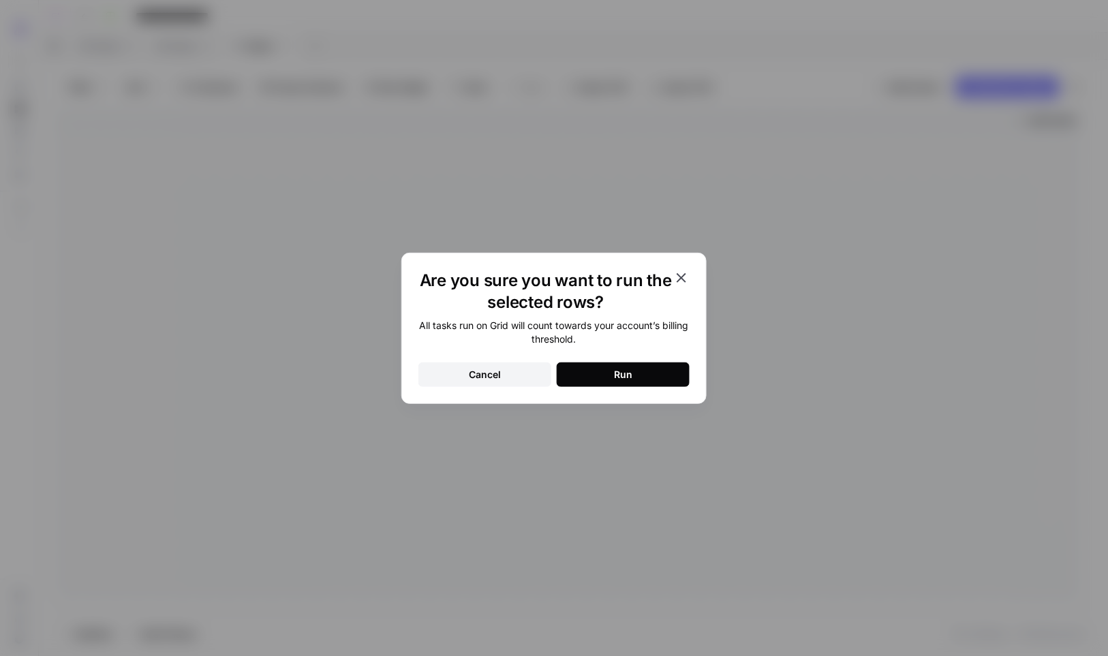
click at [631, 374] on div "Run" at bounding box center [623, 375] width 18 height 14
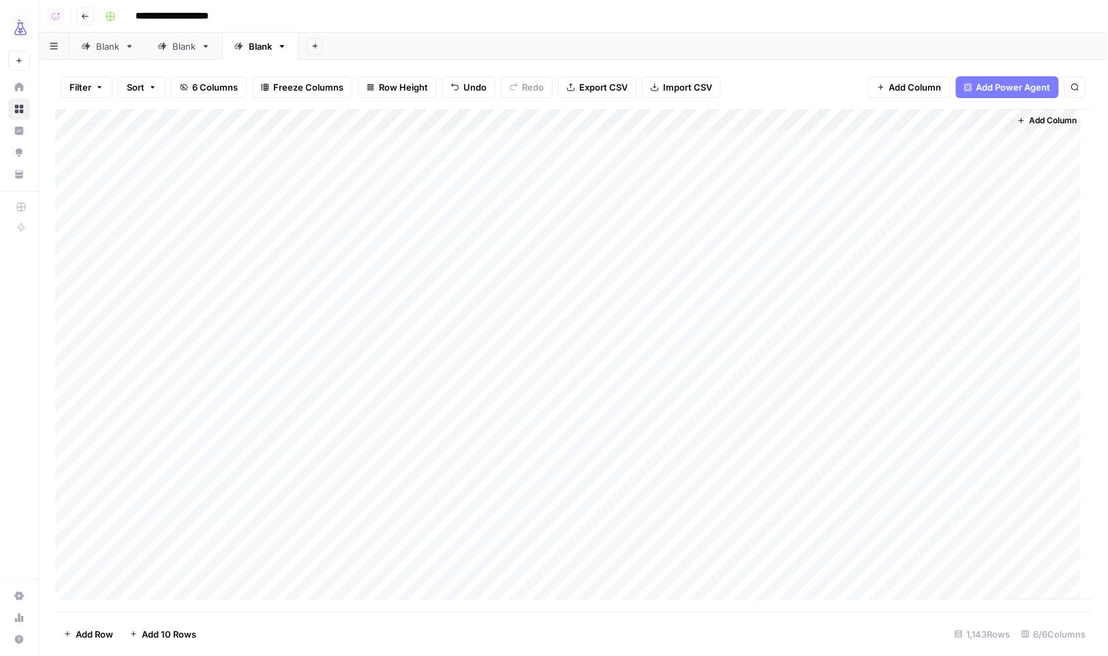
click at [798, 144] on div "Add Column" at bounding box center [573, 360] width 1037 height 503
click at [943, 525] on div "Add Column" at bounding box center [573, 360] width 1037 height 503
click at [782, 550] on div "Add Column" at bounding box center [573, 360] width 1037 height 503
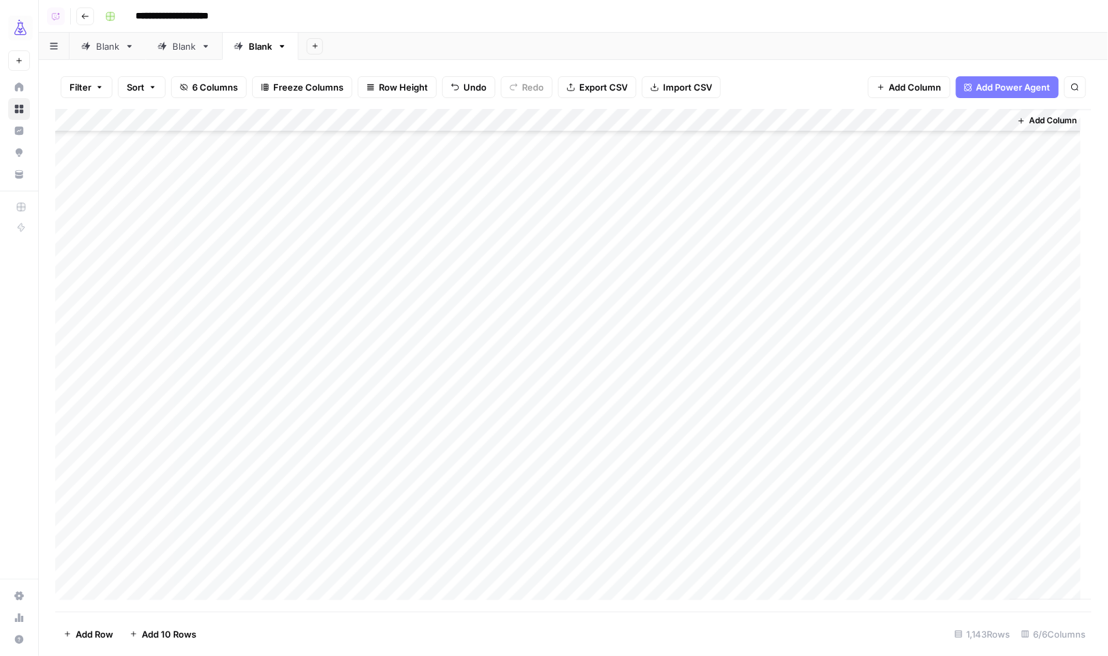
click at [919, 580] on div "Add Column" at bounding box center [573, 360] width 1037 height 503
click at [809, 204] on div "Add Column" at bounding box center [573, 360] width 1037 height 503
click at [929, 573] on div "Add Column" at bounding box center [573, 360] width 1037 height 503
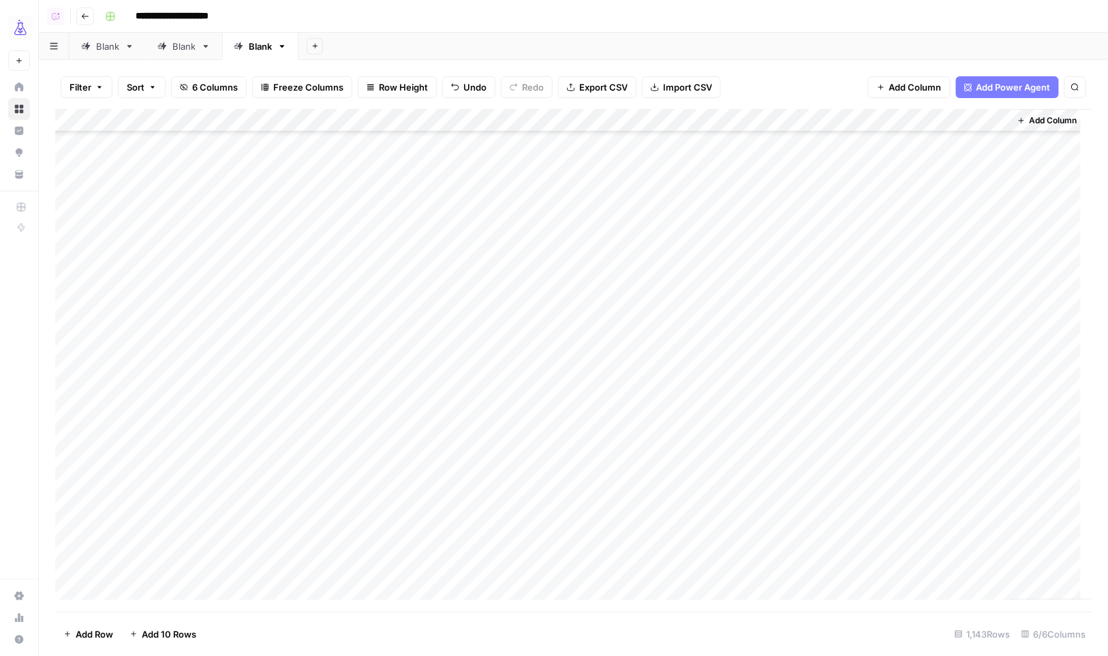
scroll to position [6898, 0]
click at [789, 262] on div "Add Column" at bounding box center [573, 360] width 1037 height 503
click at [937, 548] on div "Add Column" at bounding box center [573, 360] width 1037 height 503
click at [792, 568] on div "Add Column" at bounding box center [573, 360] width 1037 height 503
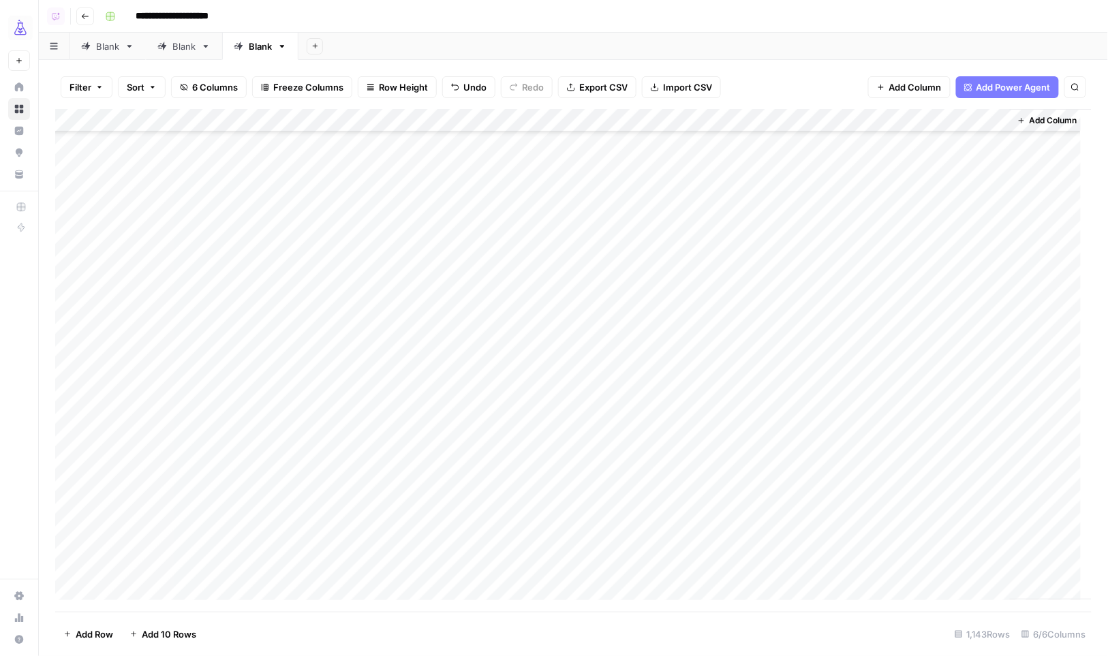
scroll to position [13371, 0]
click at [926, 551] on div "Add Column" at bounding box center [573, 360] width 1037 height 503
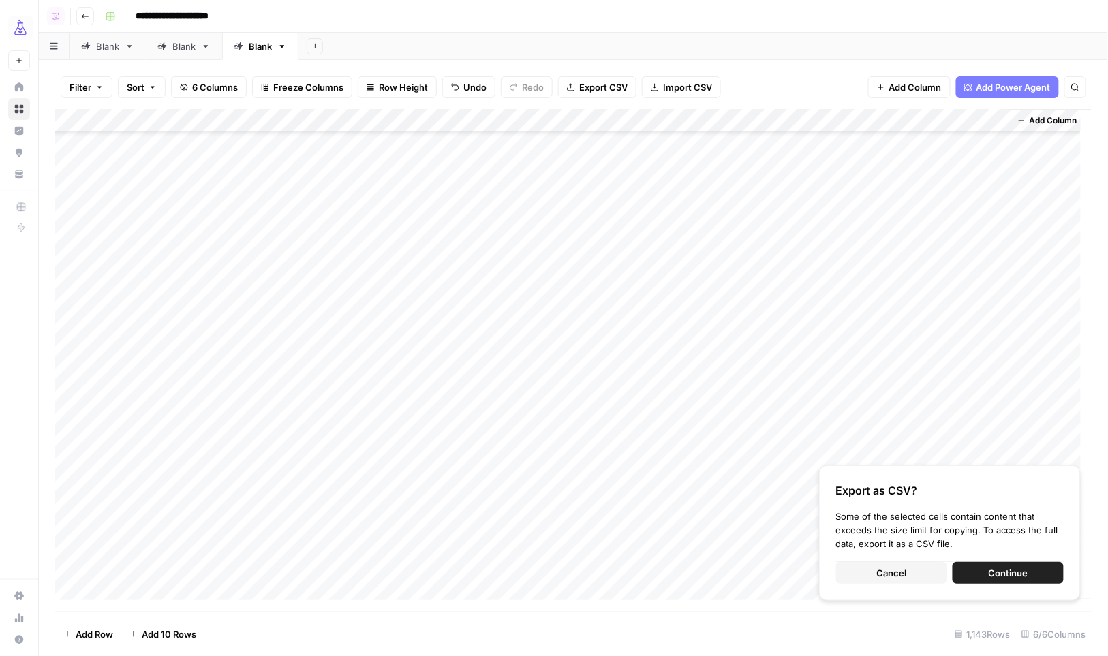
click at [878, 579] on span "Cancel" at bounding box center [892, 573] width 30 height 14
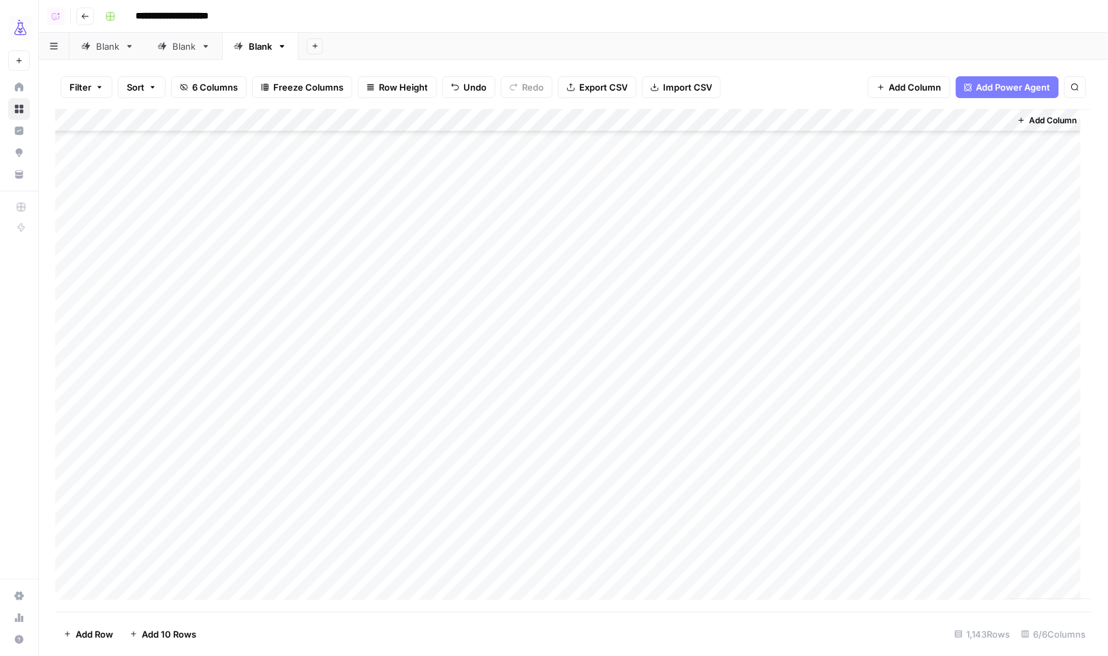
scroll to position [12375, 0]
click at [929, 482] on div "Add Column" at bounding box center [573, 360] width 1037 height 503
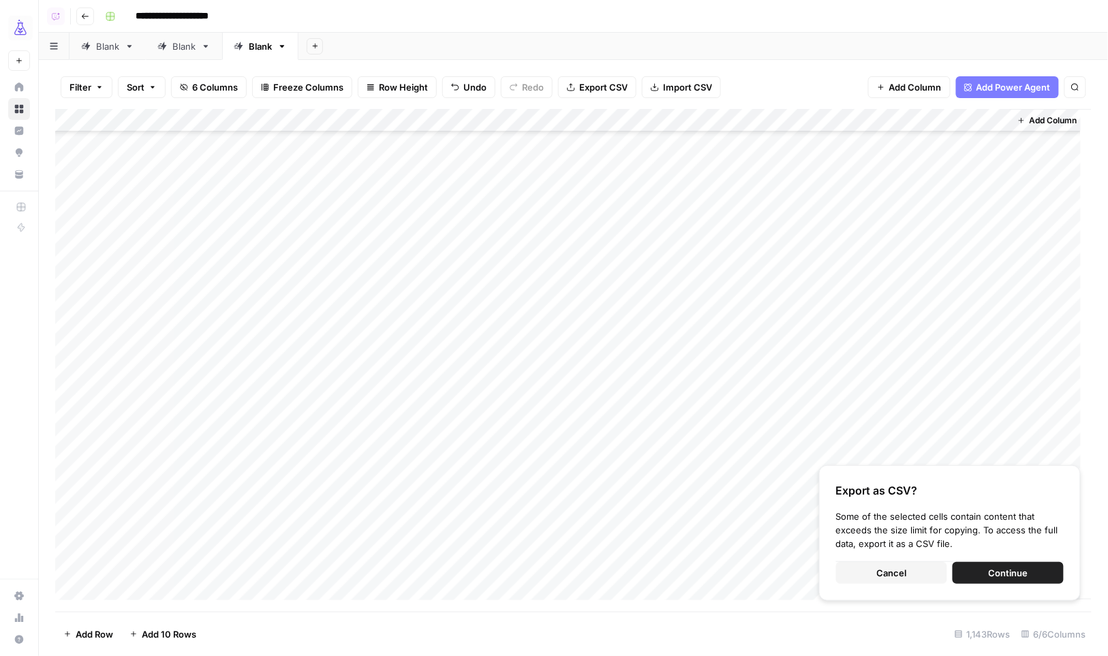
scroll to position [11796, 0]
click at [942, 251] on div "Add Column" at bounding box center [573, 360] width 1037 height 503
click at [926, 360] on div "Add Column" at bounding box center [573, 360] width 1037 height 503
click at [905, 575] on span "Cancel" at bounding box center [892, 573] width 30 height 14
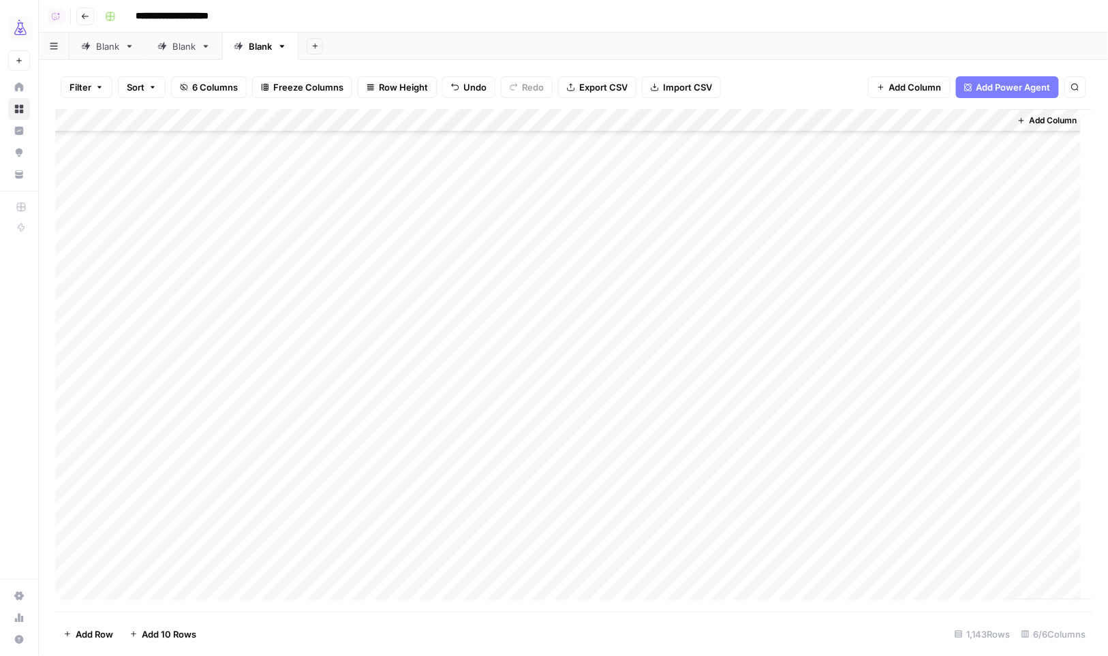
scroll to position [10013, 0]
click at [836, 482] on div "Add Column" at bounding box center [573, 360] width 1037 height 503
click at [1037, 503] on div "Add Column" at bounding box center [1050, 354] width 82 height 490
click at [797, 513] on div "Add Column" at bounding box center [573, 360] width 1037 height 503
click at [814, 486] on div "Add Column" at bounding box center [573, 360] width 1037 height 503
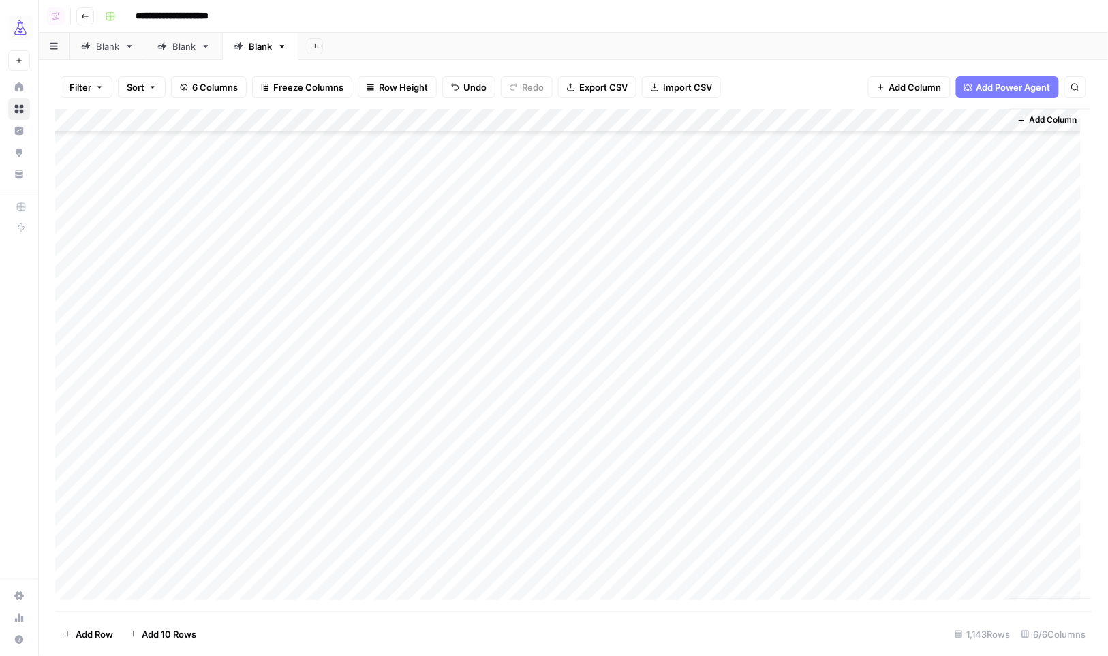
scroll to position [12612, 0]
click at [913, 450] on div "Add Column" at bounding box center [573, 360] width 1037 height 503
click at [778, 474] on div "Add Column" at bounding box center [573, 360] width 1037 height 503
click at [950, 463] on div "Add Column" at bounding box center [573, 360] width 1037 height 503
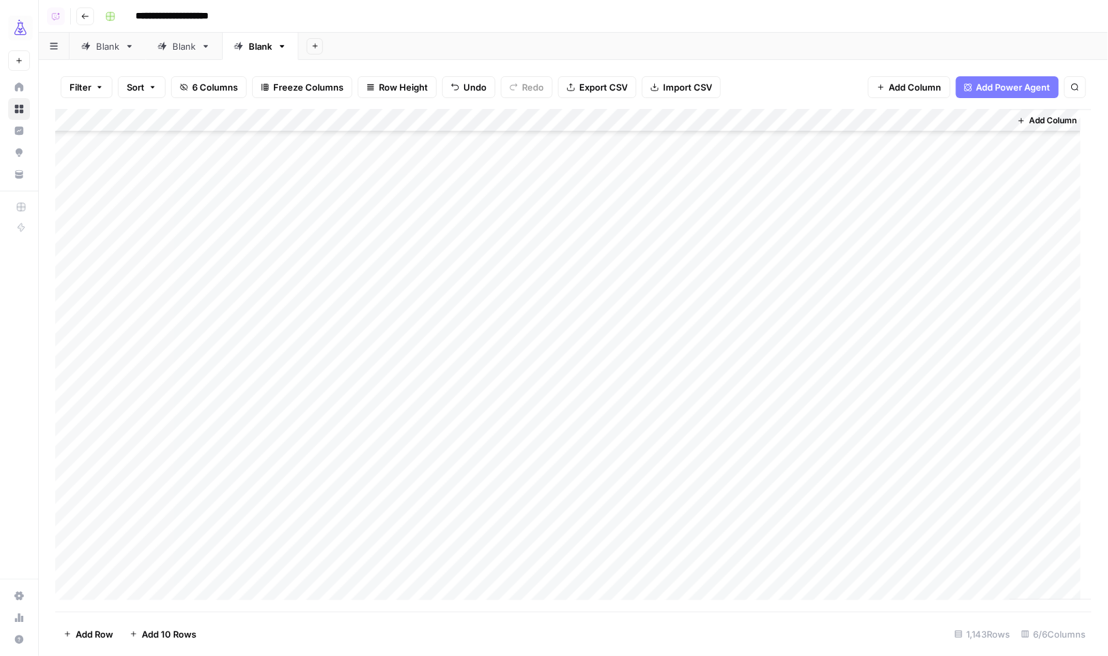
scroll to position [14484, 0]
click at [777, 176] on div "Add Column" at bounding box center [573, 360] width 1037 height 503
click at [946, 522] on div "Add Column" at bounding box center [573, 360] width 1037 height 503
click at [792, 542] on div "Add Column" at bounding box center [573, 360] width 1037 height 503
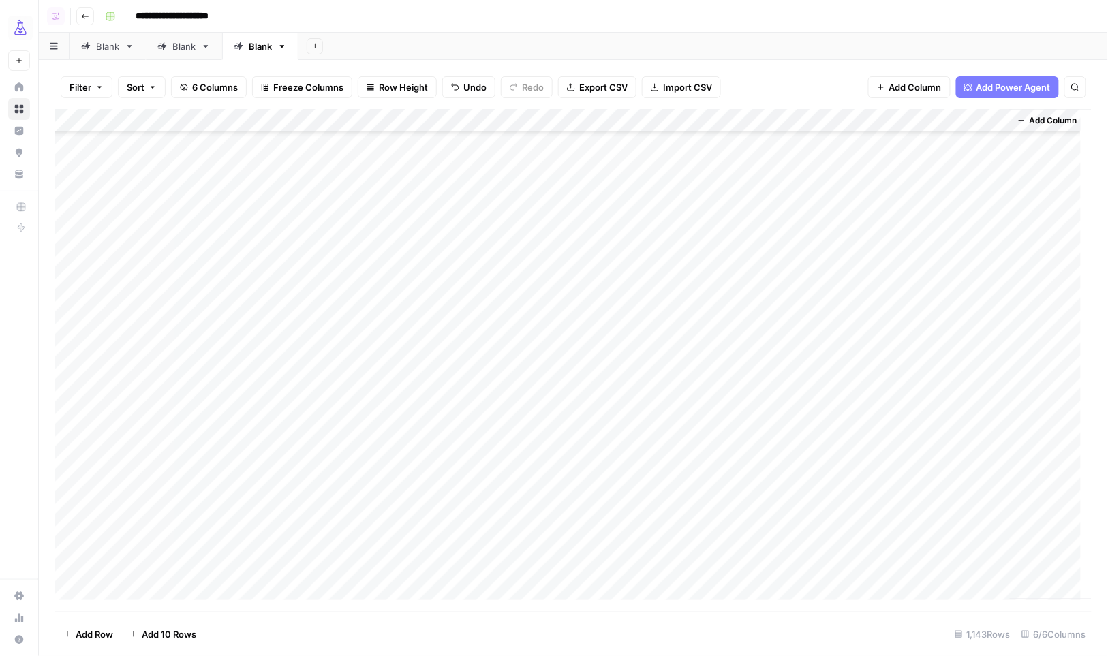
scroll to position [18839, 0]
click at [931, 574] on div "Add Column" at bounding box center [573, 360] width 1037 height 503
click at [779, 418] on div "Add Column" at bounding box center [573, 360] width 1037 height 503
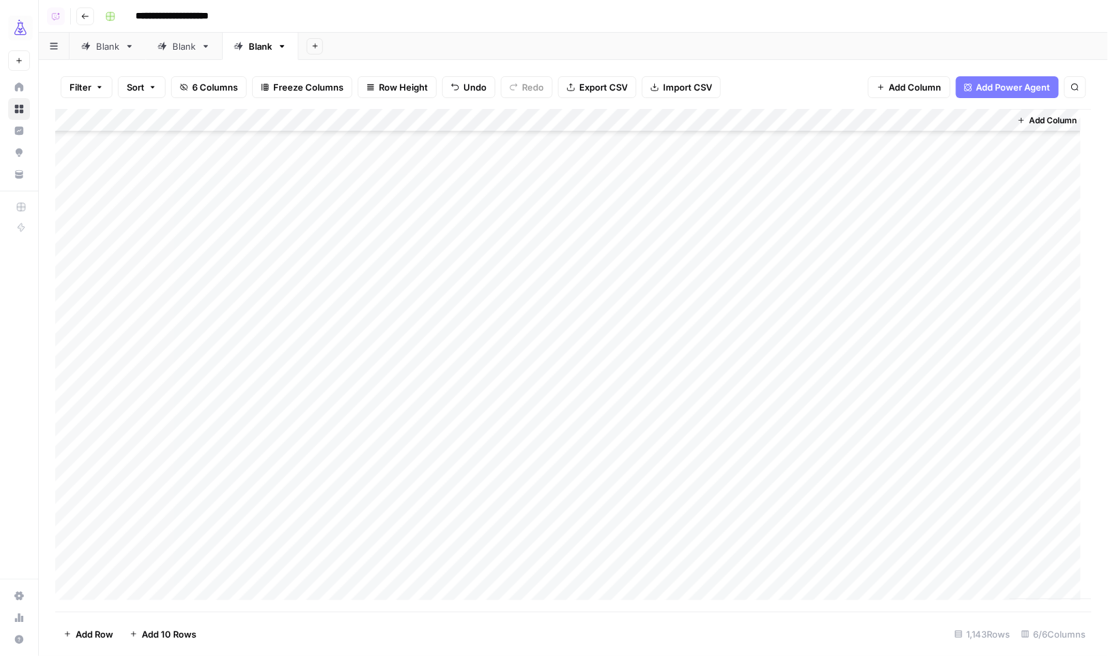
click at [948, 460] on div "Add Column" at bounding box center [573, 360] width 1037 height 503
click at [798, 484] on div "Add Column" at bounding box center [573, 360] width 1037 height 503
click at [919, 513] on div "Add Column" at bounding box center [573, 360] width 1037 height 503
click at [792, 537] on div "Add Column" at bounding box center [573, 360] width 1037 height 503
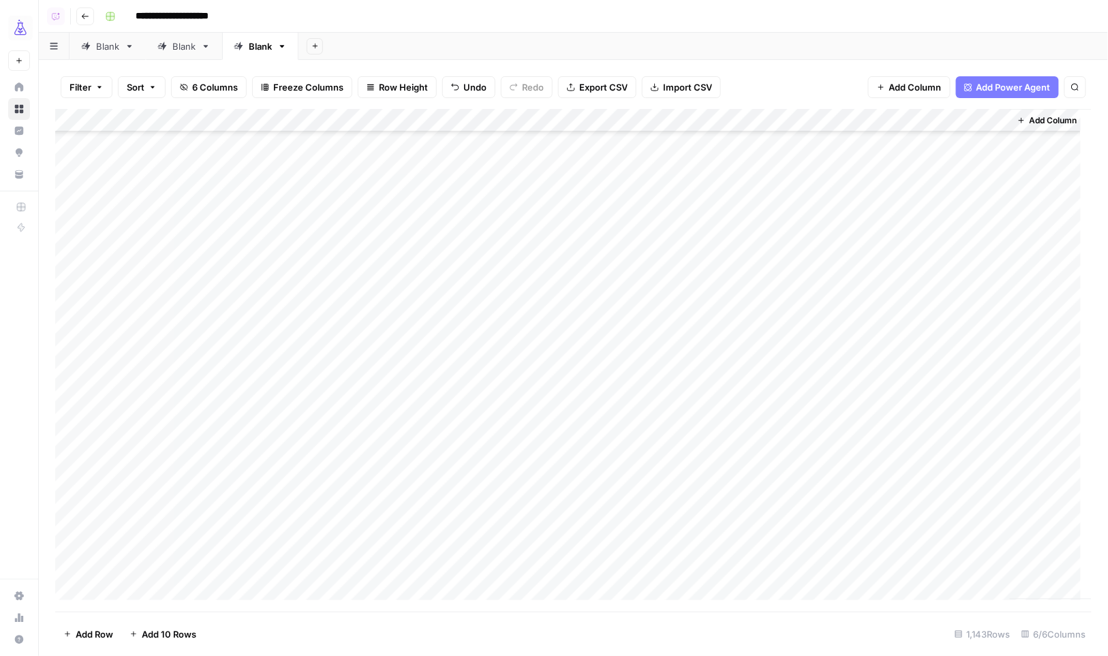
scroll to position [23773, 0]
click at [929, 570] on div "Add Column" at bounding box center [573, 360] width 1037 height 503
click at [814, 383] on div "Add Column" at bounding box center [573, 360] width 1037 height 503
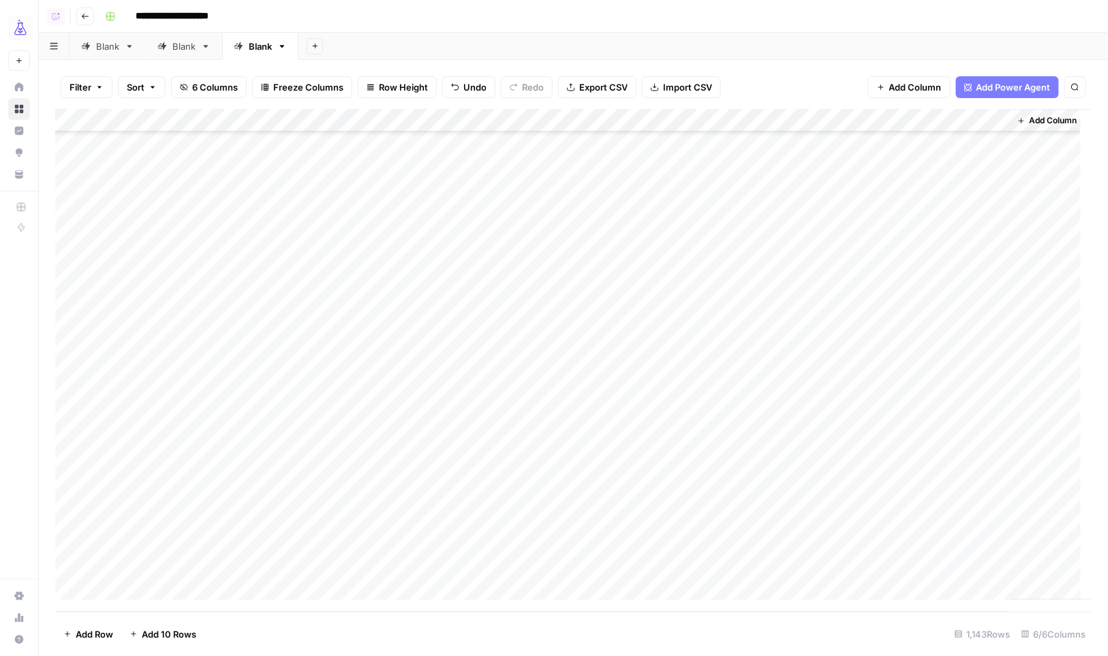
click at [948, 565] on div "Add Column" at bounding box center [573, 360] width 1037 height 503
click at [72, 116] on div "Add Column" at bounding box center [573, 360] width 1037 height 503
click at [129, 638] on span "Delete 1143 Rows" at bounding box center [100, 634] width 75 height 14
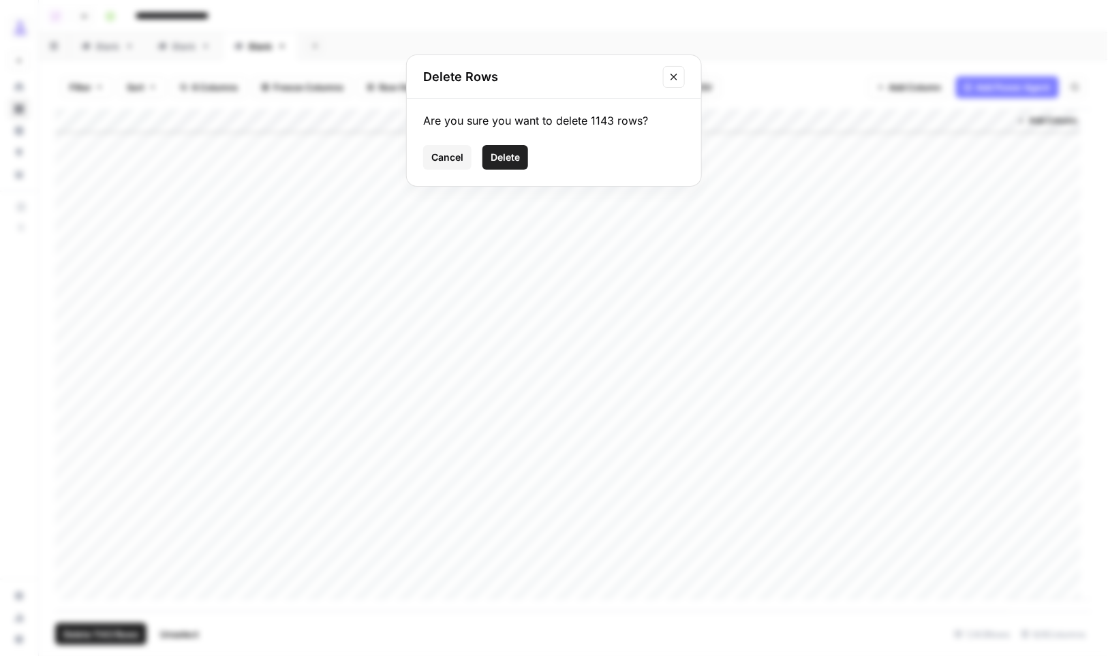
click at [510, 156] on span "Delete" at bounding box center [504, 158] width 29 height 14
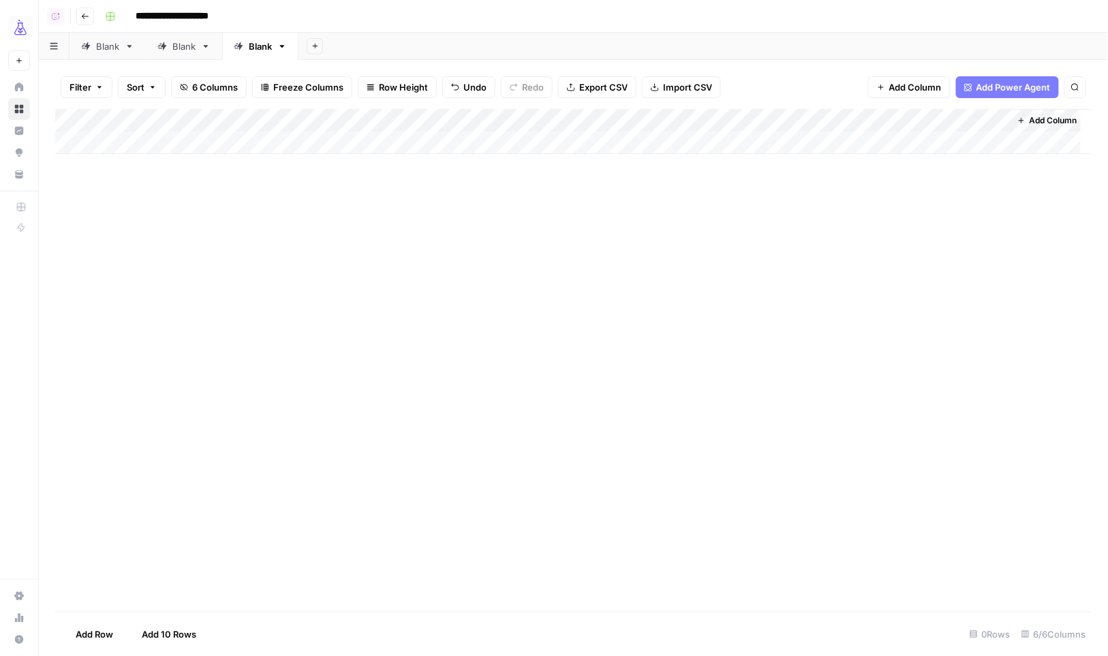
scroll to position [0, 0]
click at [701, 93] on span "Import CSV" at bounding box center [687, 87] width 49 height 14
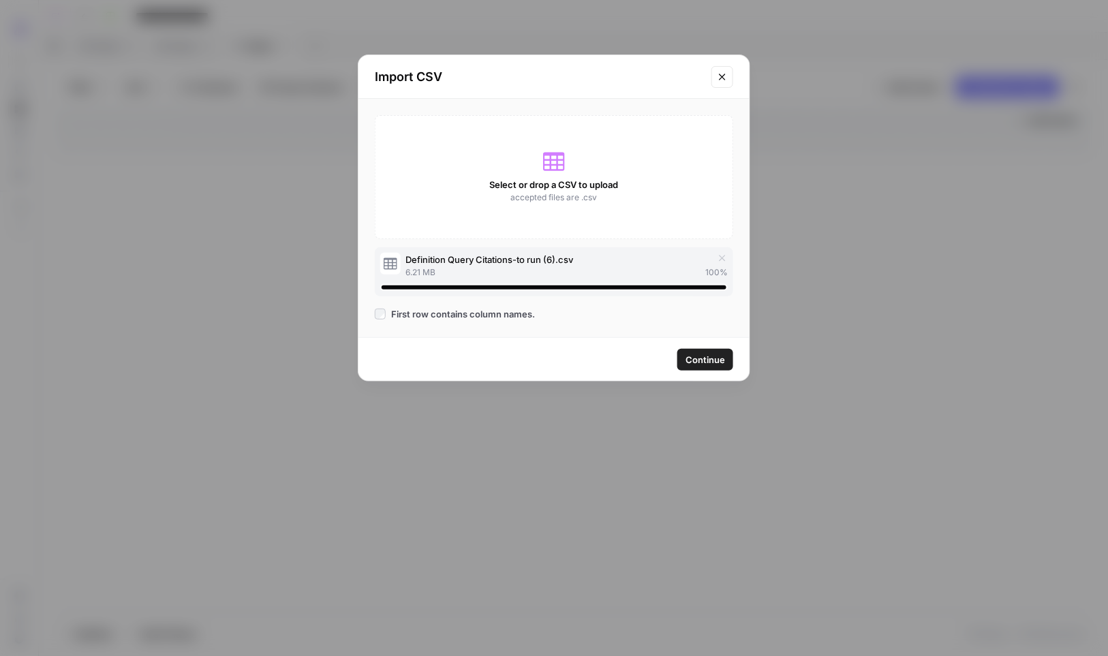
click at [704, 361] on span "Continue" at bounding box center [705, 360] width 40 height 14
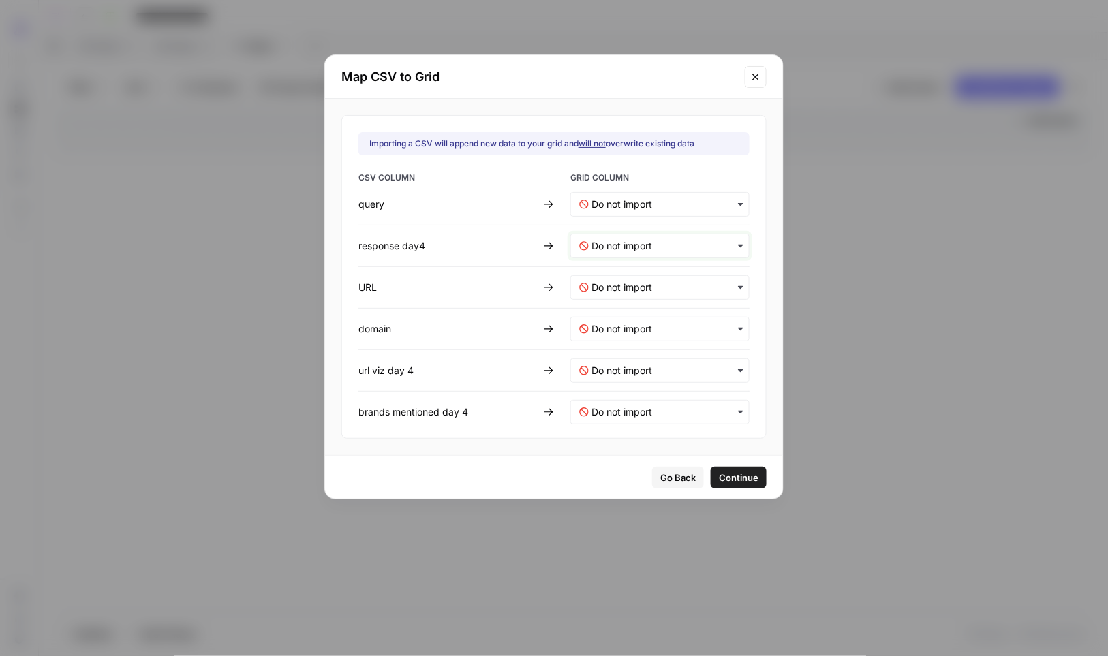
click at [640, 247] on day4-mapping "text" at bounding box center [665, 246] width 149 height 14
click at [619, 287] on span "response" at bounding box center [608, 282] width 35 height 12
click at [610, 292] on input "text" at bounding box center [665, 288] width 149 height 14
click at [593, 345] on span "url" at bounding box center [596, 348] width 10 height 12
click at [719, 476] on span "Continue" at bounding box center [739, 478] width 40 height 14
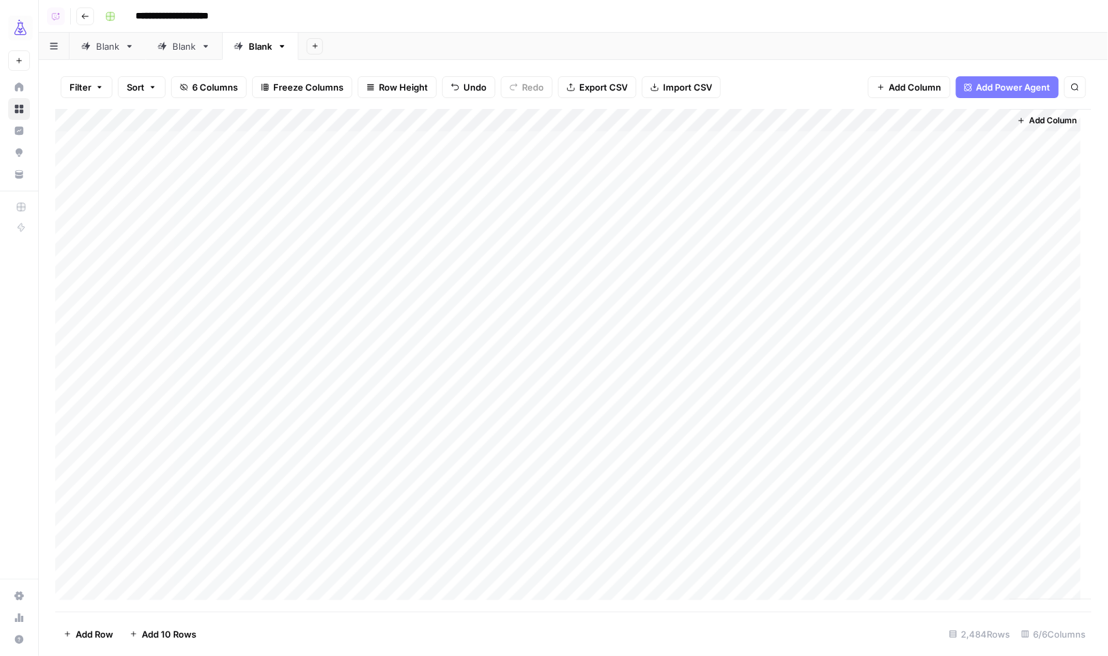
click at [79, 120] on div "Add Column" at bounding box center [573, 360] width 1037 height 503
click at [631, 124] on div "Add Column" at bounding box center [573, 360] width 1037 height 503
click at [687, 148] on span "All Rows" at bounding box center [681, 152] width 95 height 14
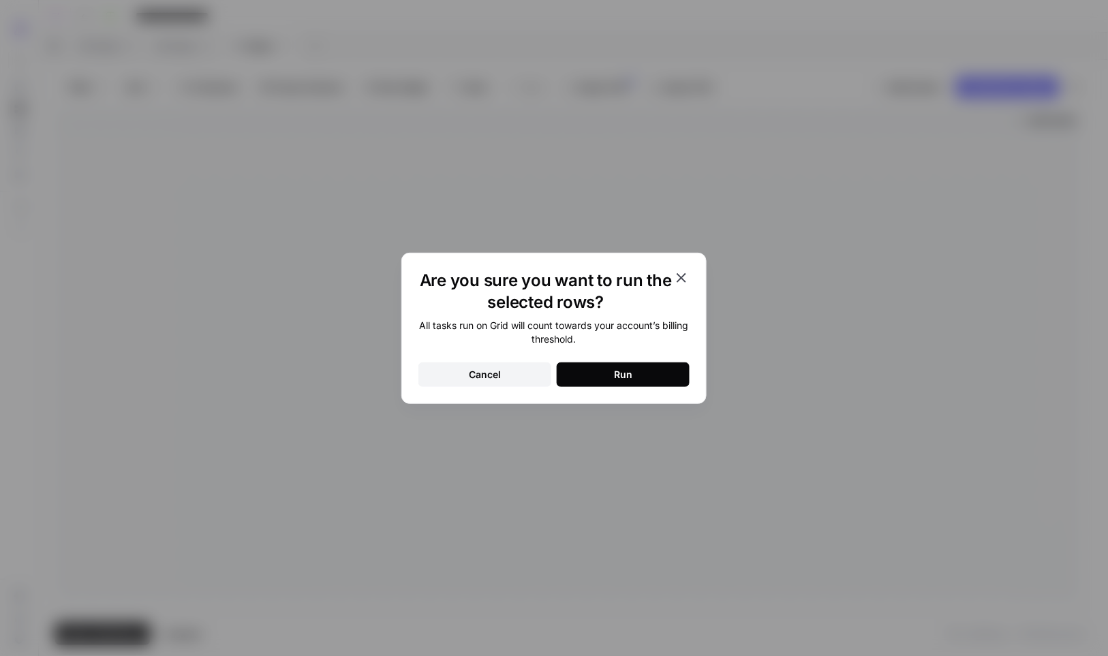
click at [655, 371] on button "Run" at bounding box center [623, 374] width 133 height 25
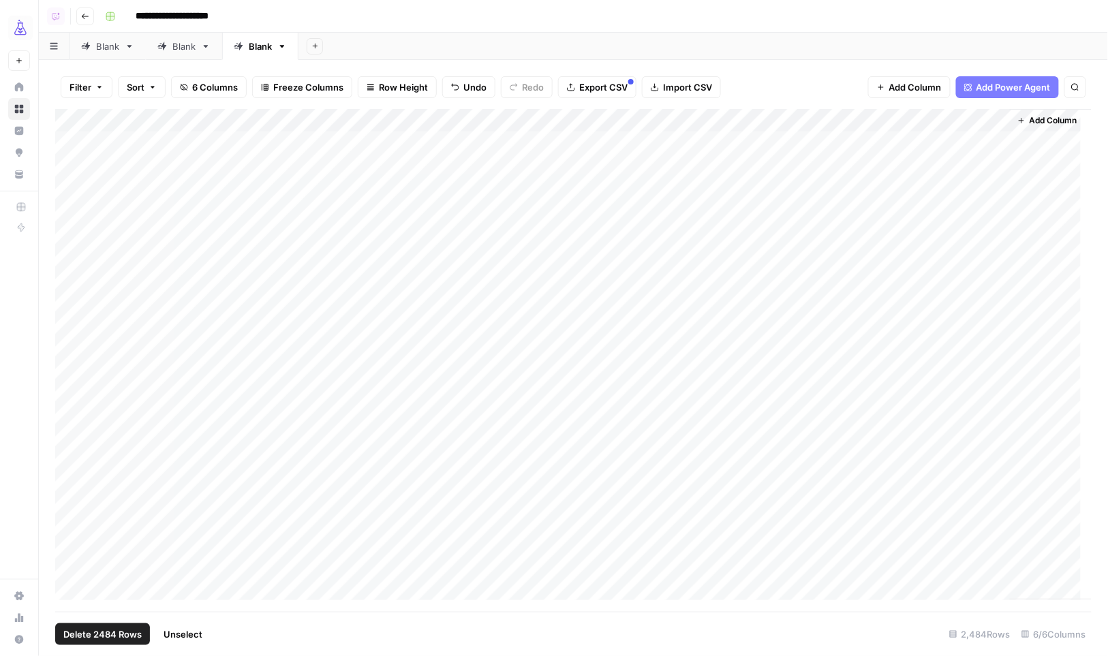
click at [784, 144] on div "Add Column" at bounding box center [573, 360] width 1037 height 503
click at [911, 215] on div "Add Column" at bounding box center [573, 360] width 1037 height 503
click at [779, 232] on div "Add Column" at bounding box center [573, 360] width 1037 height 503
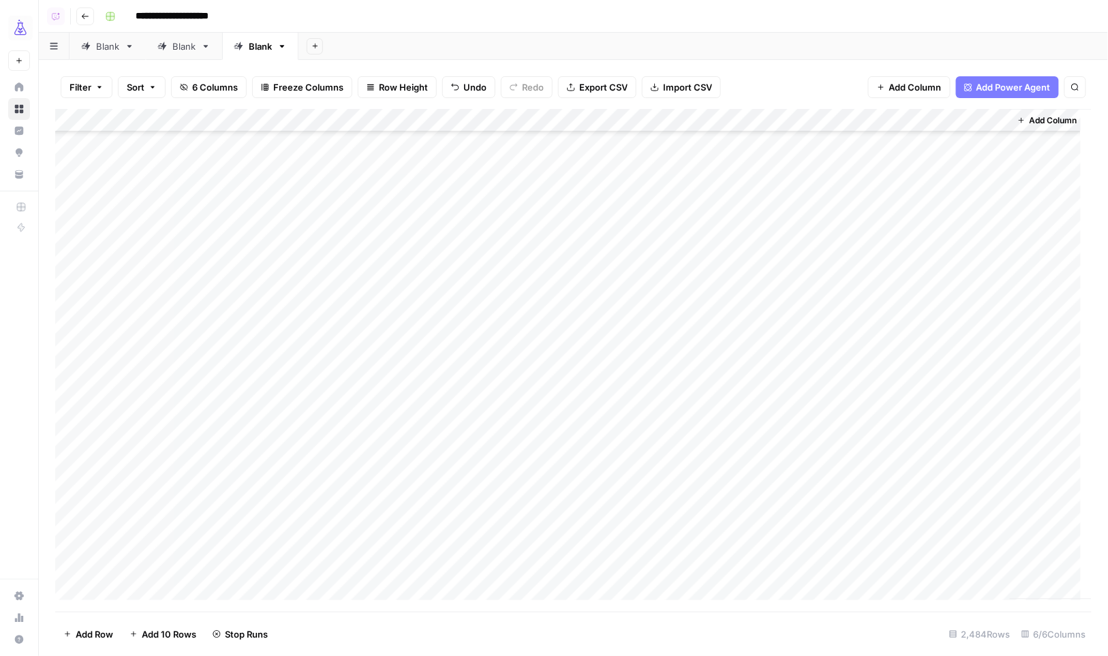
click at [936, 475] on div "Add Column" at bounding box center [573, 360] width 1037 height 503
click at [789, 499] on div "Add Column" at bounding box center [573, 360] width 1037 height 503
click at [924, 514] on div "Add Column" at bounding box center [573, 360] width 1037 height 503
click at [775, 539] on div "Add Column" at bounding box center [573, 360] width 1037 height 503
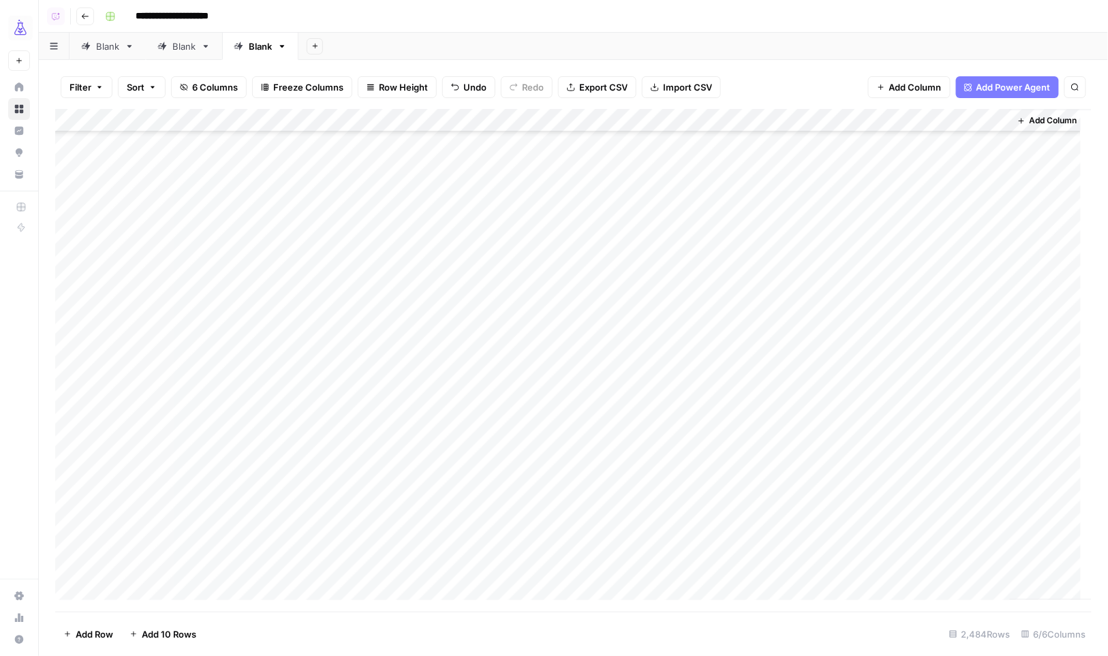
scroll to position [10912, 0]
click at [915, 554] on div "Add Column" at bounding box center [573, 360] width 1037 height 503
click at [924, 400] on div "Add Column" at bounding box center [573, 360] width 1037 height 503
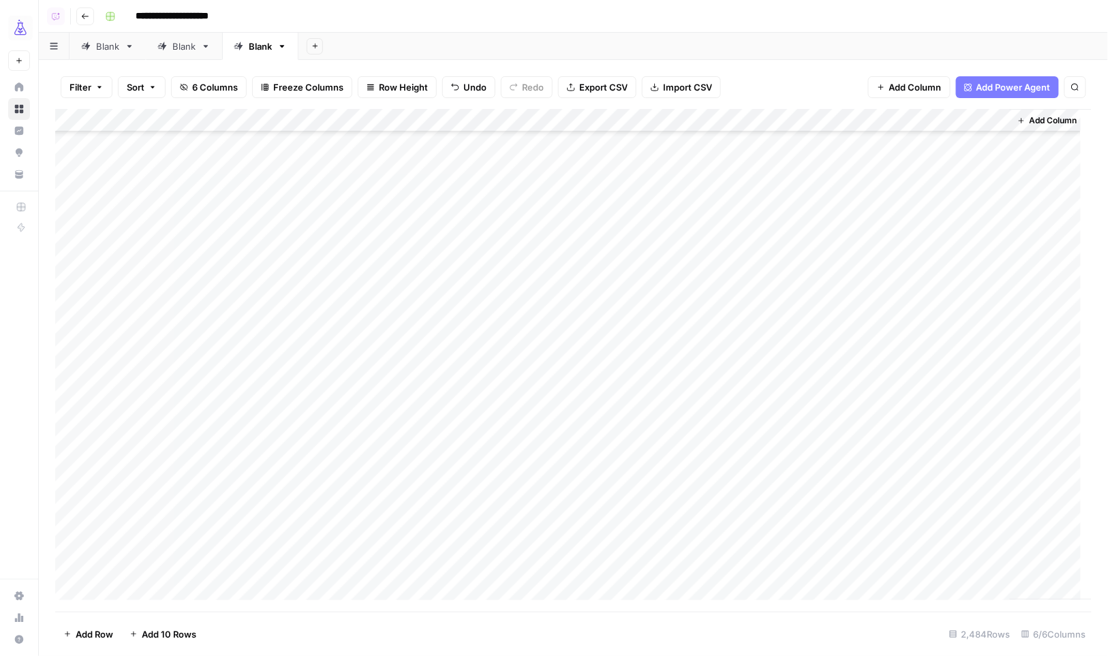
click at [911, 383] on div "Add Column" at bounding box center [573, 360] width 1037 height 503
click at [793, 409] on div "Add Column" at bounding box center [573, 360] width 1037 height 503
click at [937, 554] on div "Add Column" at bounding box center [573, 360] width 1037 height 503
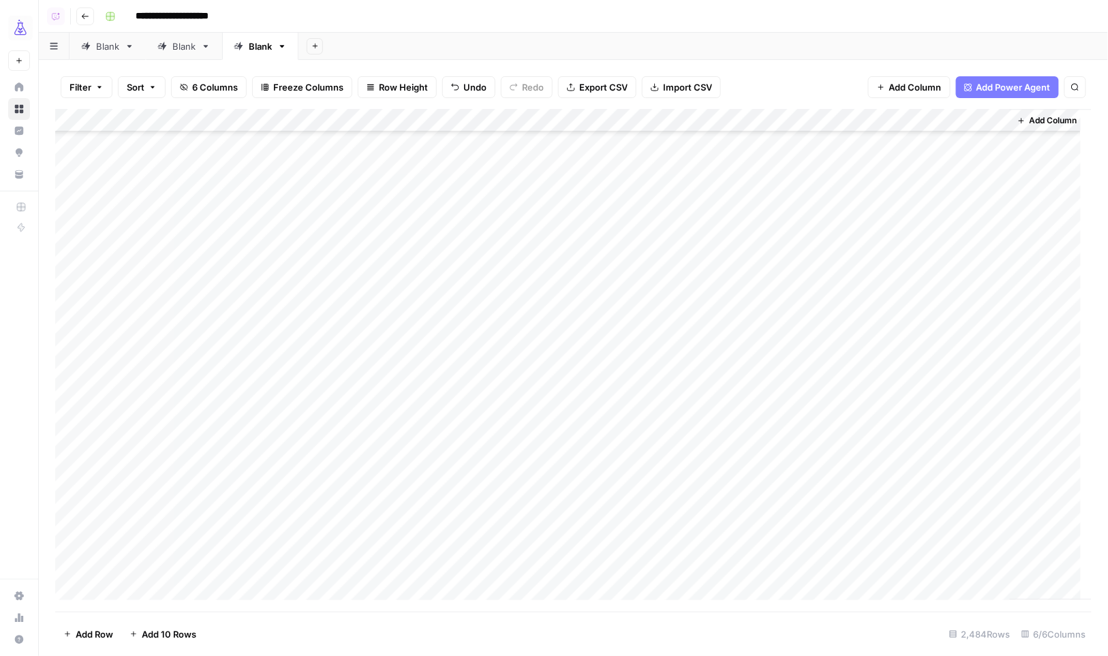
click at [794, 242] on div "Add Column" at bounding box center [573, 360] width 1037 height 503
click at [916, 476] on div "Add Column" at bounding box center [573, 360] width 1037 height 503
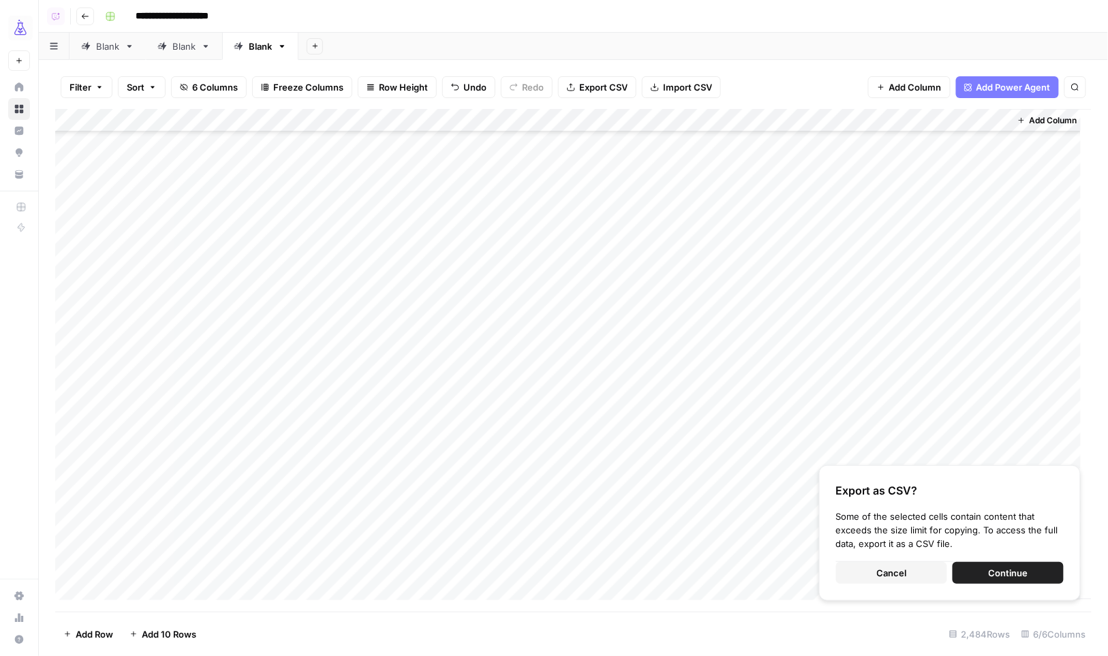
click at [885, 569] on span "Cancel" at bounding box center [892, 573] width 30 height 14
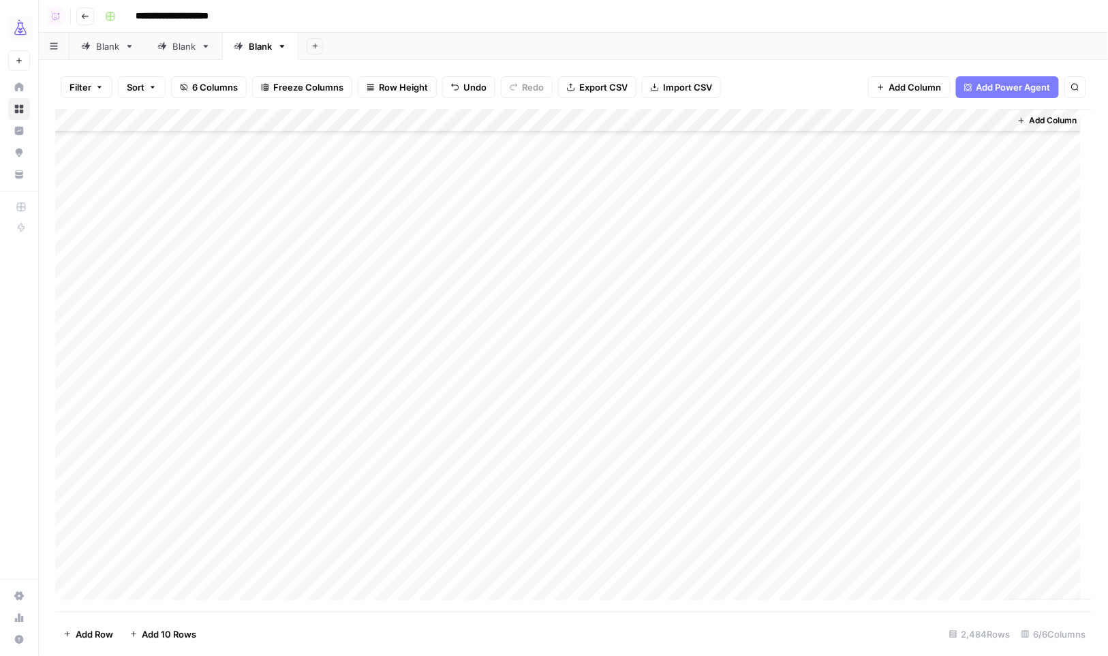
scroll to position [14483, 0]
click at [817, 361] on div "Add Column" at bounding box center [573, 360] width 1037 height 503
click at [817, 324] on div "Add Column" at bounding box center [573, 360] width 1037 height 503
click at [905, 390] on div "Add Column" at bounding box center [573, 360] width 1037 height 503
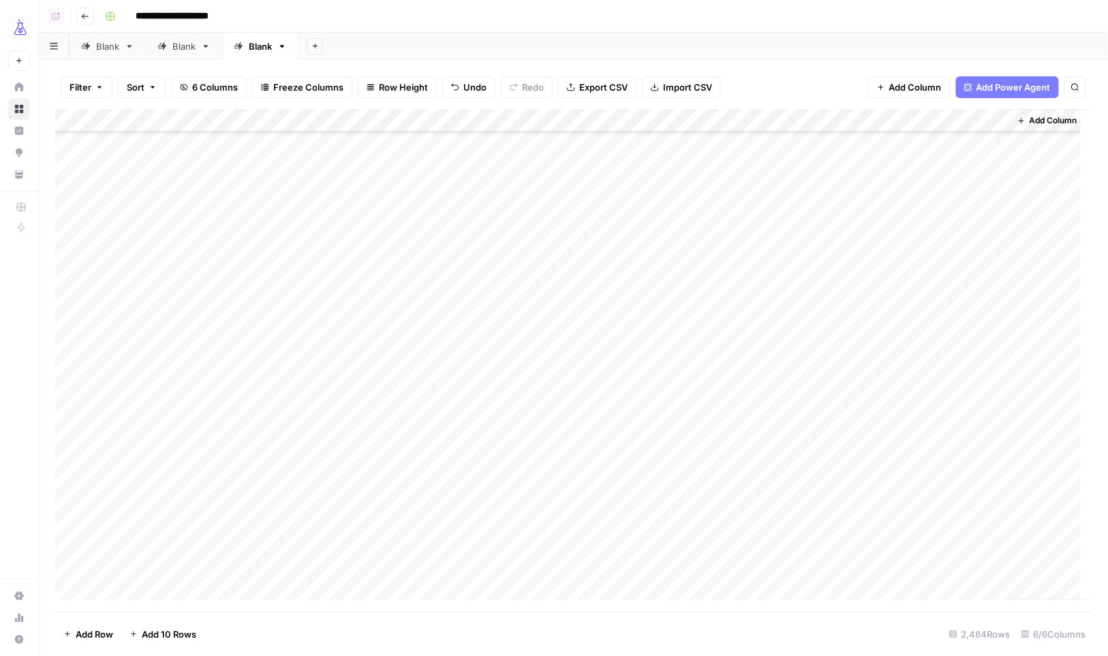
click at [816, 408] on div "Add Column" at bounding box center [573, 360] width 1037 height 503
click at [912, 519] on div "Add Column" at bounding box center [573, 360] width 1037 height 503
click at [807, 542] on div "Add Column" at bounding box center [573, 360] width 1037 height 503
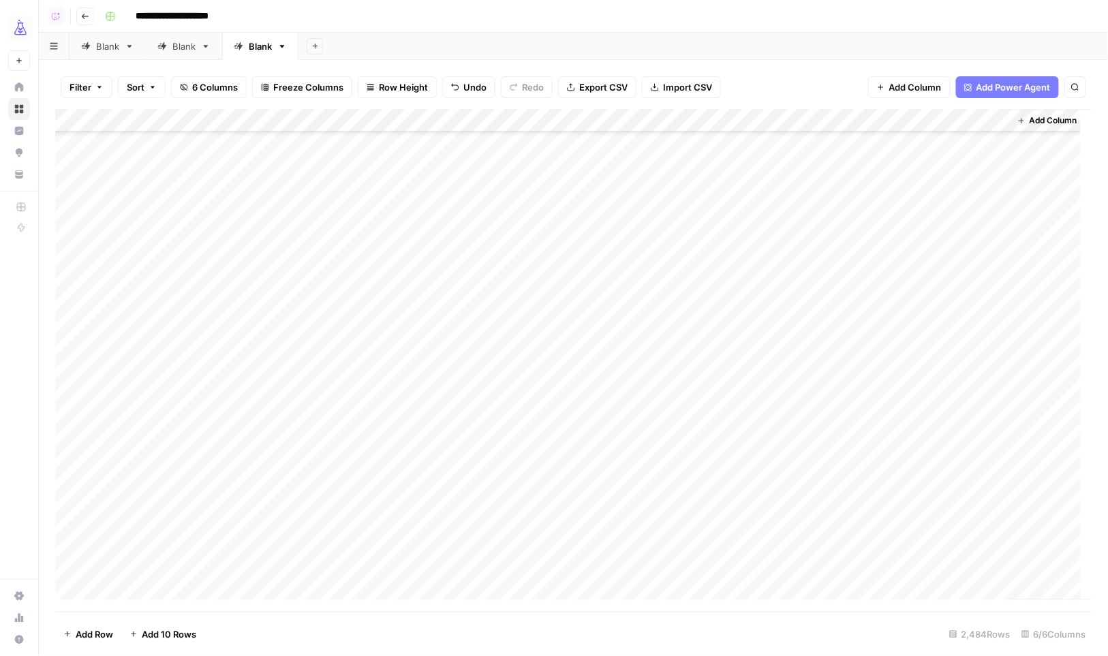
click at [915, 489] on div "Add Column" at bounding box center [573, 360] width 1037 height 503
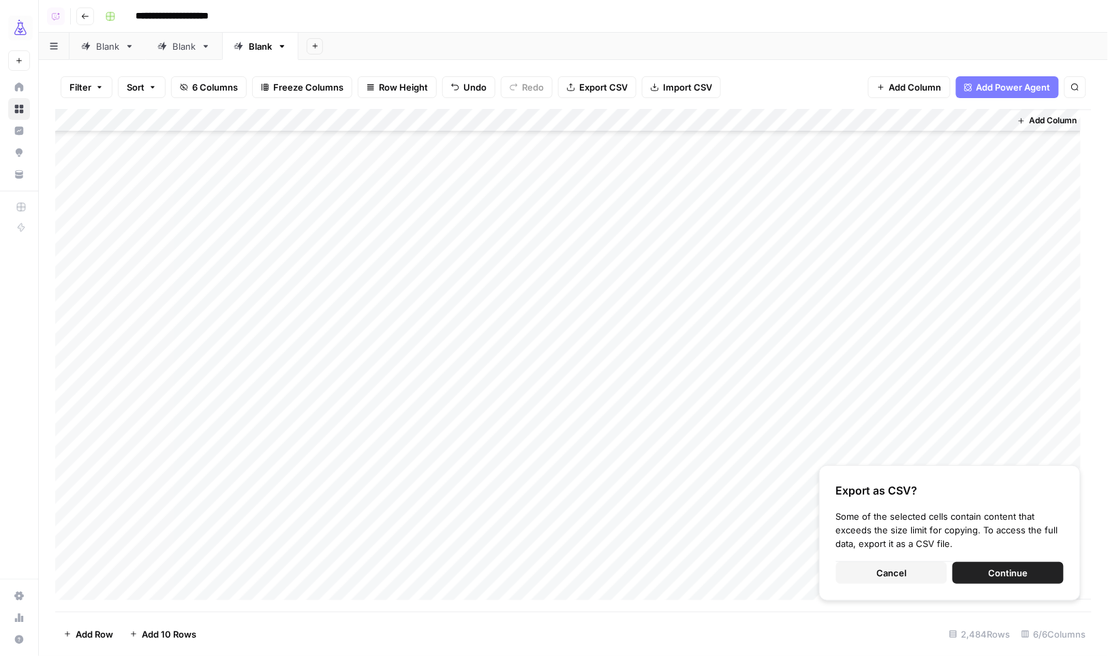
click at [888, 575] on span "Cancel" at bounding box center [892, 573] width 30 height 14
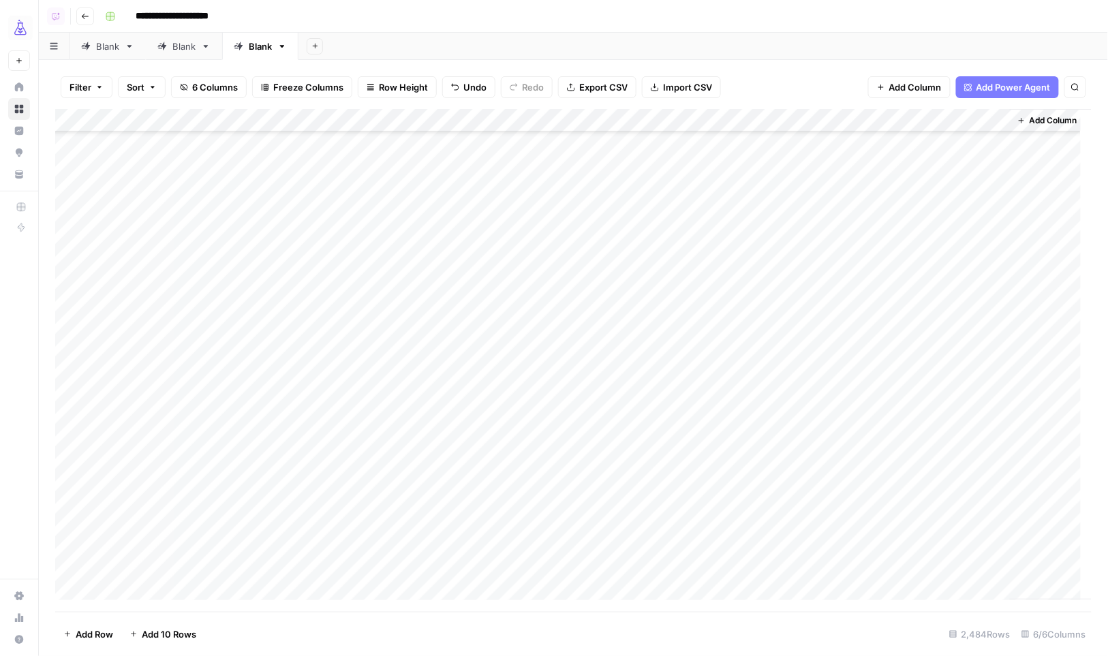
scroll to position [18263, 1]
click at [956, 358] on div "Add Column" at bounding box center [573, 360] width 1037 height 503
click at [839, 362] on div "Add Column" at bounding box center [573, 360] width 1037 height 503
click at [920, 272] on div "Add Column" at bounding box center [573, 360] width 1037 height 503
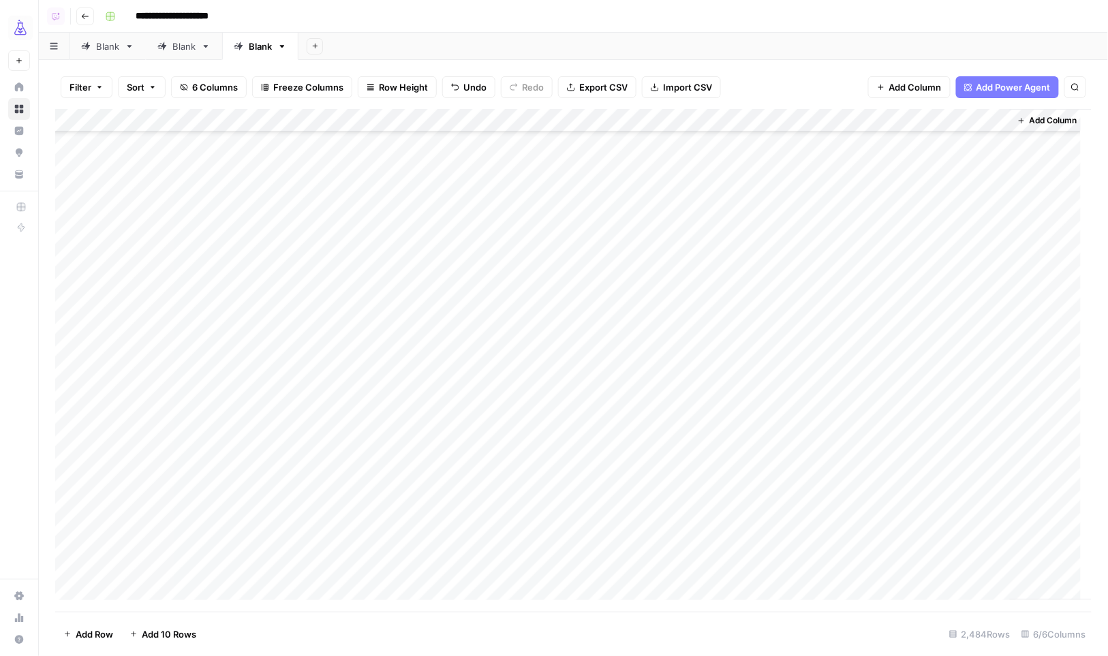
click at [804, 289] on div "Add Column" at bounding box center [573, 360] width 1037 height 503
click at [913, 484] on div "Add Column" at bounding box center [573, 360] width 1037 height 503
click at [818, 506] on div "Add Column" at bounding box center [573, 360] width 1037 height 503
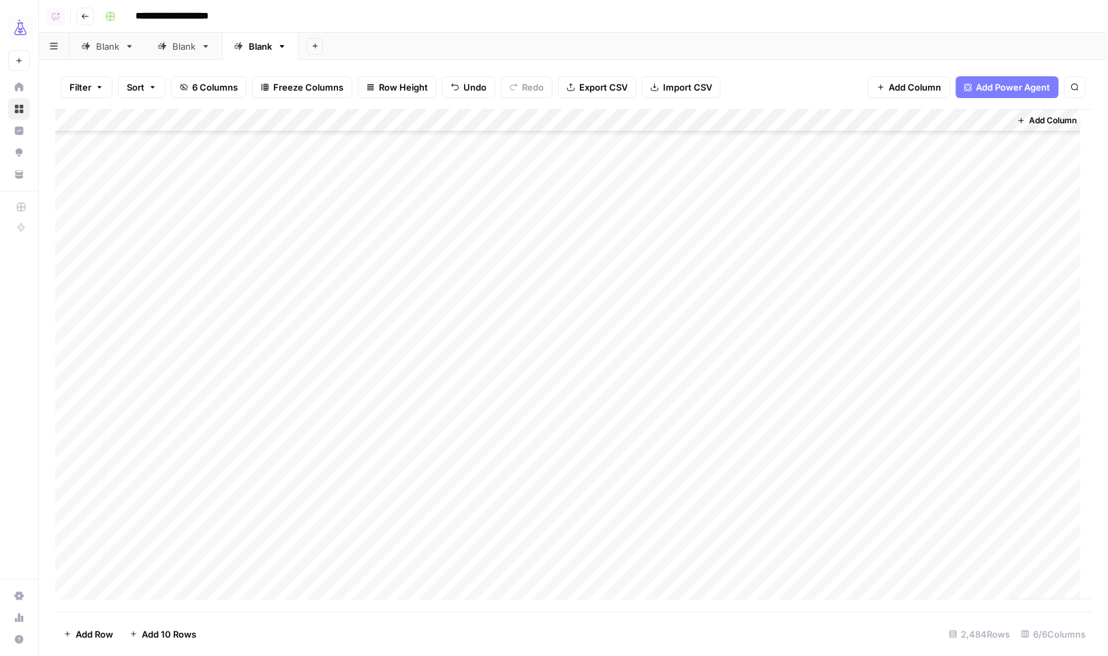
click at [924, 565] on div "Add Column" at bounding box center [573, 360] width 1037 height 503
click at [801, 354] on div "Add Column" at bounding box center [573, 360] width 1037 height 503
click at [946, 580] on div "Add Column" at bounding box center [573, 360] width 1037 height 503
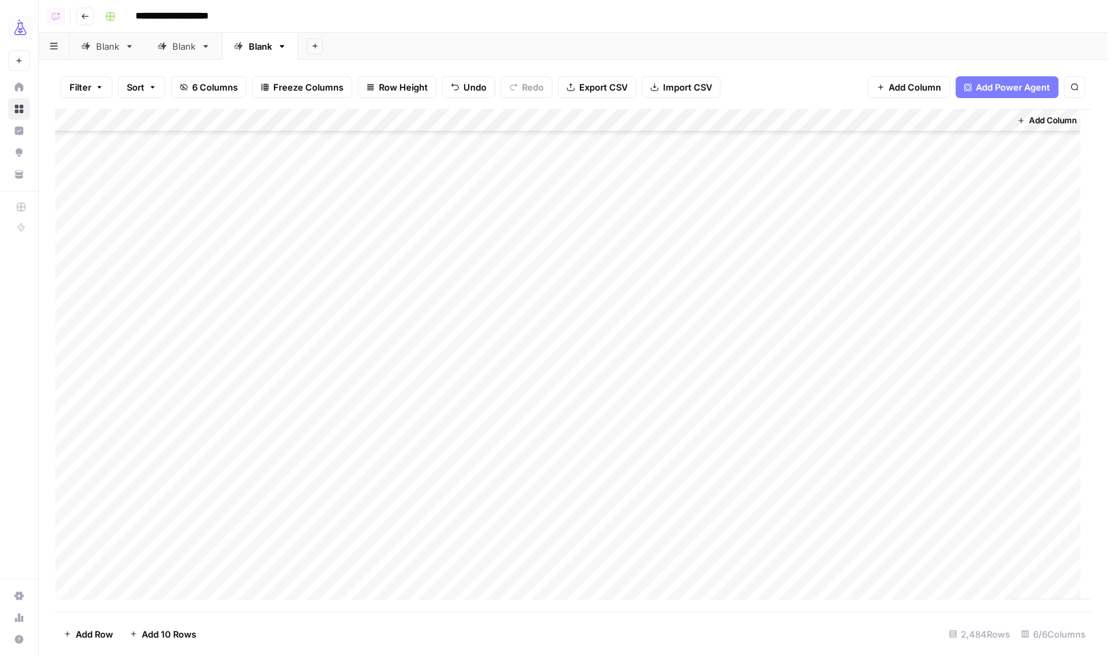
scroll to position [24836, 4]
click at [826, 247] on div "Add Column" at bounding box center [573, 360] width 1037 height 503
click at [936, 559] on div "Add Column" at bounding box center [573, 360] width 1037 height 503
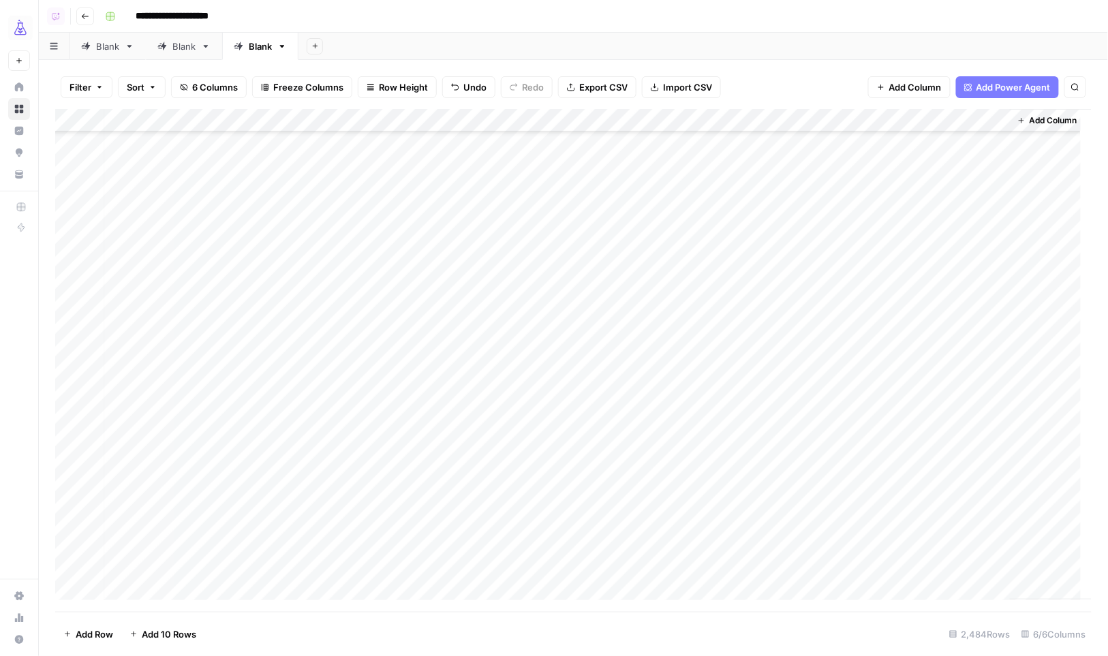
click at [779, 338] on div "Add Column" at bounding box center [573, 360] width 1037 height 503
click at [931, 523] on div "Add Column" at bounding box center [573, 360] width 1037 height 503
click at [817, 543] on div "Add Column" at bounding box center [573, 360] width 1037 height 503
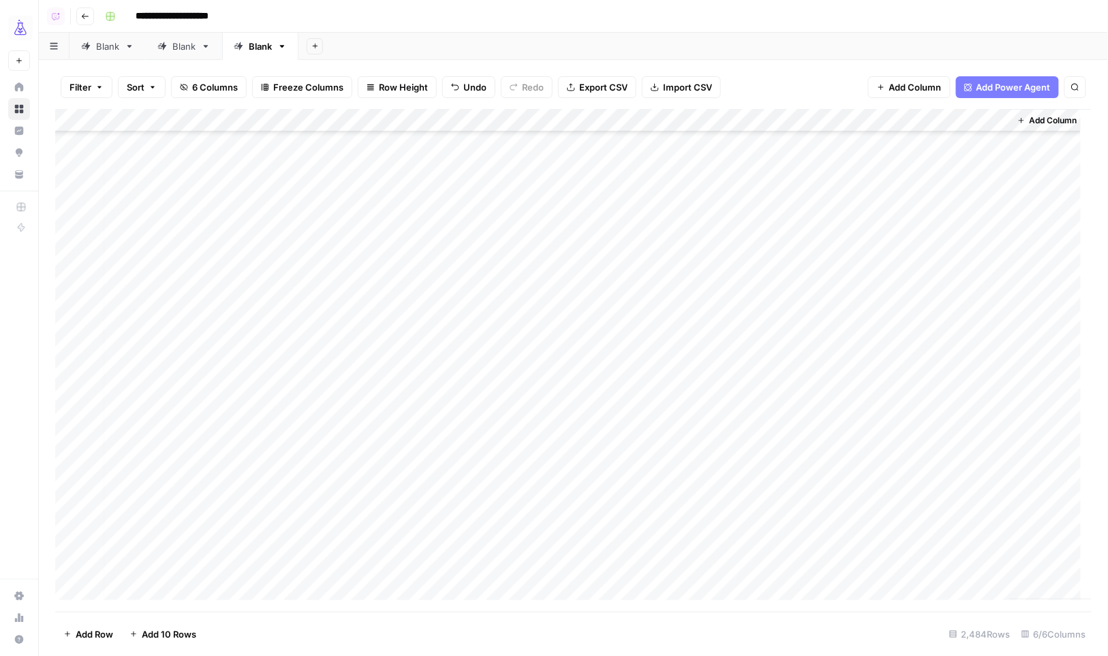
click at [973, 581] on div "Add Column" at bounding box center [573, 360] width 1037 height 503
click at [820, 255] on div "Add Column" at bounding box center [573, 360] width 1037 height 503
click at [935, 546] on div "Add Column" at bounding box center [573, 360] width 1037 height 503
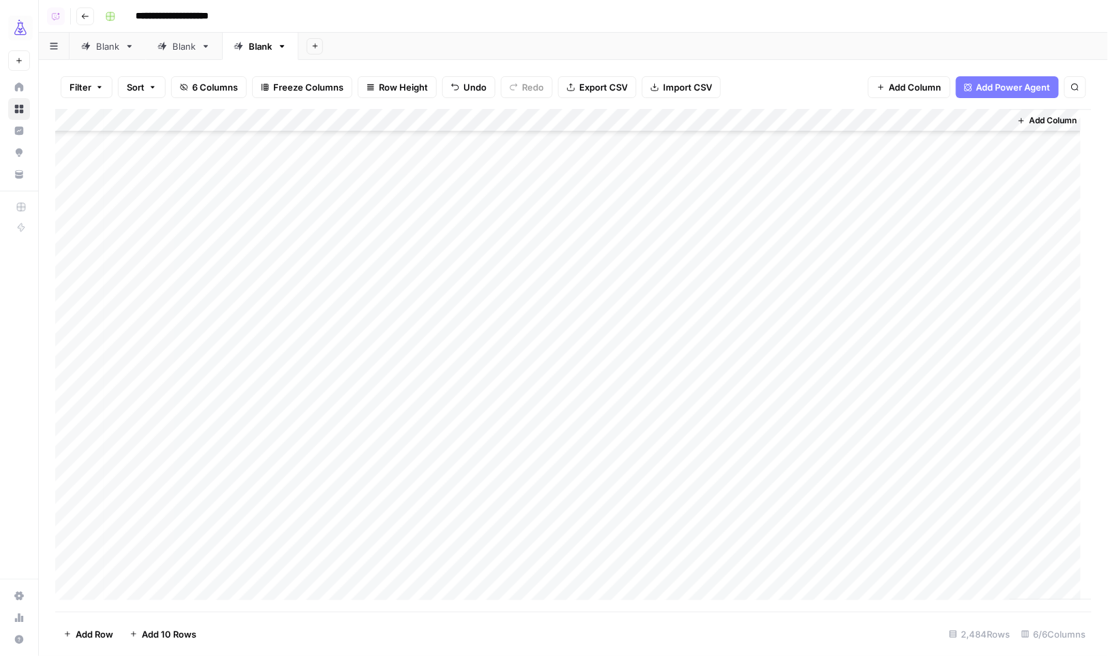
scroll to position [36266, 3]
click at [849, 332] on div "Add Column" at bounding box center [573, 360] width 1037 height 503
click at [934, 560] on div "Add Column" at bounding box center [573, 360] width 1037 height 503
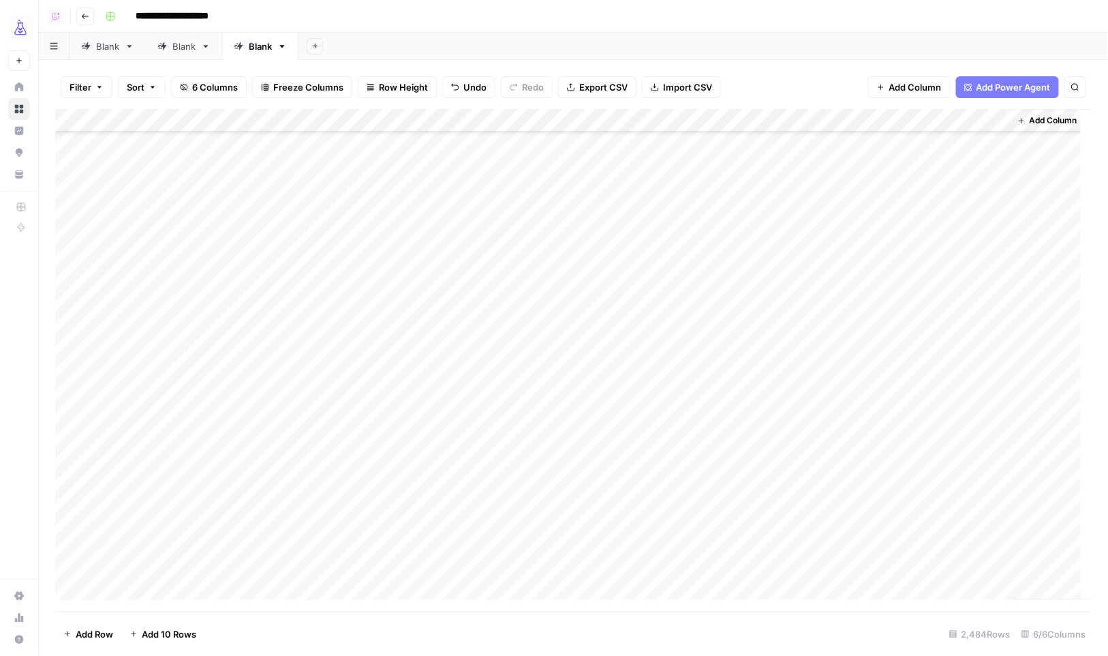
click at [790, 285] on div "Add Column" at bounding box center [573, 360] width 1037 height 503
click at [924, 497] on div "Add Column" at bounding box center [573, 360] width 1037 height 503
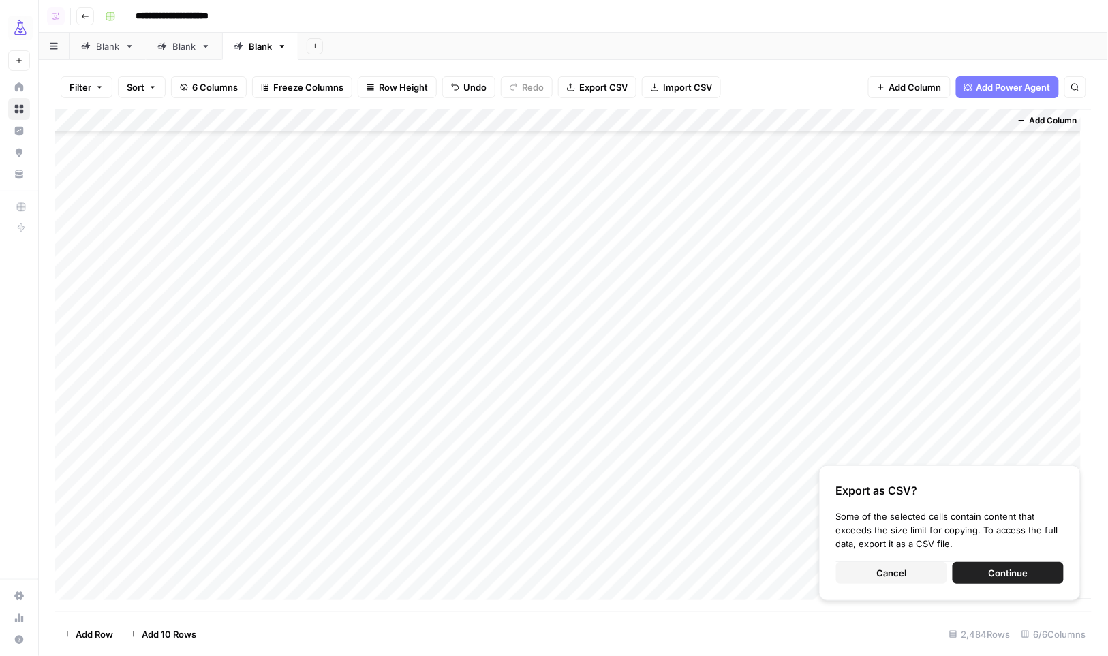
click at [886, 578] on span "Cancel" at bounding box center [892, 573] width 30 height 14
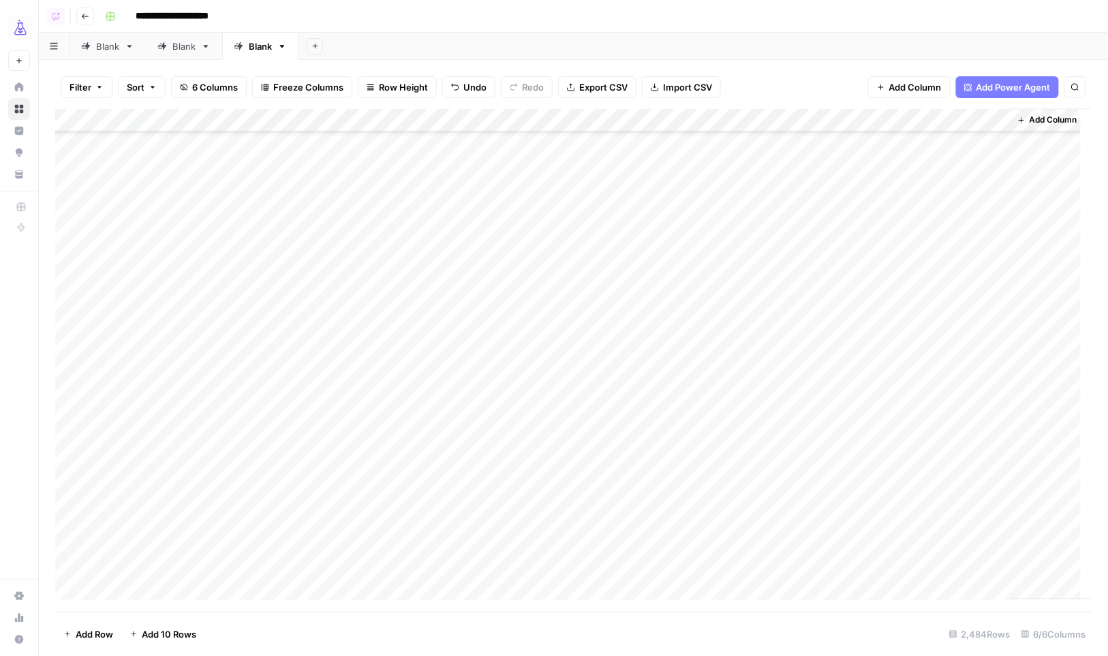
scroll to position [39149, 3]
click at [832, 299] on div "Add Column" at bounding box center [573, 360] width 1037 height 503
click at [808, 339] on div "Add Column" at bounding box center [573, 360] width 1037 height 503
click at [926, 435] on div "Add Column" at bounding box center [573, 360] width 1037 height 503
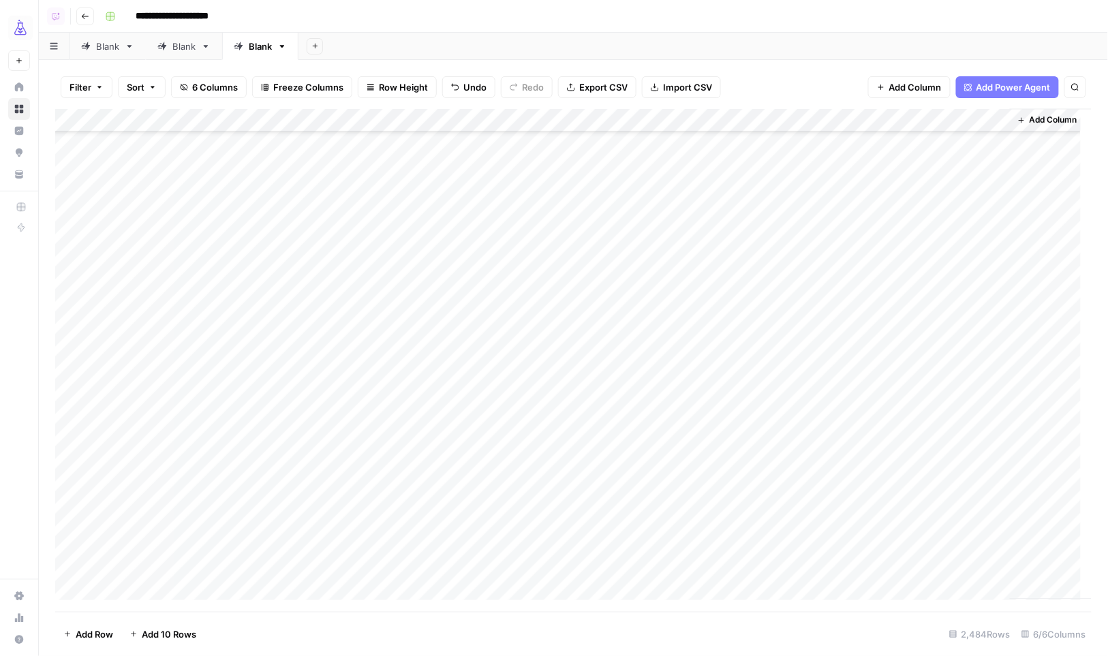
click at [840, 457] on div "Add Column" at bounding box center [573, 360] width 1037 height 503
click at [924, 534] on div "Add Column" at bounding box center [573, 360] width 1037 height 503
click at [845, 558] on div "Add Column" at bounding box center [573, 360] width 1037 height 503
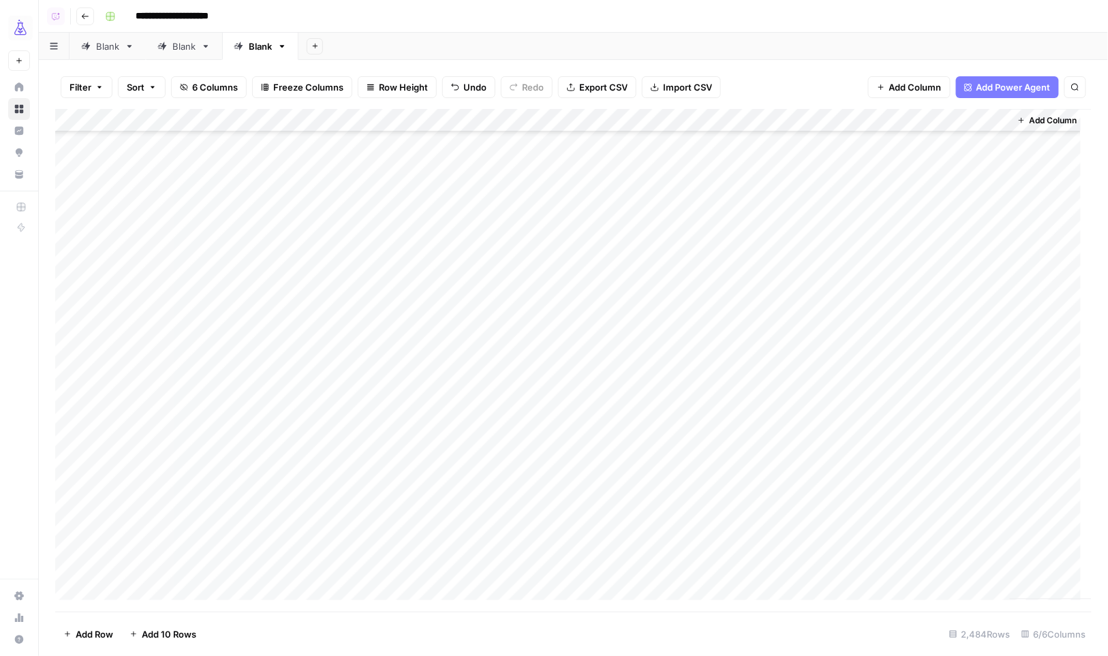
click at [934, 541] on div "Add Column" at bounding box center [573, 360] width 1037 height 503
click at [822, 566] on div "Add Column" at bounding box center [573, 360] width 1037 height 503
click at [927, 565] on div "Add Column" at bounding box center [573, 360] width 1037 height 503
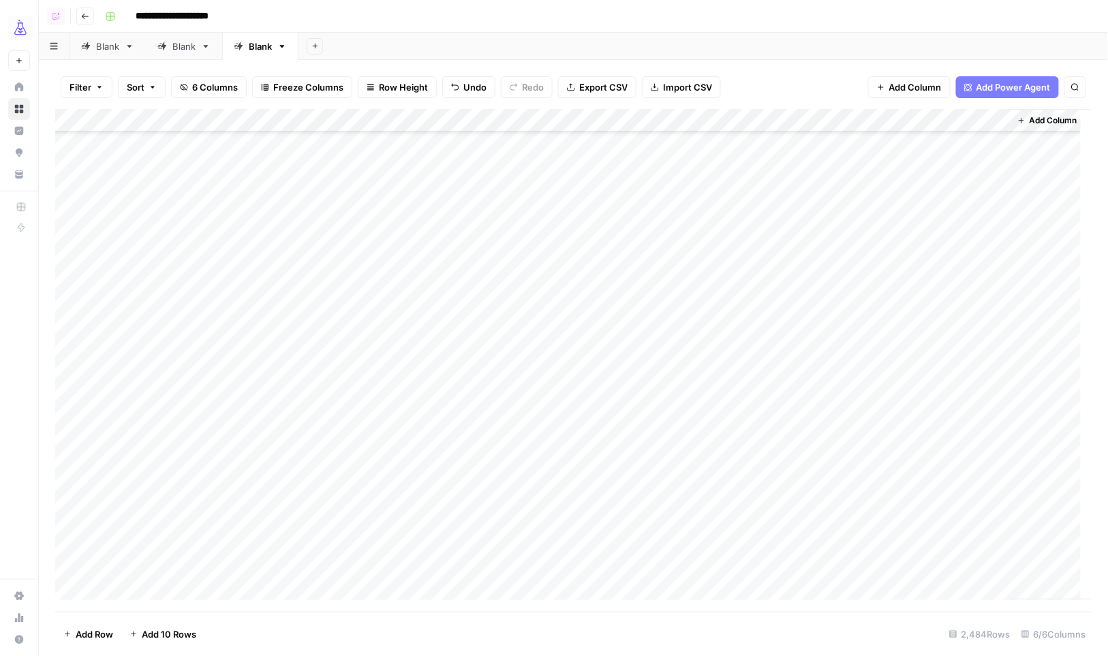
click at [810, 344] on div "Add Column" at bounding box center [573, 360] width 1037 height 503
click at [938, 470] on div "Add Column" at bounding box center [573, 360] width 1037 height 503
click at [779, 228] on div "Add Column" at bounding box center [573, 360] width 1037 height 503
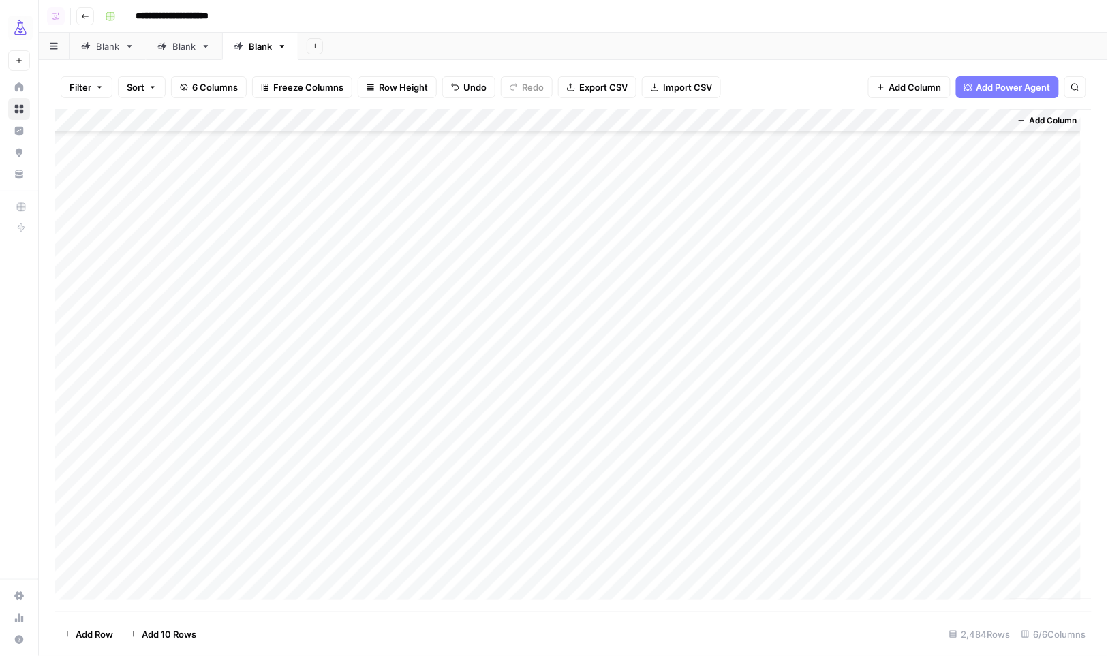
scroll to position [51951, 1]
click at [935, 485] on div "Add Column" at bounding box center [573, 360] width 1037 height 503
click at [800, 512] on div "Add Column" at bounding box center [573, 360] width 1037 height 503
click at [918, 521] on div "Add Column" at bounding box center [573, 360] width 1037 height 503
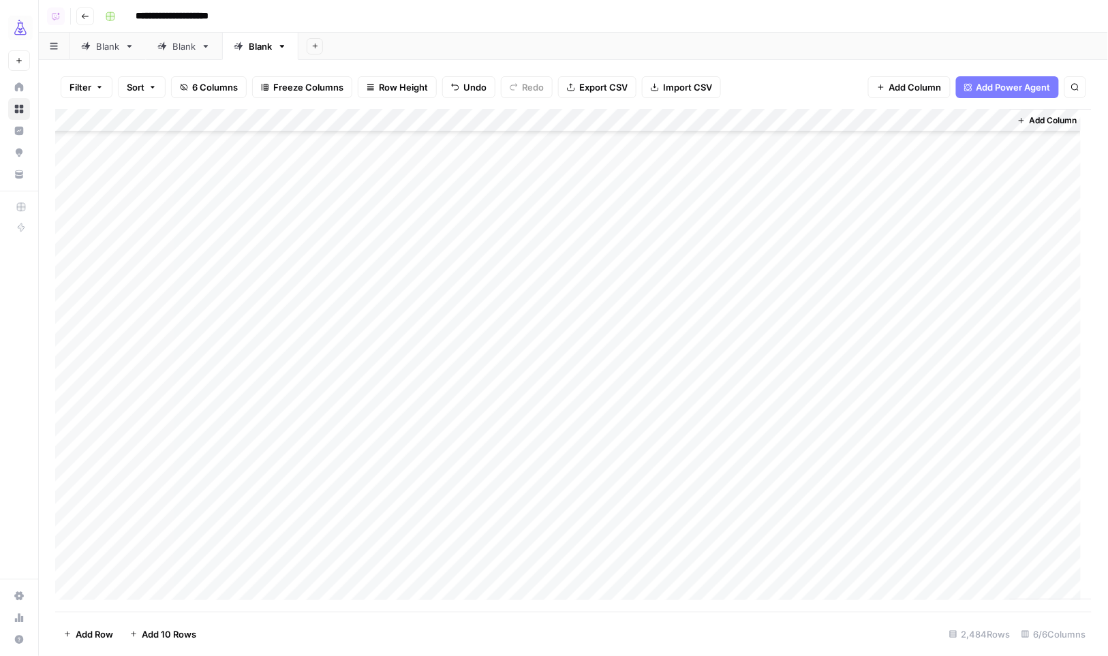
click at [794, 541] on div "Add Column" at bounding box center [573, 360] width 1037 height 503
click at [907, 561] on div "Add Column" at bounding box center [573, 360] width 1037 height 503
click at [806, 430] on div "Add Column" at bounding box center [573, 360] width 1037 height 503
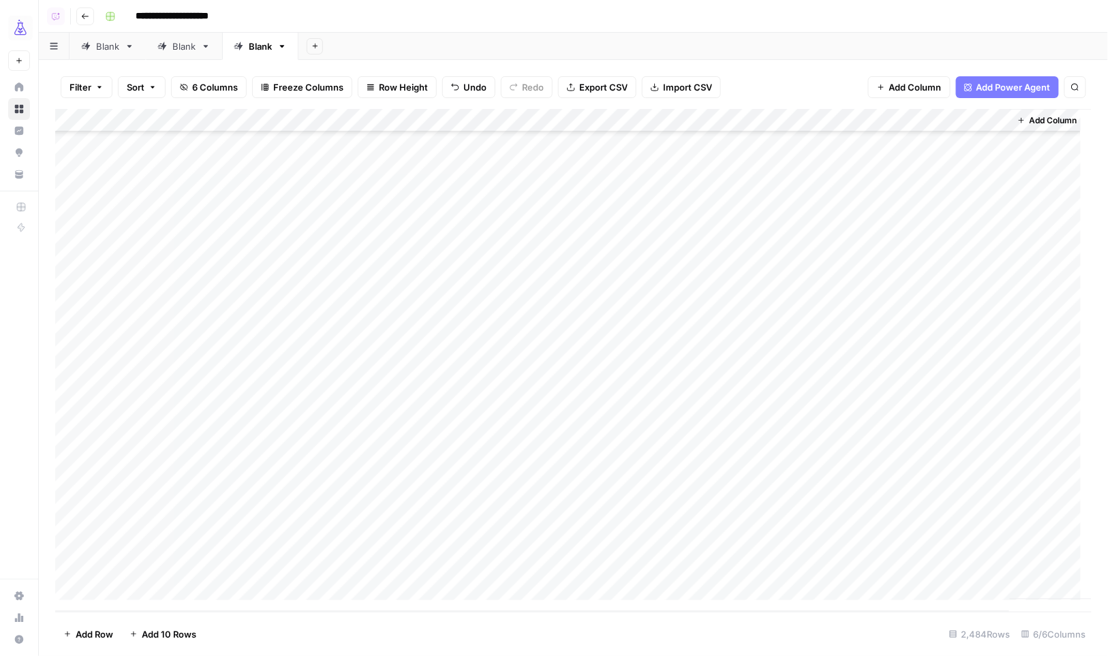
scroll to position [57082, 1]
click at [907, 565] on div "Add Column" at bounding box center [573, 360] width 1037 height 503
drag, startPoint x: 76, startPoint y: 120, endPoint x: 76, endPoint y: 170, distance: 50.4
click at [76, 120] on div "Add Column" at bounding box center [573, 360] width 1037 height 503
click at [116, 650] on footer "Delete 2484 Rows Unselect 2,484 Rows 6/6 Columns" at bounding box center [573, 634] width 1036 height 44
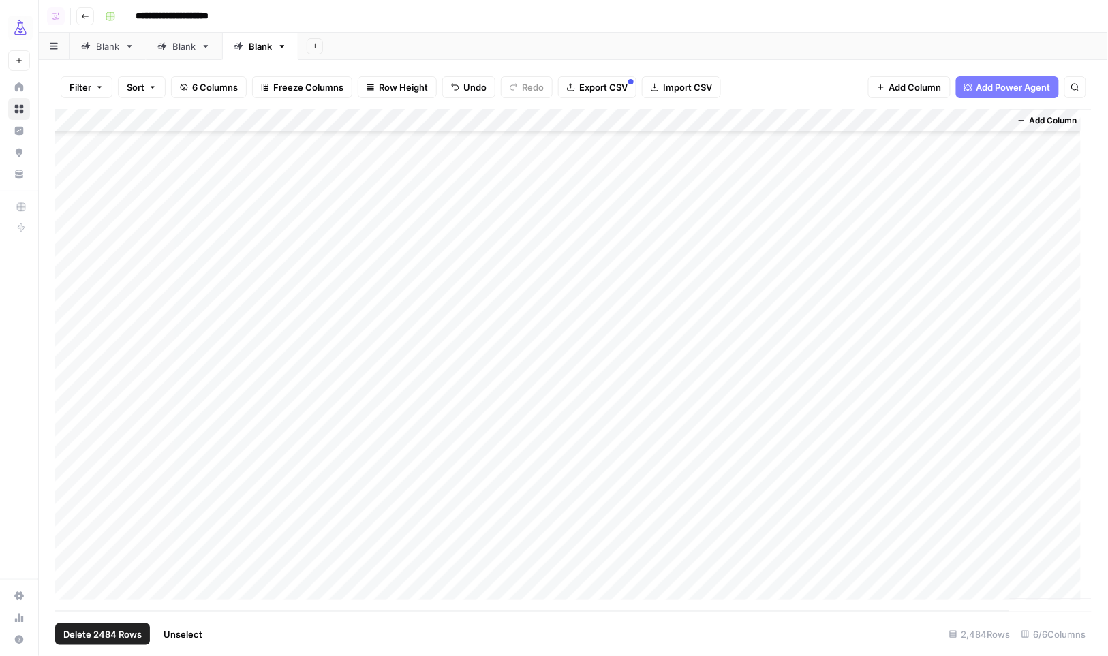
click at [127, 636] on span "Delete 2484 Rows" at bounding box center [102, 634] width 78 height 14
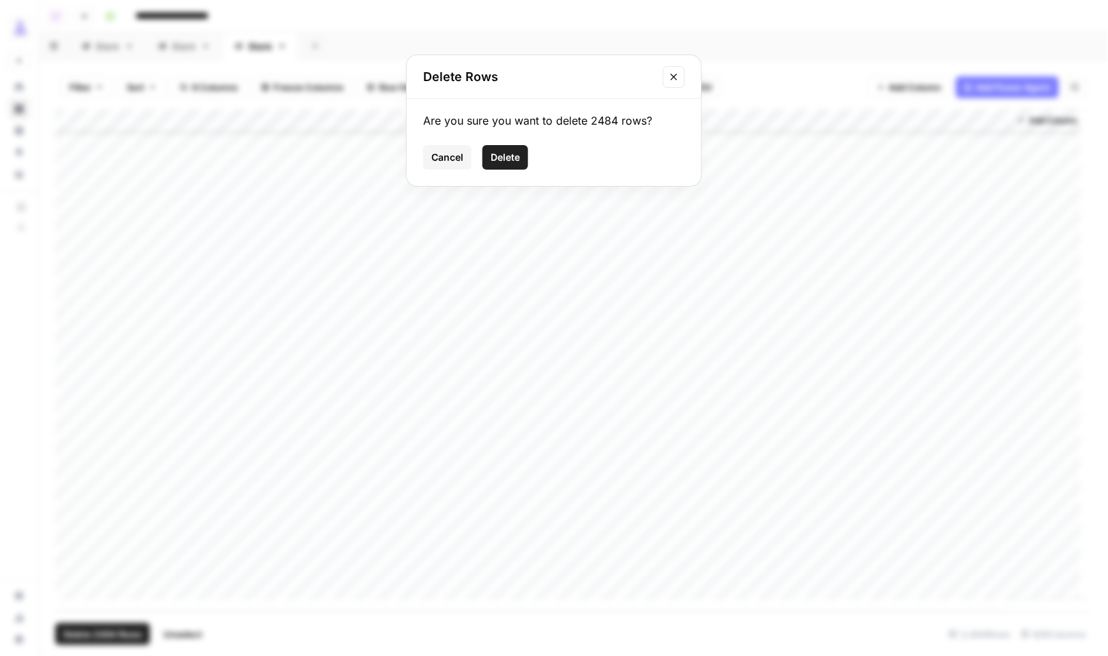
drag, startPoint x: 495, startPoint y: 148, endPoint x: 290, endPoint y: 139, distance: 204.6
click at [495, 148] on button "Delete" at bounding box center [505, 157] width 46 height 25
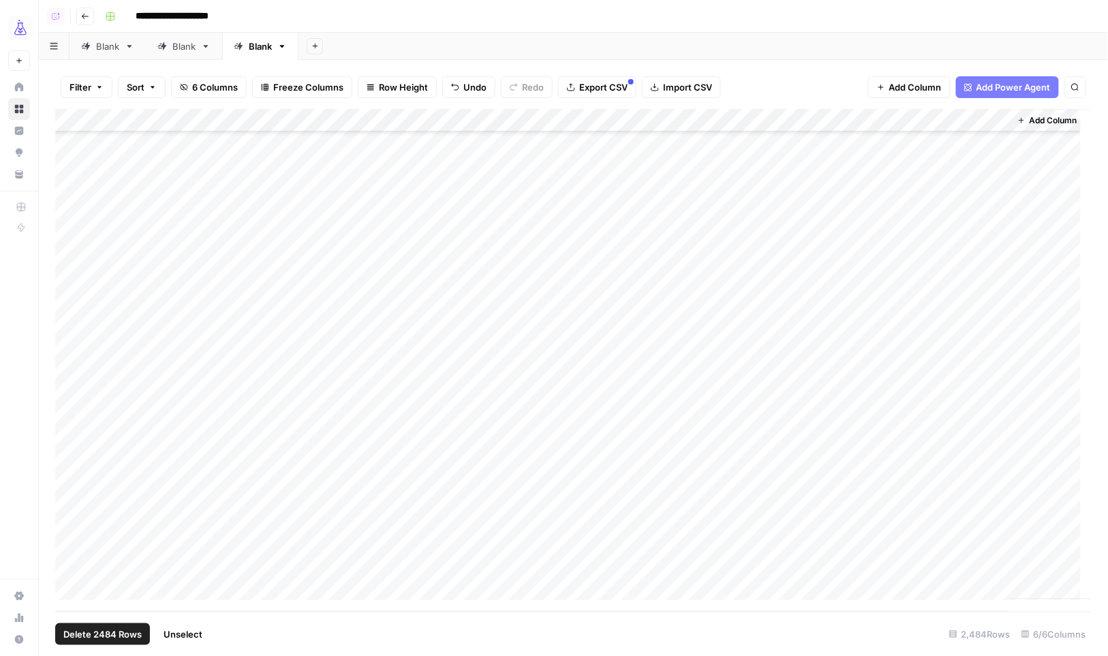
scroll to position [0, 0]
click at [676, 86] on span "Import CSV" at bounding box center [687, 87] width 49 height 14
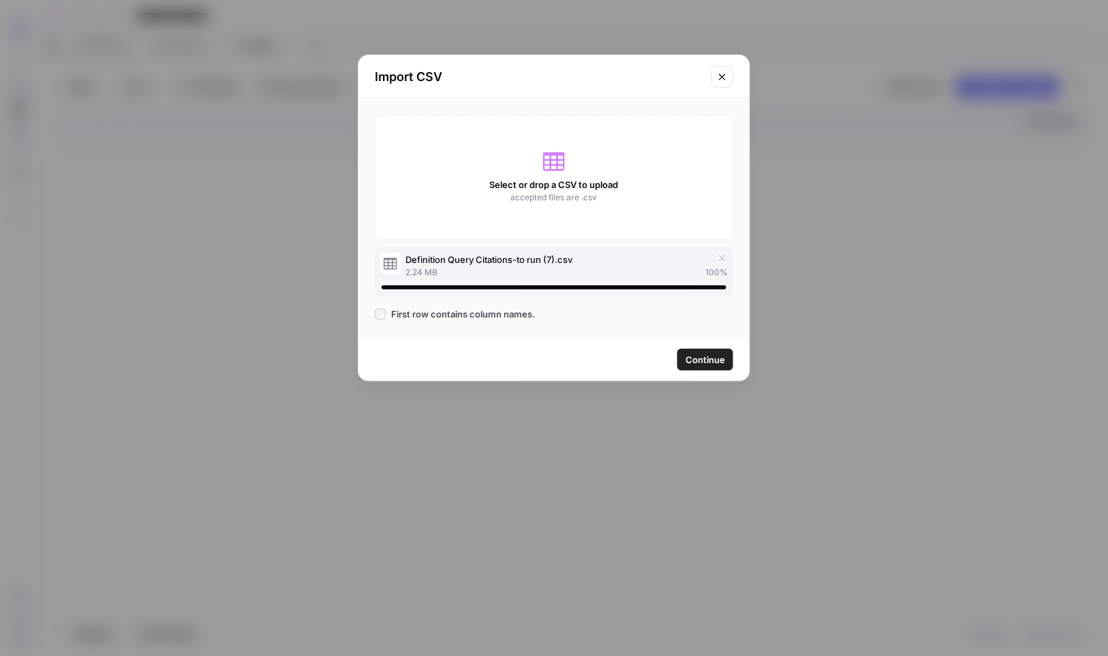
click at [717, 359] on span "Continue" at bounding box center [705, 360] width 40 height 14
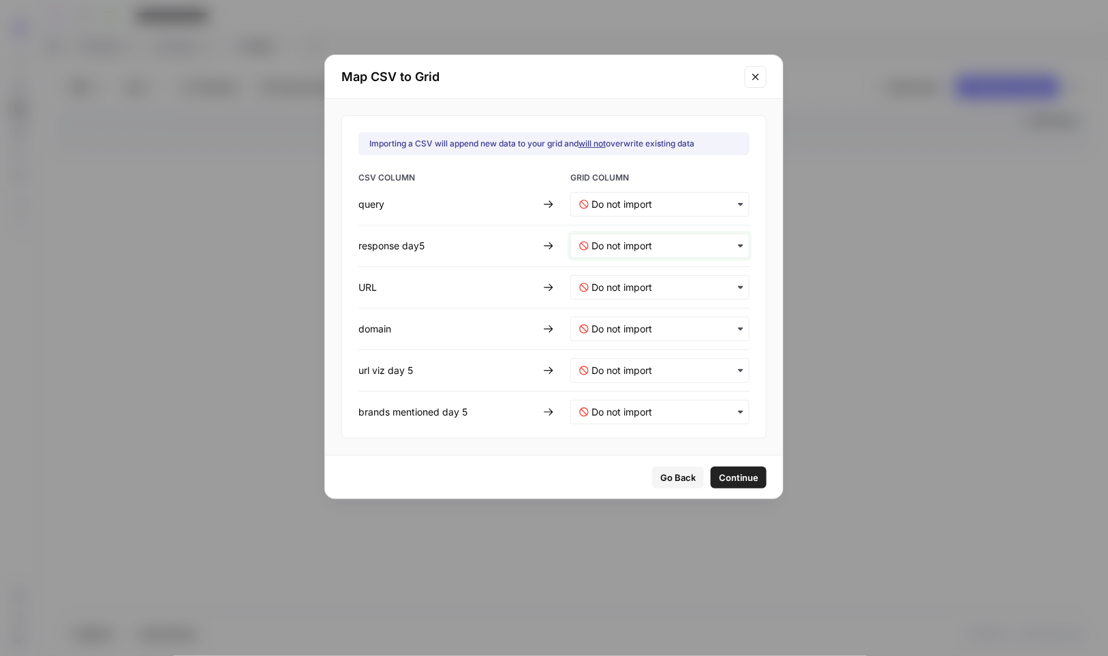
click at [615, 249] on day5-mapping "text" at bounding box center [665, 246] width 149 height 14
click at [616, 289] on div "response" at bounding box center [650, 282] width 159 height 25
click at [615, 284] on input "text" at bounding box center [665, 288] width 149 height 14
click at [595, 351] on span "url" at bounding box center [596, 348] width 10 height 12
click at [728, 472] on span "Continue" at bounding box center [739, 478] width 40 height 14
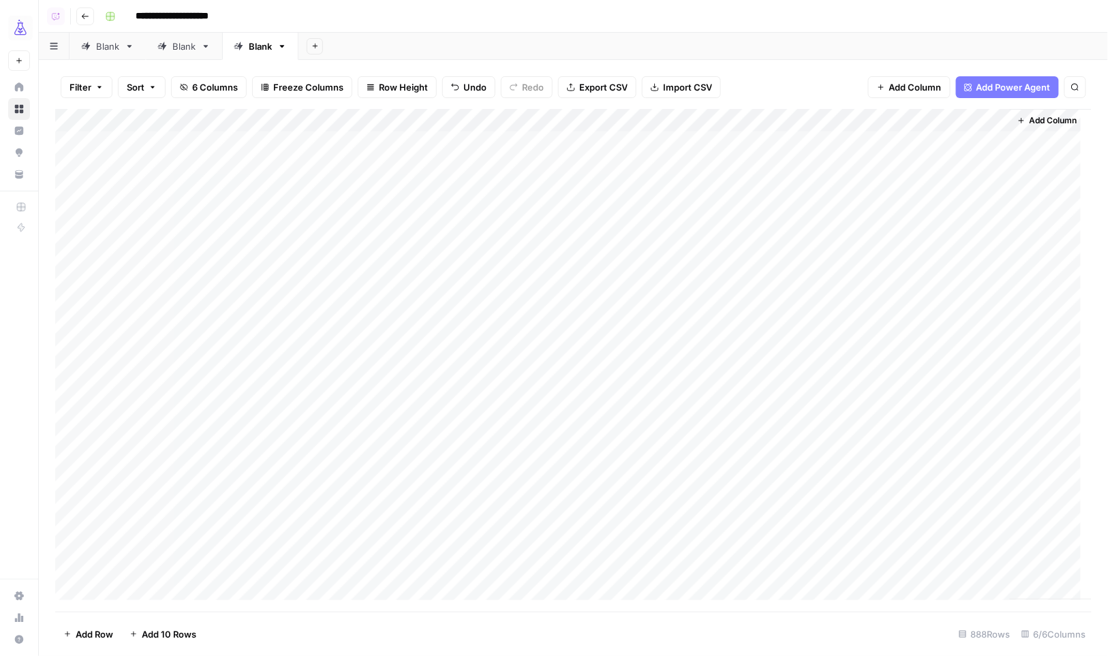
click at [625, 119] on div "Add Column" at bounding box center [573, 360] width 1037 height 503
click at [642, 150] on span "All Rows" at bounding box center [677, 152] width 86 height 14
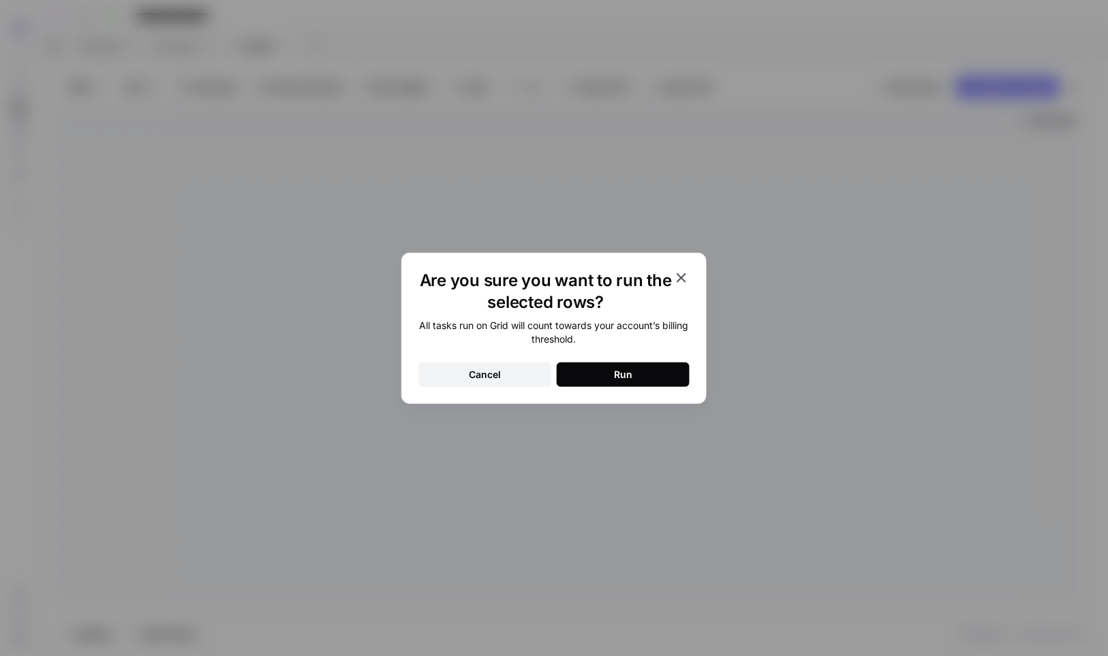
click at [612, 372] on button "Run" at bounding box center [623, 374] width 133 height 25
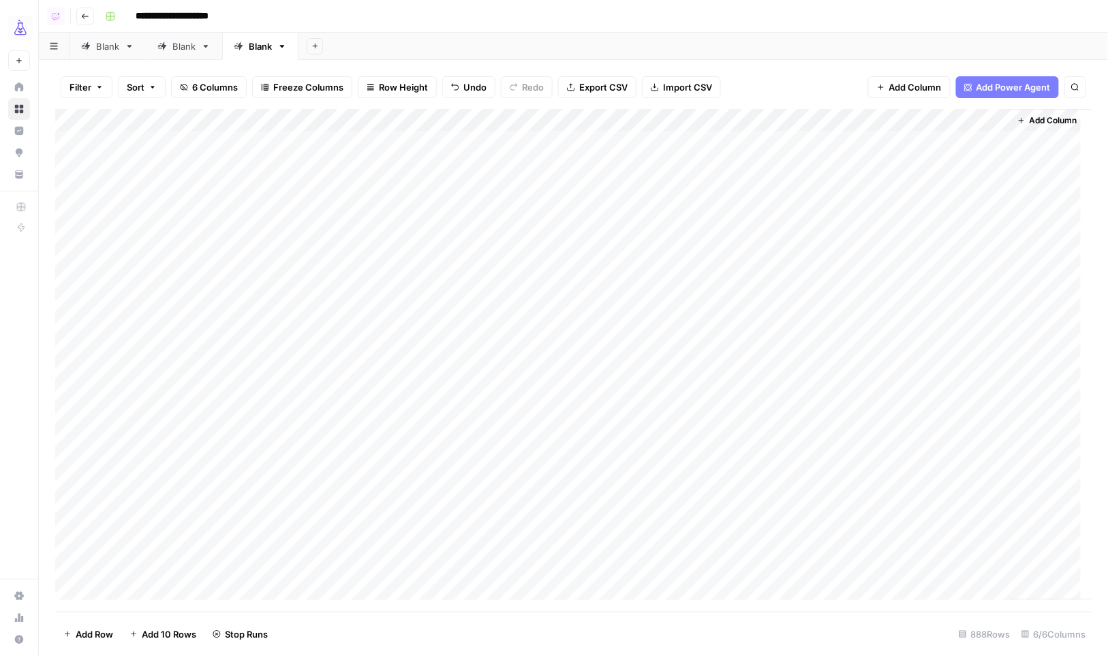
click at [812, 146] on div "Add Column" at bounding box center [573, 360] width 1037 height 503
click at [943, 386] on div "Add Column" at bounding box center [573, 360] width 1037 height 503
click at [819, 407] on div "Add Column" at bounding box center [573, 360] width 1037 height 503
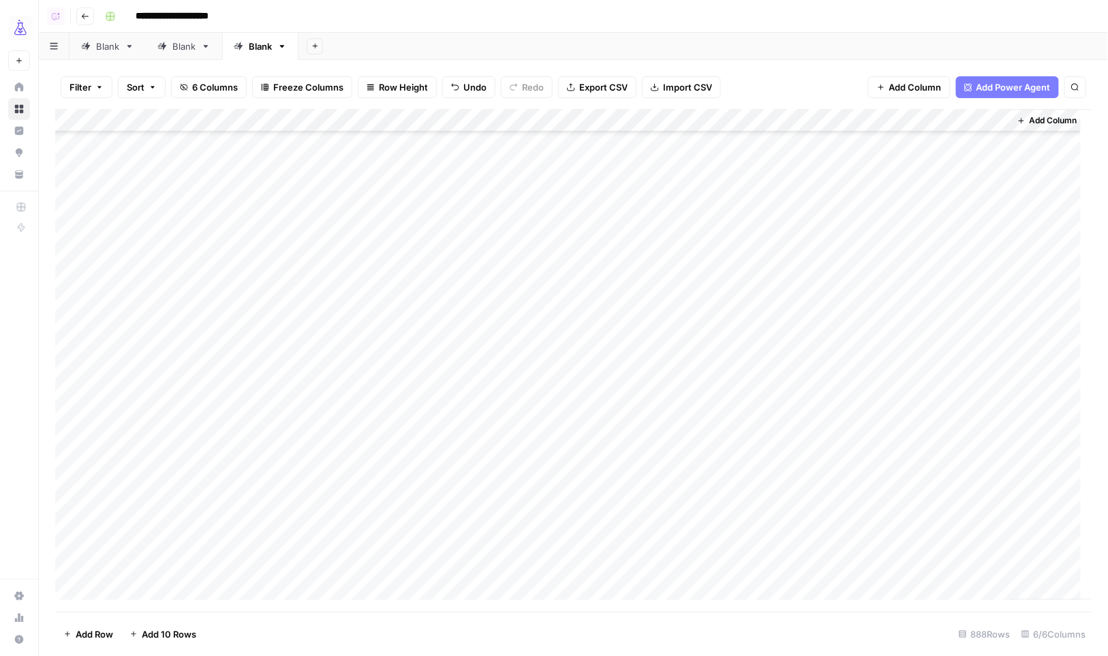
click at [935, 448] on div "Add Column" at bounding box center [573, 360] width 1037 height 503
click at [787, 475] on div "Add Column" at bounding box center [573, 360] width 1037 height 503
click at [922, 571] on div "Add Column" at bounding box center [573, 360] width 1037 height 503
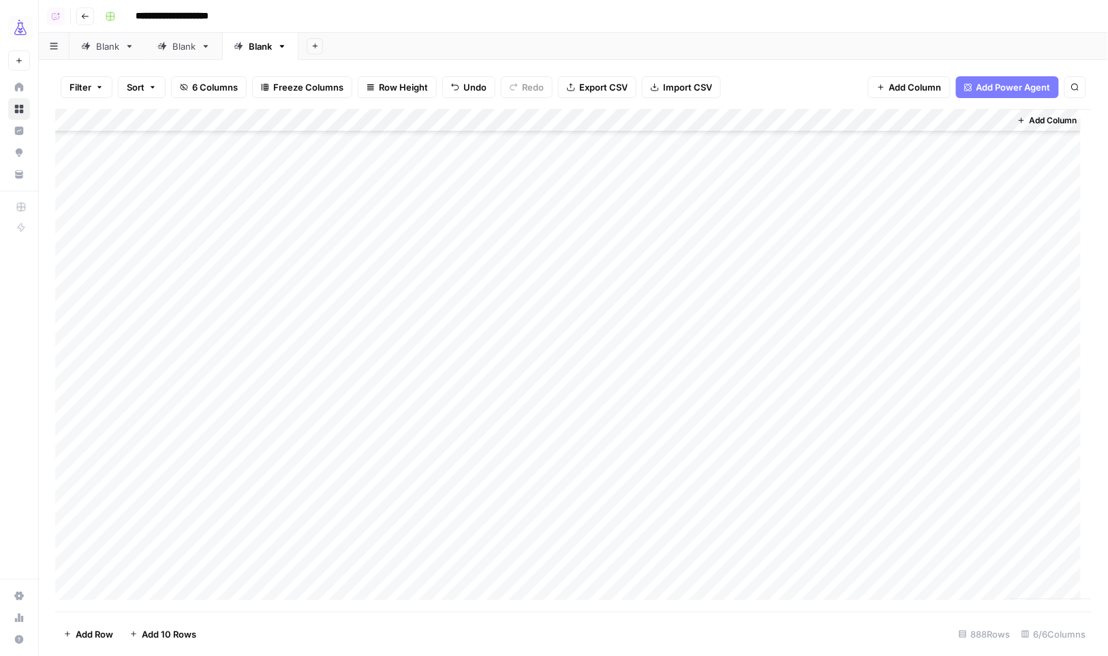
click at [804, 379] on div "Add Column" at bounding box center [573, 360] width 1037 height 503
click at [936, 466] on div "Add Column" at bounding box center [573, 360] width 1037 height 503
click at [787, 487] on div "Add Column" at bounding box center [573, 360] width 1037 height 503
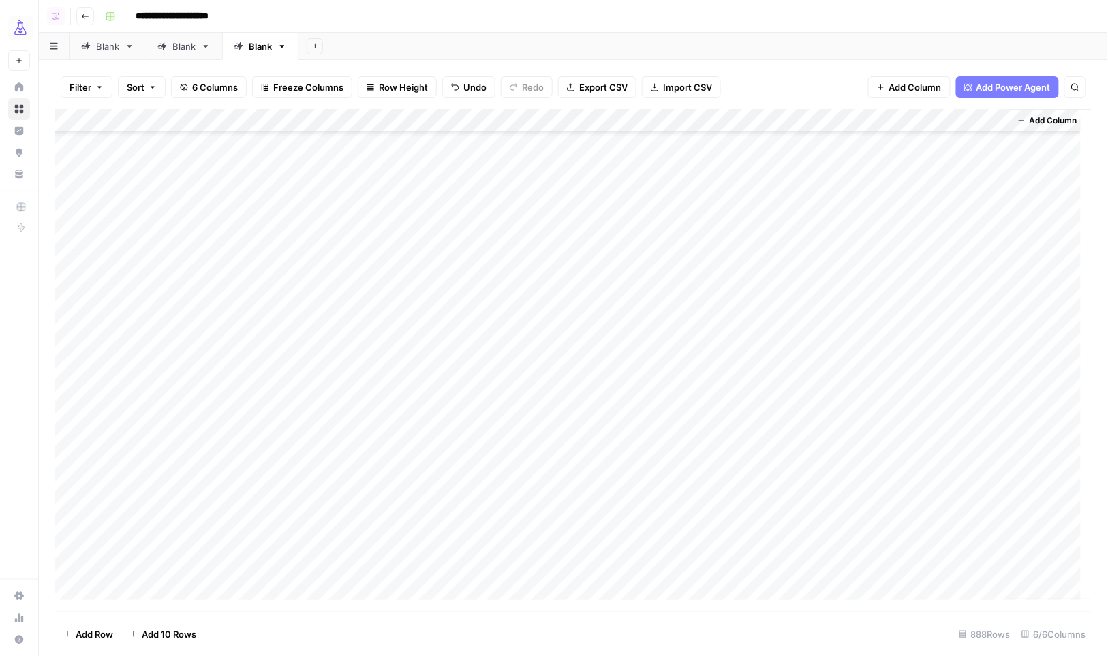
click at [910, 538] on div "Add Column" at bounding box center [573, 360] width 1037 height 503
click at [794, 471] on div "Add Column" at bounding box center [573, 360] width 1037 height 503
click at [913, 563] on div "Add Column" at bounding box center [573, 360] width 1037 height 503
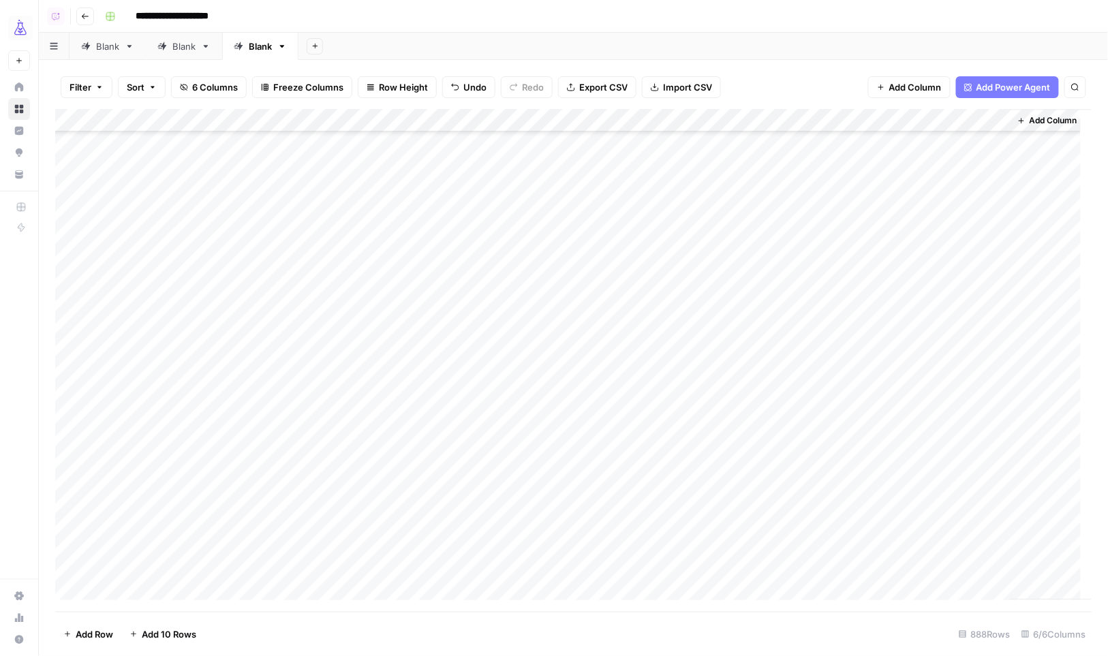
scroll to position [16133, 1]
click at [847, 405] on div "Add Column" at bounding box center [573, 360] width 1037 height 503
click at [913, 560] on div "Add Column" at bounding box center [573, 360] width 1037 height 503
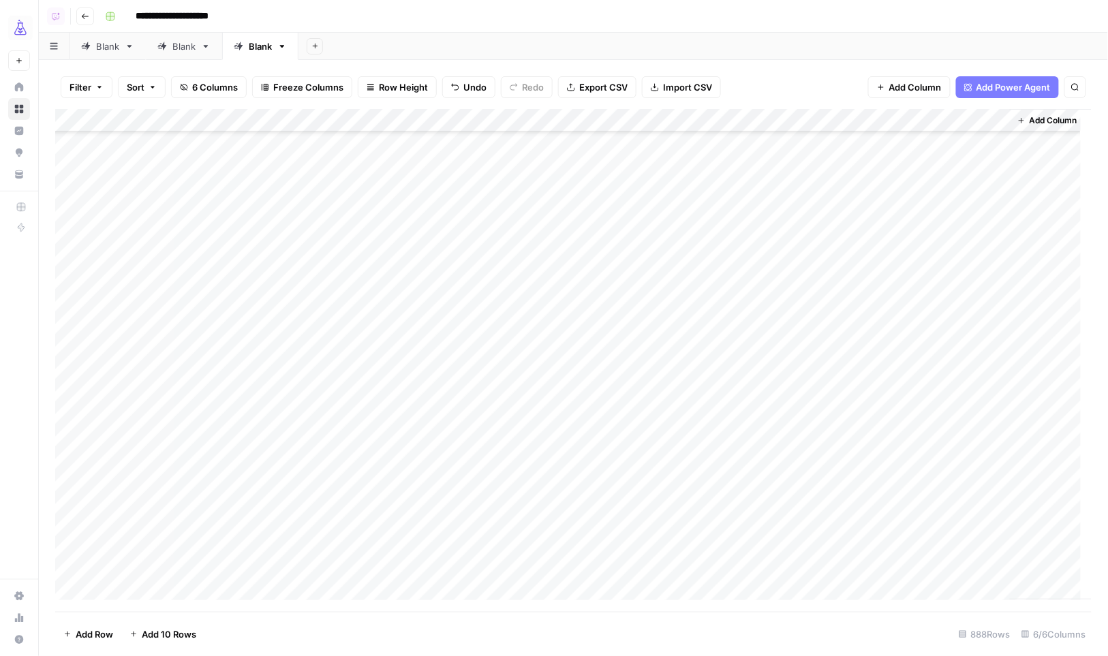
click at [809, 529] on div "Add Column" at bounding box center [573, 360] width 1037 height 503
click at [921, 514] on div "Add Column" at bounding box center [573, 360] width 1037 height 503
click at [819, 541] on div "Add Column" at bounding box center [573, 360] width 1037 height 503
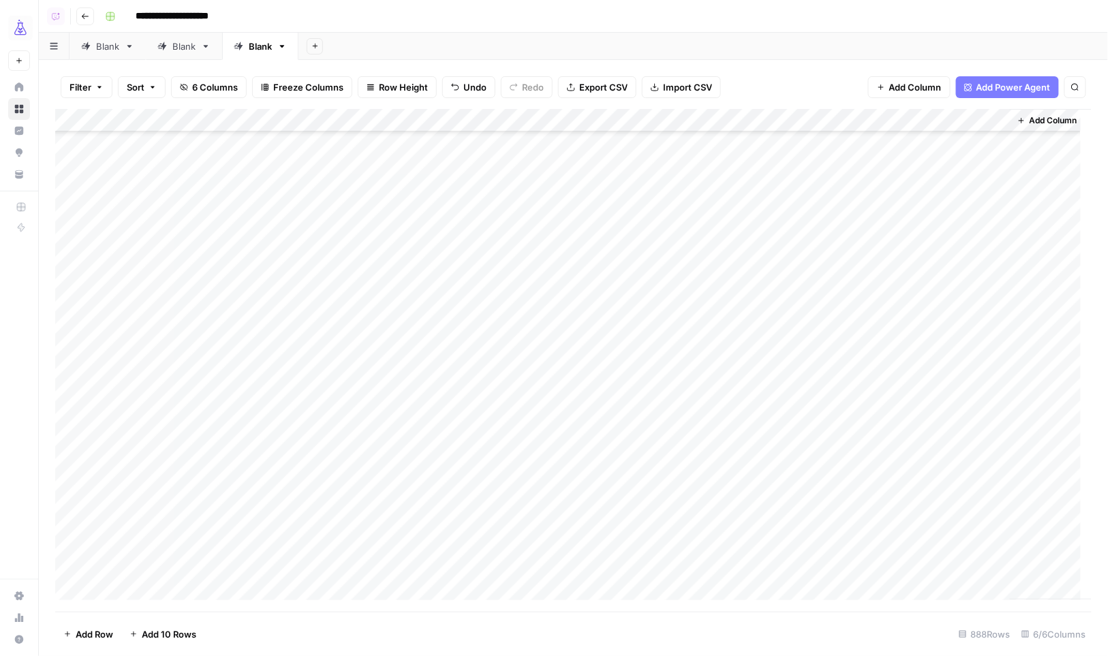
scroll to position [20119, 2]
click at [918, 569] on div "Add Column" at bounding box center [573, 360] width 1037 height 503
click at [576, 86] on button "Export CSV" at bounding box center [597, 87] width 78 height 22
click at [78, 121] on div "Add Column" at bounding box center [573, 360] width 1037 height 503
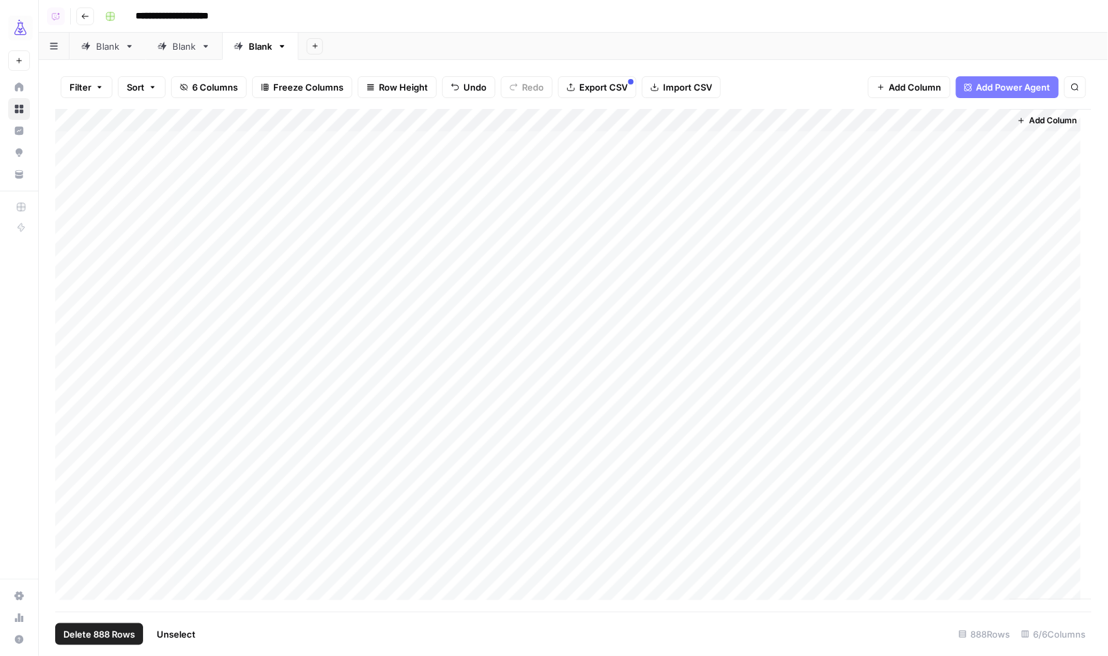
click at [132, 627] on span "Delete 888 Rows" at bounding box center [99, 634] width 72 height 14
click at [505, 148] on button "Delete" at bounding box center [505, 157] width 46 height 25
click at [683, 82] on span "Import CSV" at bounding box center [687, 87] width 49 height 14
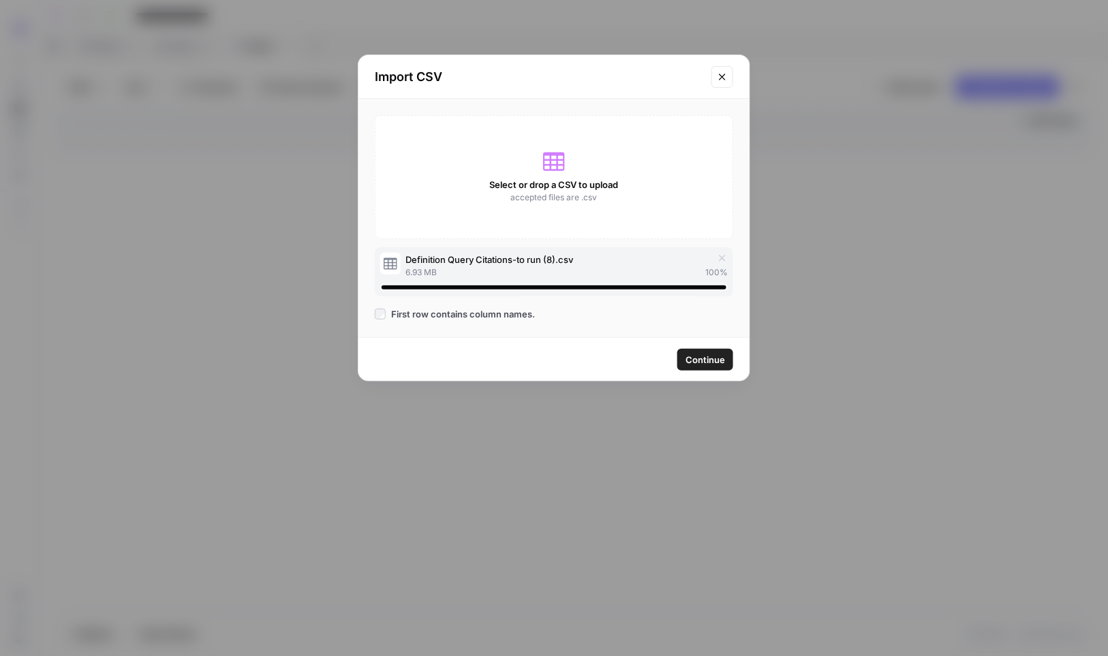
click at [701, 363] on span "Continue" at bounding box center [705, 360] width 40 height 14
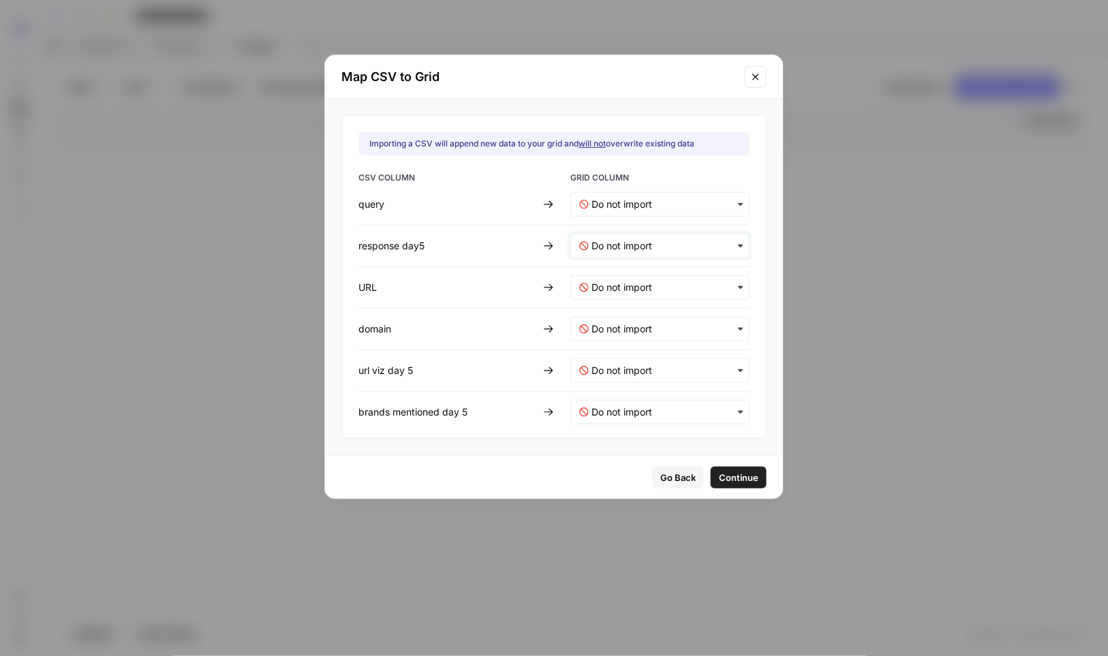
click at [615, 246] on day5-mapping "text" at bounding box center [665, 246] width 149 height 14
click at [607, 283] on span "response" at bounding box center [606, 282] width 35 height 12
click at [604, 282] on input "text" at bounding box center [665, 288] width 149 height 14
click at [610, 350] on div "url" at bounding box center [650, 348] width 159 height 25
click at [731, 477] on span "Continue" at bounding box center [739, 478] width 40 height 14
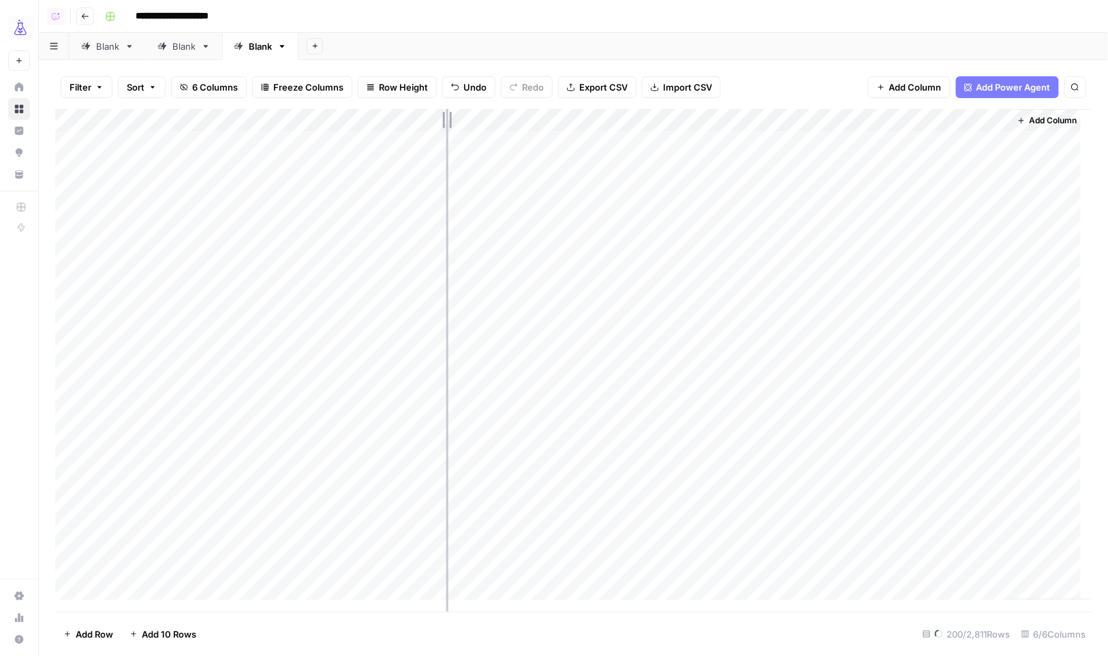
drag, startPoint x: 497, startPoint y: 114, endPoint x: 445, endPoint y: 112, distance: 51.8
click at [445, 112] on div "Add Column" at bounding box center [573, 360] width 1037 height 503
click at [578, 125] on div "Add Column" at bounding box center [573, 360] width 1037 height 503
click at [617, 153] on span "All Rows" at bounding box center [628, 152] width 86 height 14
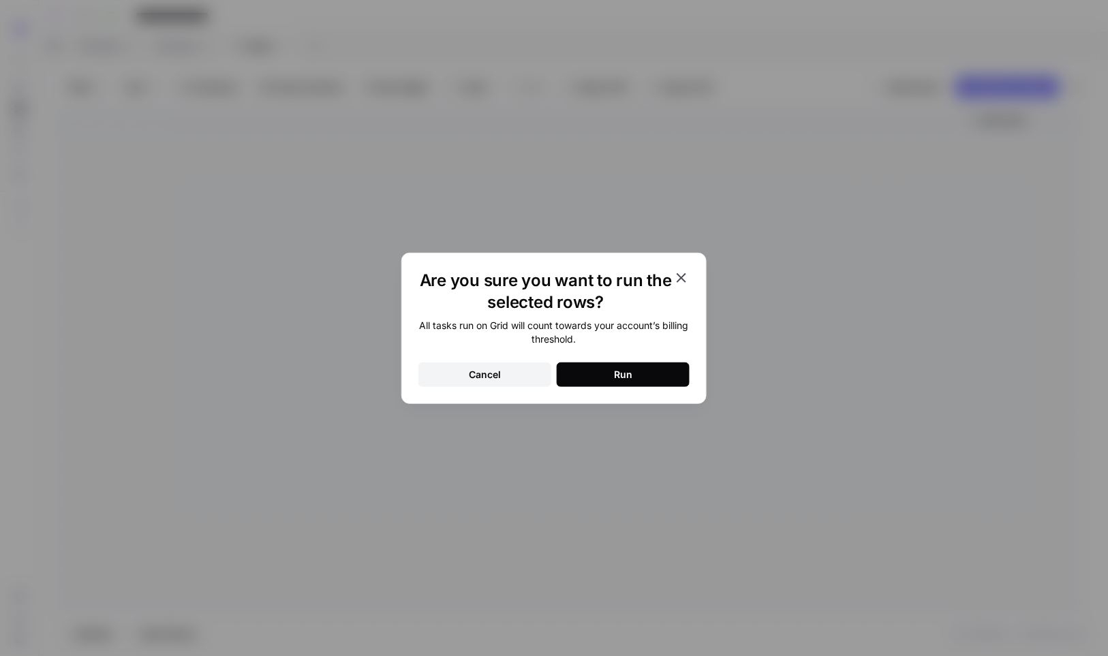
click at [665, 385] on button "Run" at bounding box center [623, 374] width 133 height 25
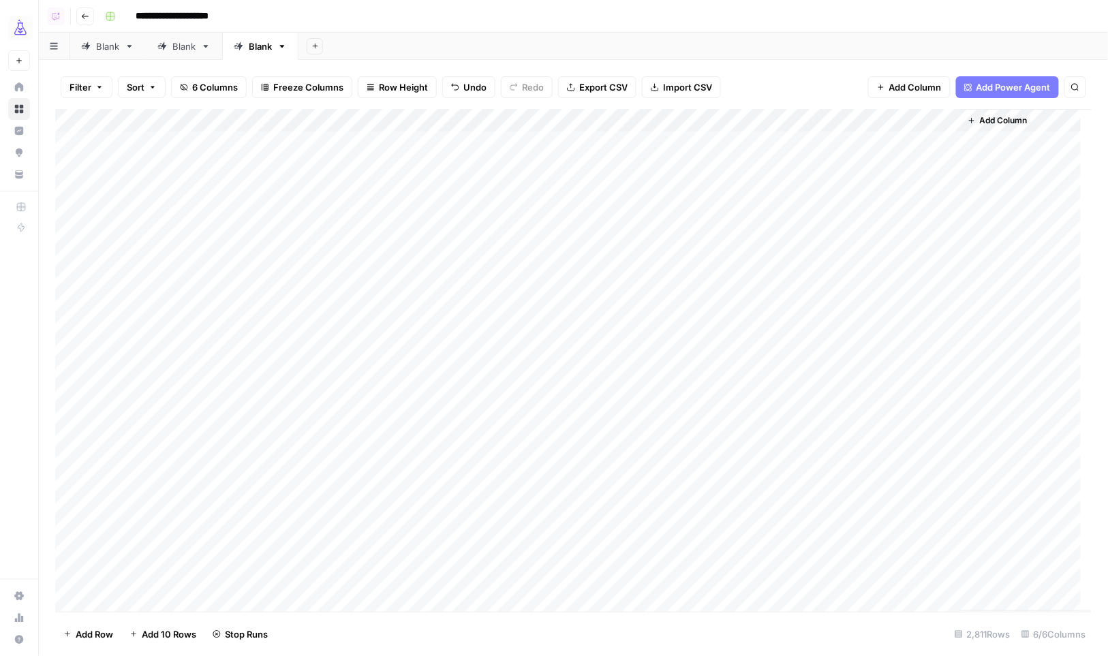
click at [774, 142] on div "Add Column" at bounding box center [573, 360] width 1037 height 503
click at [883, 426] on div "Add Column" at bounding box center [573, 360] width 1037 height 503
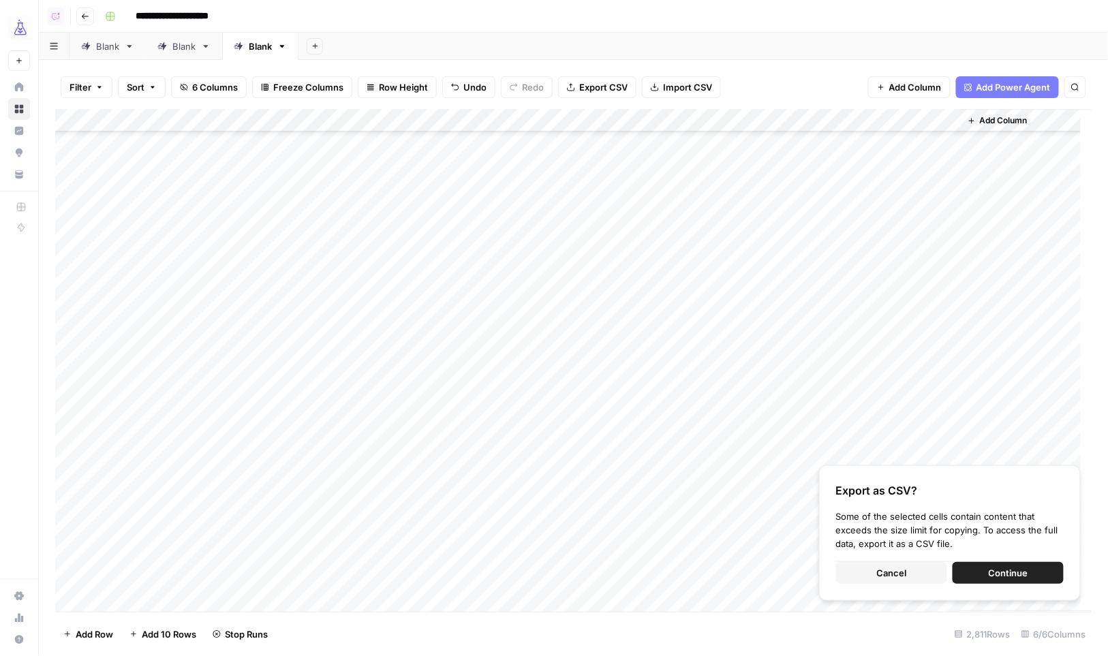
click at [890, 573] on span "Cancel" at bounding box center [892, 573] width 30 height 14
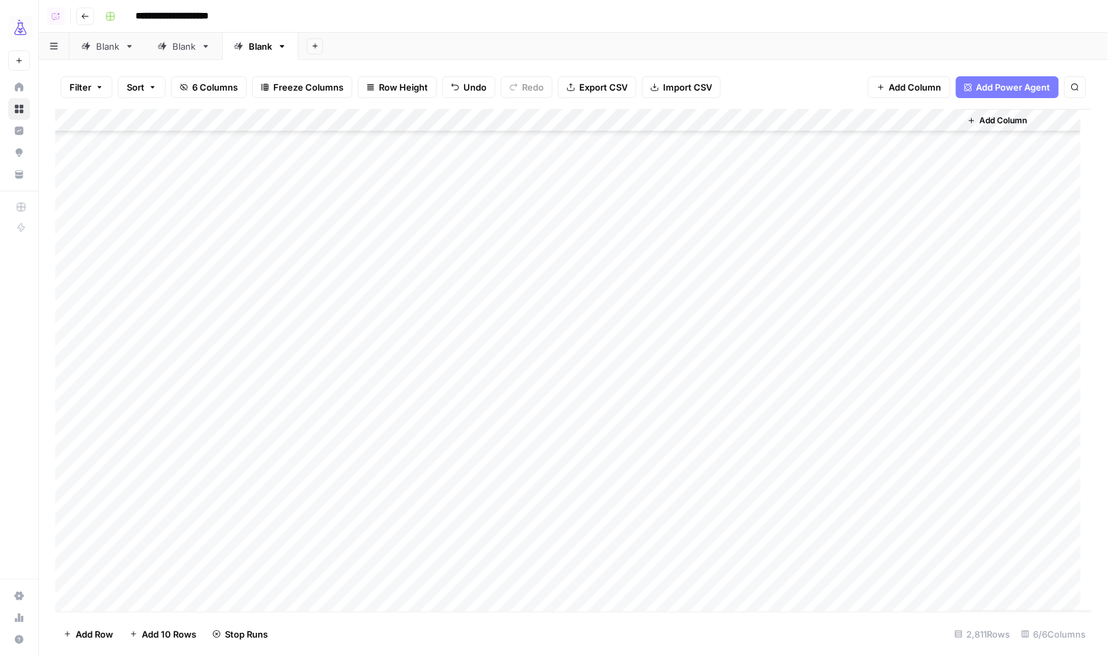
scroll to position [1266, 0]
click at [597, 91] on span "Export CSV" at bounding box center [603, 87] width 48 height 14
